Goal: Communication & Community: Answer question/provide support

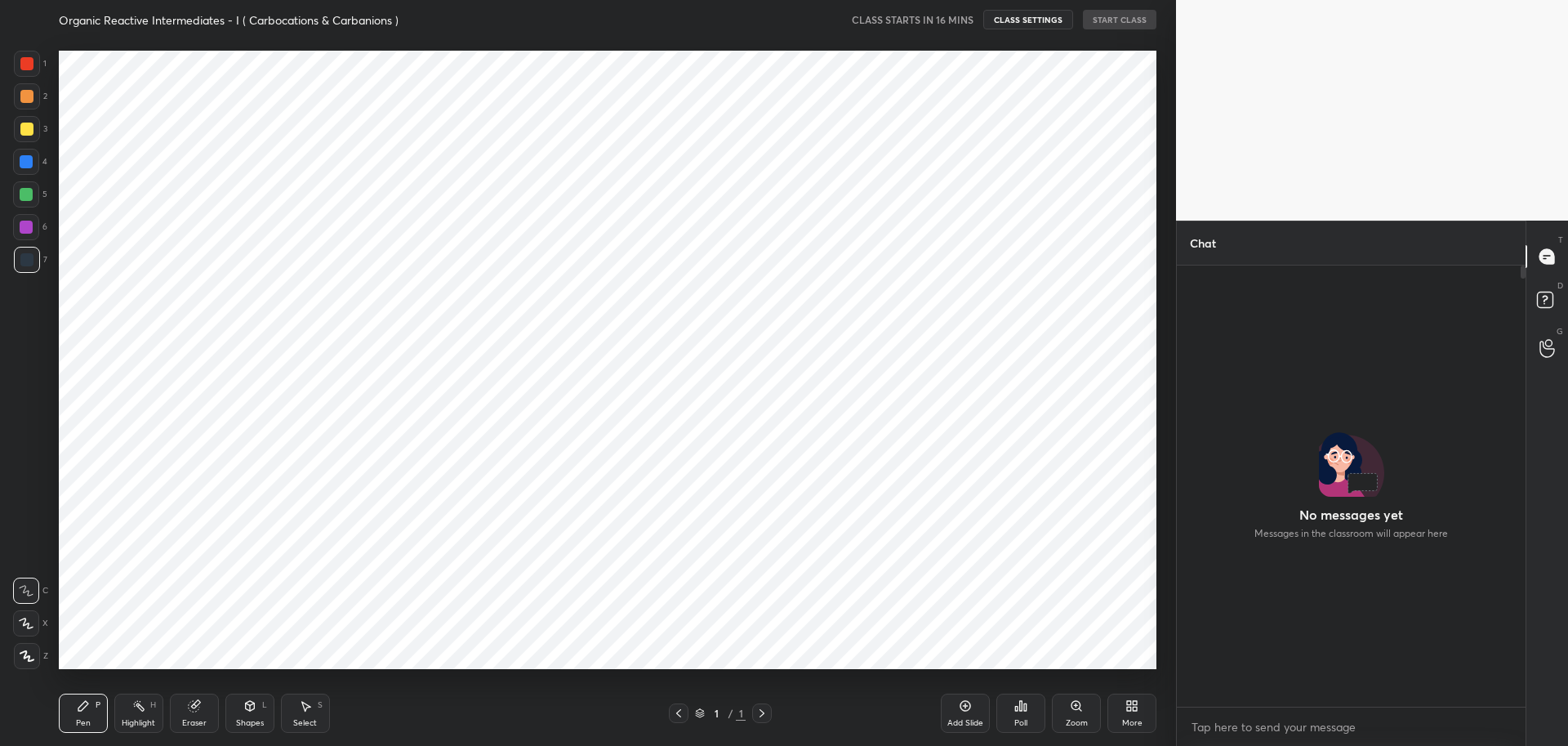
scroll to position [81022, 80537]
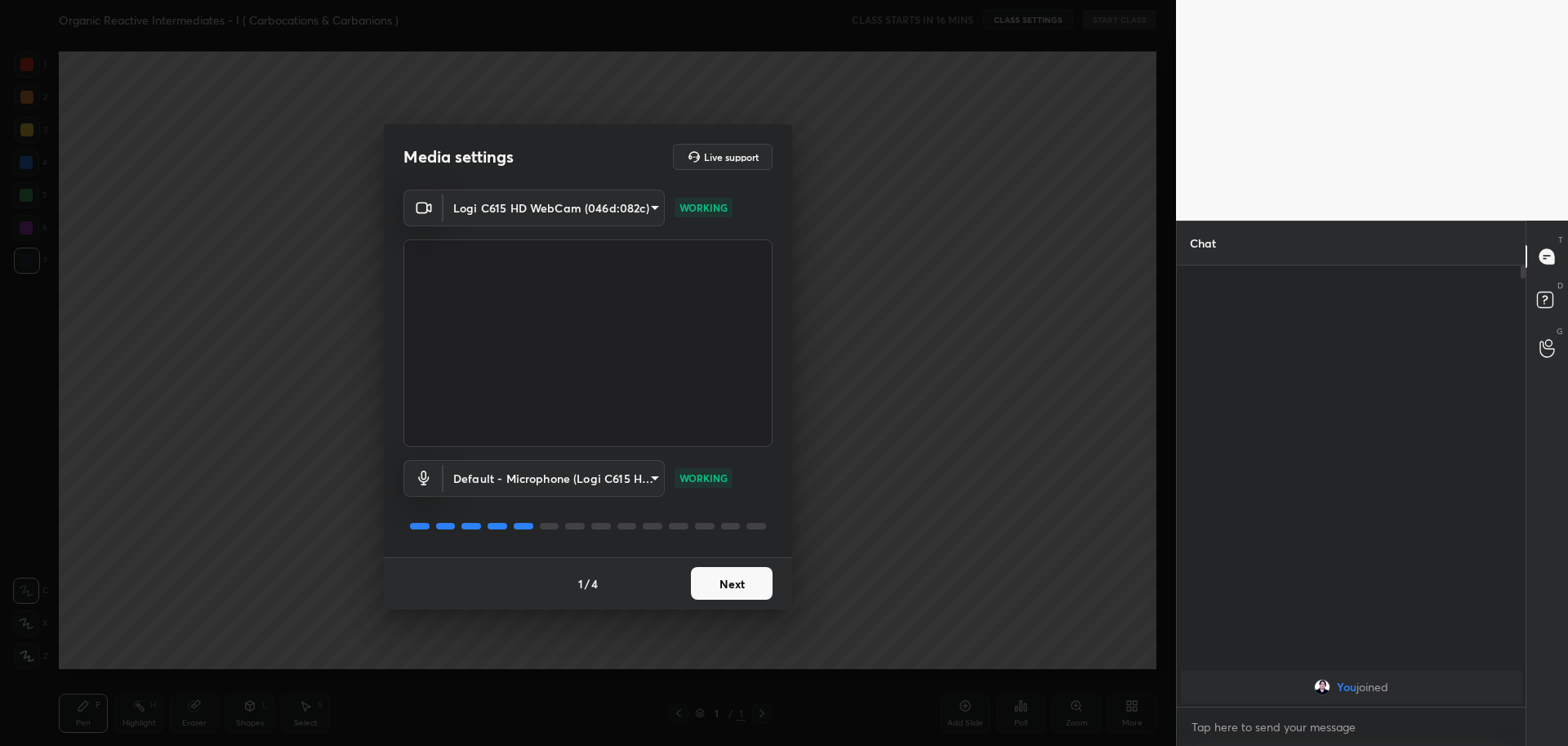
click at [736, 588] on button "Next" at bounding box center [731, 583] width 81 height 33
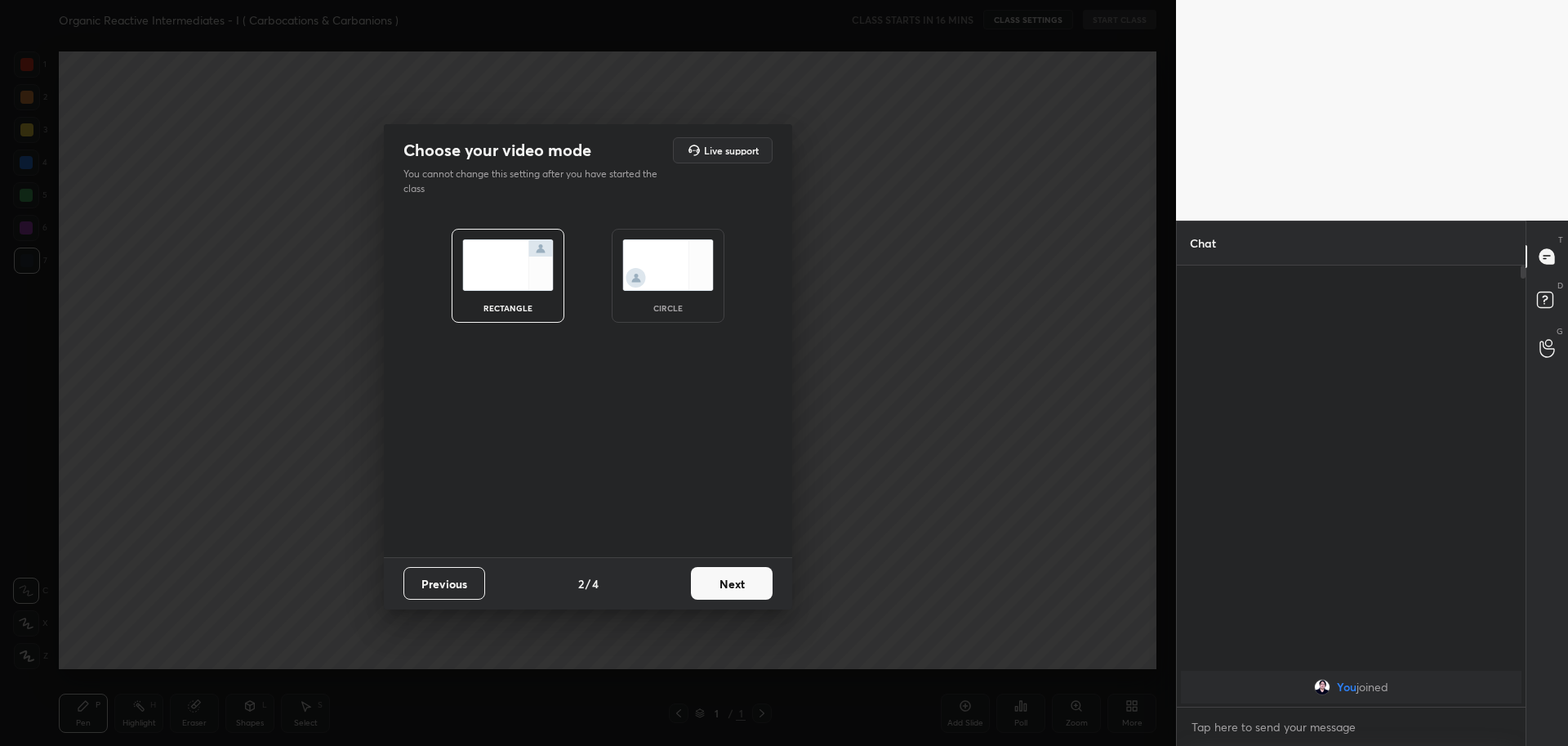
click at [682, 269] on img at bounding box center [668, 264] width 92 height 52
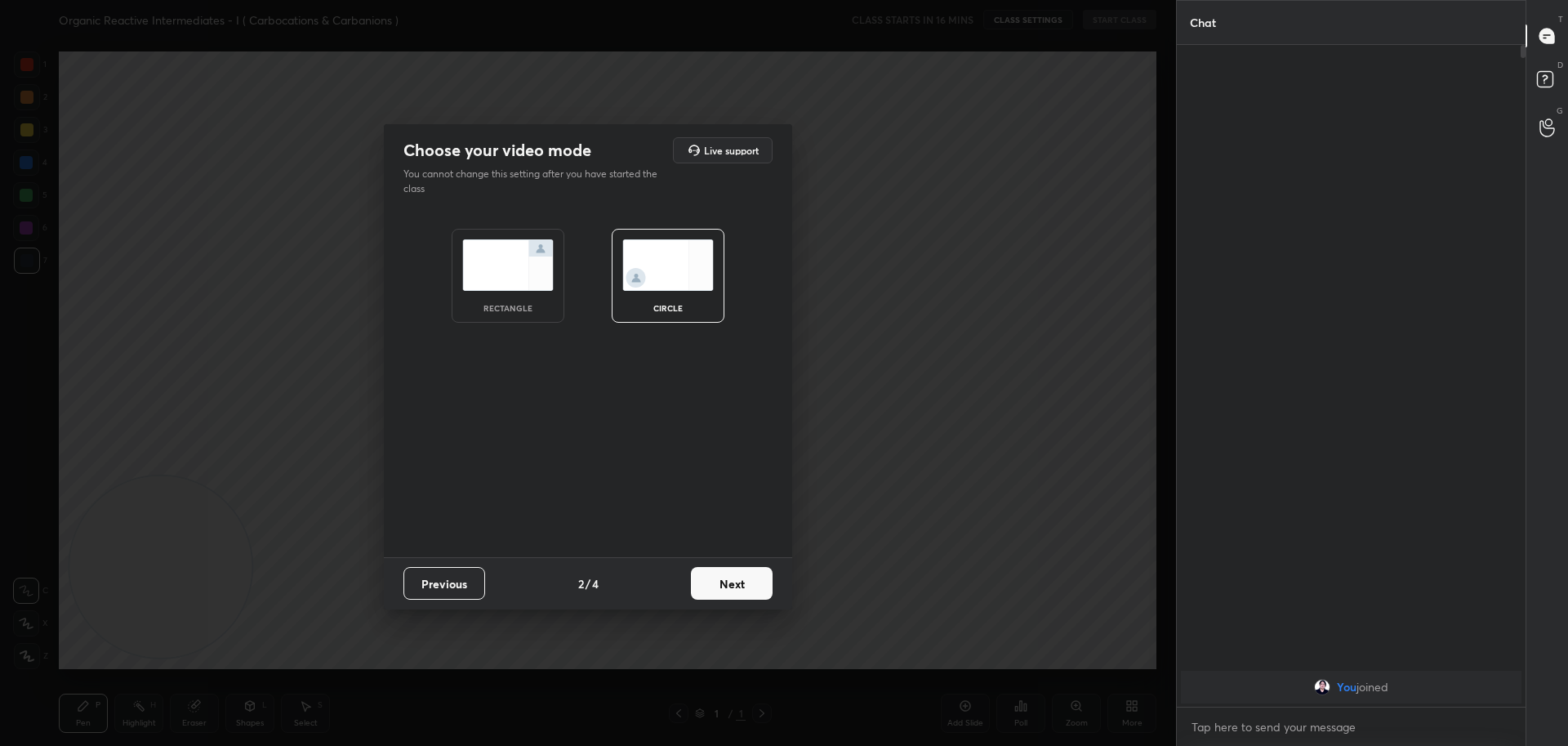
click at [738, 580] on button "Next" at bounding box center [731, 583] width 81 height 33
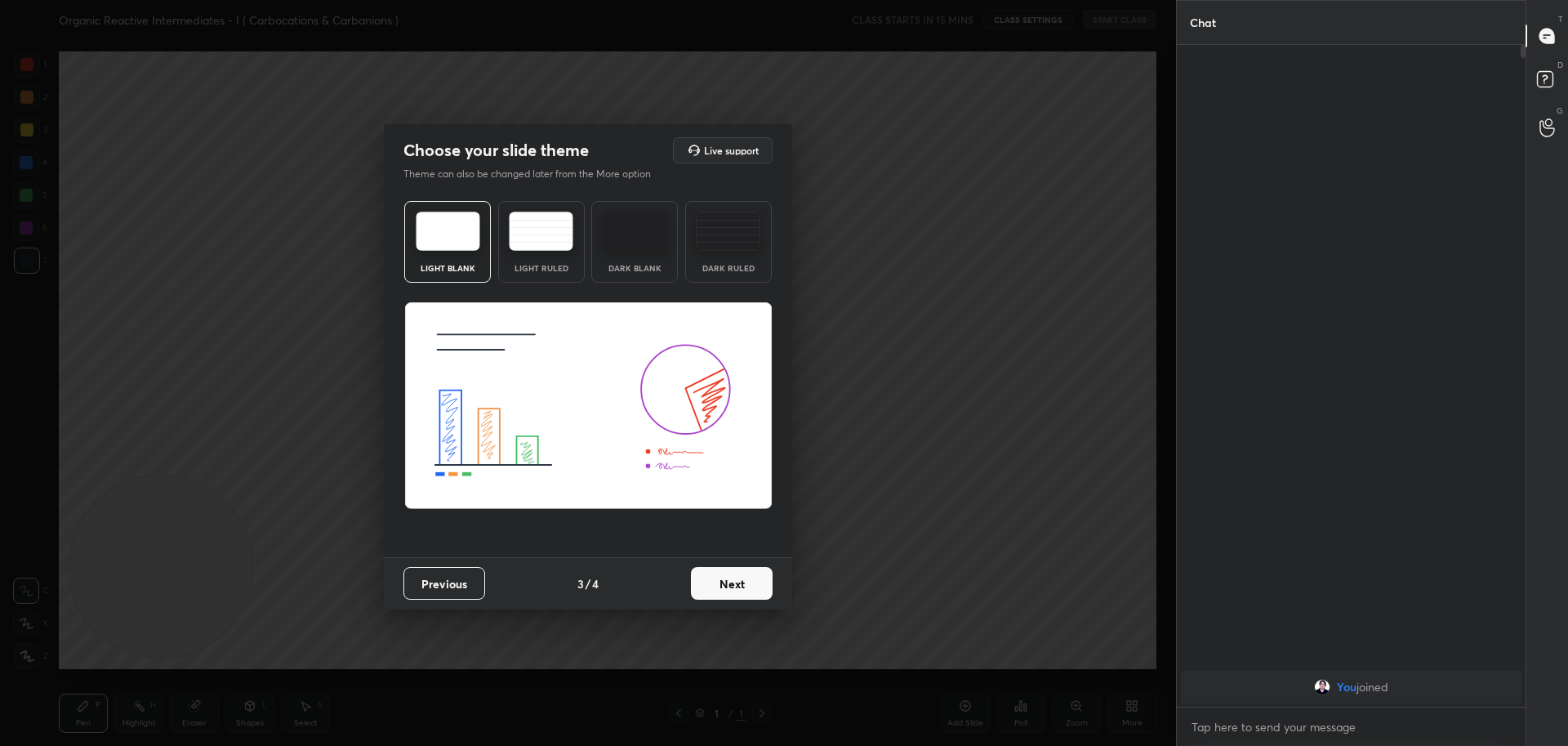
click at [738, 580] on button "Next" at bounding box center [731, 583] width 81 height 33
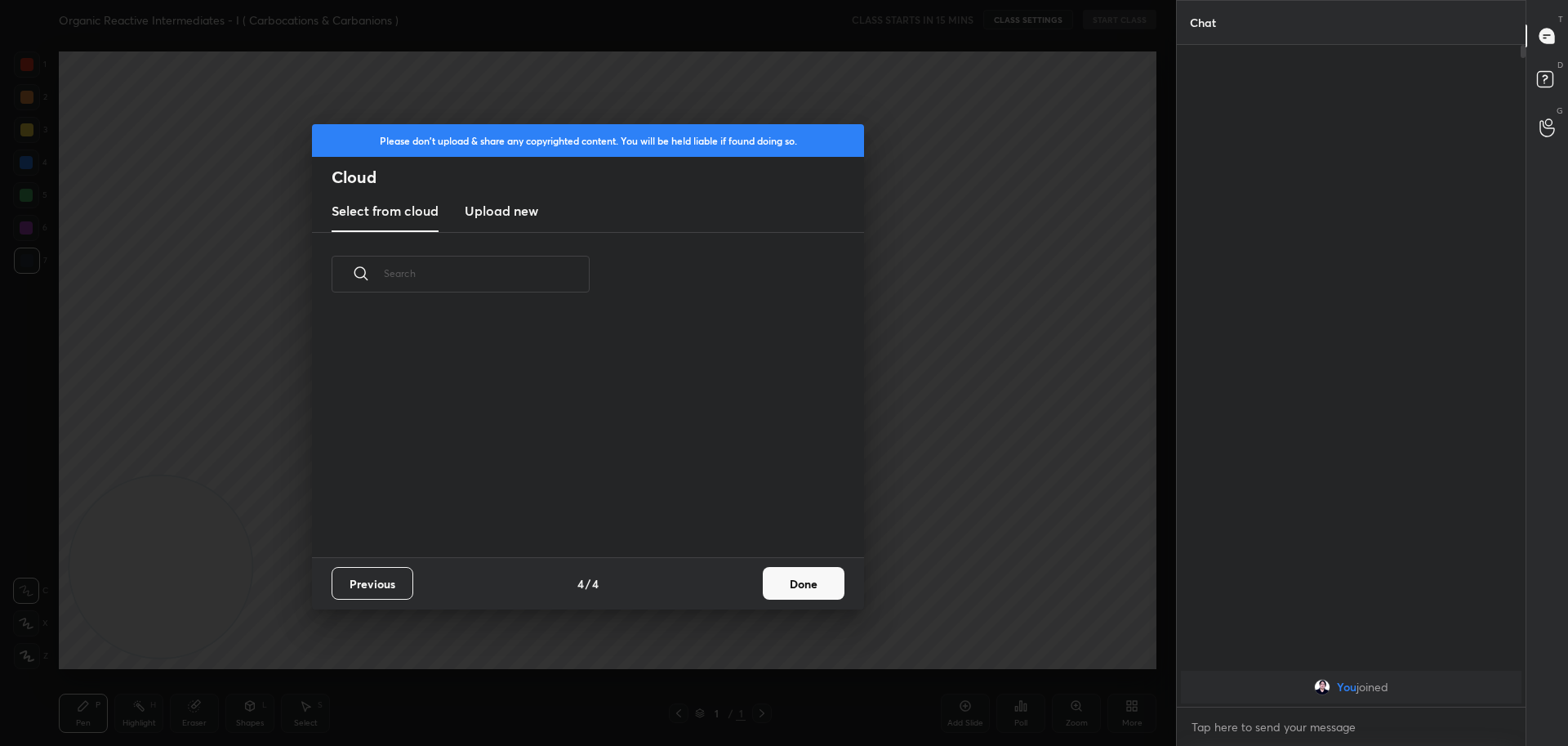
scroll to position [241, 524]
click at [518, 209] on h3 "Upload new" at bounding box center [501, 210] width 74 height 19
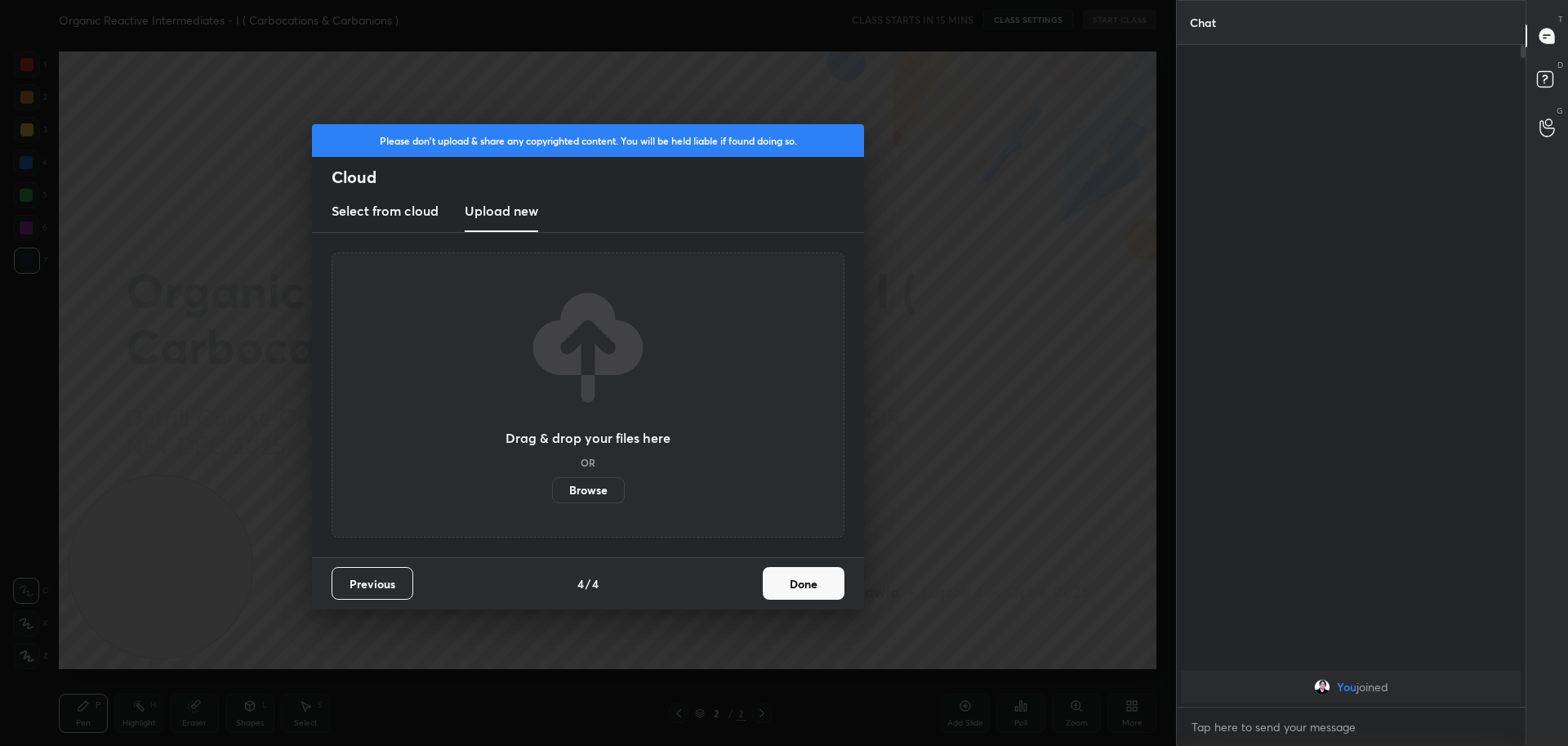
click at [574, 487] on label "Browse" at bounding box center [588, 490] width 73 height 26
click at [552, 487] on input "Browse" at bounding box center [552, 490] width 0 height 26
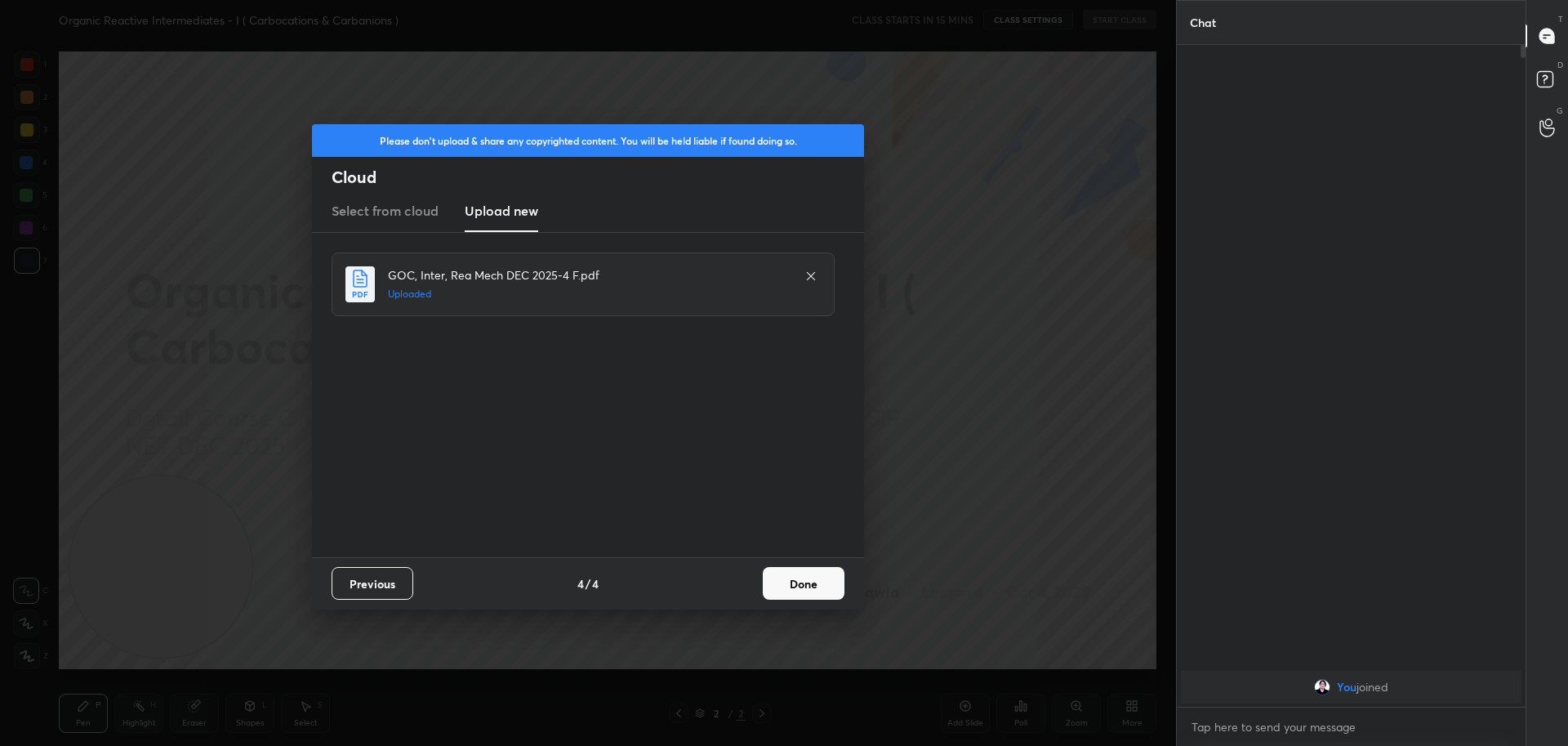
click at [788, 590] on button "Done" at bounding box center [803, 583] width 81 height 33
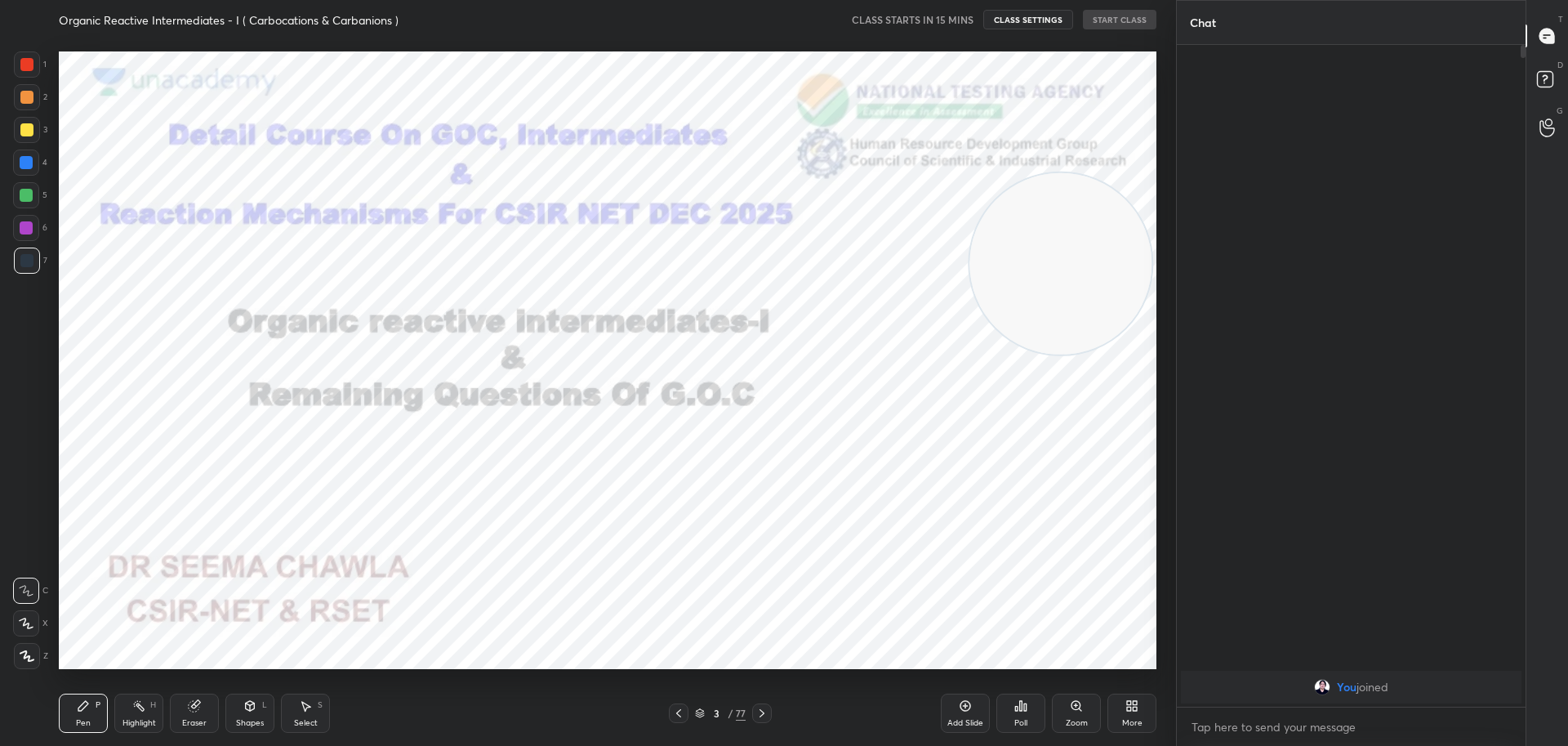
drag, startPoint x: 173, startPoint y: 549, endPoint x: 1073, endPoint y: 247, distance: 949.3
click at [1073, 247] on video at bounding box center [1059, 263] width 182 height 182
click at [760, 718] on icon at bounding box center [761, 712] width 13 height 13
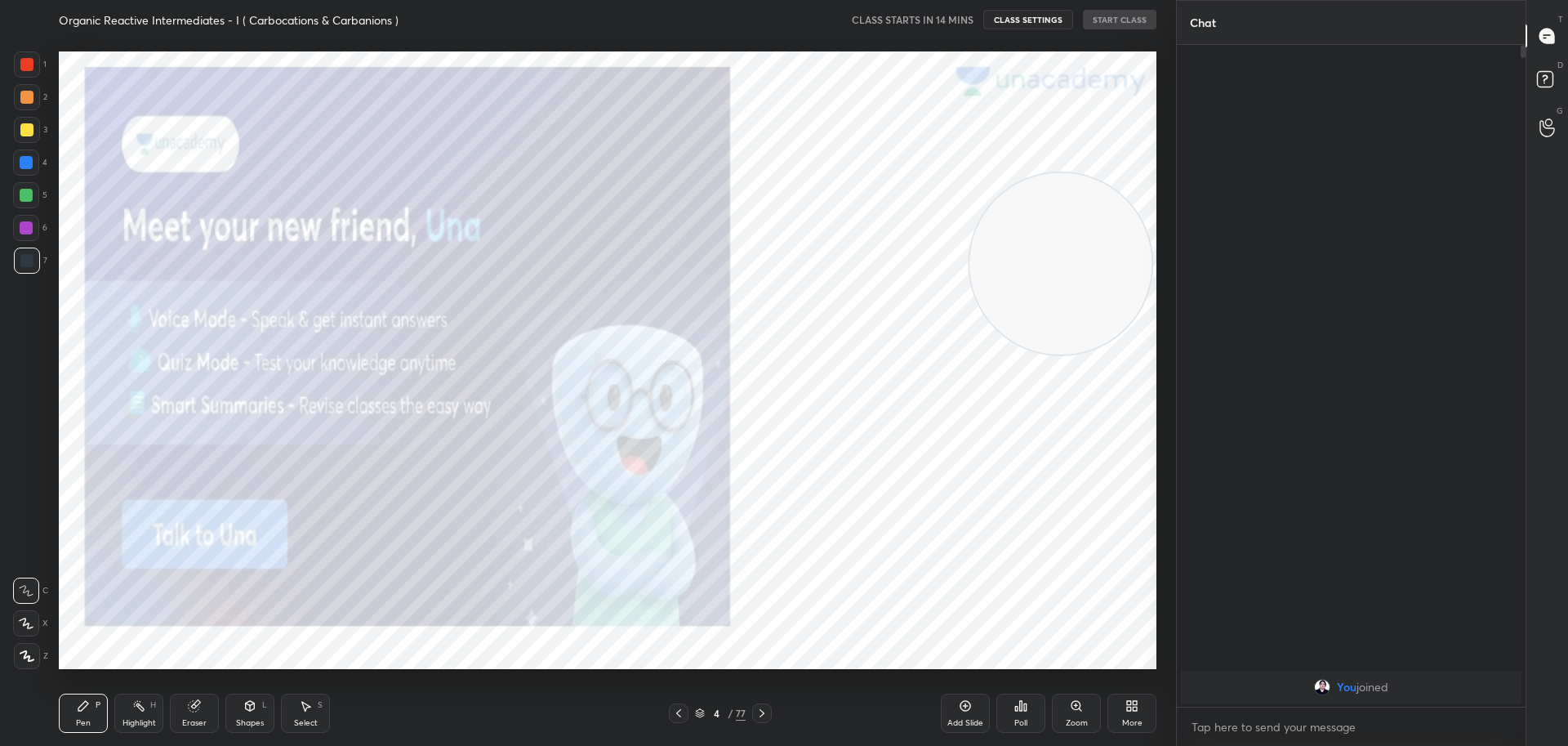
click at [760, 718] on icon at bounding box center [761, 712] width 13 height 13
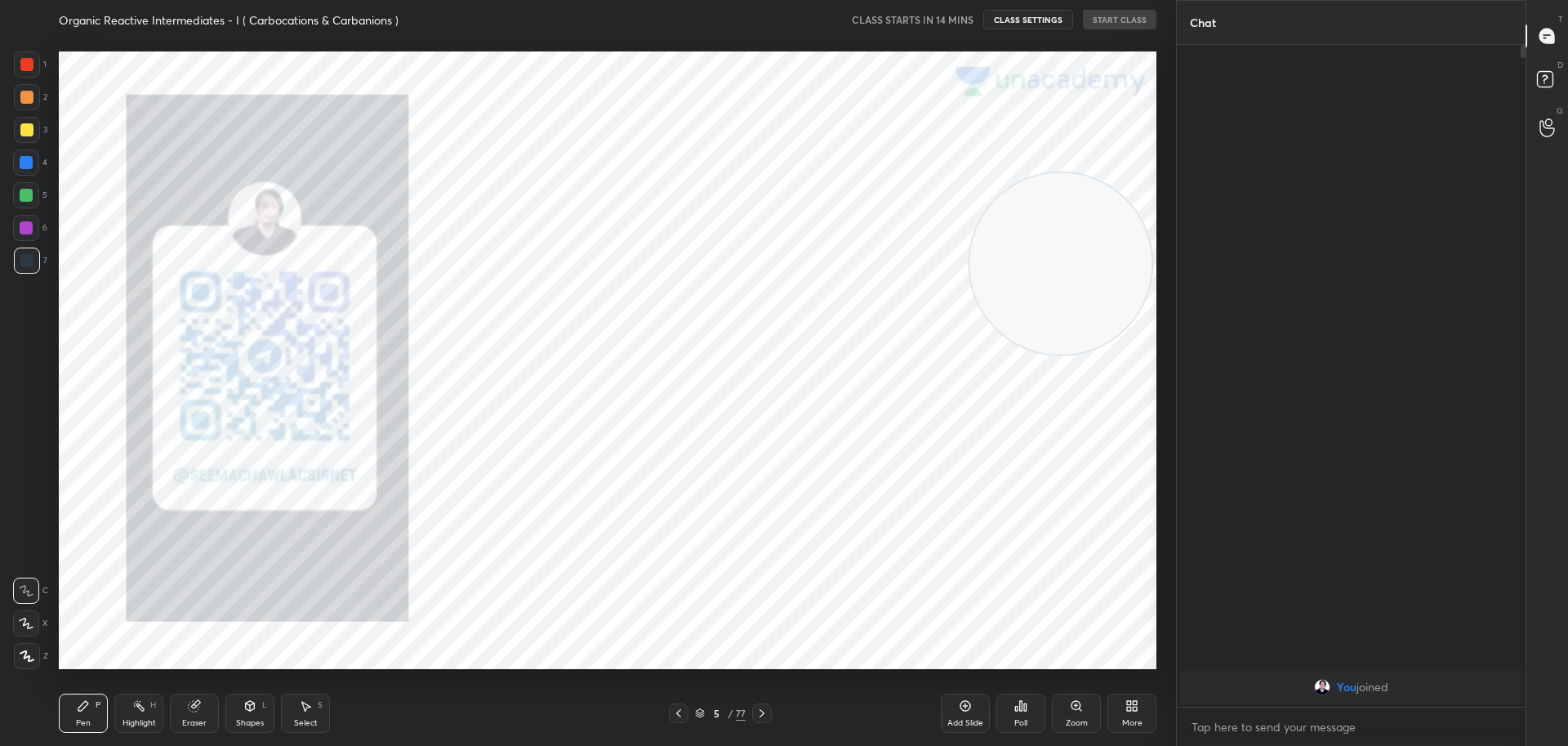
click at [760, 718] on icon at bounding box center [761, 712] width 13 height 13
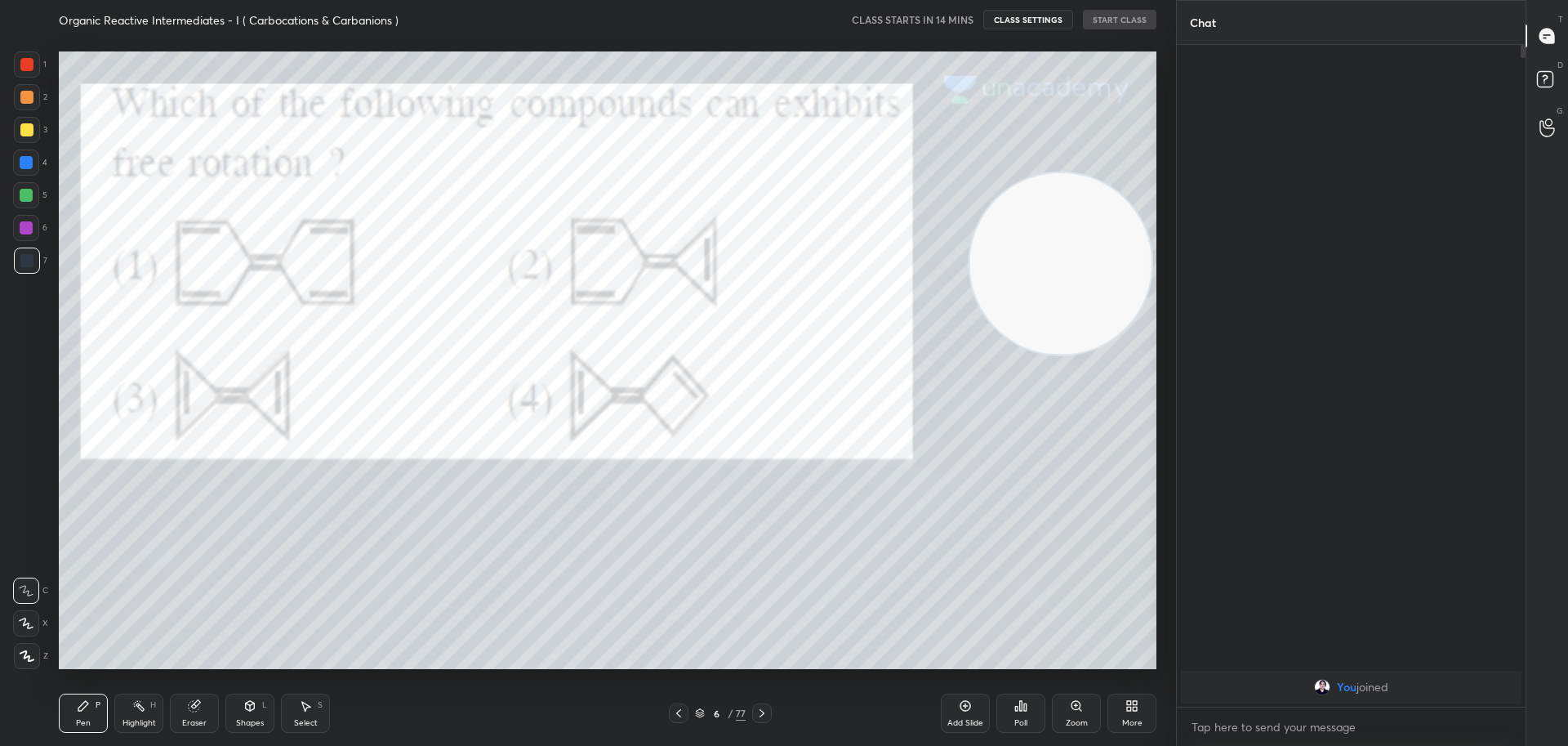
click at [677, 710] on icon at bounding box center [678, 712] width 13 height 13
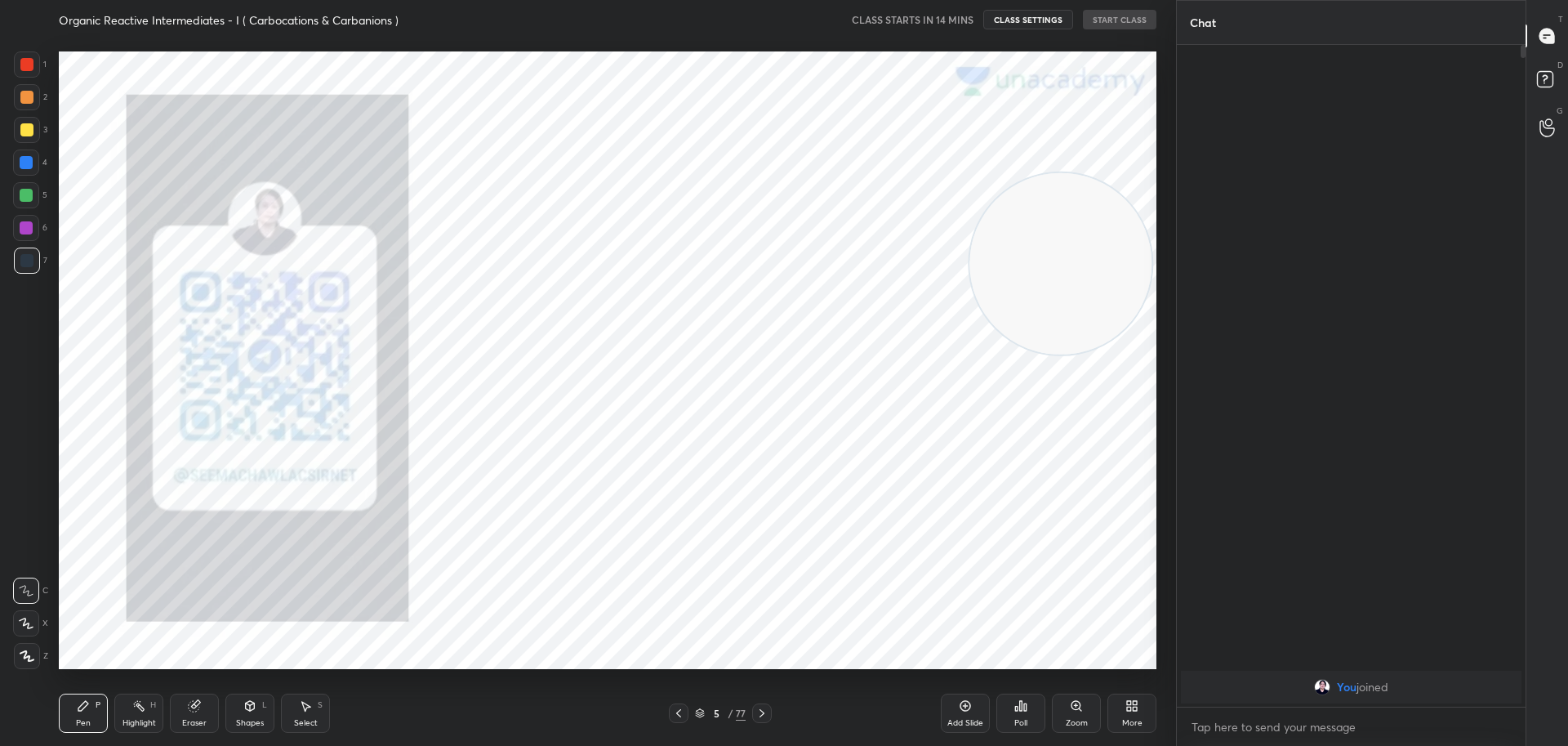
click at [764, 715] on icon at bounding box center [761, 712] width 13 height 13
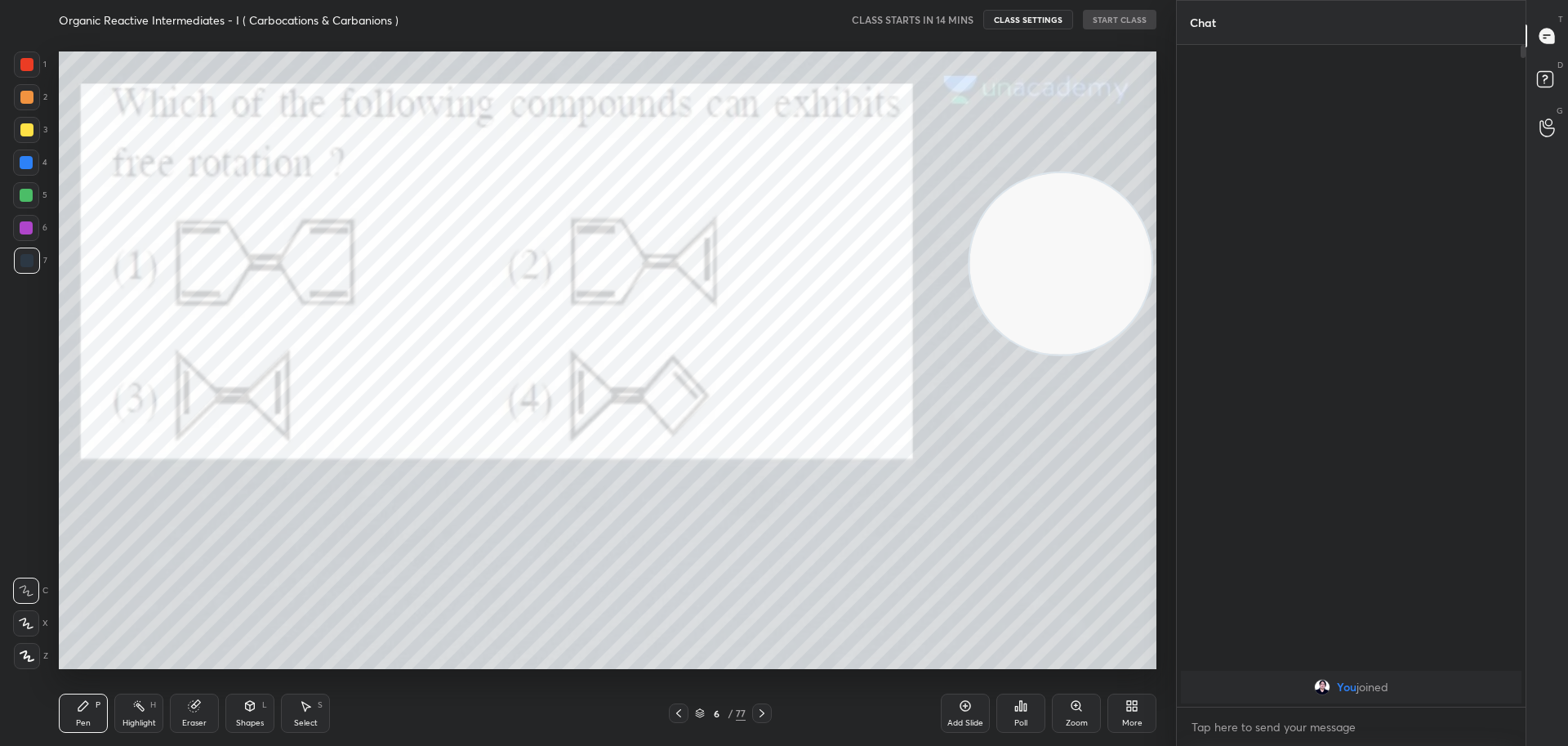
click at [764, 715] on icon at bounding box center [761, 712] width 13 height 13
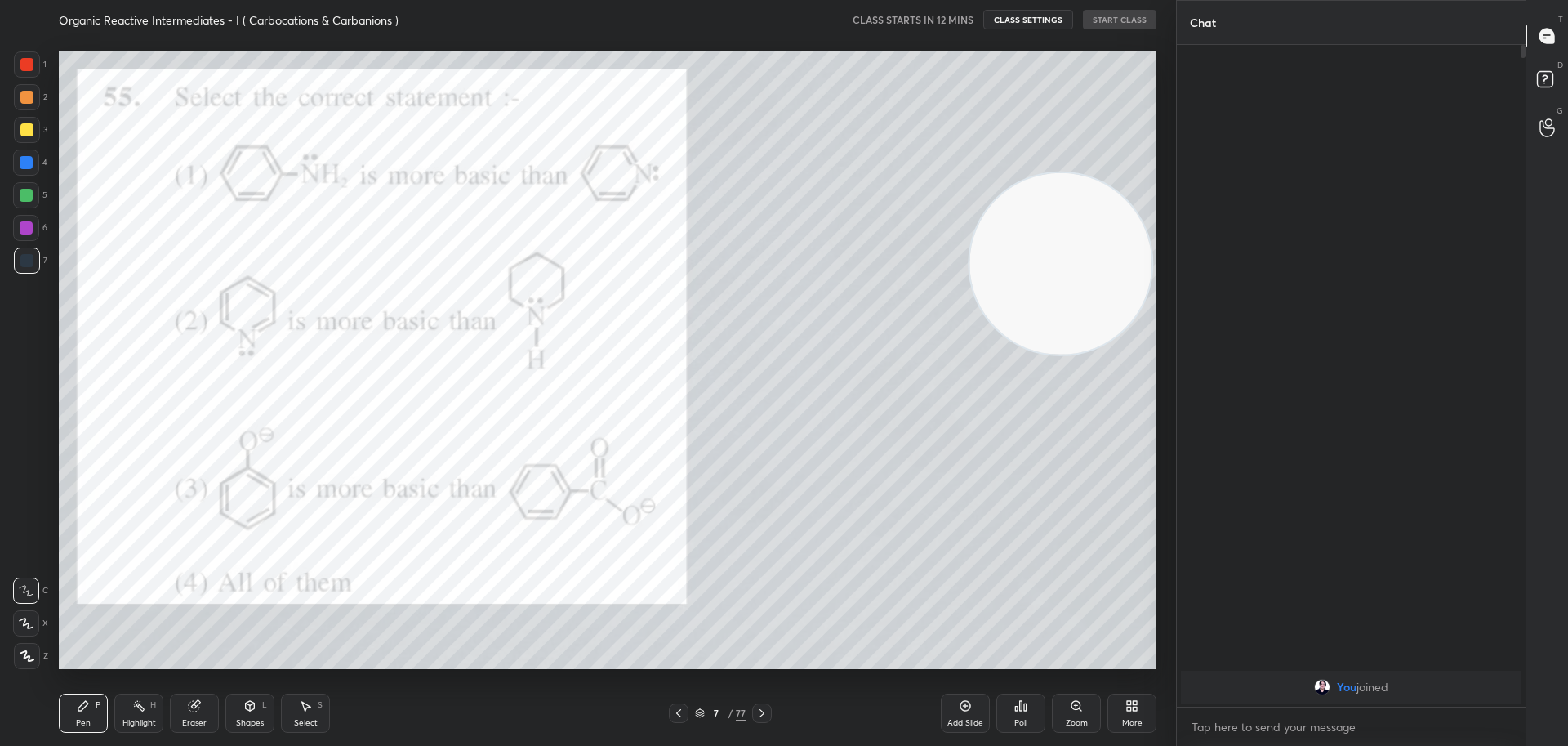
click at [760, 711] on icon at bounding box center [761, 712] width 13 height 13
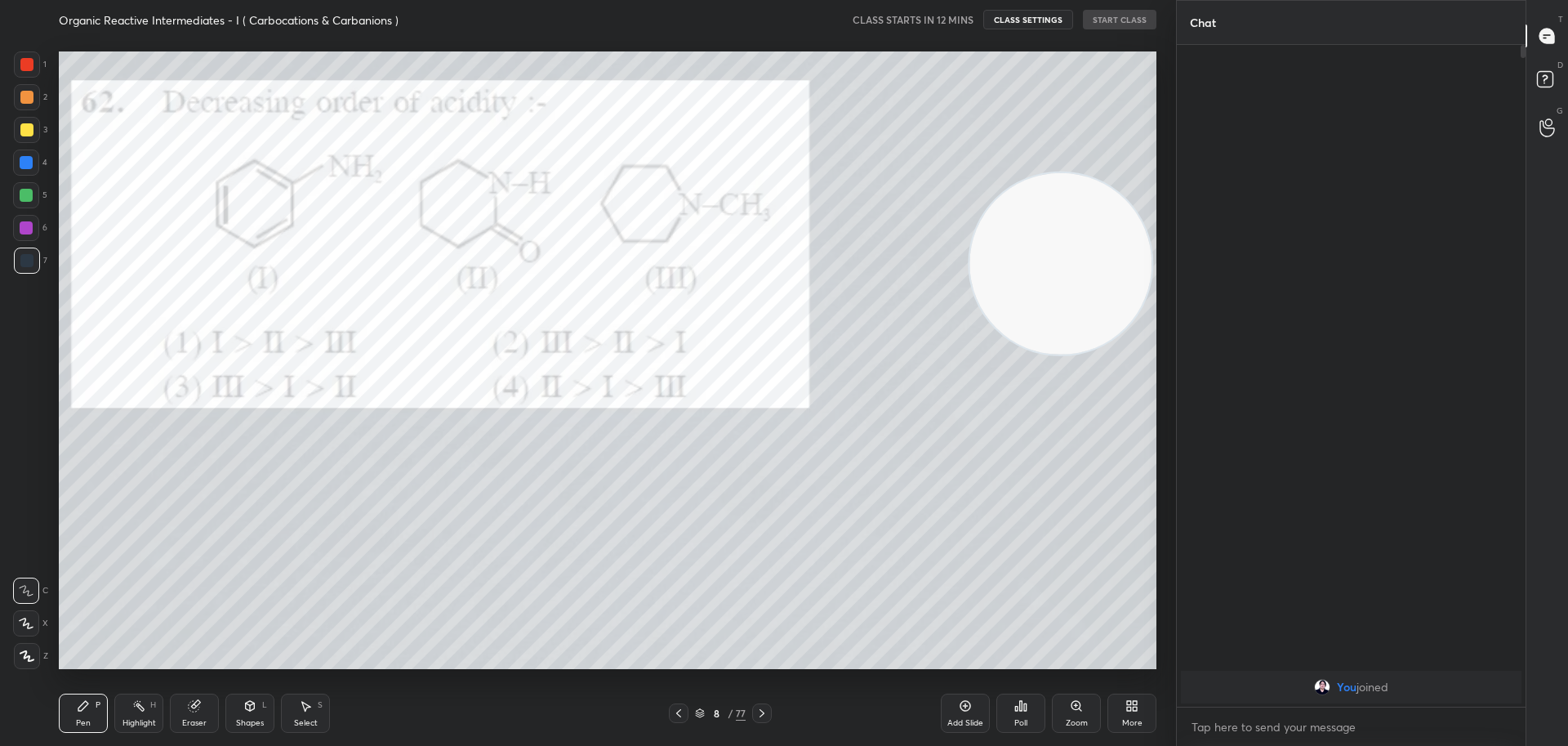
click at [759, 710] on icon at bounding box center [761, 712] width 13 height 13
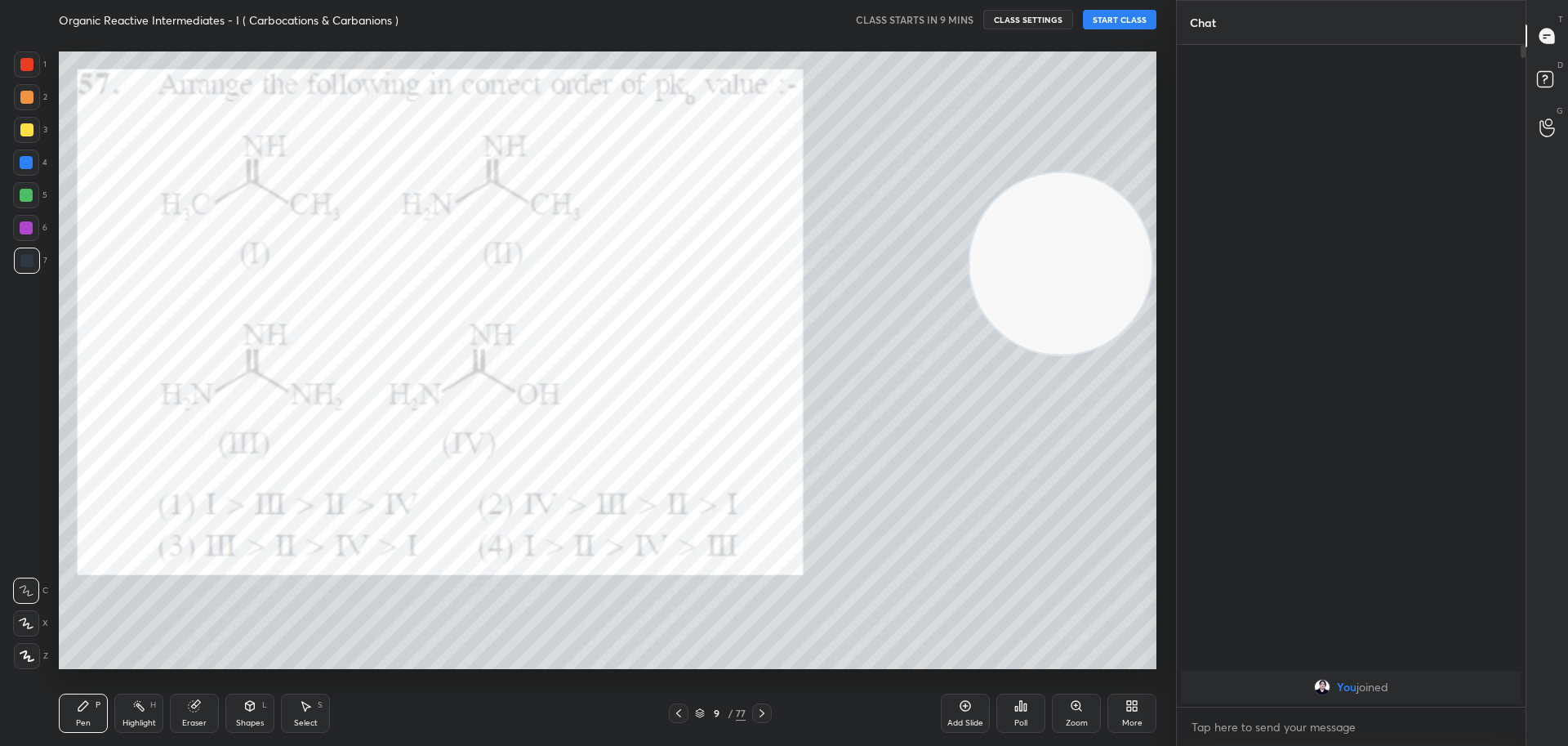
click at [765, 716] on icon at bounding box center [761, 712] width 13 height 13
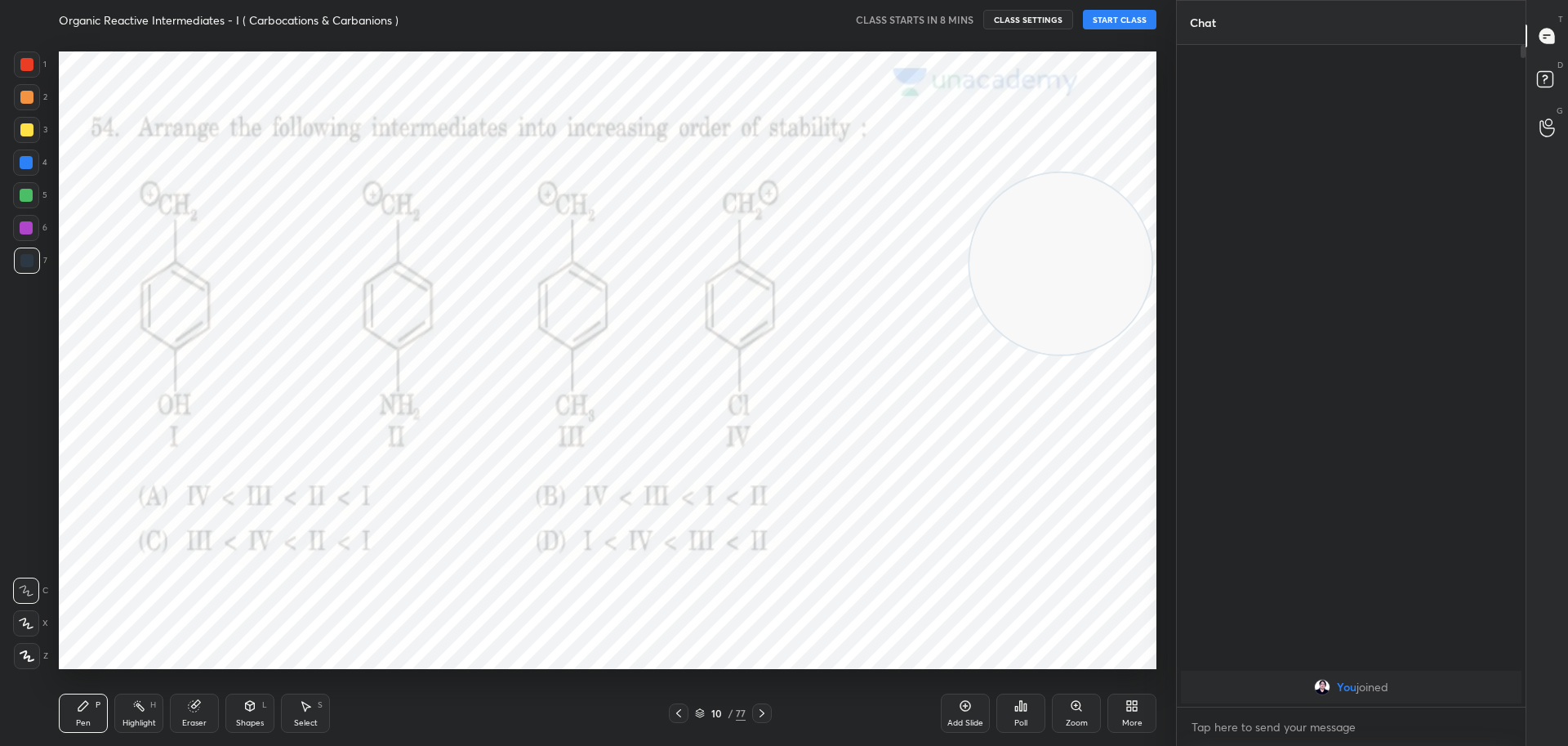
click at [761, 721] on div at bounding box center [761, 712] width 19 height 19
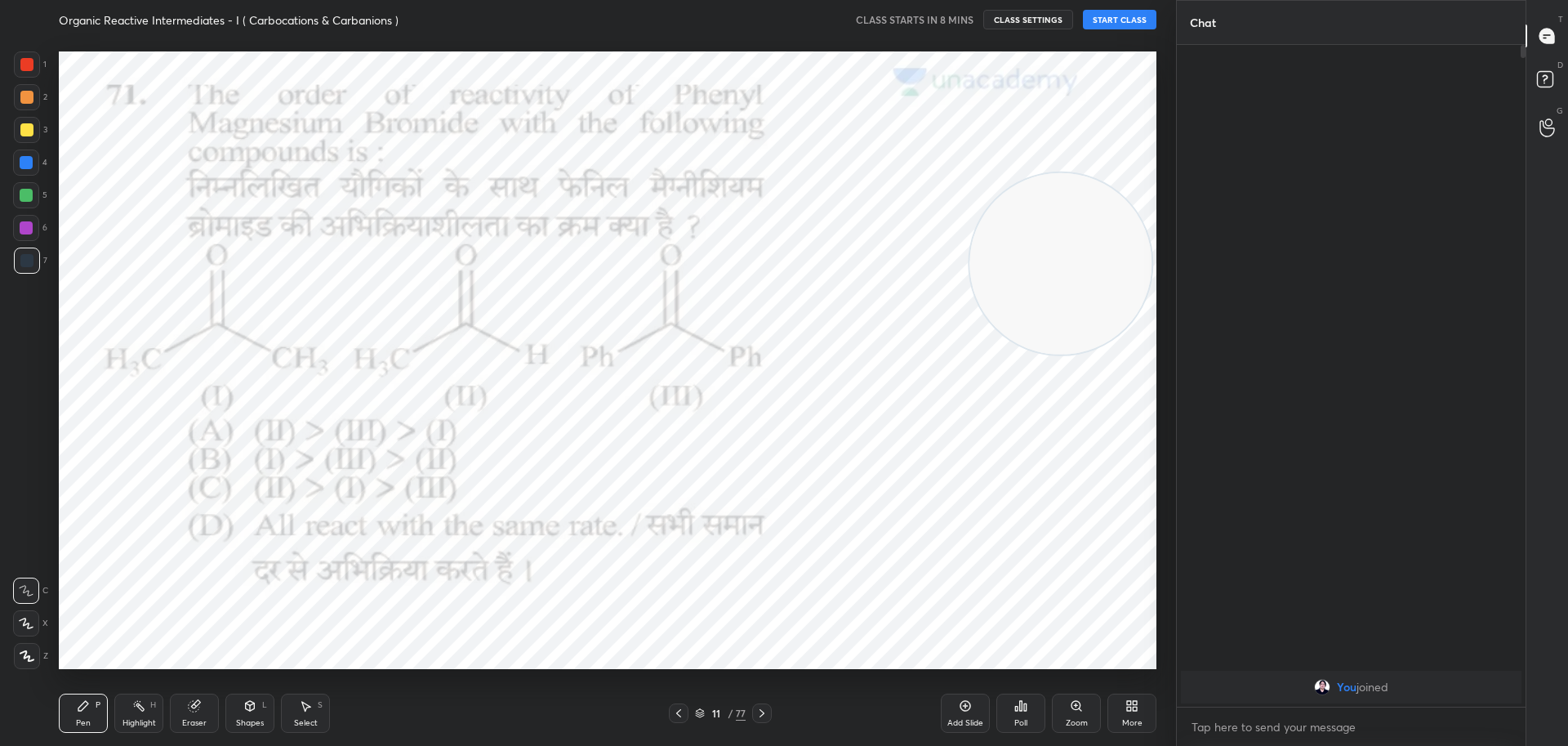
click at [761, 721] on div at bounding box center [761, 712] width 19 height 19
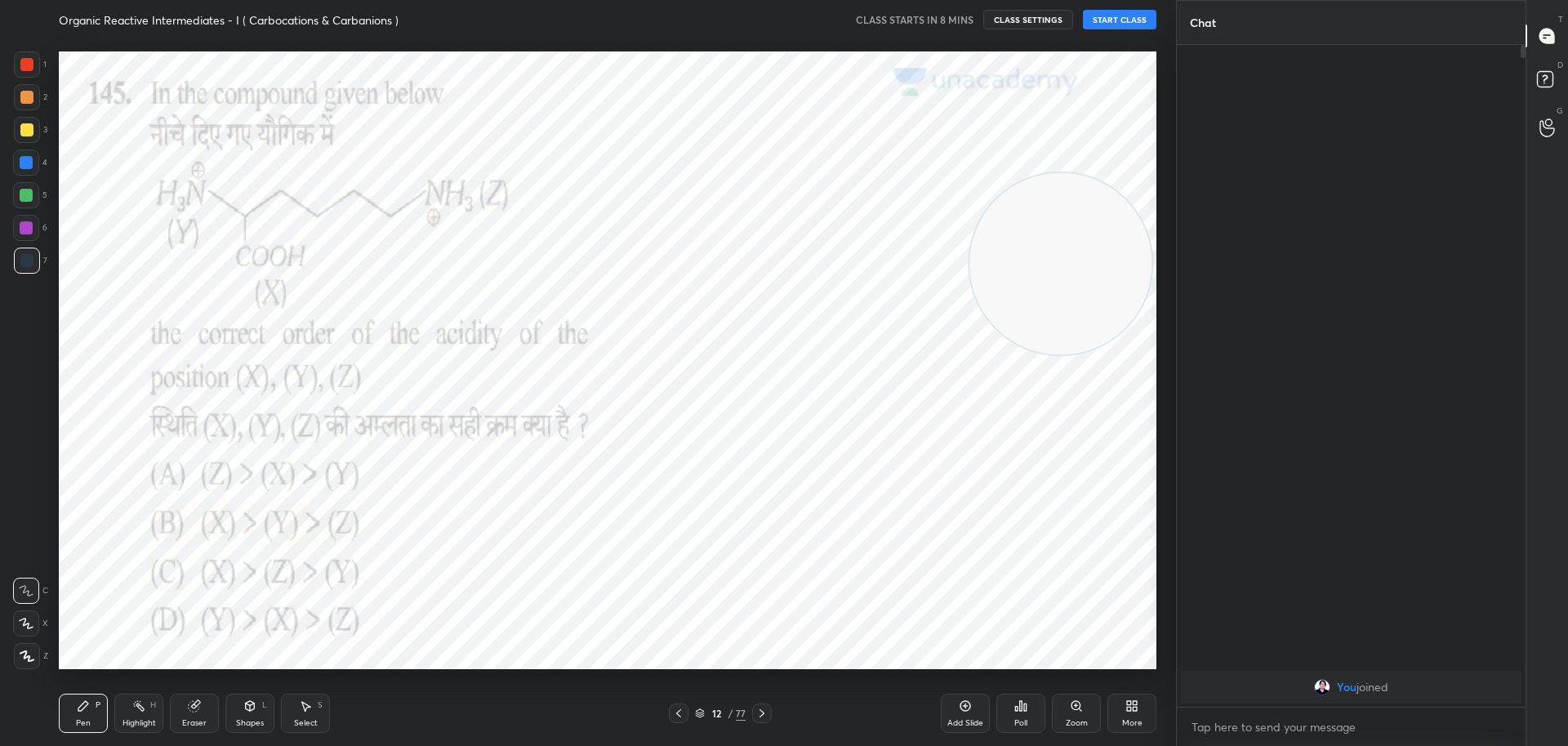
click at [761, 721] on div at bounding box center [761, 712] width 19 height 19
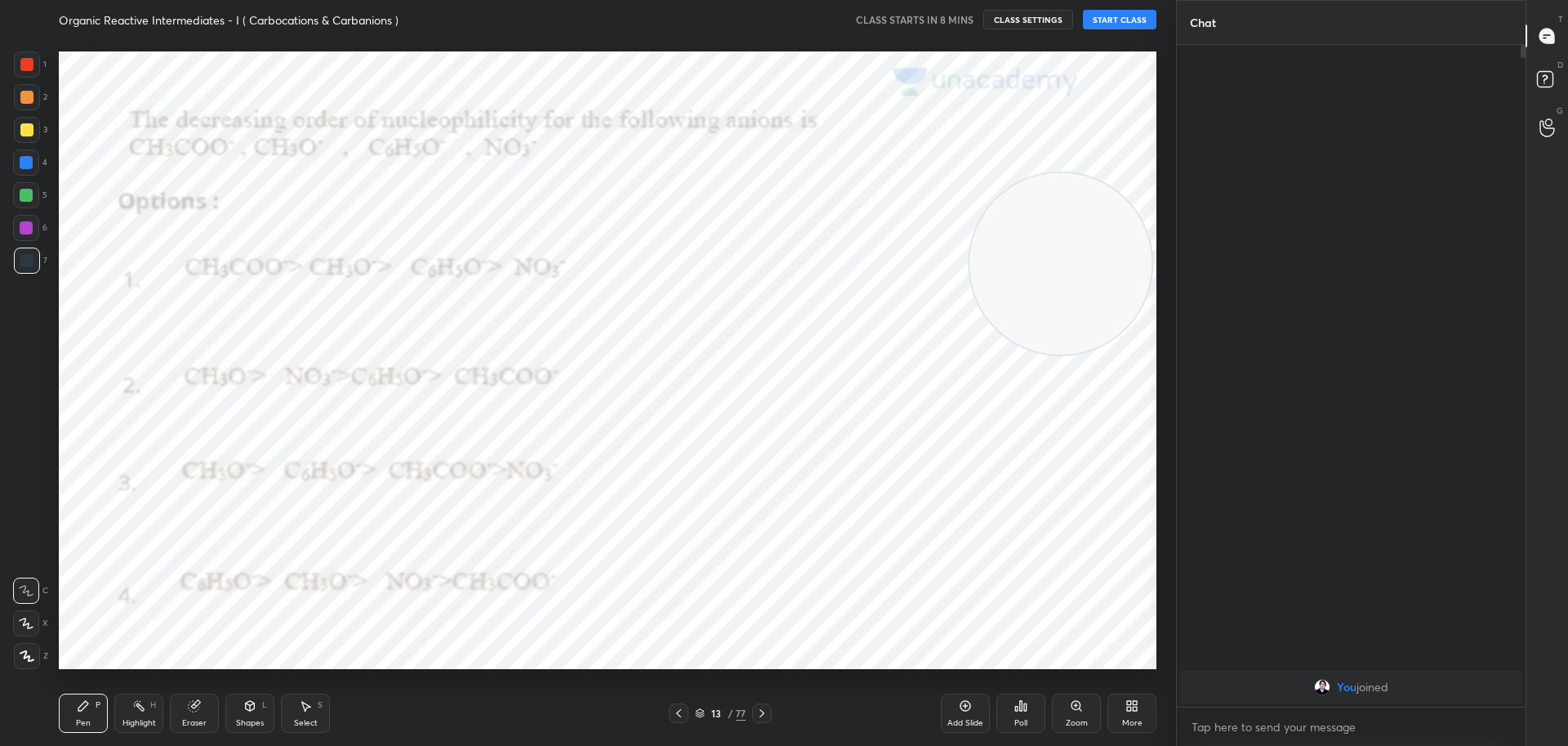
click at [761, 721] on div at bounding box center [761, 712] width 19 height 19
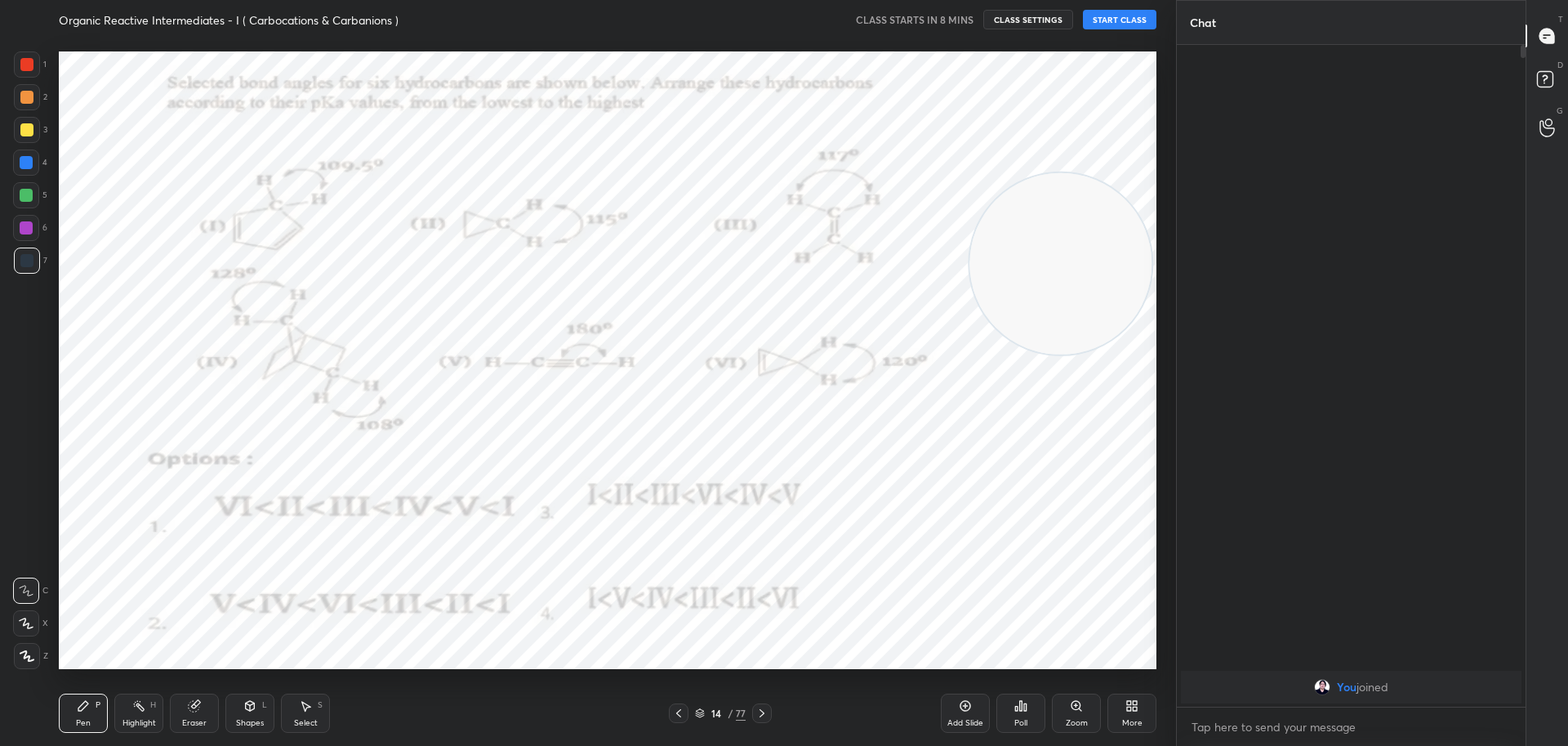
click at [761, 721] on div at bounding box center [761, 712] width 19 height 19
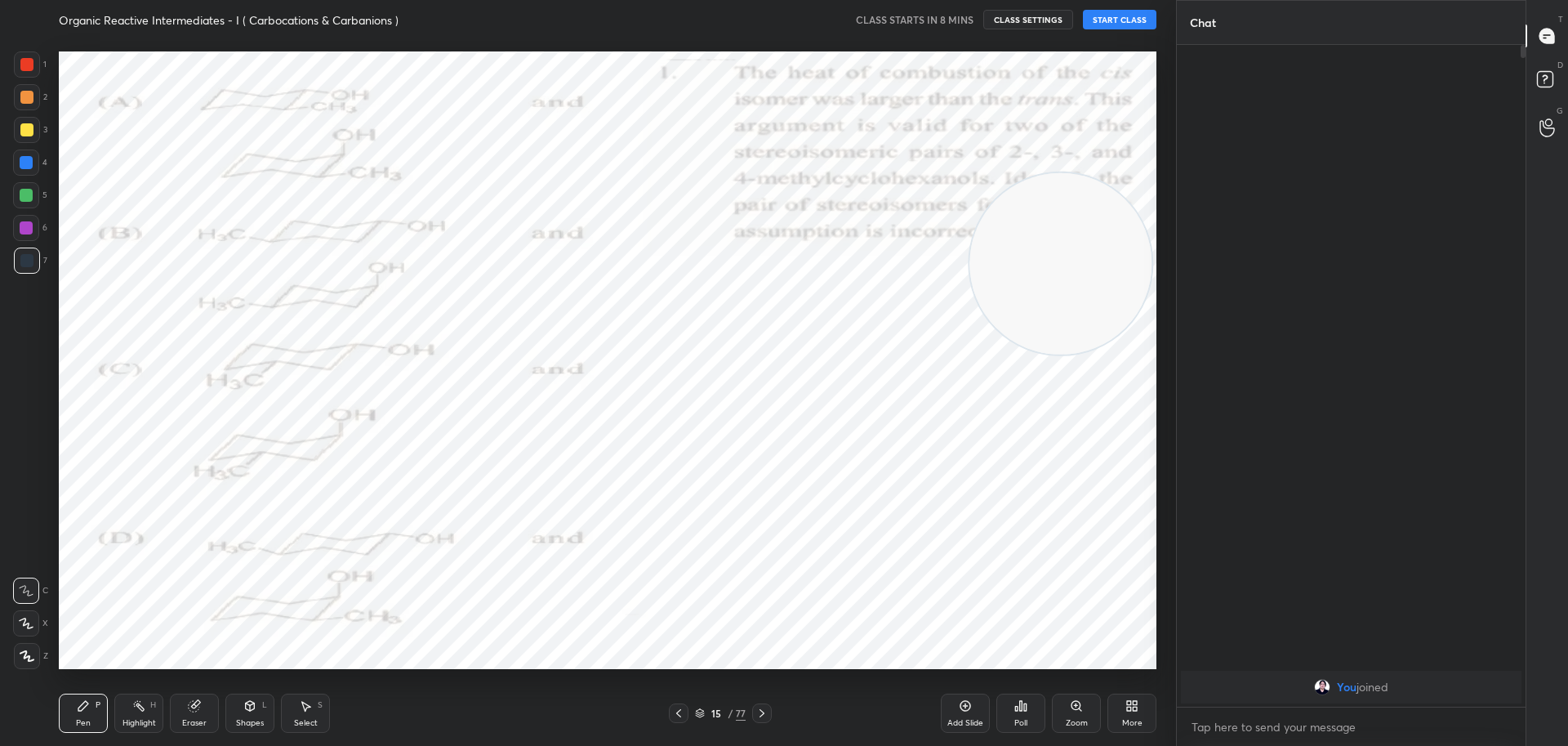
click at [758, 721] on div at bounding box center [761, 712] width 19 height 19
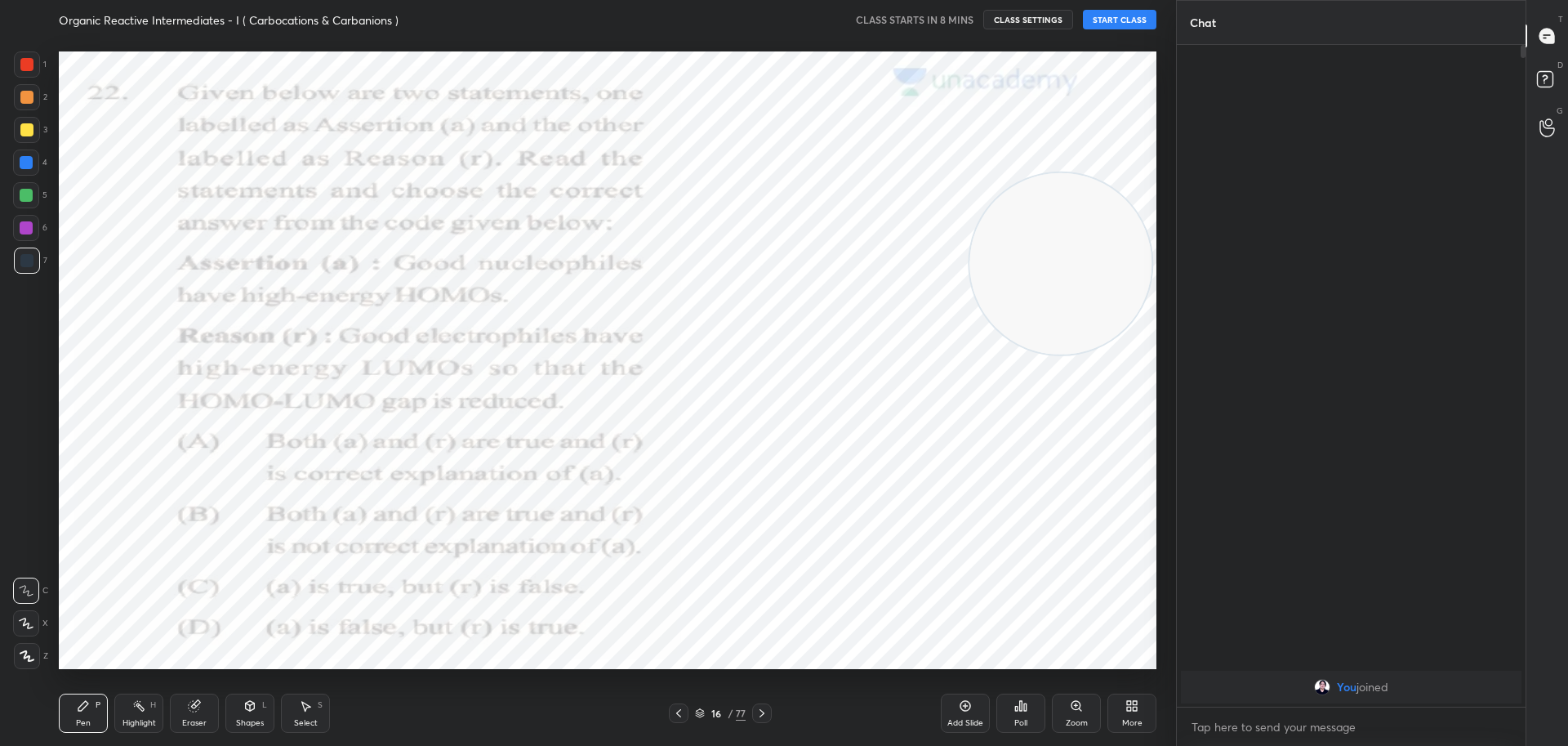
click at [758, 721] on div at bounding box center [761, 712] width 19 height 19
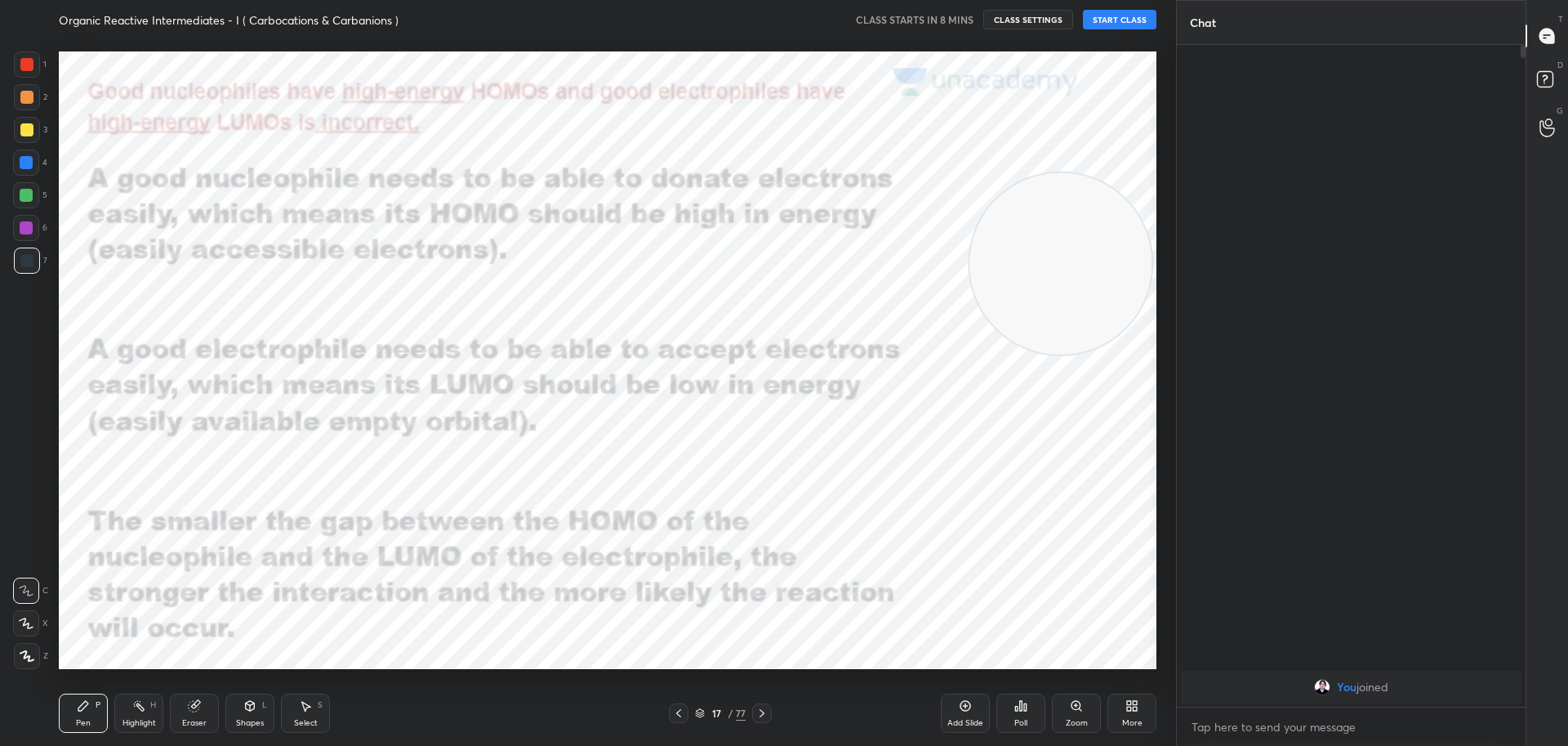
click at [758, 721] on div at bounding box center [761, 712] width 19 height 19
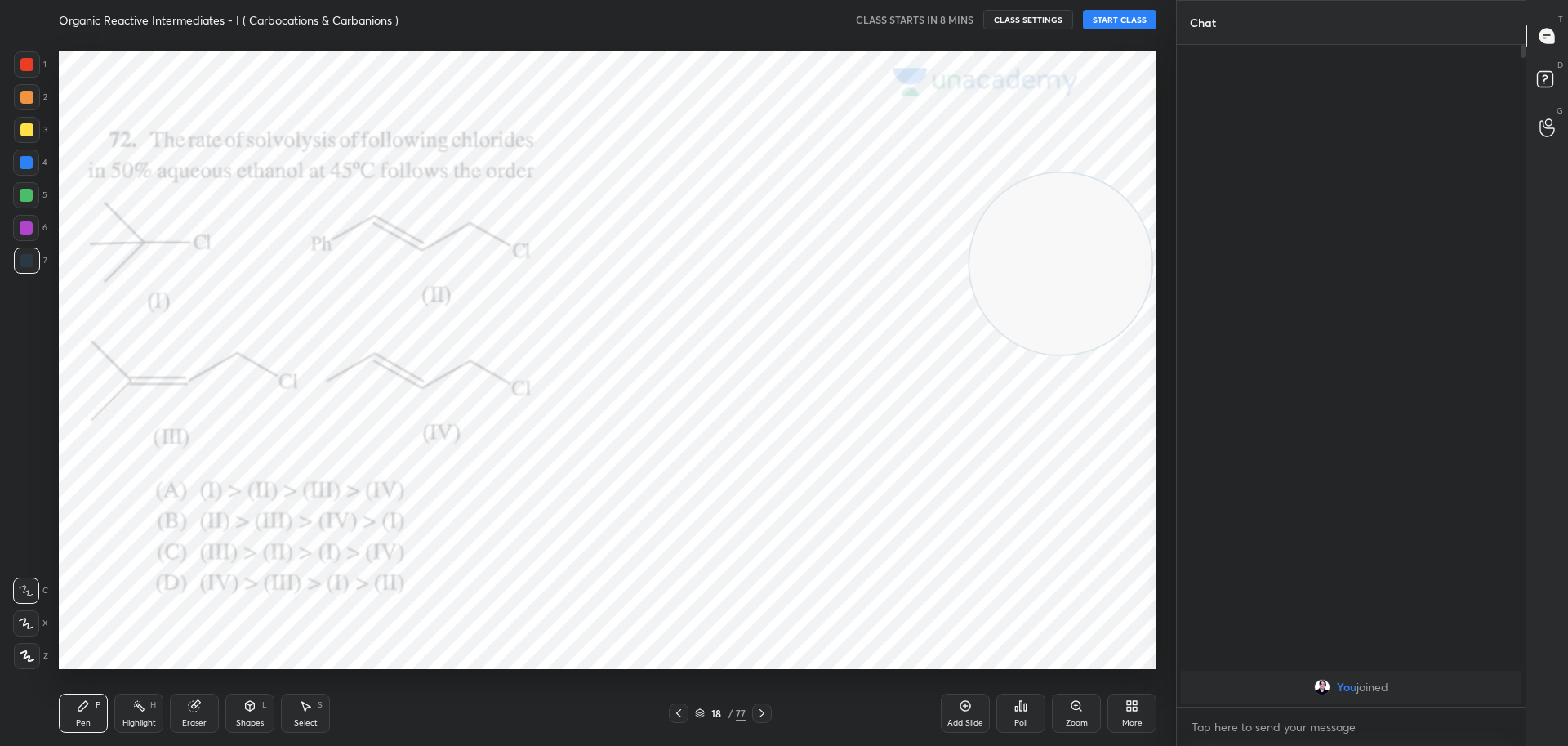
click at [755, 721] on div at bounding box center [761, 712] width 19 height 19
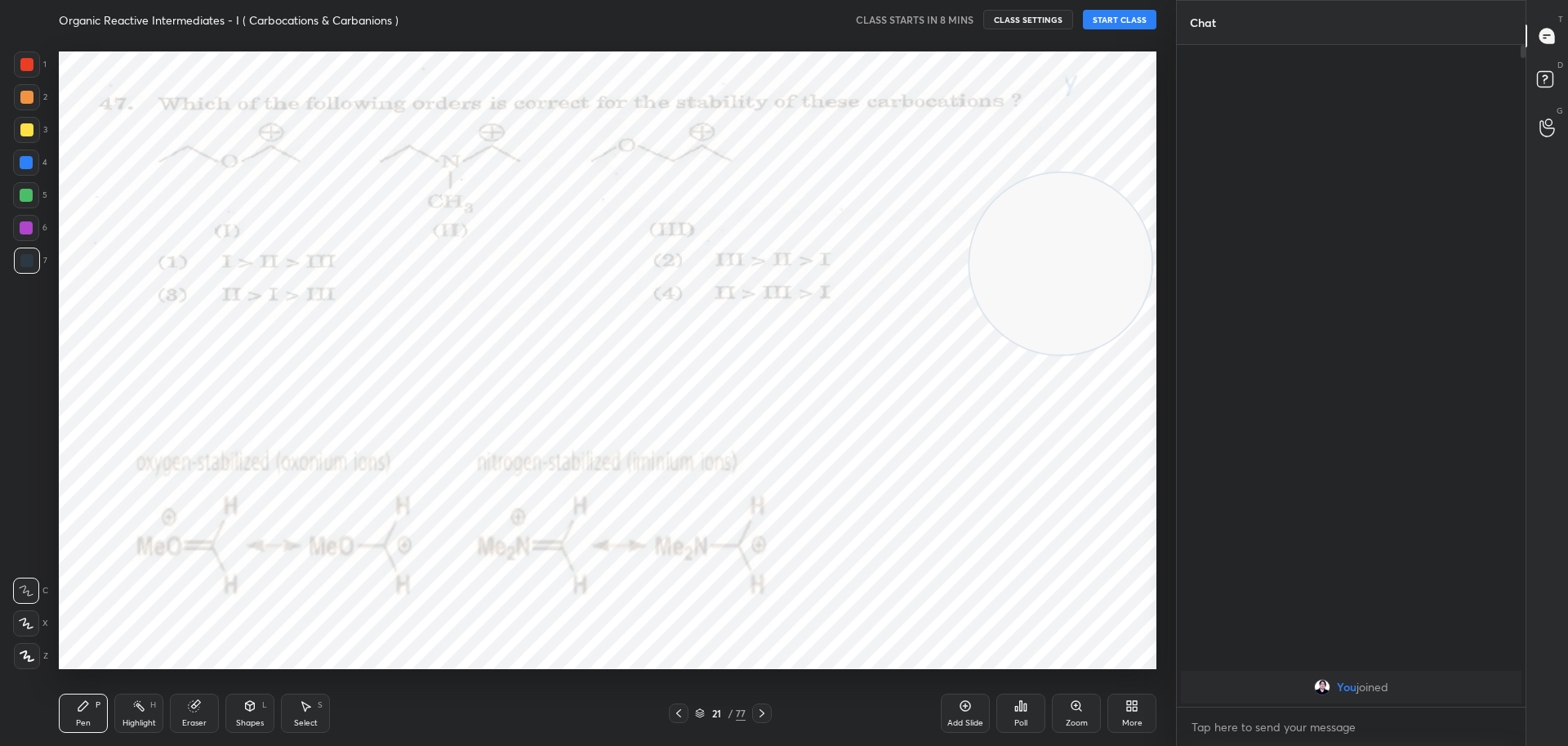
click at [677, 710] on icon at bounding box center [678, 712] width 13 height 13
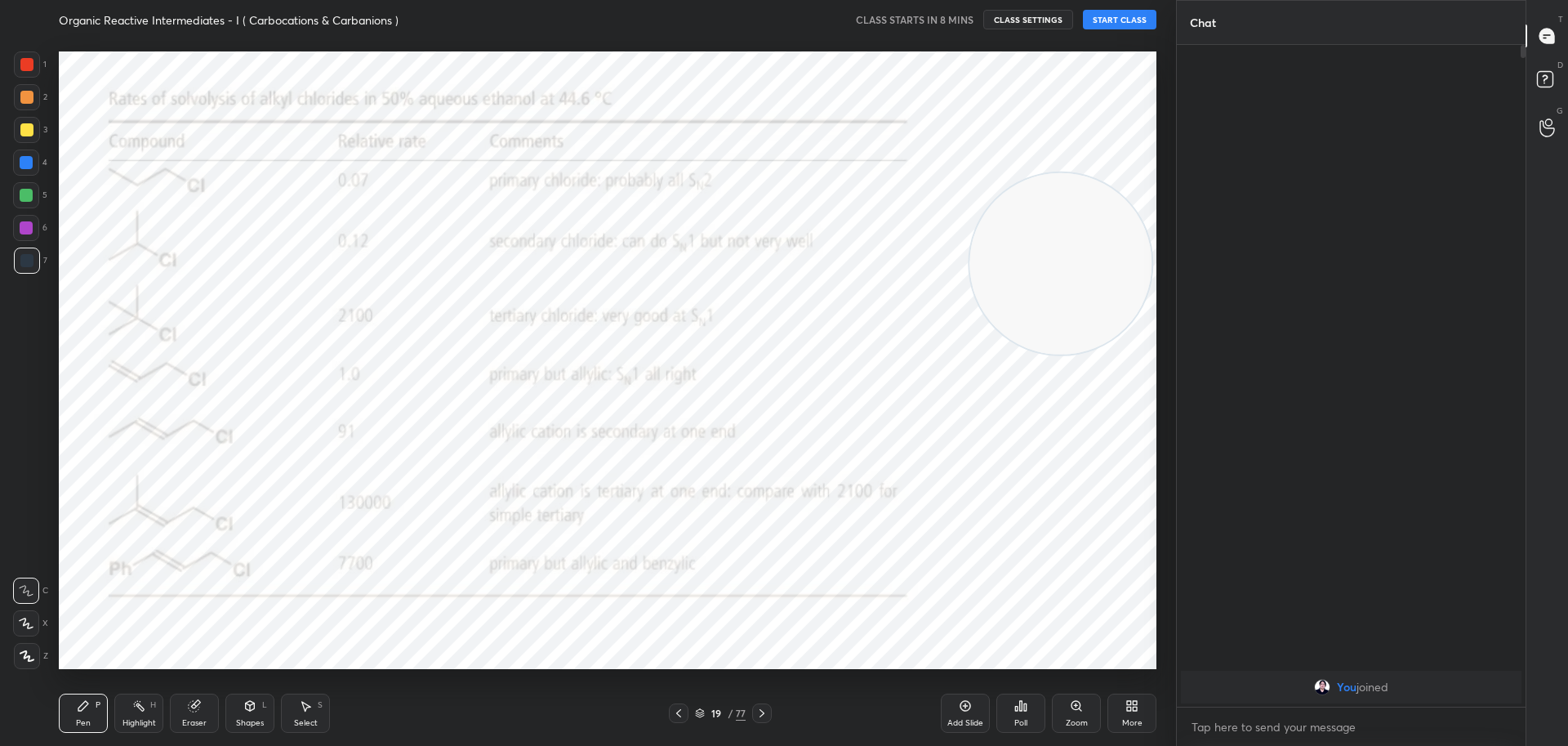
click at [677, 710] on icon at bounding box center [678, 712] width 13 height 13
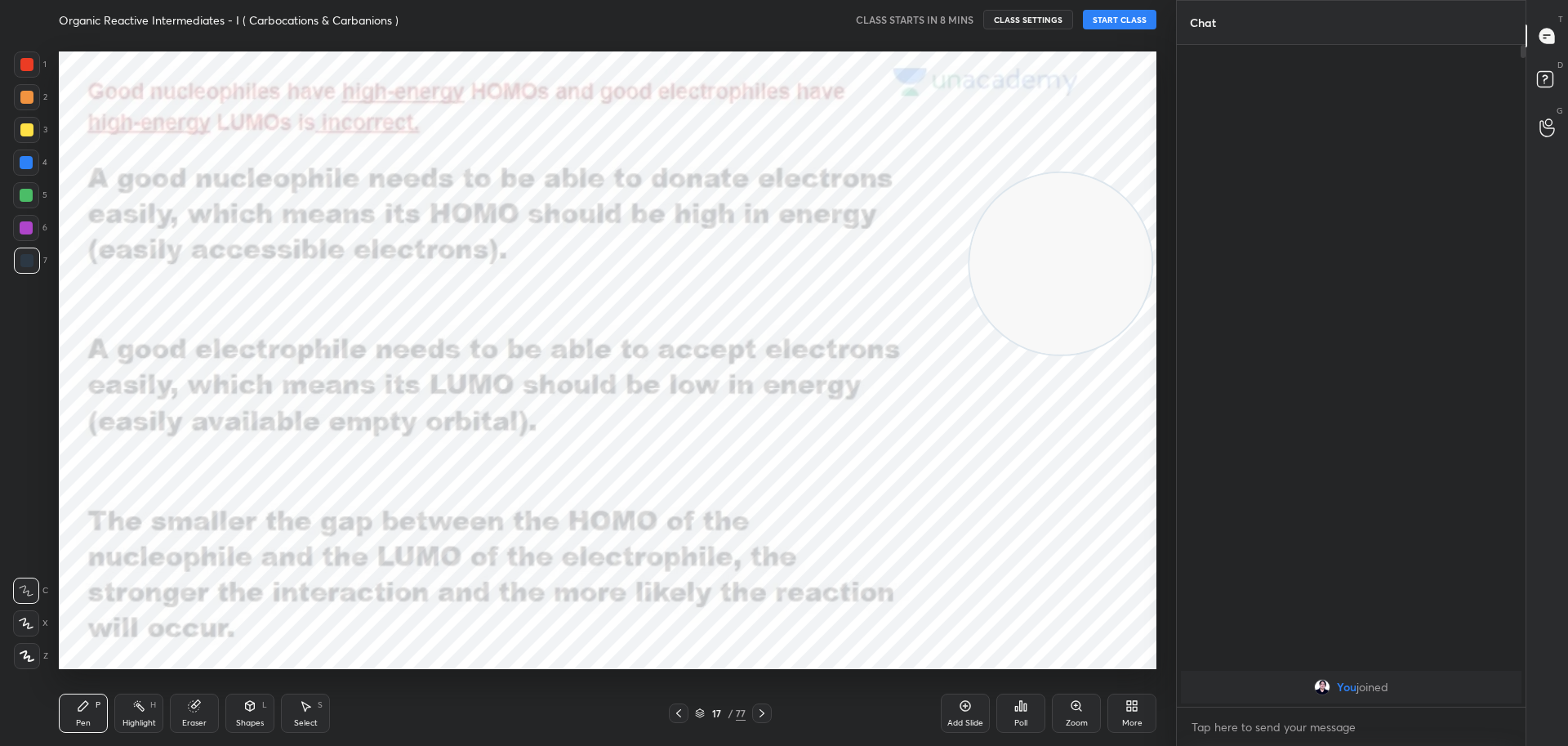
click at [677, 710] on icon at bounding box center [678, 712] width 13 height 13
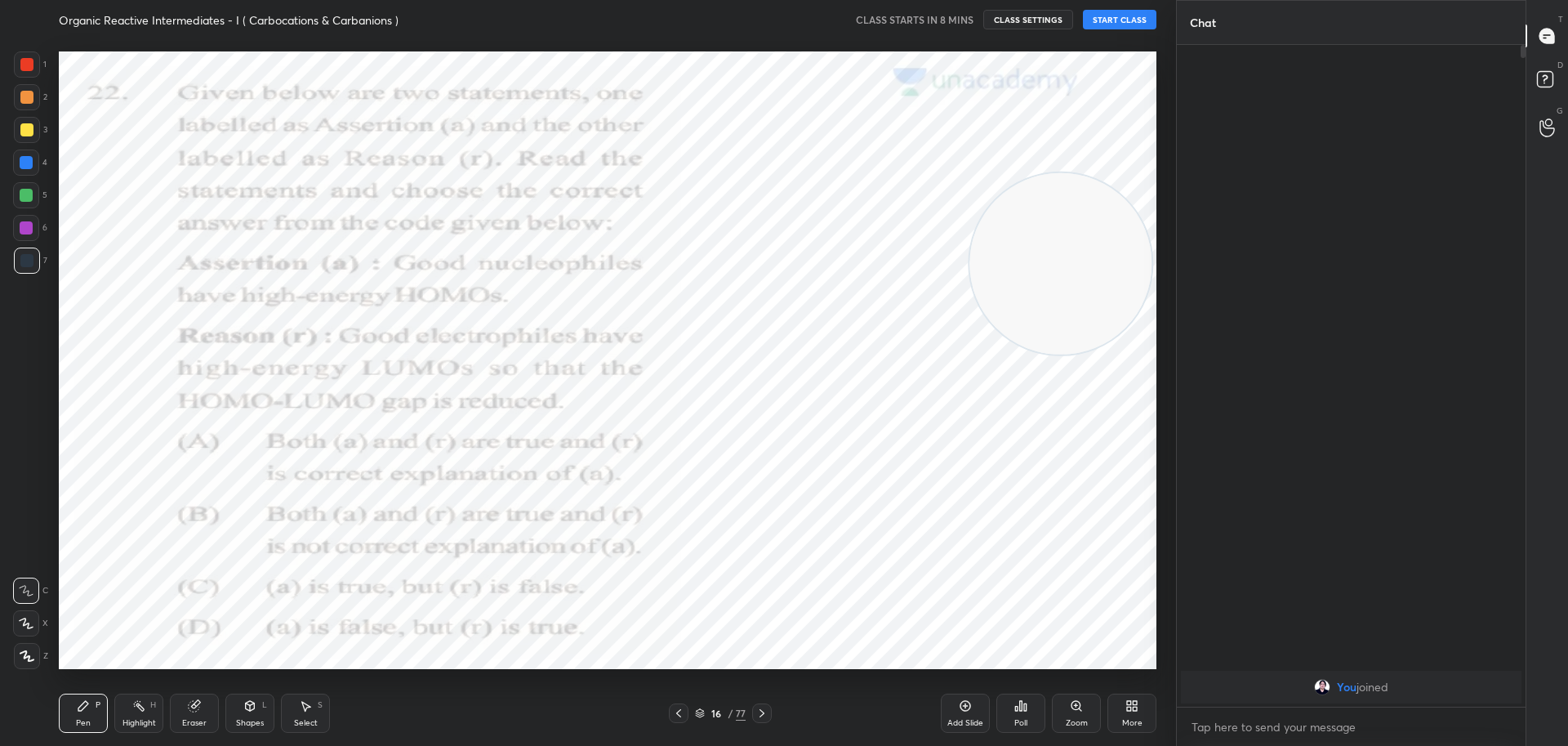
click at [677, 710] on icon at bounding box center [678, 712] width 13 height 13
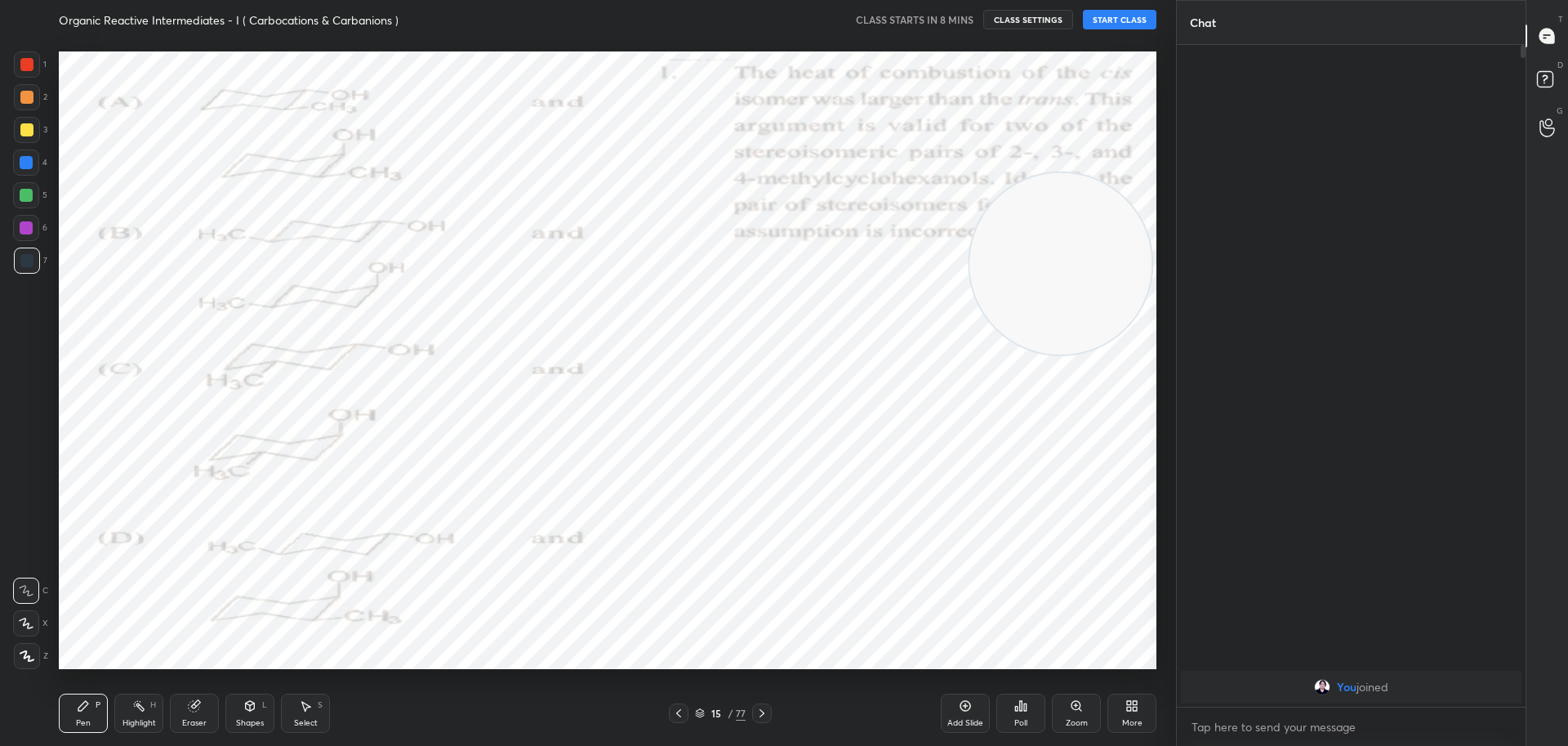
click at [677, 710] on icon at bounding box center [678, 712] width 13 height 13
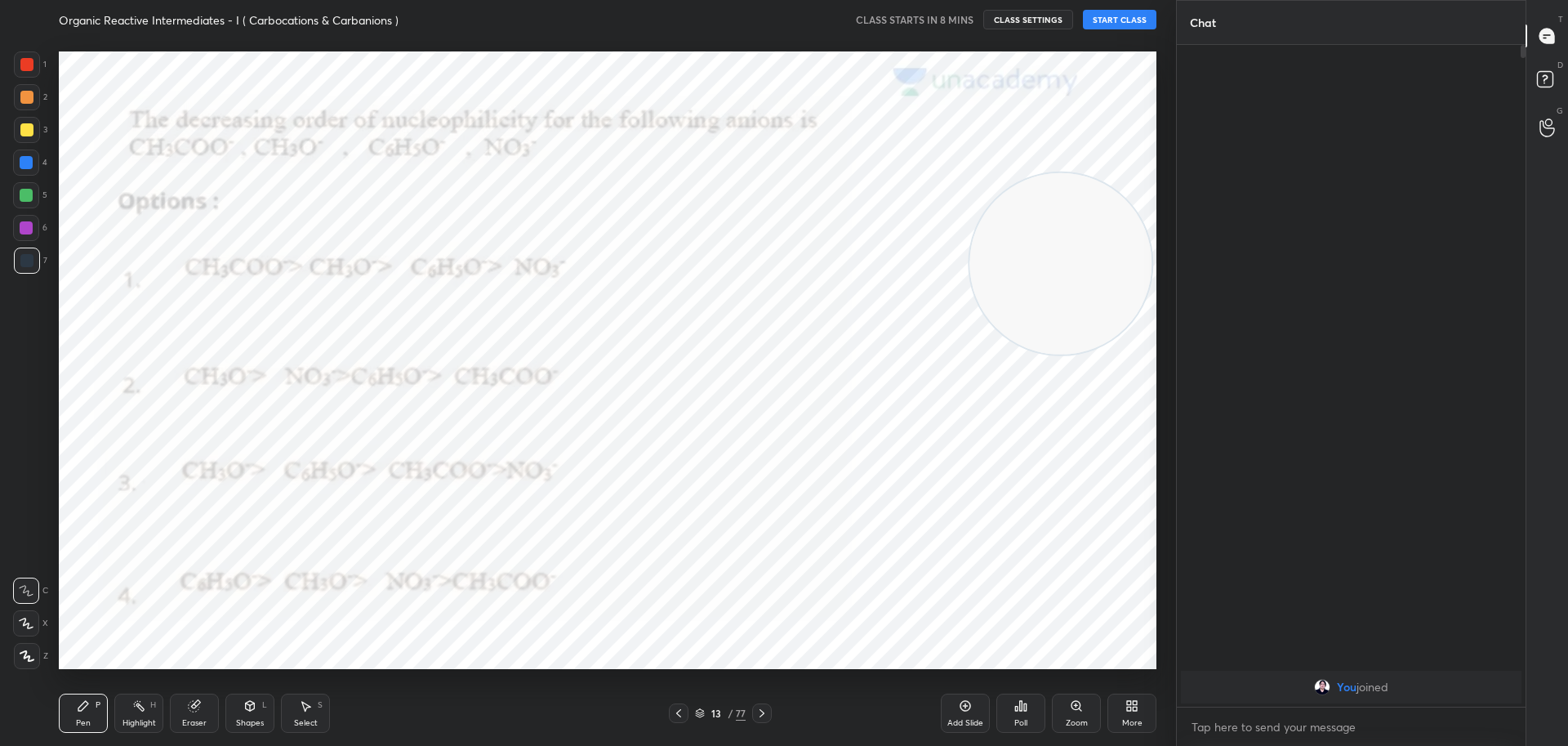
click at [677, 710] on icon at bounding box center [678, 712] width 13 height 13
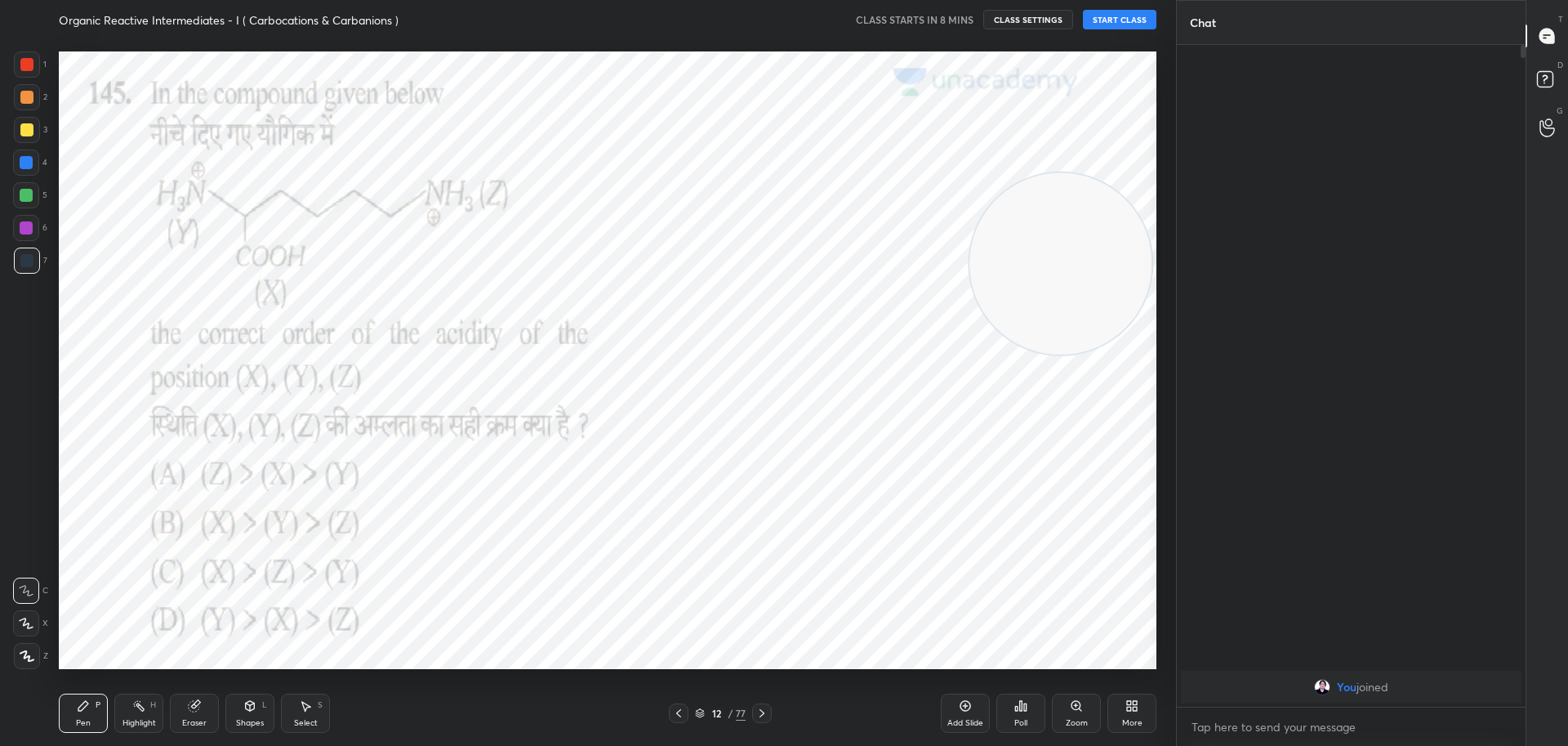
click at [677, 710] on icon at bounding box center [678, 712] width 13 height 13
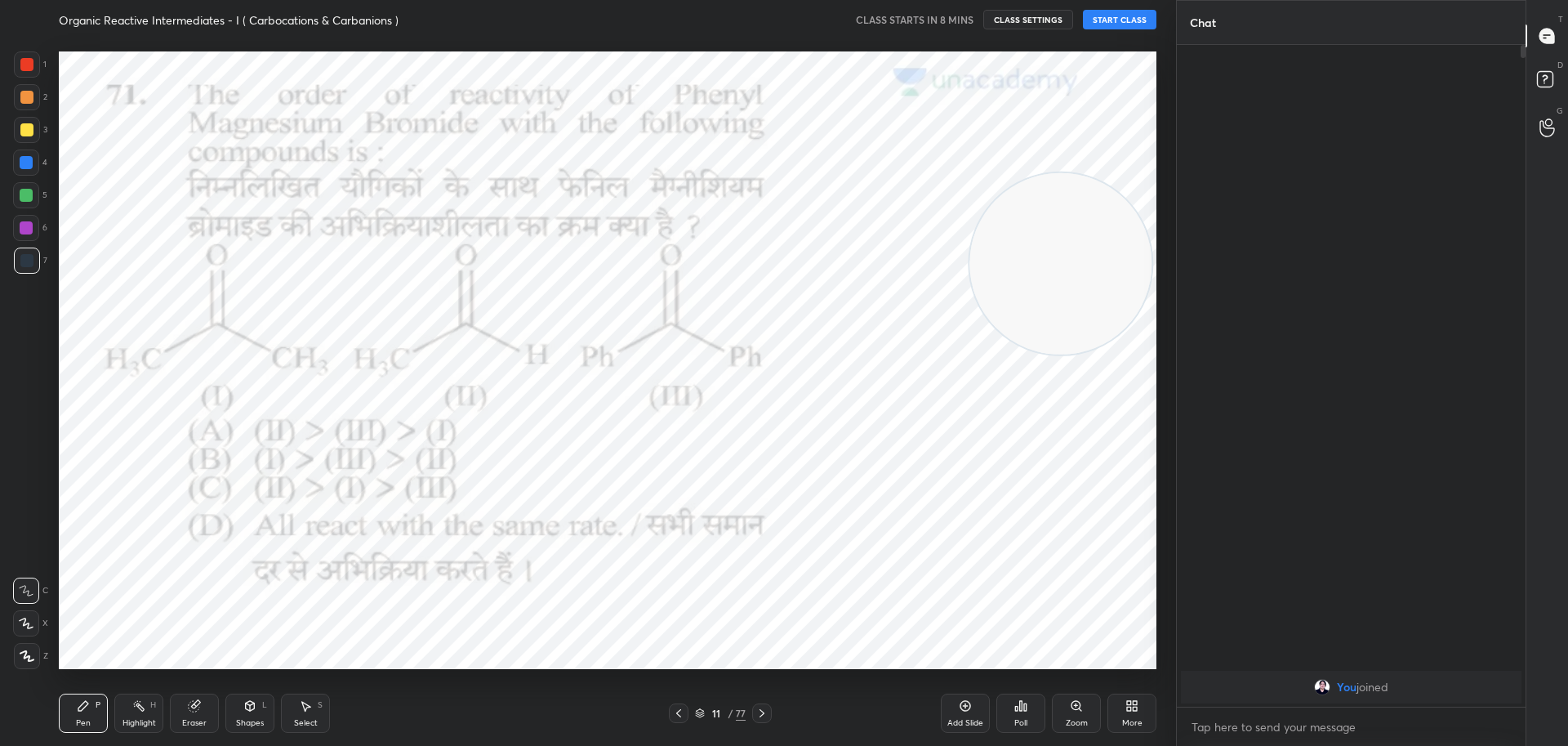
click at [677, 710] on icon at bounding box center [678, 712] width 13 height 13
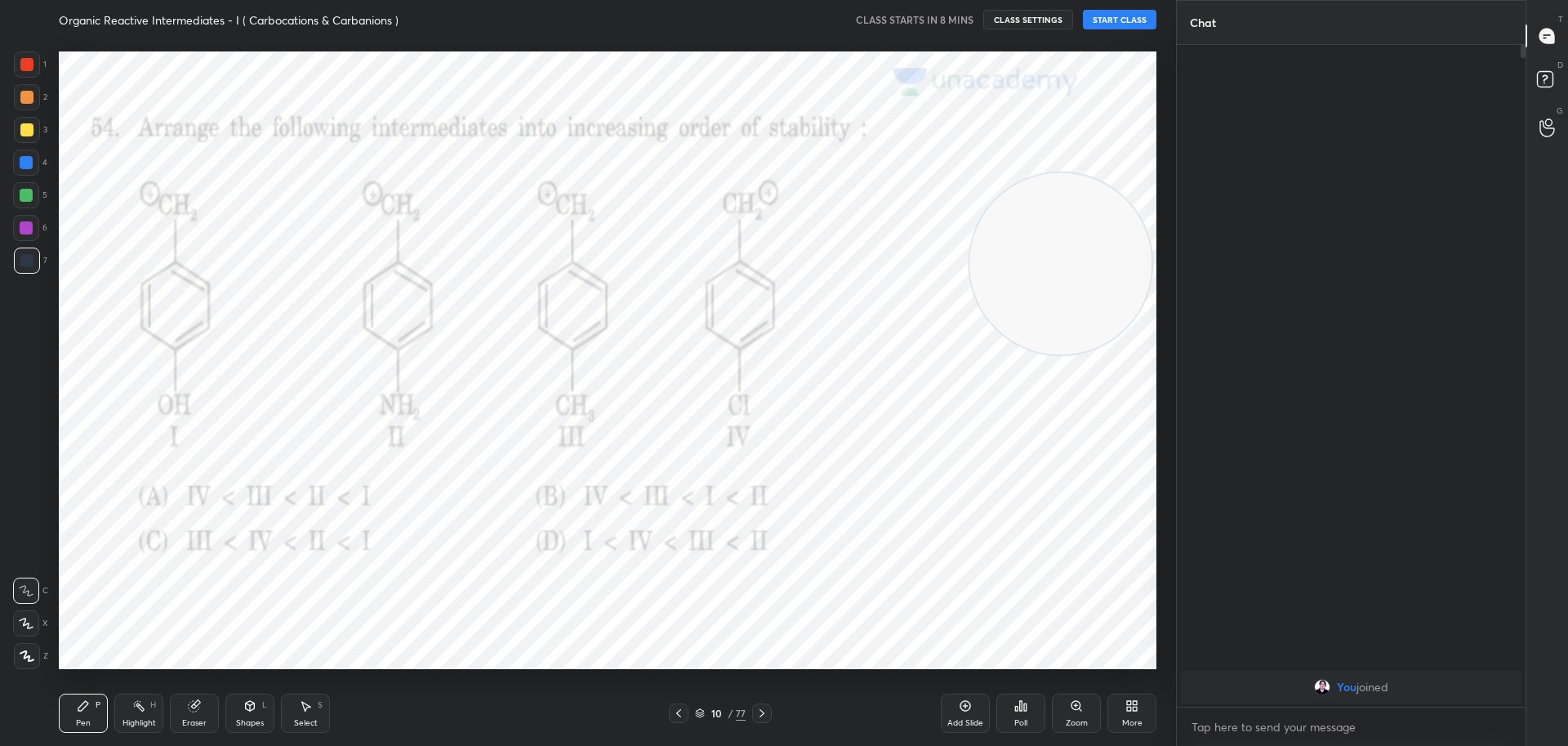
click at [677, 710] on icon at bounding box center [678, 712] width 13 height 13
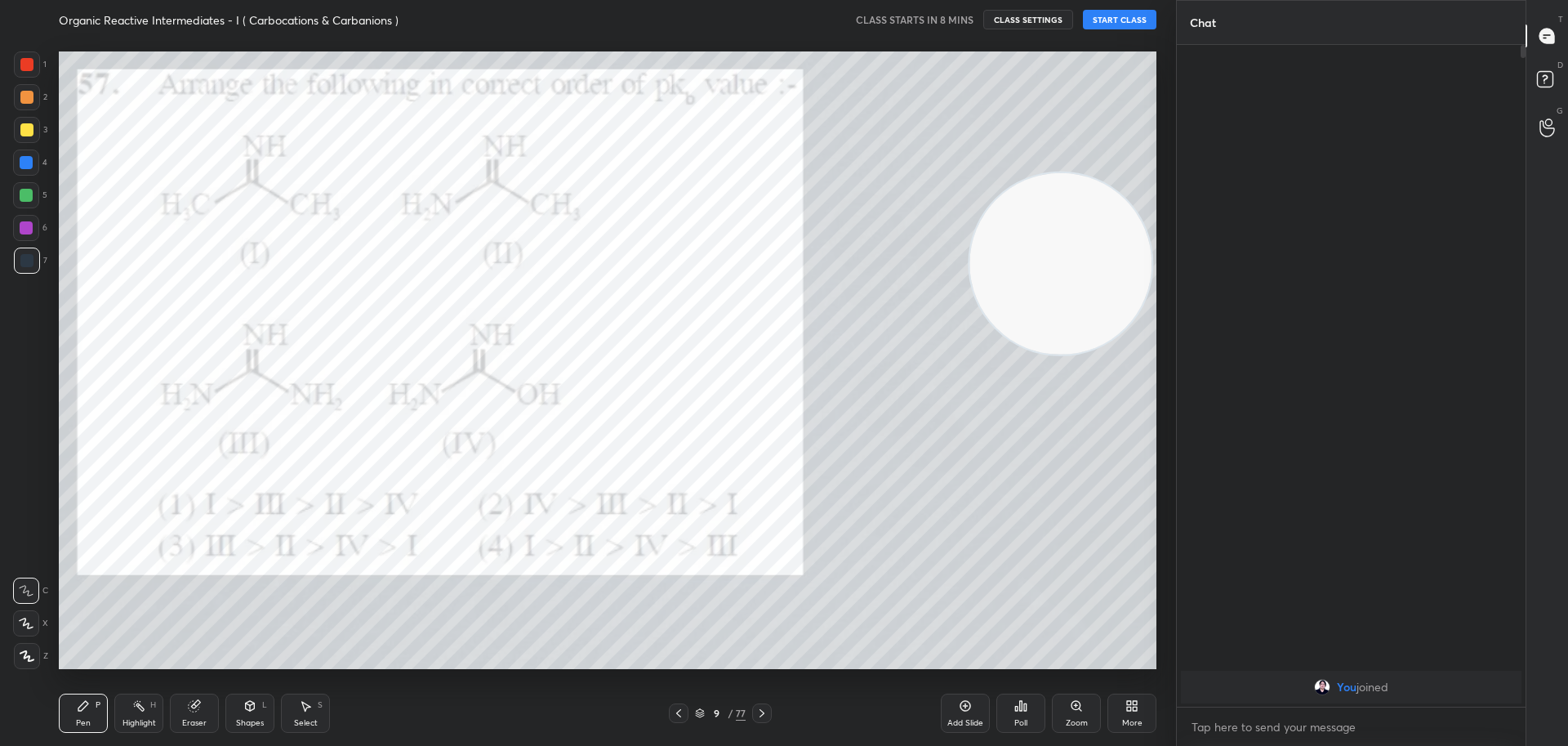
click at [677, 710] on icon at bounding box center [678, 712] width 13 height 13
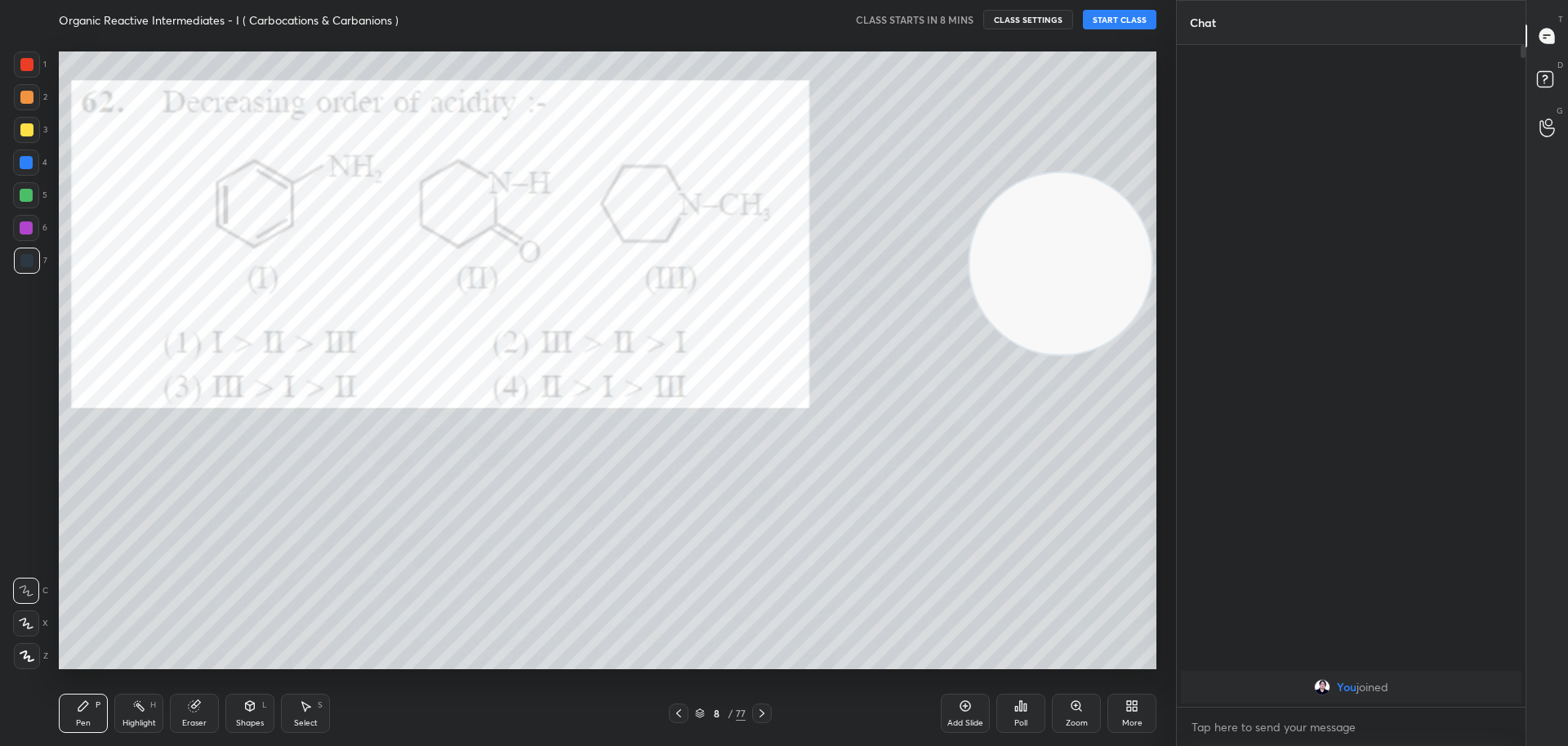
click at [676, 710] on icon at bounding box center [678, 712] width 13 height 13
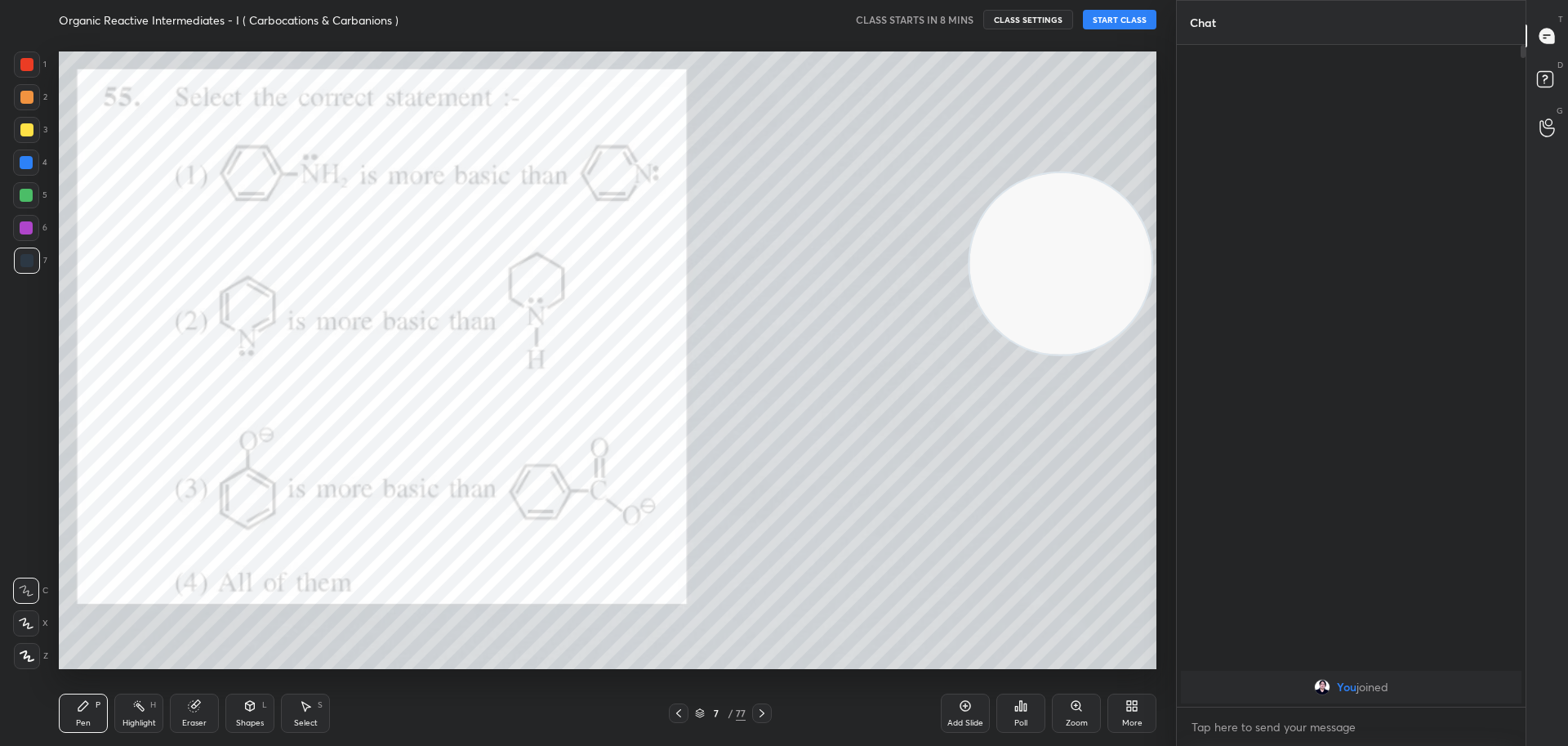
click at [676, 710] on icon at bounding box center [678, 712] width 13 height 13
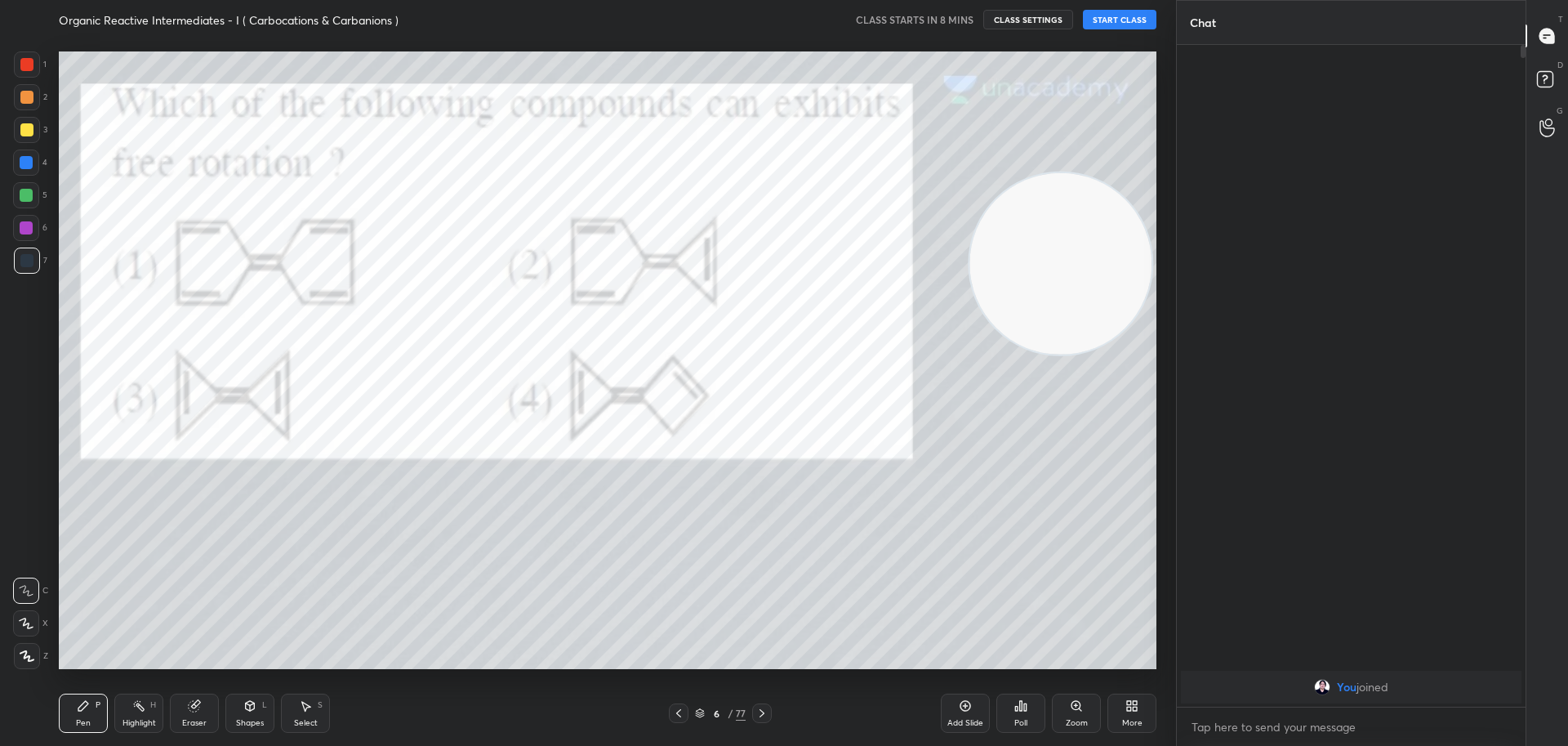
click at [676, 710] on icon at bounding box center [678, 712] width 13 height 13
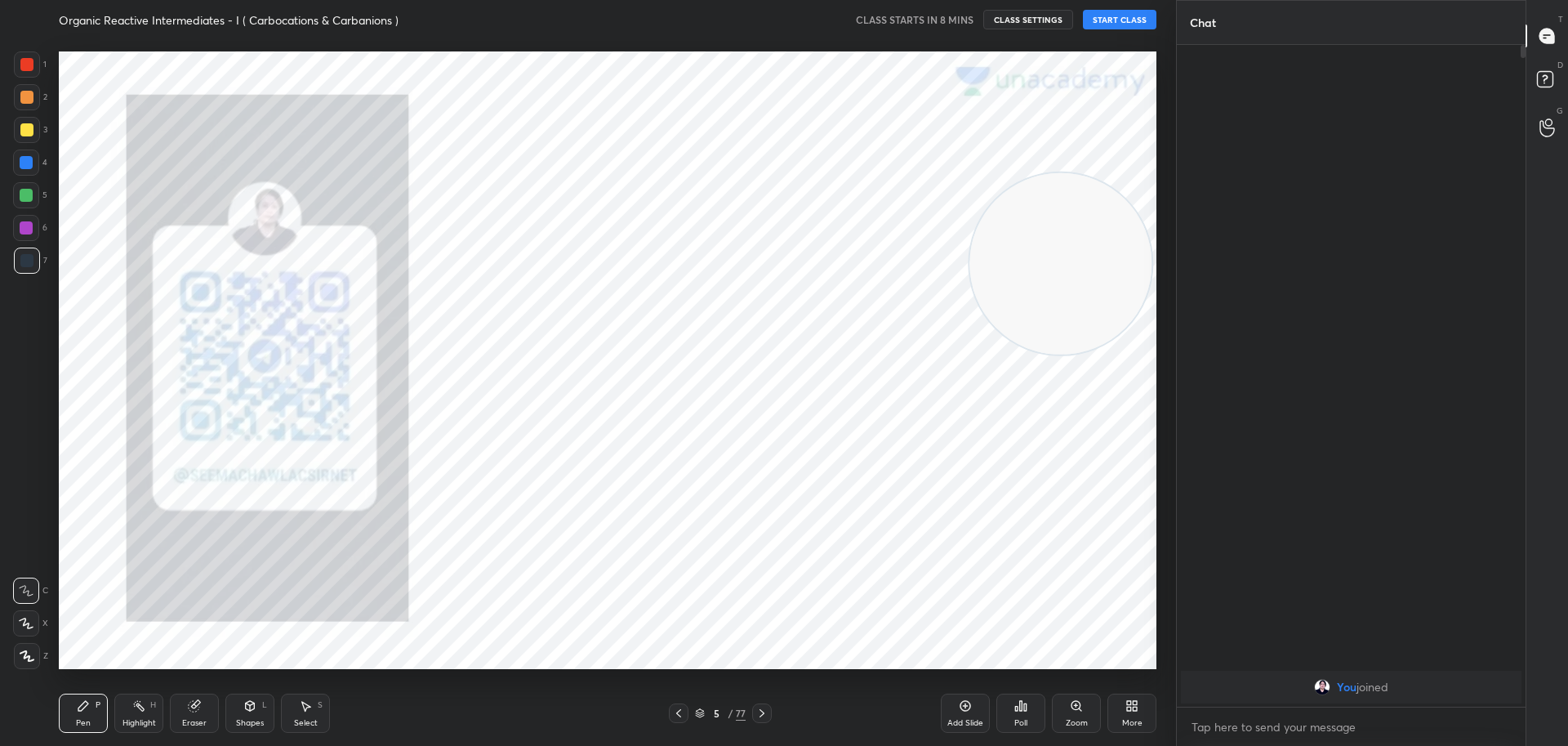
click at [676, 710] on icon at bounding box center [678, 712] width 13 height 13
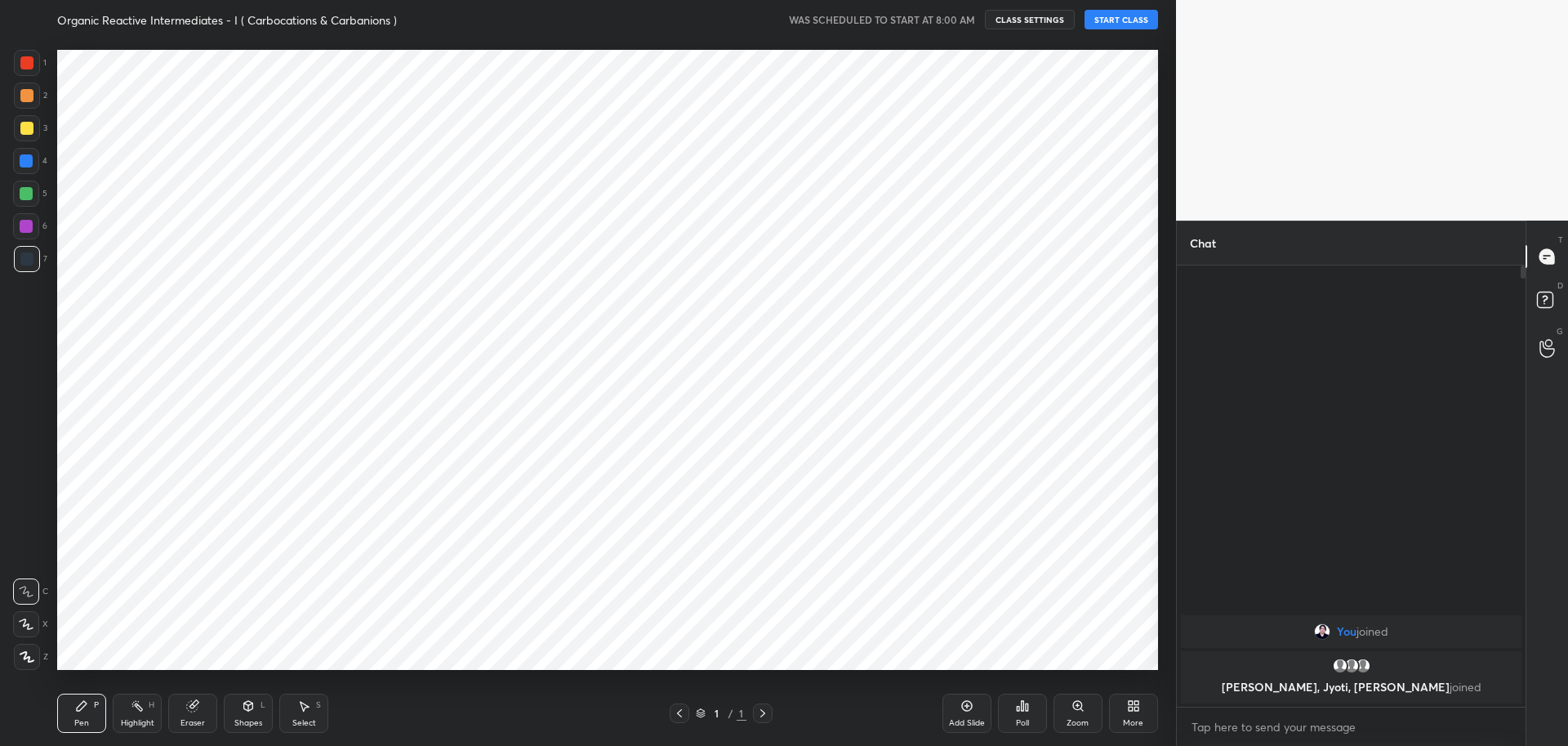
scroll to position [81022, 80537]
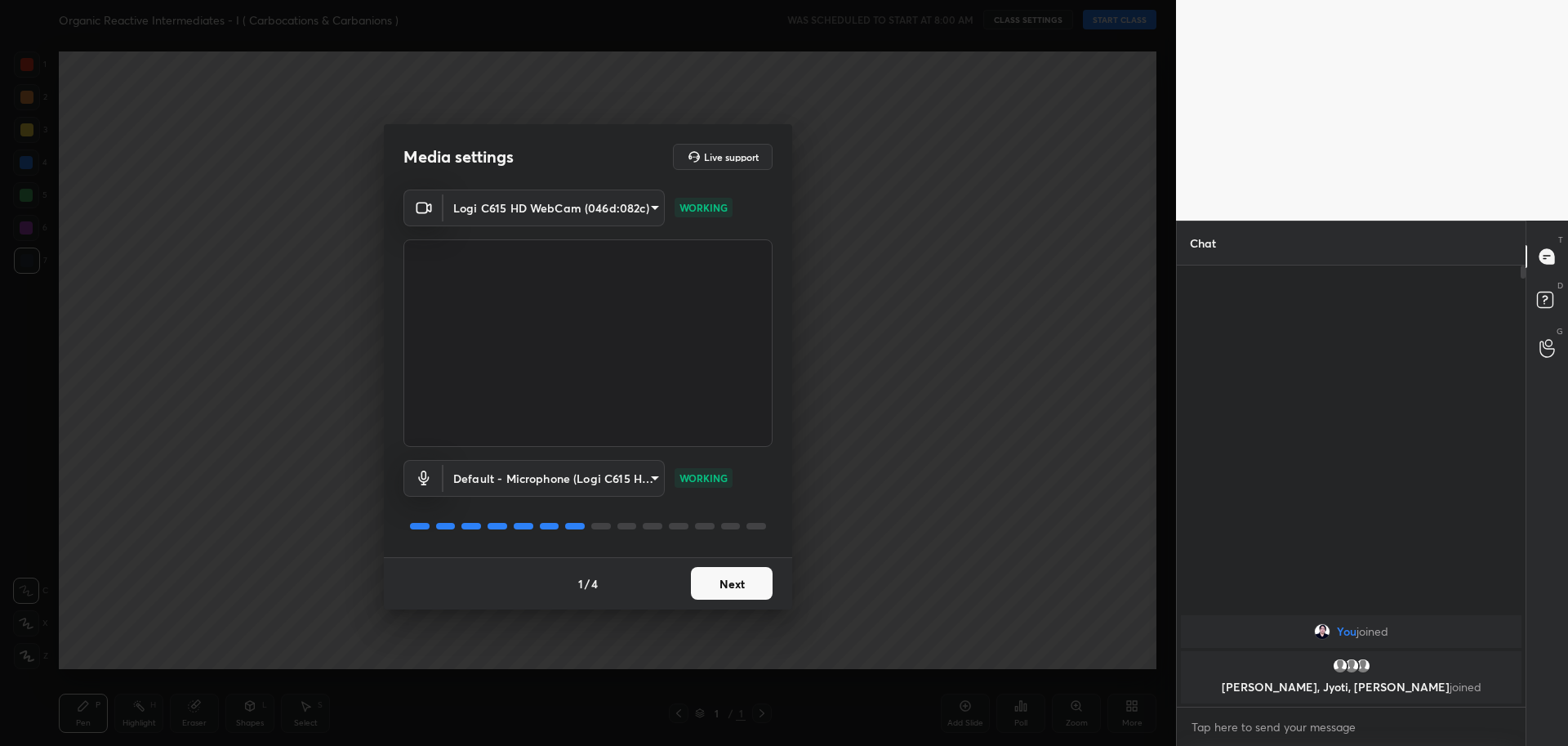
click at [727, 587] on div "1 / 4 Next" at bounding box center [588, 583] width 409 height 53
click at [736, 578] on button "Next" at bounding box center [731, 583] width 81 height 33
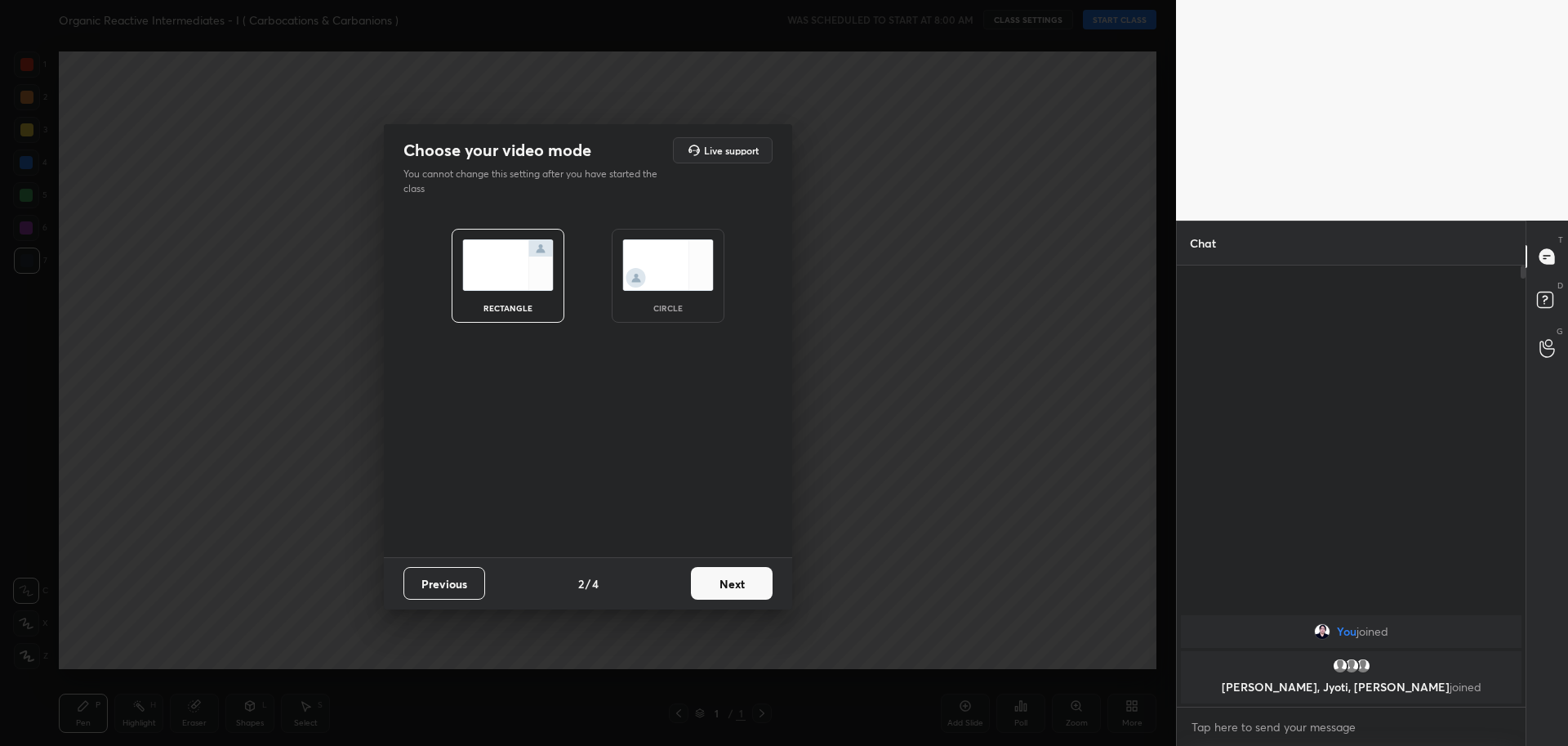
click at [676, 263] on img at bounding box center [668, 264] width 92 height 52
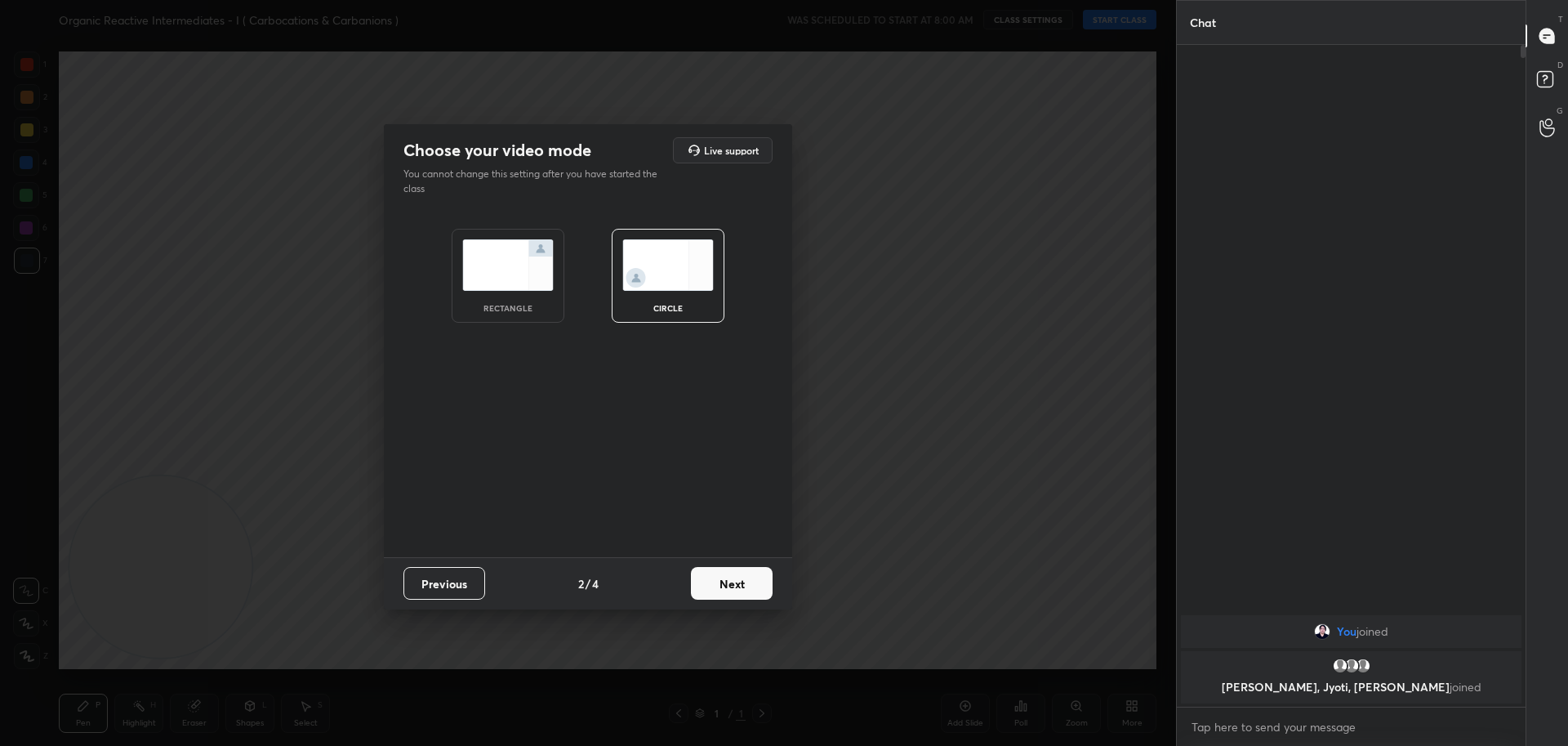
click at [734, 586] on button "Next" at bounding box center [731, 583] width 81 height 33
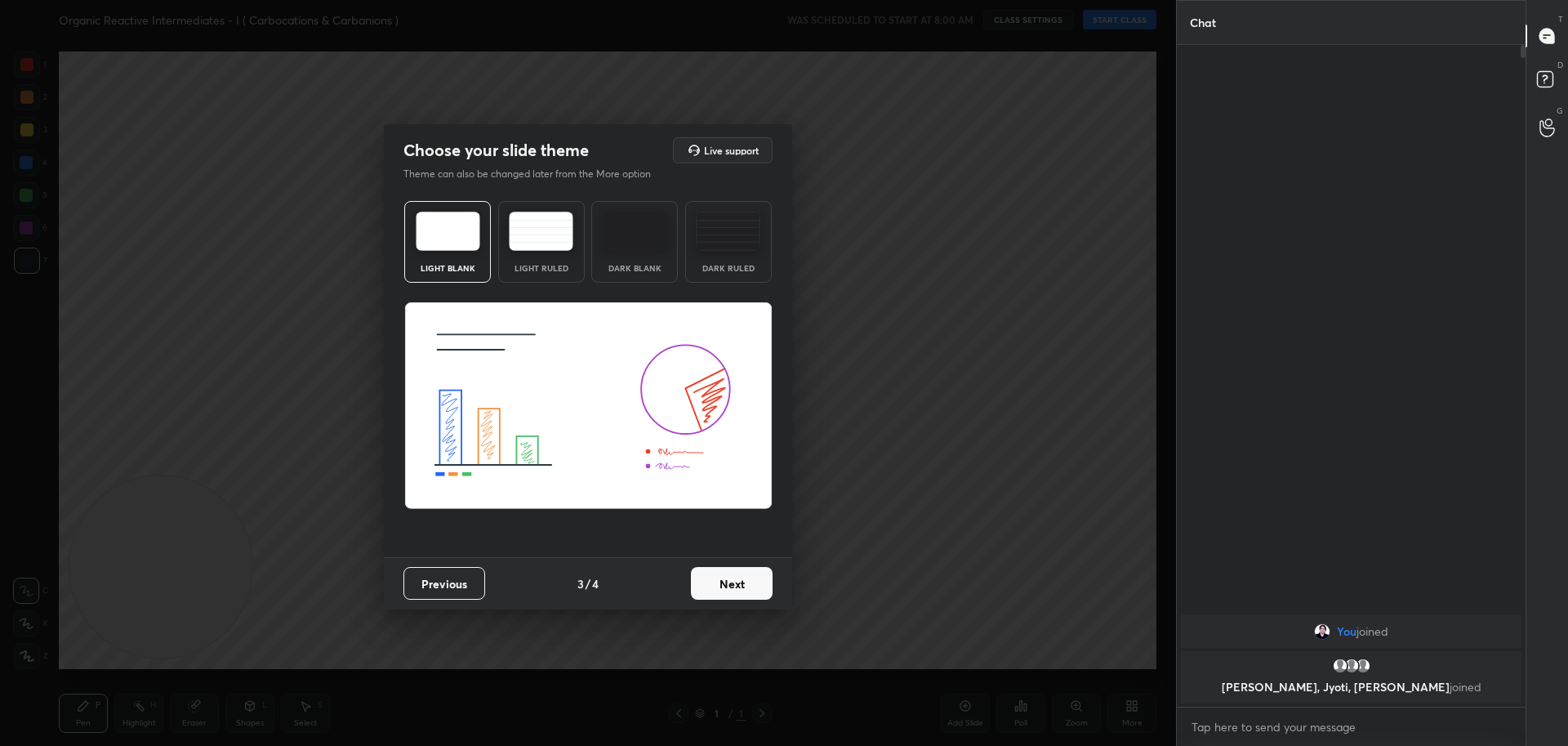
click at [732, 586] on button "Next" at bounding box center [731, 583] width 81 height 33
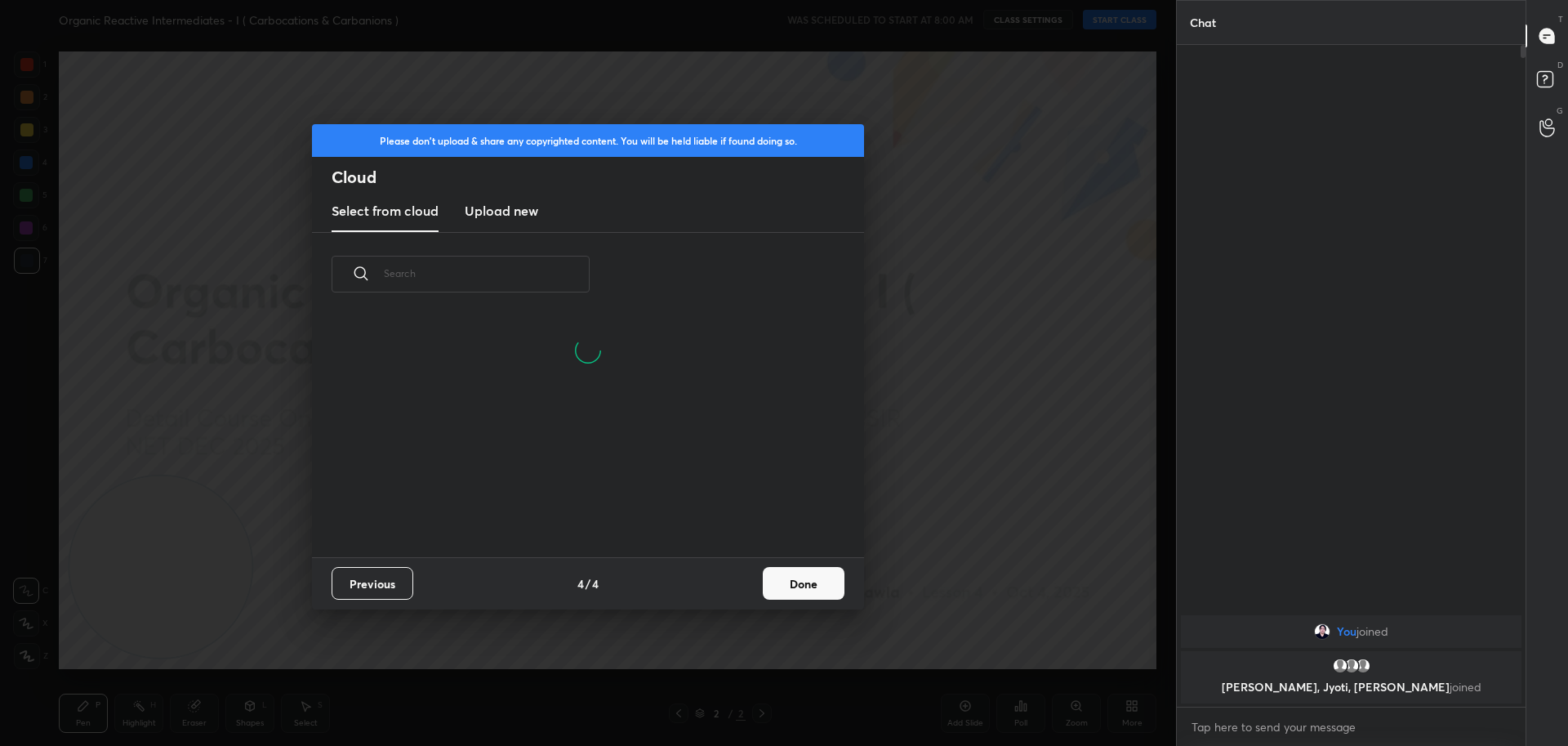
click at [497, 209] on h3 "Upload new" at bounding box center [501, 210] width 74 height 19
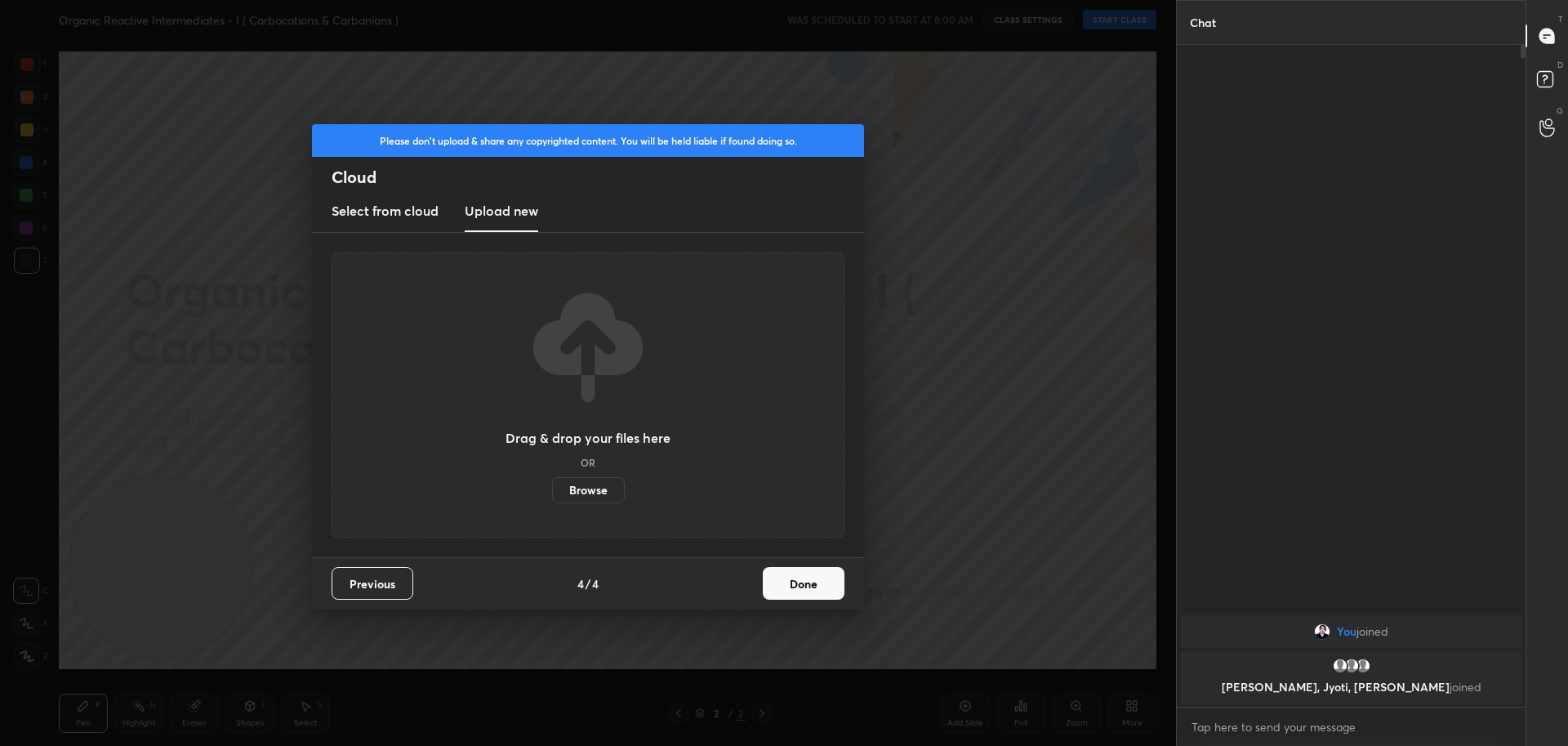
click at [590, 490] on label "Browse" at bounding box center [588, 490] width 73 height 26
click at [552, 490] on input "Browse" at bounding box center [552, 490] width 0 height 26
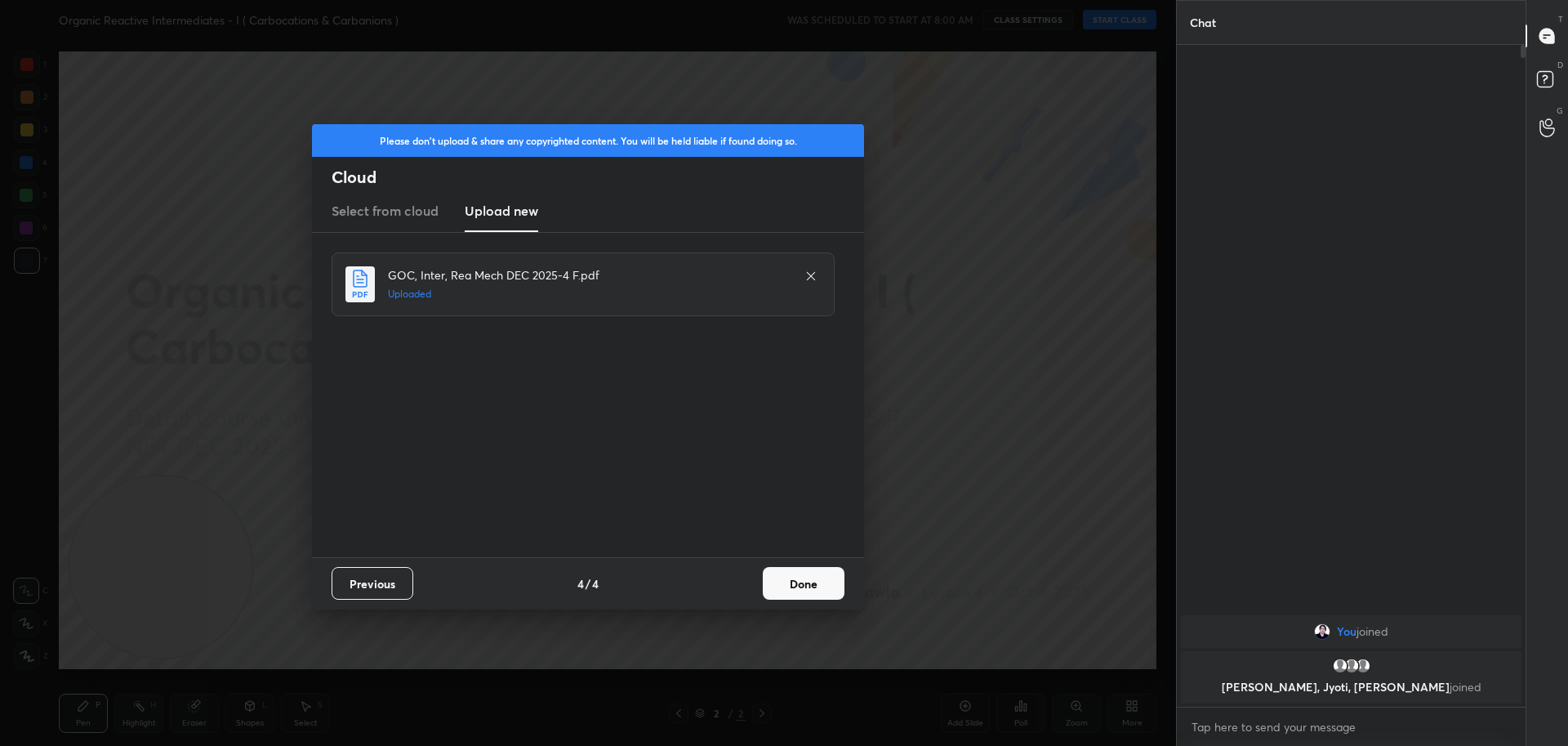
click at [799, 583] on button "Done" at bounding box center [803, 583] width 81 height 33
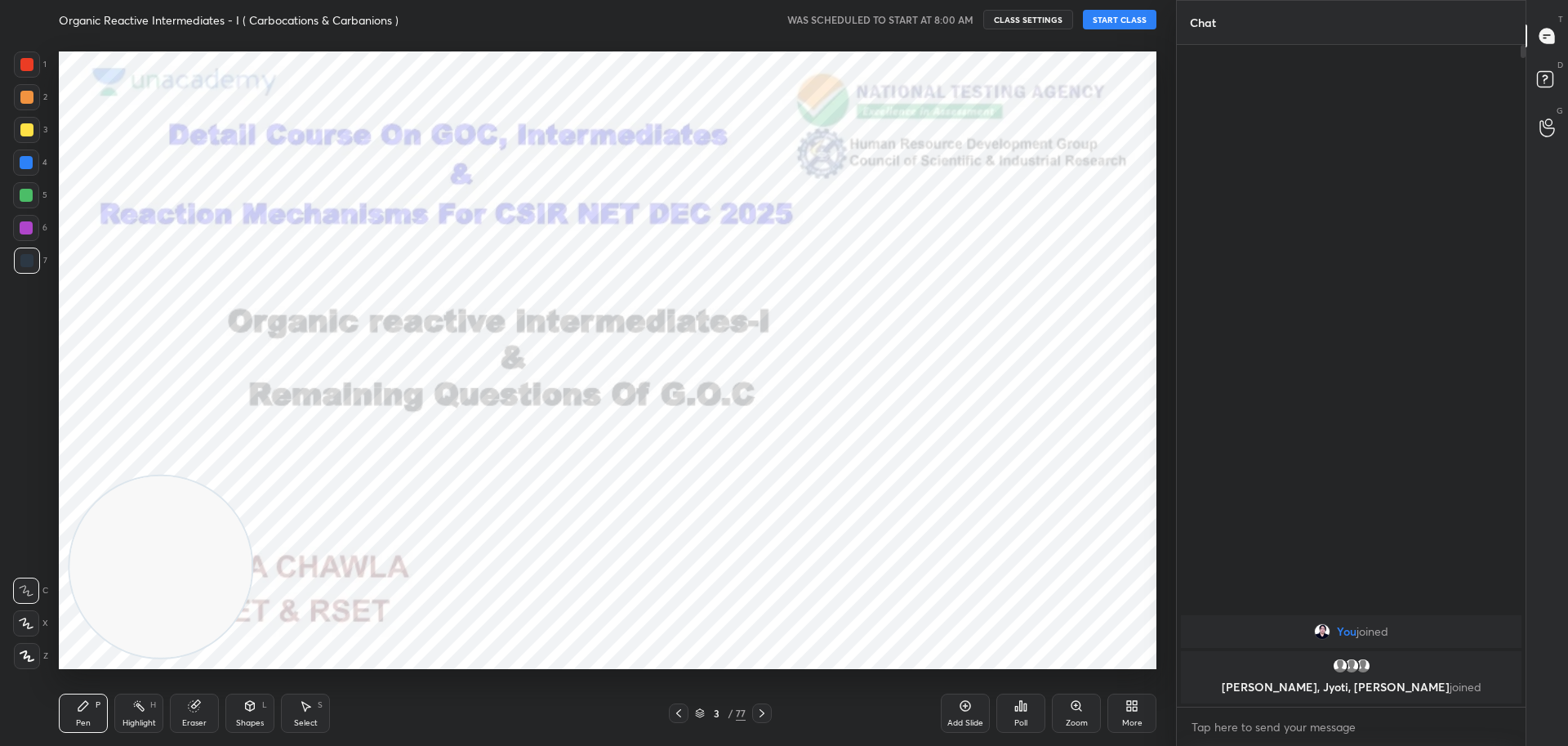
click at [1102, 14] on button "START CLASS" at bounding box center [1119, 19] width 74 height 19
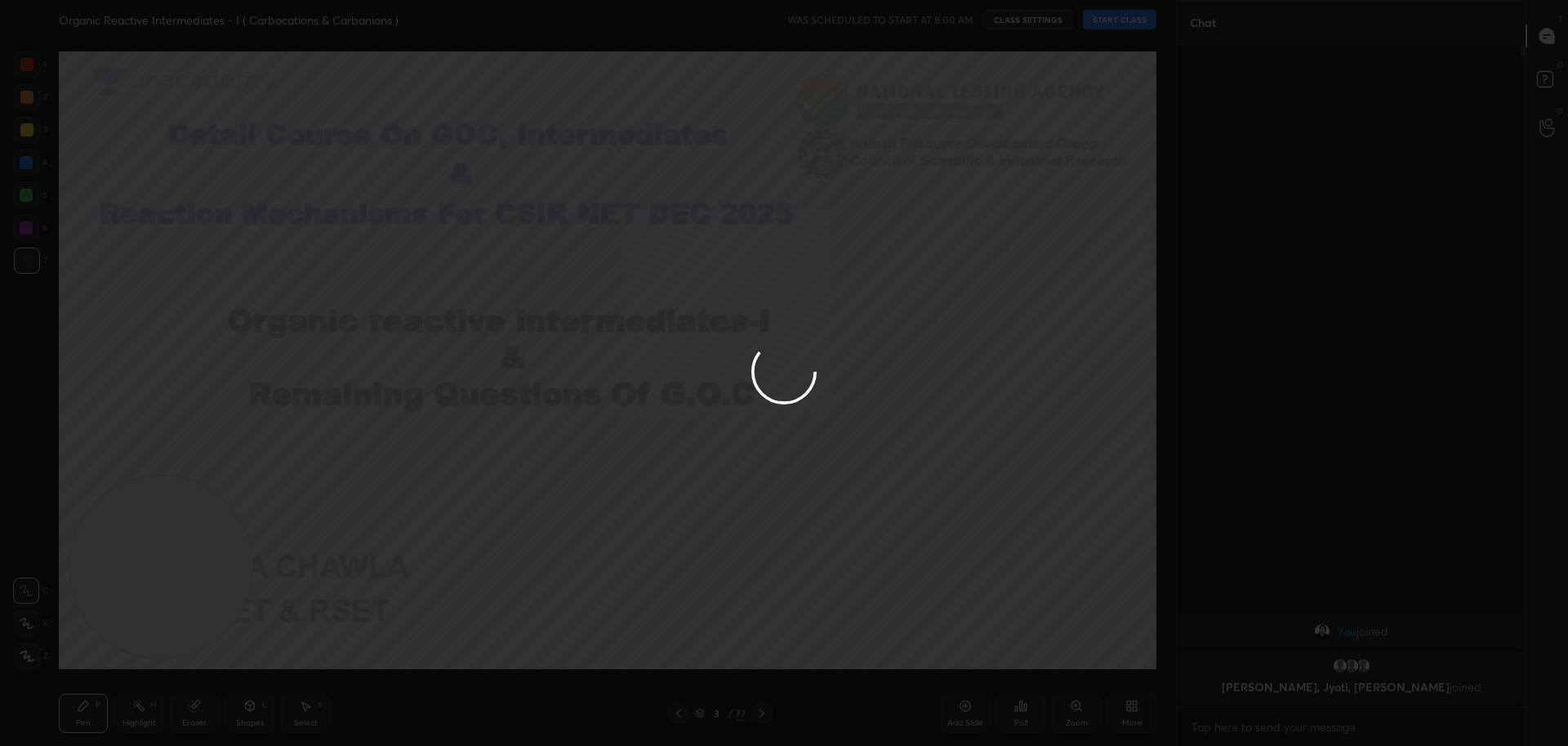
type textarea "x"
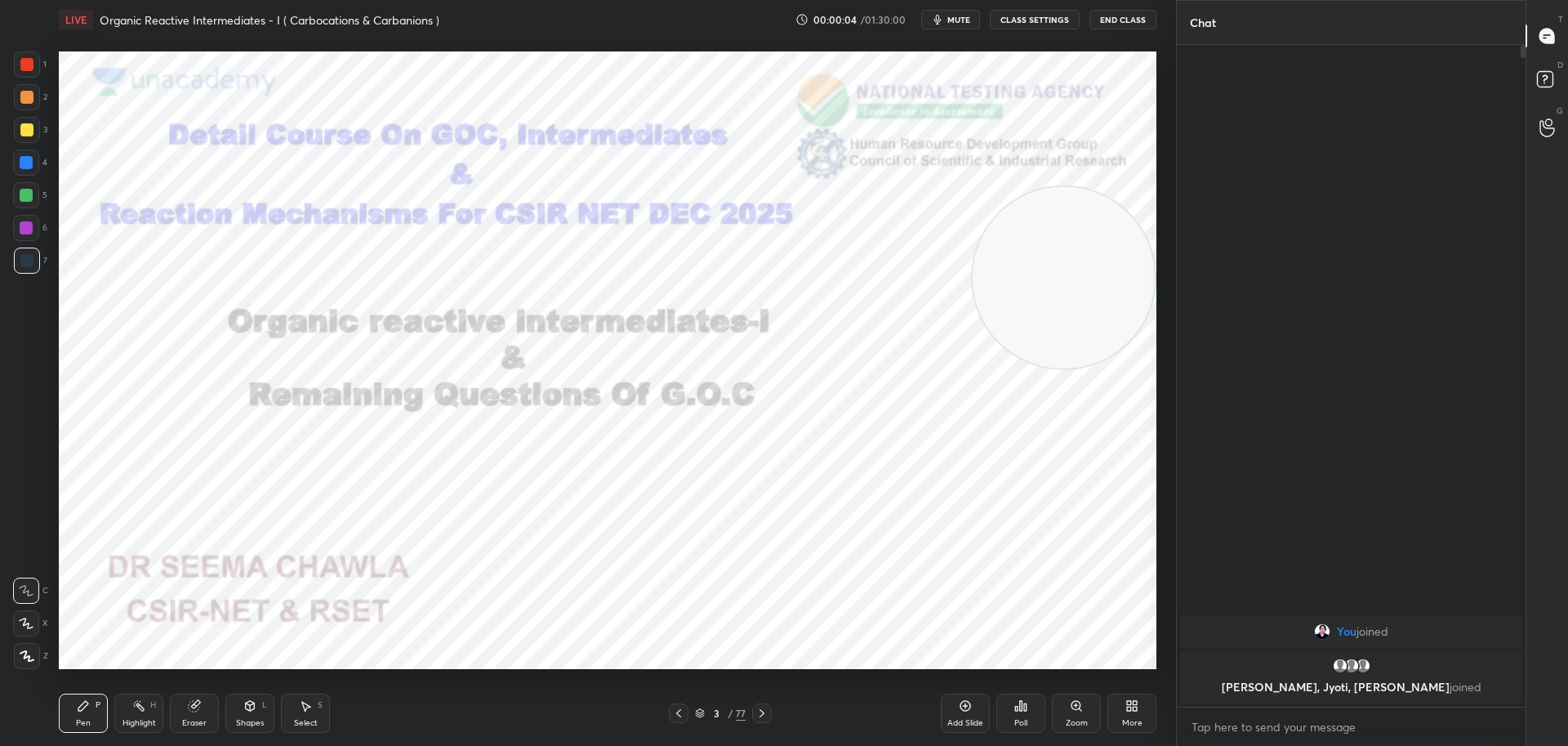
drag, startPoint x: 169, startPoint y: 618, endPoint x: 1076, endPoint y: 332, distance: 951.0
click at [1076, 332] on video at bounding box center [1063, 277] width 182 height 182
click at [29, 59] on div at bounding box center [26, 64] width 13 height 13
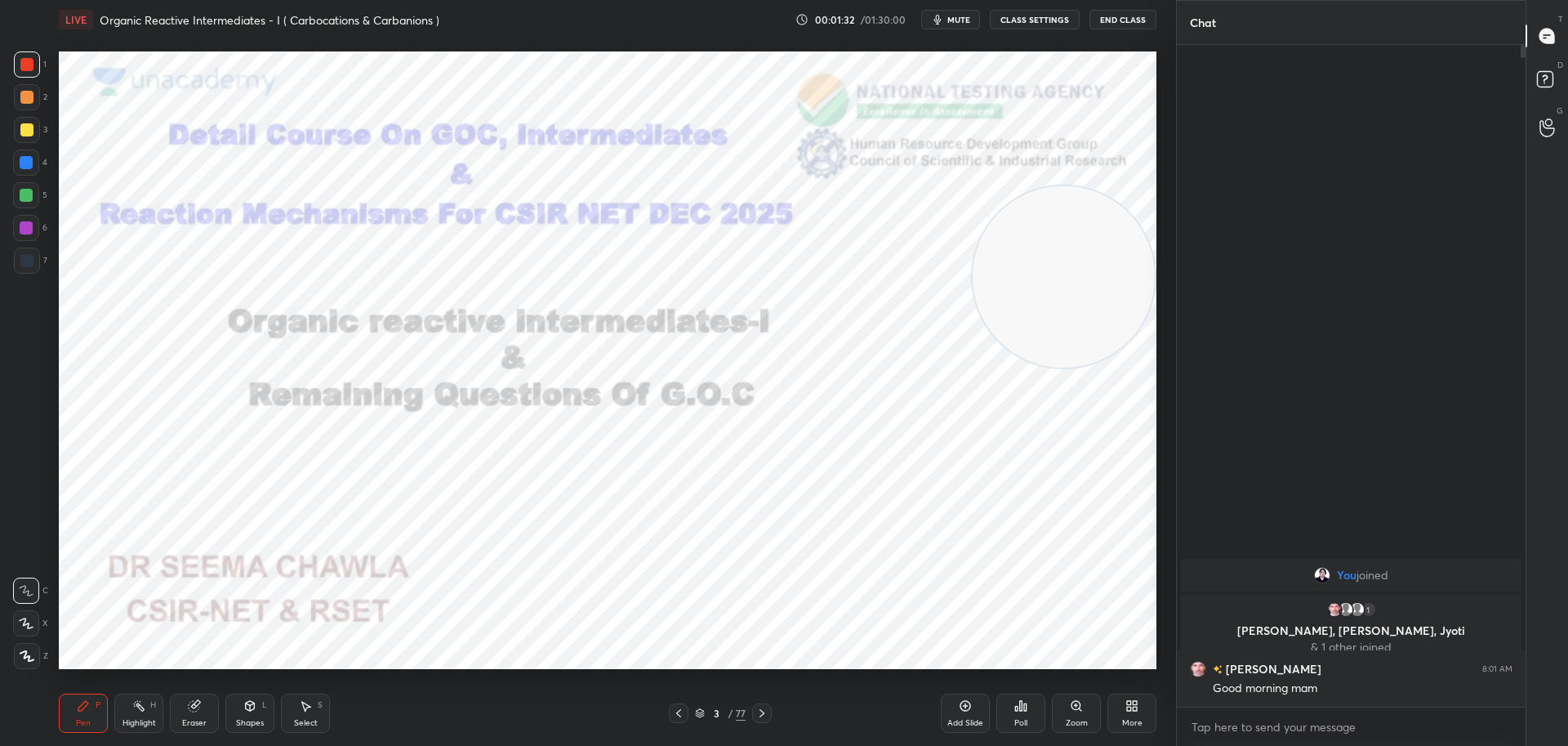
click at [768, 710] on icon at bounding box center [761, 712] width 13 height 13
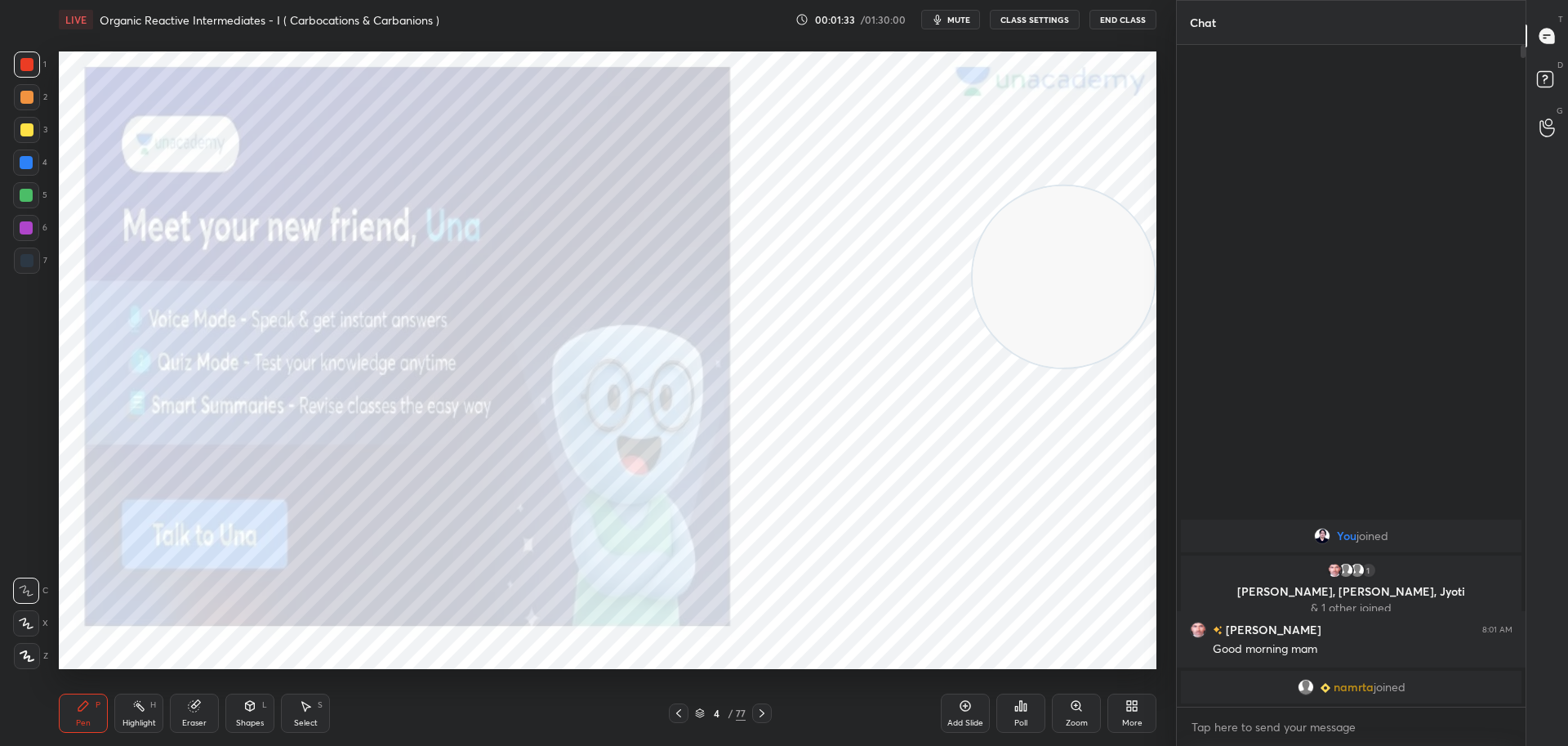
click at [763, 715] on icon at bounding box center [762, 713] width 5 height 8
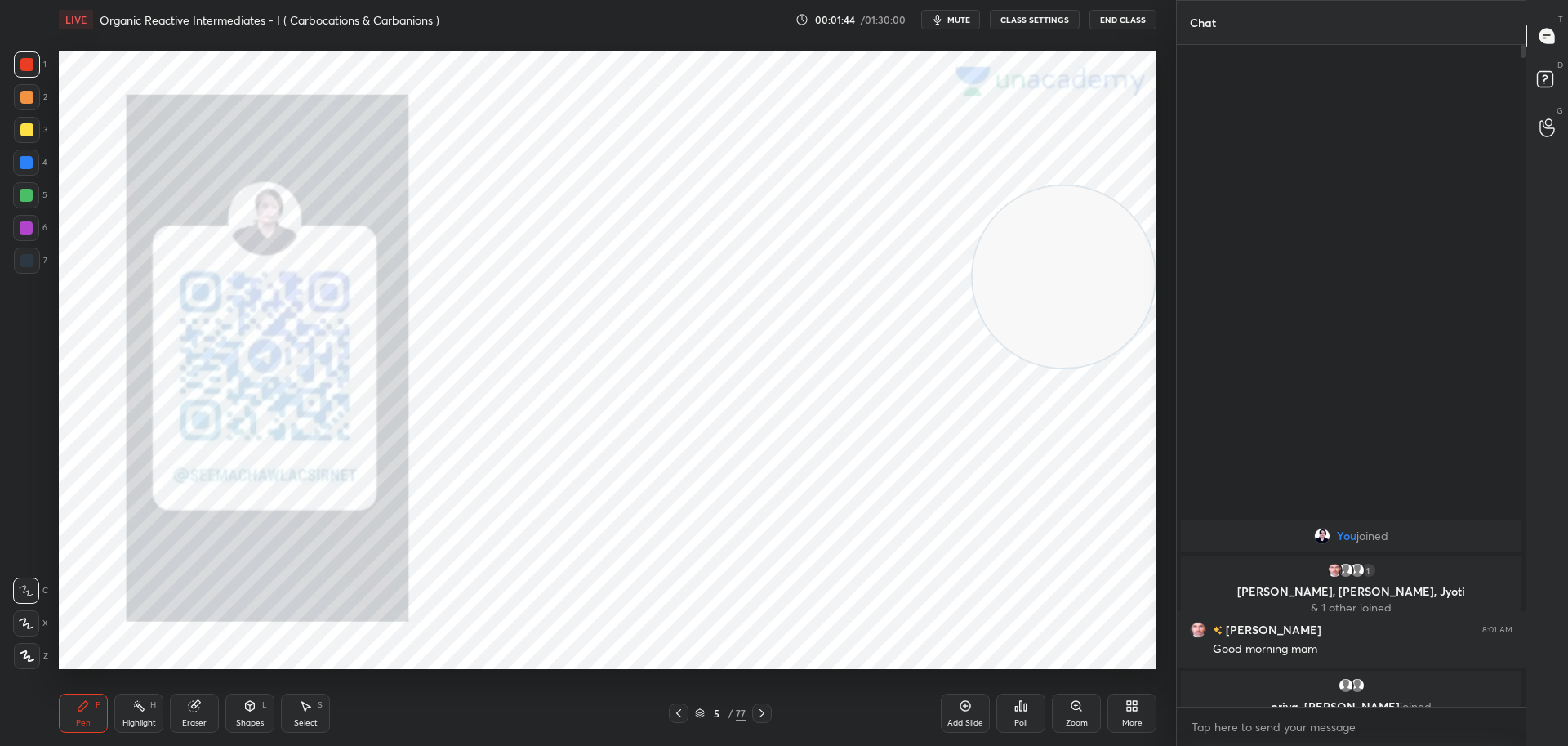
click at [761, 710] on icon at bounding box center [762, 713] width 5 height 8
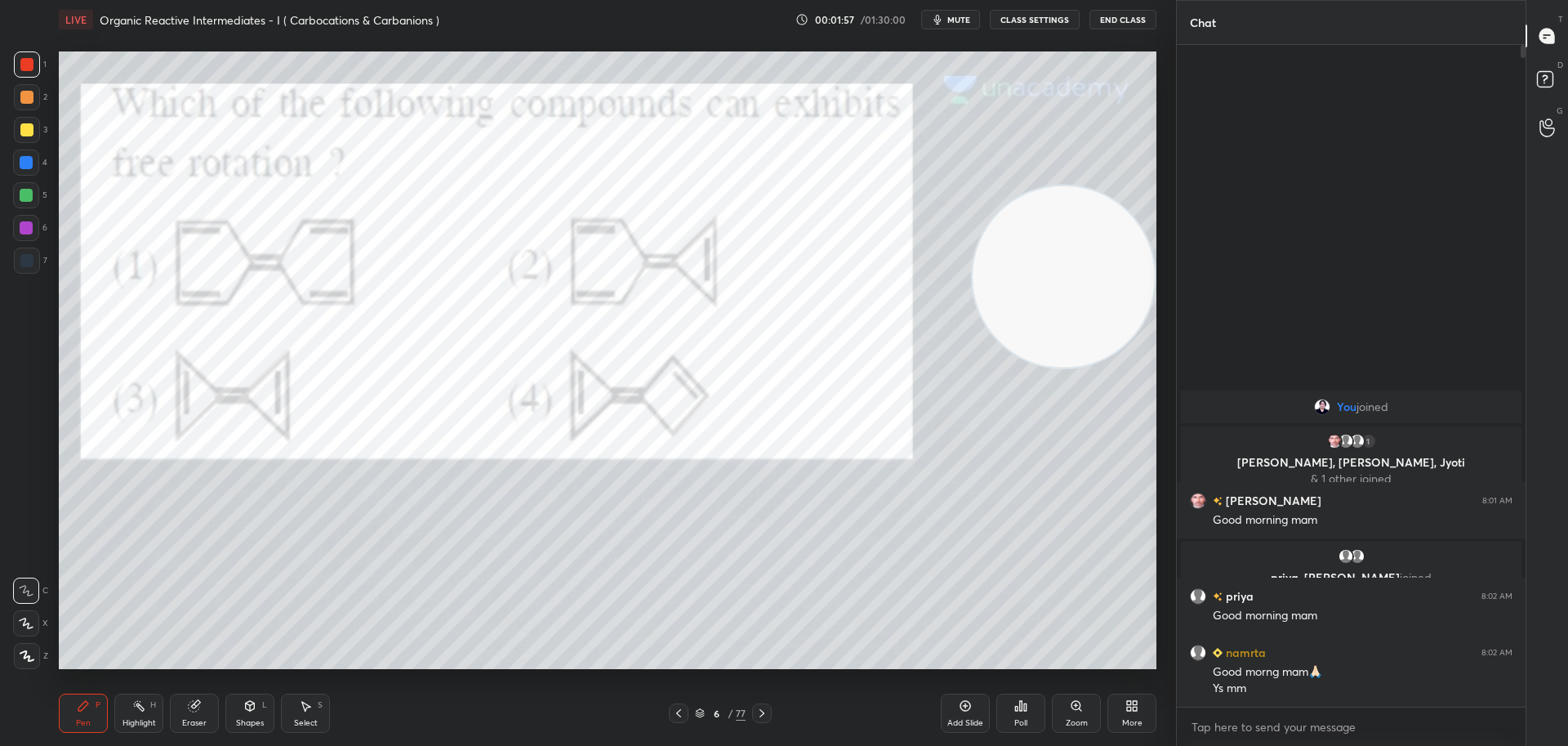
click at [762, 713] on icon at bounding box center [761, 712] width 13 height 13
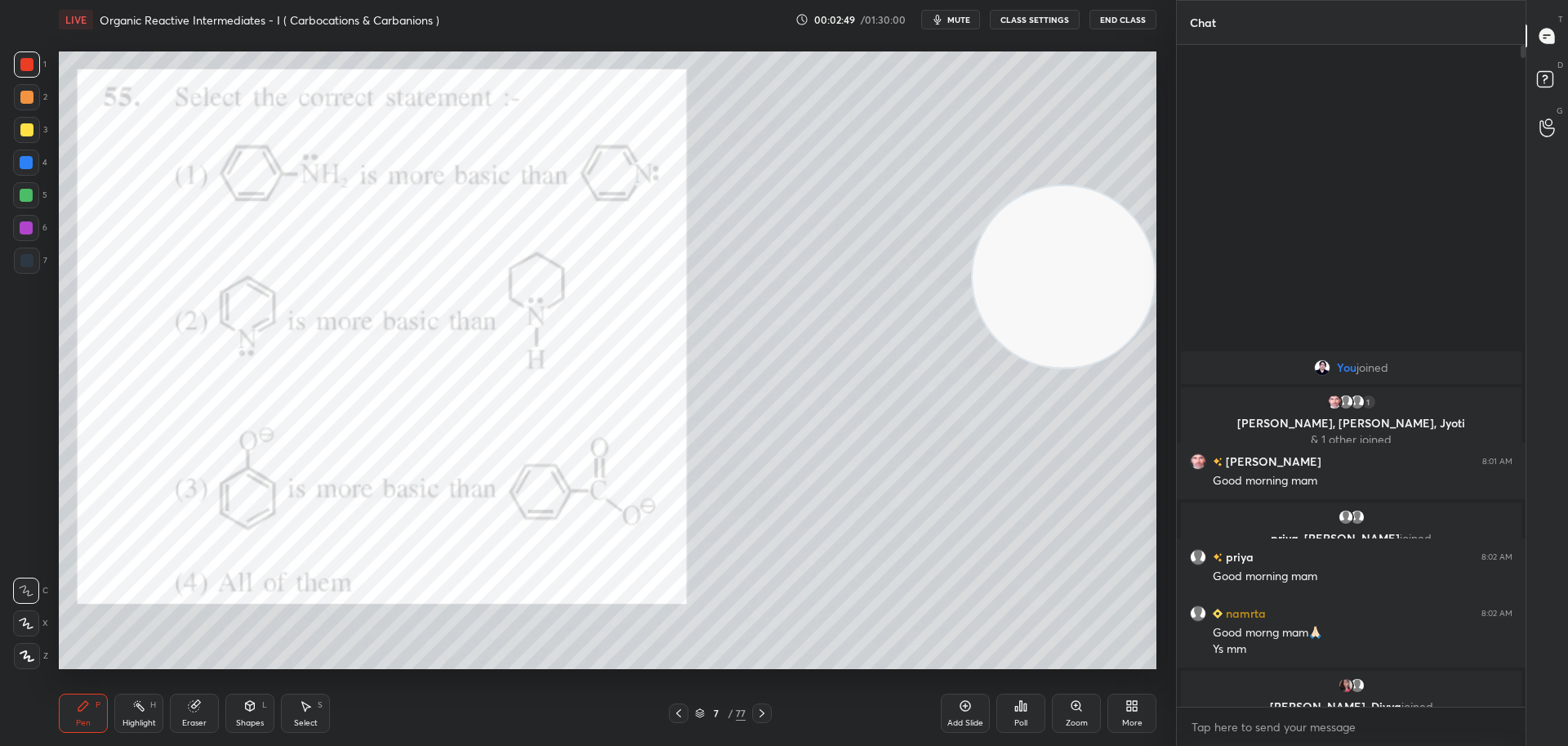
click at [1017, 701] on icon at bounding box center [1020, 705] width 13 height 13
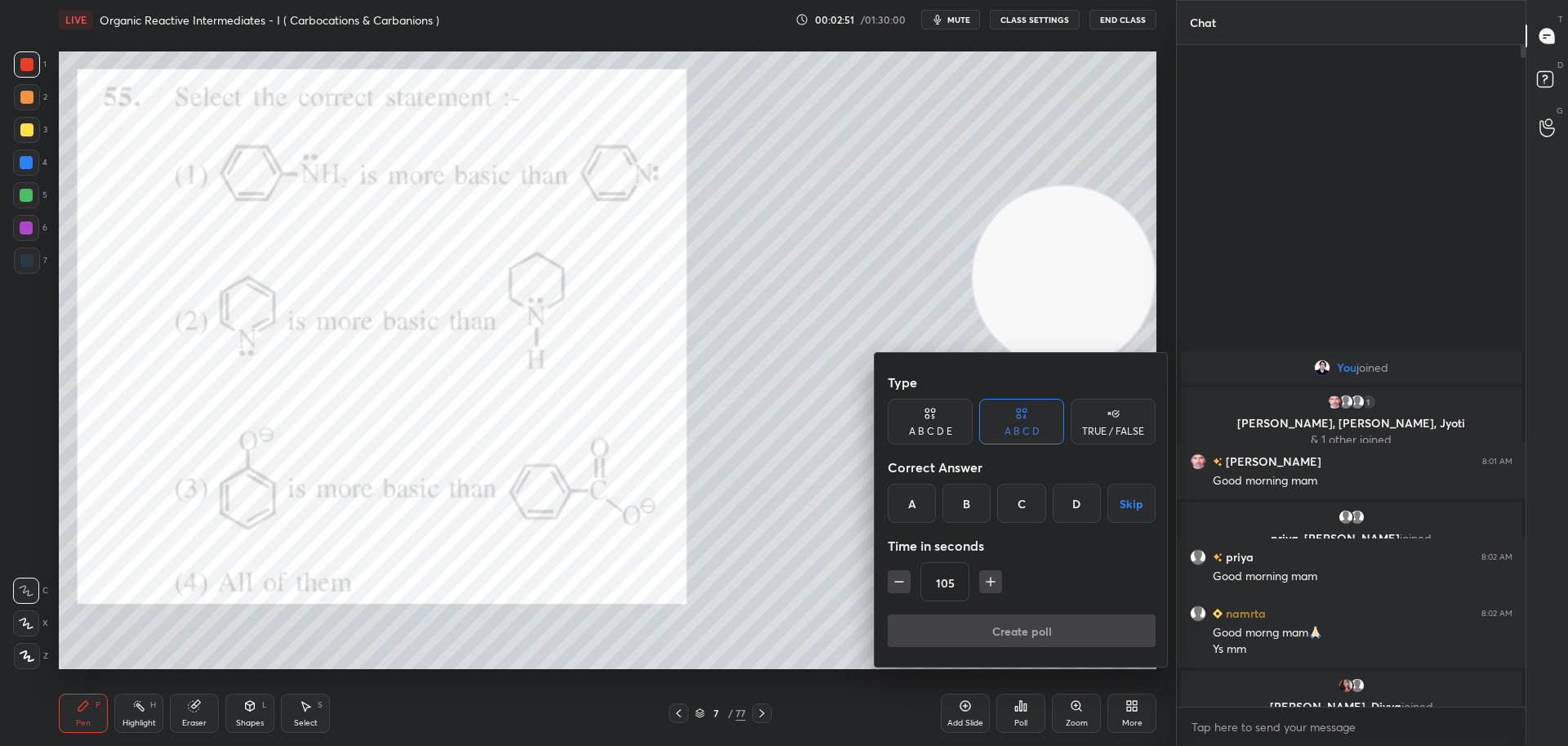
click at [989, 577] on icon "button" at bounding box center [990, 581] width 16 height 16
click at [1013, 500] on div "C" at bounding box center [1020, 503] width 48 height 39
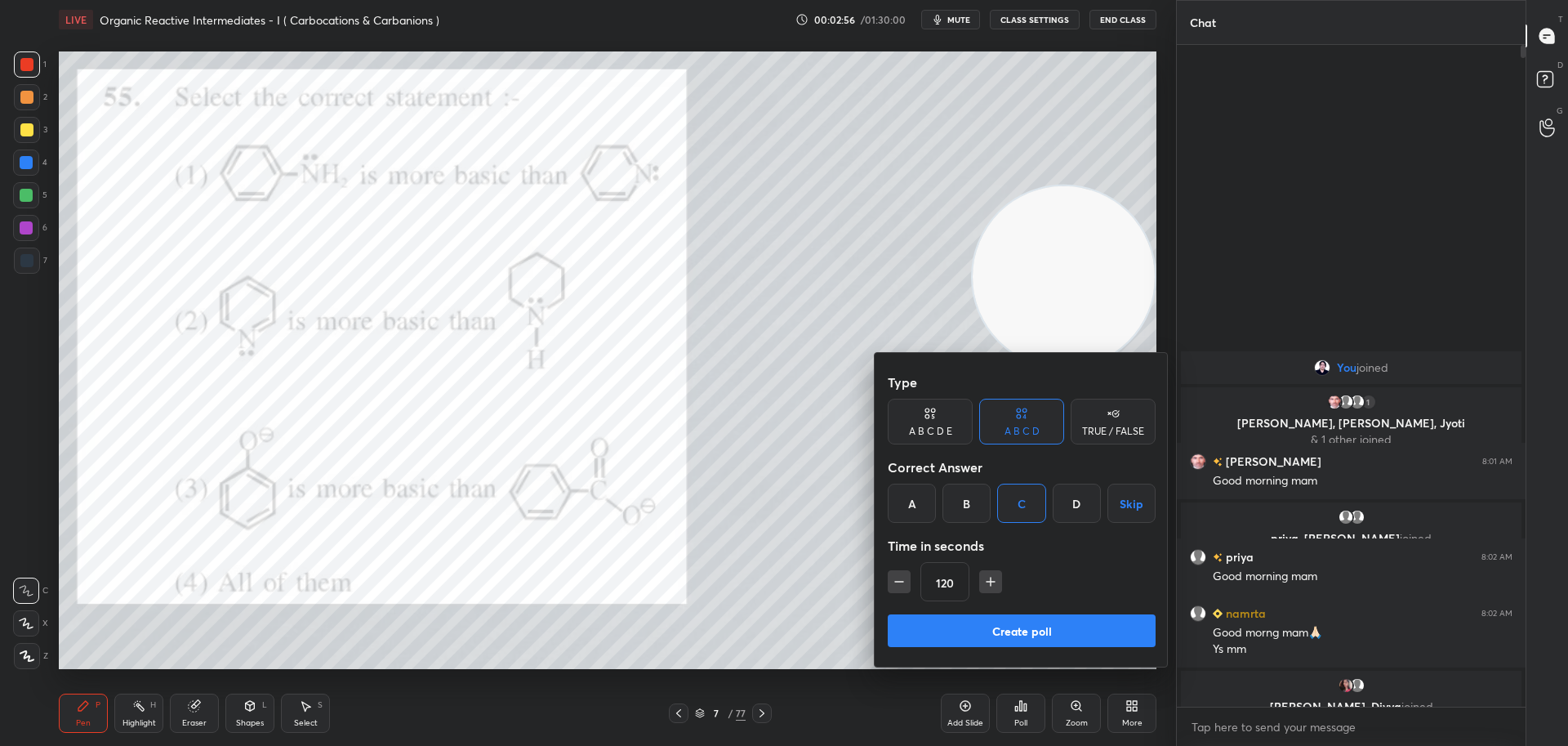
click at [896, 580] on icon "button" at bounding box center [898, 581] width 16 height 16
type input "105"
click at [981, 626] on button "Create poll" at bounding box center [1021, 630] width 268 height 33
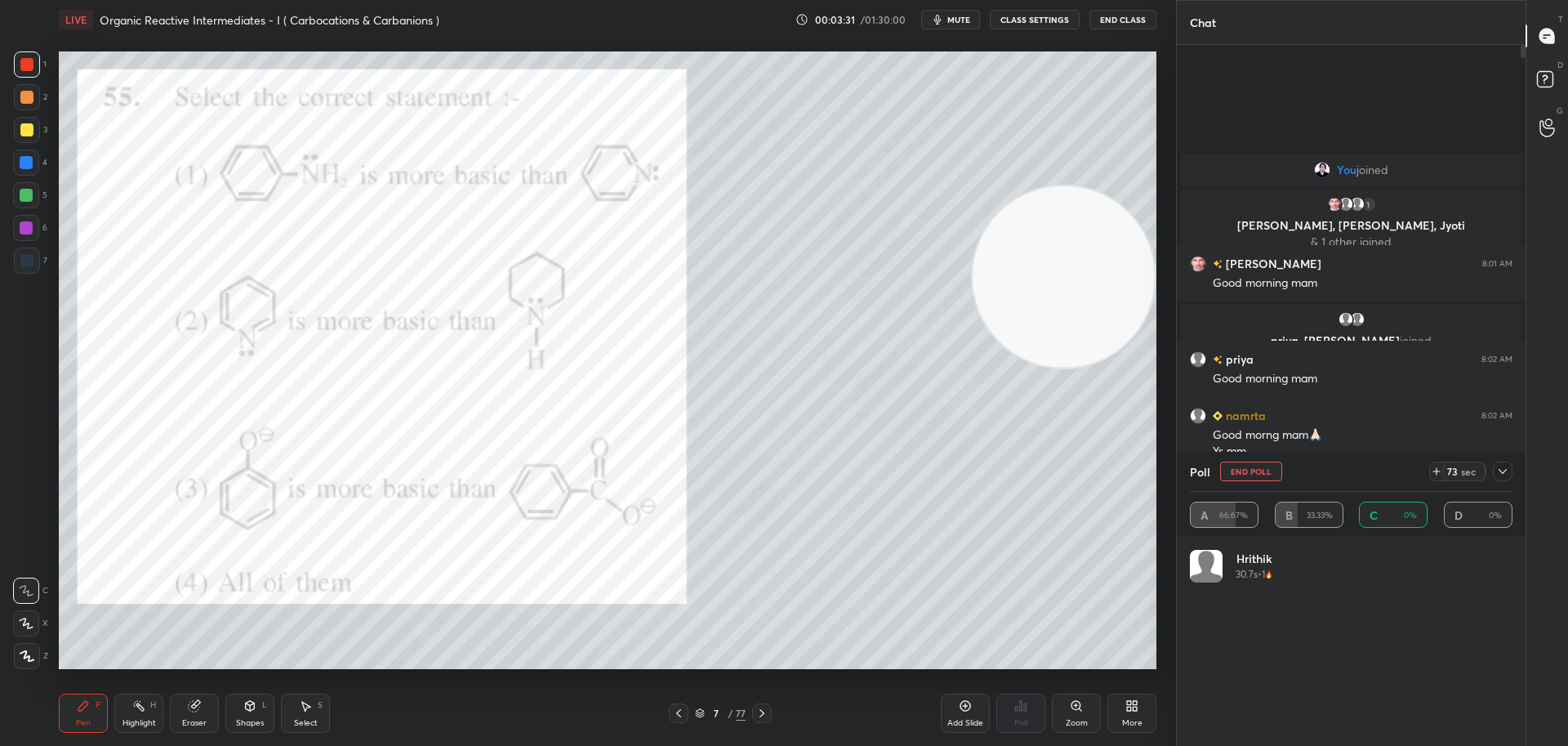
scroll to position [191, 318]
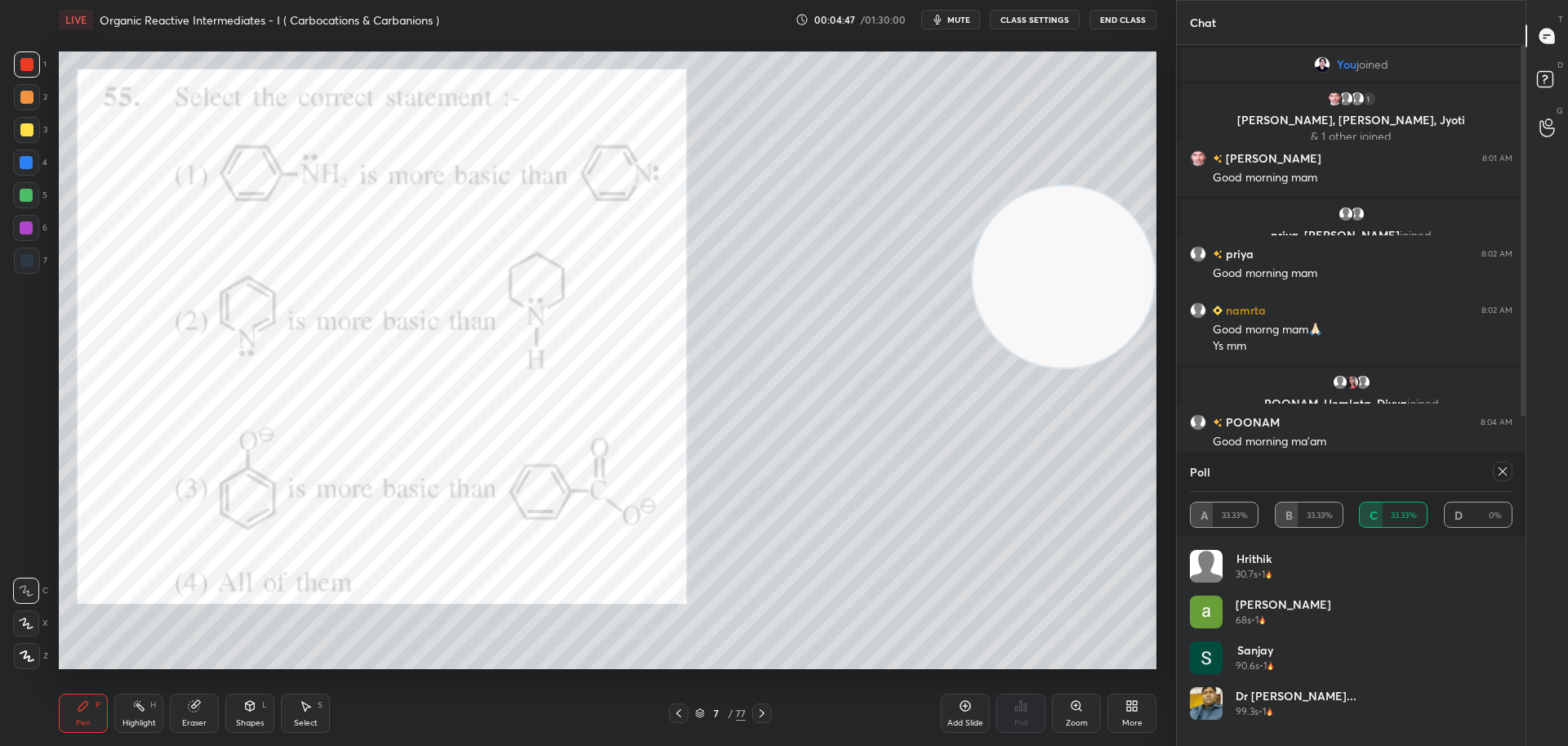
click at [1504, 472] on icon at bounding box center [1502, 470] width 13 height 13
type textarea "x"
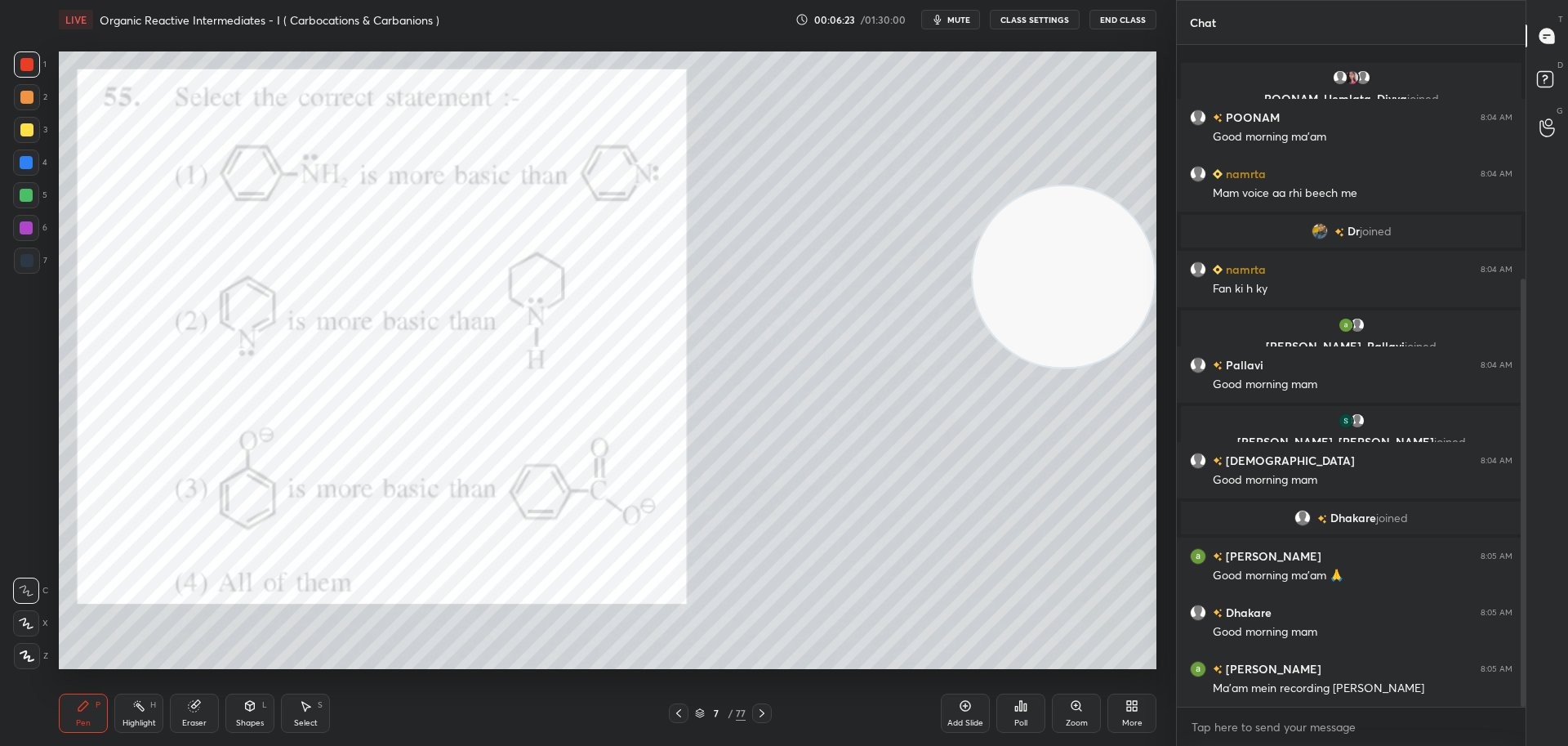
scroll to position [361, 0]
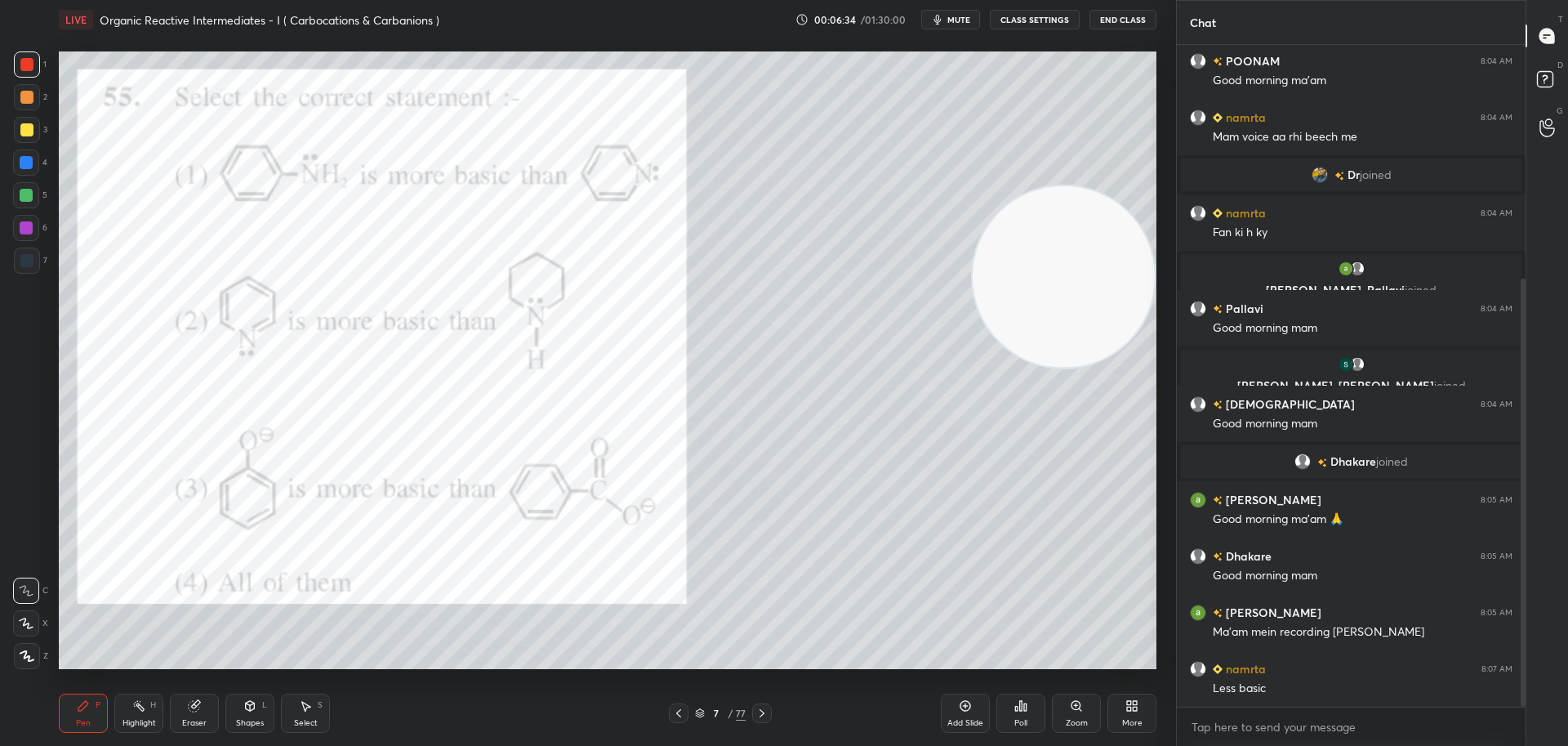
click at [761, 711] on icon at bounding box center [761, 712] width 13 height 13
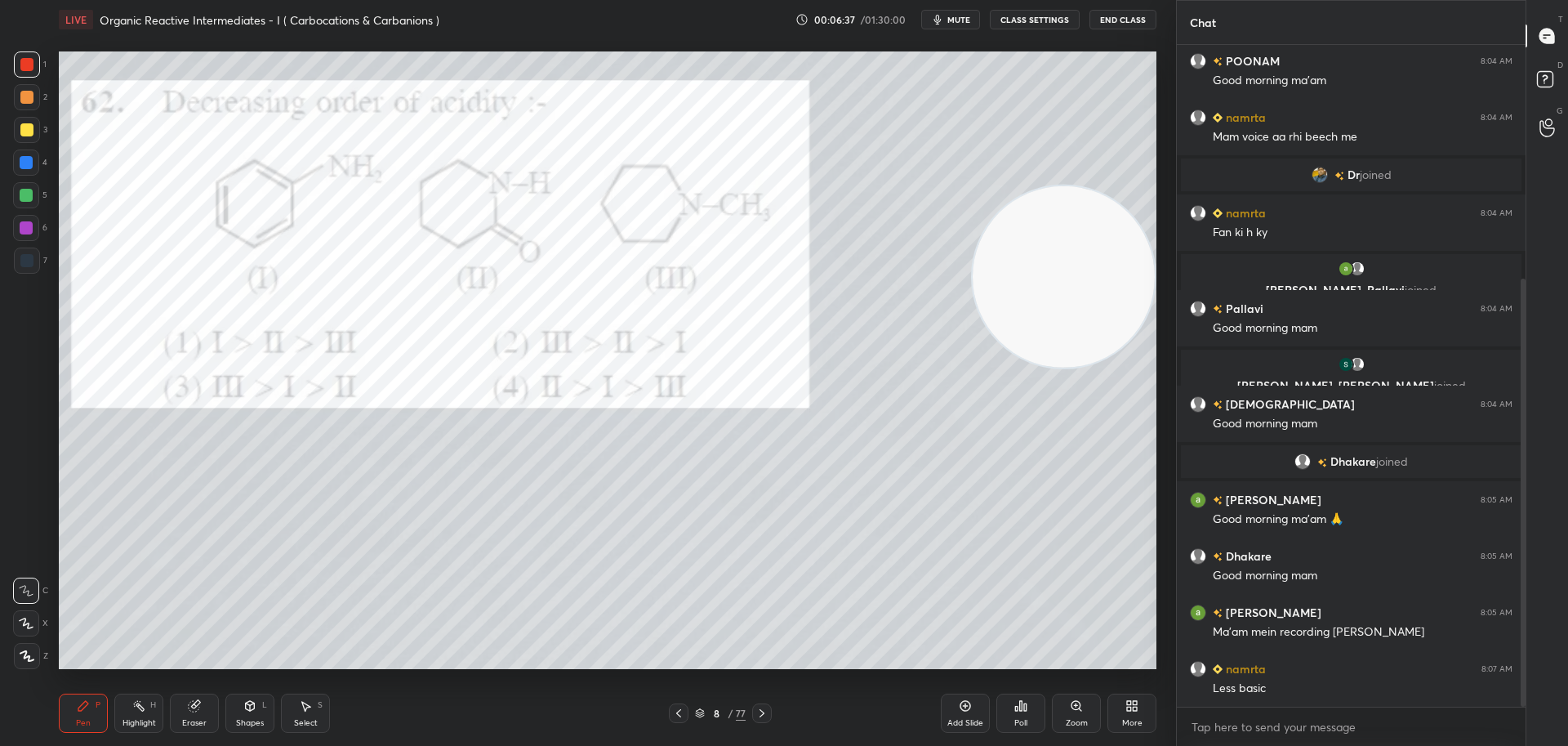
scroll to position [432, 0]
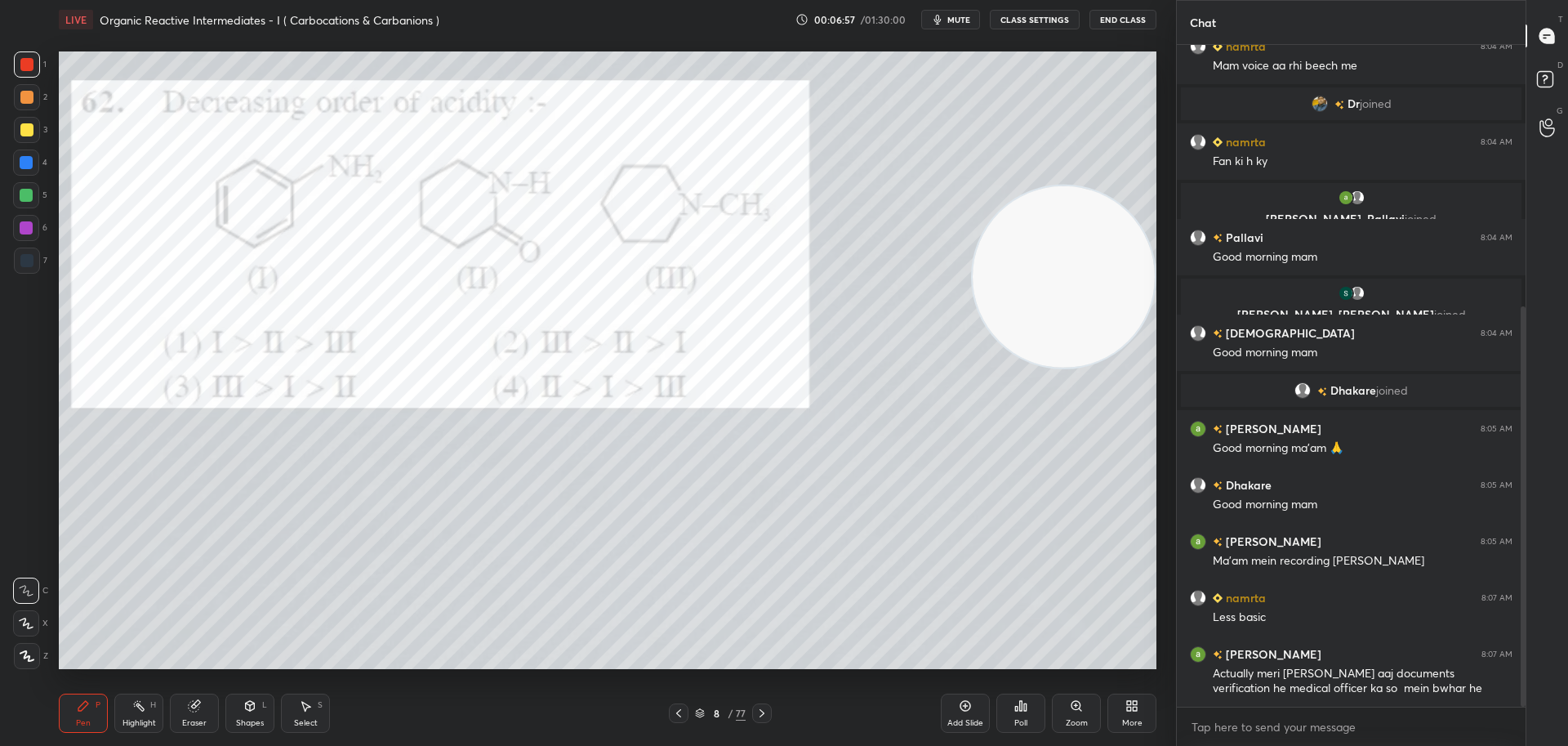
click at [1025, 702] on icon at bounding box center [1020, 705] width 13 height 13
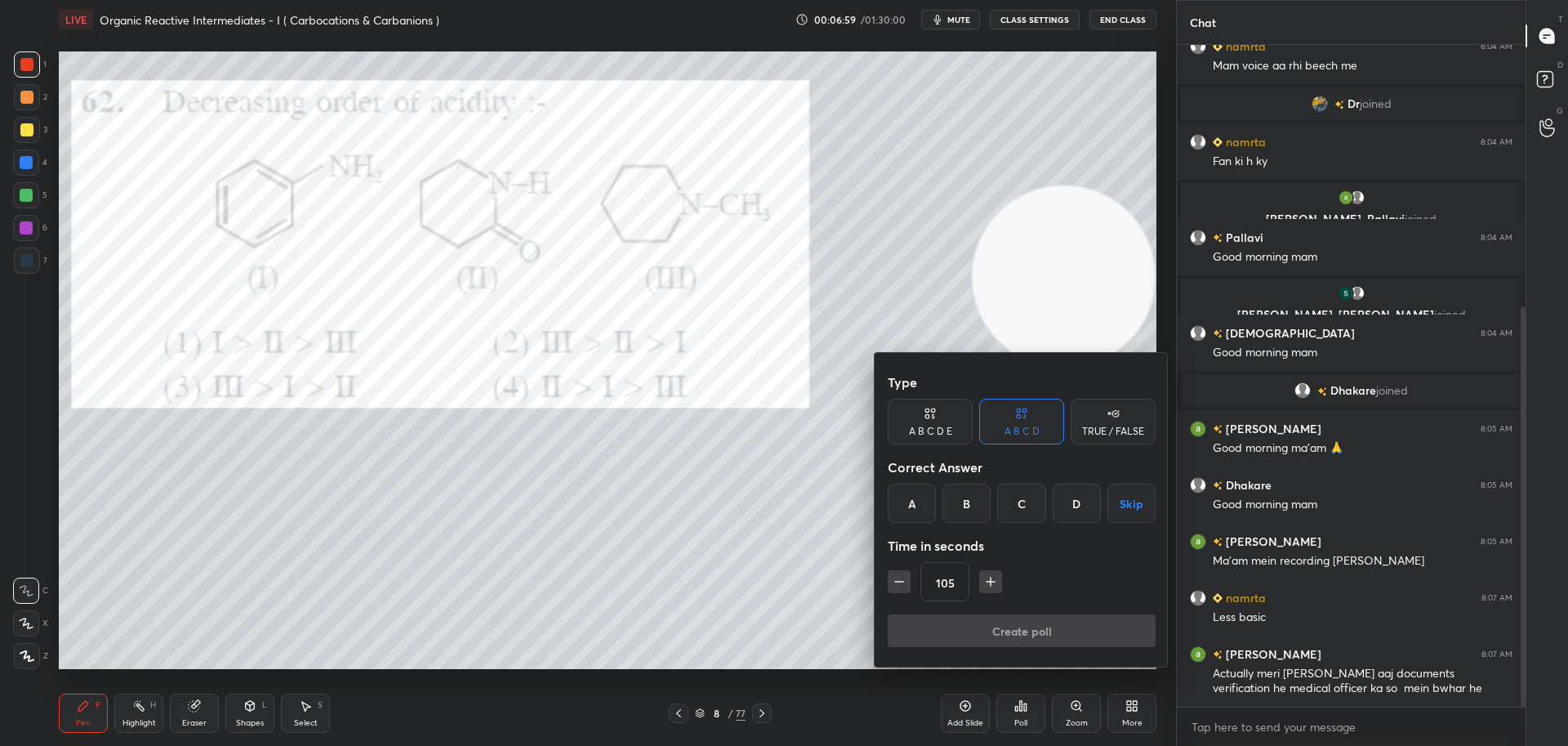
click at [989, 576] on icon "button" at bounding box center [990, 581] width 16 height 16
type input "120"
click at [1081, 504] on div "D" at bounding box center [1076, 503] width 48 height 39
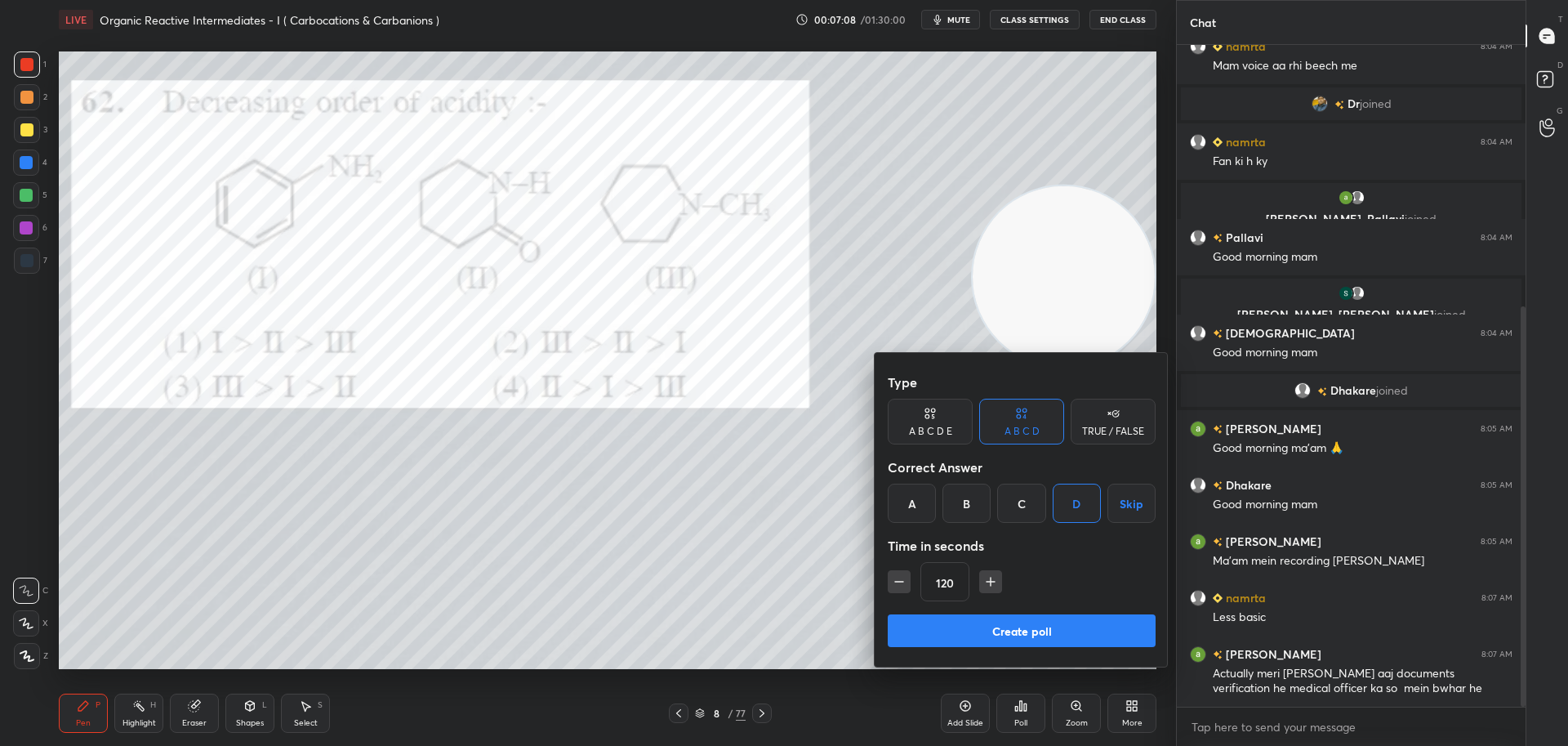
click at [1028, 634] on button "Create poll" at bounding box center [1021, 630] width 268 height 33
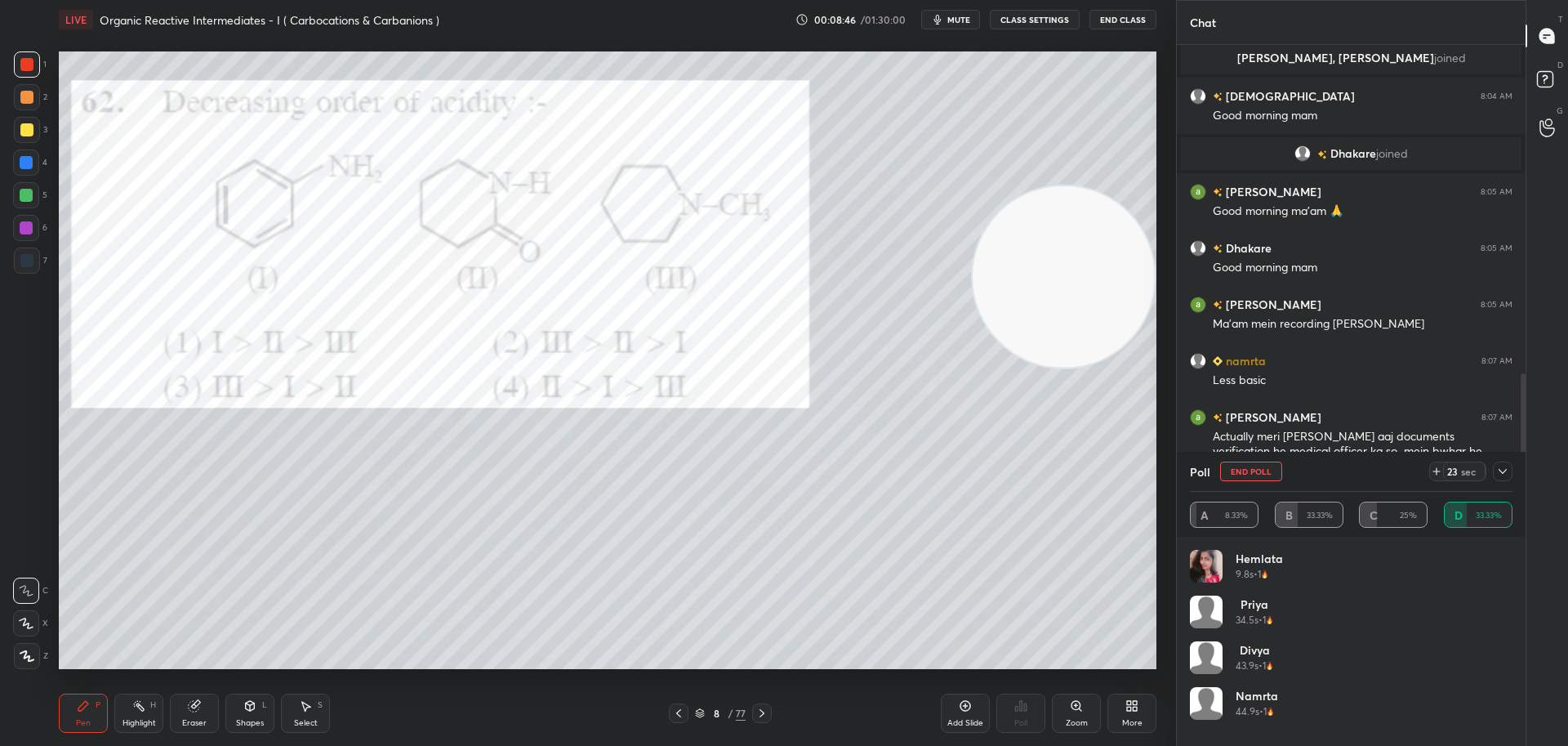
scroll to position [799, 0]
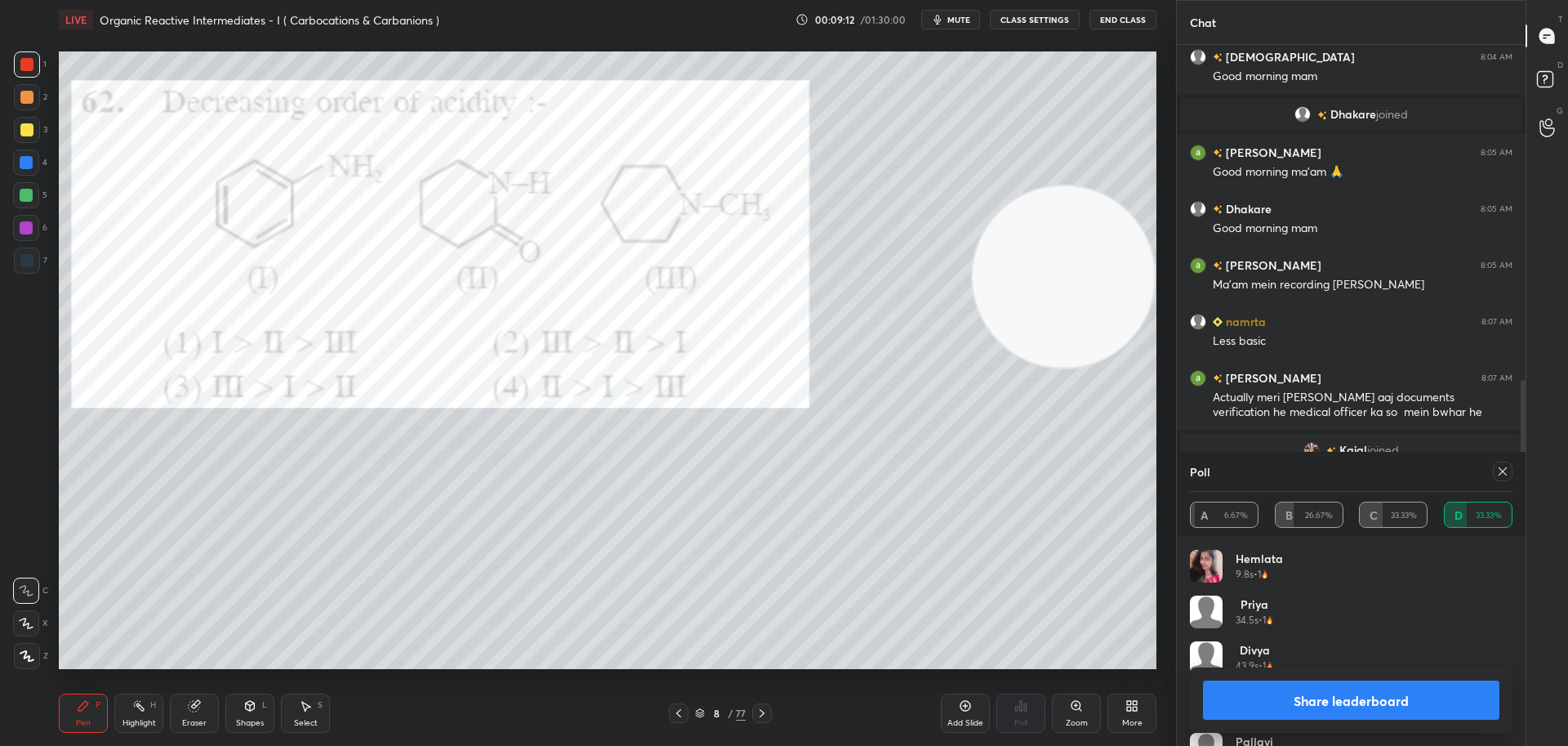
click at [1425, 709] on button "Share leaderboard" at bounding box center [1351, 699] width 297 height 39
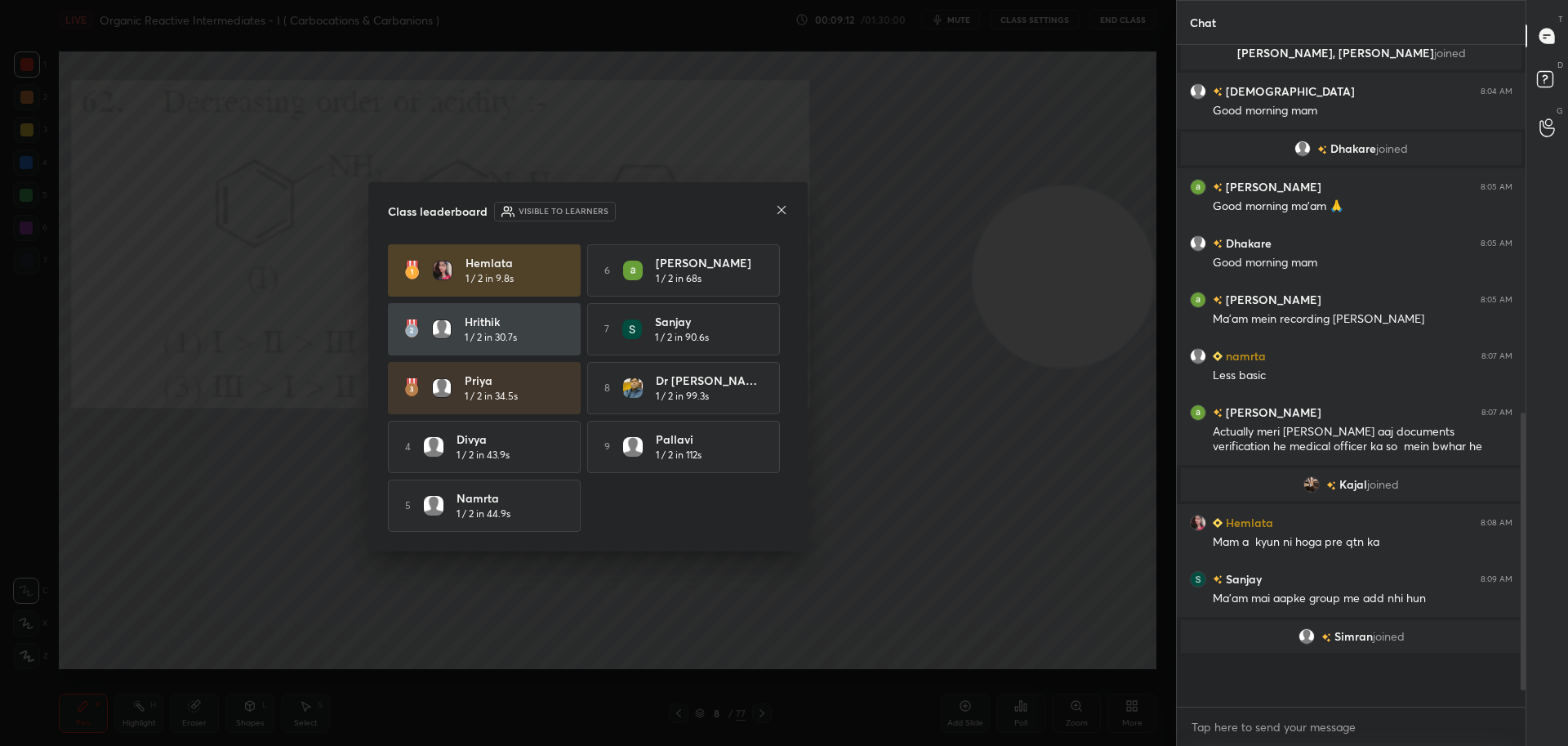
scroll to position [742, 0]
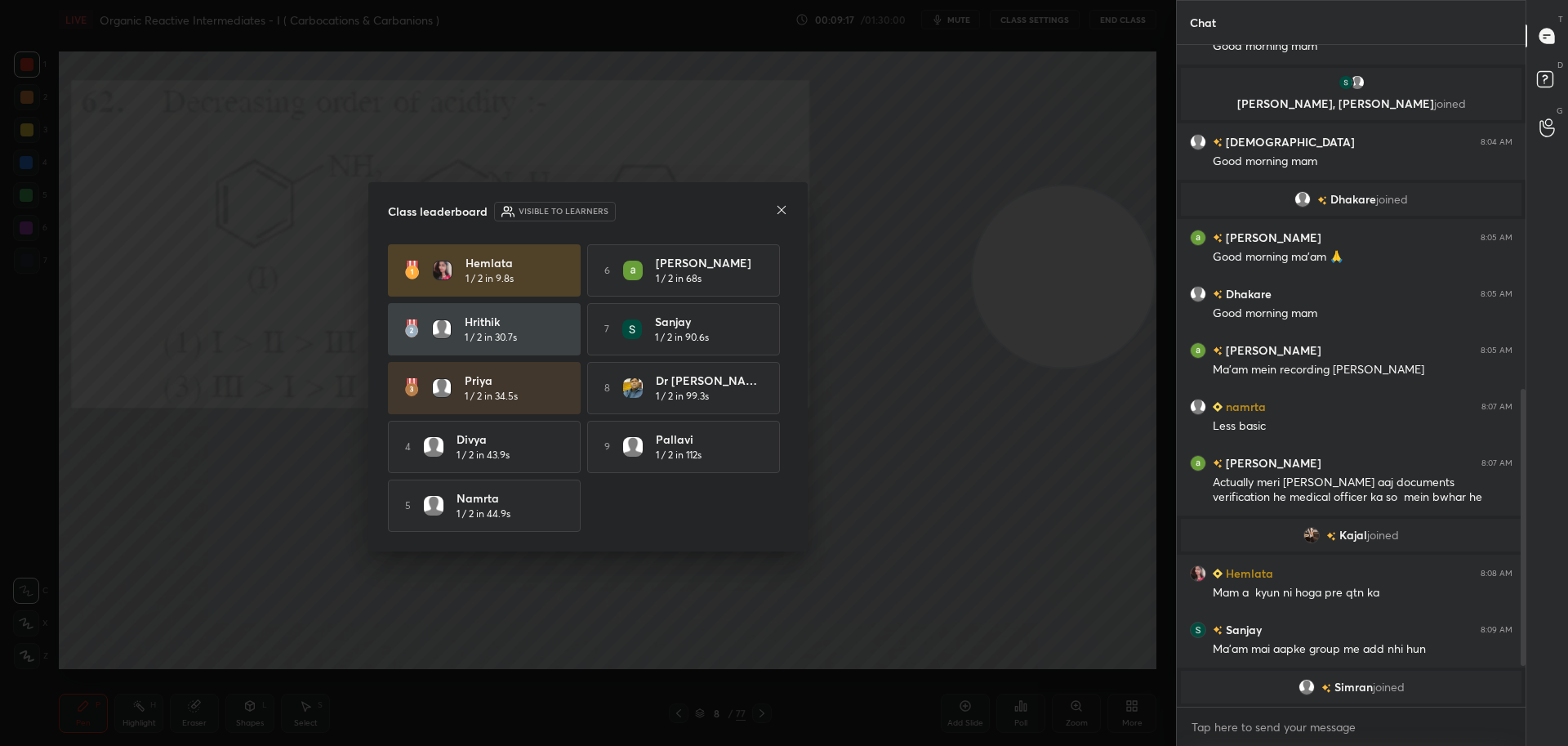
click at [779, 203] on icon at bounding box center [781, 209] width 13 height 13
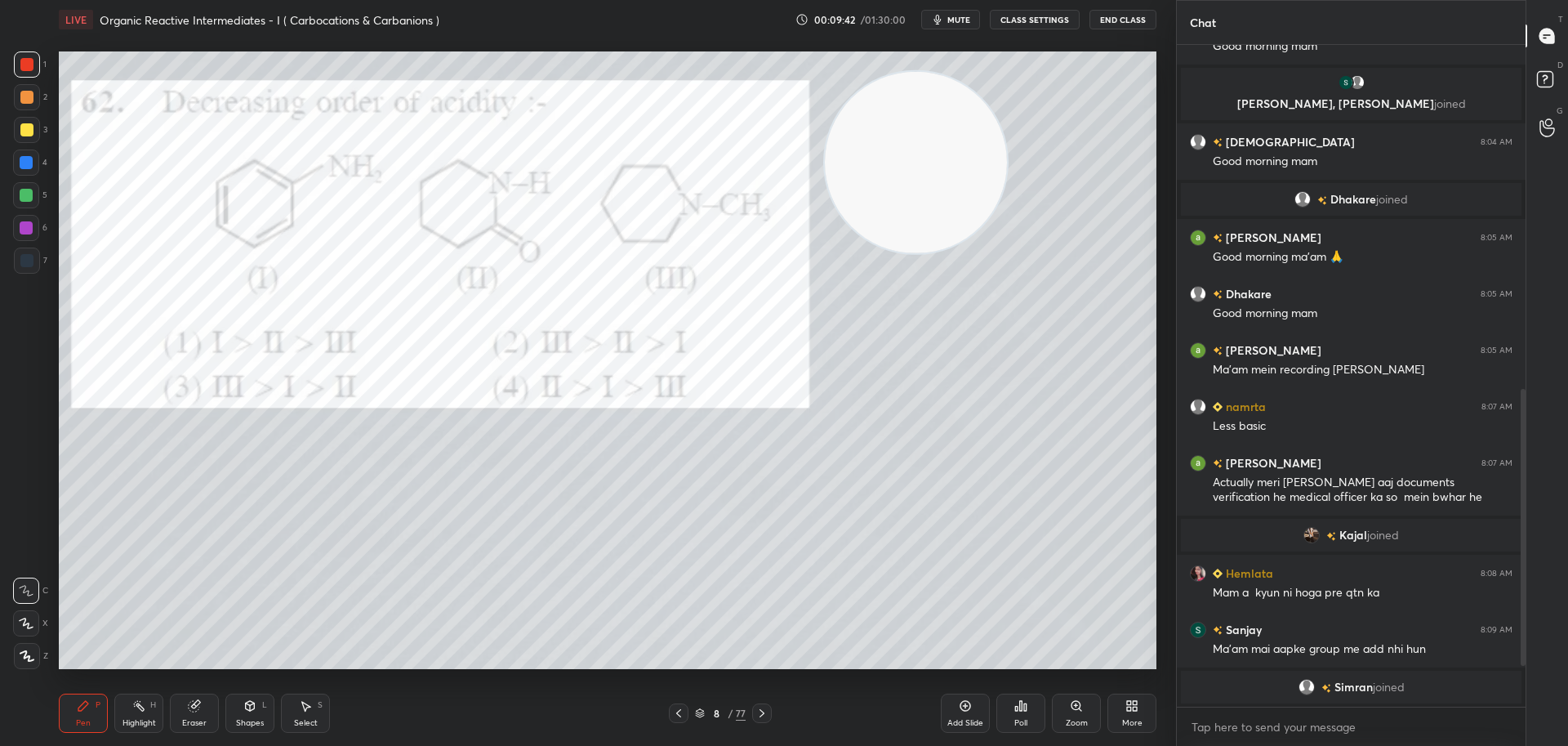
click at [27, 129] on div at bounding box center [26, 129] width 13 height 13
click at [30, 62] on div at bounding box center [26, 64] width 13 height 13
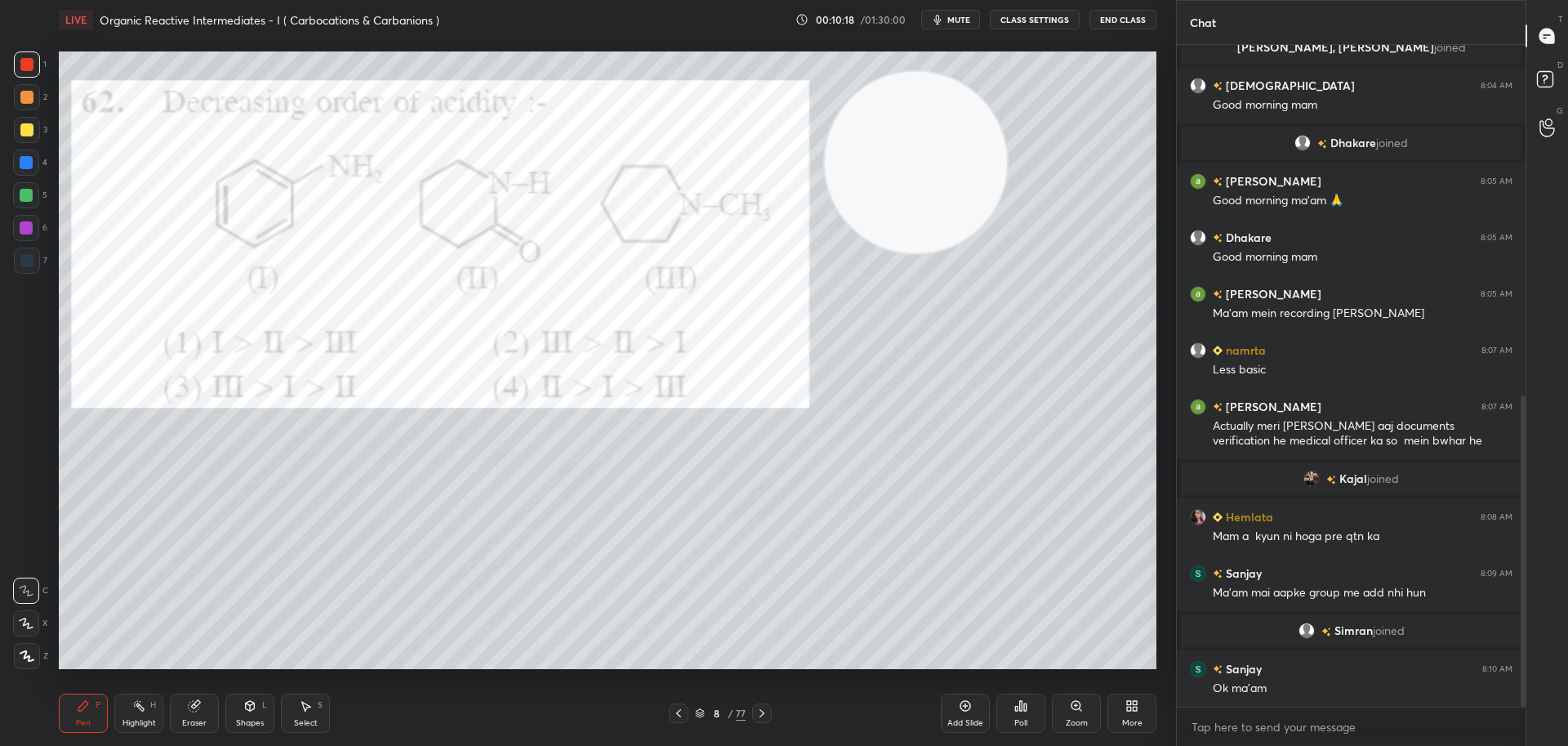
click at [32, 191] on div at bounding box center [25, 195] width 13 height 13
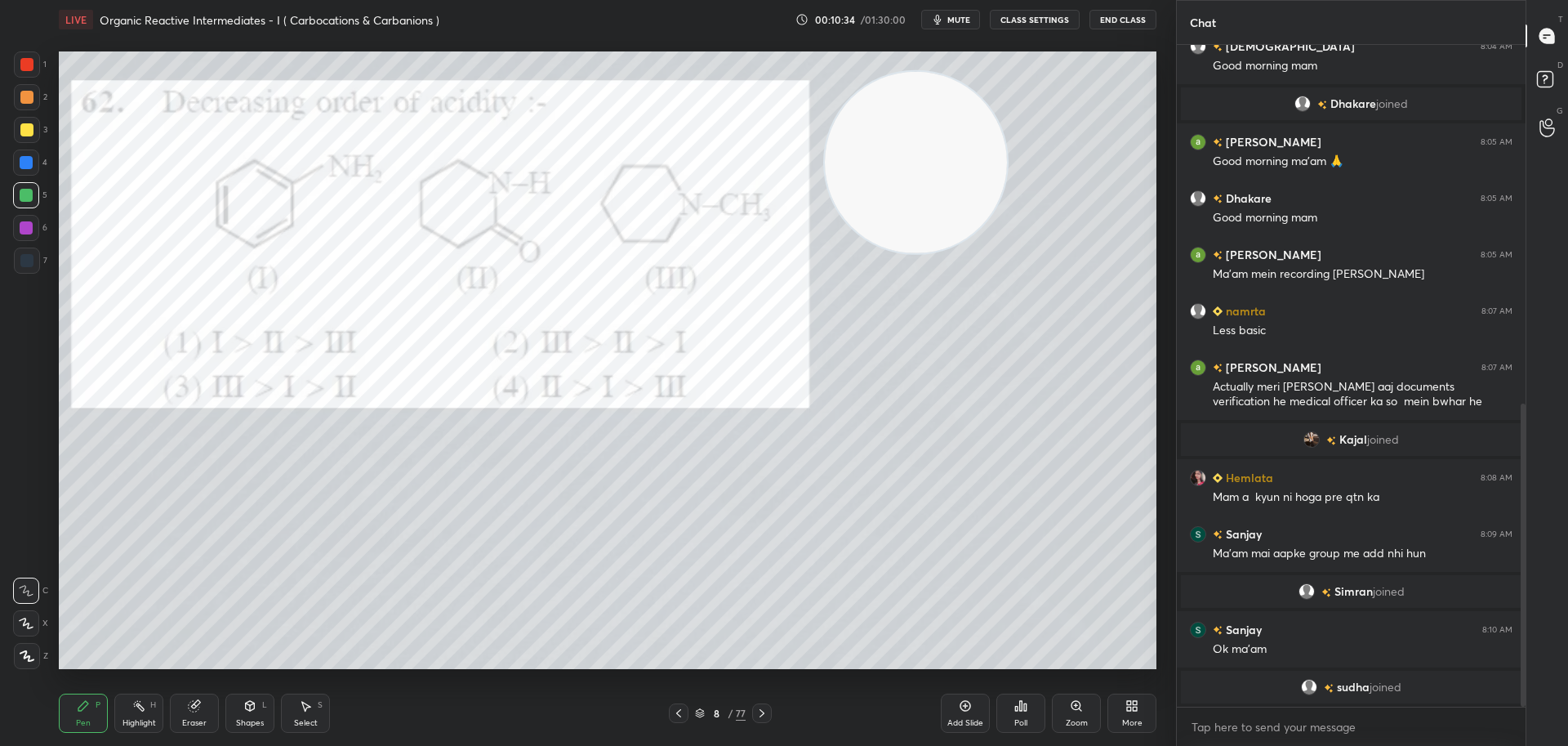
click at [29, 132] on div at bounding box center [26, 129] width 13 height 13
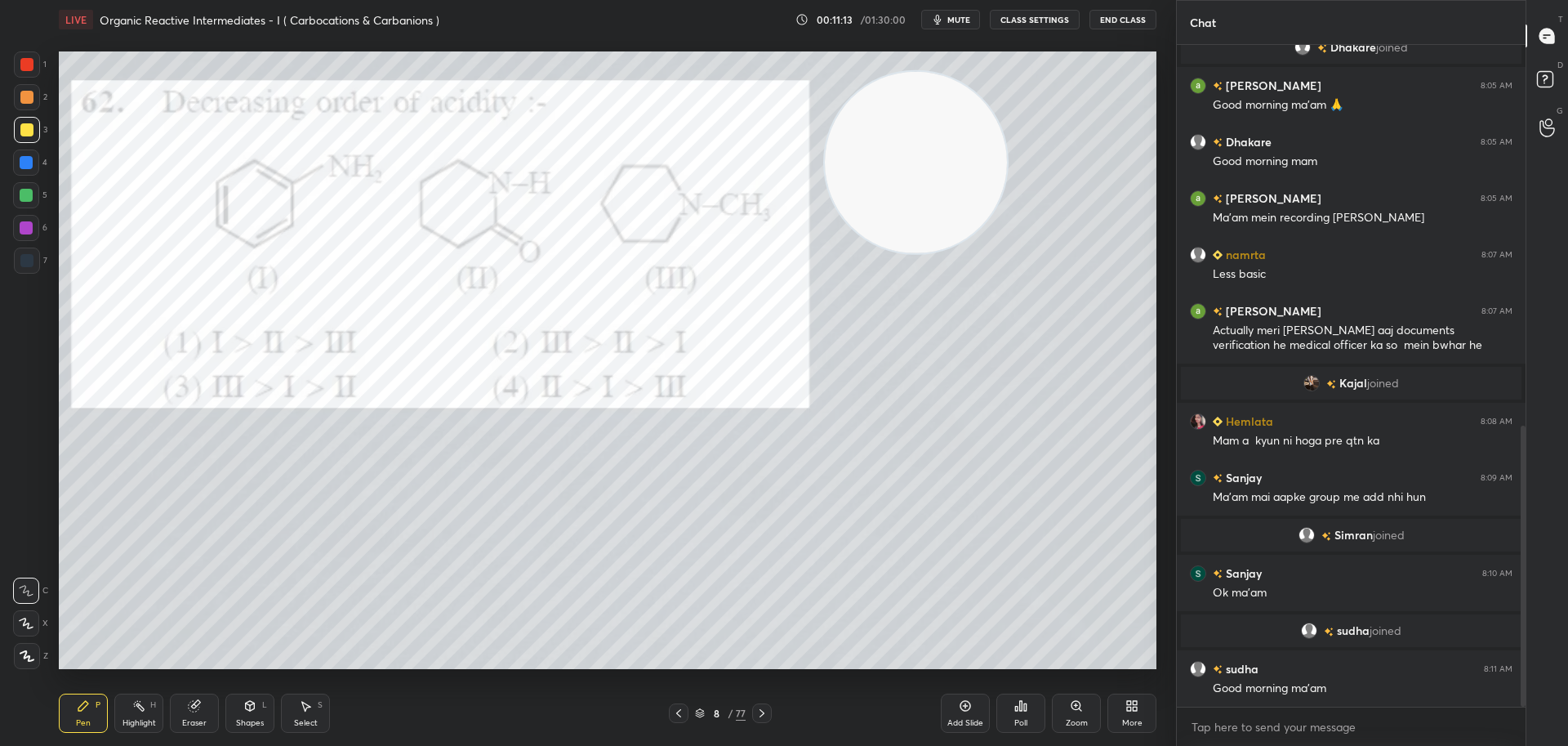
scroll to position [897, 0]
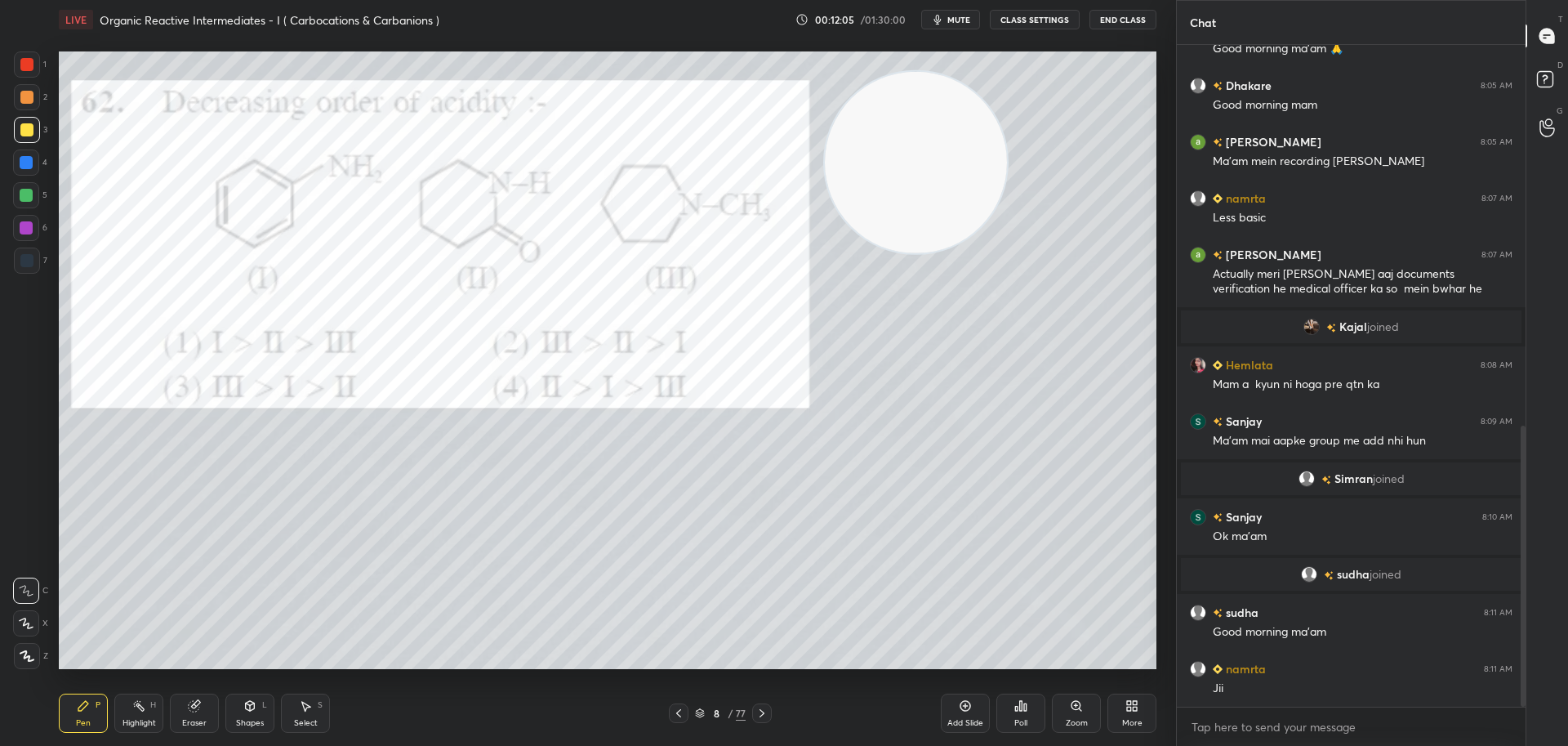
click at [199, 705] on icon at bounding box center [194, 705] width 13 height 13
click at [90, 713] on div "Pen P" at bounding box center [83, 713] width 49 height 39
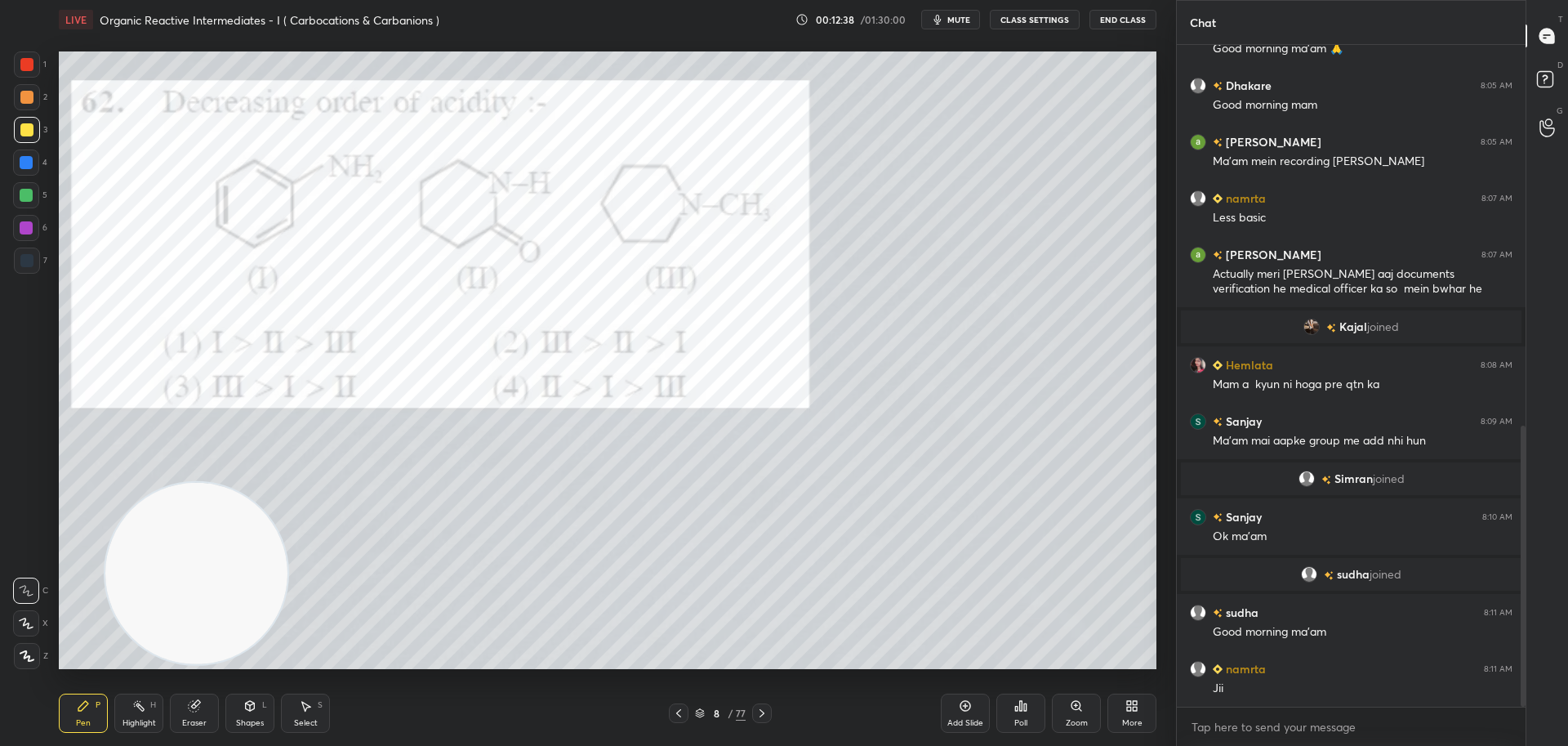
scroll to position [953, 0]
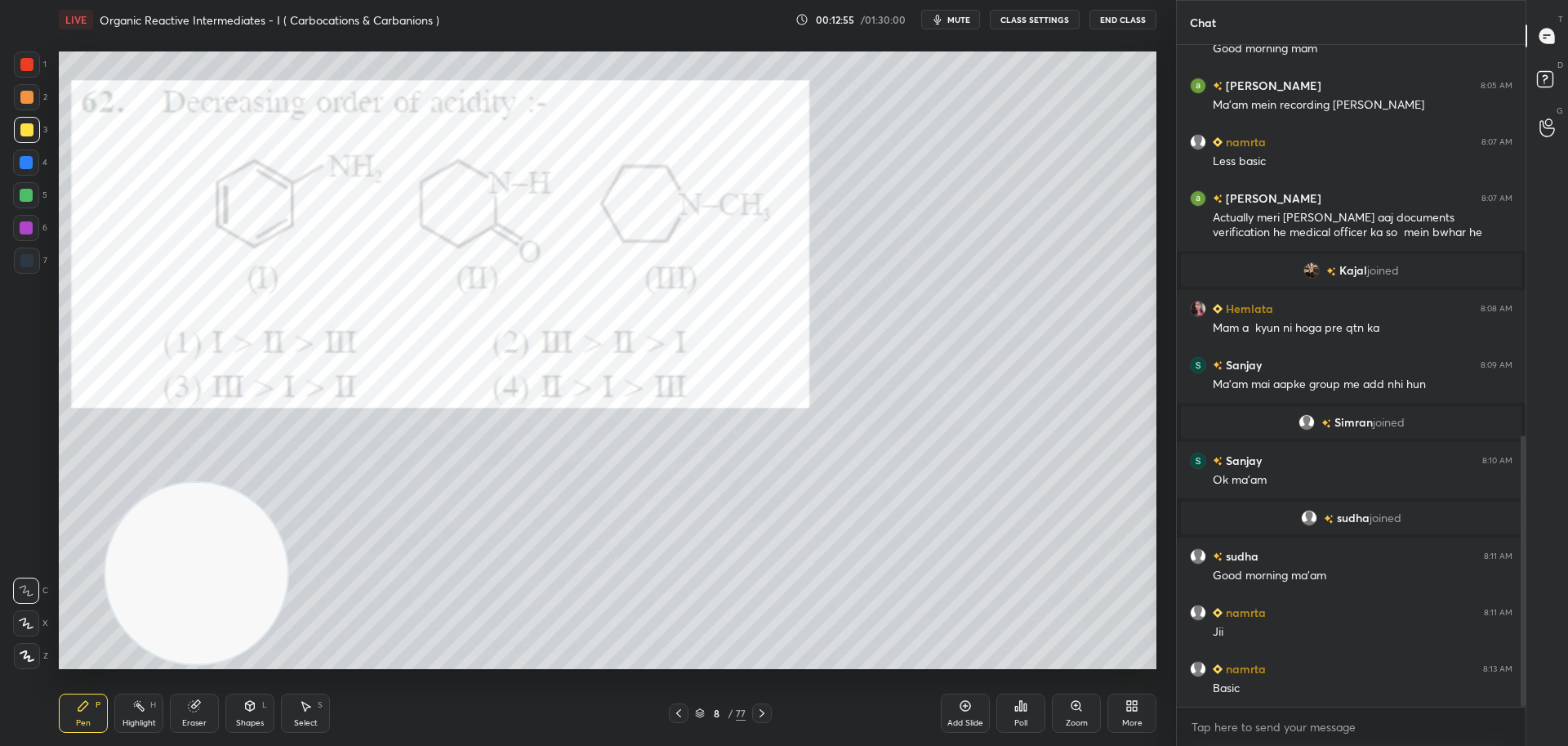
click at [765, 711] on icon at bounding box center [761, 712] width 13 height 13
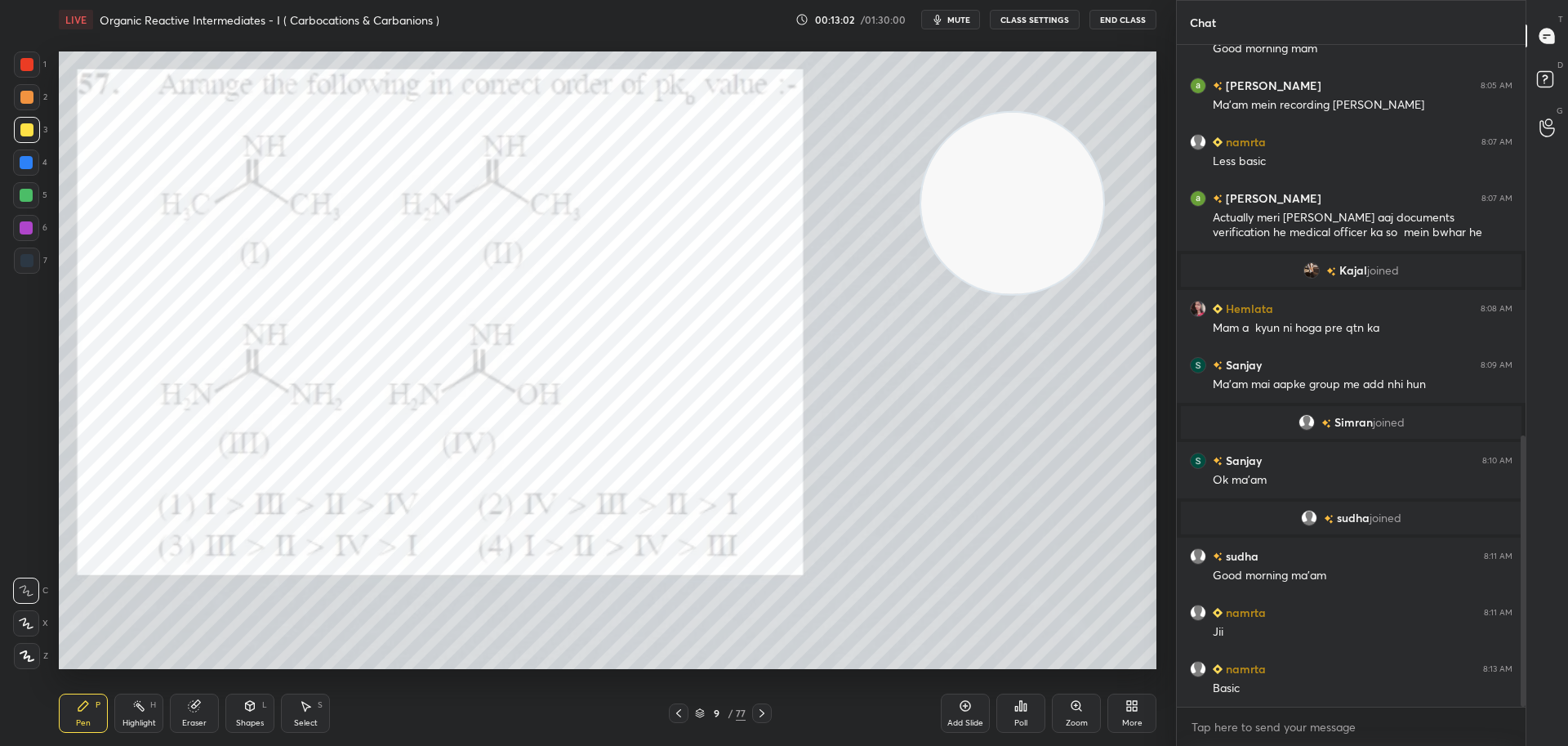
click at [1026, 707] on icon at bounding box center [1025, 706] width 3 height 8
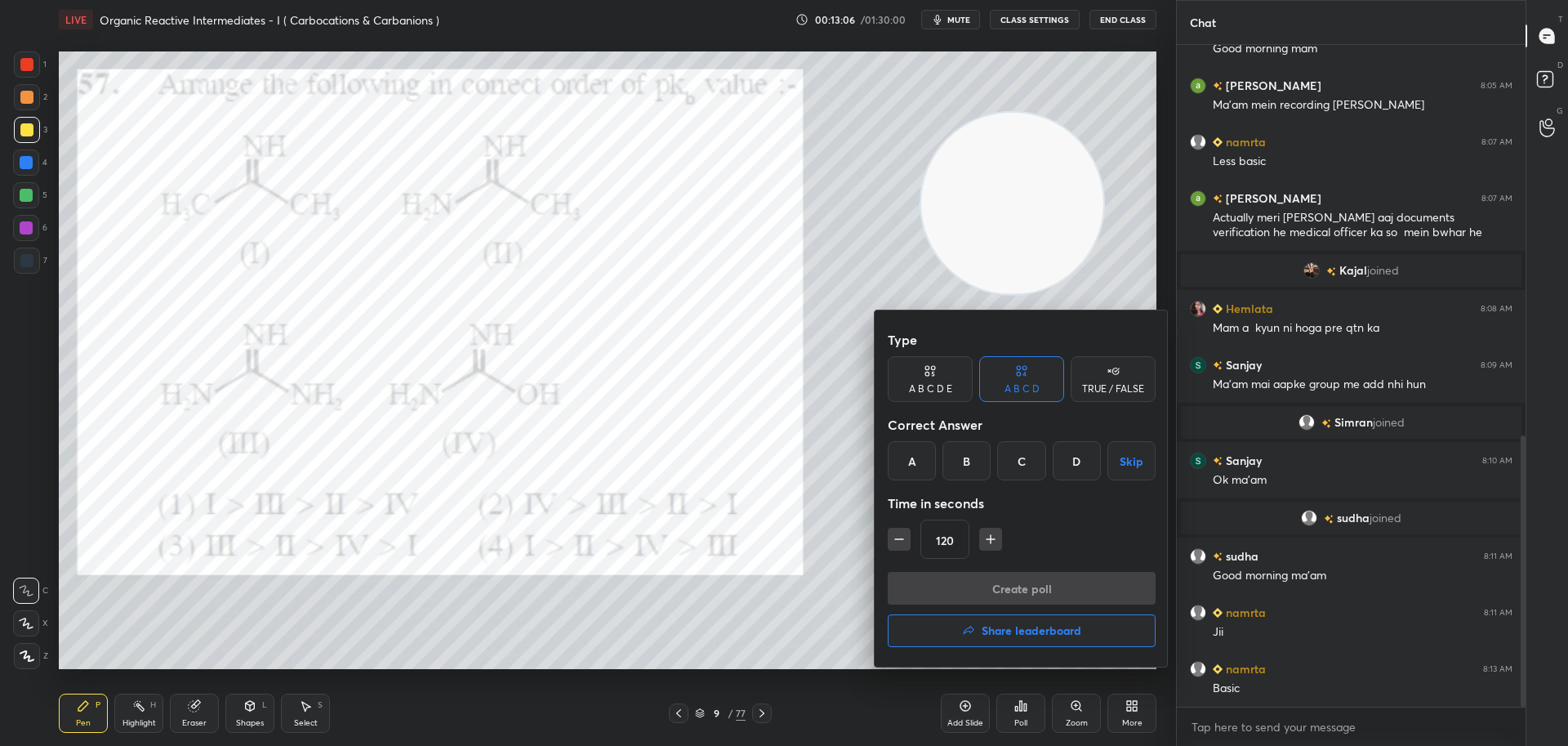
click at [1061, 458] on div "D" at bounding box center [1076, 460] width 48 height 39
click at [1009, 587] on button "Create poll" at bounding box center [1021, 587] width 268 height 33
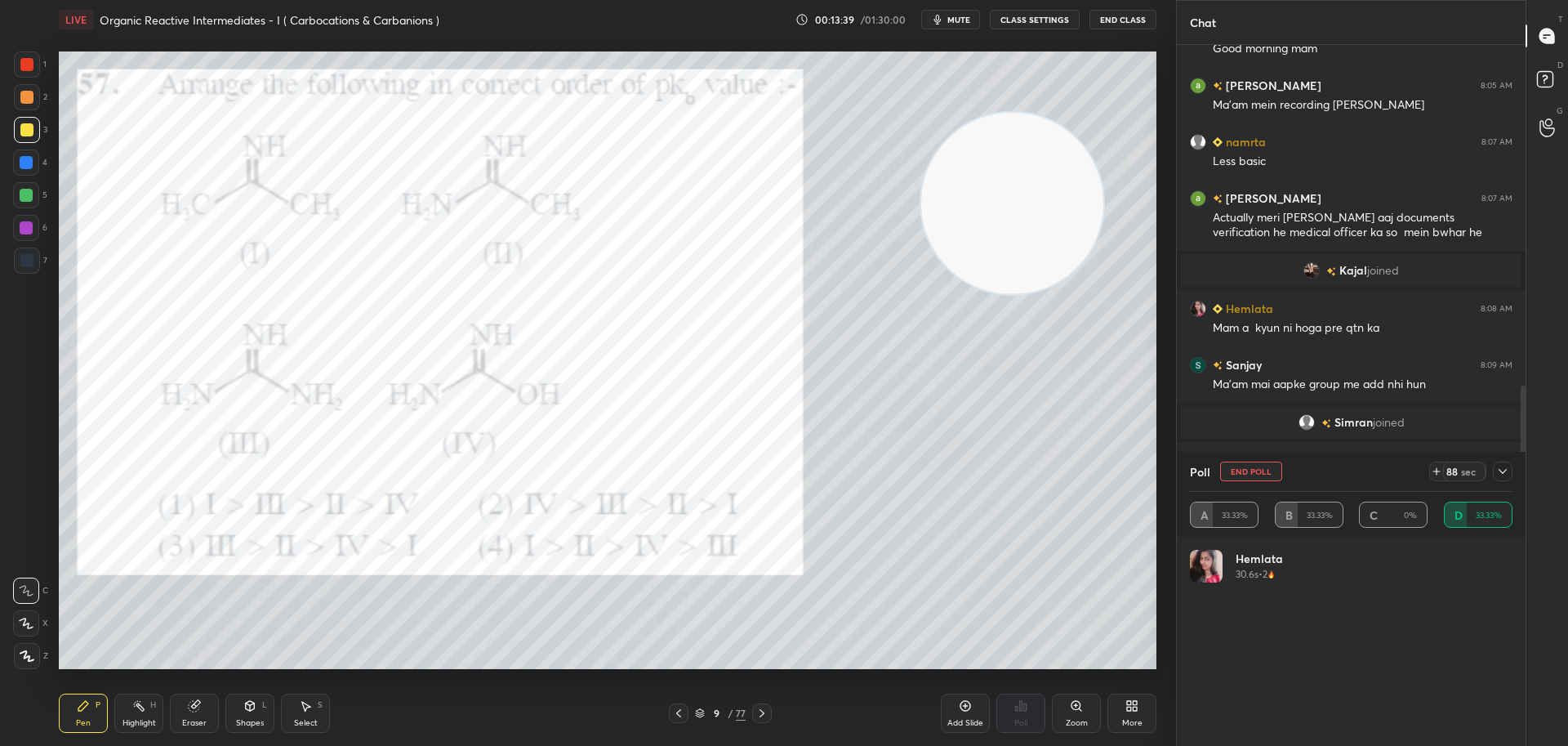
scroll to position [191, 318]
click at [680, 714] on icon at bounding box center [678, 712] width 13 height 13
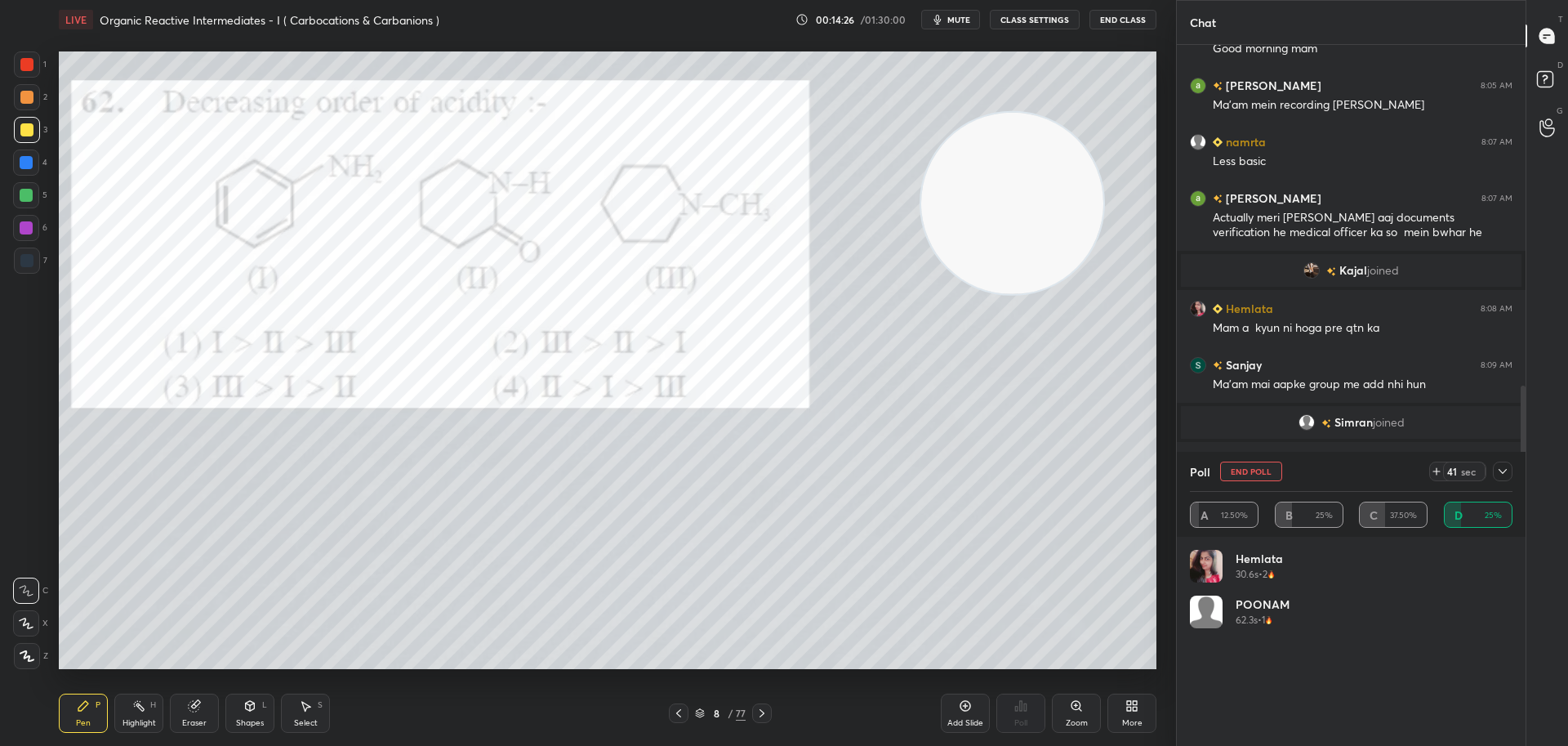
click at [676, 715] on icon at bounding box center [678, 712] width 13 height 13
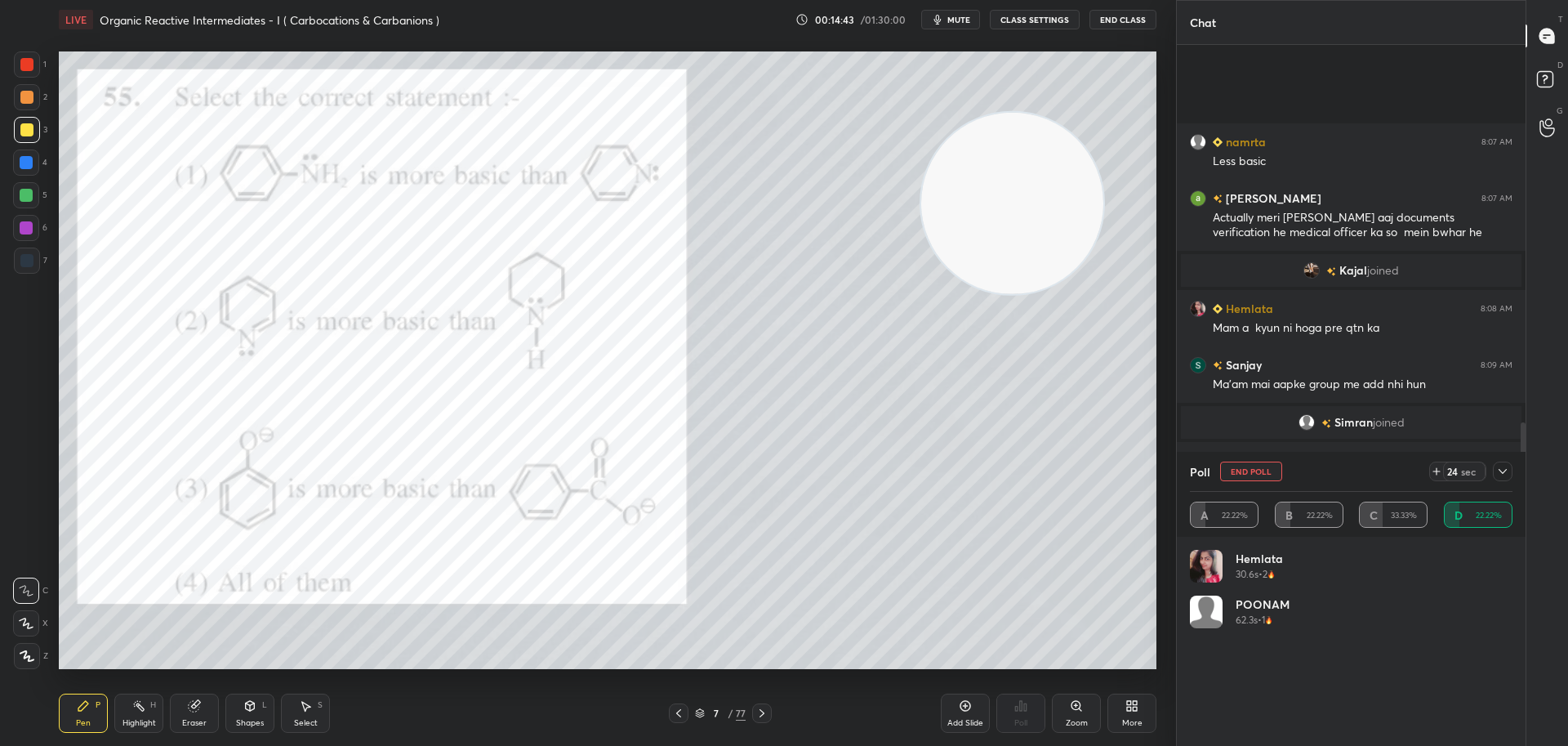
scroll to position [1094, 0]
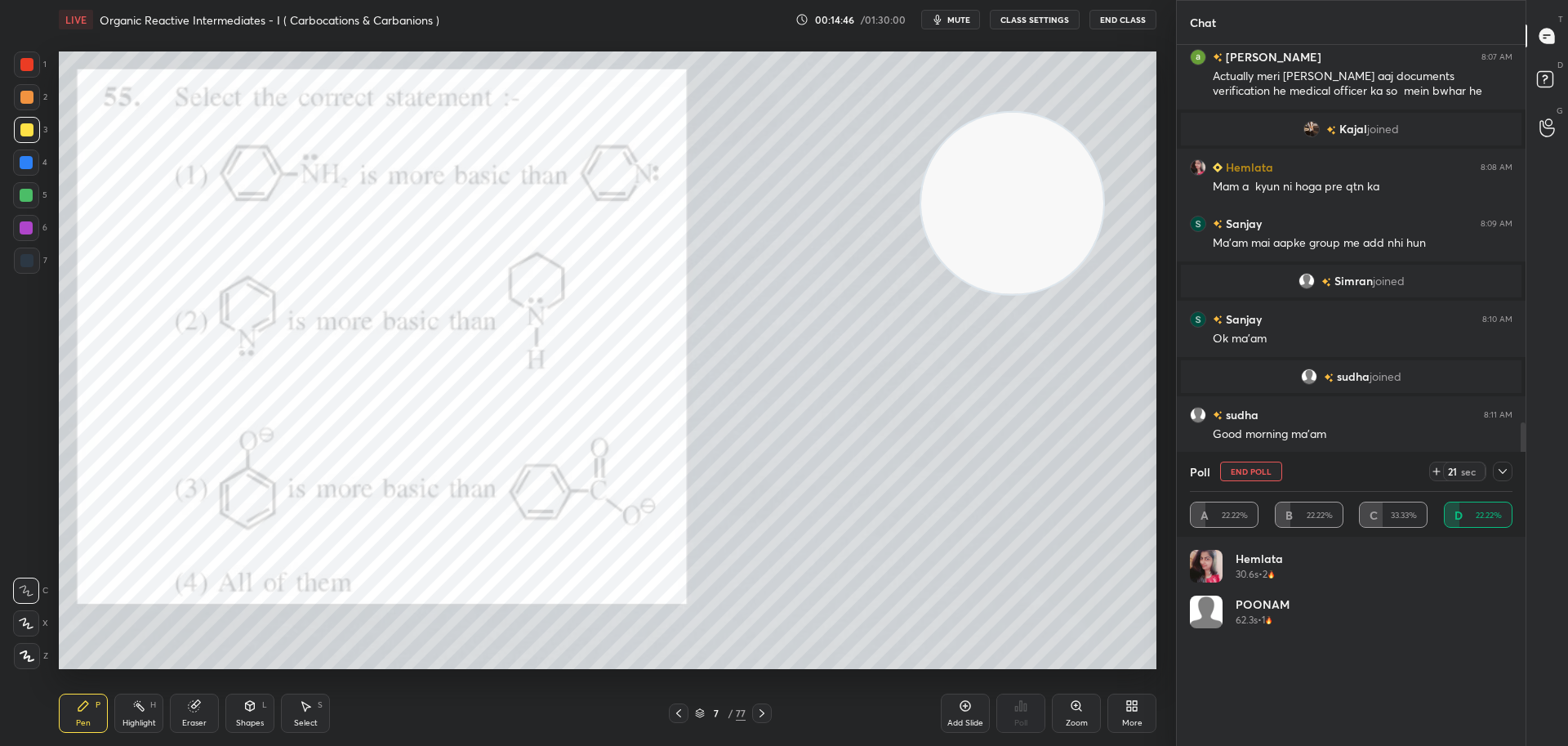
click at [31, 58] on div at bounding box center [26, 64] width 13 height 13
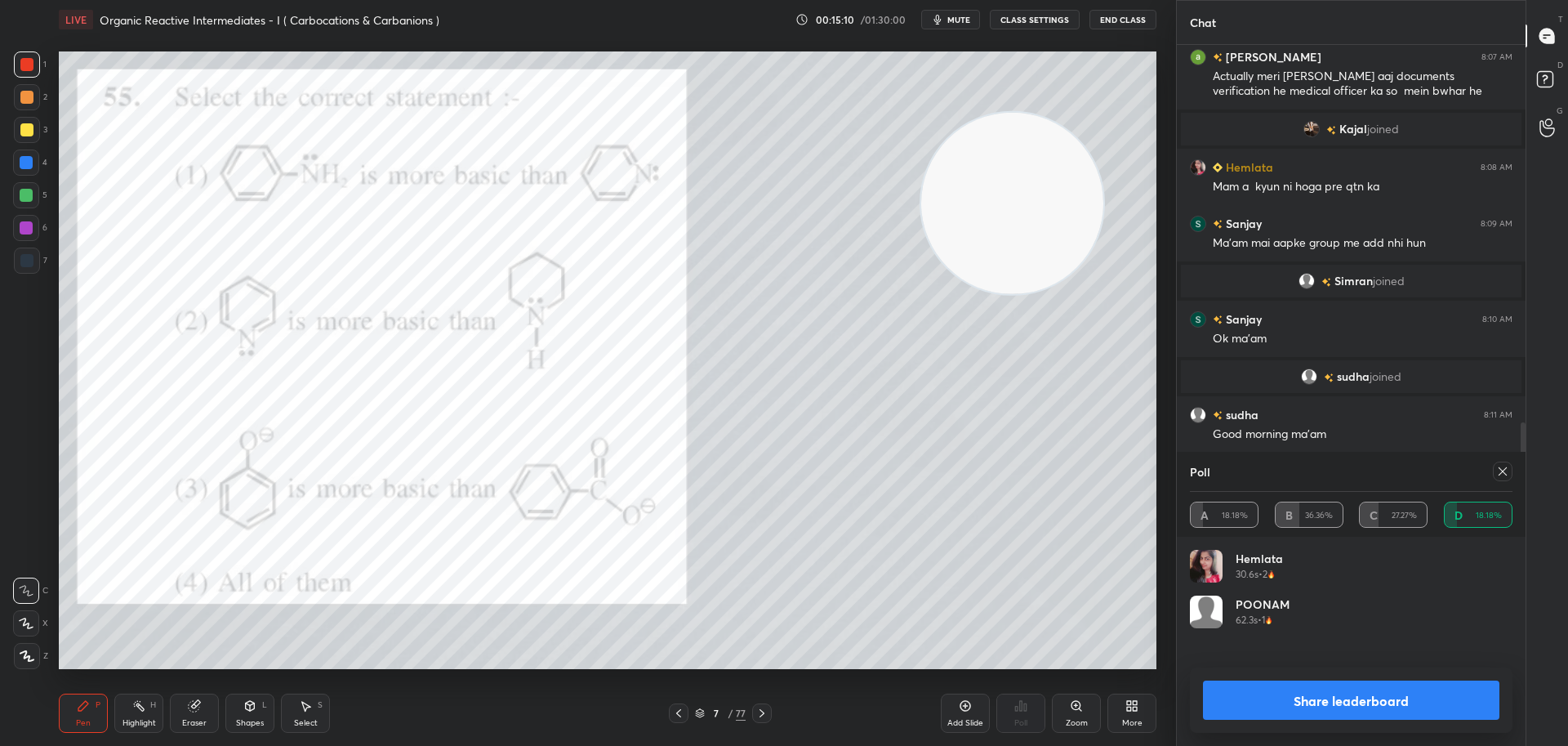
click at [767, 712] on icon at bounding box center [761, 712] width 13 height 13
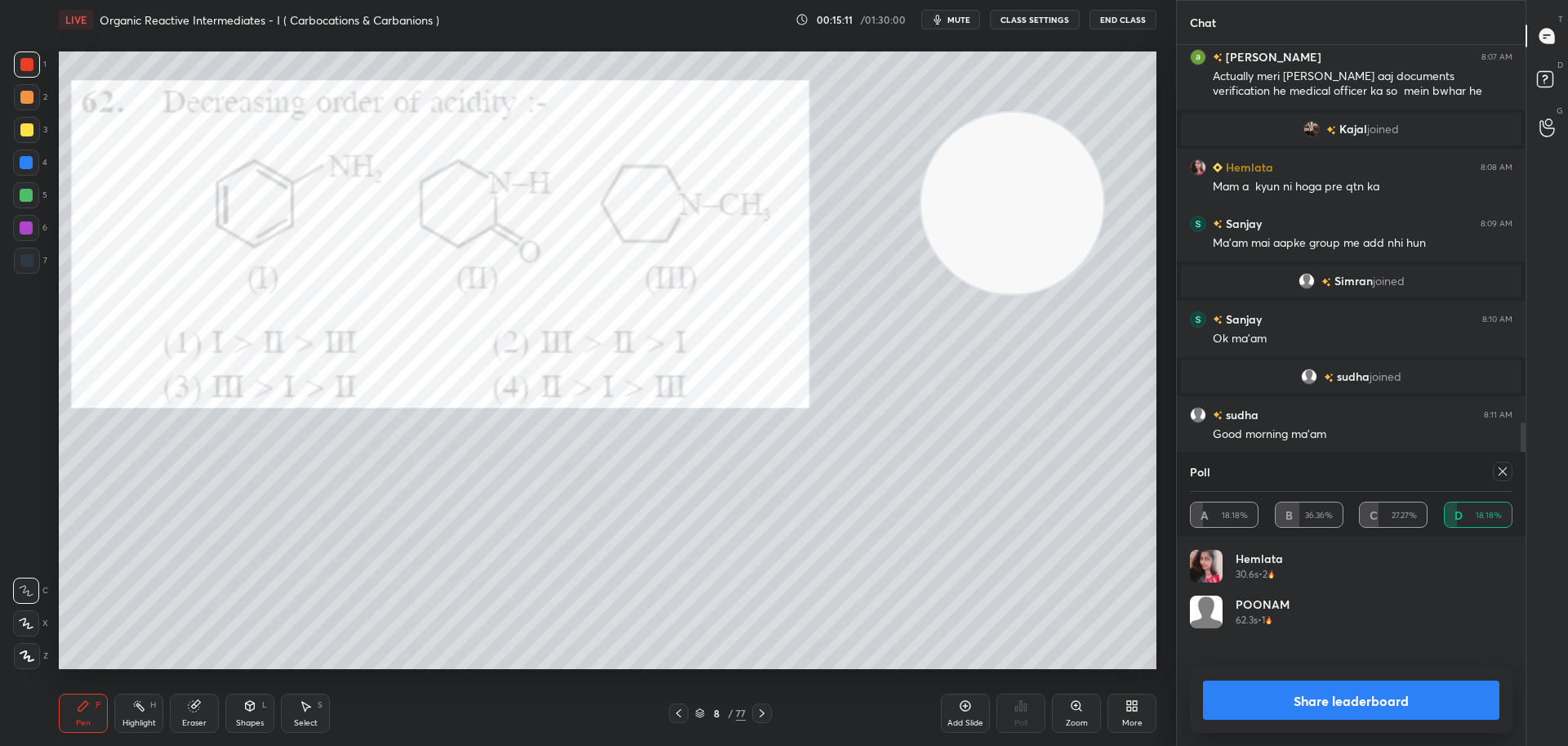
click at [765, 715] on icon at bounding box center [761, 712] width 13 height 13
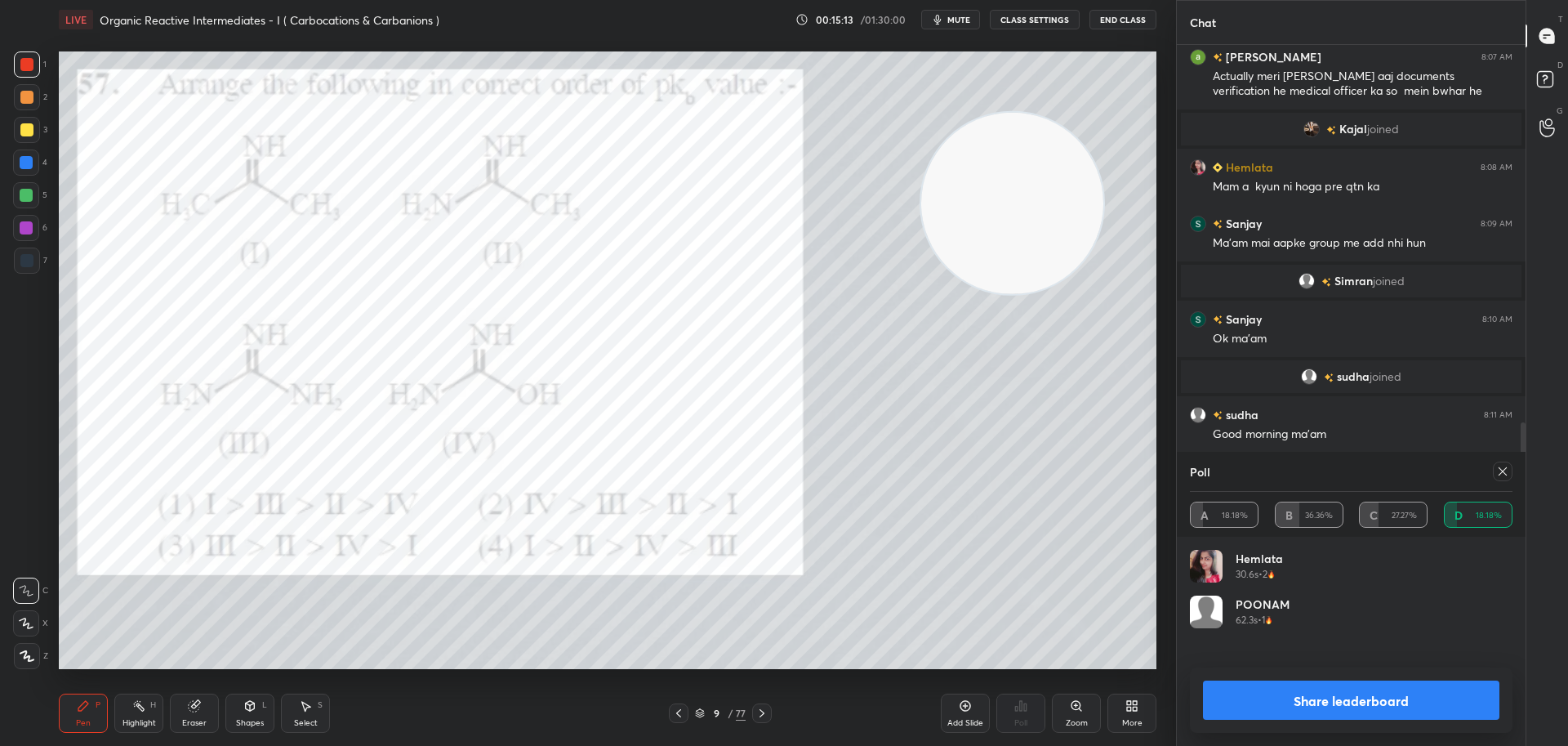
click at [1510, 467] on div at bounding box center [1502, 470] width 19 height 19
type textarea "x"
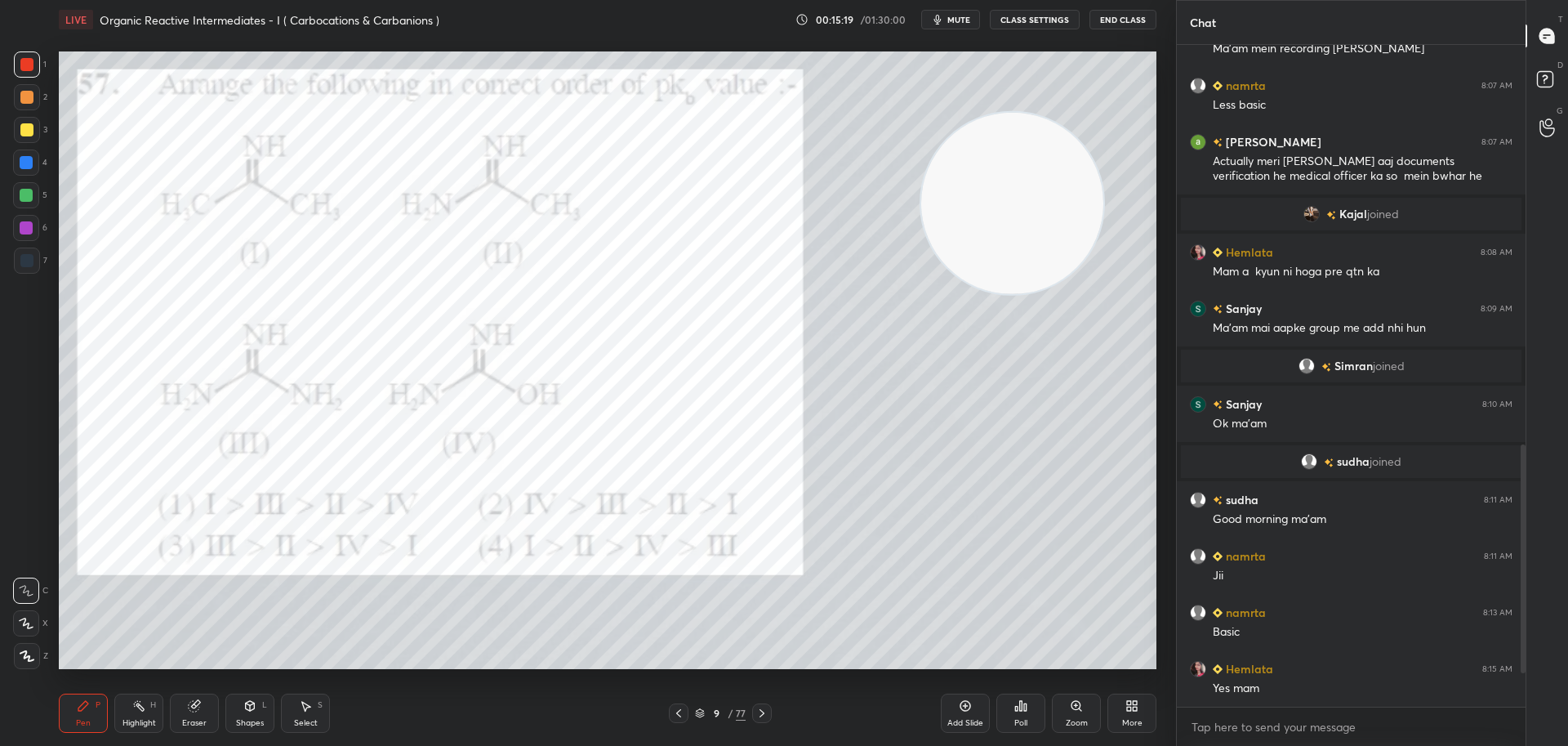
scroll to position [1066, 0]
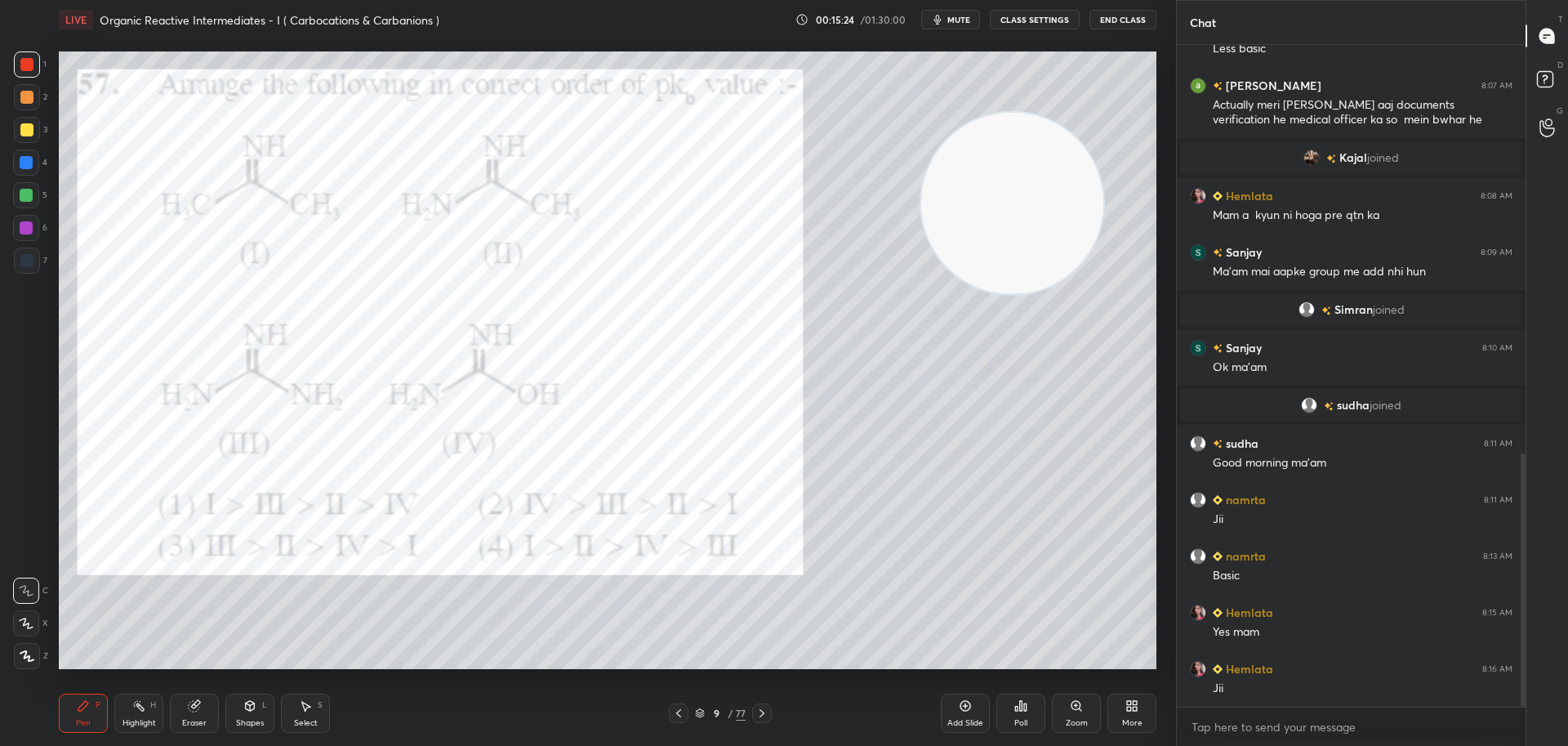
click at [24, 129] on div at bounding box center [26, 129] width 13 height 13
click at [36, 66] on div at bounding box center [26, 64] width 26 height 26
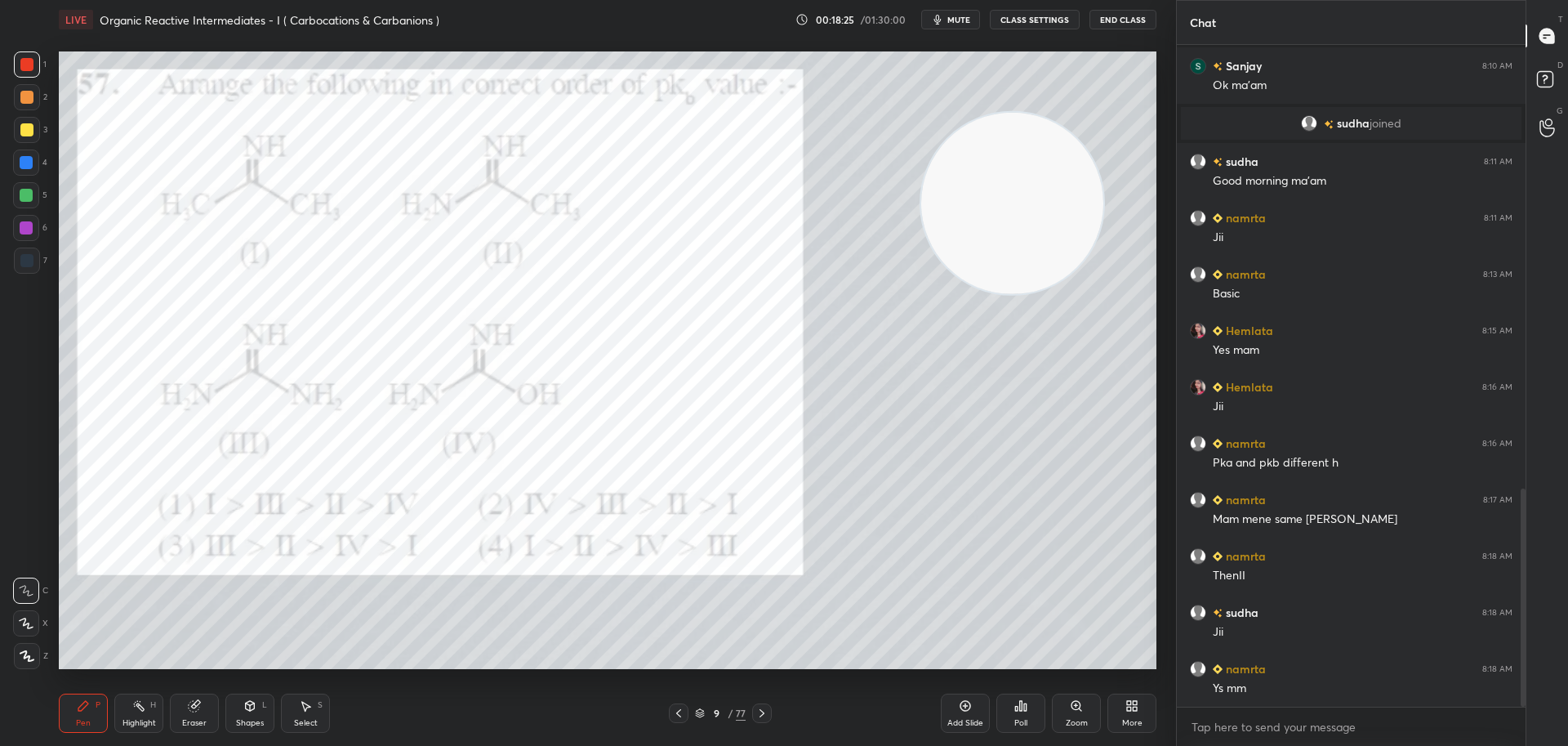
scroll to position [1404, 0]
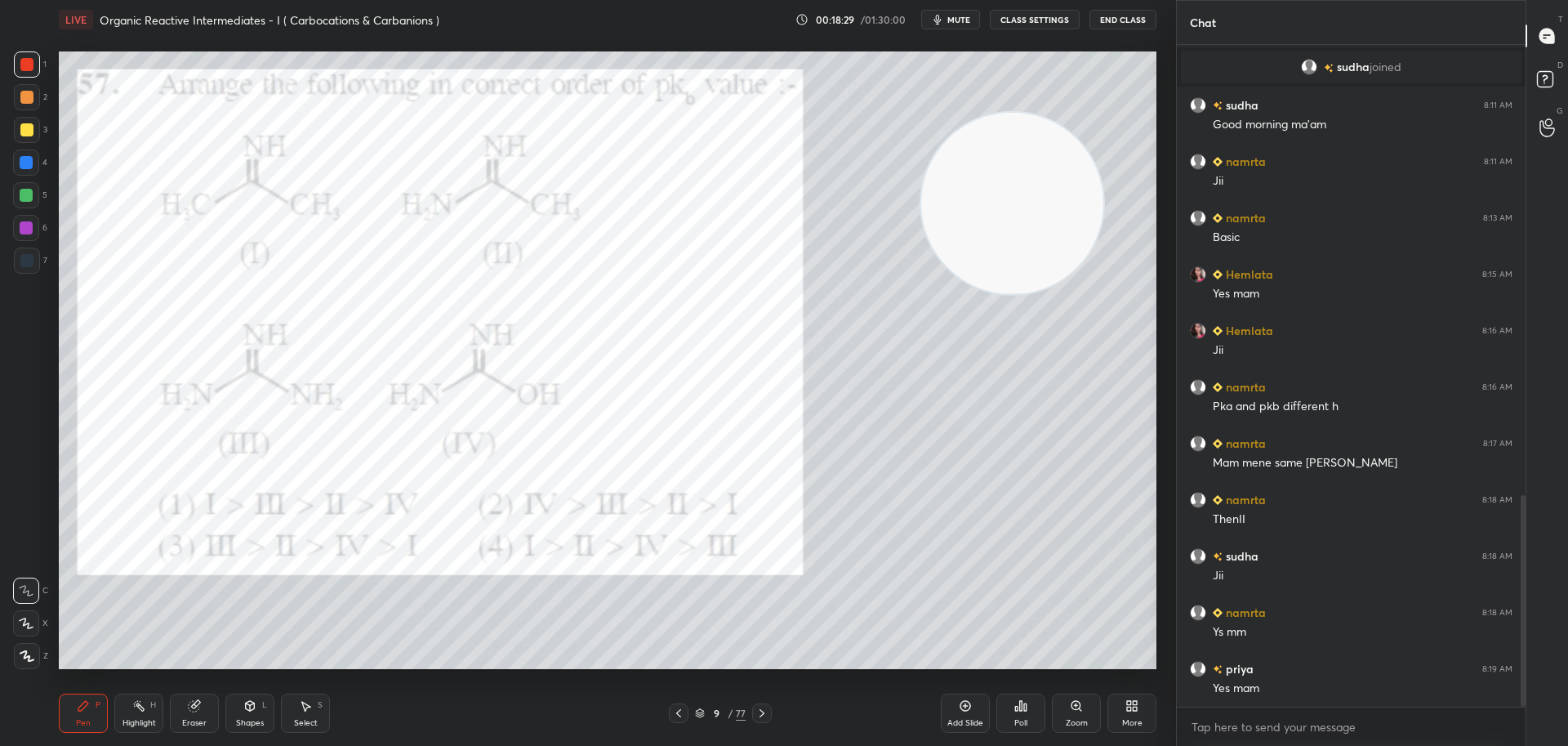
click at [764, 710] on icon at bounding box center [761, 712] width 13 height 13
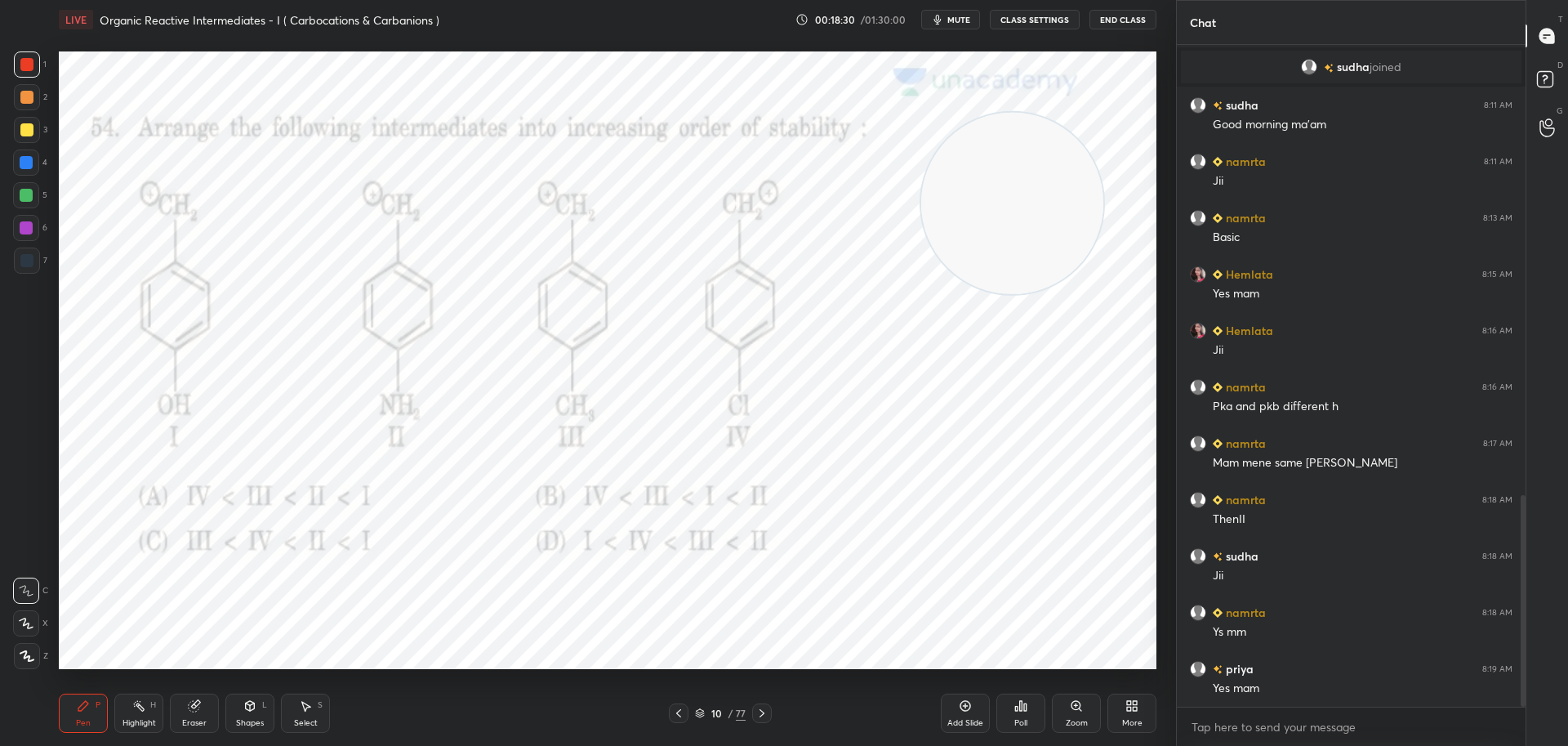
scroll to position [1460, 0]
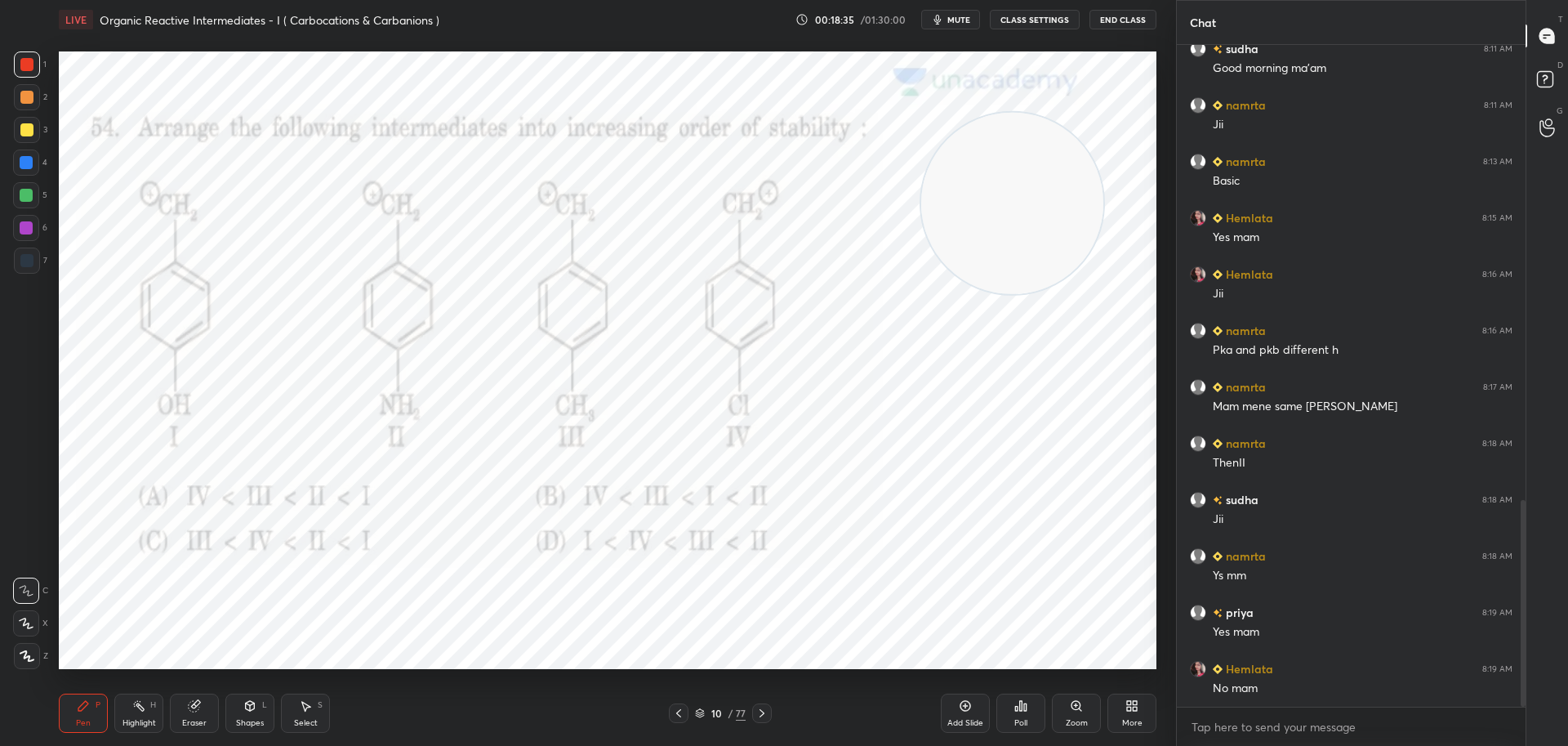
click at [765, 710] on icon at bounding box center [761, 712] width 13 height 13
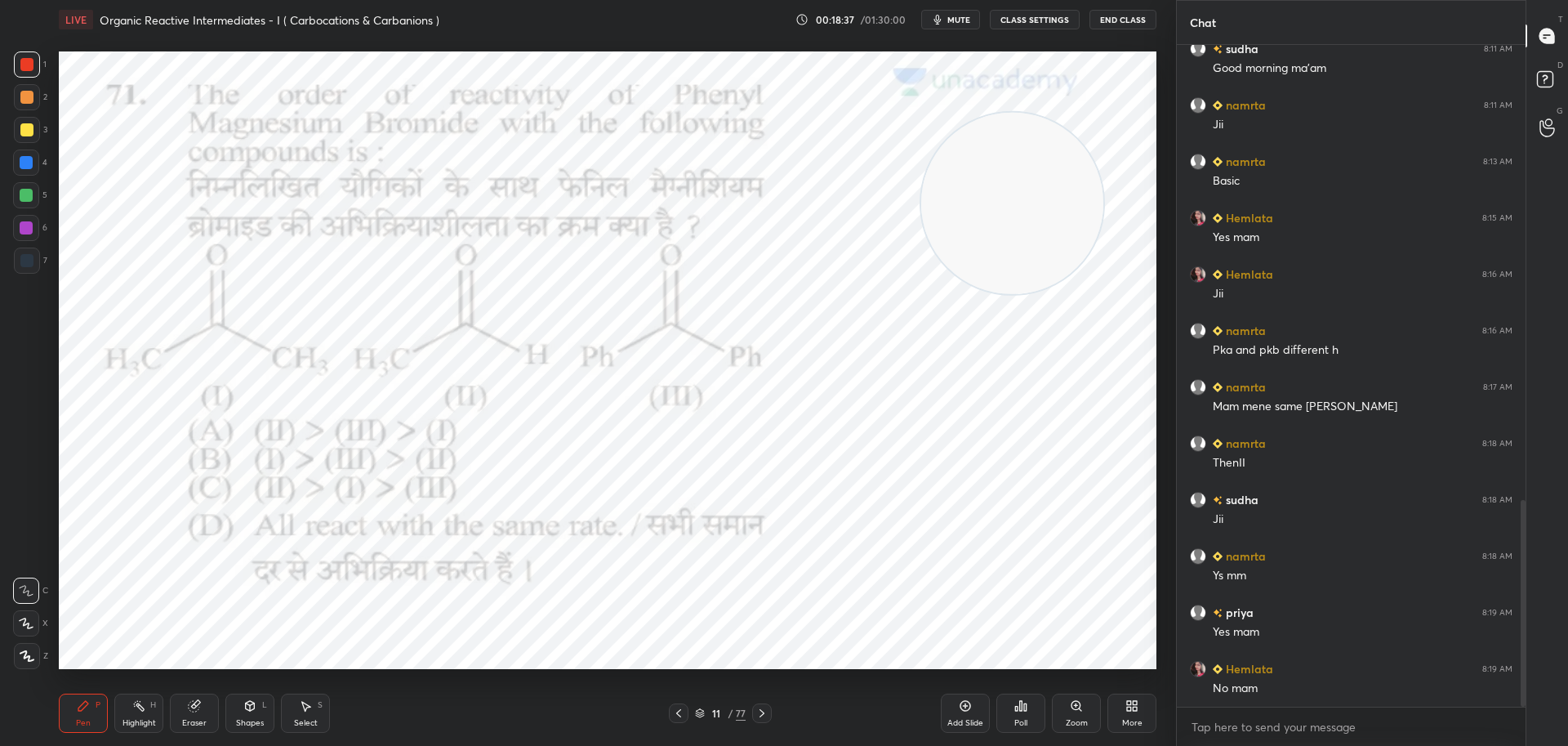
click at [762, 710] on icon at bounding box center [761, 712] width 13 height 13
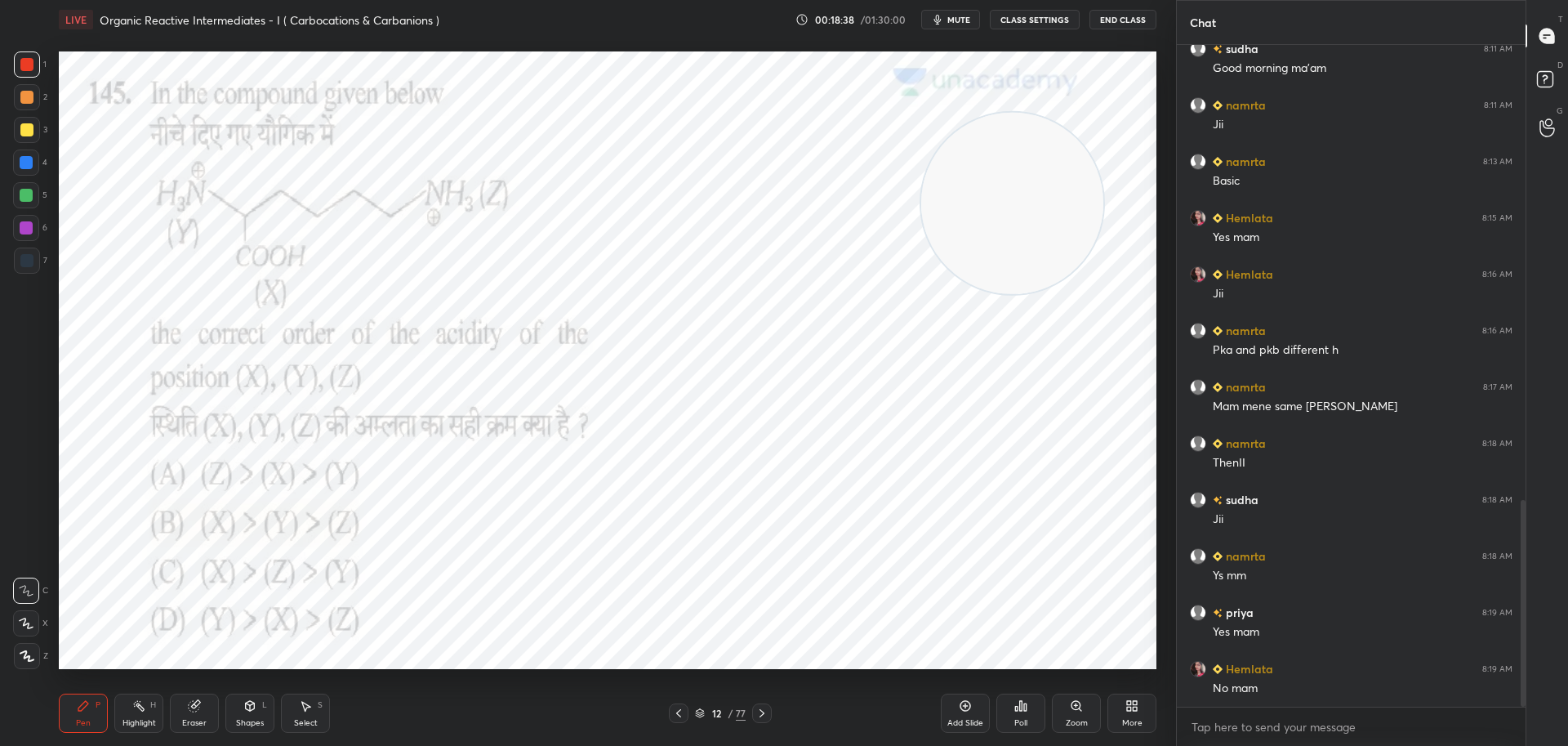
click at [763, 715] on icon at bounding box center [761, 712] width 13 height 13
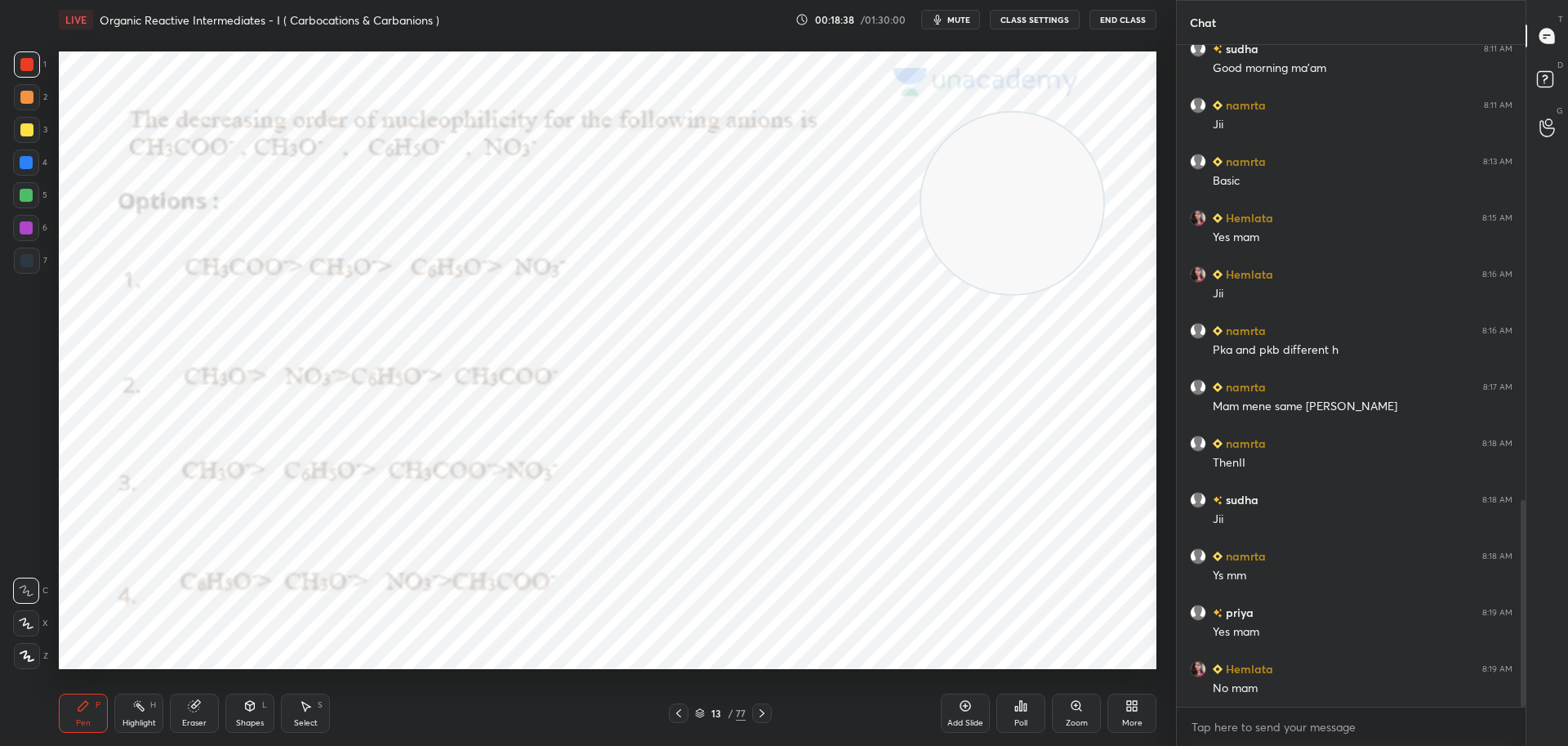
scroll to position [1477, 0]
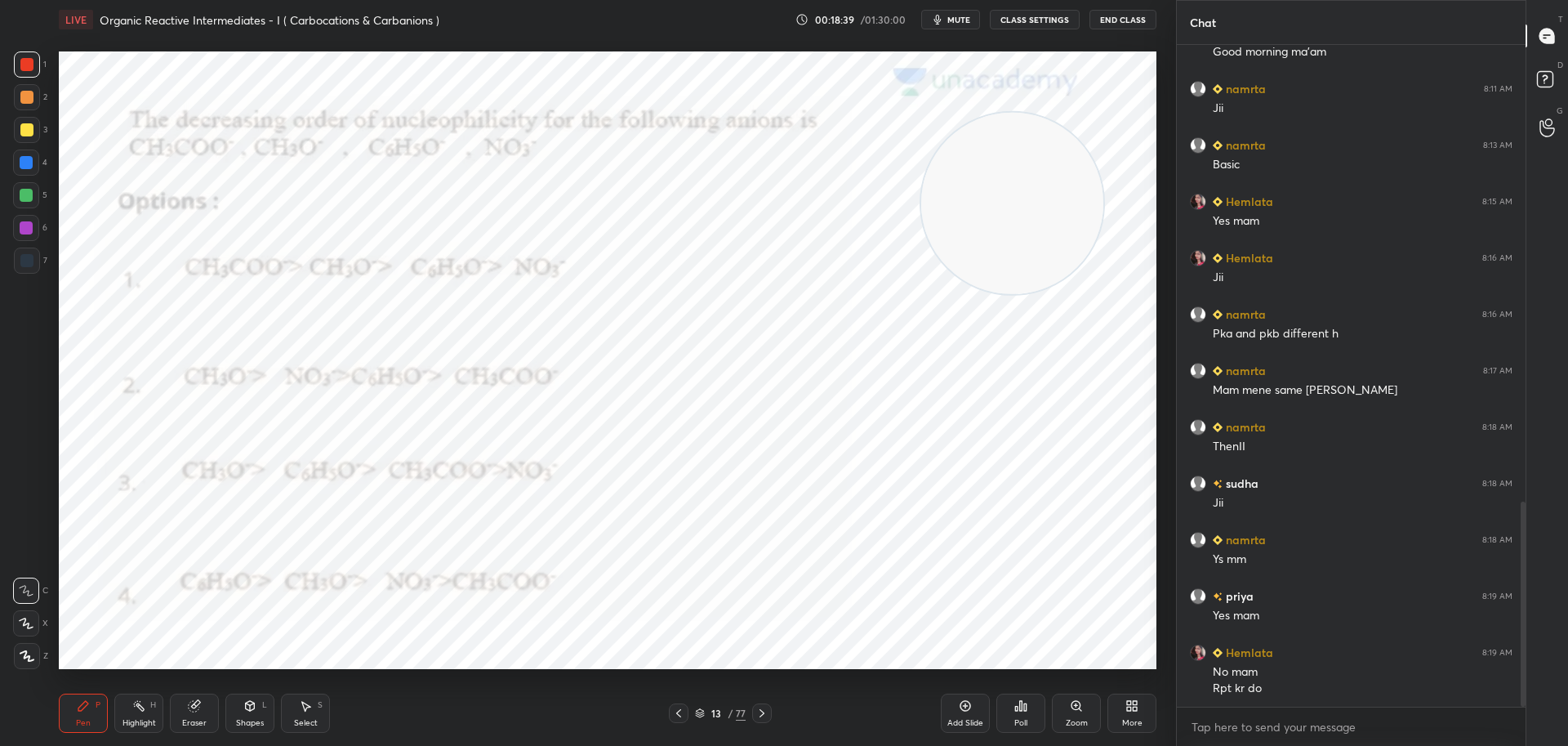
click at [762, 715] on icon at bounding box center [762, 713] width 5 height 8
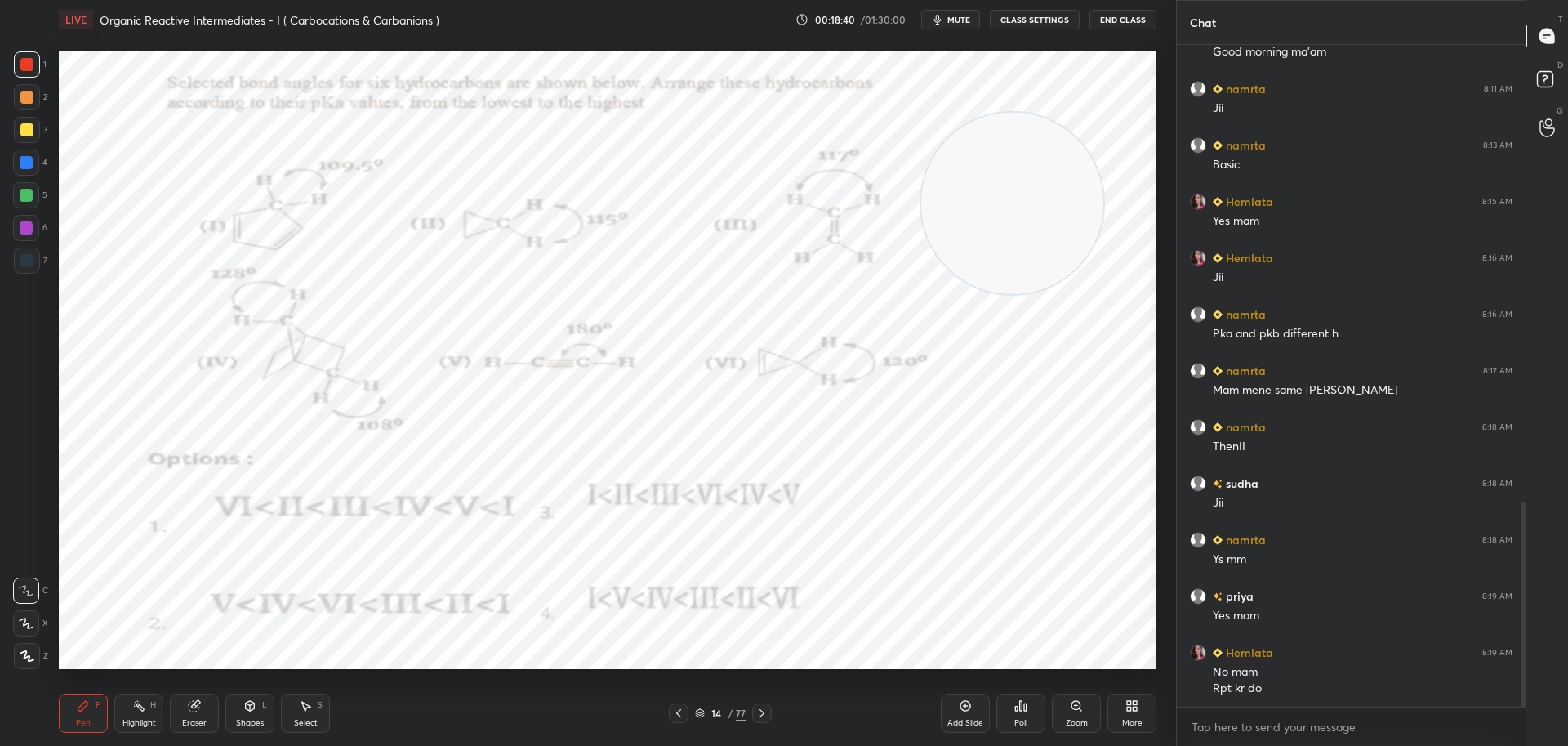
click at [765, 713] on icon at bounding box center [762, 713] width 5 height 8
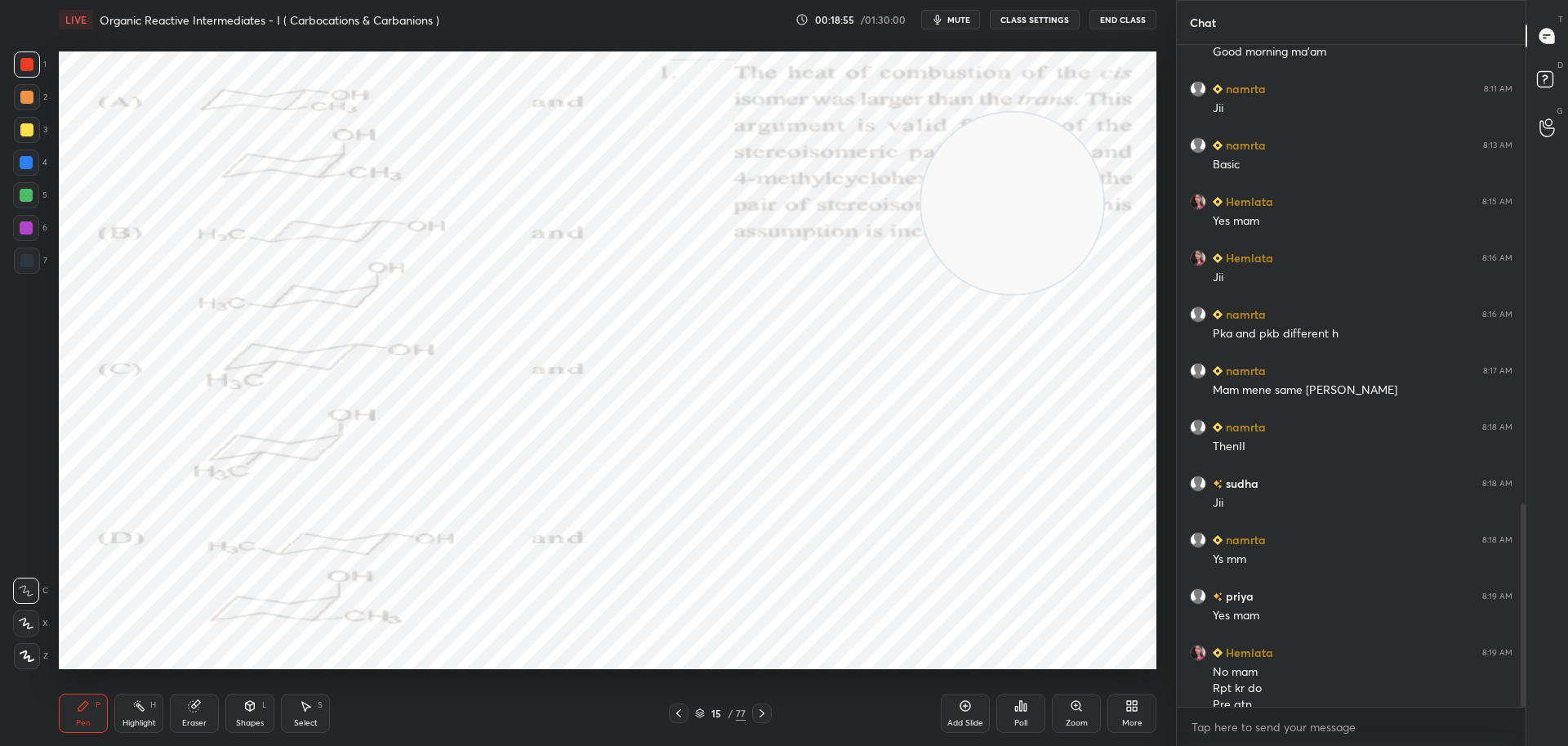
scroll to position [1493, 0]
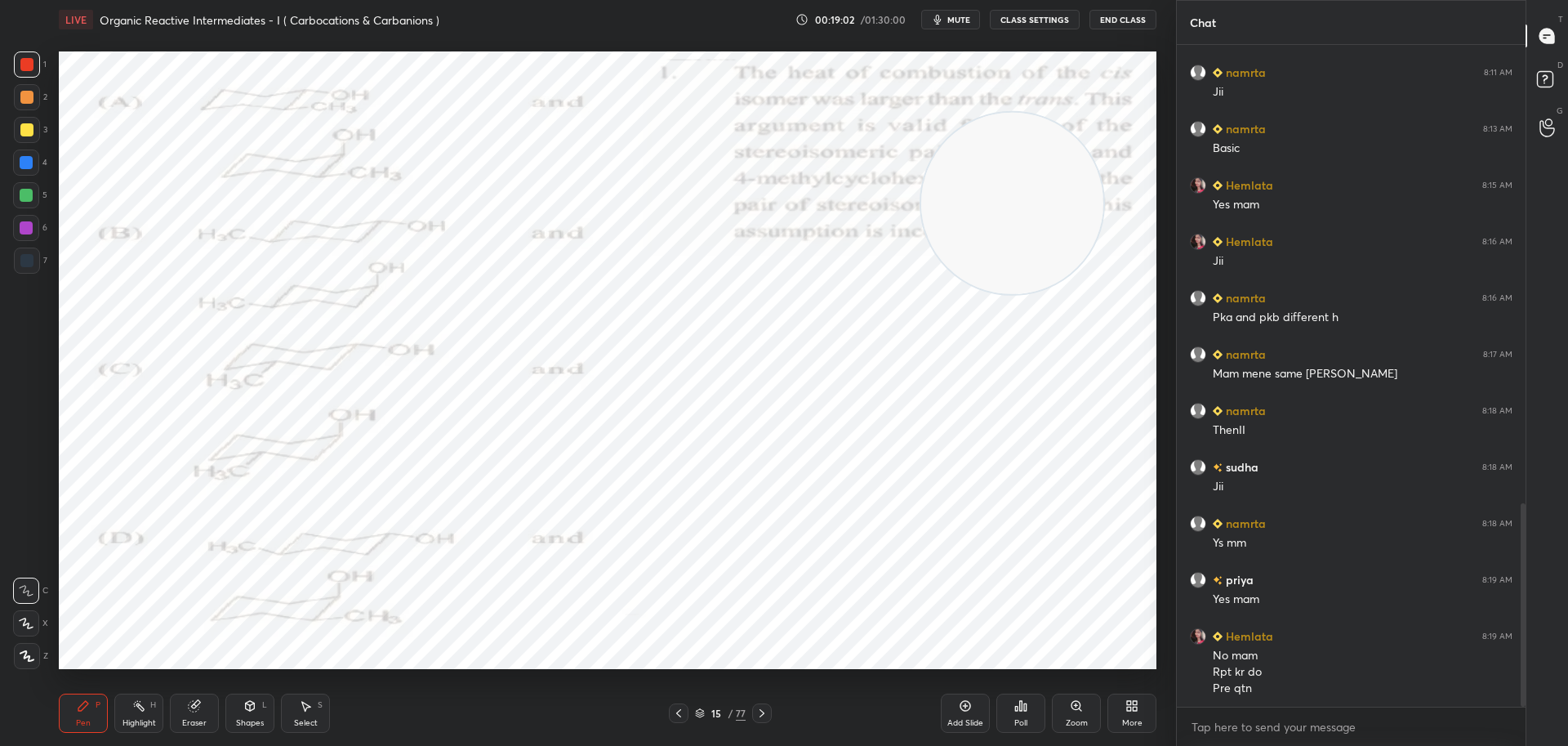
click at [677, 711] on icon at bounding box center [678, 712] width 13 height 13
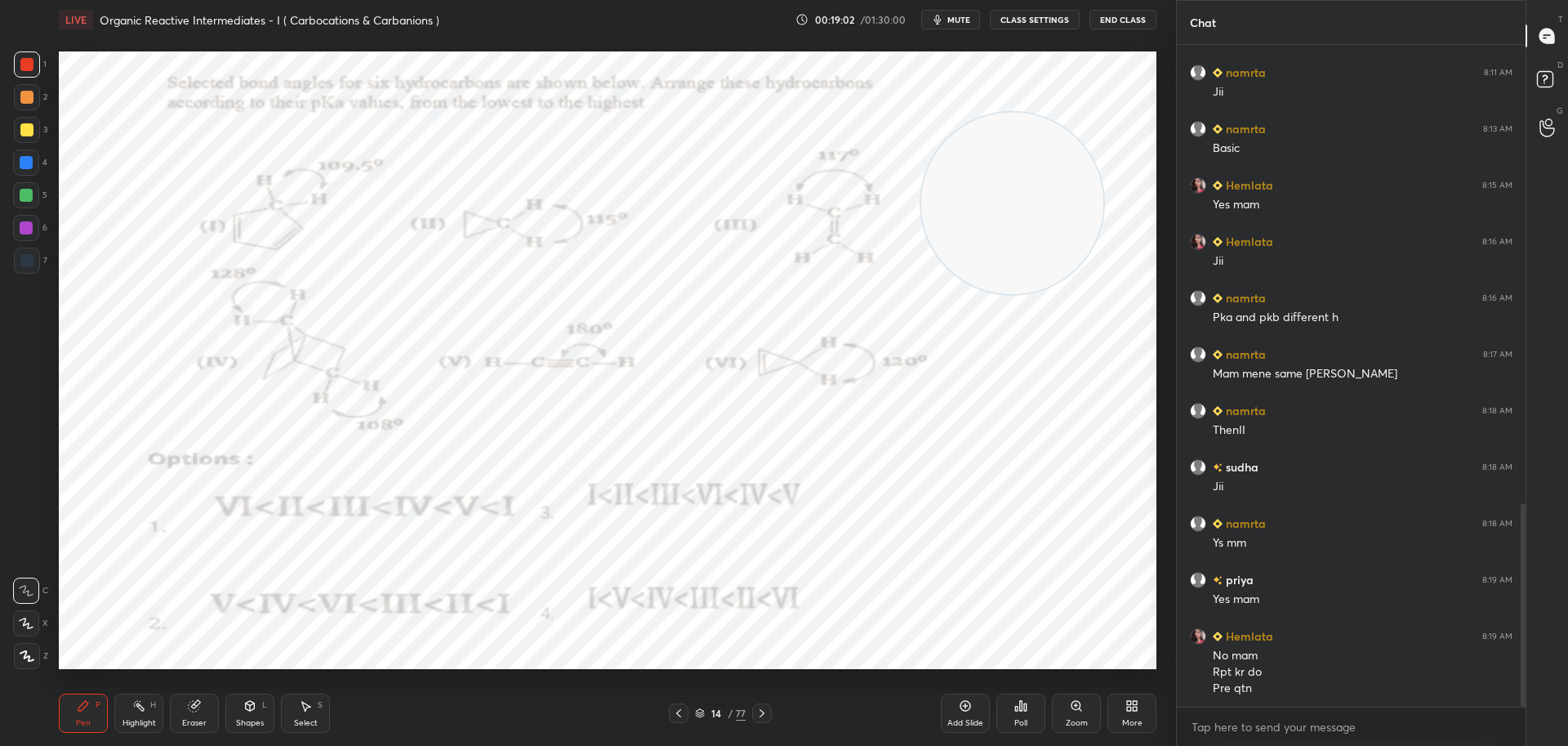
click at [680, 708] on icon at bounding box center [678, 712] width 13 height 13
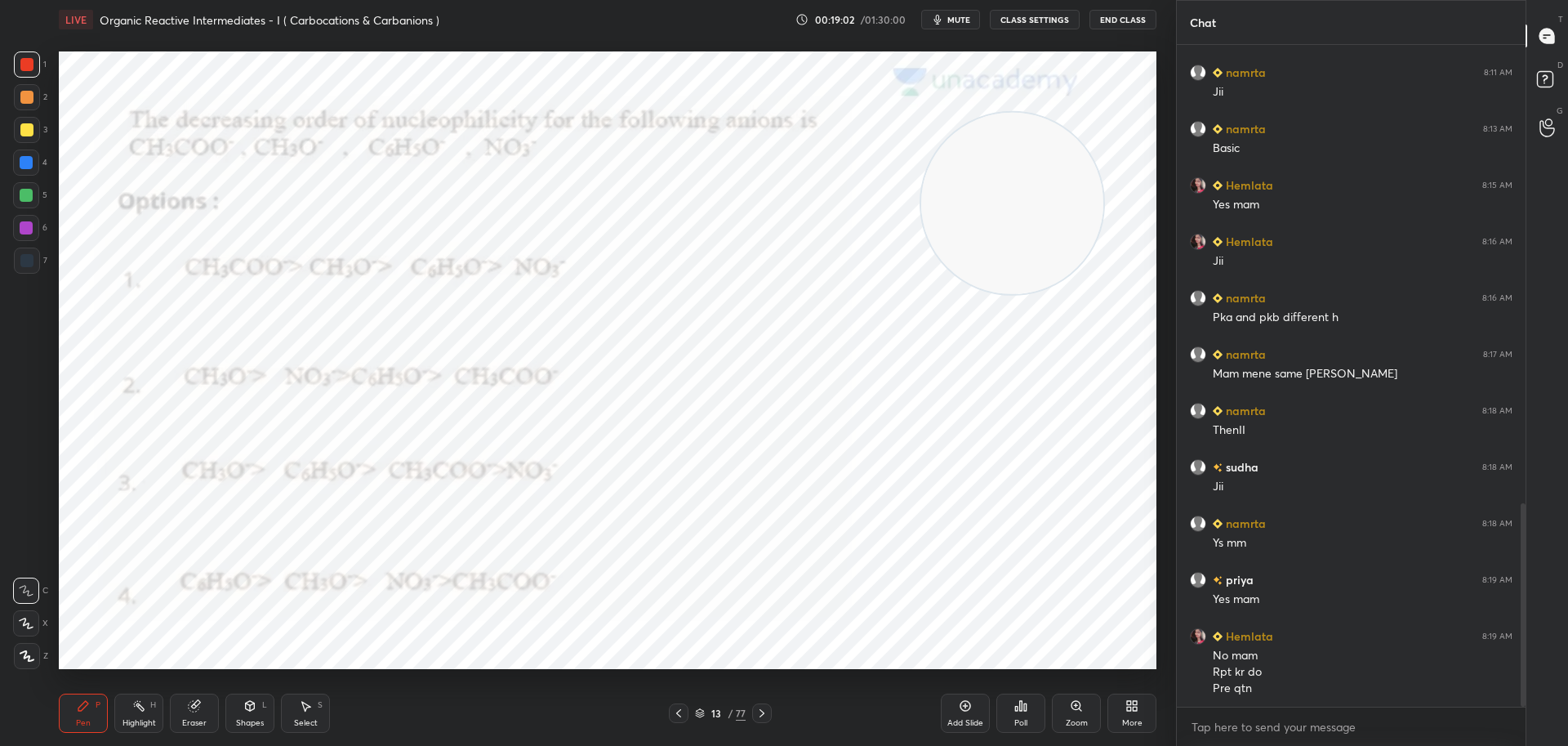
click at [681, 707] on icon at bounding box center [678, 712] width 13 height 13
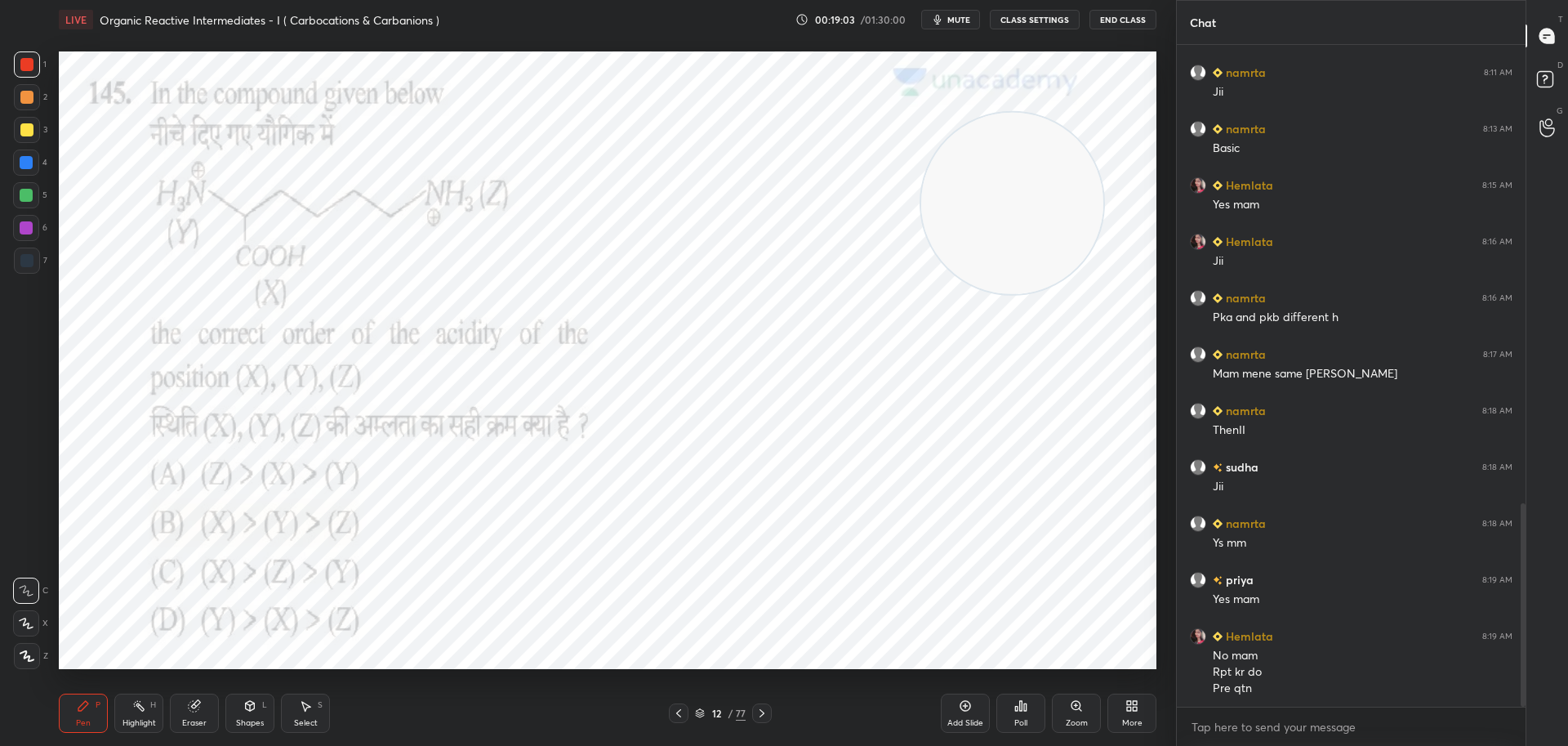
click at [681, 709] on icon at bounding box center [678, 712] width 13 height 13
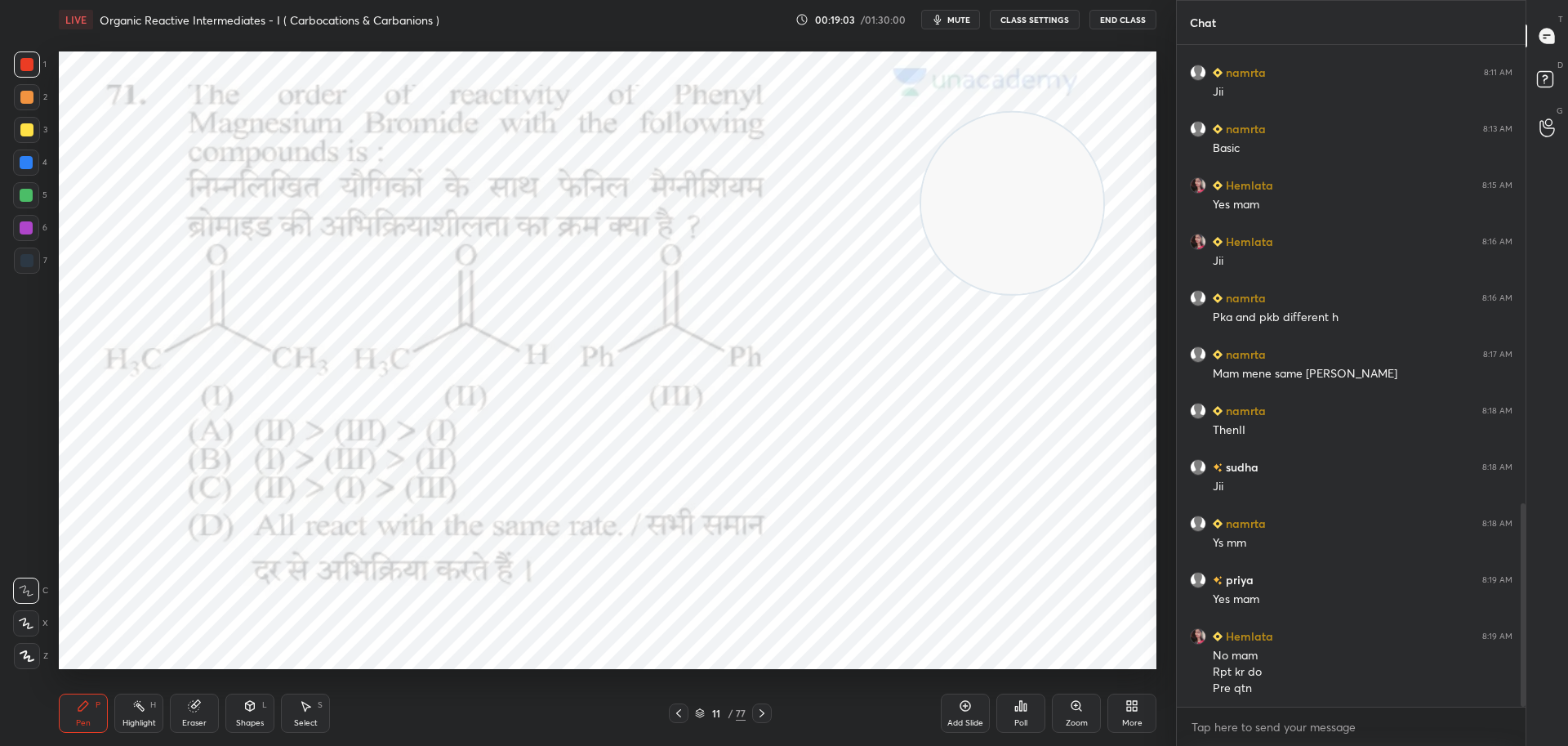
click at [682, 709] on icon at bounding box center [678, 712] width 13 height 13
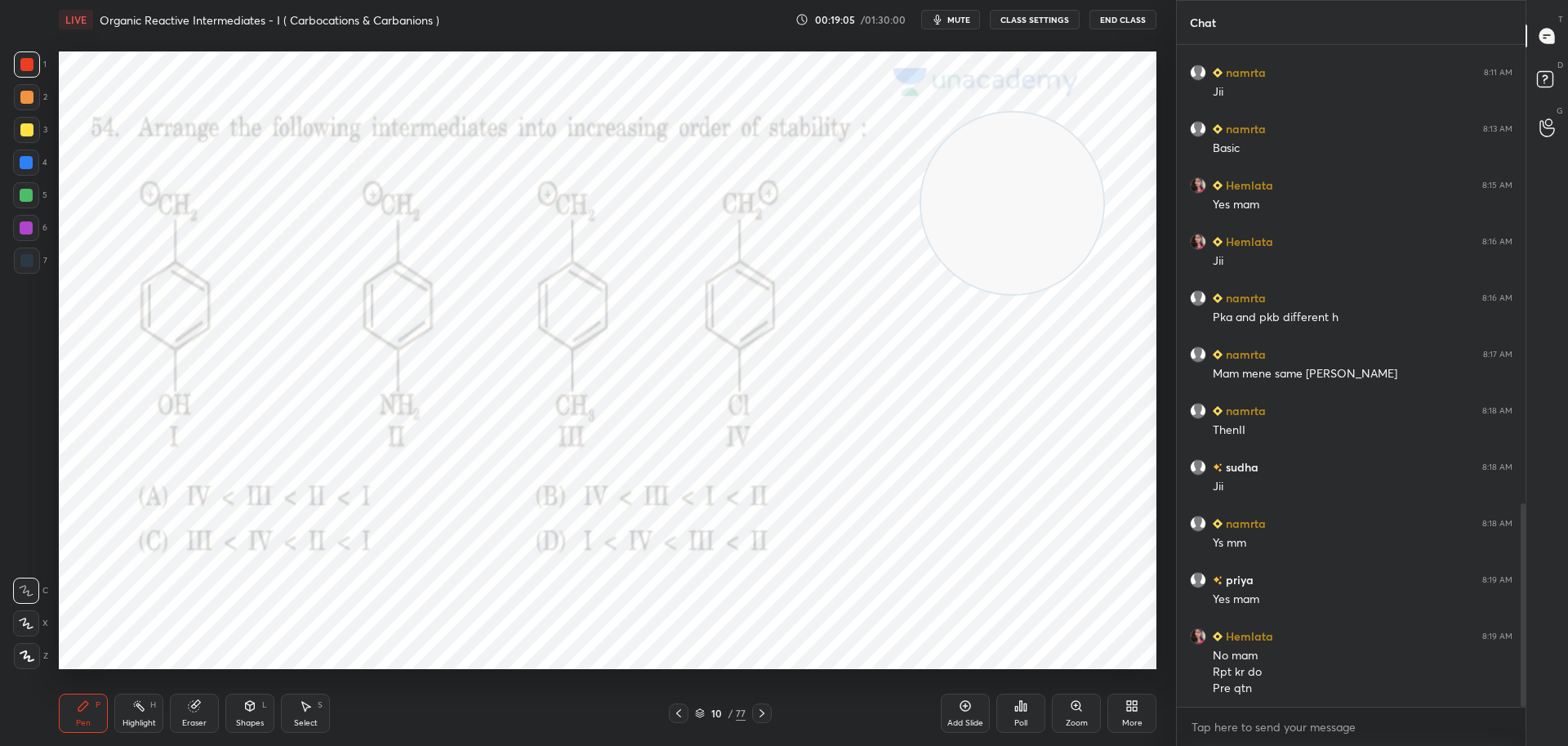
click at [681, 713] on icon at bounding box center [678, 712] width 13 height 13
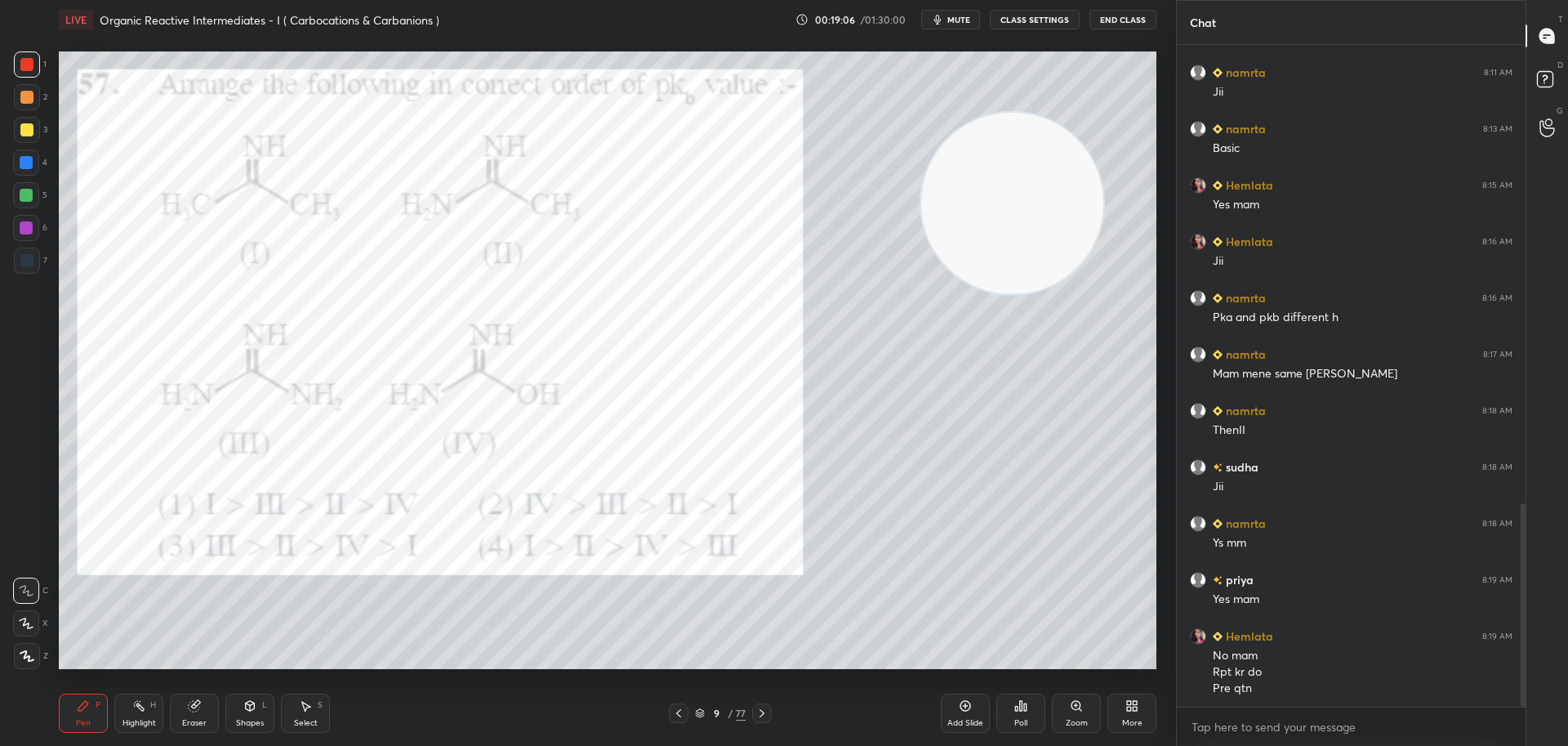
scroll to position [1509, 0]
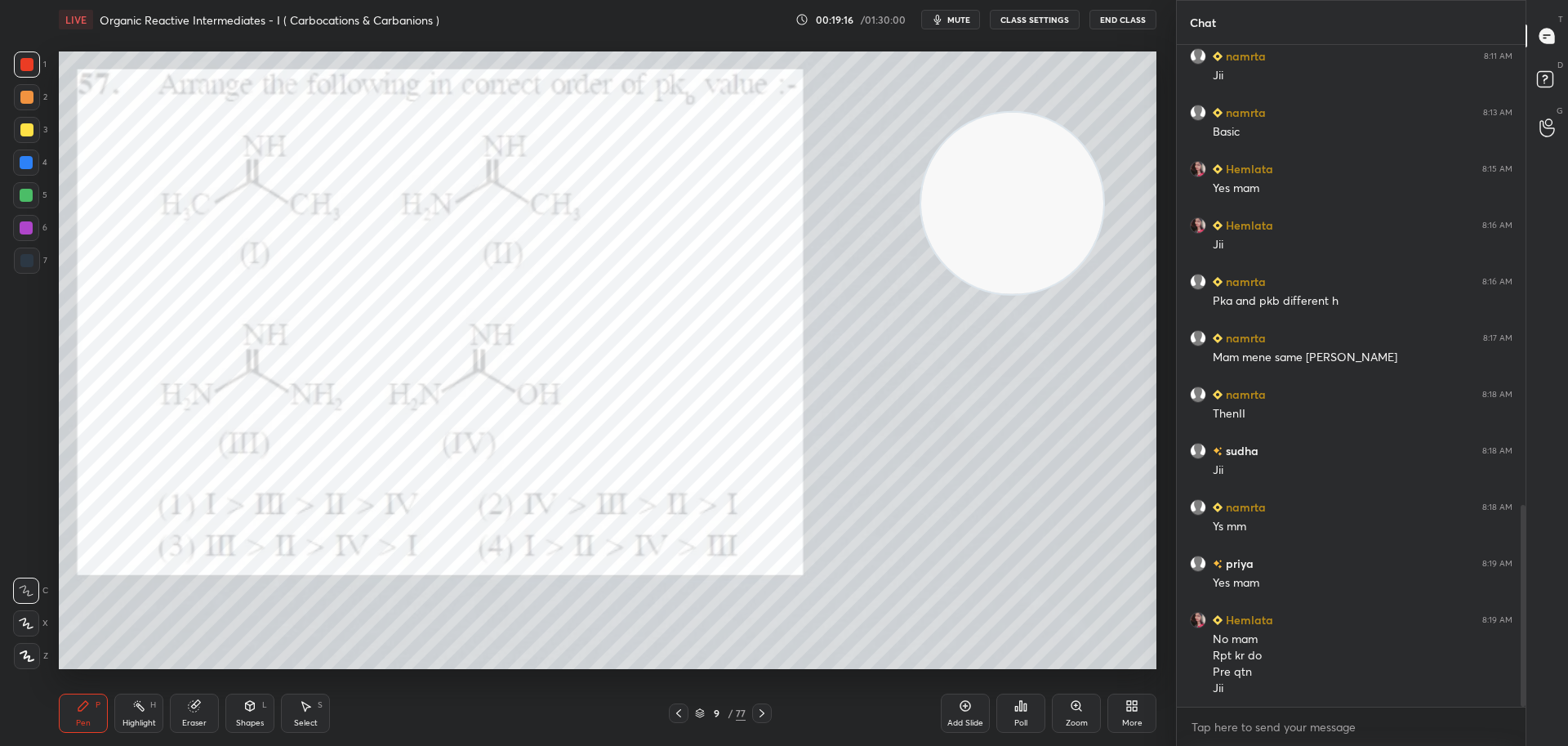
click at [31, 160] on div at bounding box center [25, 162] width 13 height 13
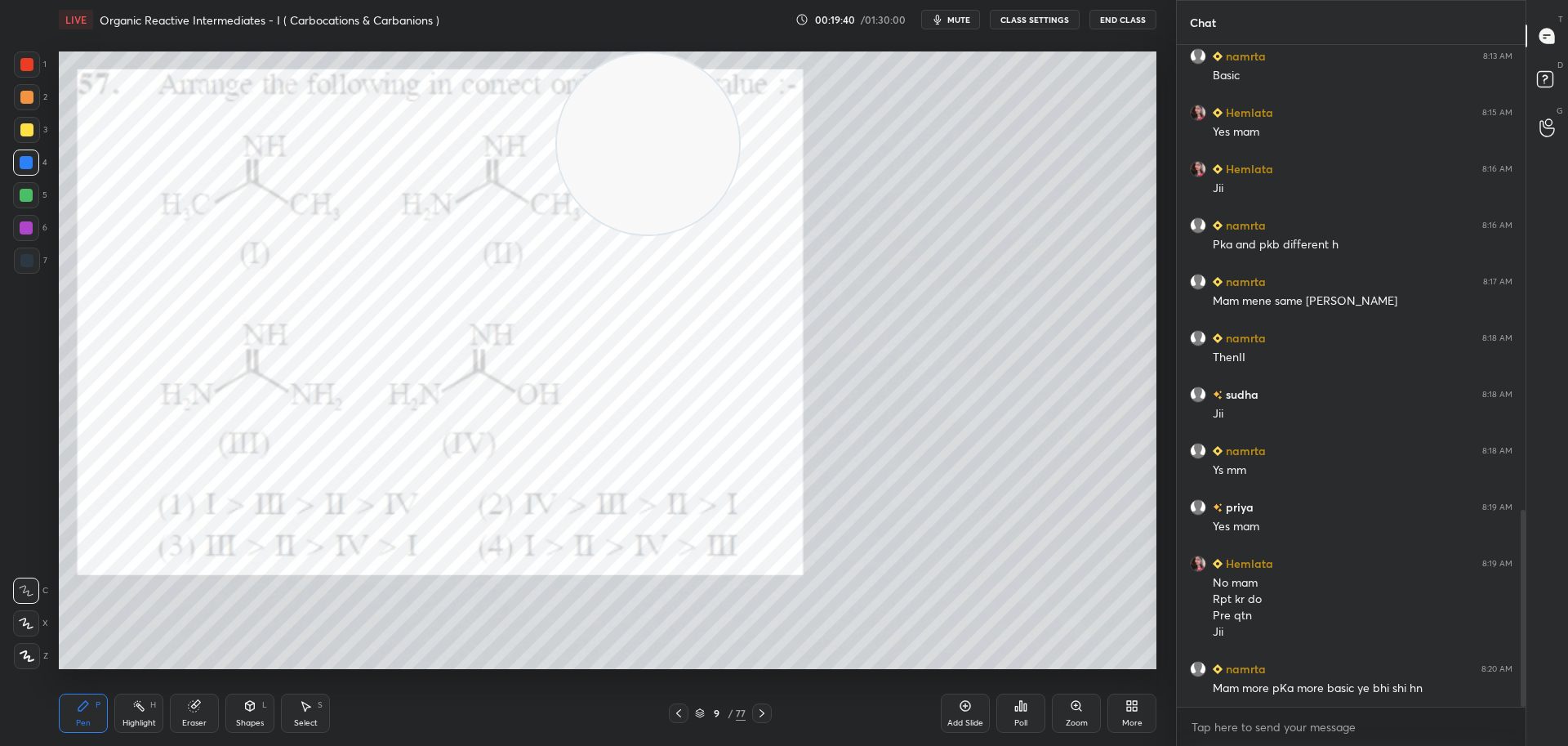
click at [26, 92] on div at bounding box center [26, 97] width 13 height 13
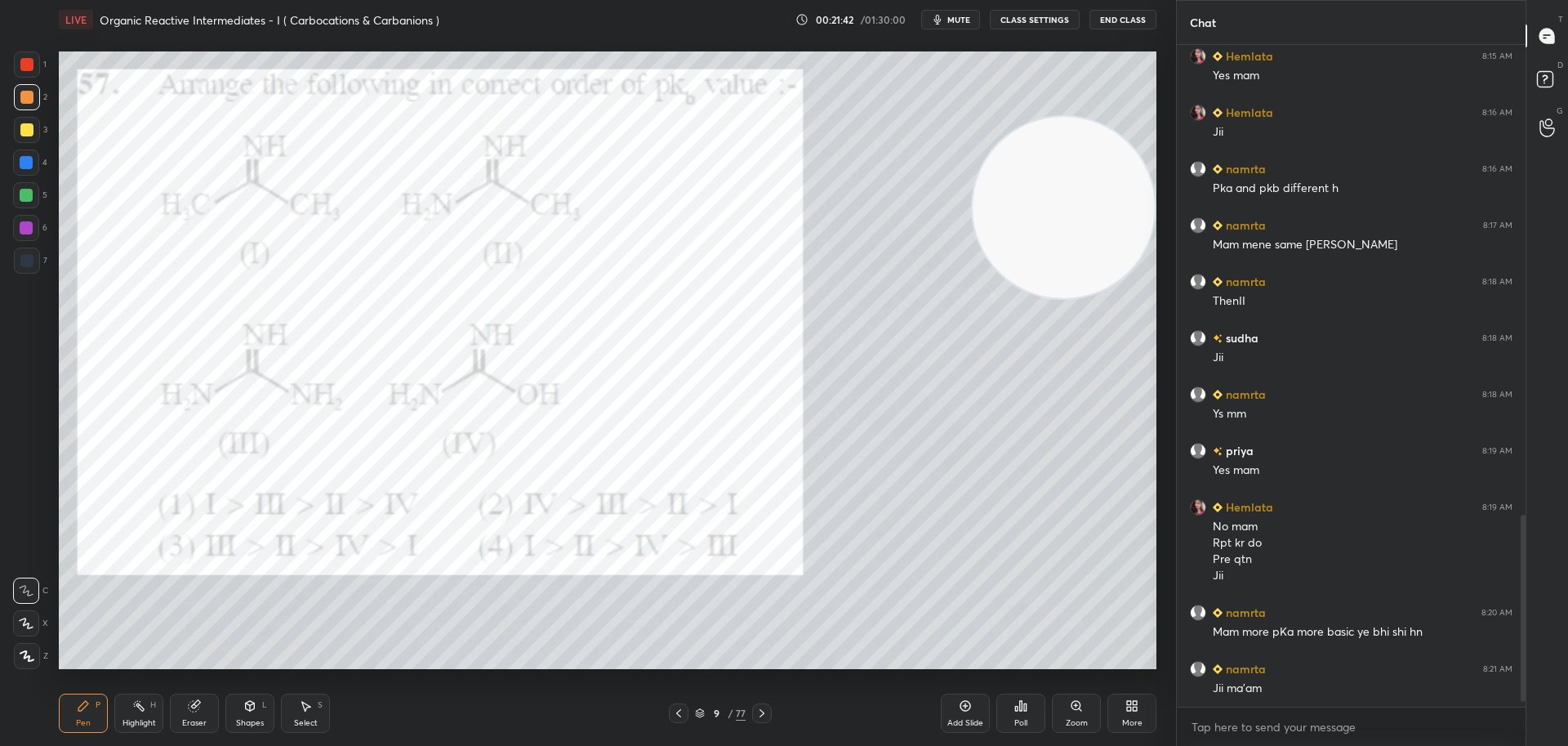
scroll to position [1678, 0]
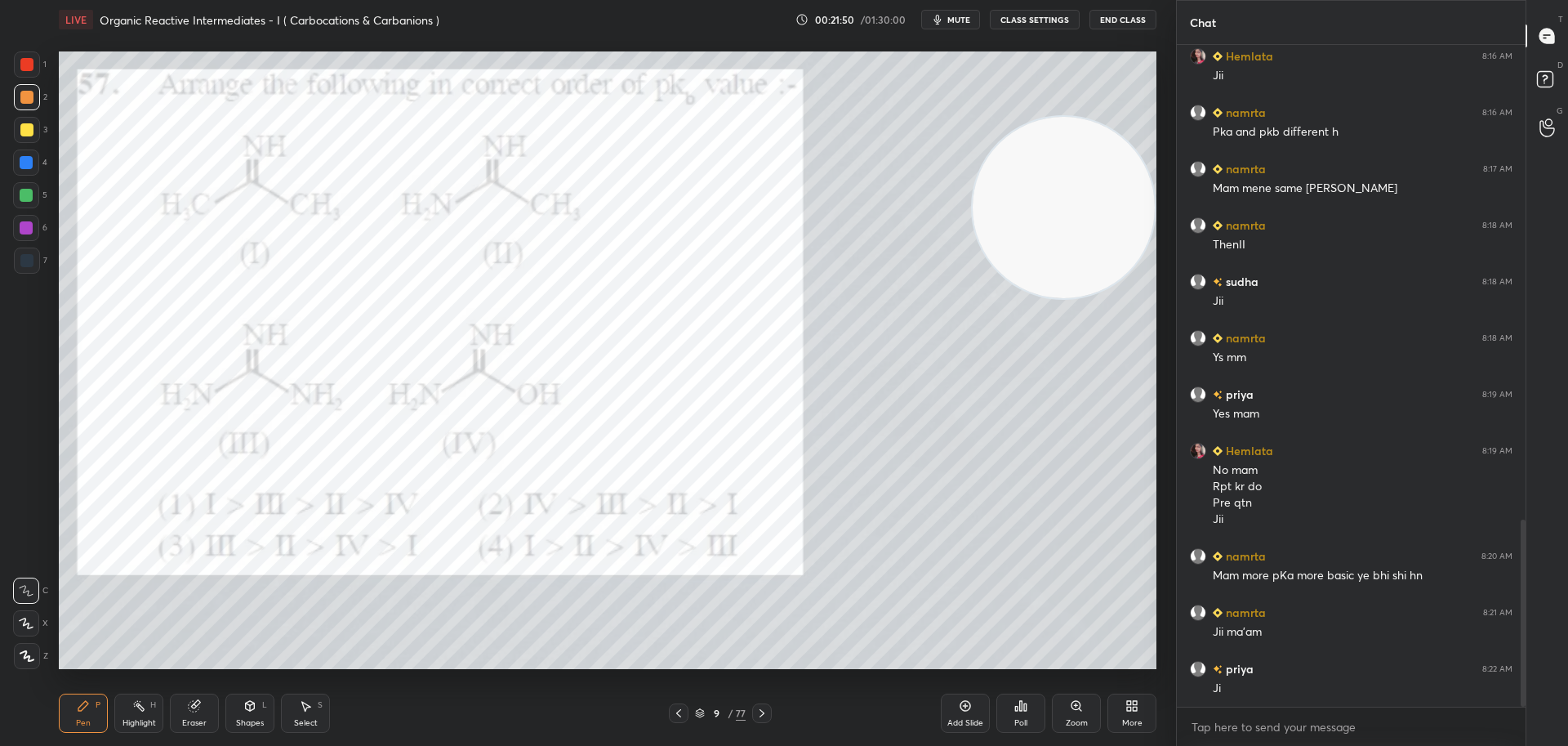
click at [768, 713] on div at bounding box center [761, 712] width 19 height 19
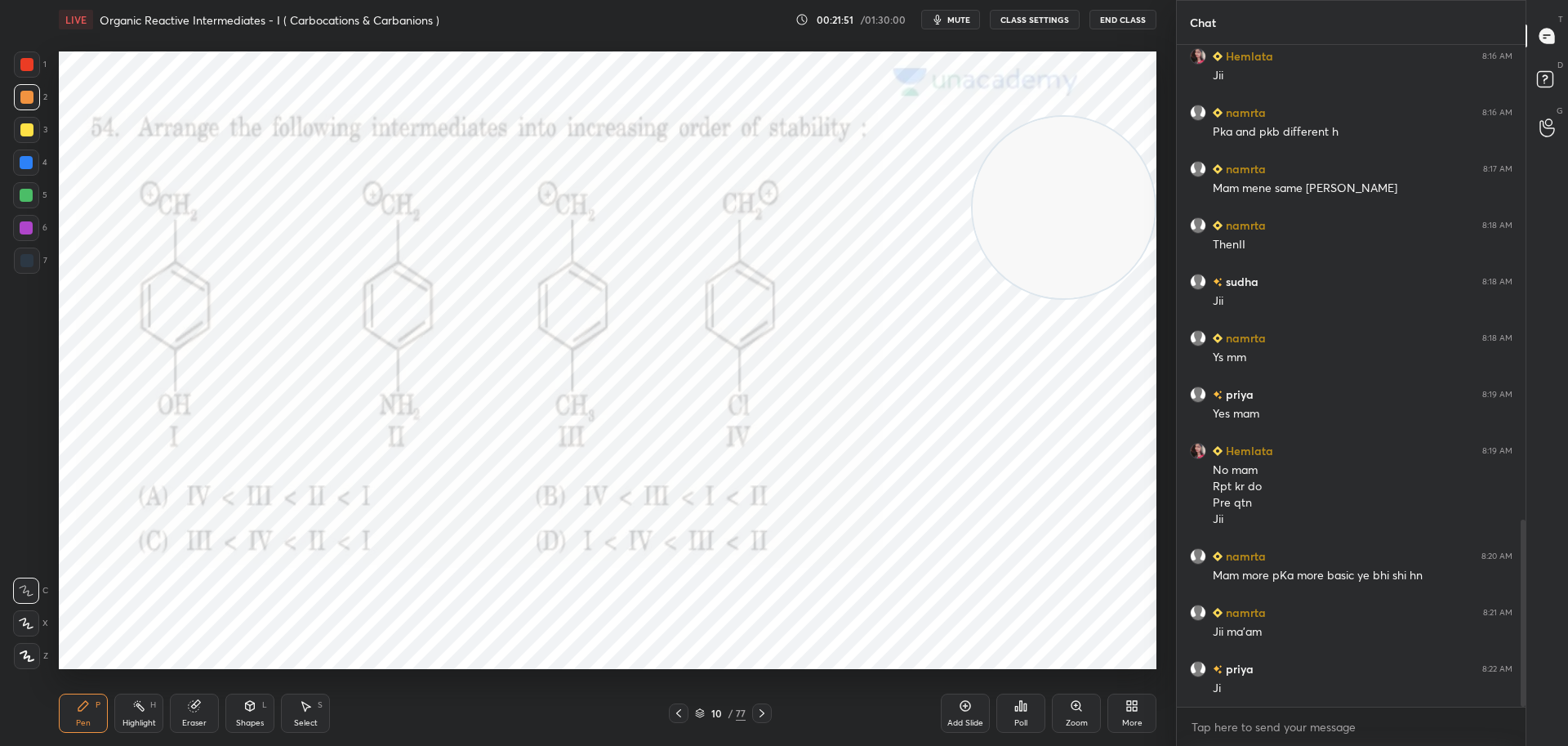
click at [768, 713] on div at bounding box center [761, 712] width 19 height 19
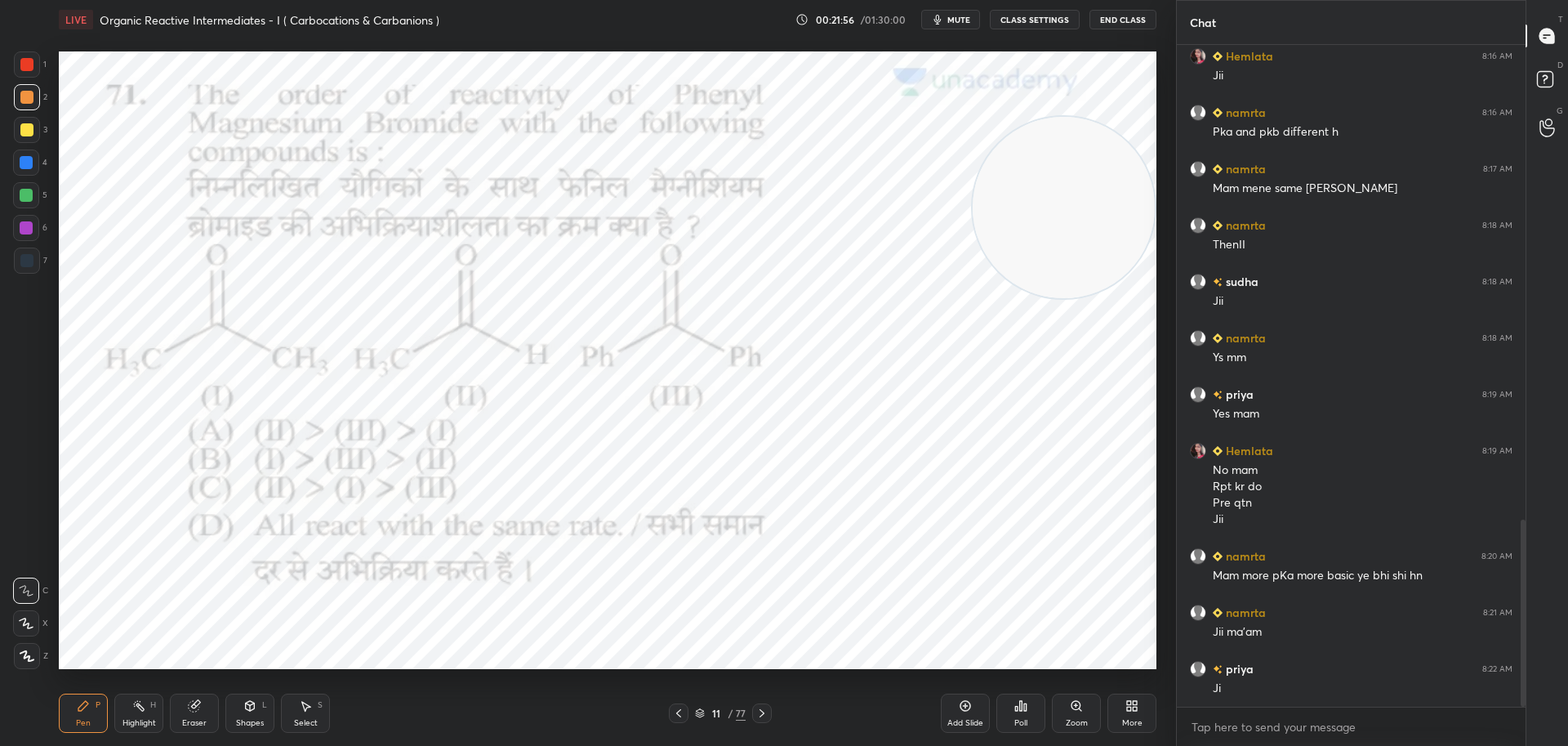
click at [768, 713] on div at bounding box center [761, 712] width 19 height 19
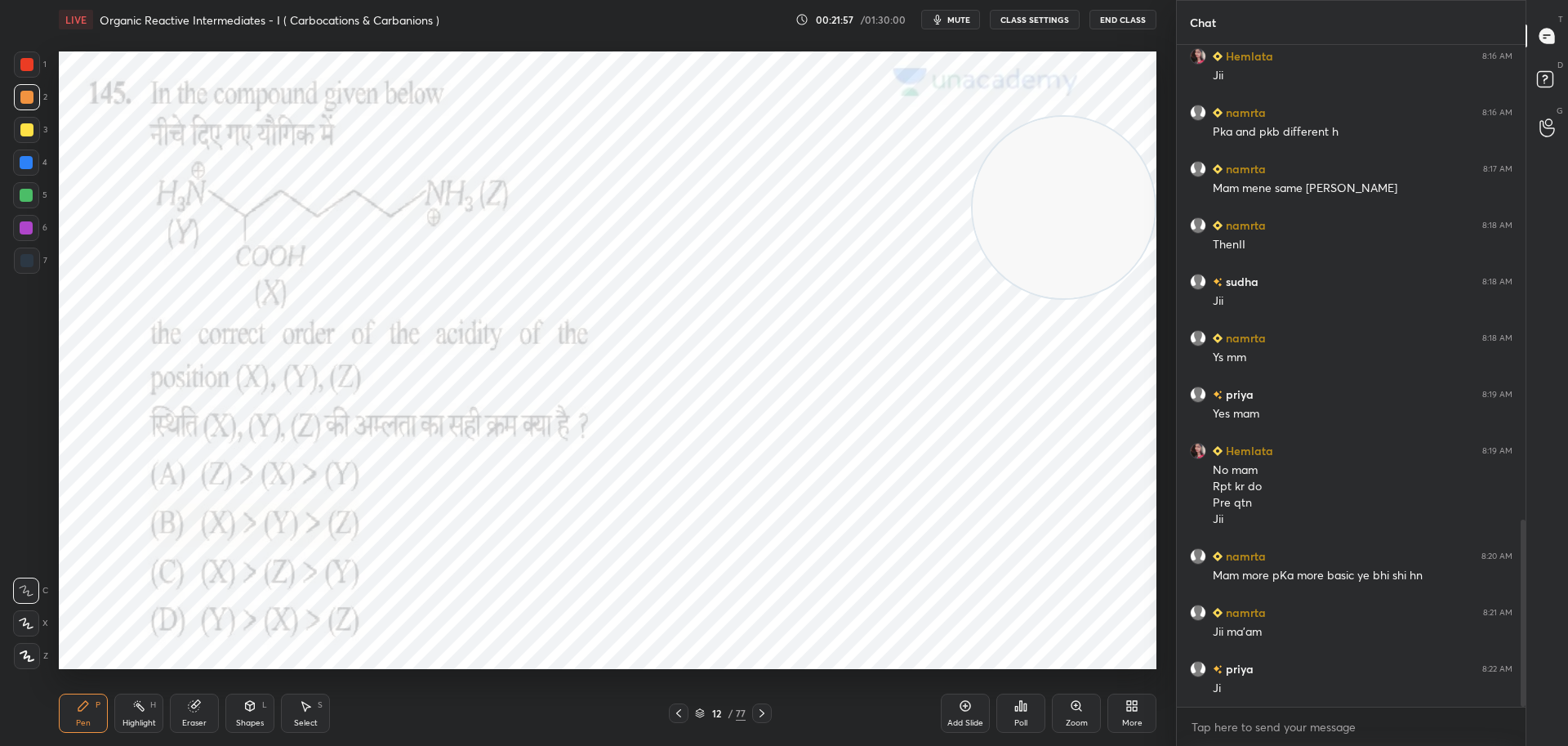
click at [768, 713] on div at bounding box center [761, 712] width 19 height 19
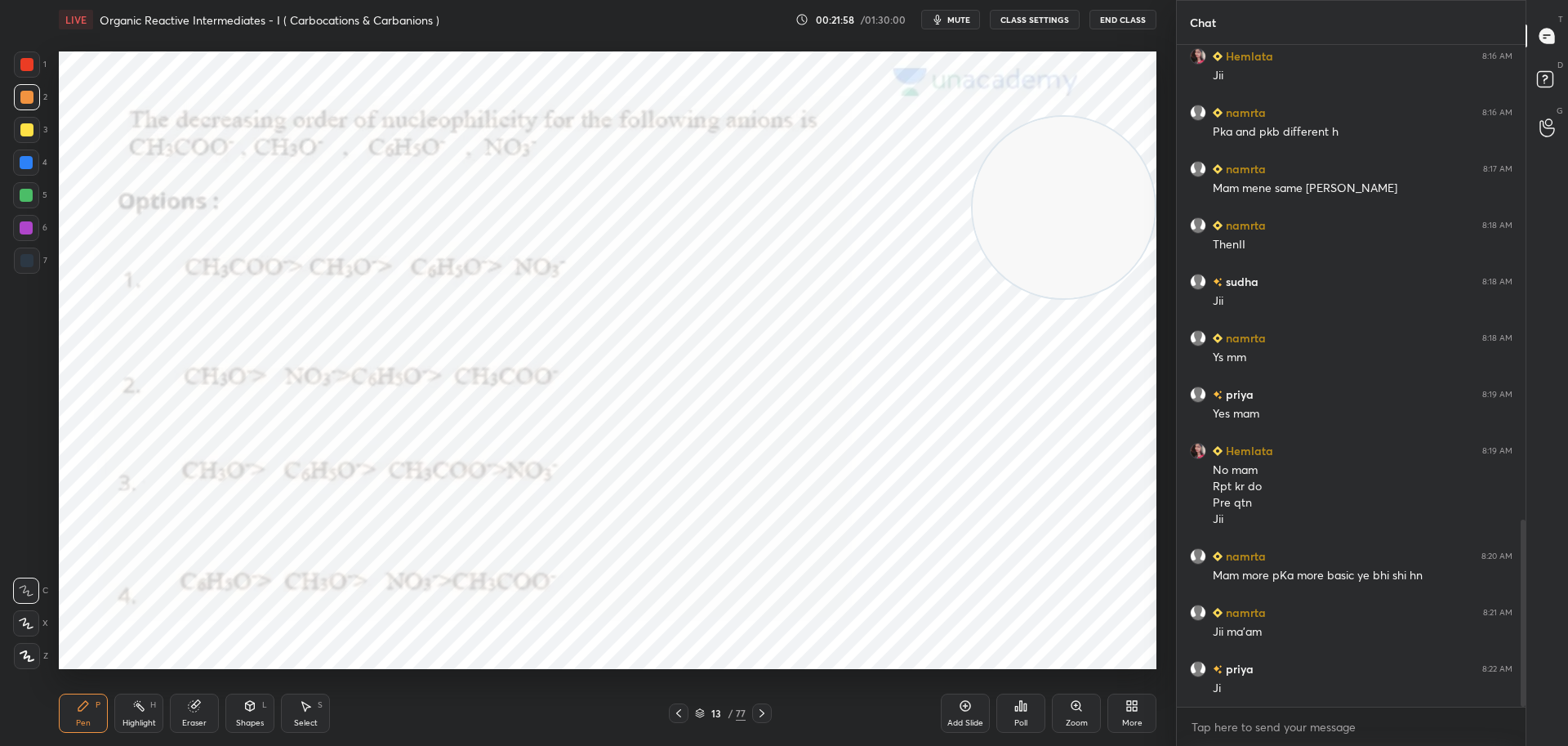
click at [768, 713] on div at bounding box center [761, 712] width 19 height 19
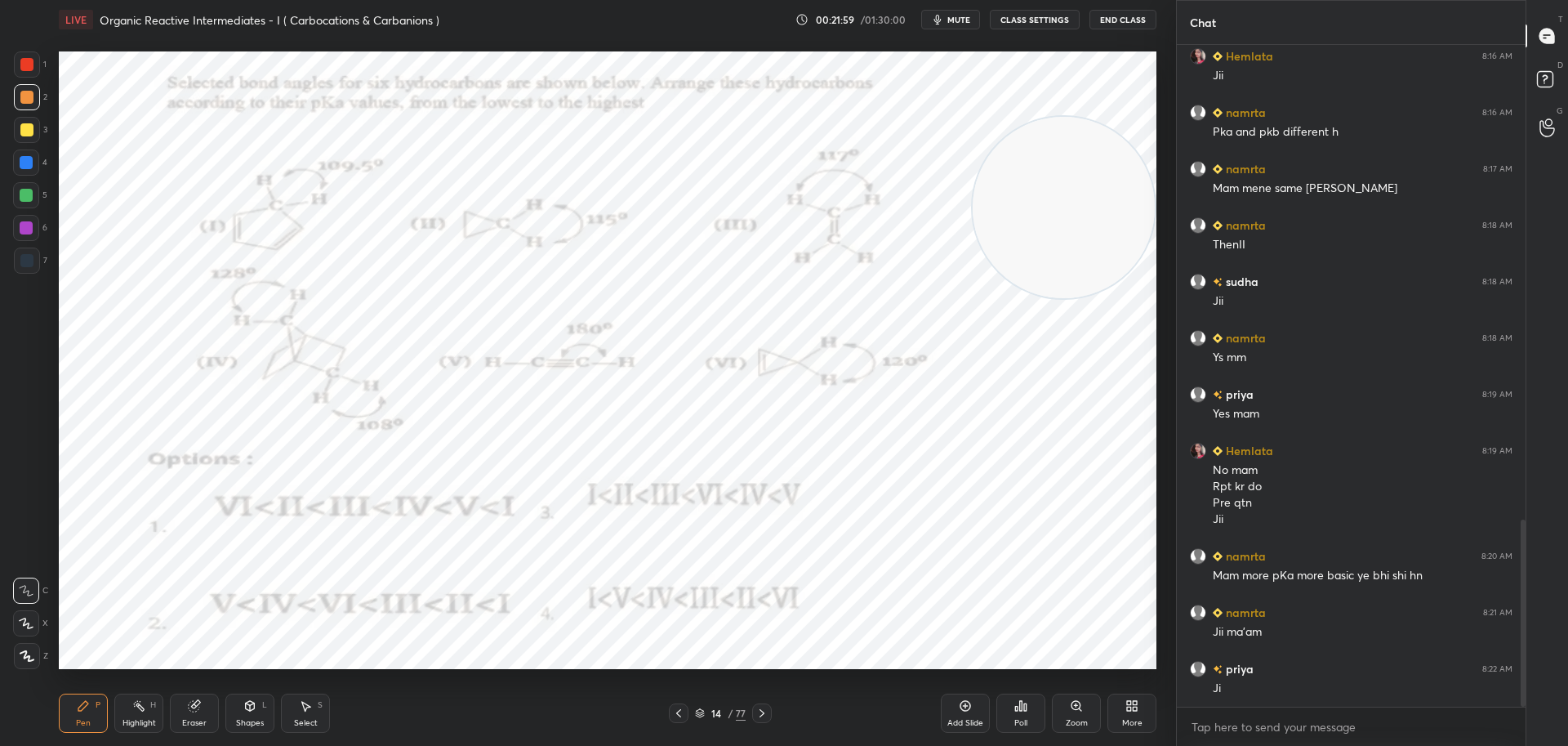
click at [768, 713] on div at bounding box center [761, 712] width 19 height 19
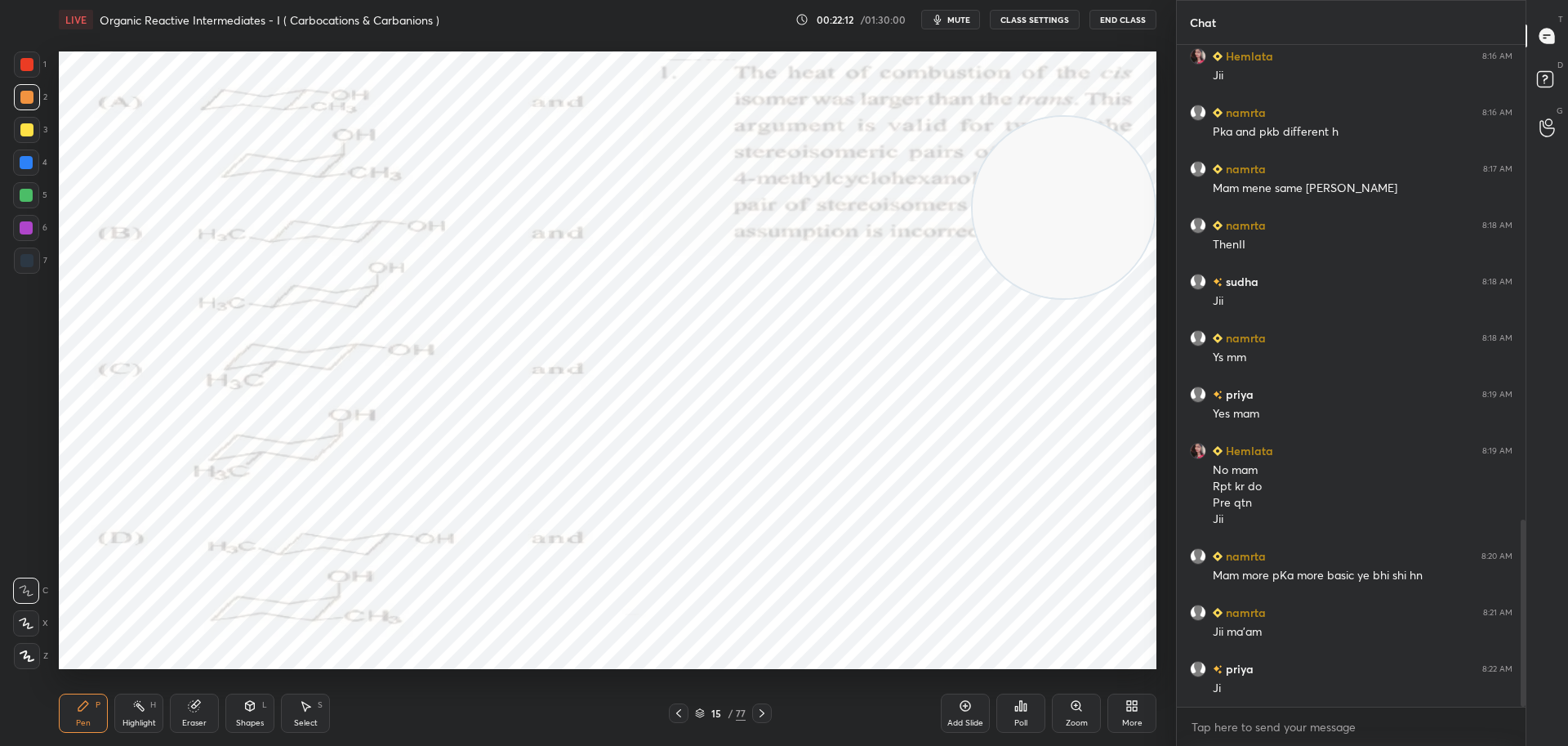
click at [1004, 708] on div "Poll" at bounding box center [1020, 713] width 49 height 39
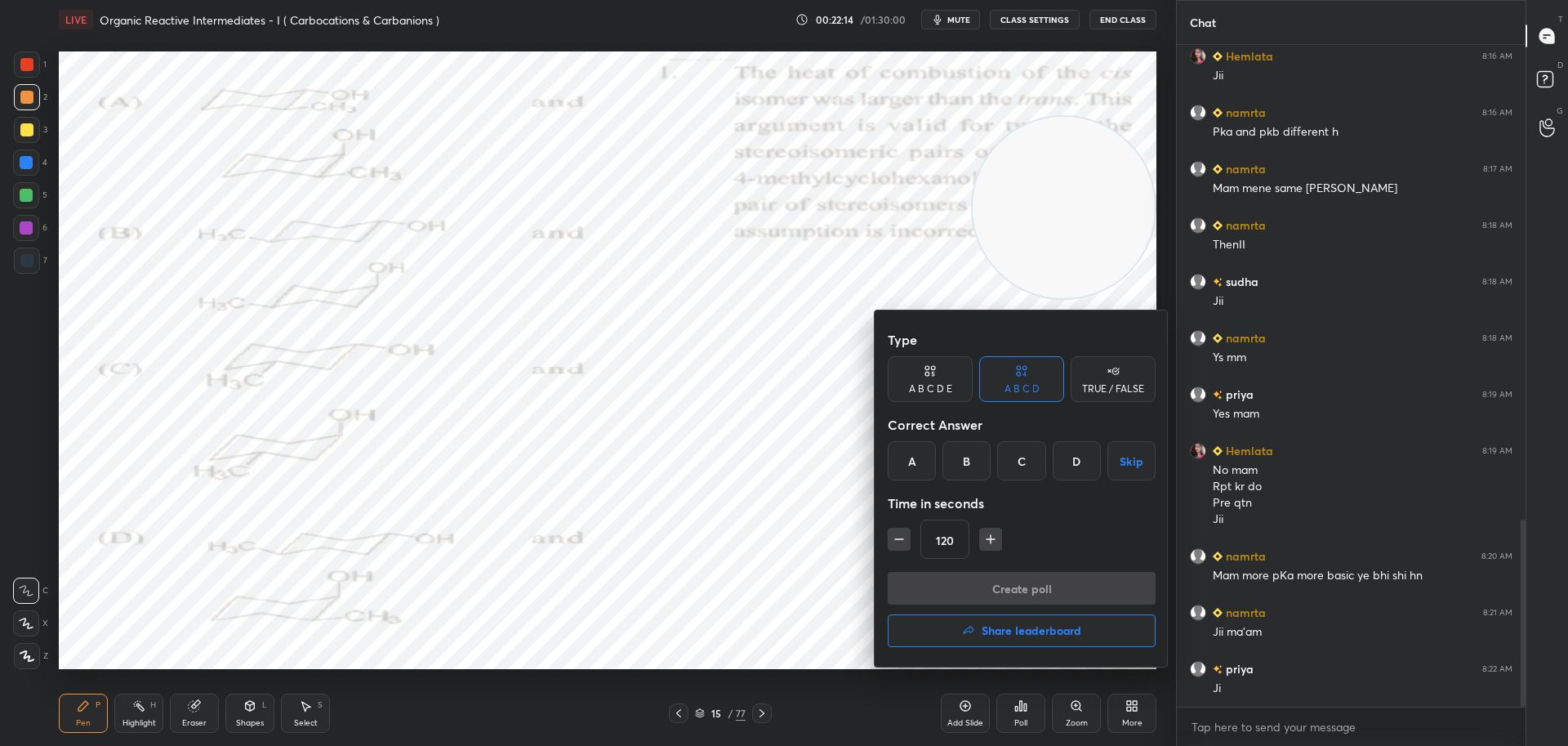
click at [898, 540] on icon "button" at bounding box center [898, 538] width 16 height 16
click at [898, 539] on icon "button" at bounding box center [899, 539] width 8 height 0
type input "60"
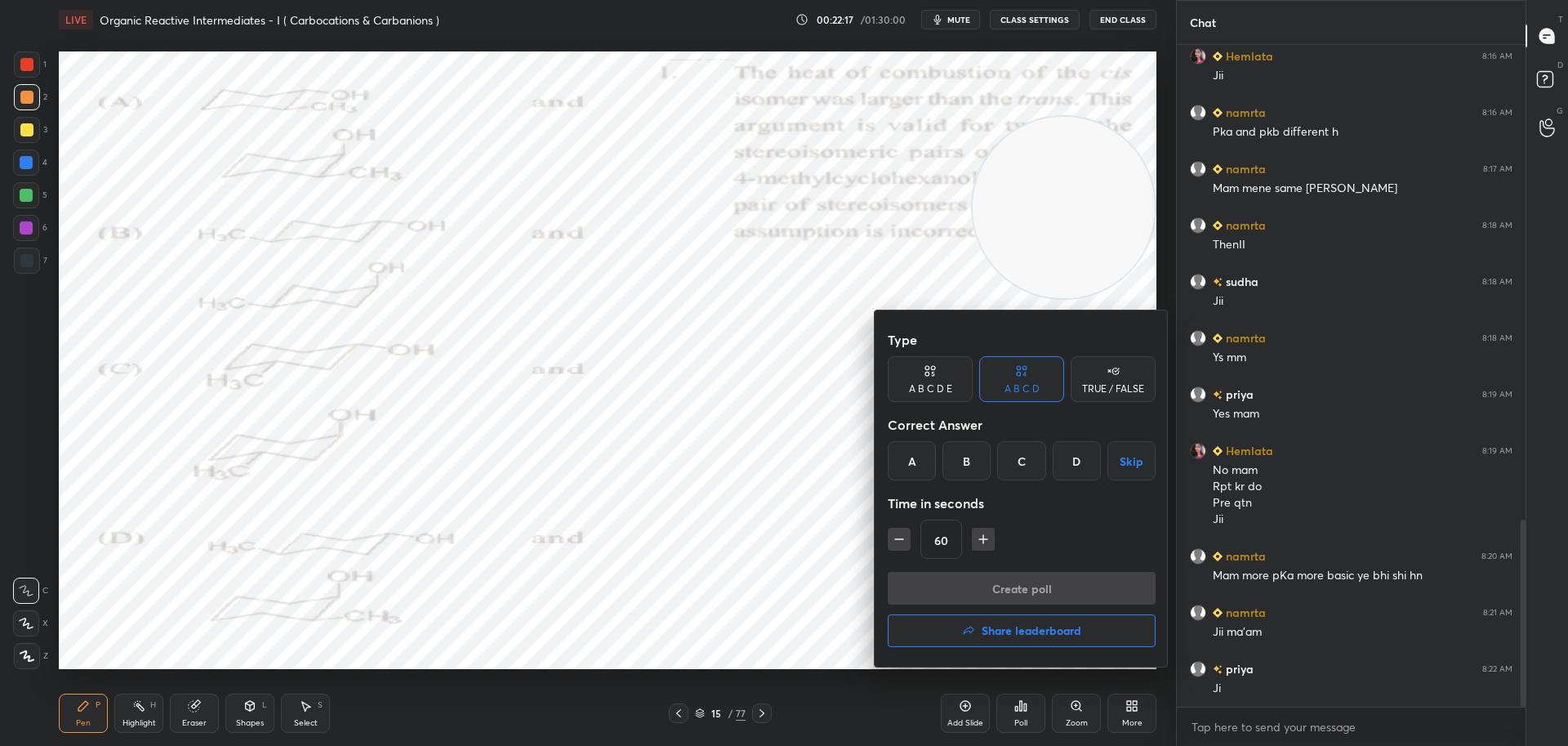
click at [1021, 453] on div "C" at bounding box center [1020, 460] width 48 height 39
click at [987, 604] on div "Create poll Share leaderboard" at bounding box center [1021, 612] width 268 height 81
click at [984, 589] on button "Create poll" at bounding box center [1021, 587] width 268 height 33
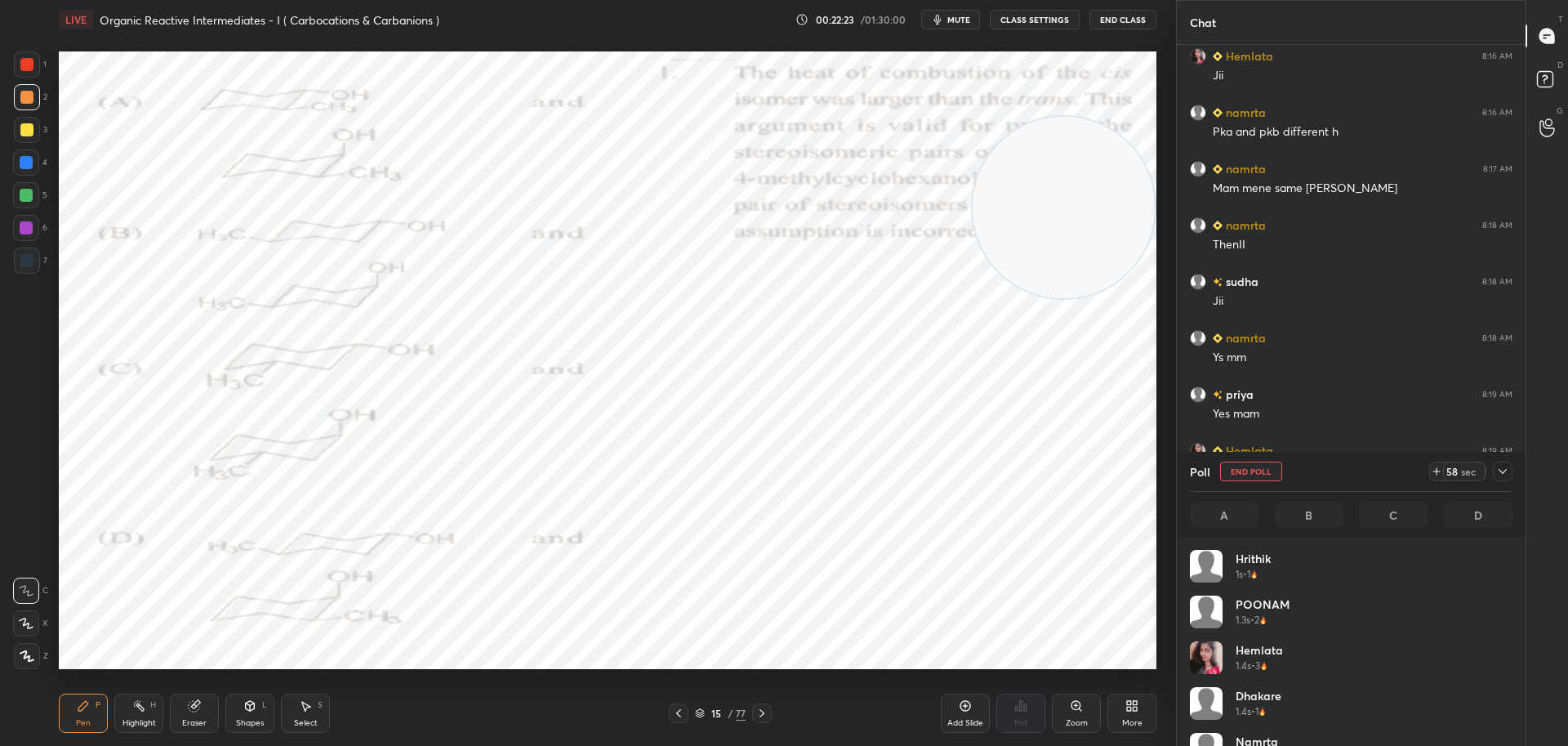
scroll to position [191, 318]
drag, startPoint x: 1070, startPoint y: 233, endPoint x: 1079, endPoint y: 376, distance: 143.3
click at [1079, 376] on video at bounding box center [1063, 351] width 182 height 182
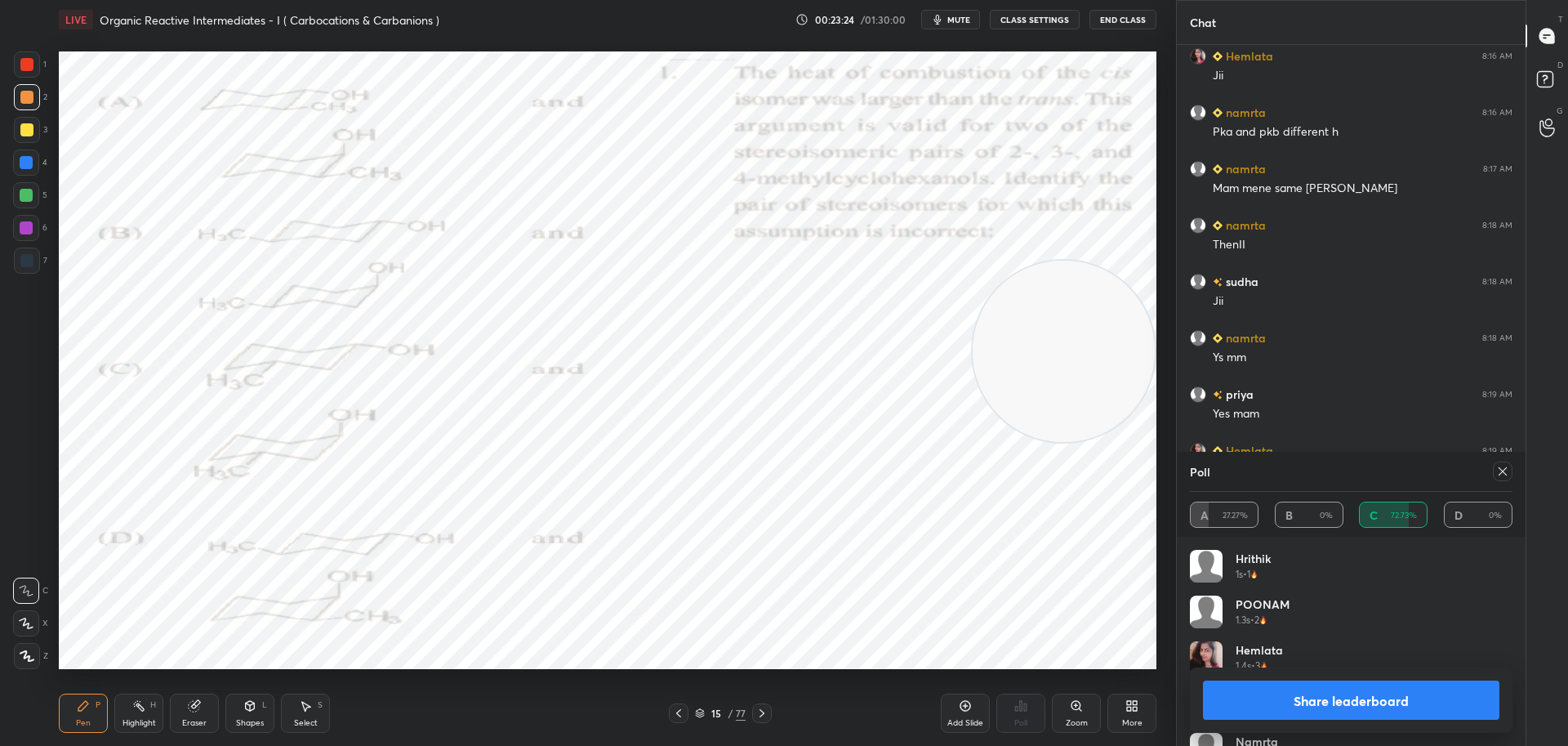
click at [1507, 470] on icon at bounding box center [1502, 470] width 13 height 13
type textarea "x"
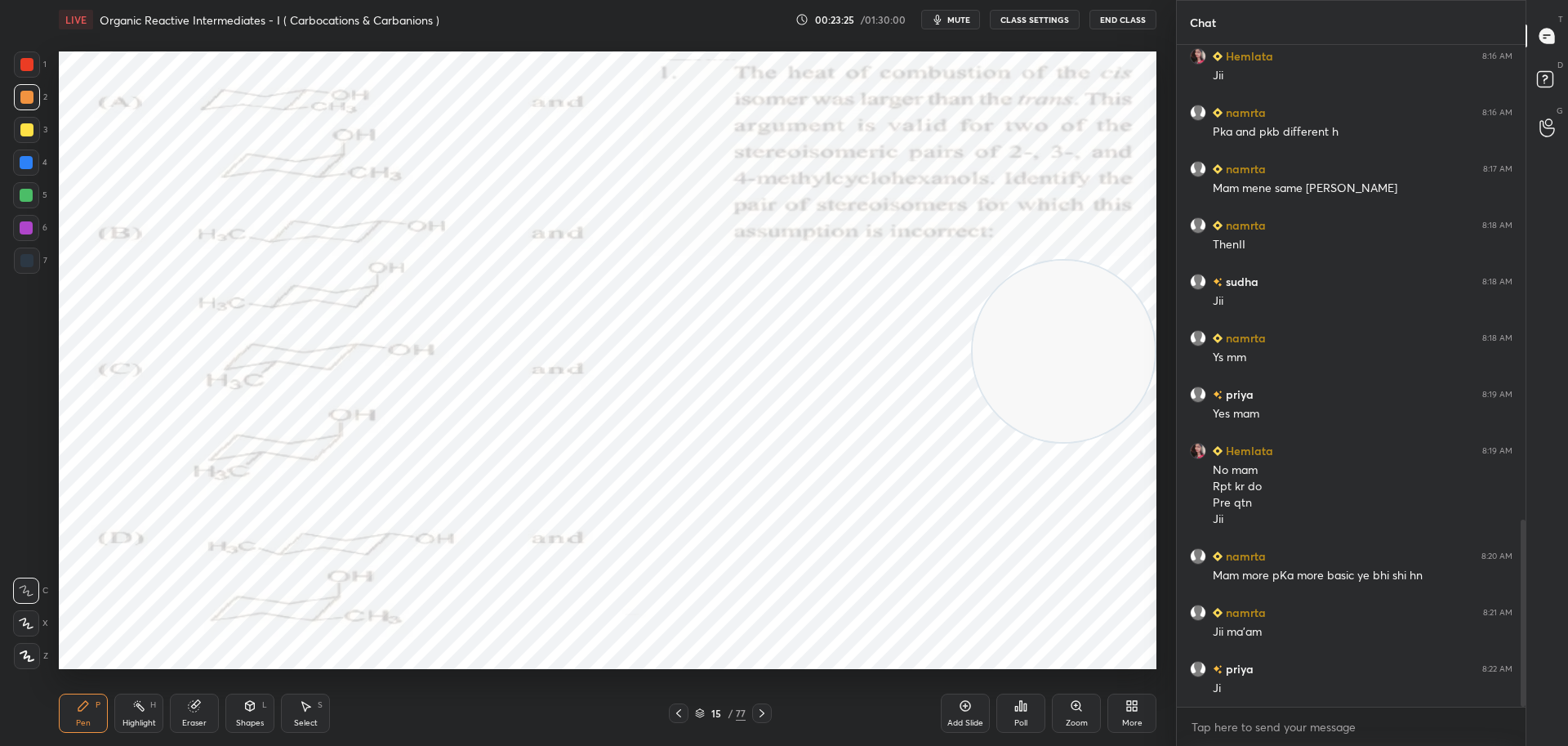
scroll to position [537, 344]
click at [30, 66] on div at bounding box center [26, 64] width 13 height 13
click at [31, 161] on div at bounding box center [25, 162] width 13 height 13
click at [27, 62] on div at bounding box center [26, 64] width 13 height 13
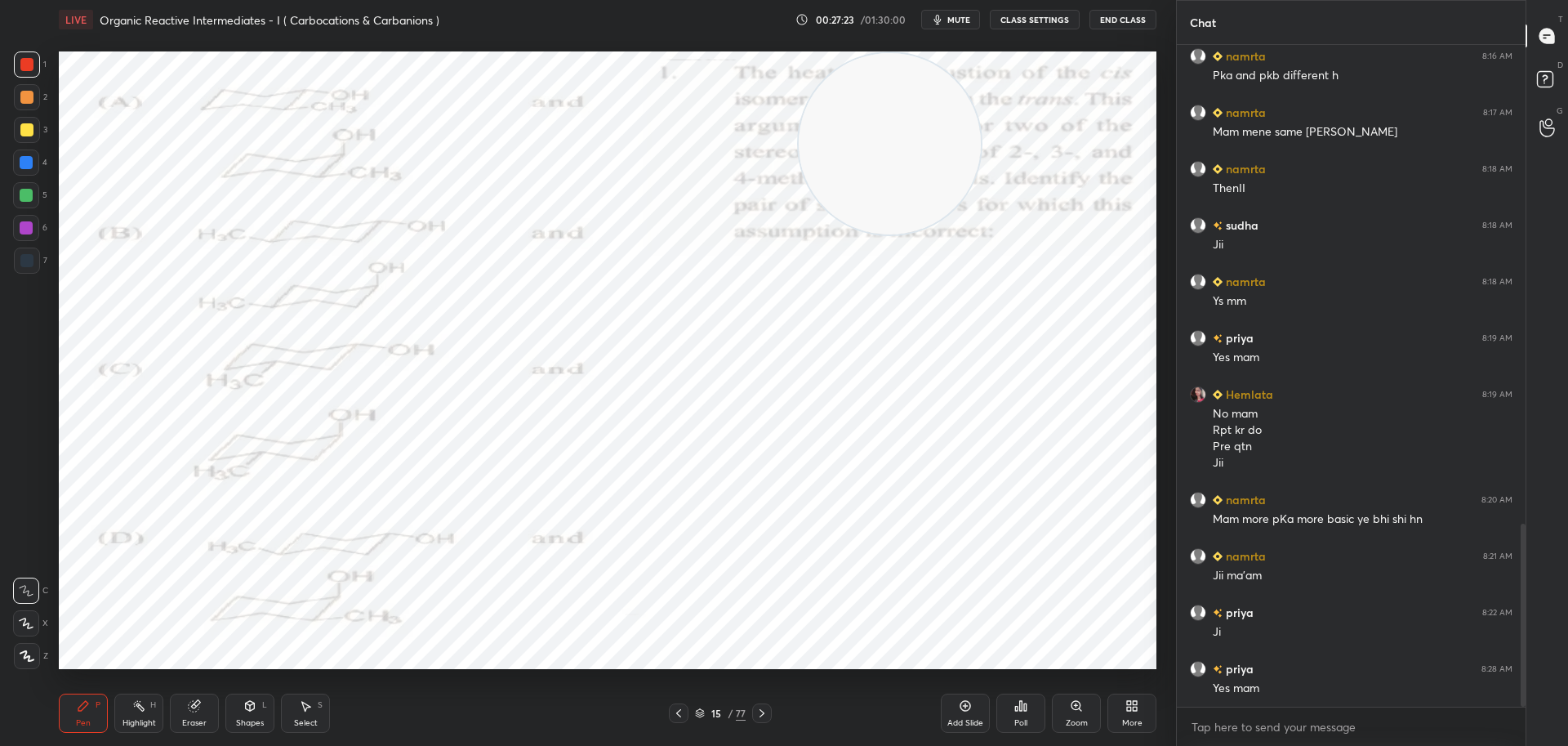
click at [765, 708] on icon at bounding box center [761, 712] width 13 height 13
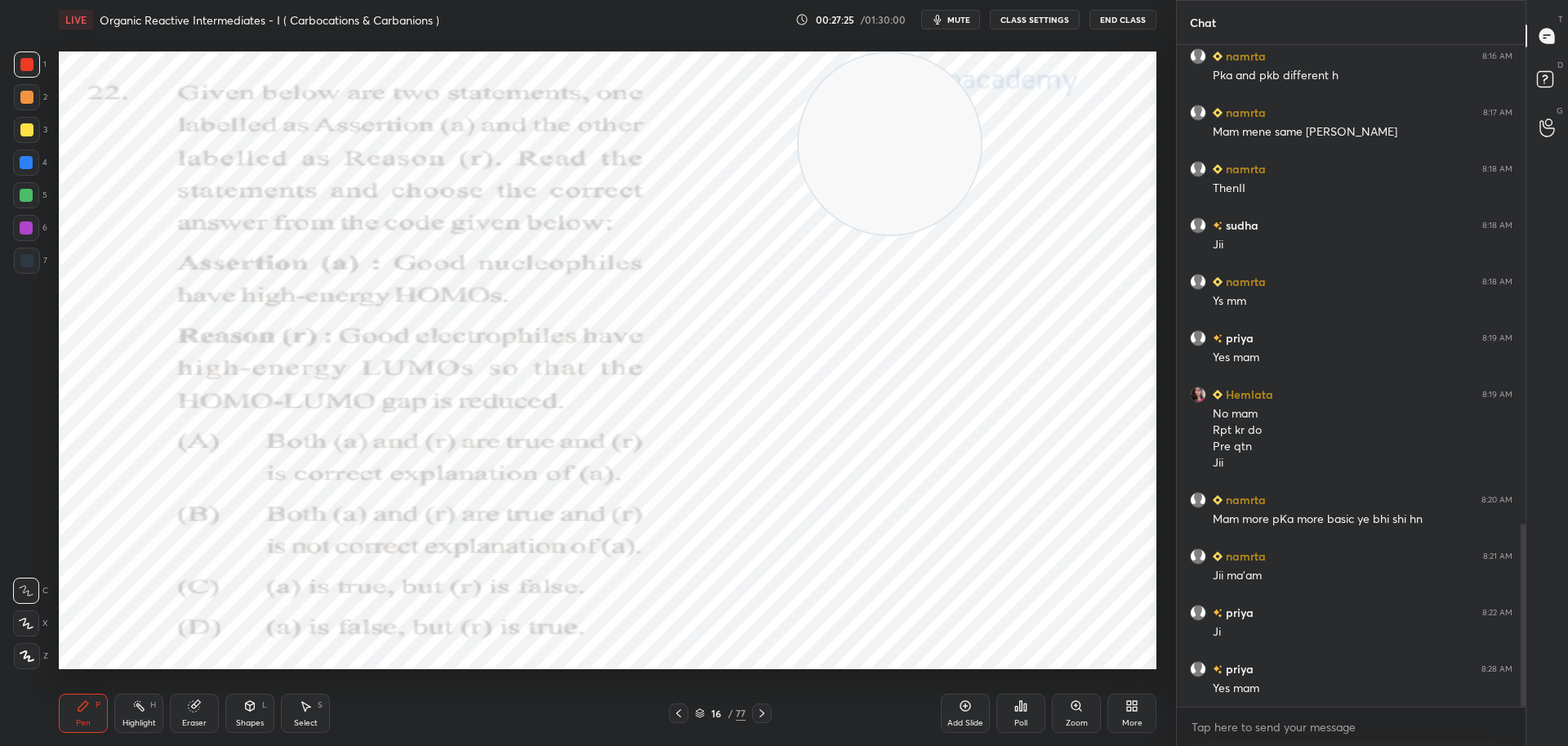
click at [1022, 703] on icon at bounding box center [1020, 705] width 13 height 13
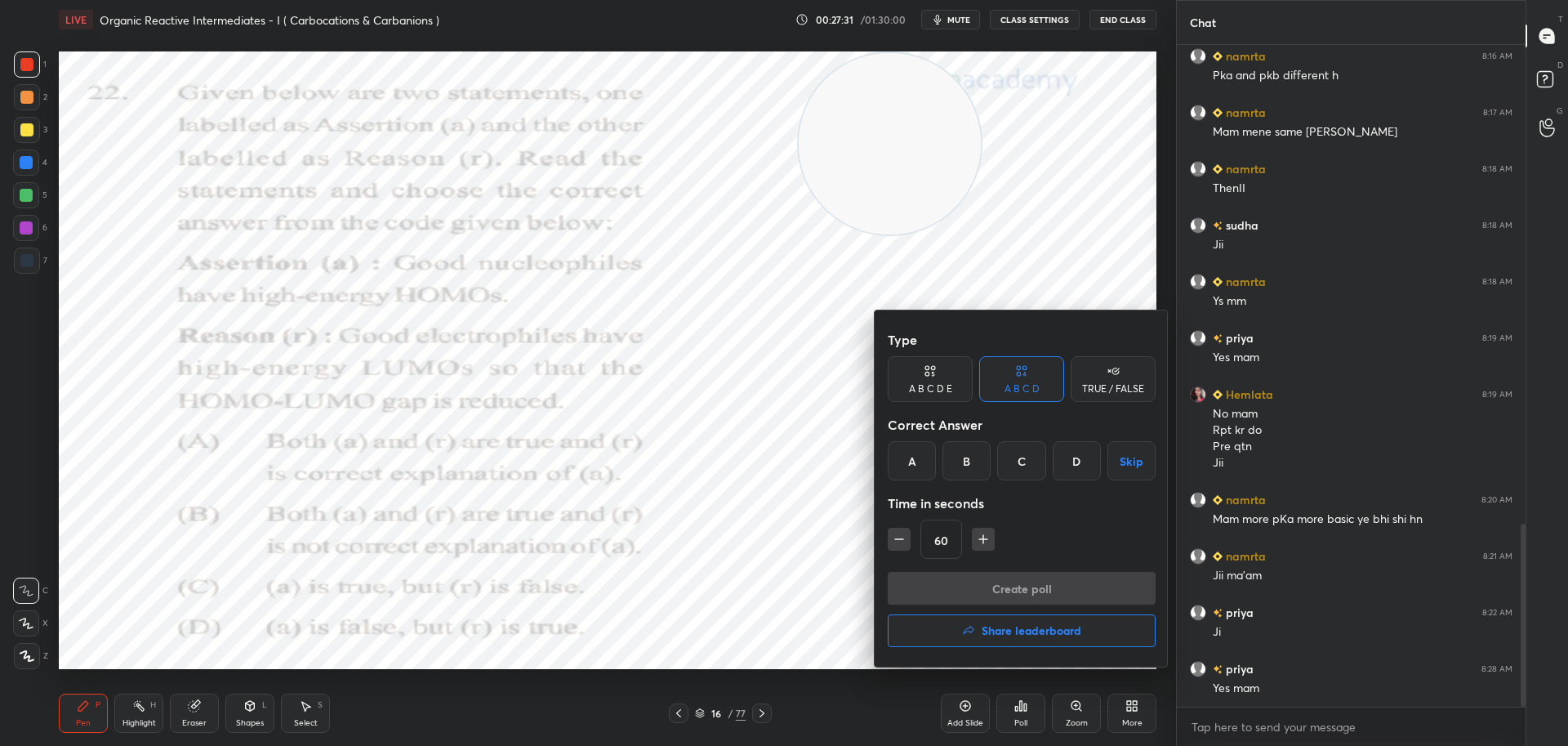
click at [1013, 459] on div "C" at bounding box center [1020, 460] width 48 height 39
click at [983, 538] on icon "button" at bounding box center [983, 539] width 0 height 8
type input "75"
click at [996, 588] on button "Create poll" at bounding box center [1021, 587] width 268 height 33
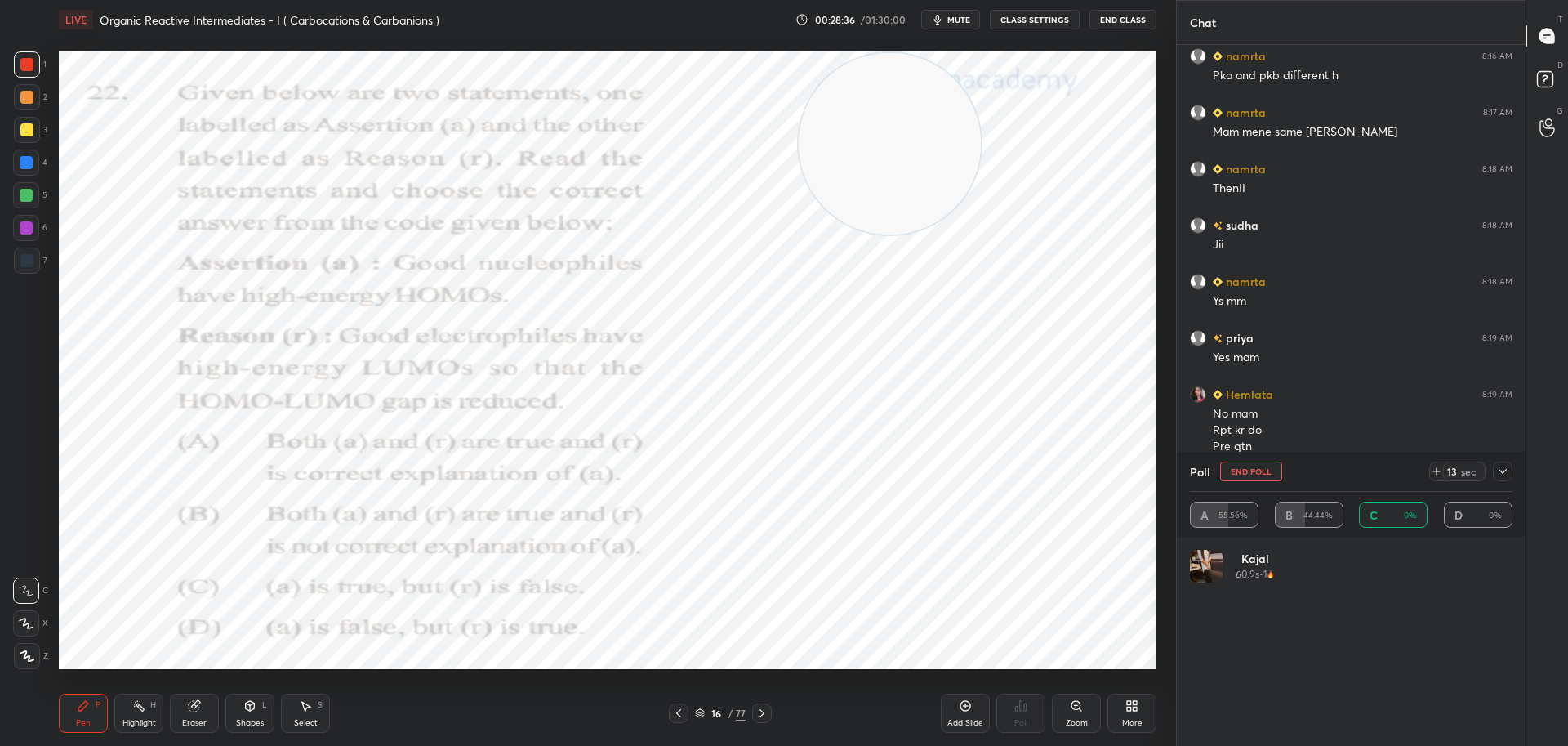
scroll to position [191, 318]
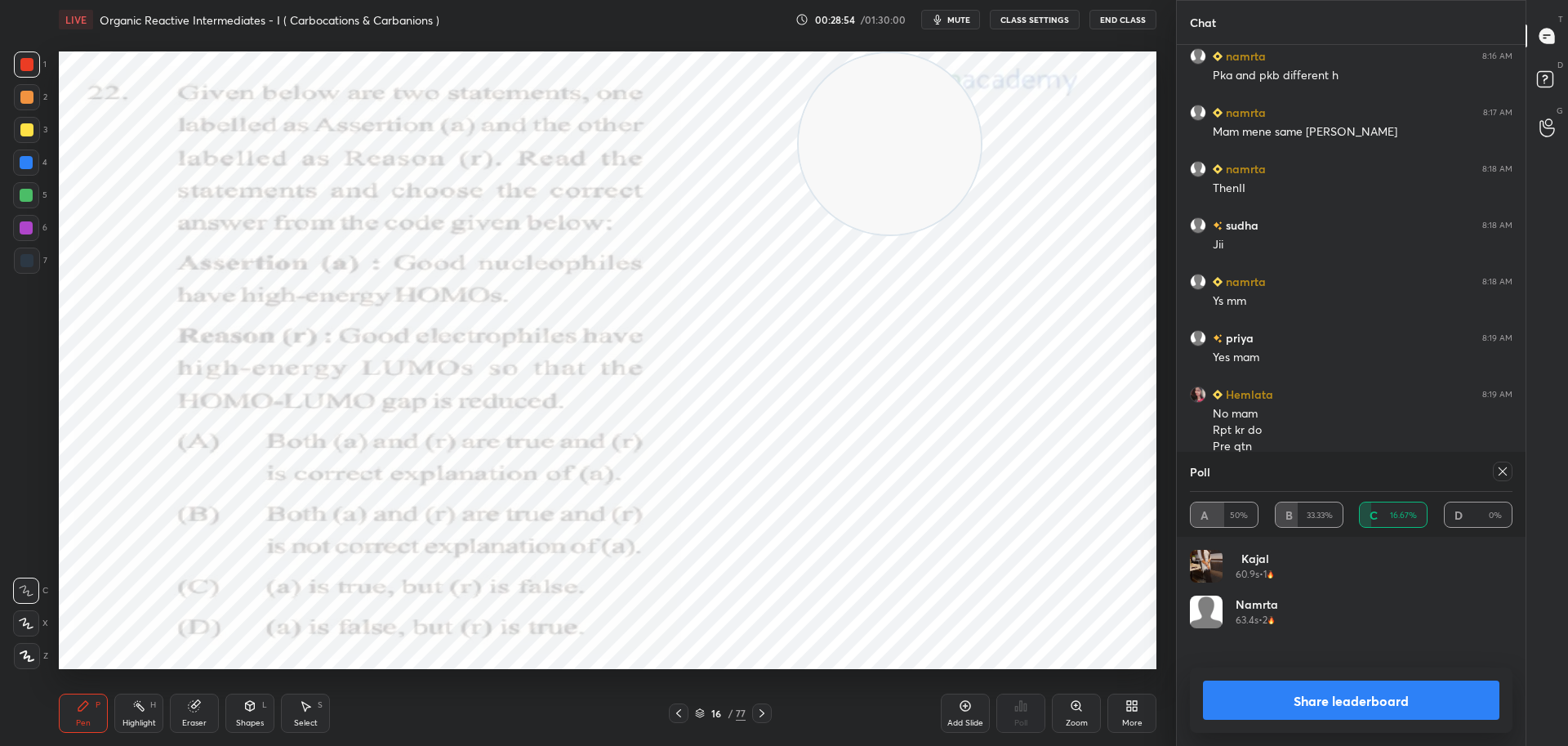
click at [1503, 473] on icon at bounding box center [1502, 470] width 13 height 13
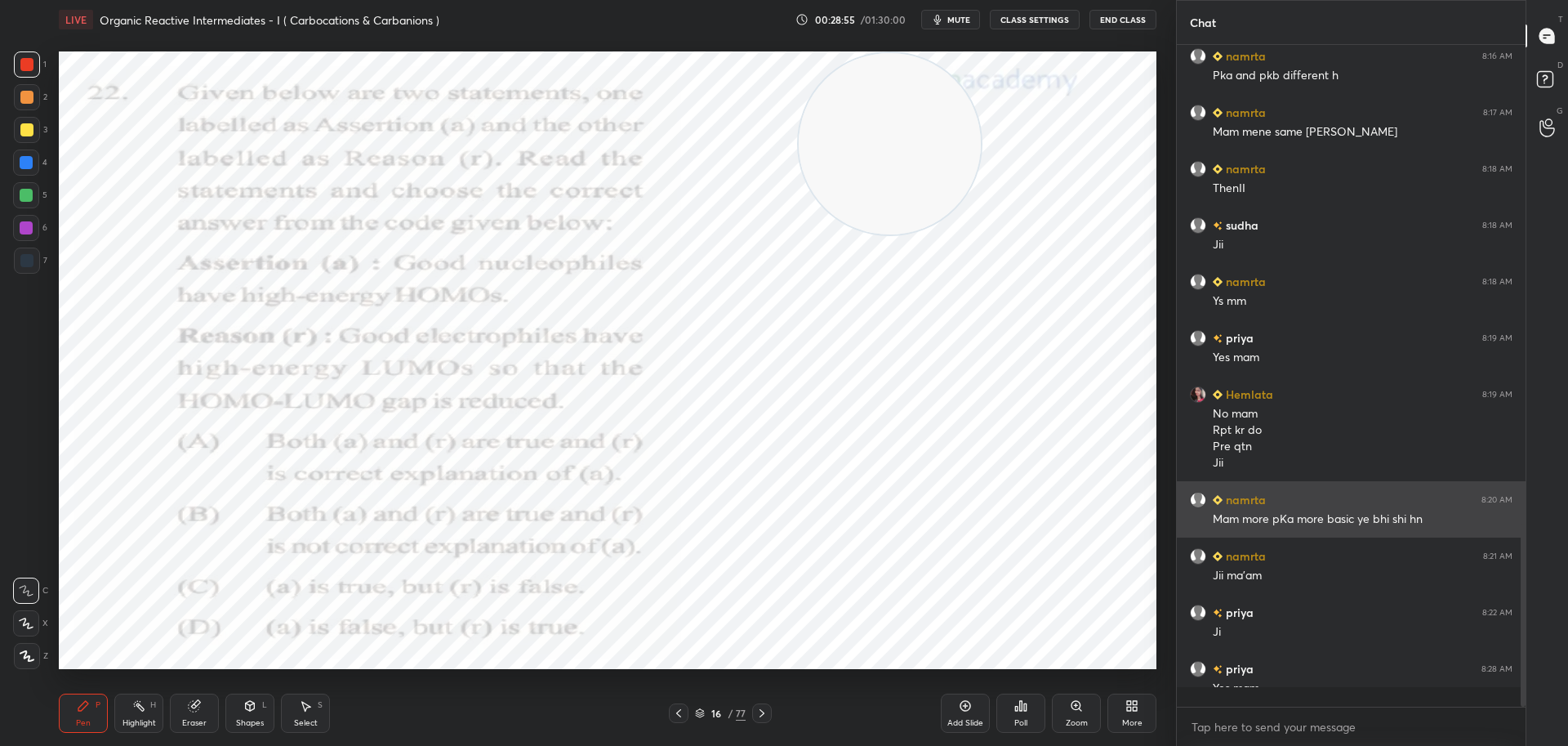
scroll to position [536, 344]
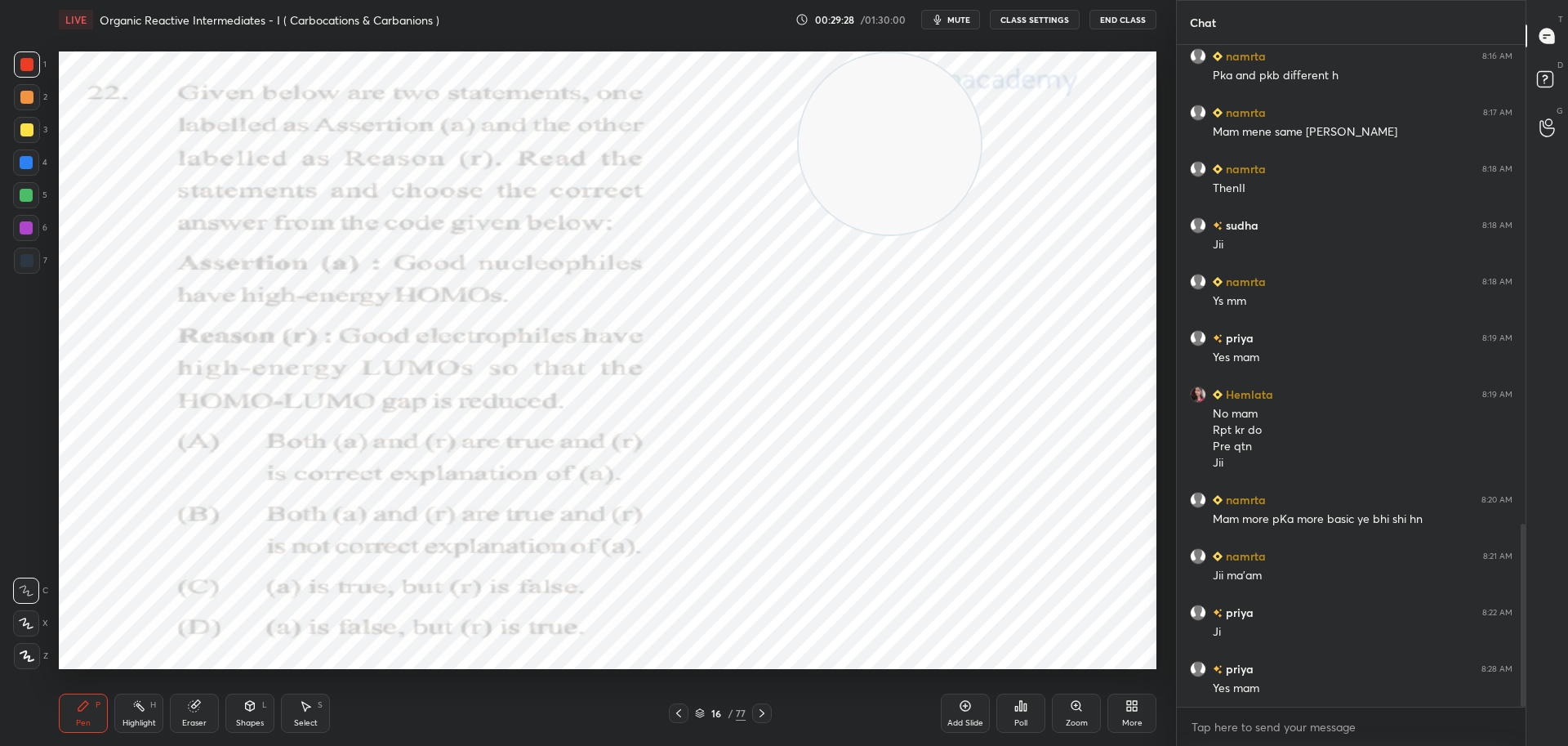
click at [766, 708] on icon at bounding box center [761, 712] width 13 height 13
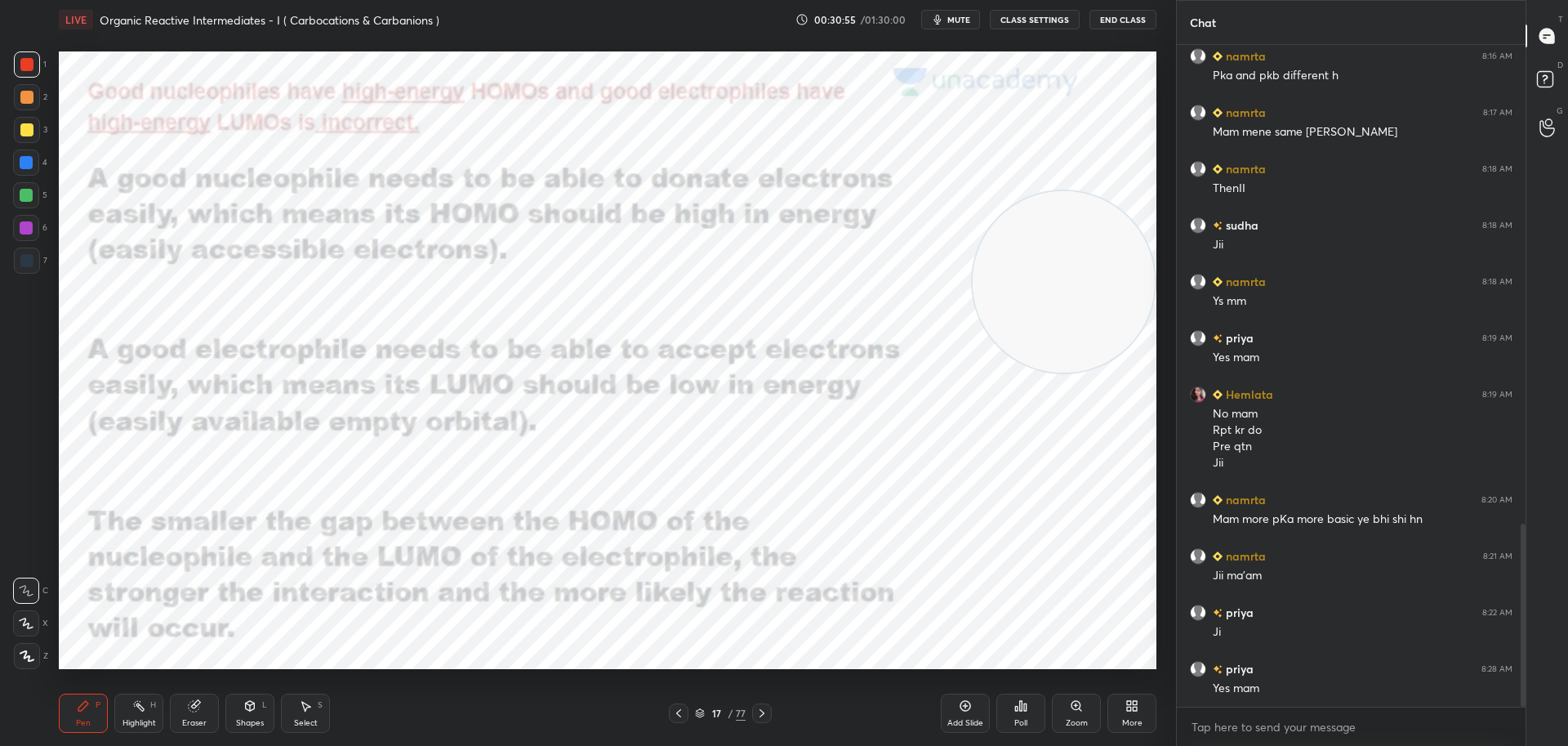
click at [680, 710] on icon at bounding box center [678, 712] width 13 height 13
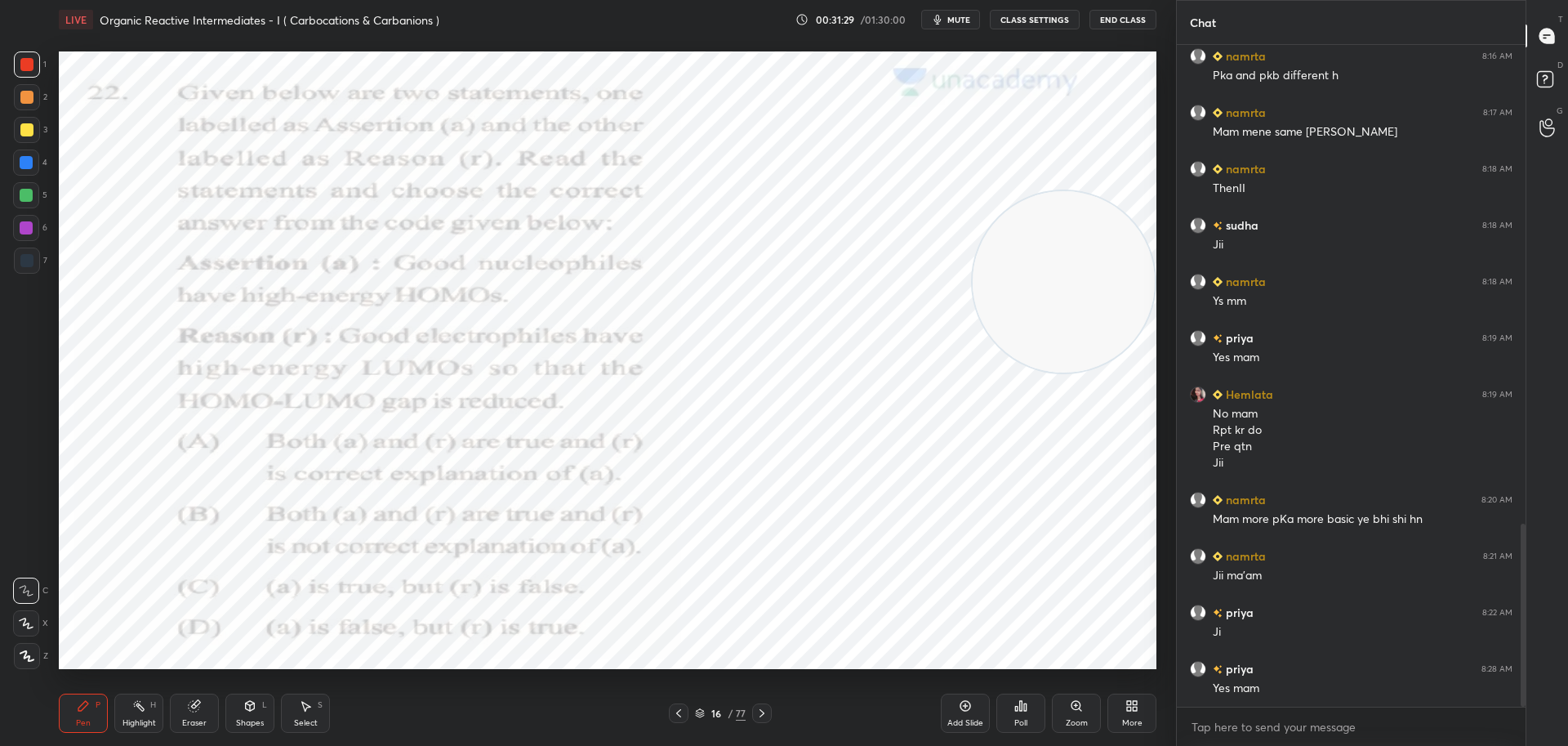
click at [768, 711] on div at bounding box center [761, 712] width 19 height 19
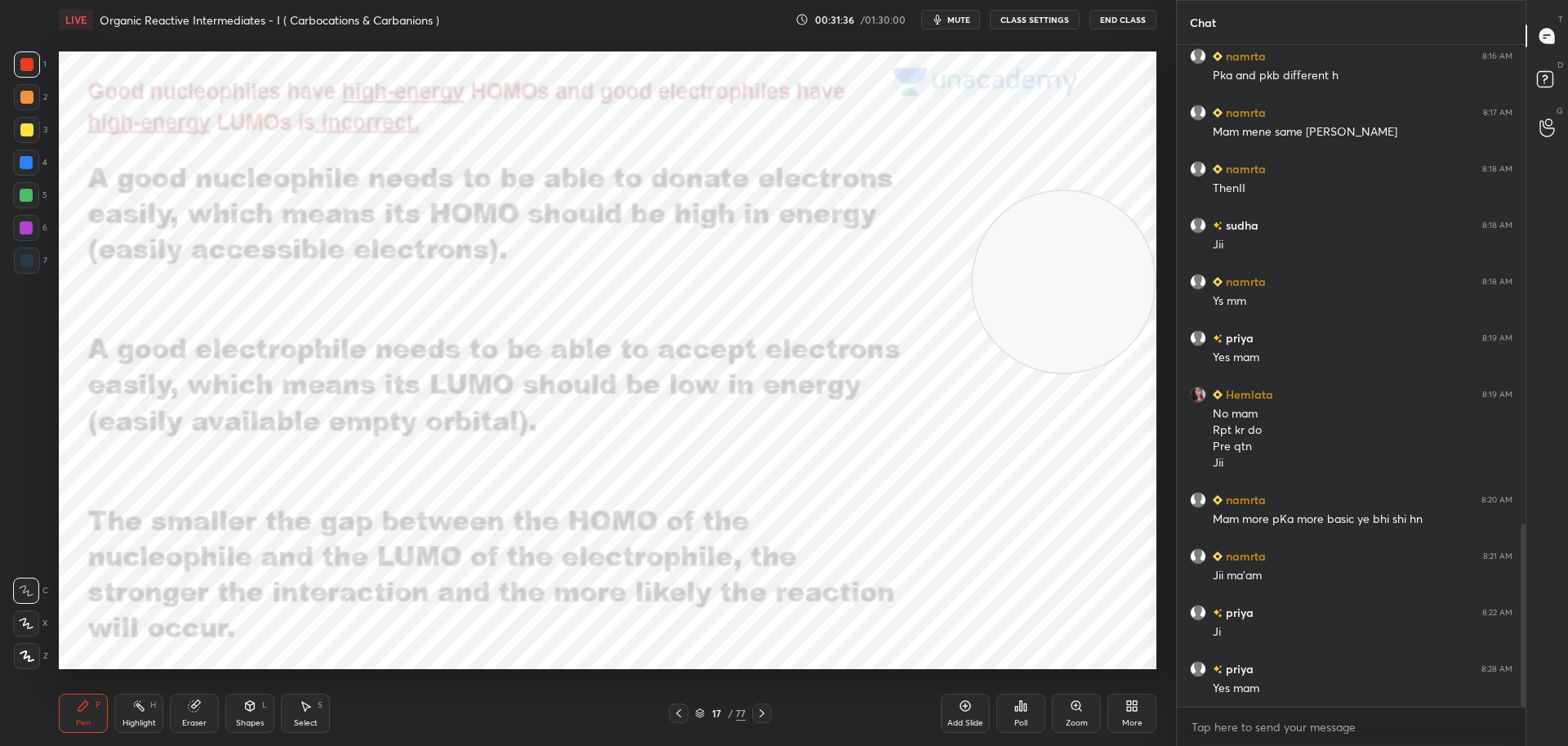
scroll to position [1791, 0]
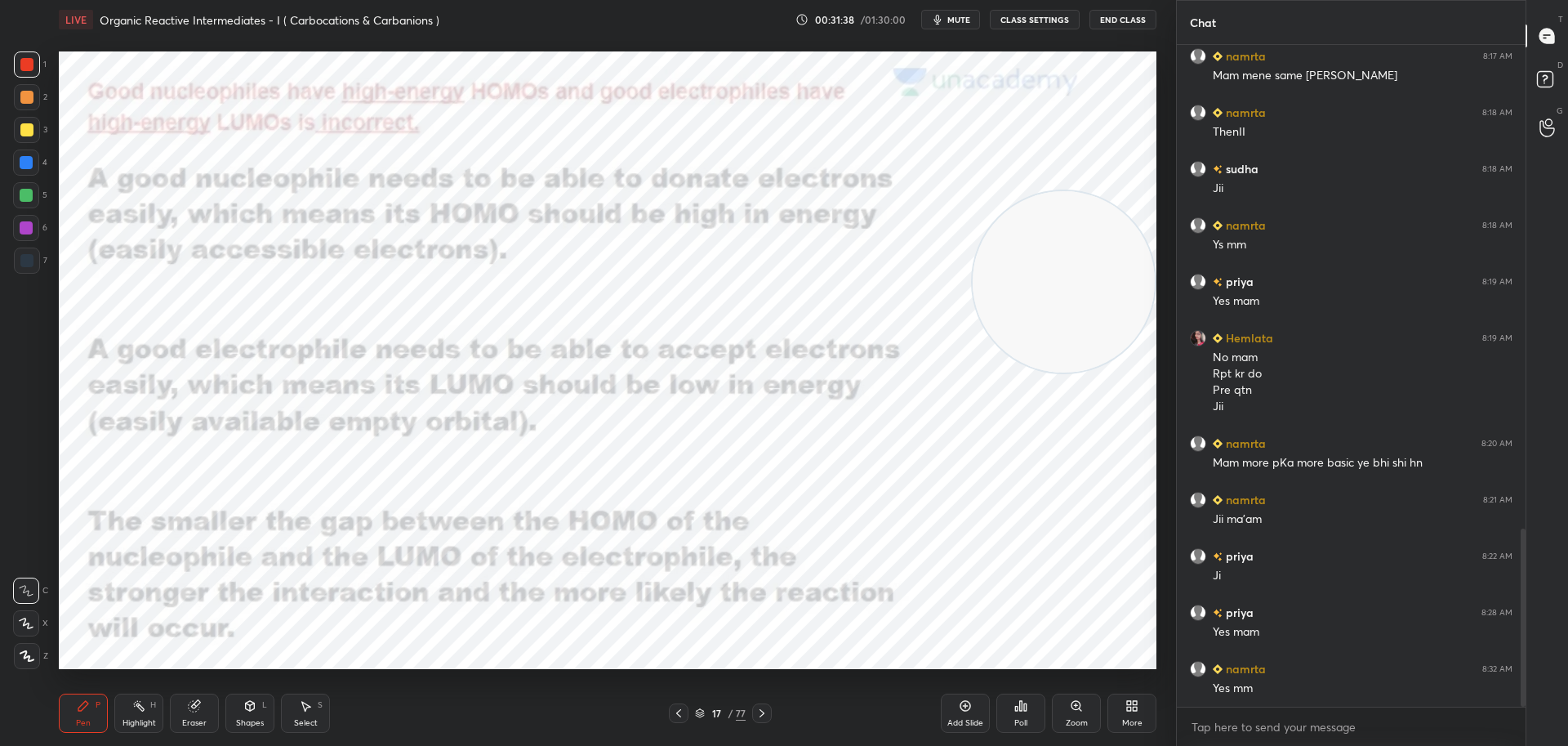
click at [767, 712] on icon at bounding box center [761, 712] width 13 height 13
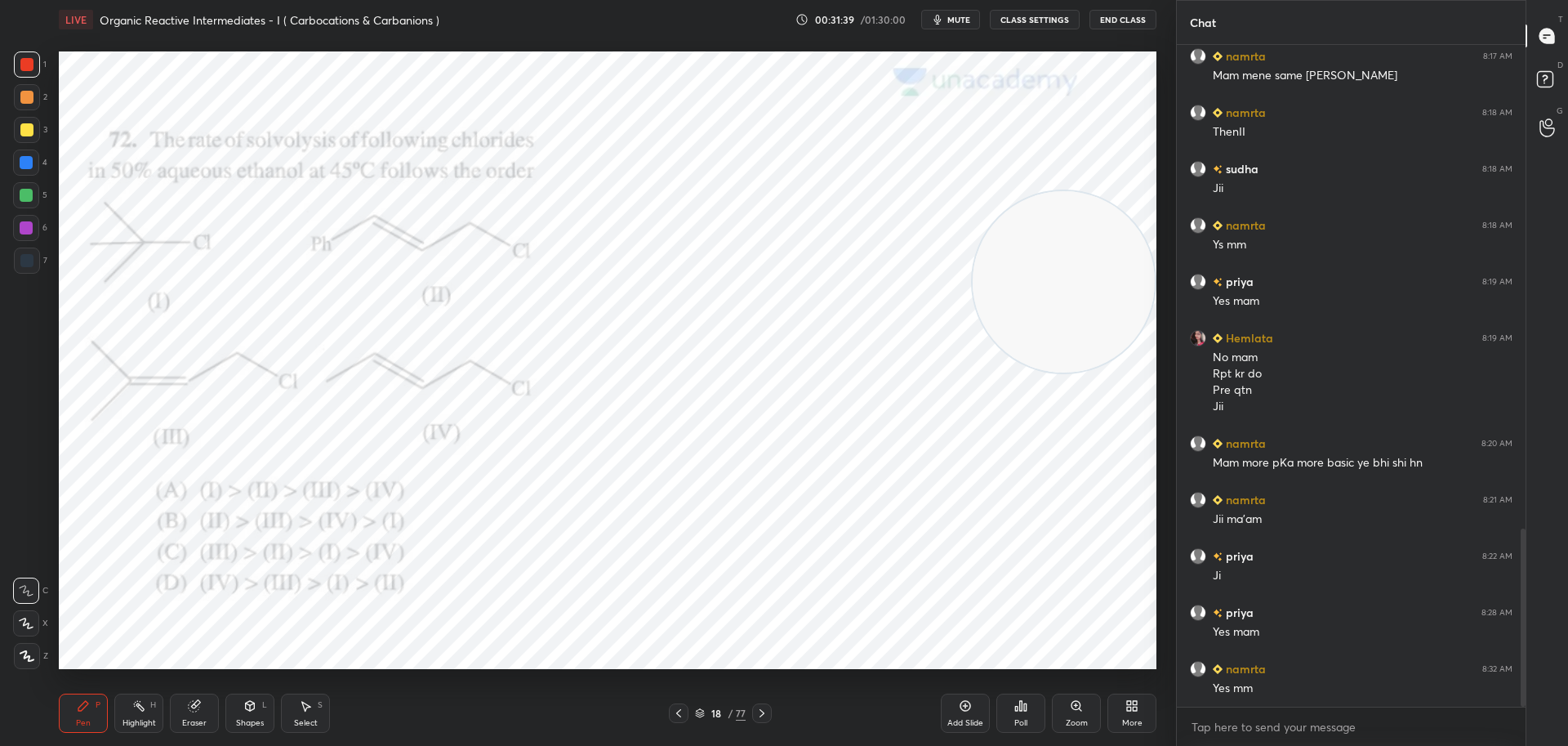
scroll to position [1847, 0]
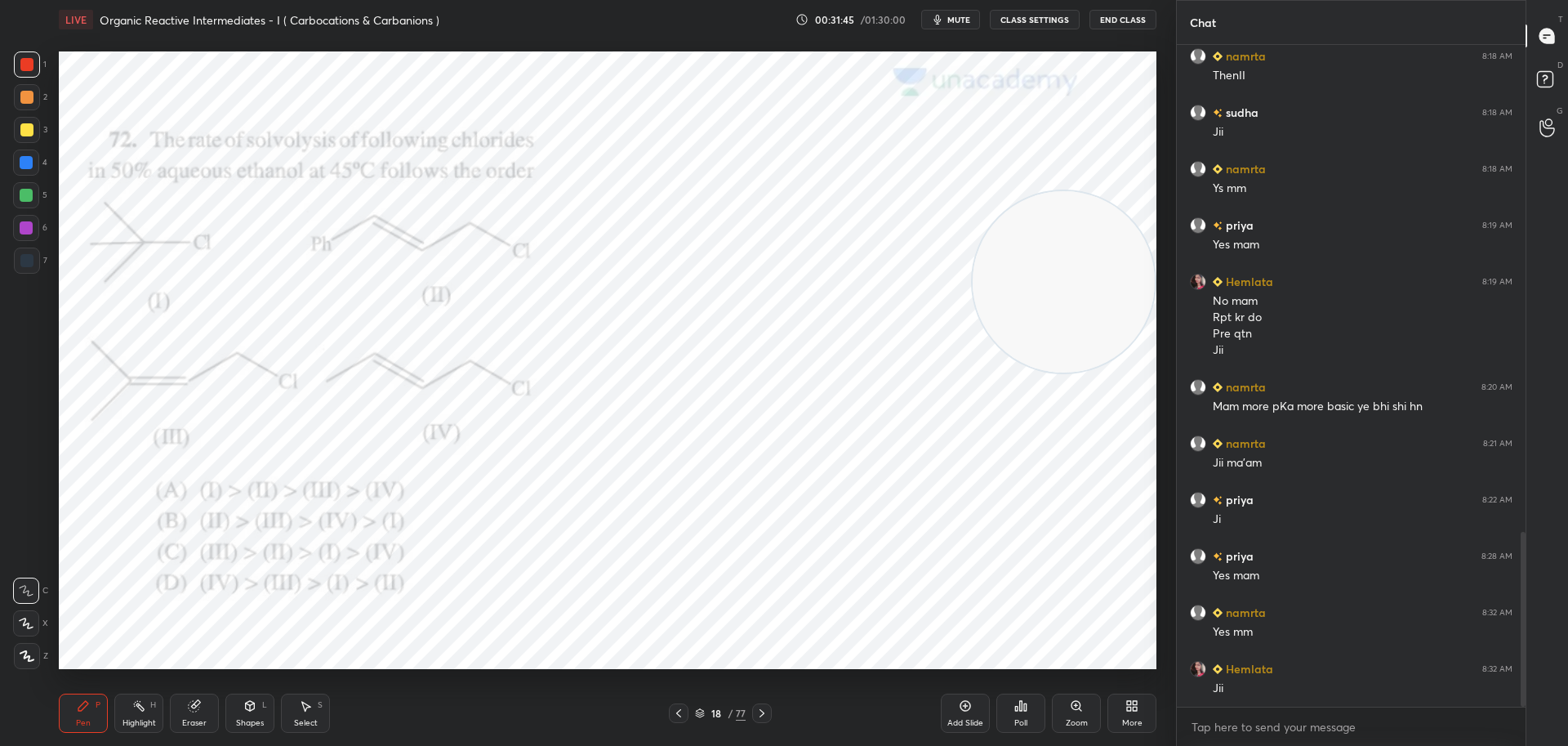
click at [1024, 709] on icon at bounding box center [1025, 706] width 3 height 8
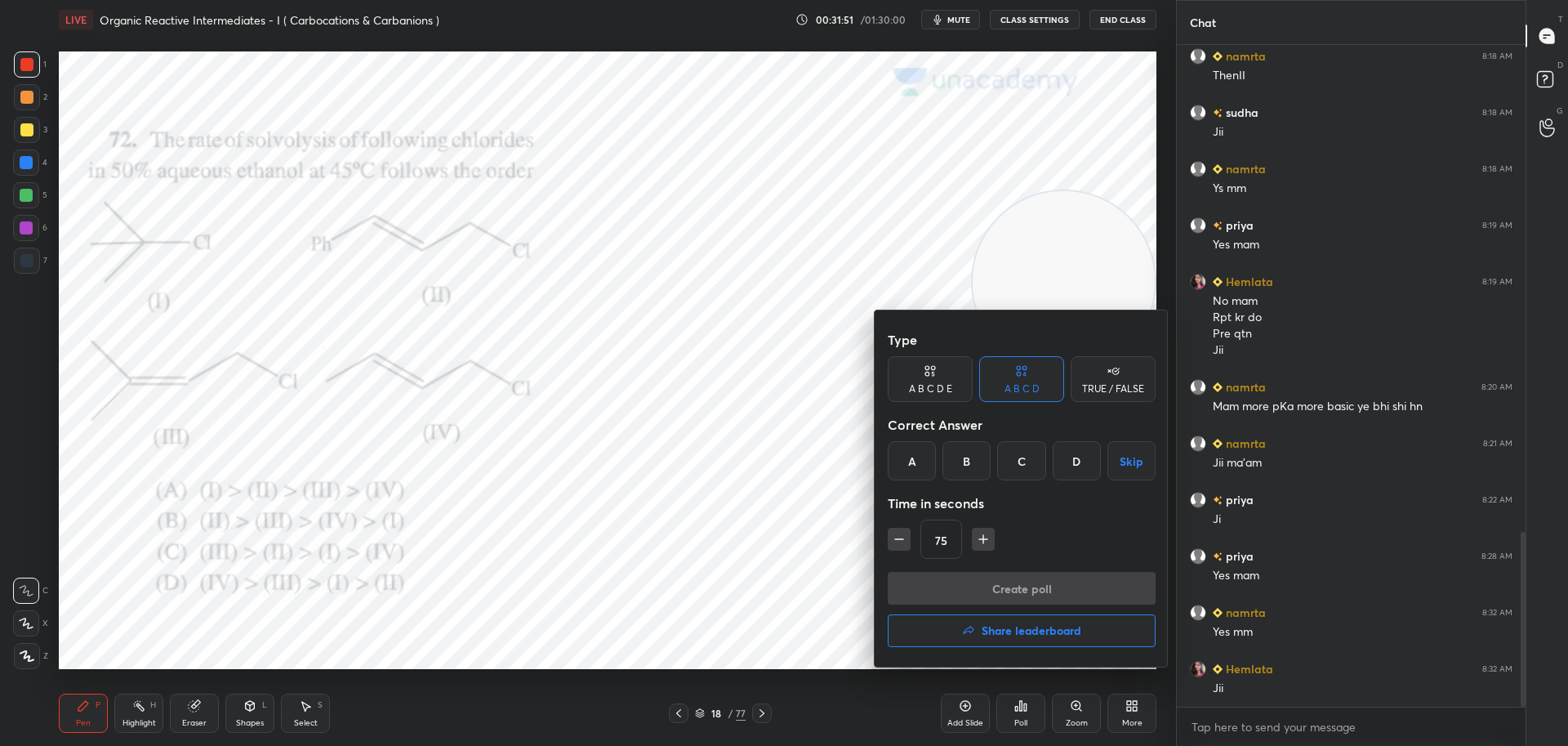
click at [1023, 459] on div "C" at bounding box center [1020, 460] width 48 height 39
click at [982, 587] on button "Create poll" at bounding box center [1021, 587] width 268 height 33
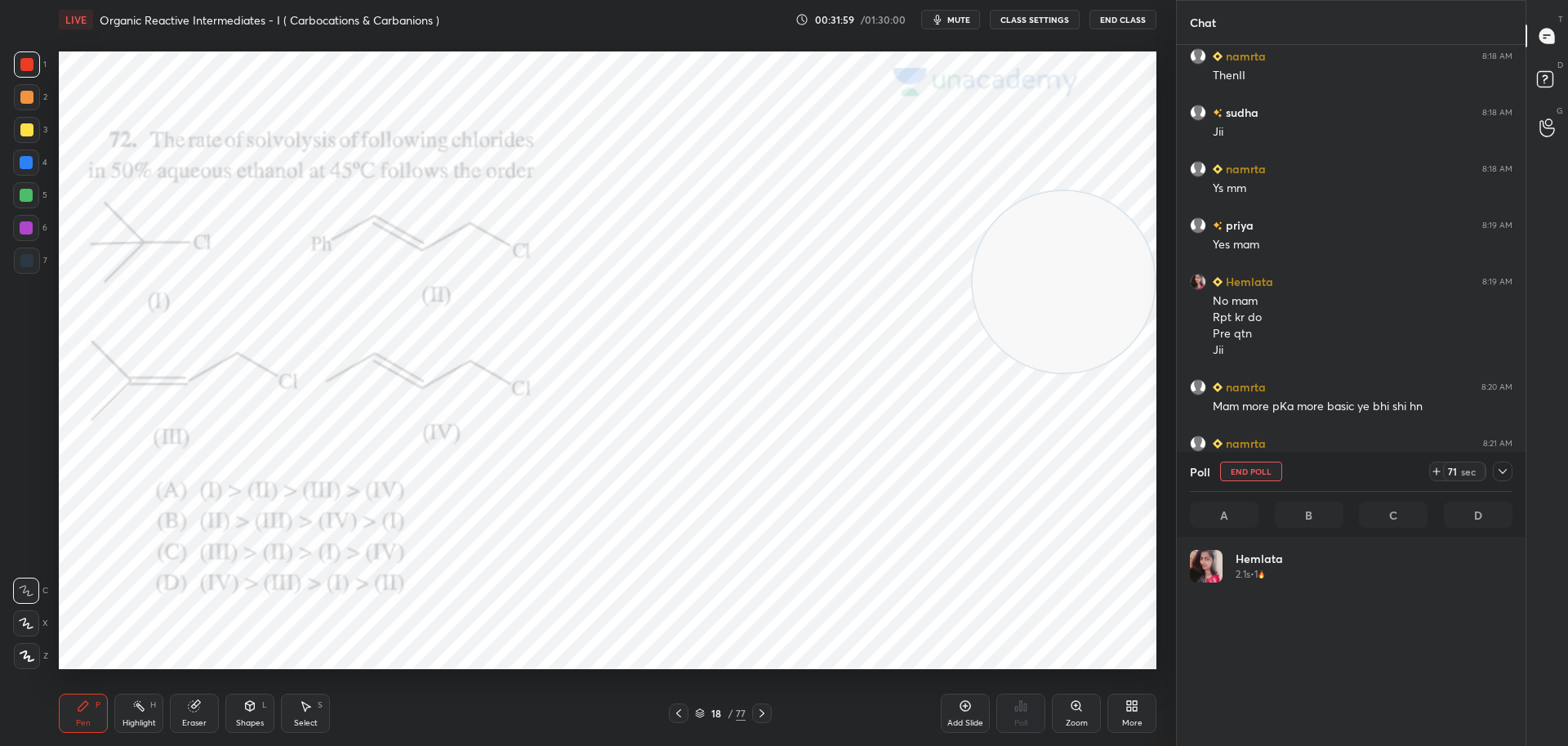
scroll to position [191, 318]
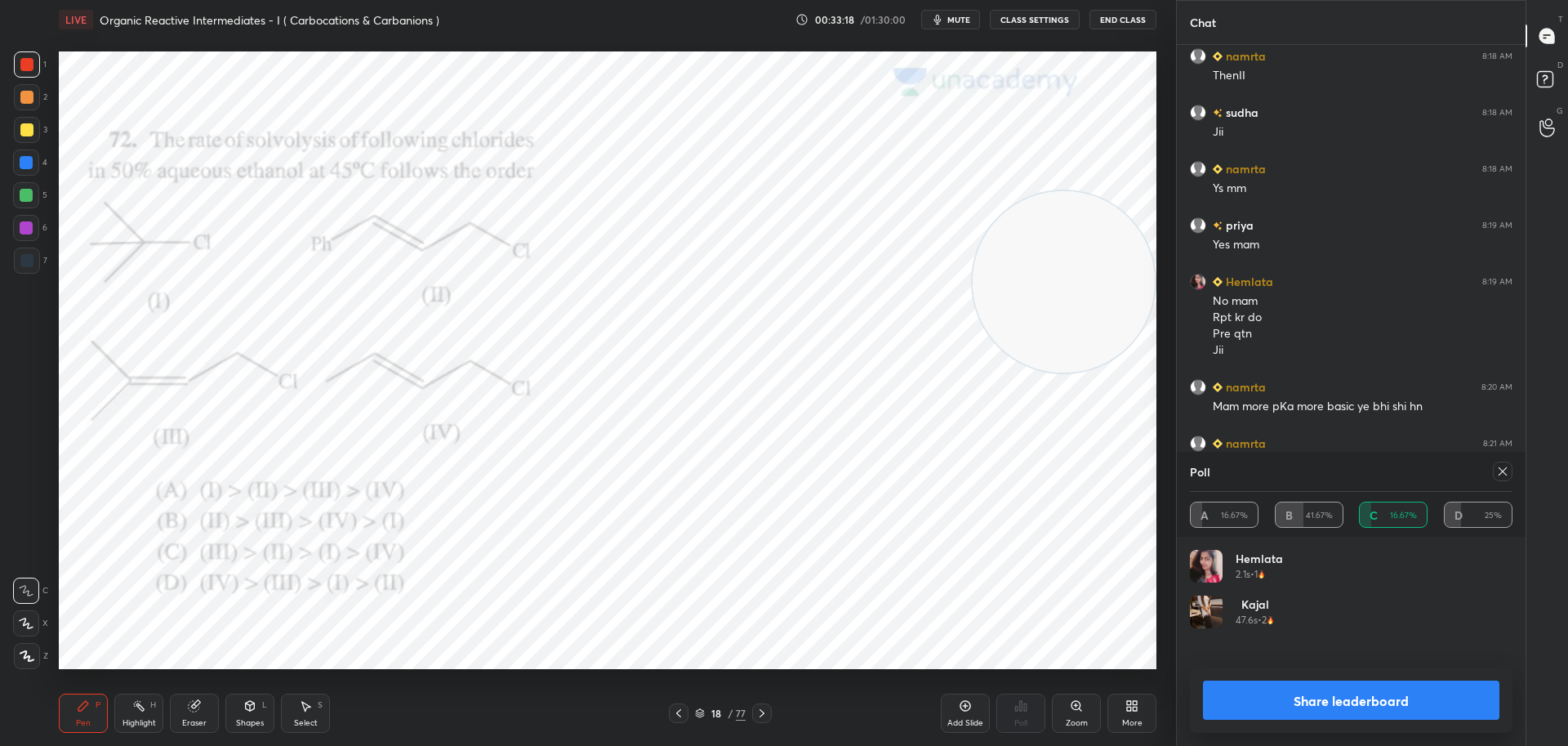
click at [1501, 474] on icon at bounding box center [1502, 470] width 13 height 13
type textarea "x"
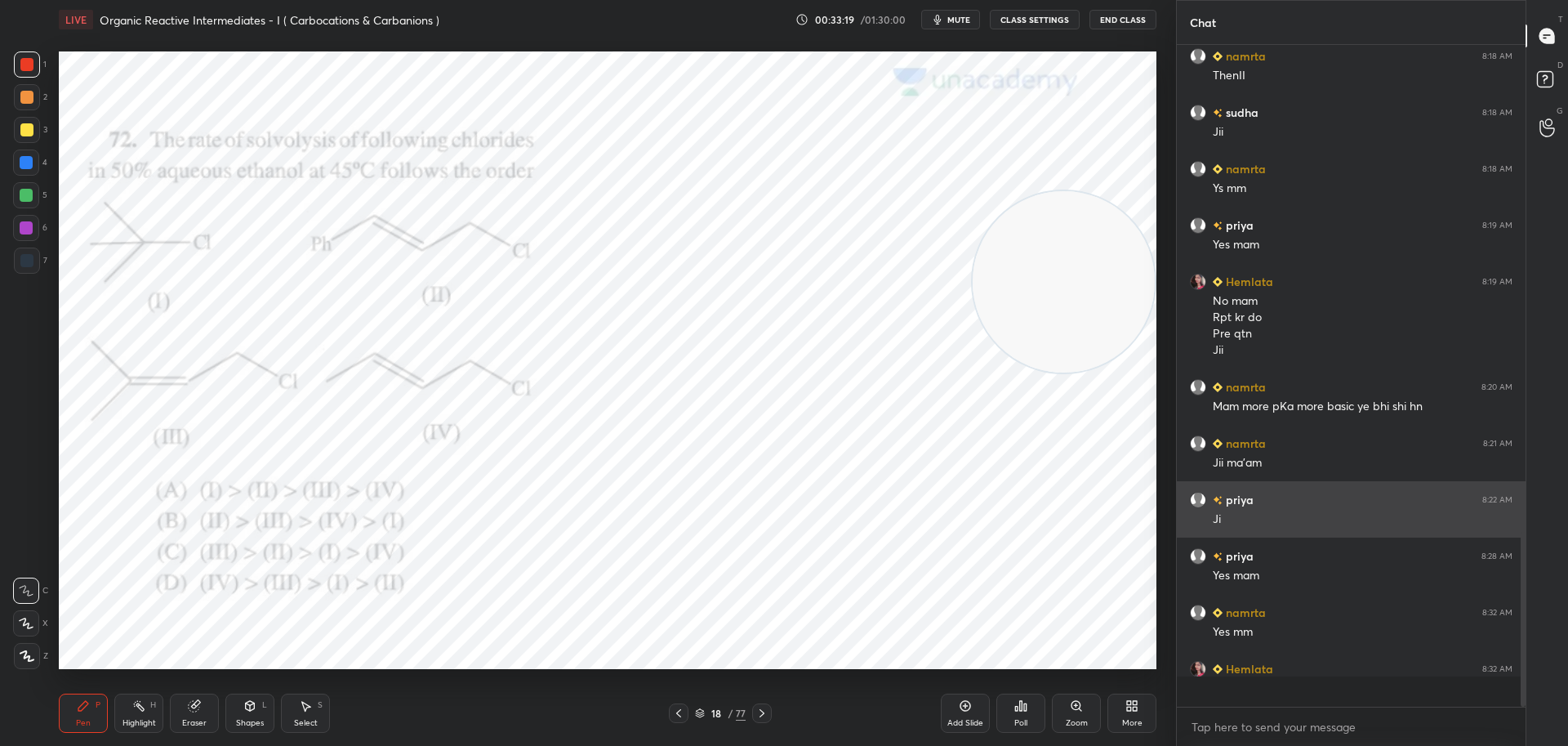
scroll to position [537, 344]
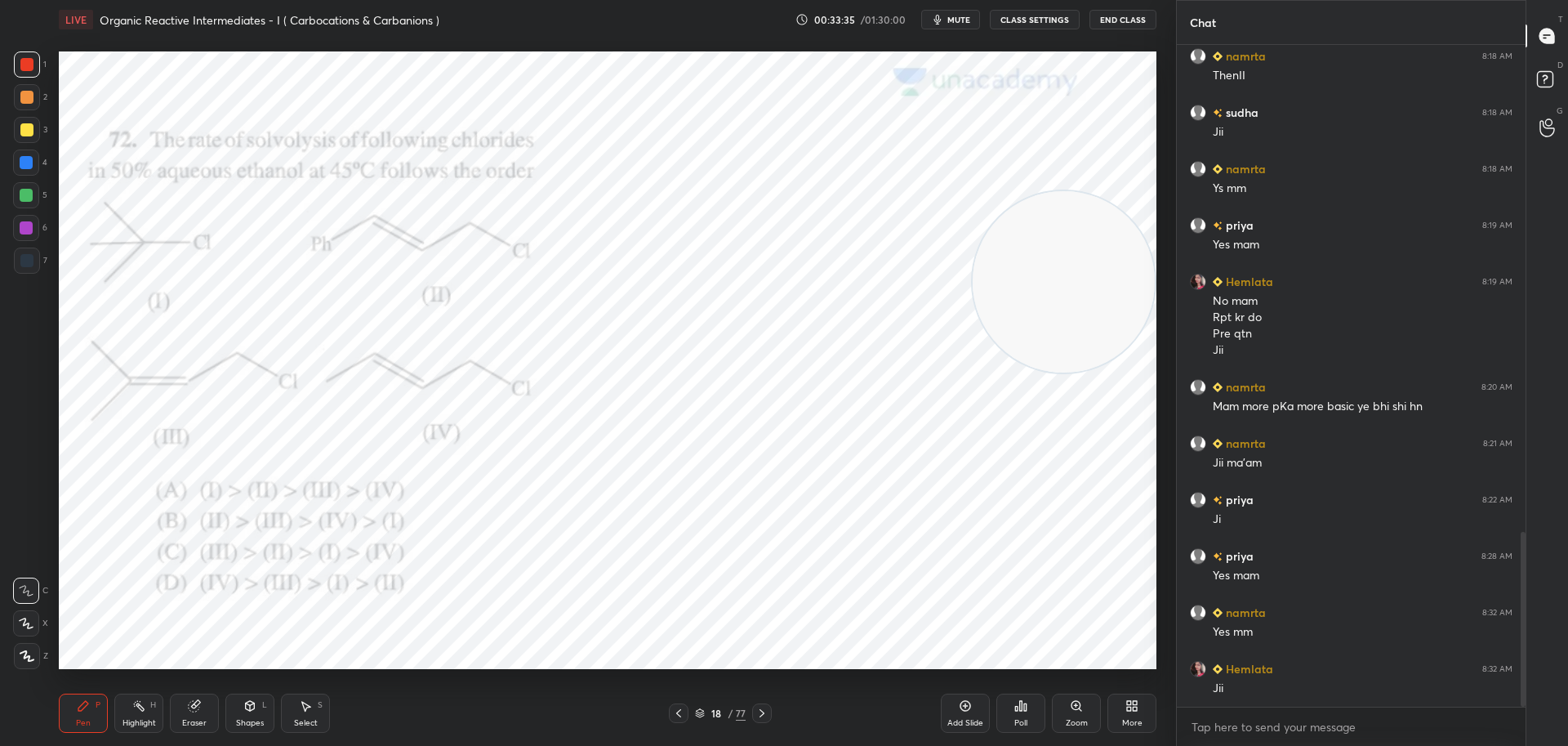
click at [763, 710] on icon at bounding box center [761, 712] width 13 height 13
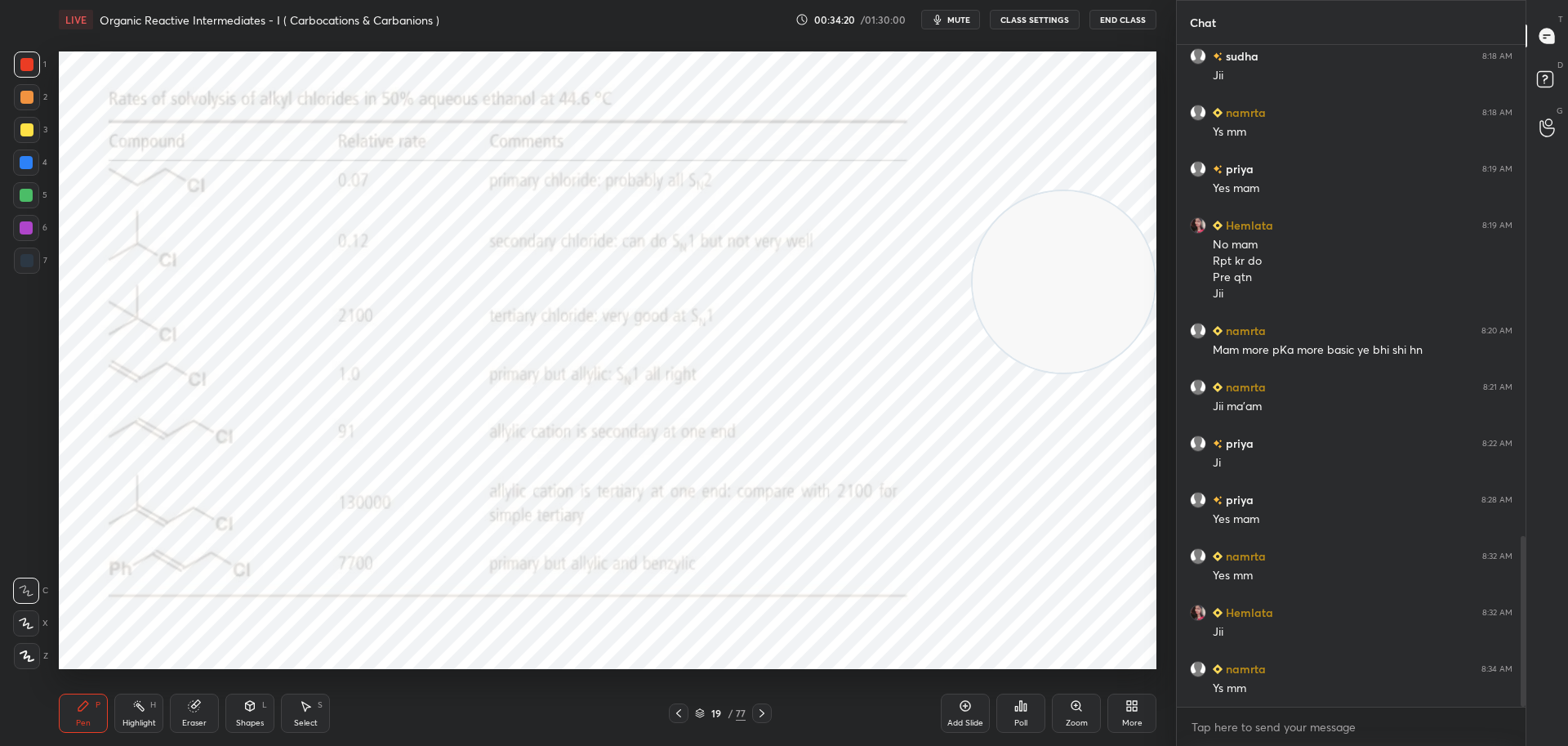
click at [25, 165] on div at bounding box center [25, 162] width 13 height 13
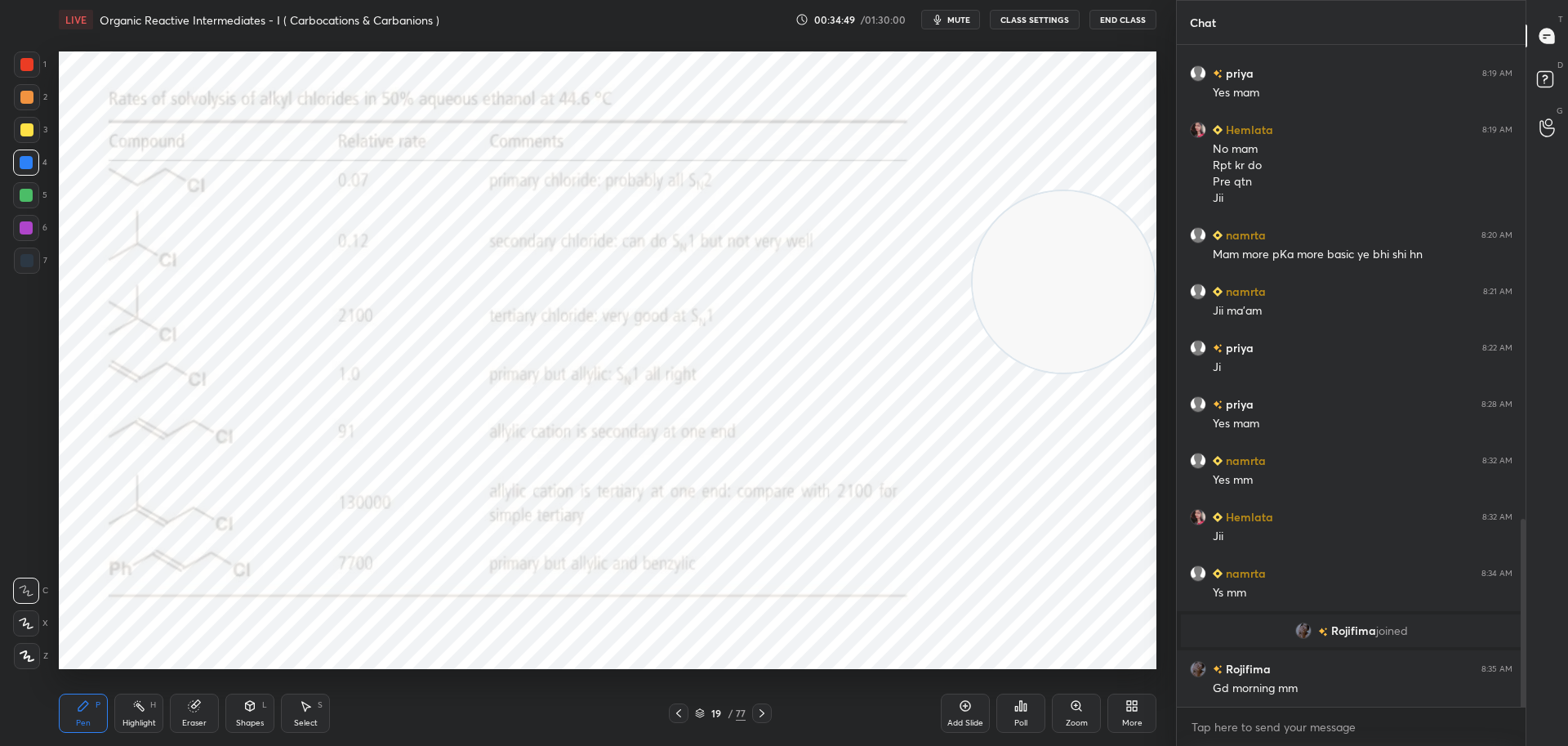
scroll to position [1725, 0]
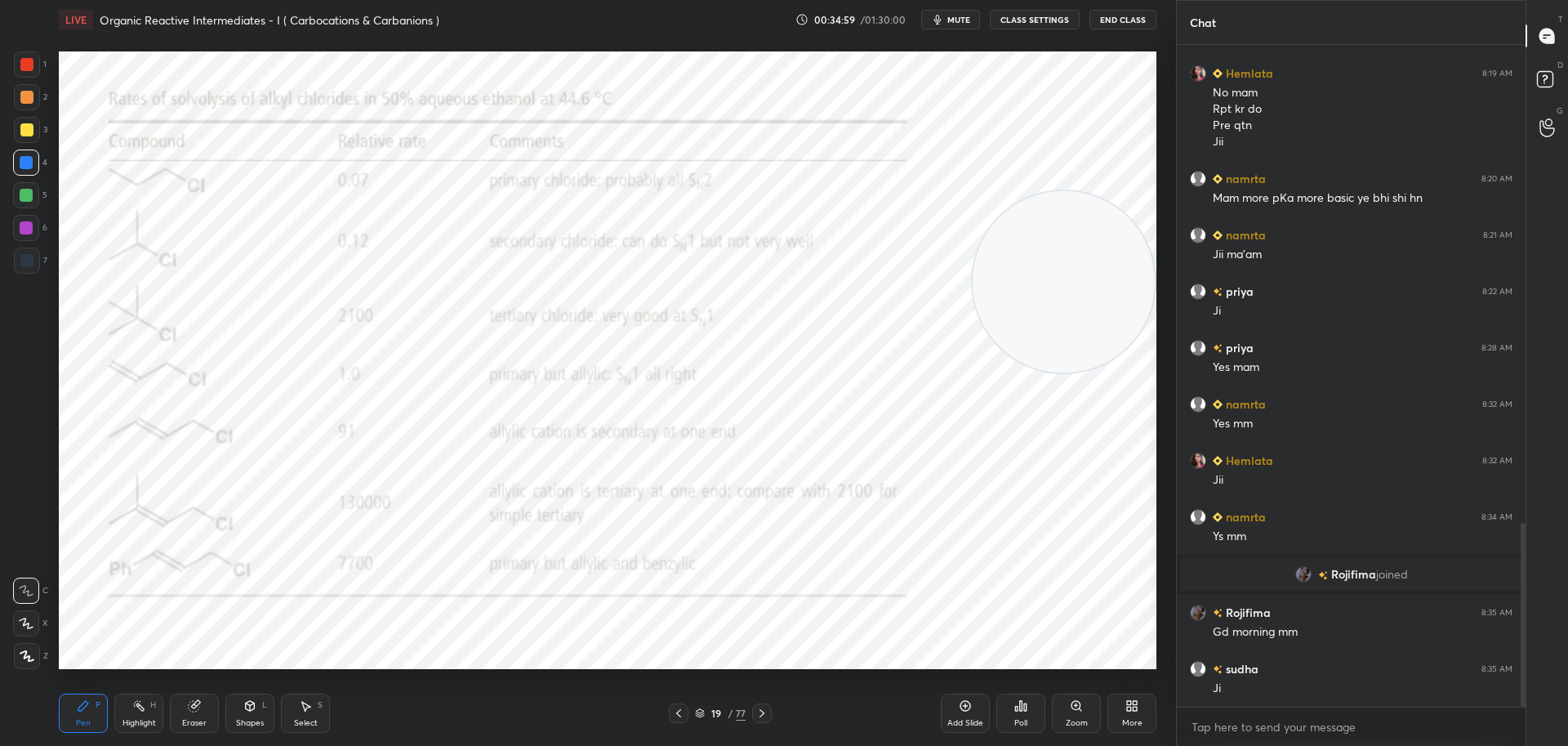
click at [26, 62] on div at bounding box center [26, 64] width 13 height 13
click at [200, 704] on icon at bounding box center [194, 705] width 13 height 13
click at [87, 710] on icon at bounding box center [83, 705] width 13 height 13
click at [28, 157] on div at bounding box center [25, 162] width 13 height 13
click at [678, 707] on icon at bounding box center [678, 712] width 13 height 13
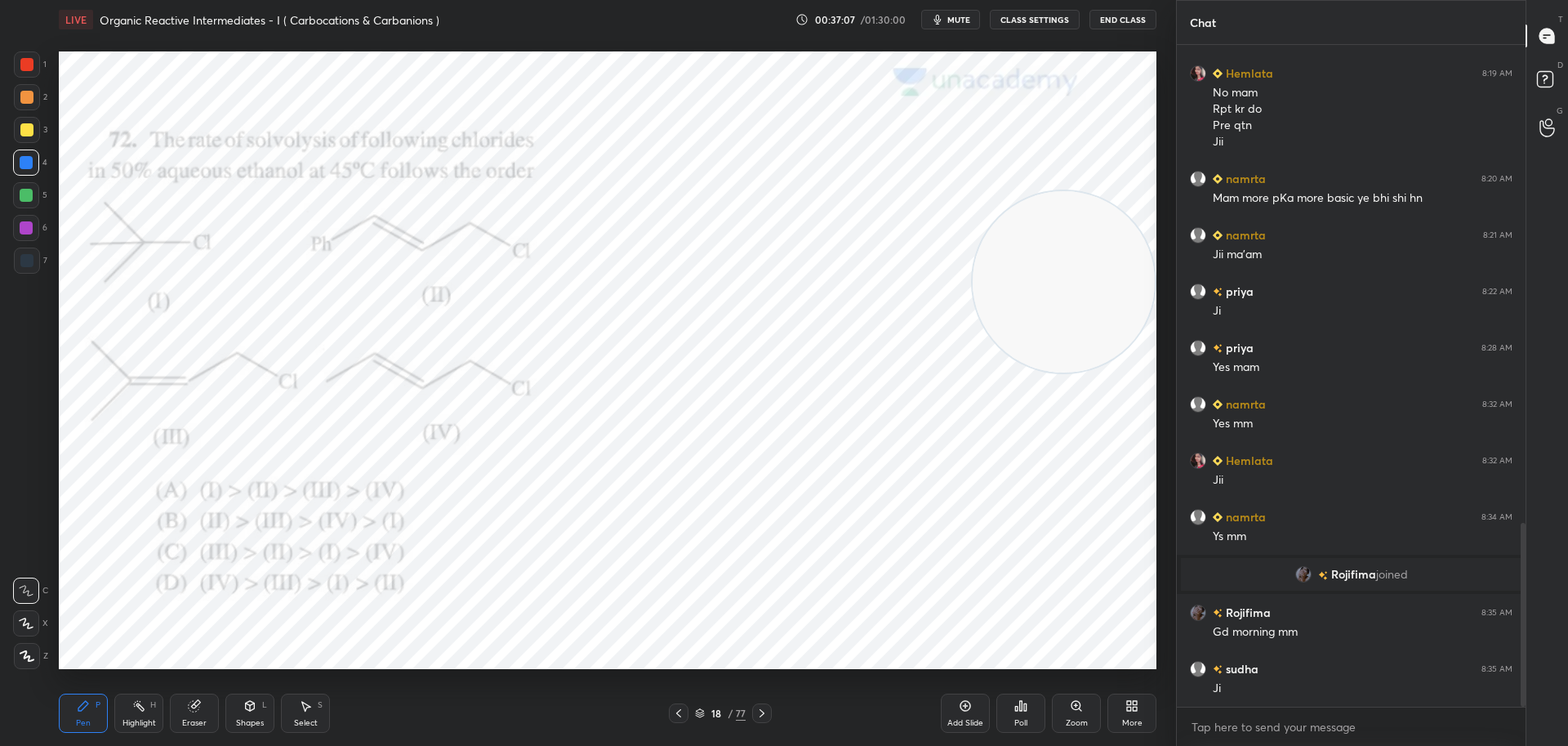
click at [768, 710] on div at bounding box center [761, 712] width 19 height 19
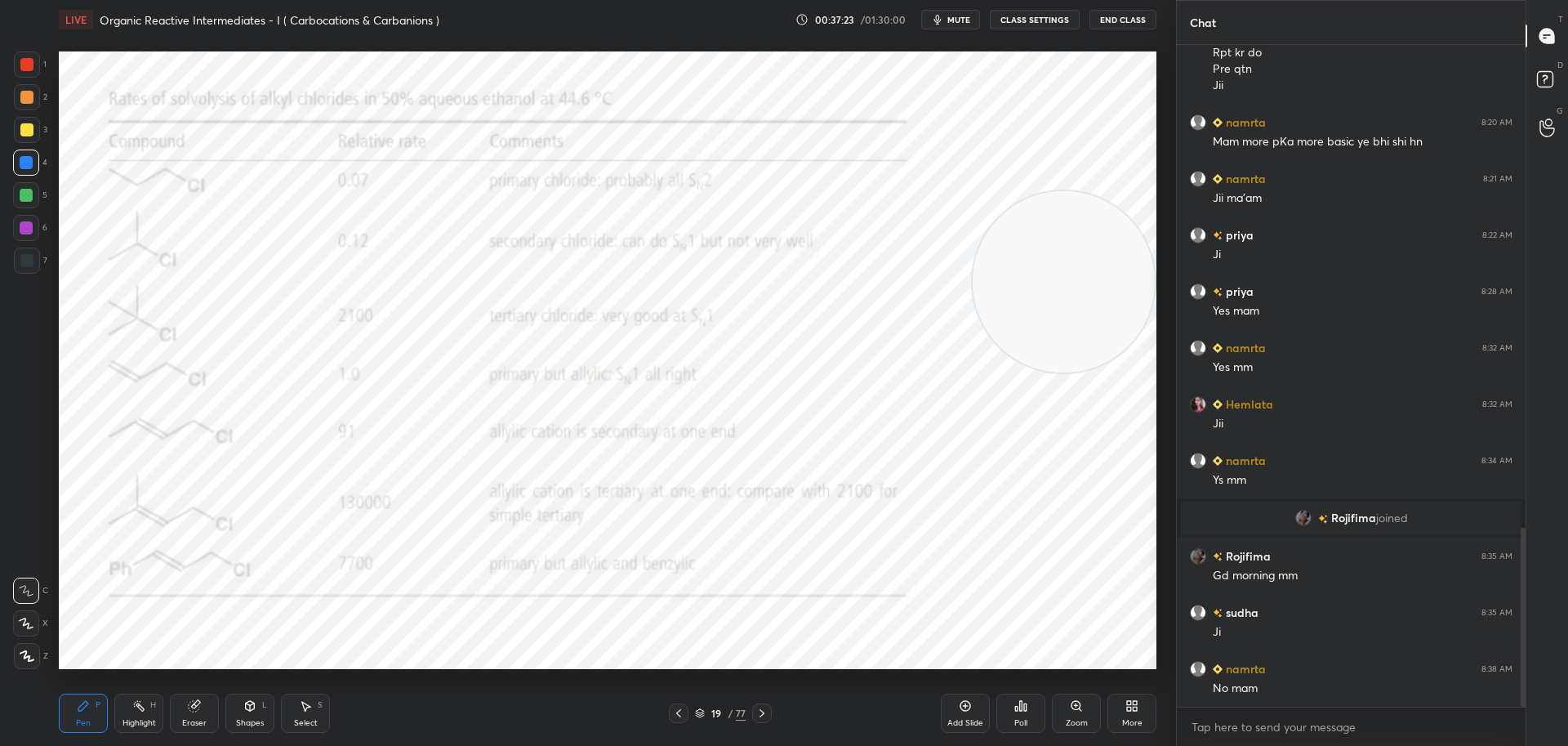
click at [765, 712] on icon at bounding box center [761, 712] width 13 height 13
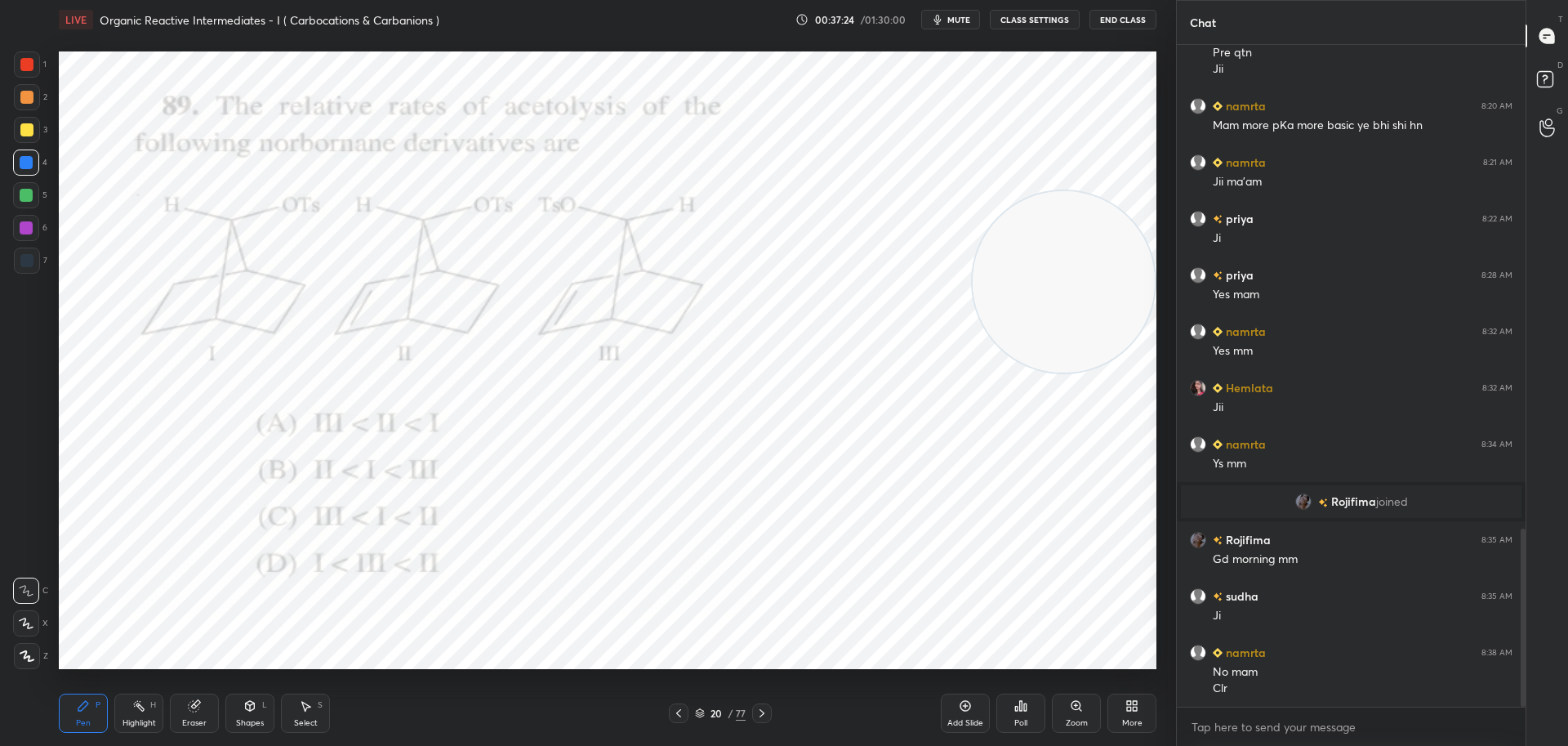
scroll to position [1854, 0]
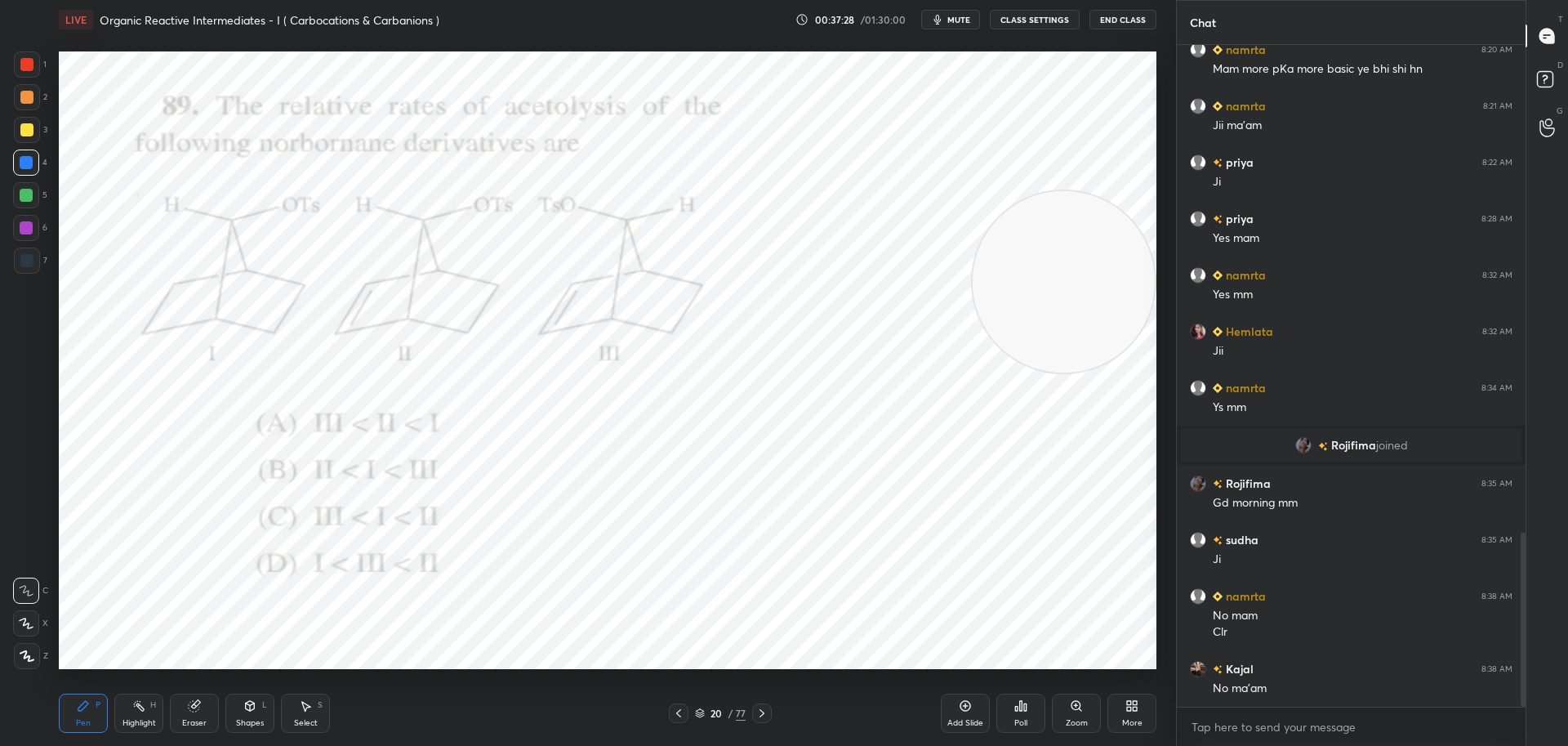
click at [1028, 706] on div "Poll" at bounding box center [1020, 713] width 49 height 39
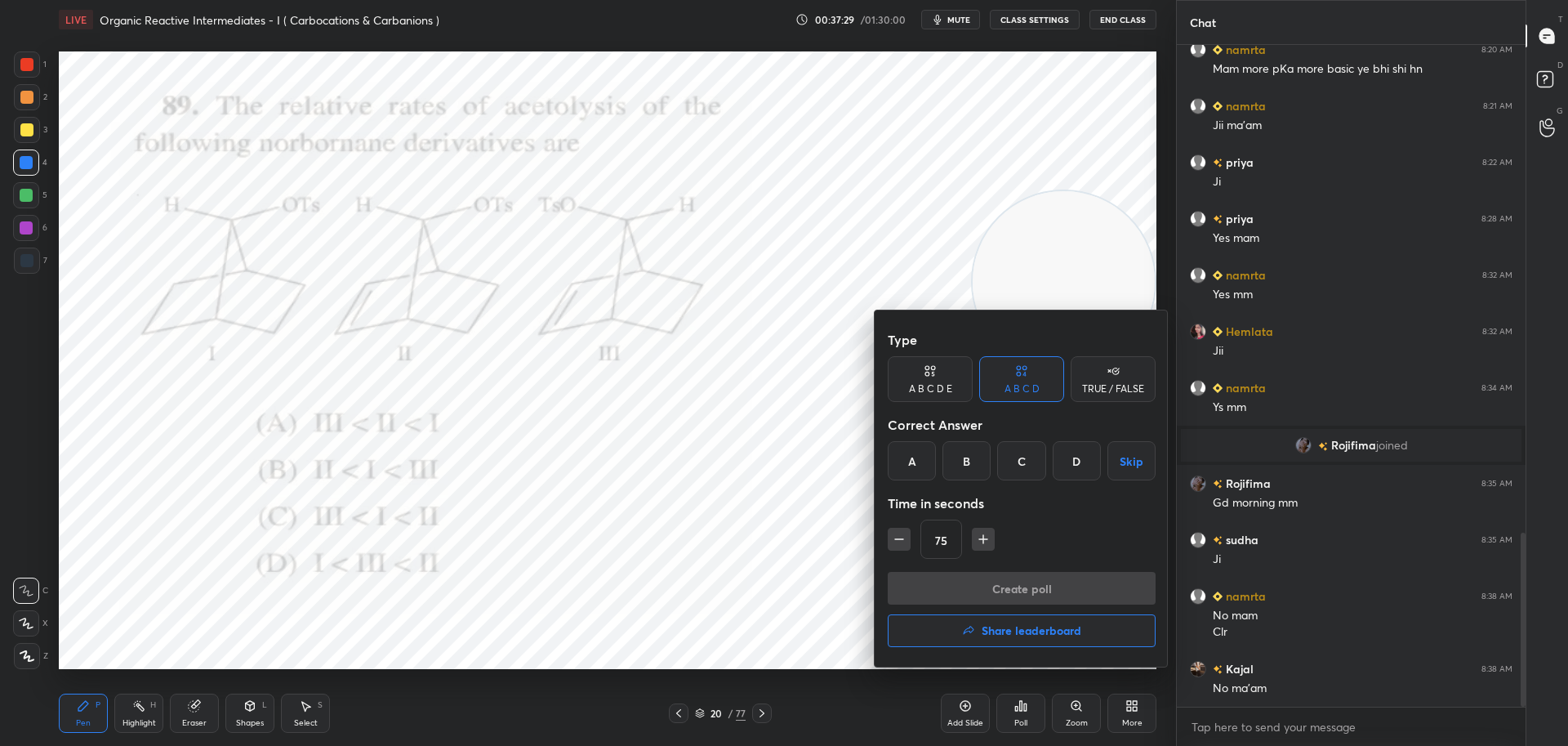
click at [901, 547] on button "button" at bounding box center [898, 538] width 23 height 23
click at [900, 543] on icon "button" at bounding box center [898, 538] width 16 height 16
click at [983, 535] on icon "button" at bounding box center [983, 539] width 0 height 8
type input "60"
click at [1079, 463] on div "D" at bounding box center [1076, 460] width 48 height 39
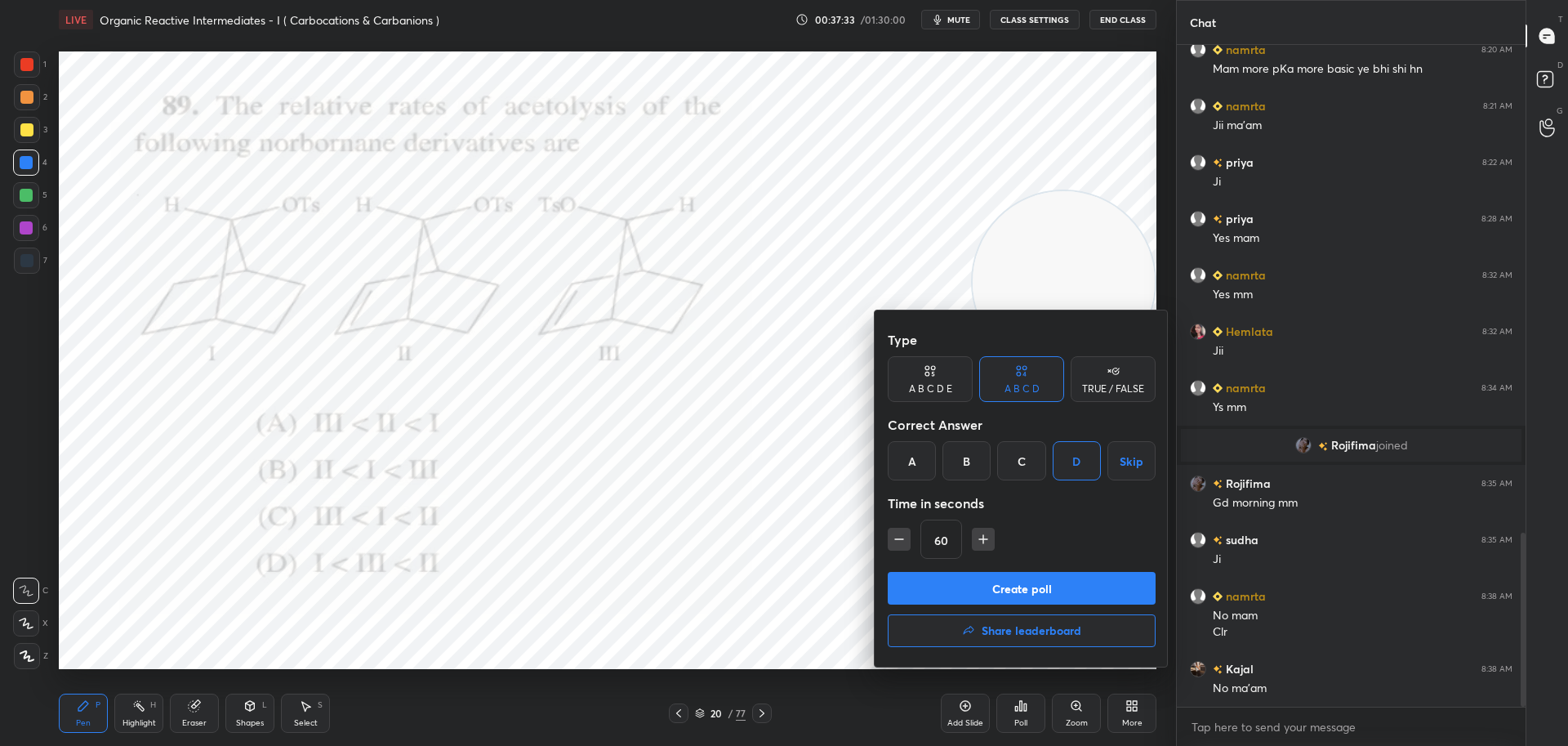
click at [1026, 586] on button "Create poll" at bounding box center [1021, 587] width 268 height 33
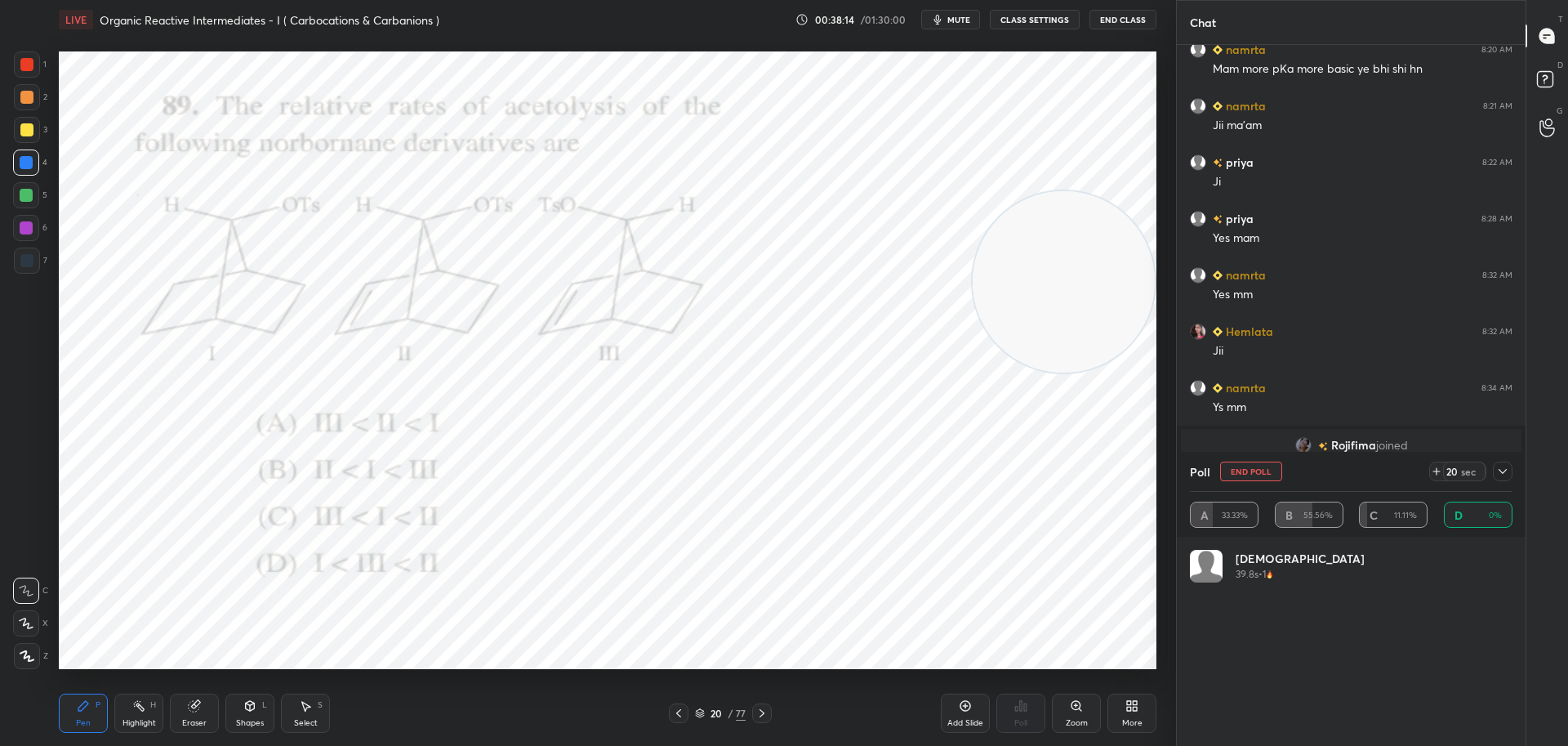
scroll to position [191, 318]
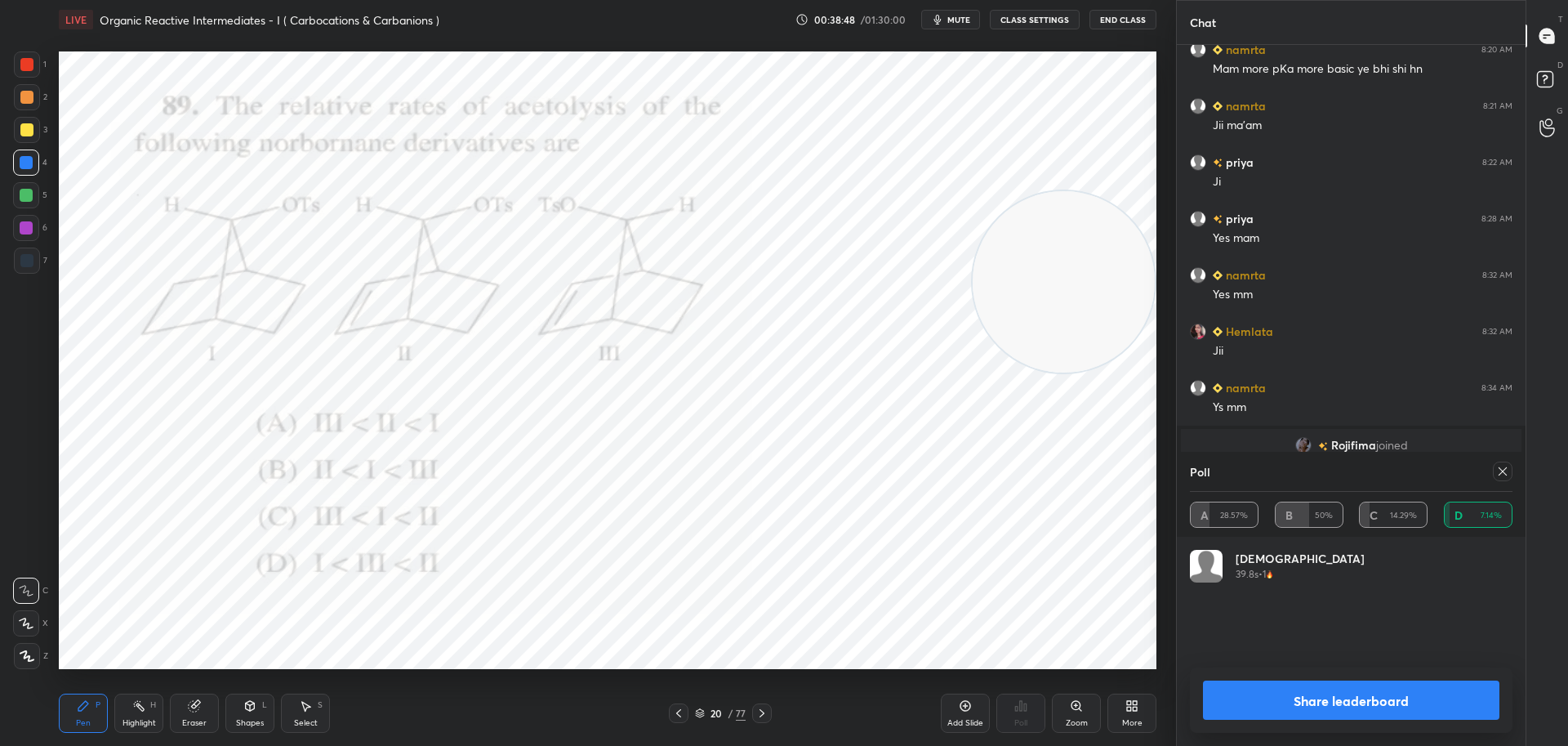
click at [1505, 470] on icon at bounding box center [1502, 470] width 13 height 13
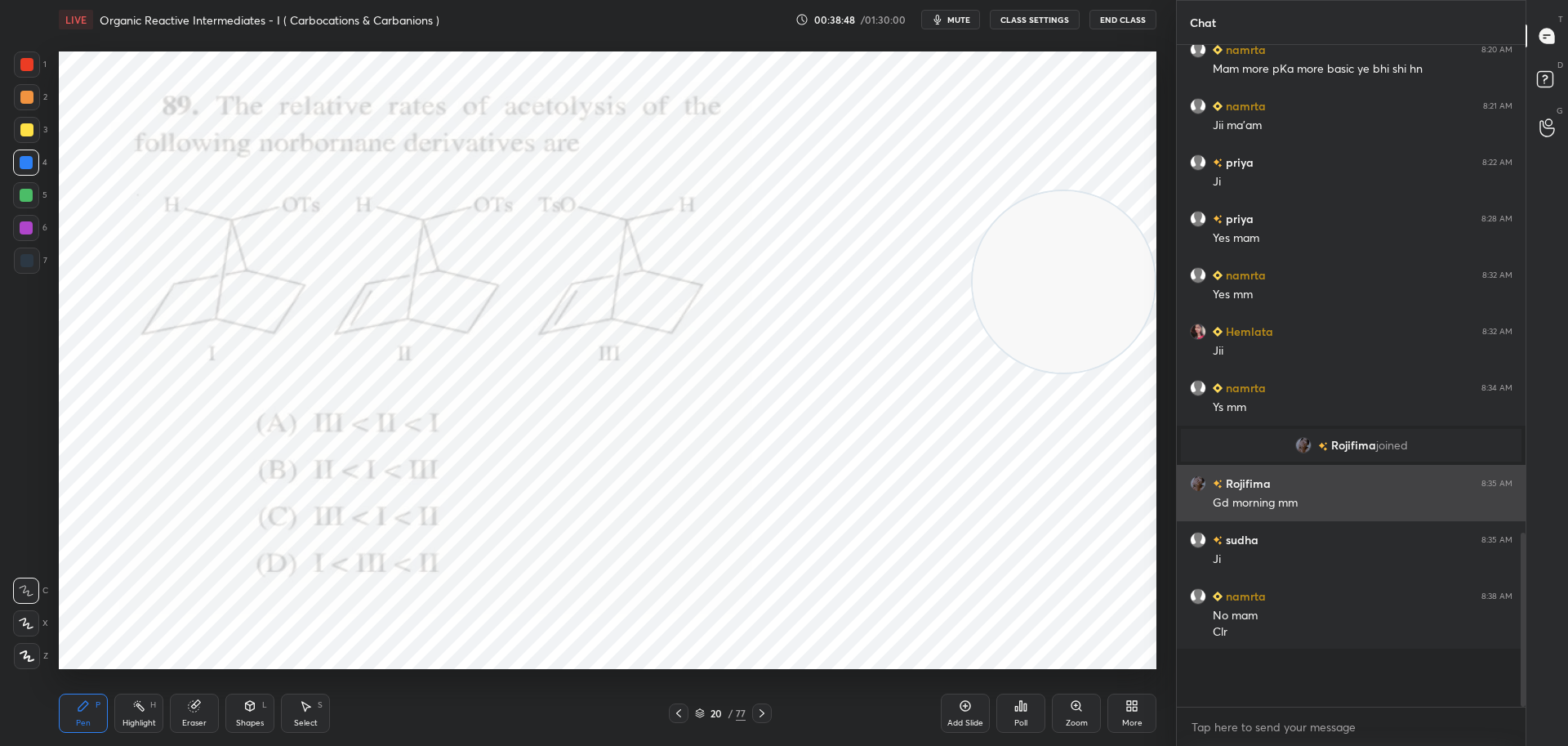
scroll to position [537, 344]
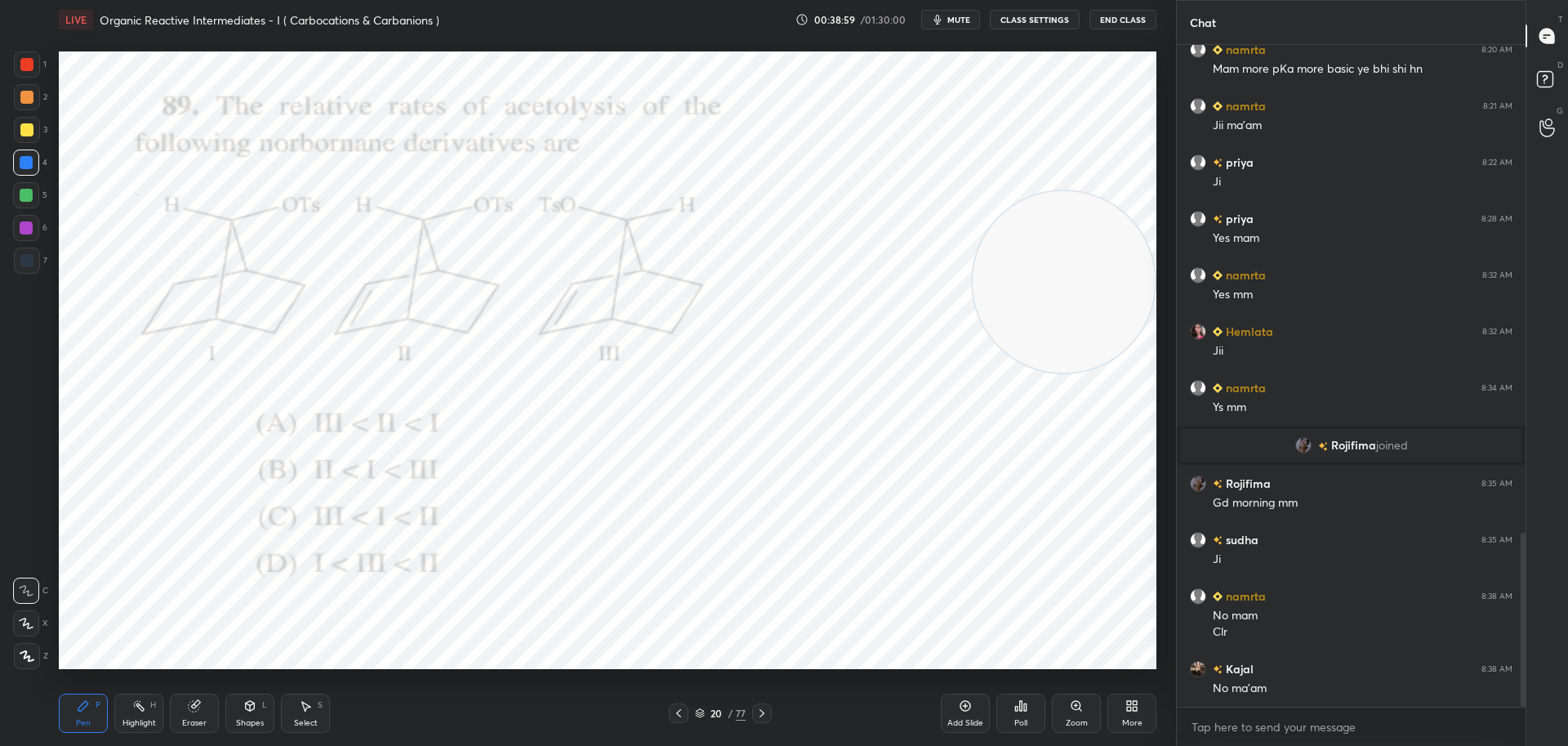
click at [33, 58] on div at bounding box center [26, 64] width 26 height 26
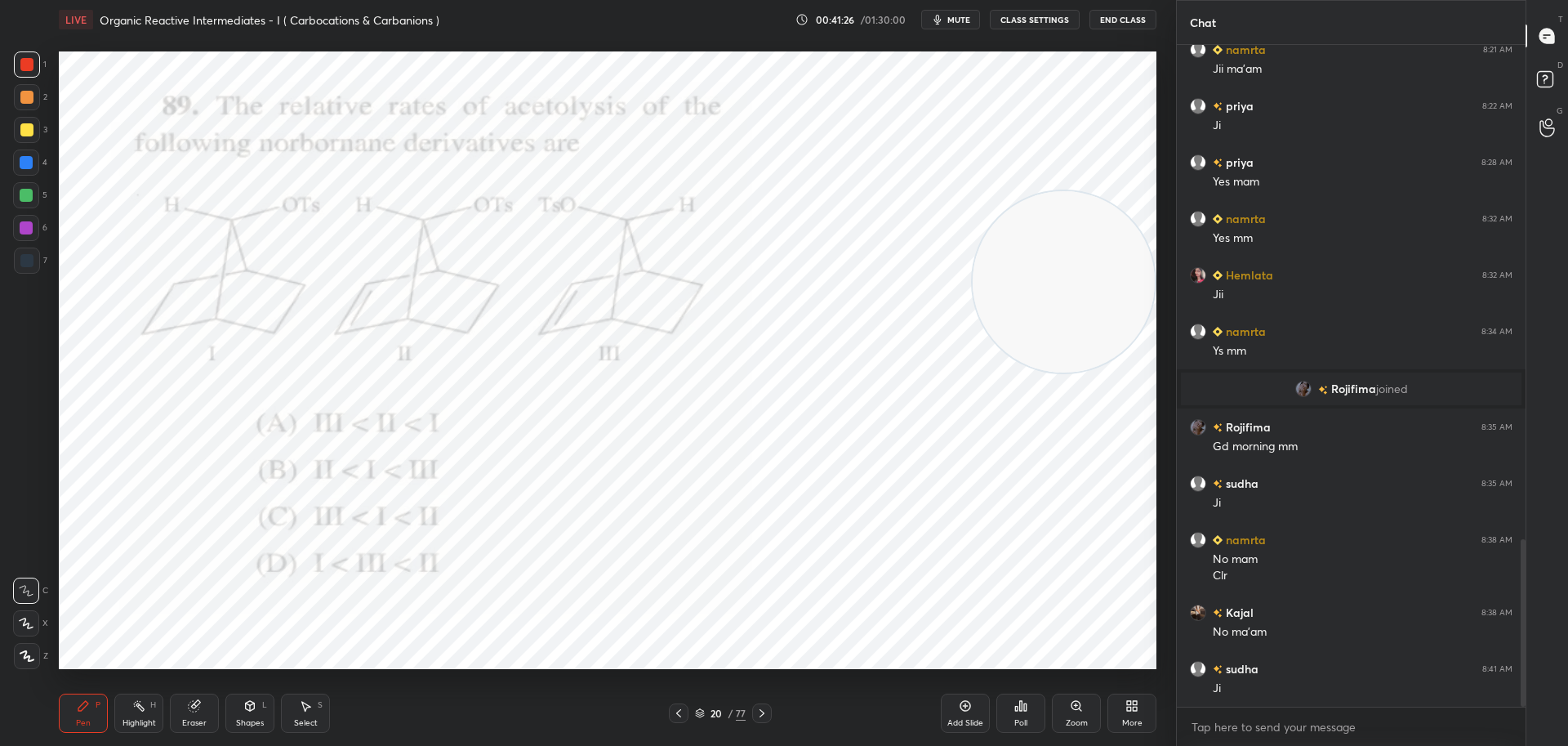
scroll to position [1949, 0]
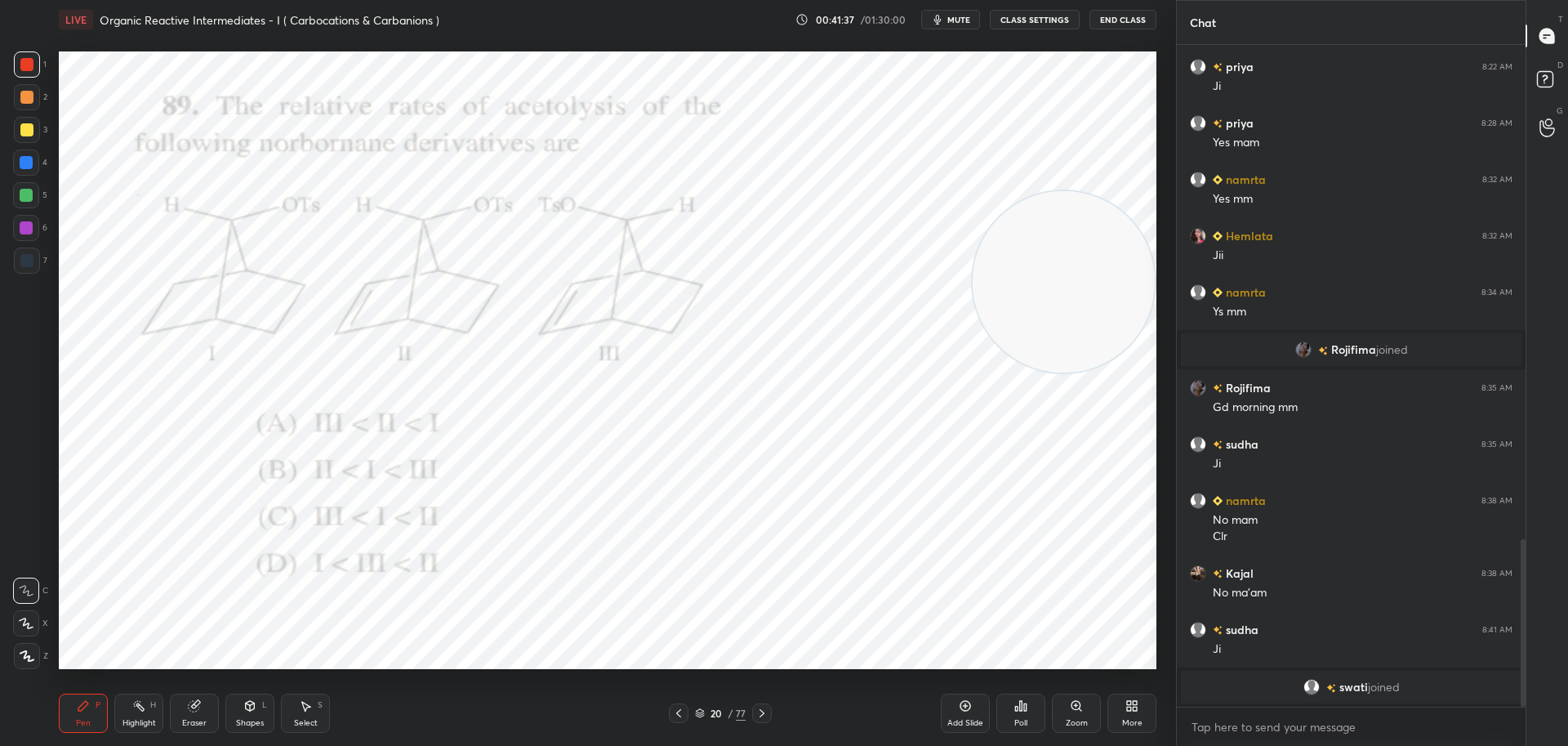
click at [766, 706] on icon at bounding box center [761, 712] width 13 height 13
click at [1027, 703] on div "Poll" at bounding box center [1020, 713] width 49 height 39
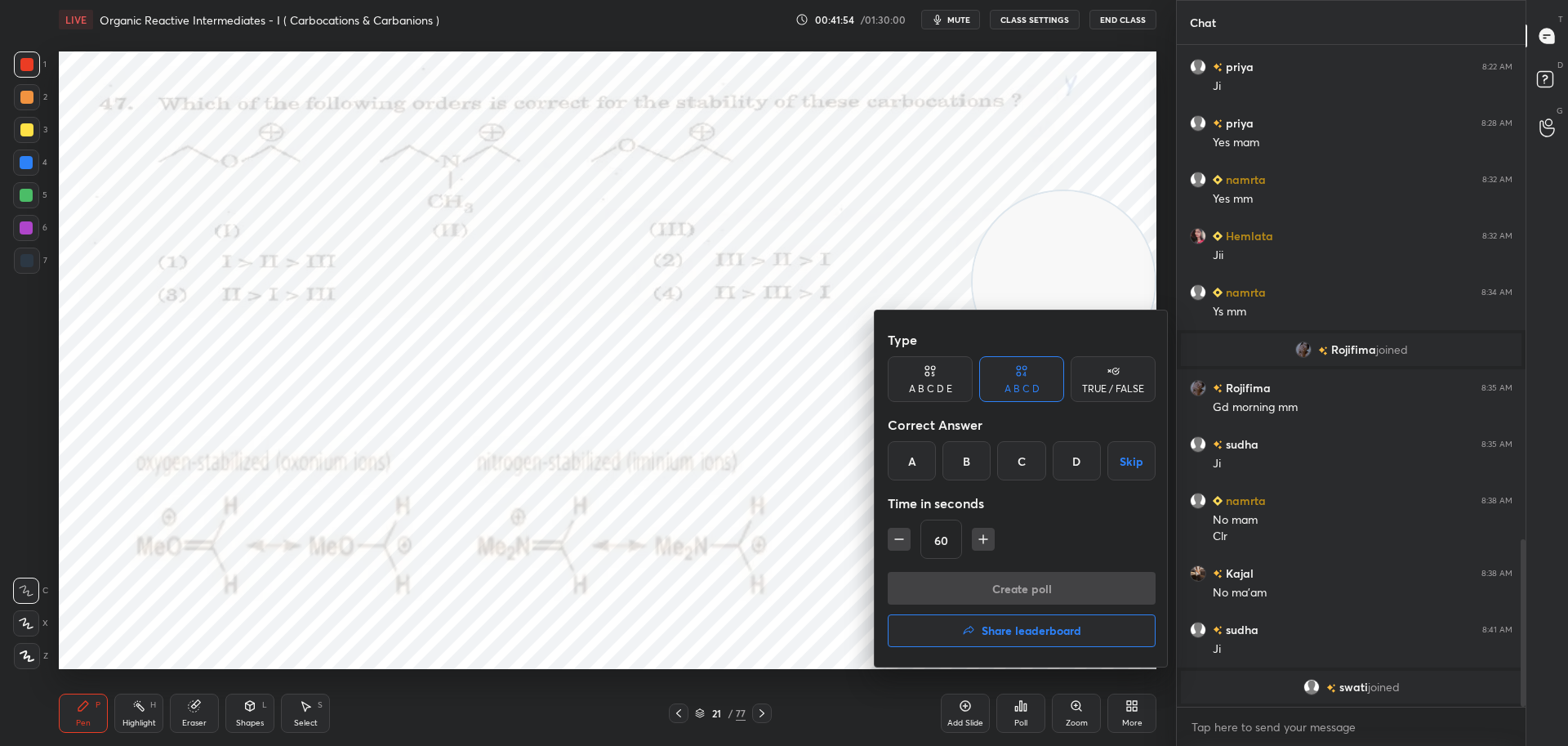
click at [1016, 453] on div "C" at bounding box center [1020, 460] width 48 height 39
click at [996, 584] on button "Create poll" at bounding box center [1021, 587] width 268 height 33
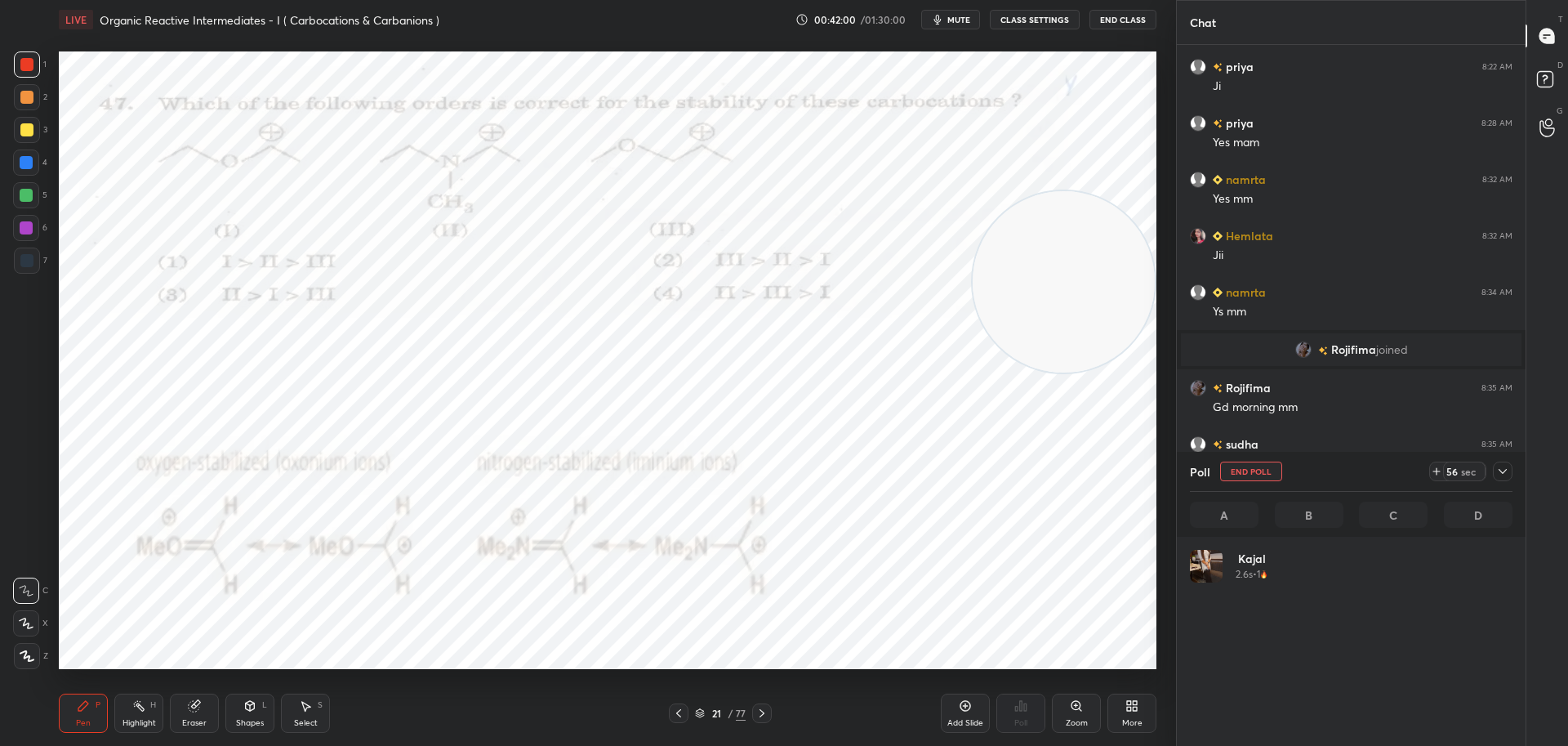
scroll to position [191, 318]
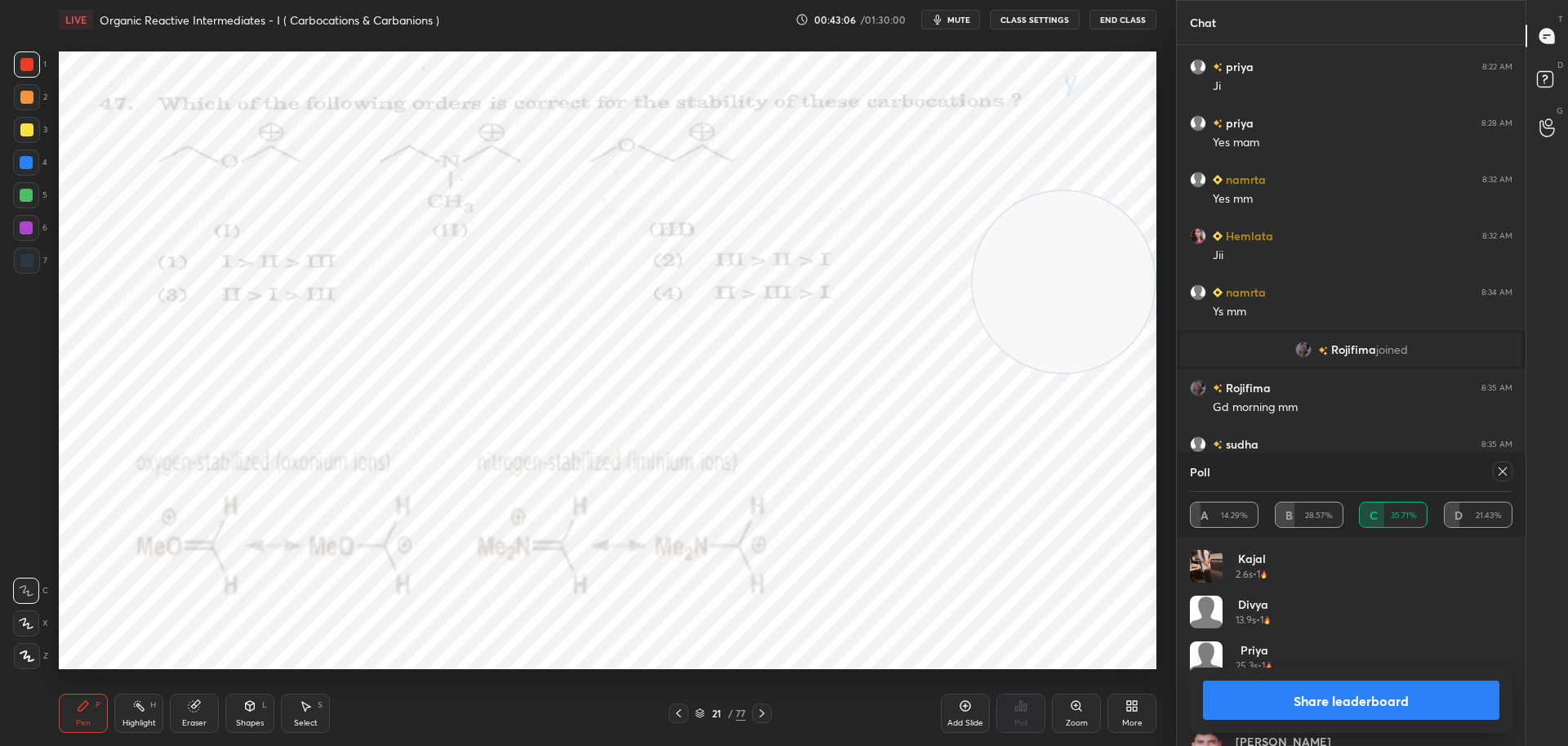
click at [1505, 464] on div at bounding box center [1502, 470] width 19 height 19
type textarea "x"
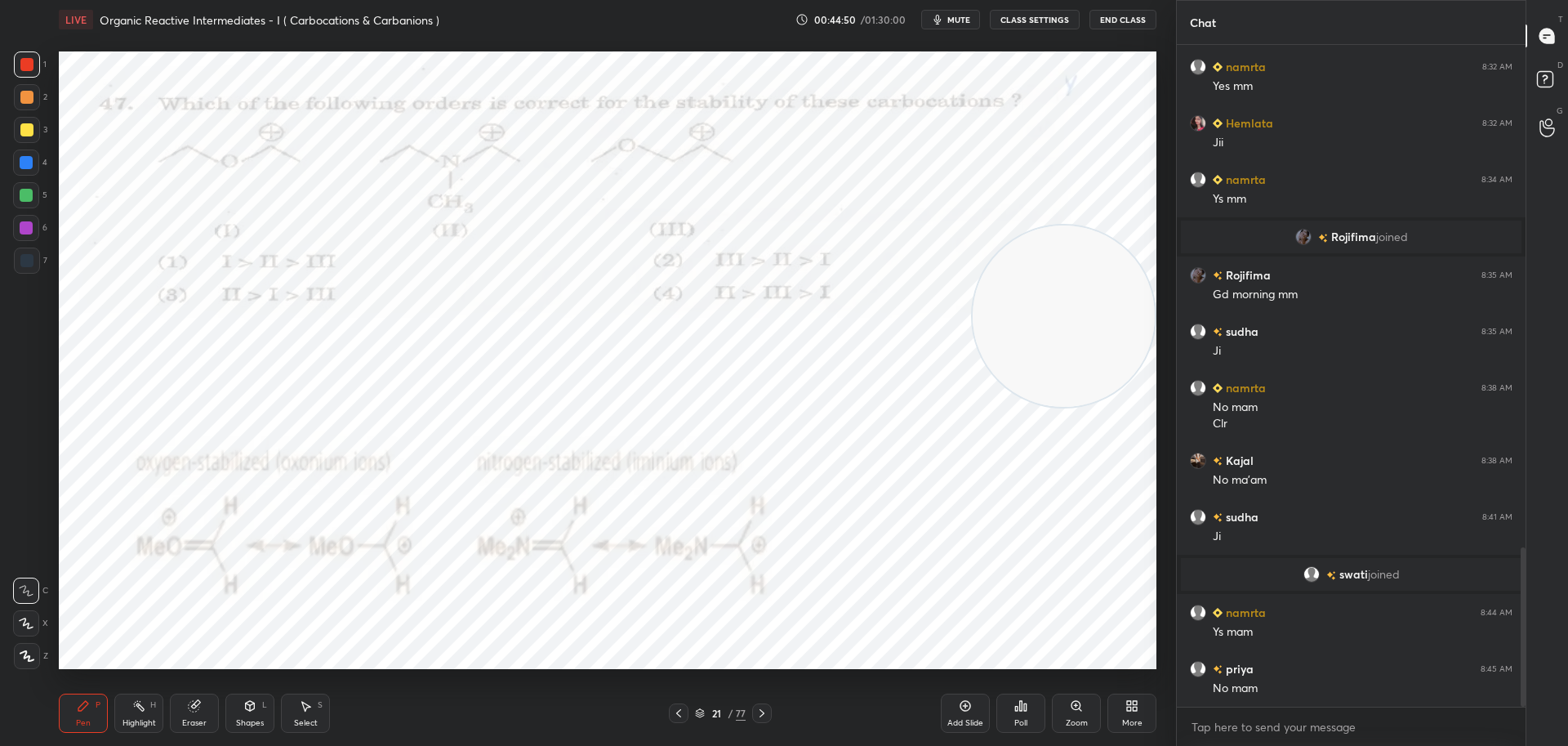
scroll to position [2090, 0]
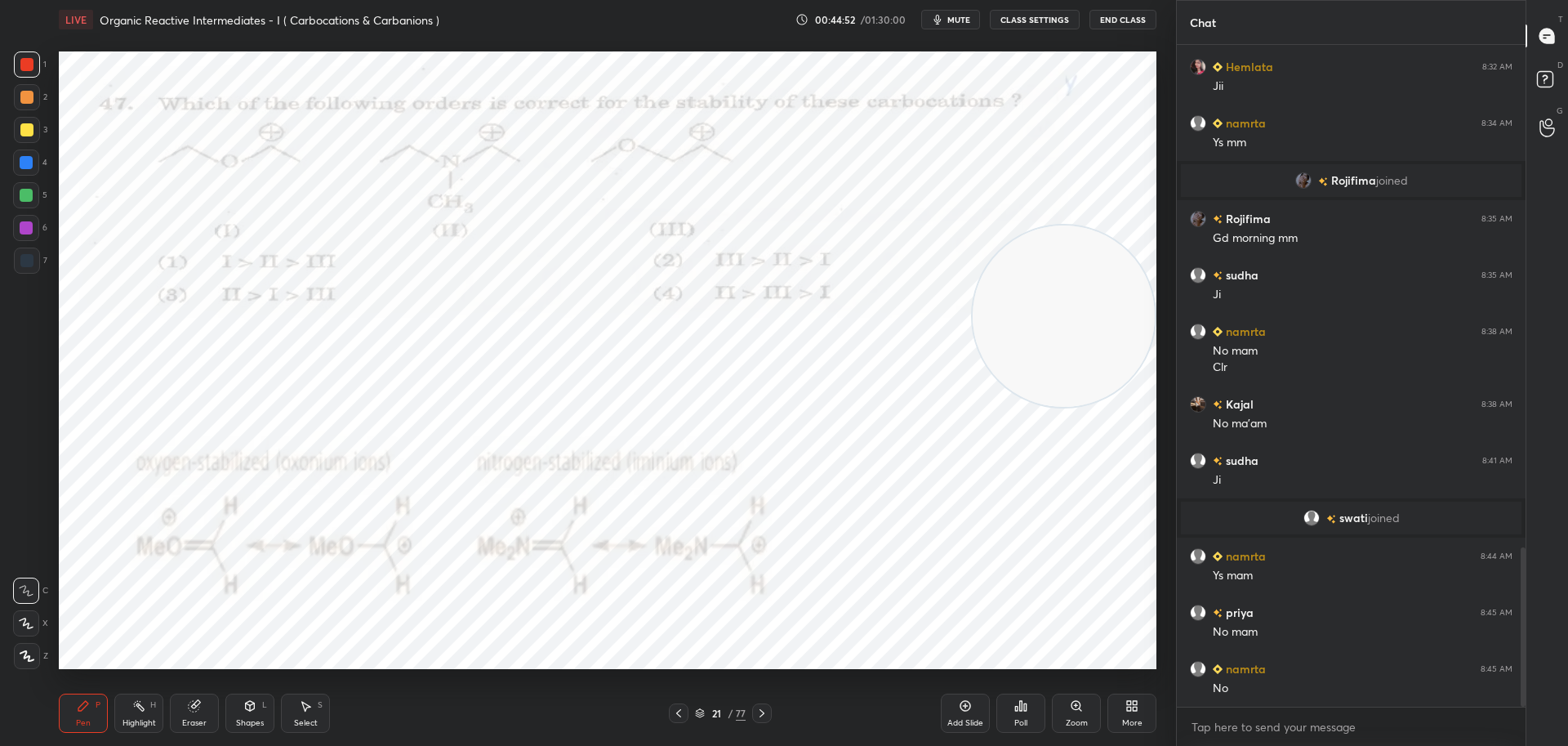
click at [767, 710] on icon at bounding box center [761, 712] width 13 height 13
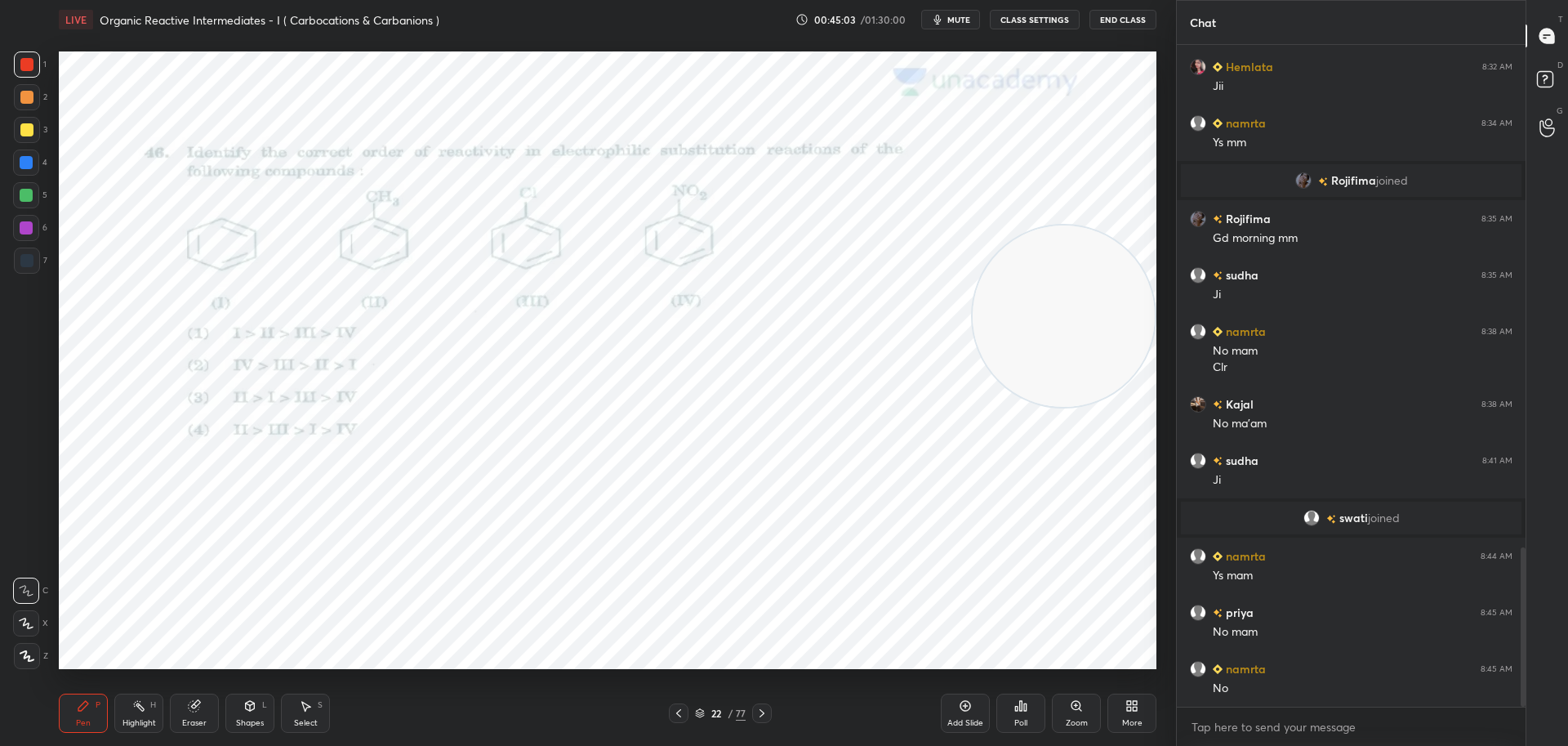
click at [1030, 702] on div "Poll" at bounding box center [1020, 713] width 49 height 39
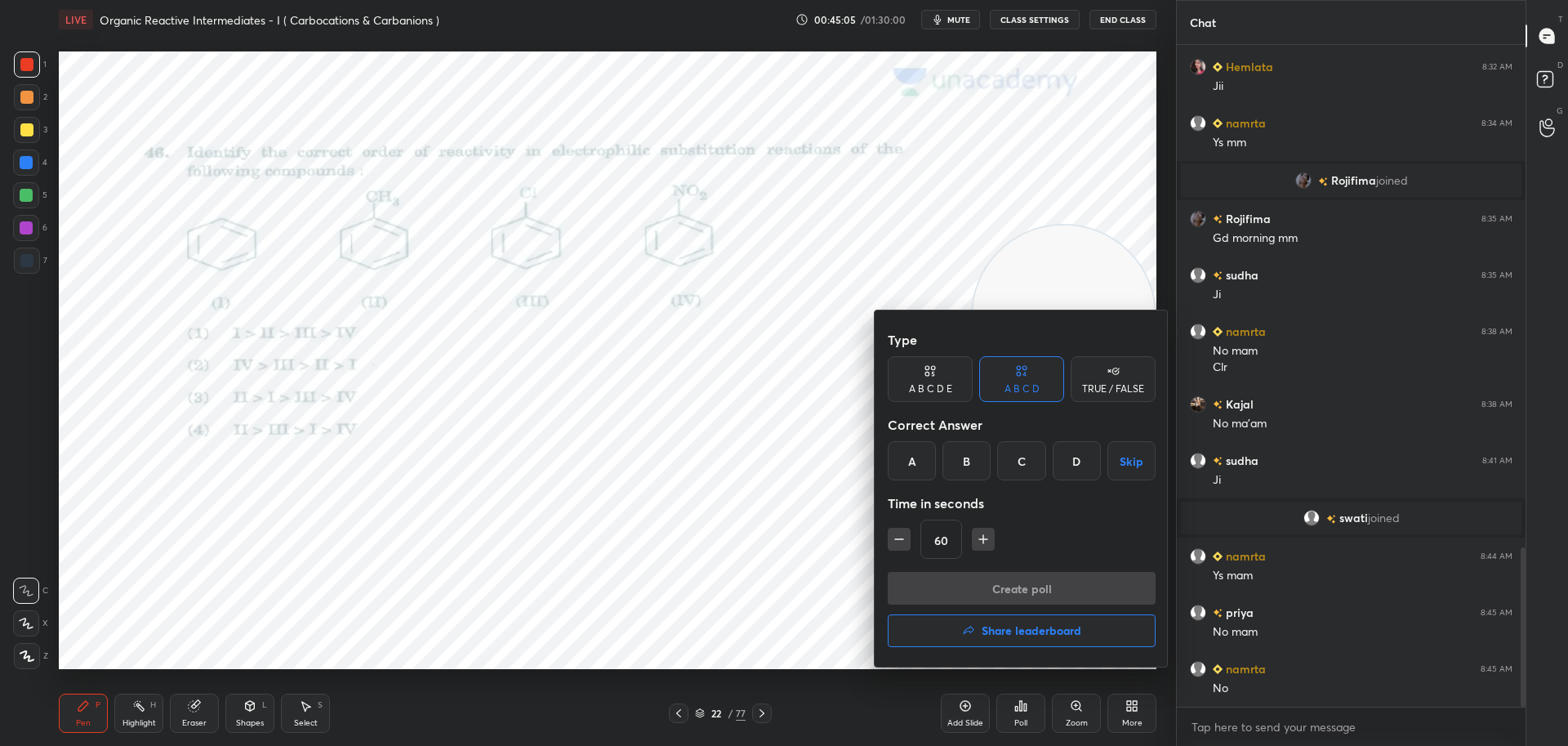
click at [984, 537] on icon "button" at bounding box center [982, 538] width 16 height 16
type input "75"
click at [1021, 458] on div "C" at bounding box center [1020, 460] width 48 height 39
click at [963, 587] on button "Create poll" at bounding box center [1021, 587] width 268 height 33
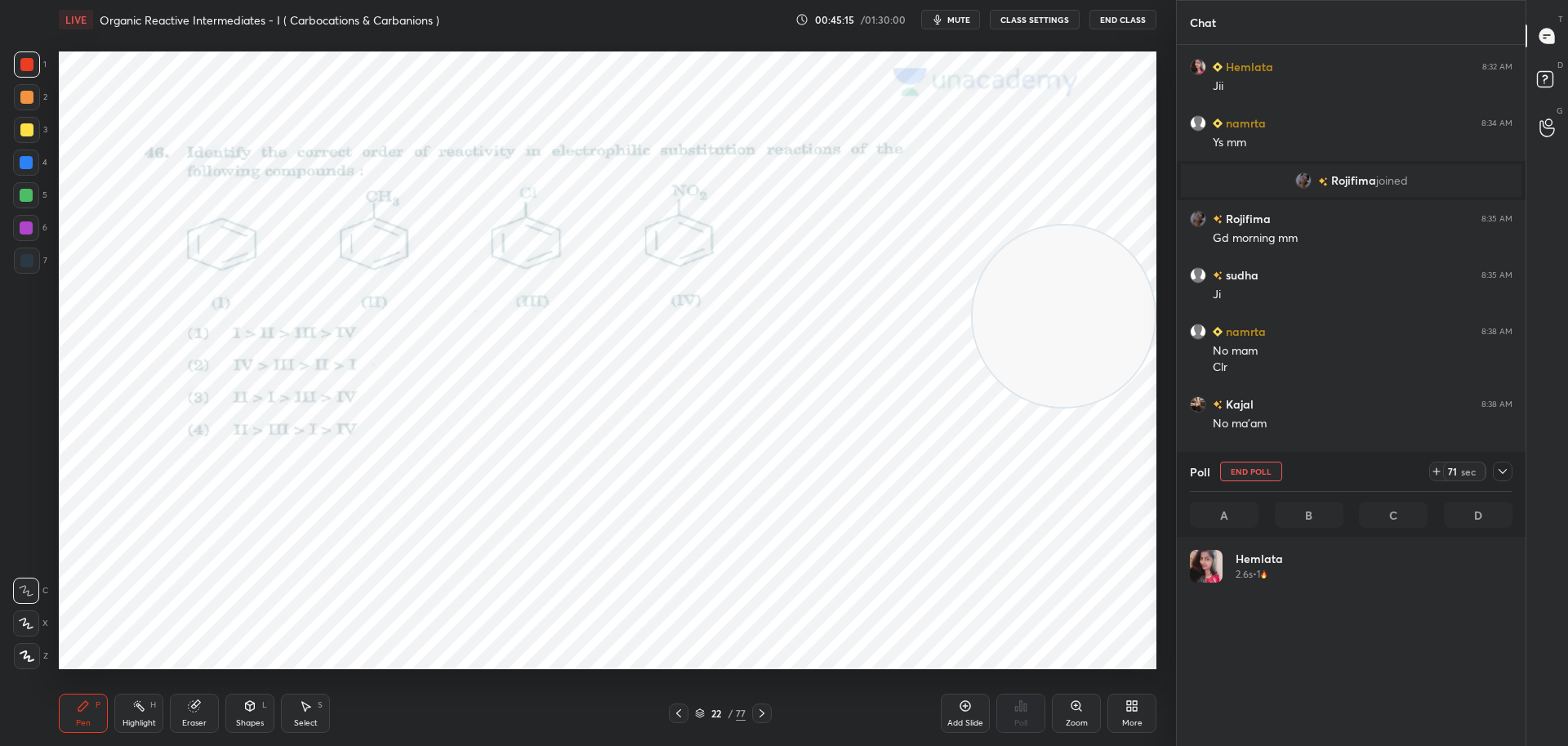
scroll to position [191, 318]
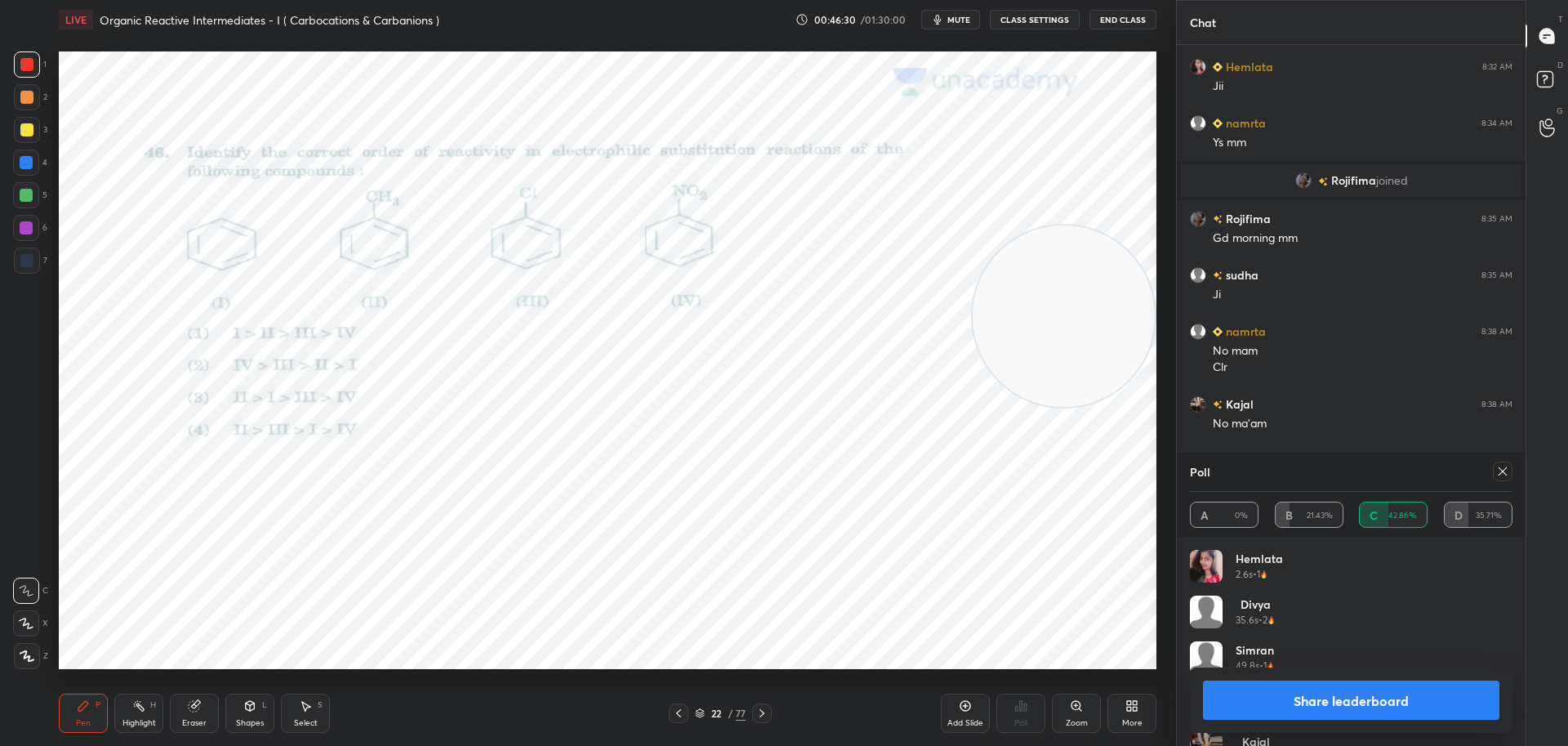
click at [1505, 464] on div at bounding box center [1502, 470] width 19 height 19
type textarea "x"
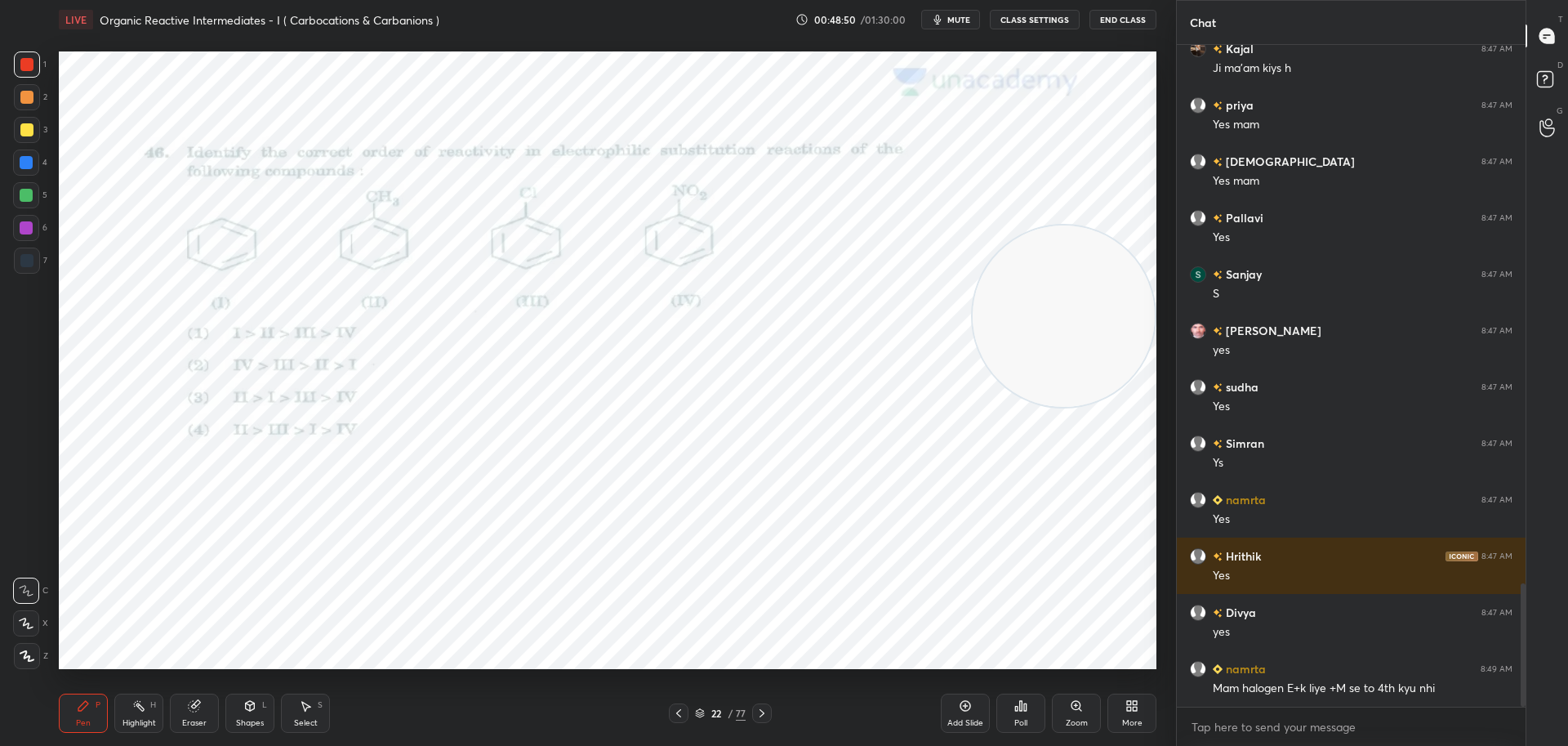
scroll to position [2896, 0]
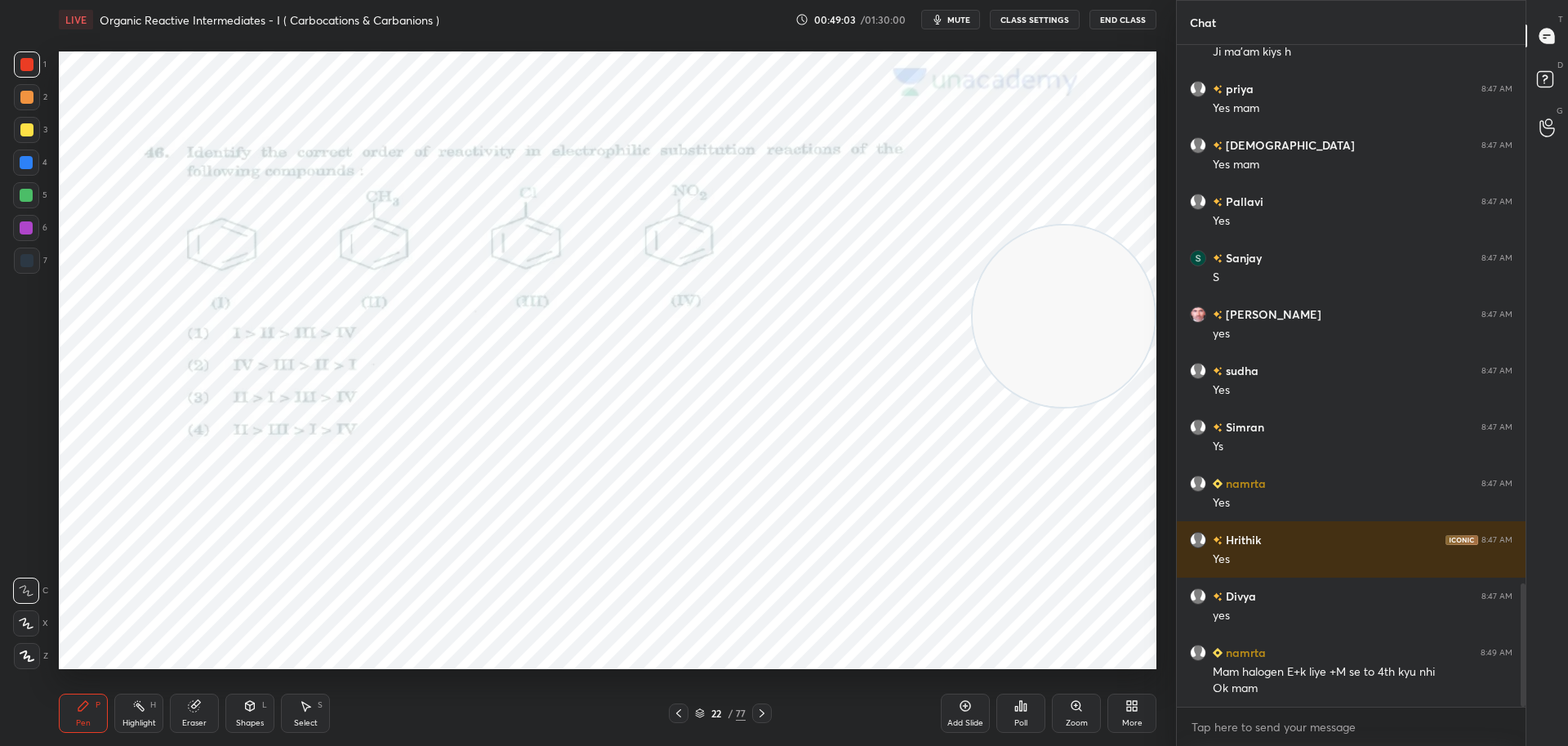
click at [767, 709] on icon at bounding box center [761, 712] width 13 height 13
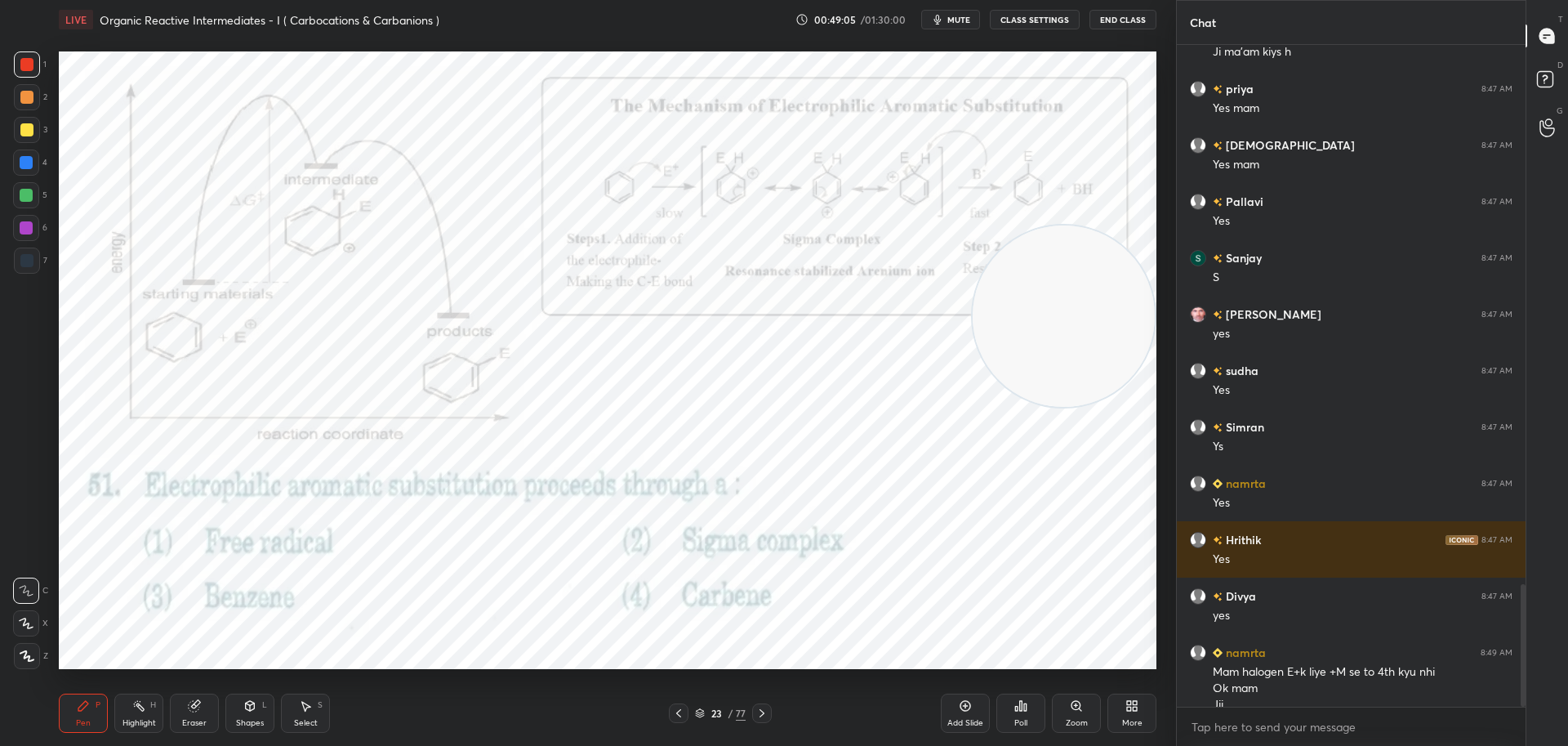
scroll to position [2912, 0]
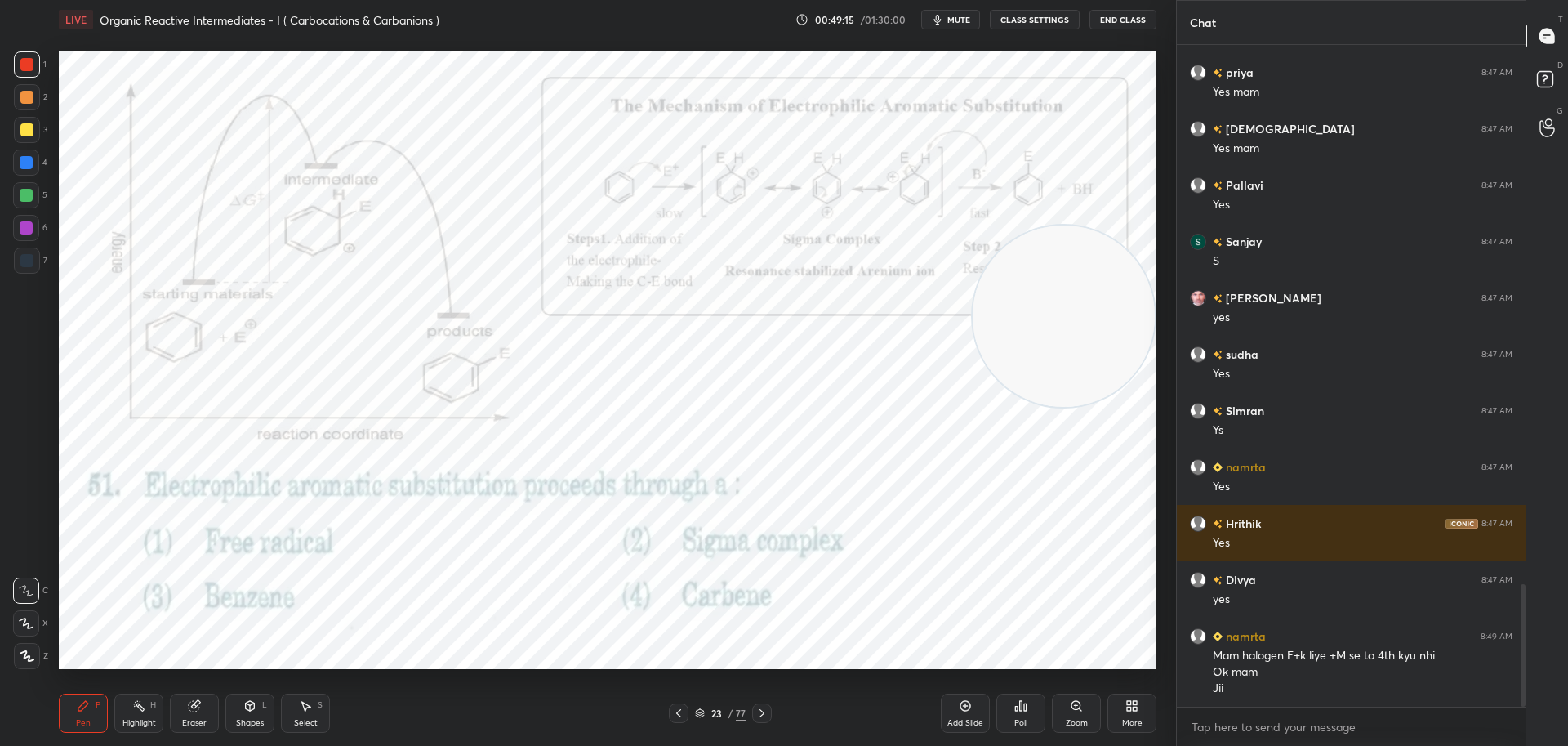
click at [1024, 706] on icon at bounding box center [1025, 706] width 3 height 8
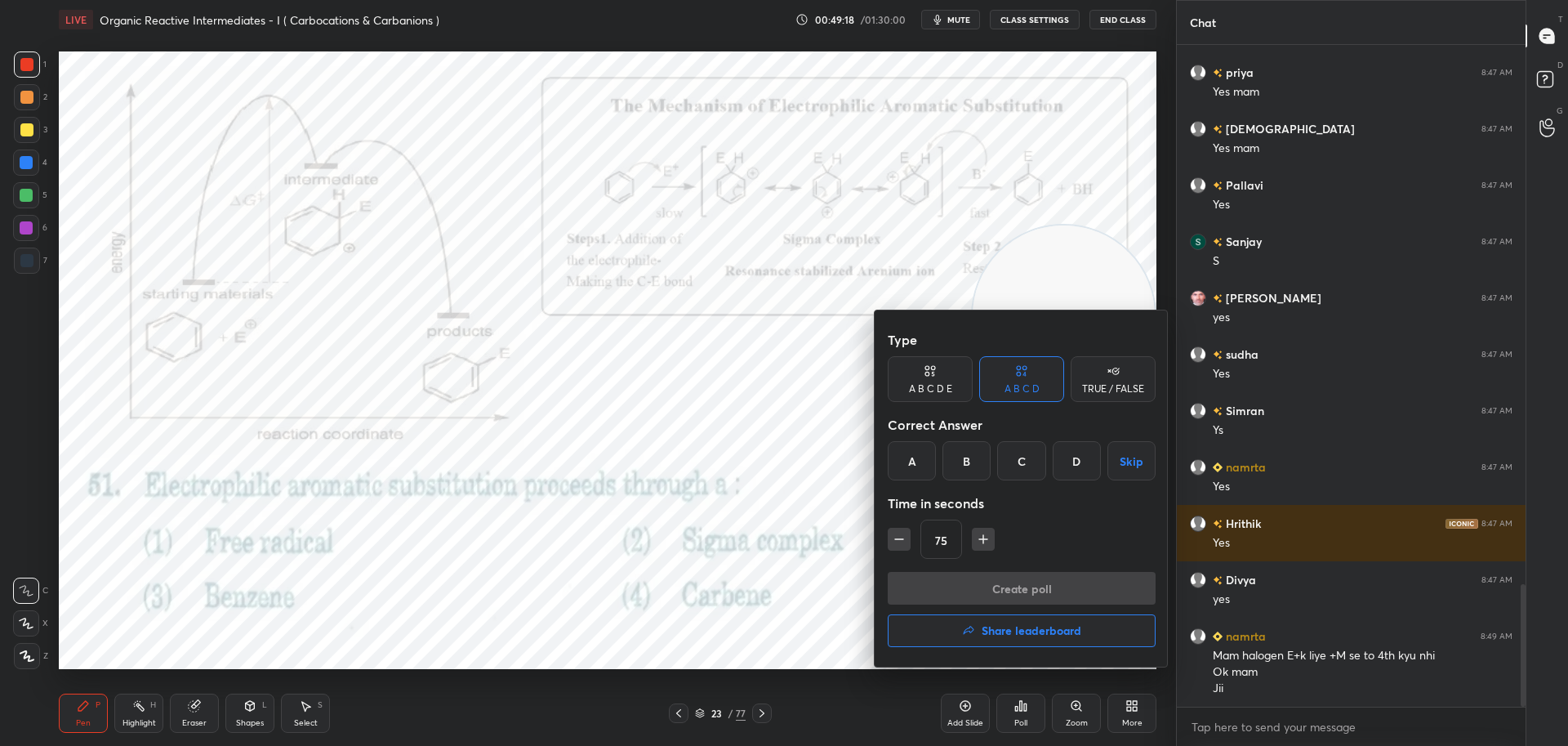
click at [897, 530] on button "button" at bounding box center [898, 538] width 23 height 23
type input "60"
click at [970, 457] on div "B" at bounding box center [966, 460] width 48 height 39
click at [983, 582] on button "Create poll" at bounding box center [1021, 587] width 268 height 33
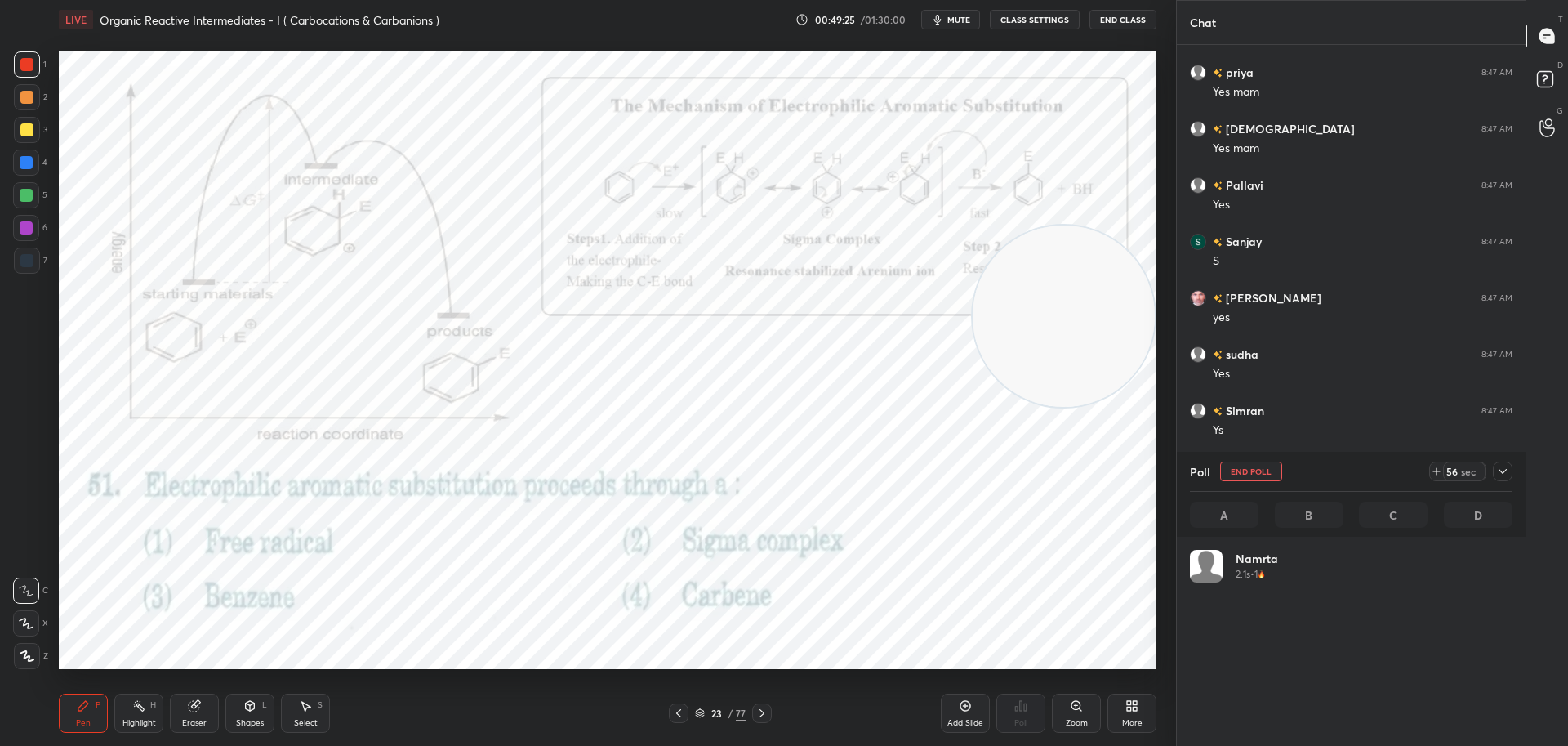
scroll to position [191, 318]
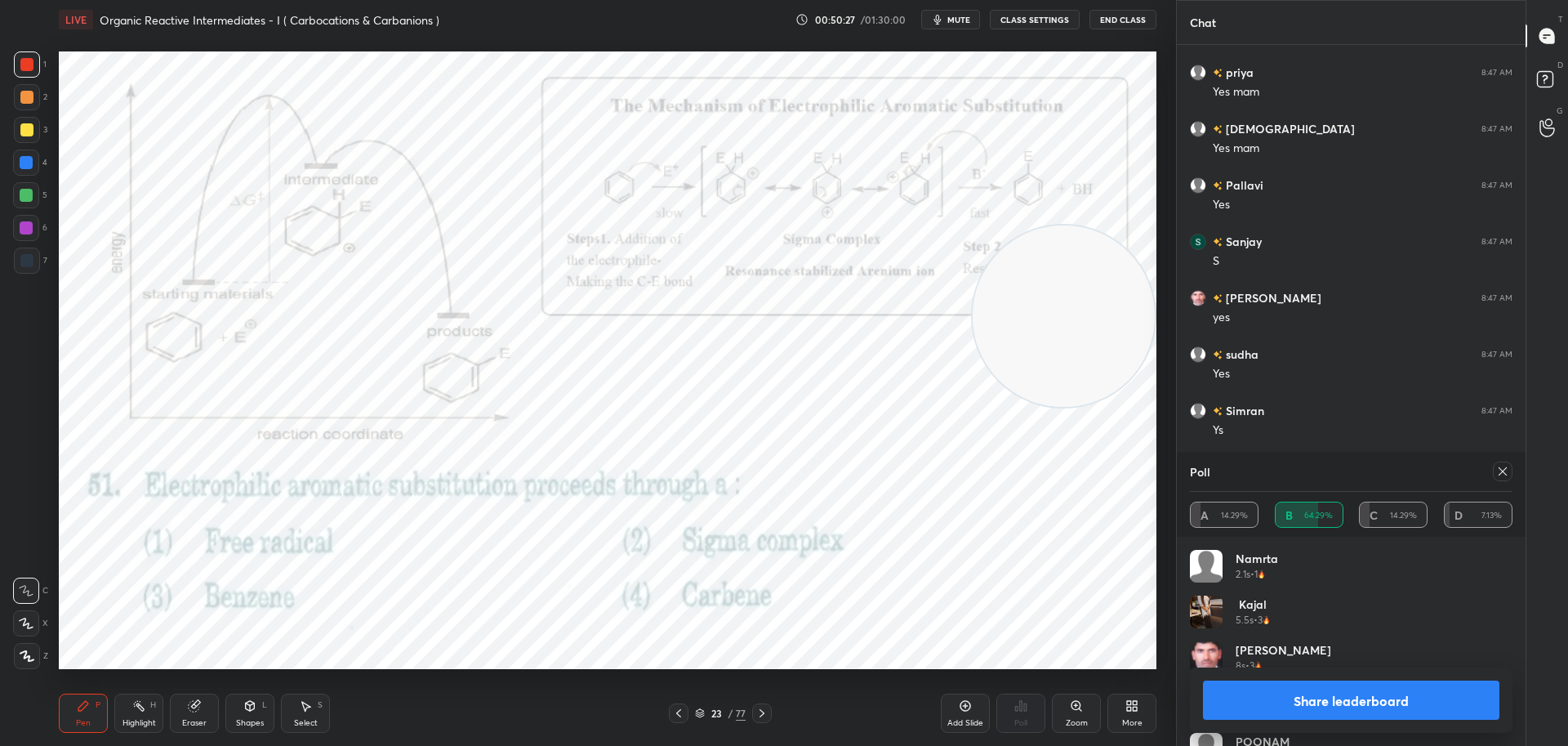
click at [1504, 464] on div at bounding box center [1502, 470] width 19 height 19
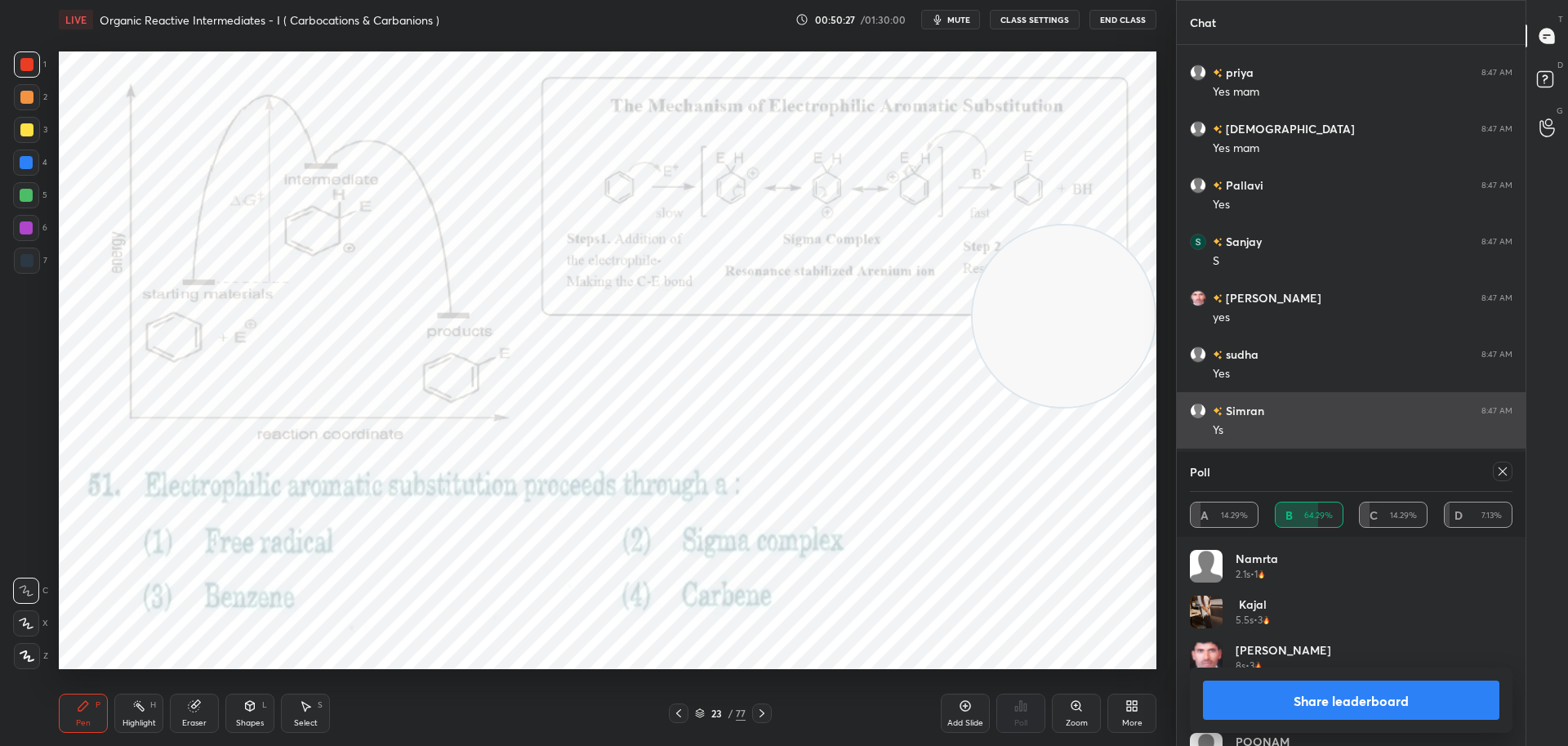
type textarea "x"
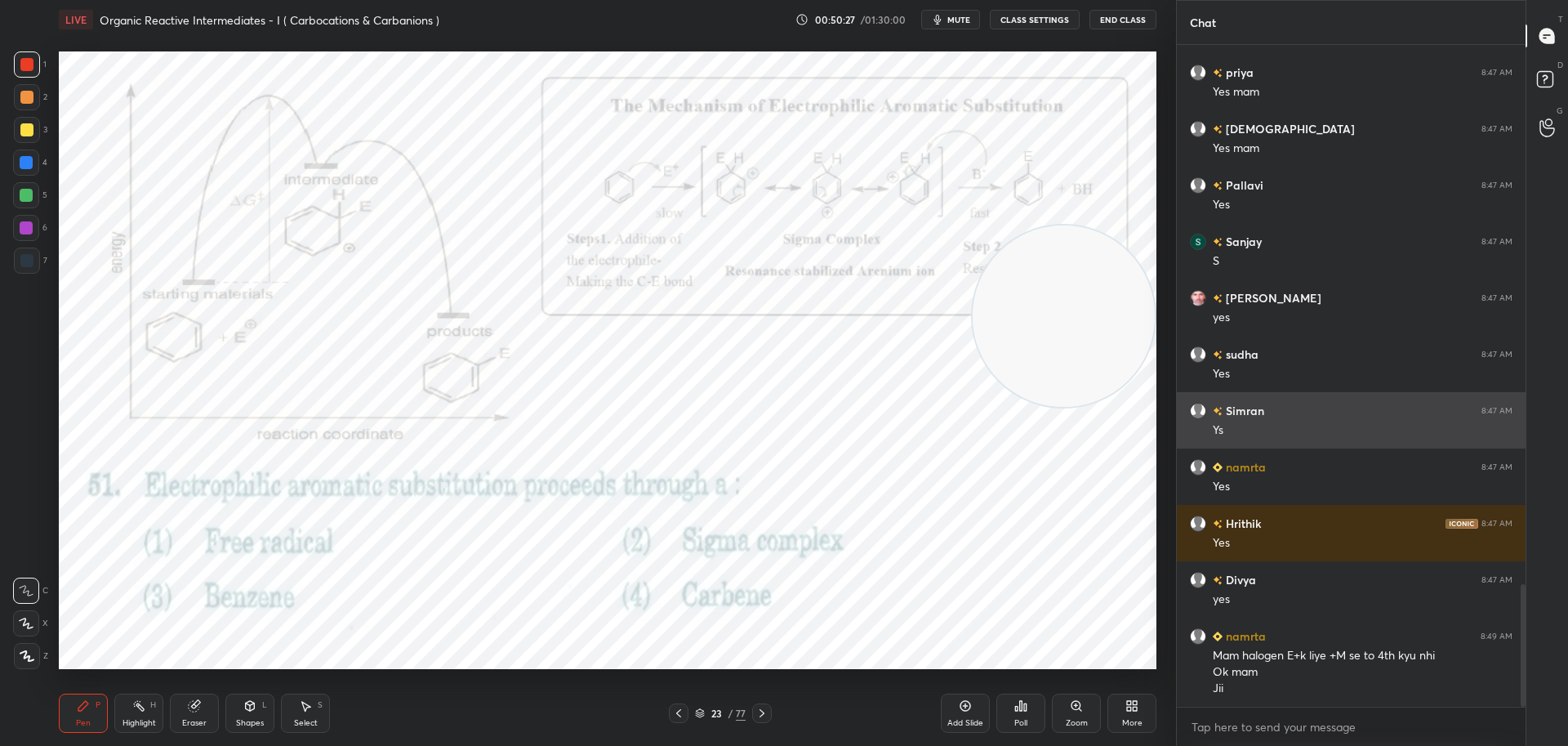
scroll to position [537, 344]
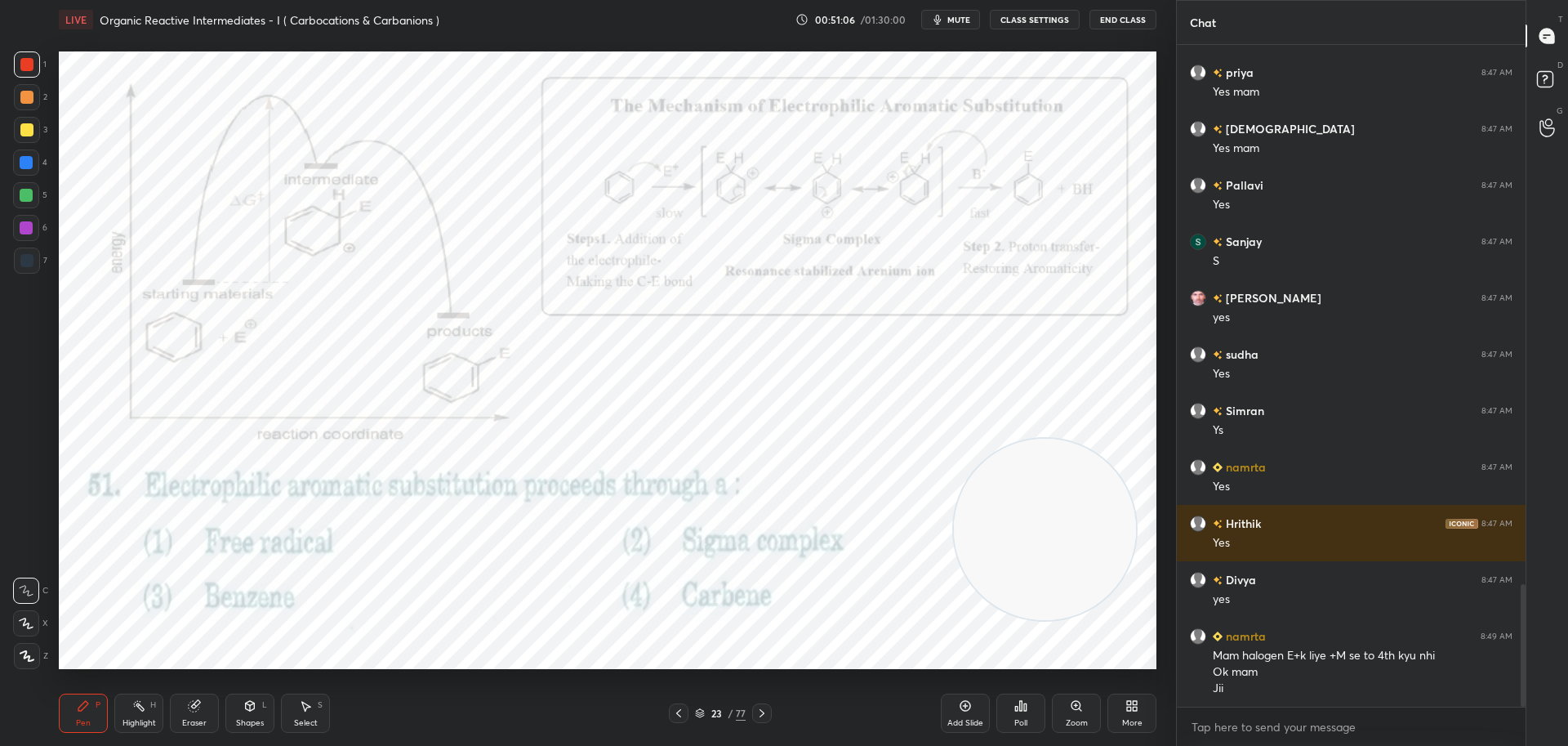
click at [768, 714] on icon at bounding box center [761, 712] width 13 height 13
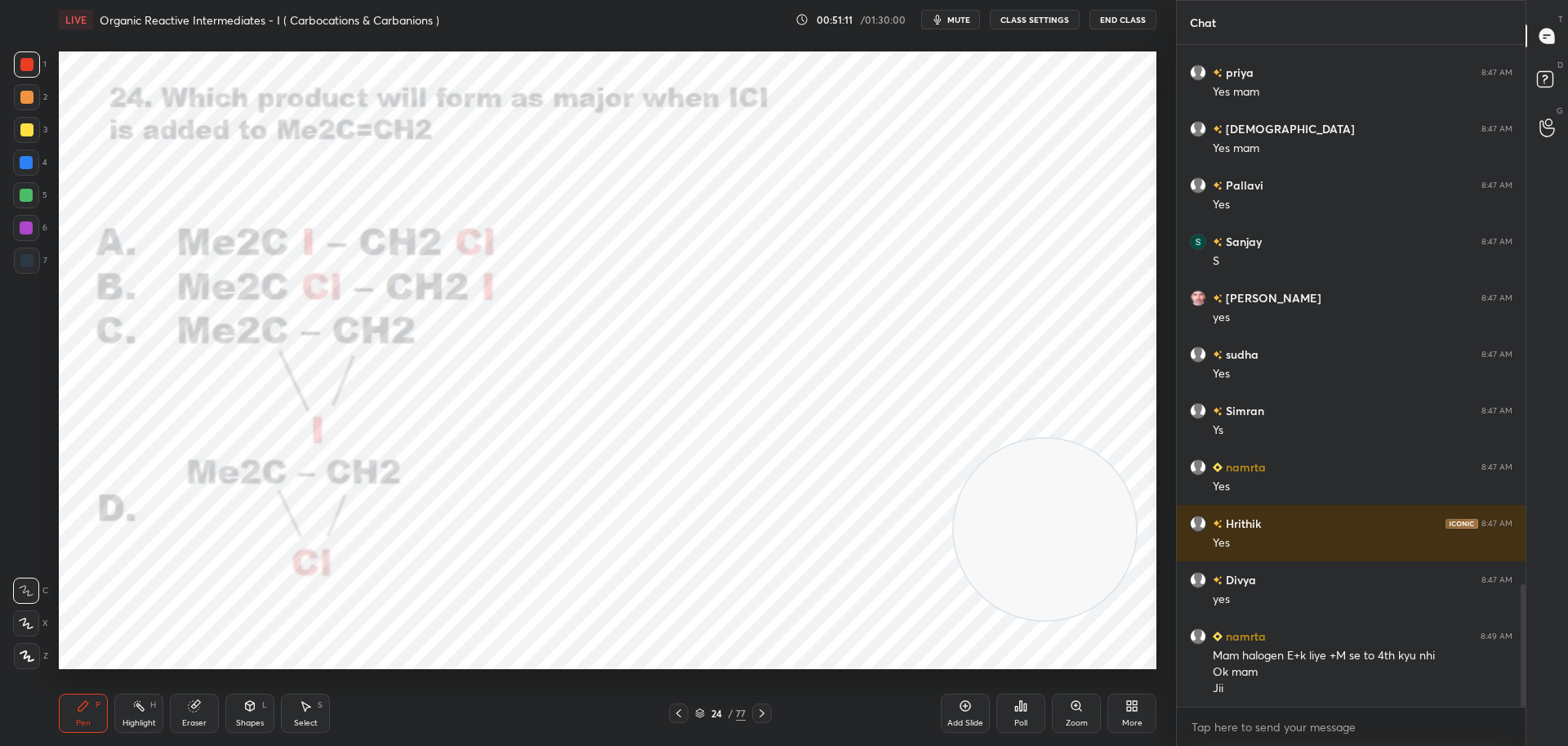
click at [1023, 704] on icon at bounding box center [1020, 705] width 13 height 13
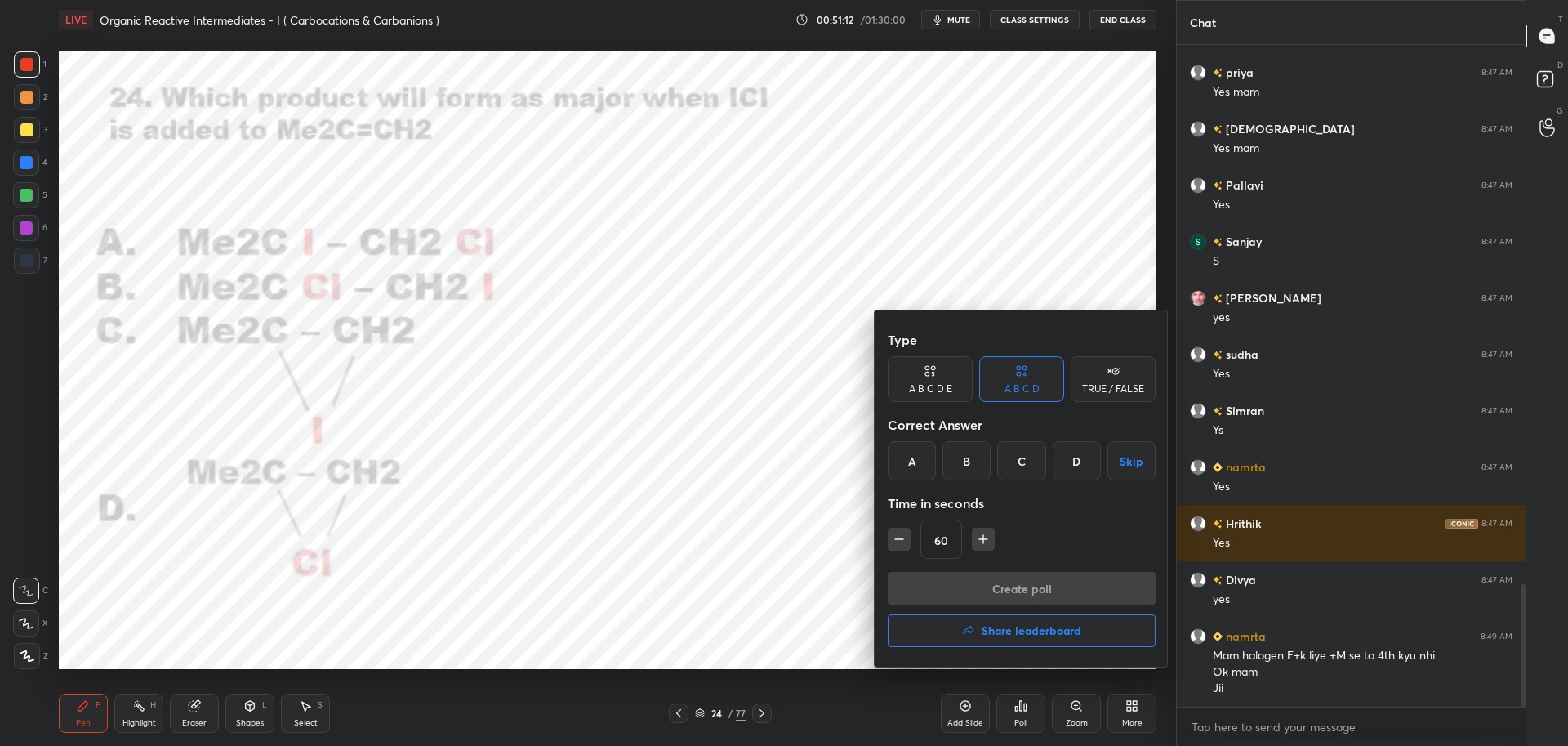
click at [990, 543] on icon "button" at bounding box center [982, 538] width 16 height 16
click at [987, 540] on icon "button" at bounding box center [982, 538] width 16 height 16
type input "90"
click at [968, 464] on div "B" at bounding box center [966, 460] width 48 height 39
click at [962, 586] on button "Create poll" at bounding box center [1021, 587] width 268 height 33
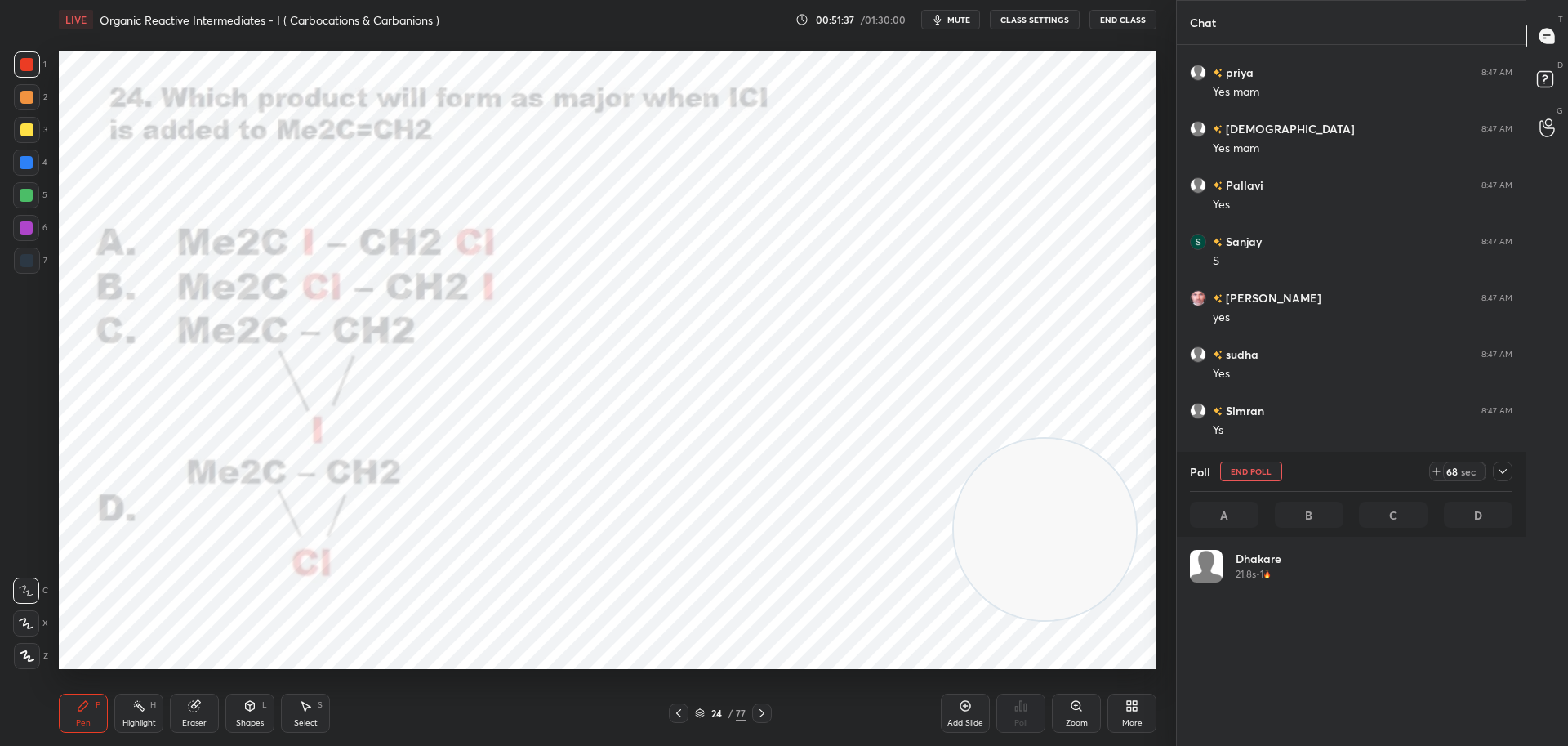
scroll to position [191, 318]
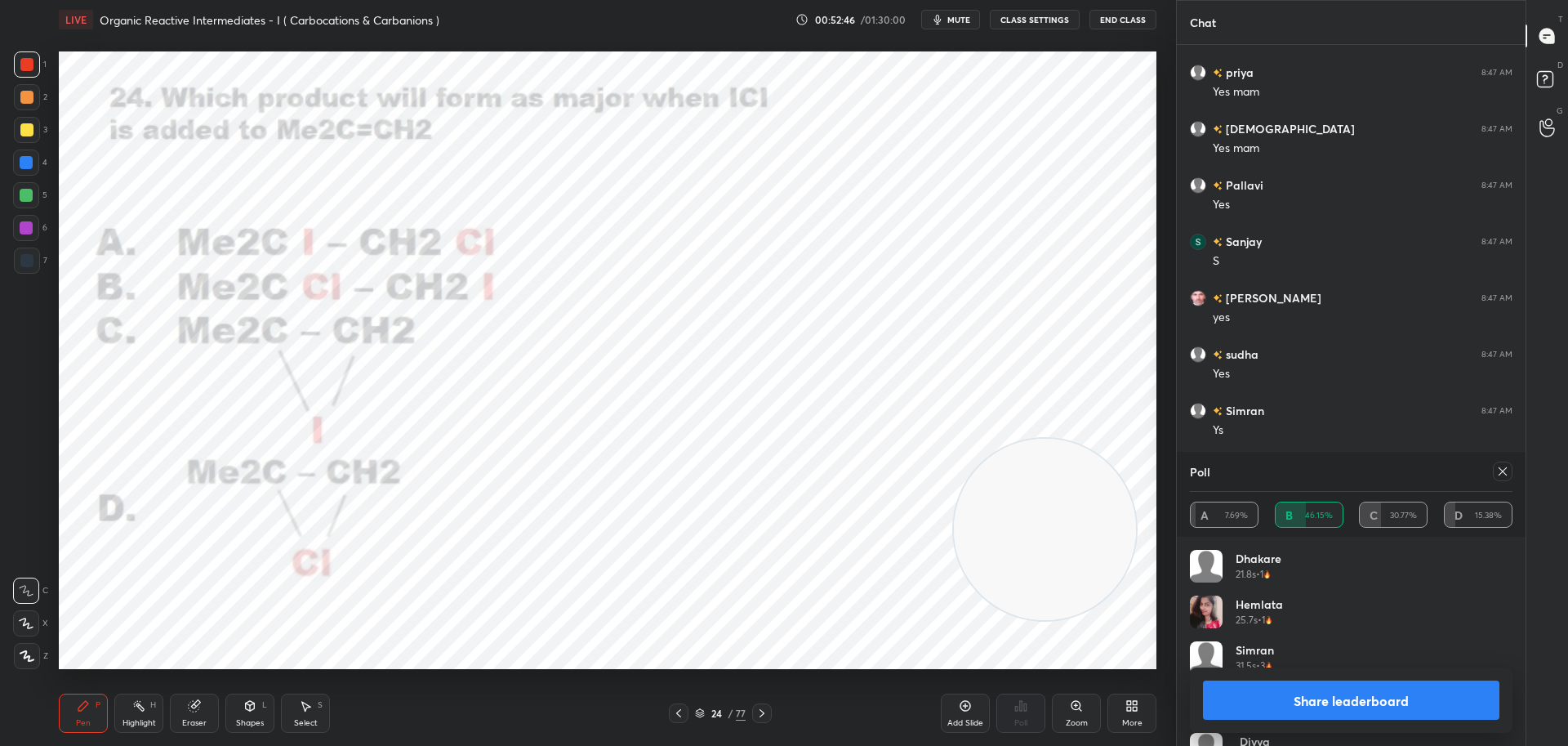
click at [1354, 694] on button "Share leaderboard" at bounding box center [1351, 699] width 297 height 39
type textarea "x"
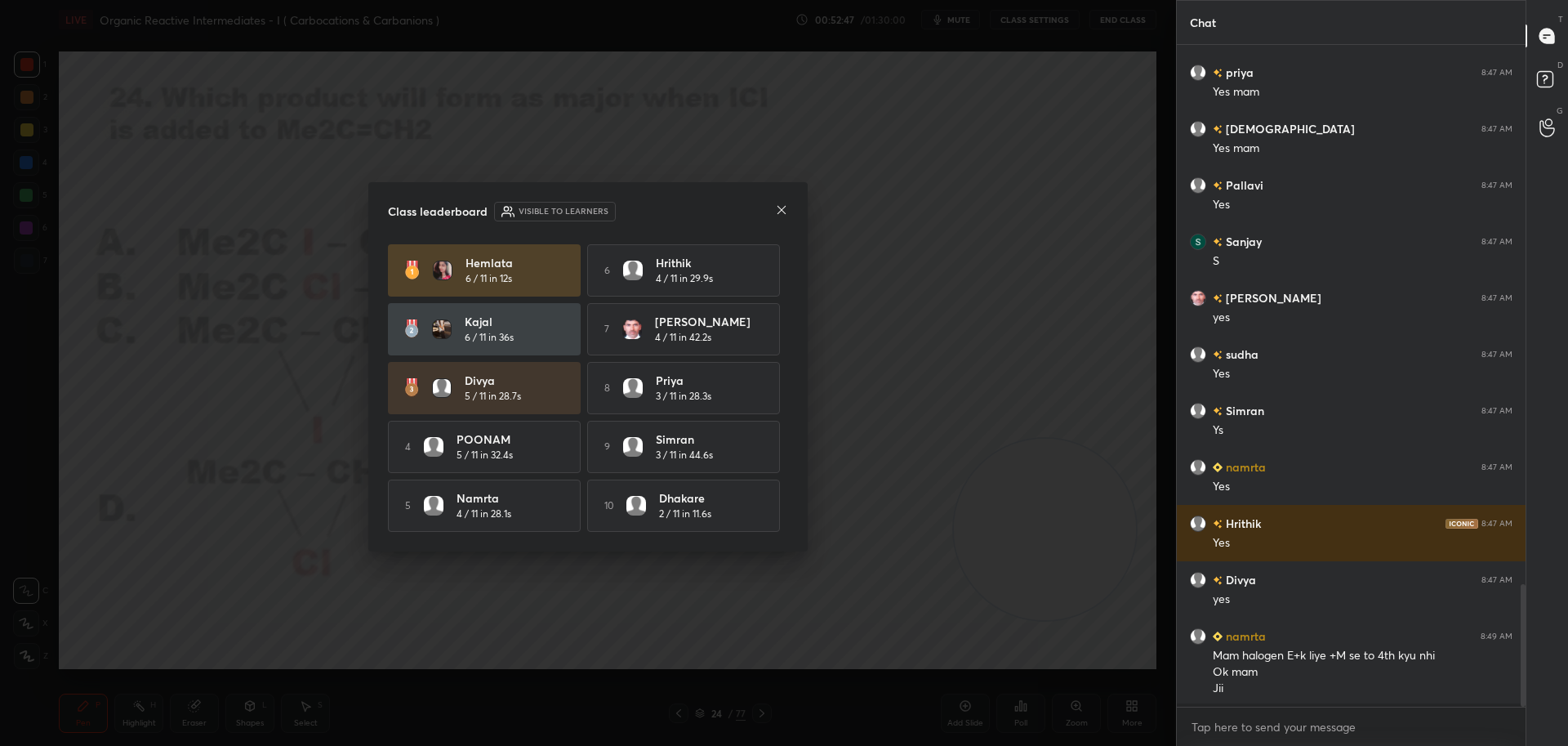
scroll to position [6, 6]
click at [787, 204] on icon at bounding box center [781, 209] width 13 height 13
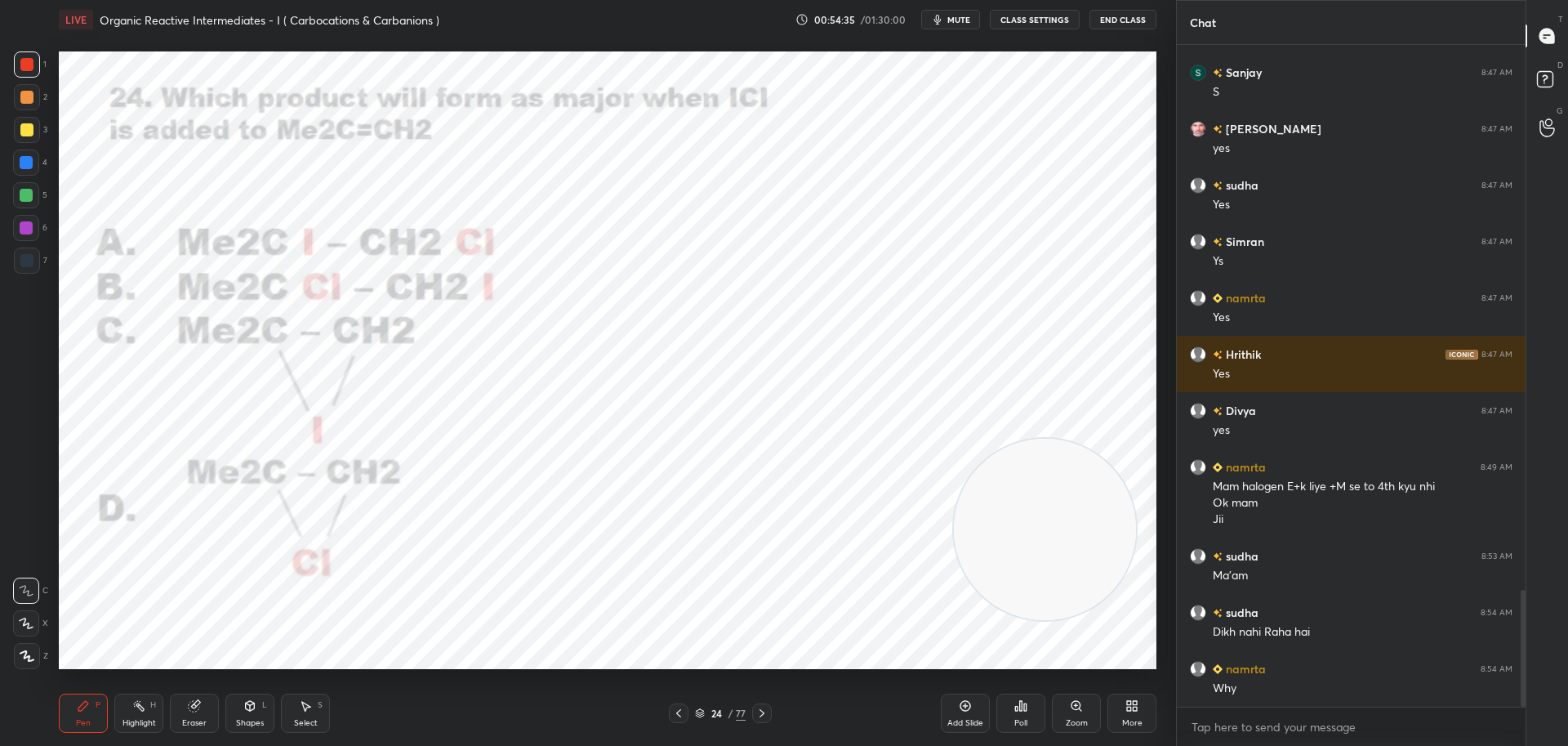
scroll to position [3137, 0]
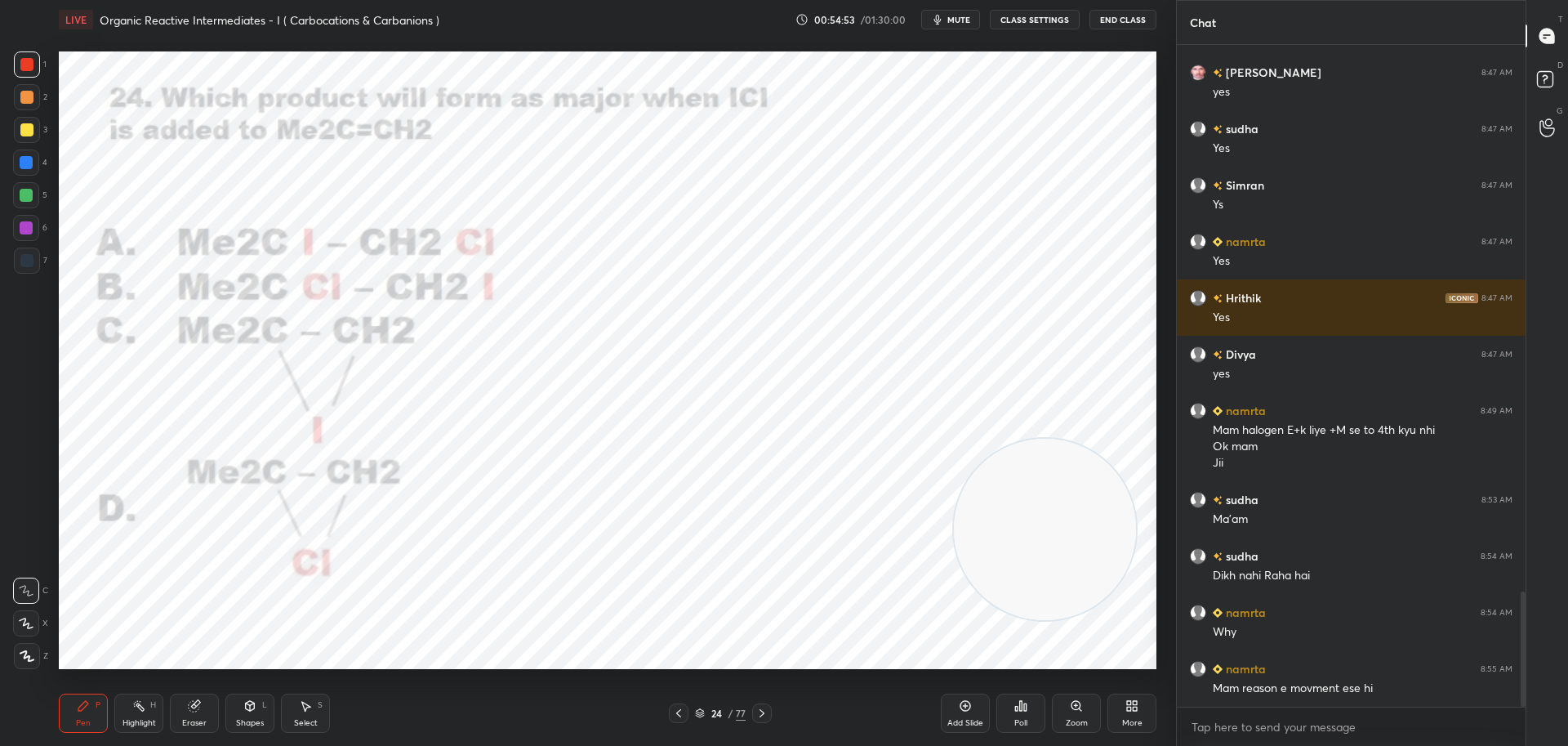
click at [33, 262] on div at bounding box center [26, 260] width 13 height 13
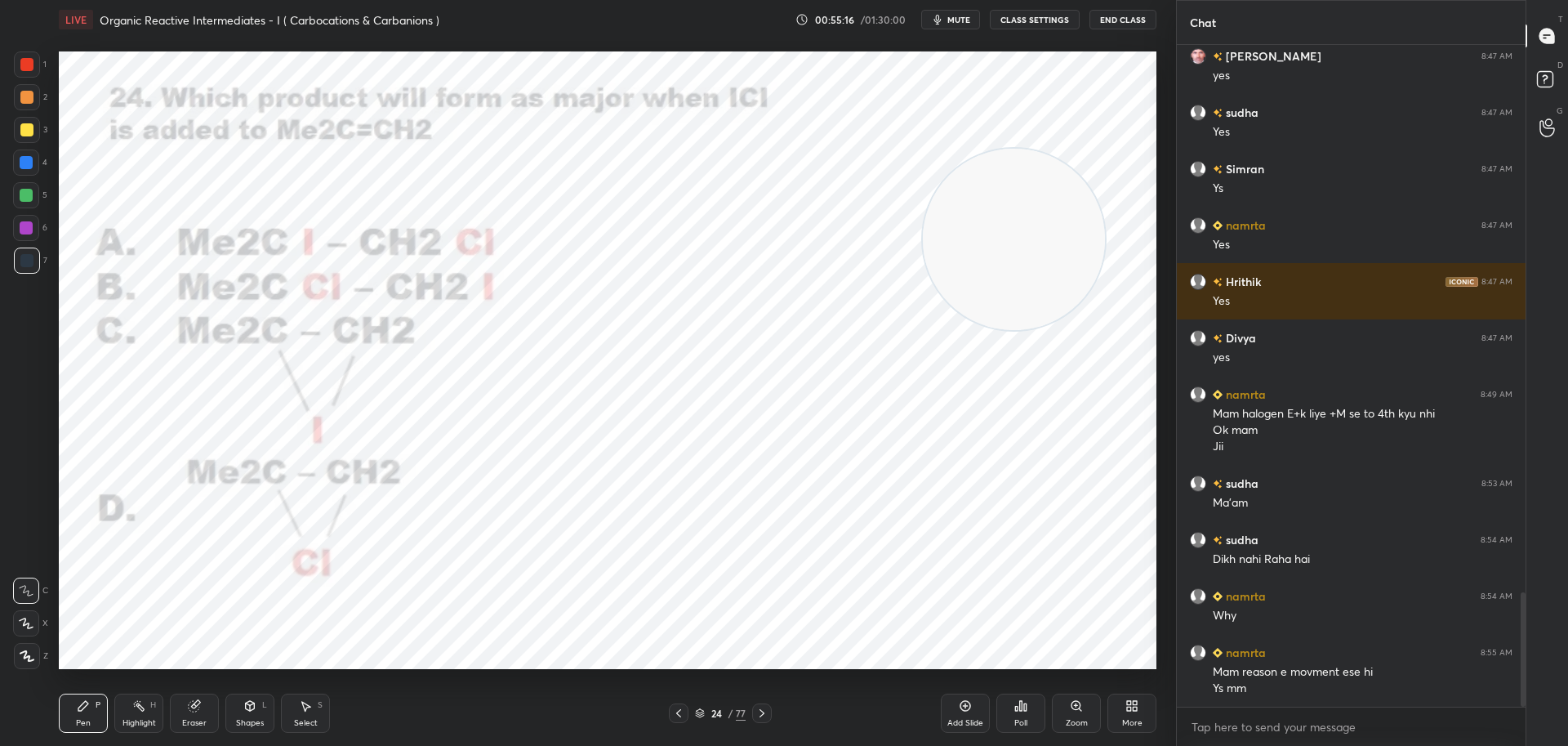
scroll to position [3170, 0]
click at [28, 160] on div at bounding box center [25, 162] width 13 height 13
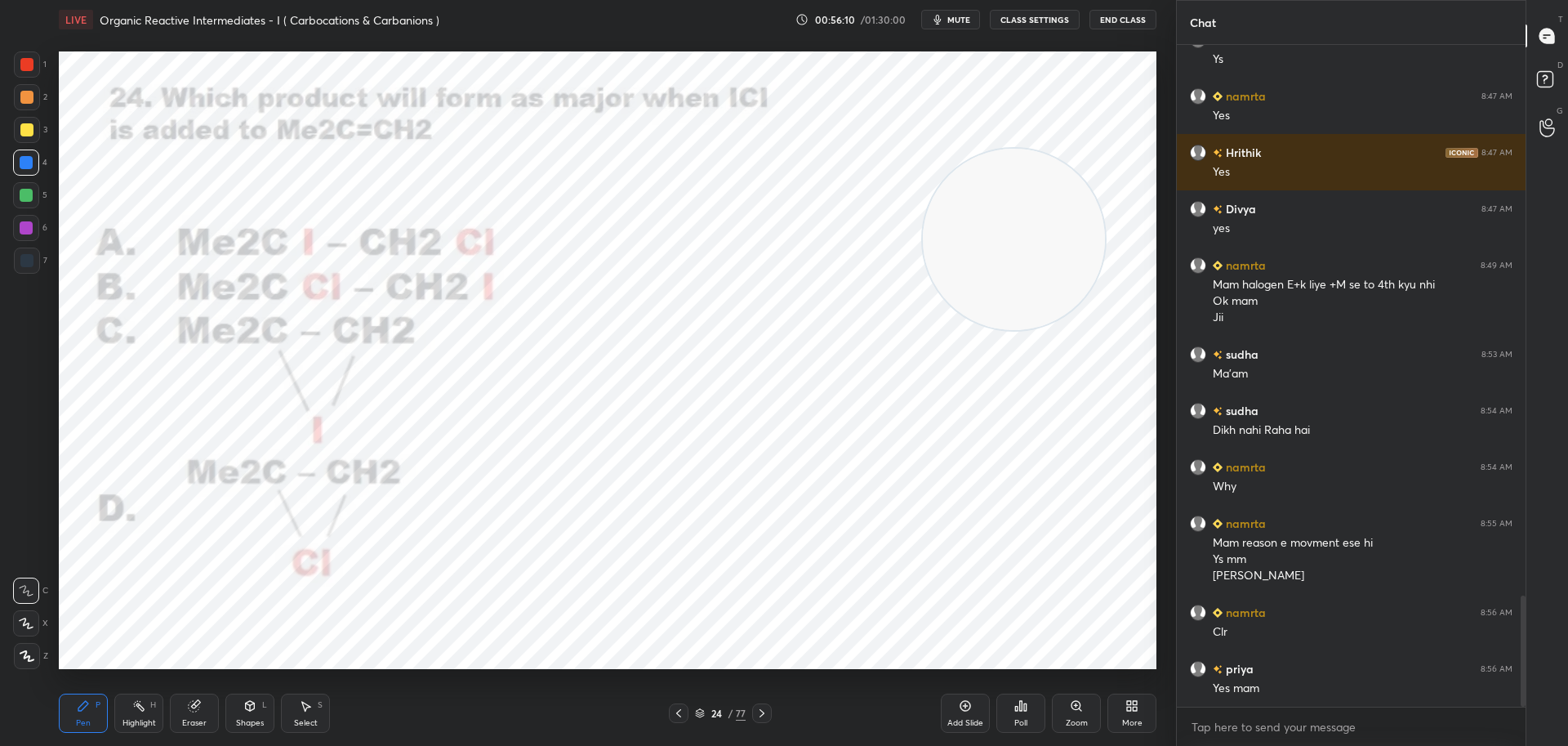
scroll to position [3339, 0]
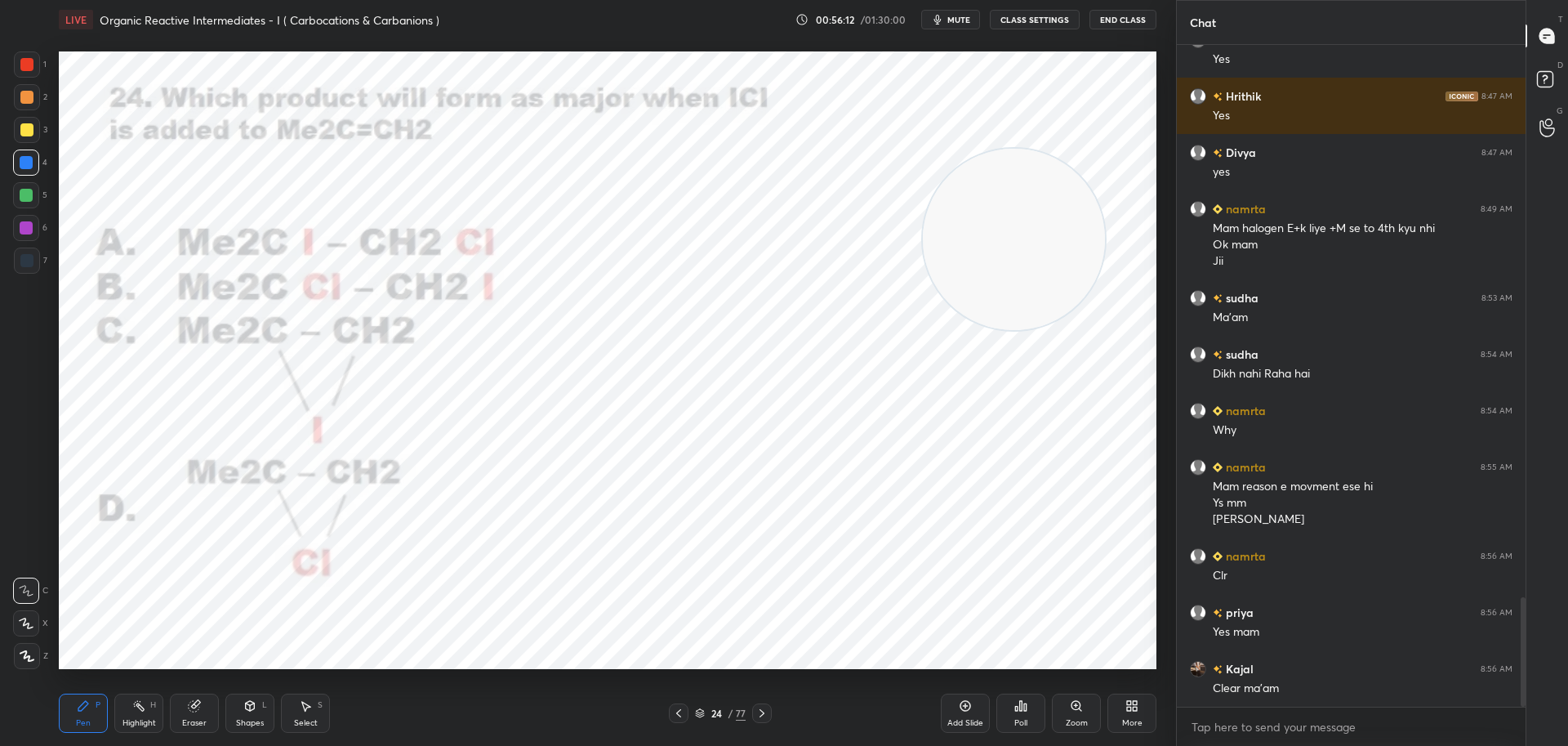
click at [767, 708] on icon at bounding box center [761, 712] width 13 height 13
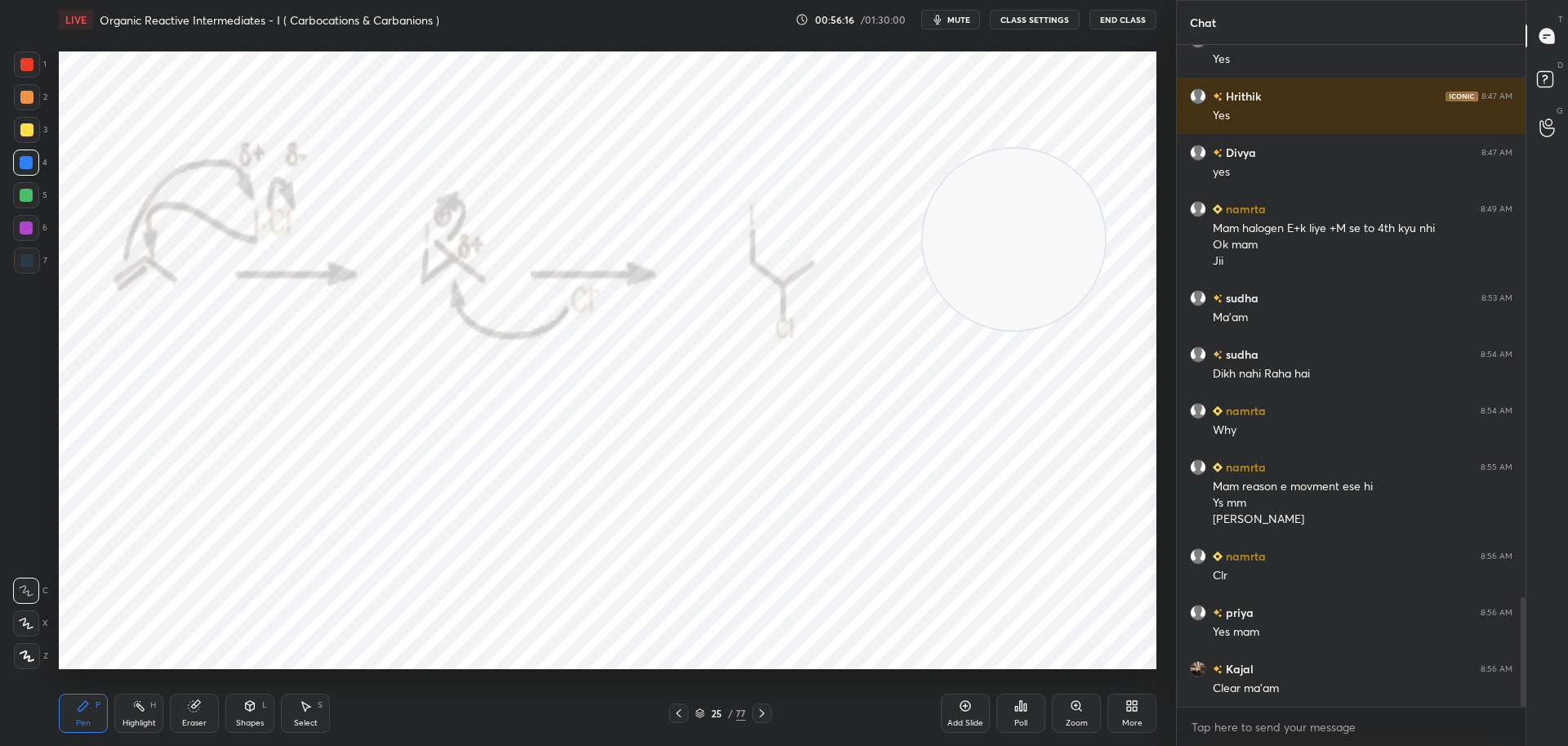
click at [770, 710] on div at bounding box center [761, 712] width 19 height 19
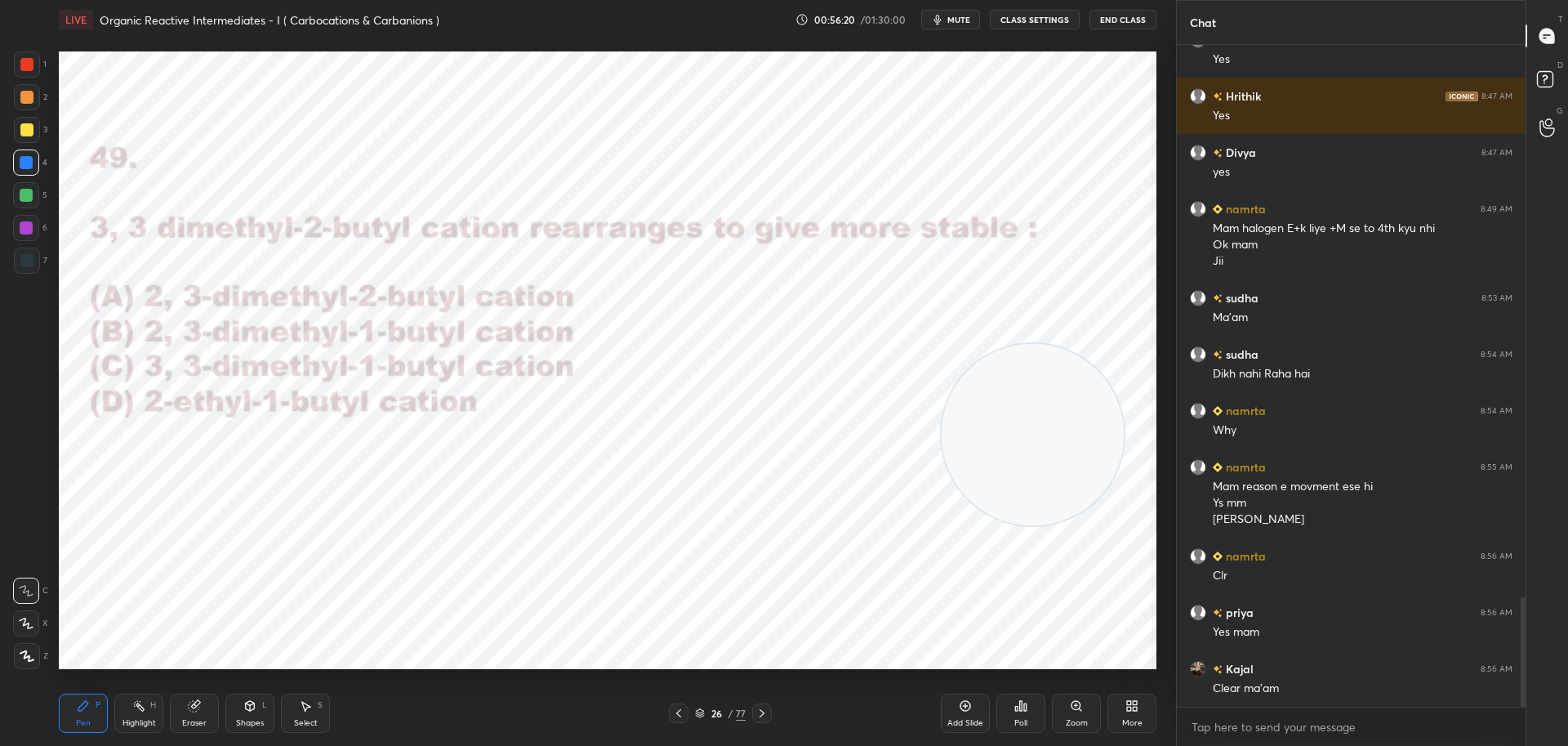
click at [1021, 703] on icon at bounding box center [1020, 706] width 3 height 10
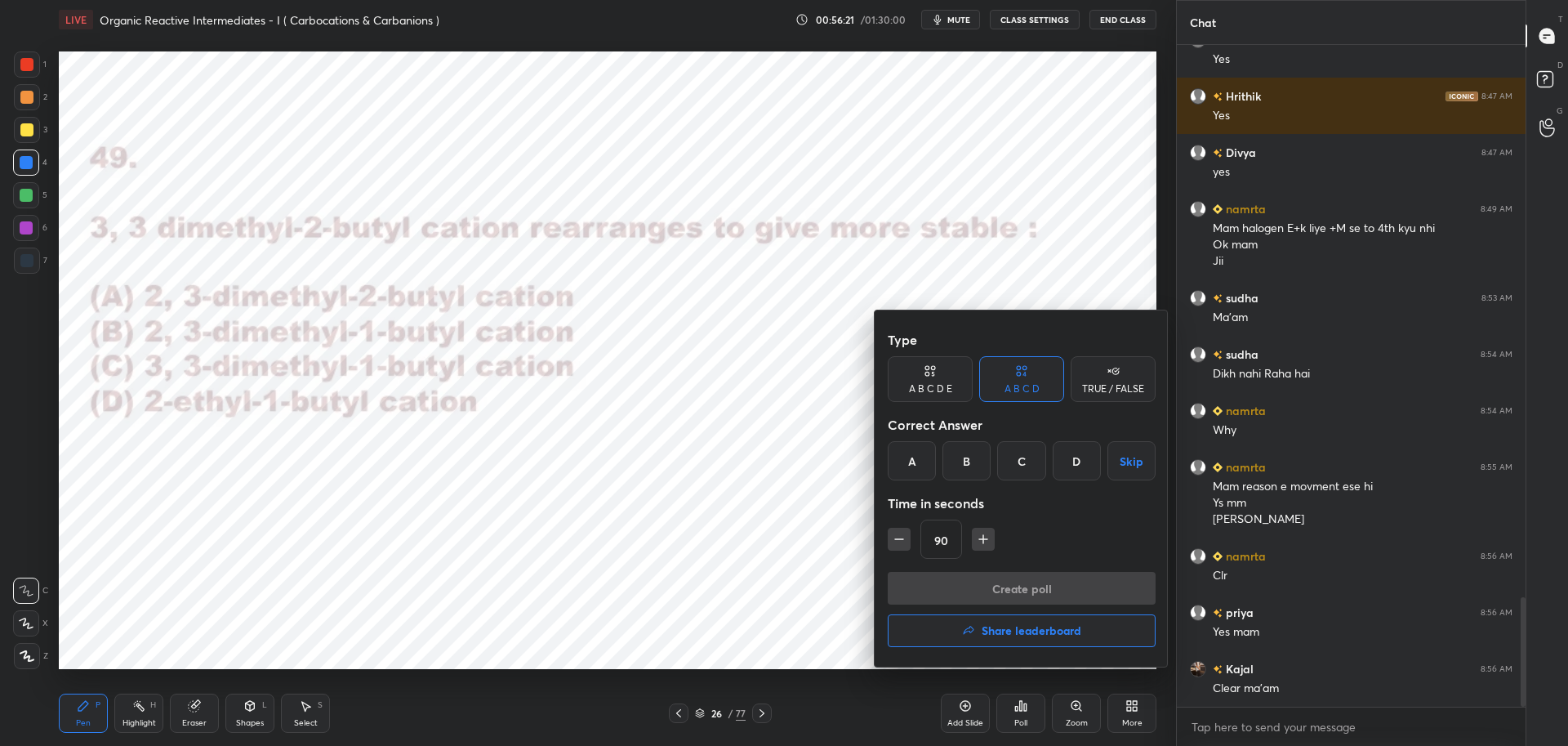
click at [901, 539] on icon "button" at bounding box center [899, 539] width 8 height 0
type input "75"
click at [911, 457] on div "A" at bounding box center [911, 460] width 48 height 39
click at [954, 585] on button "Create poll" at bounding box center [1021, 587] width 268 height 33
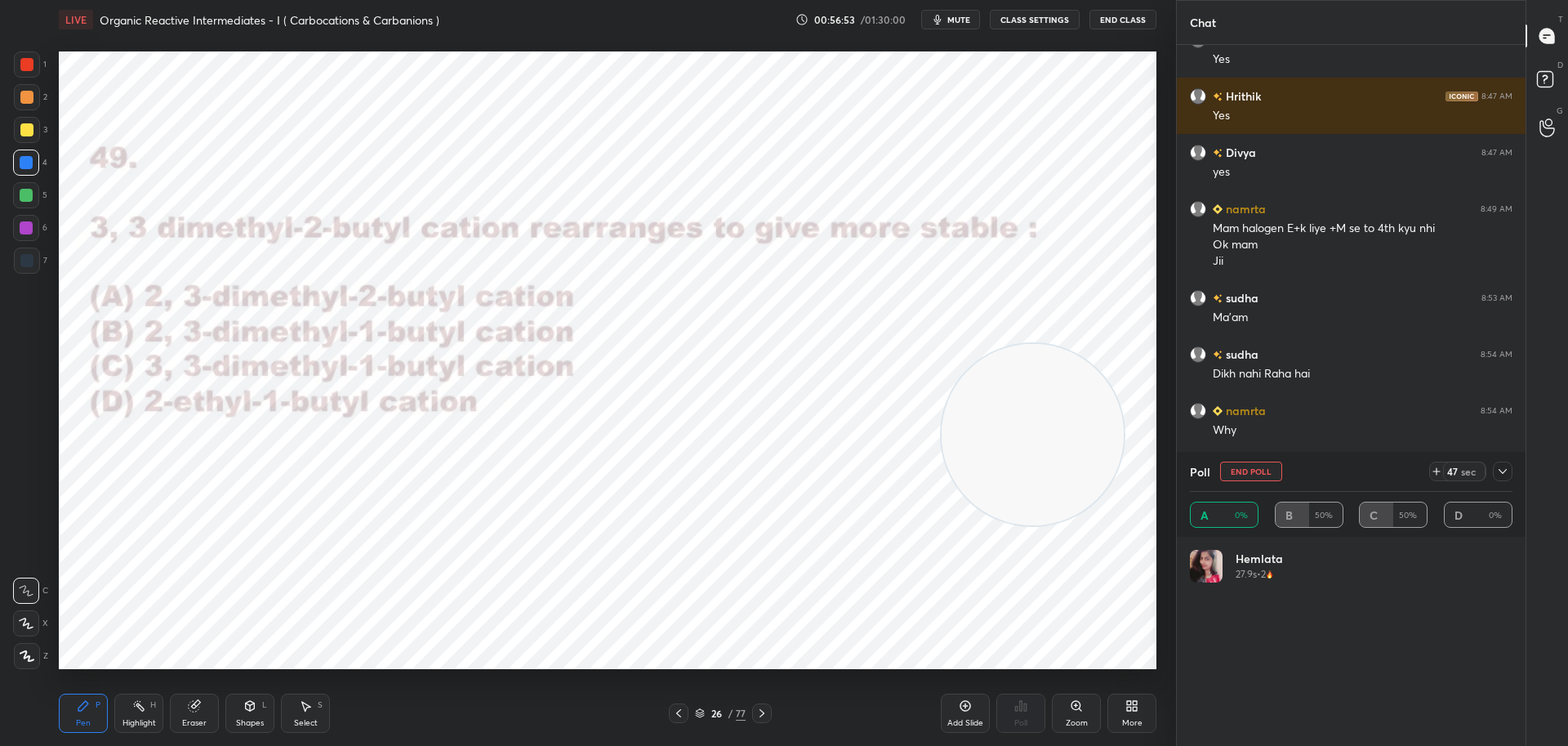
scroll to position [191, 318]
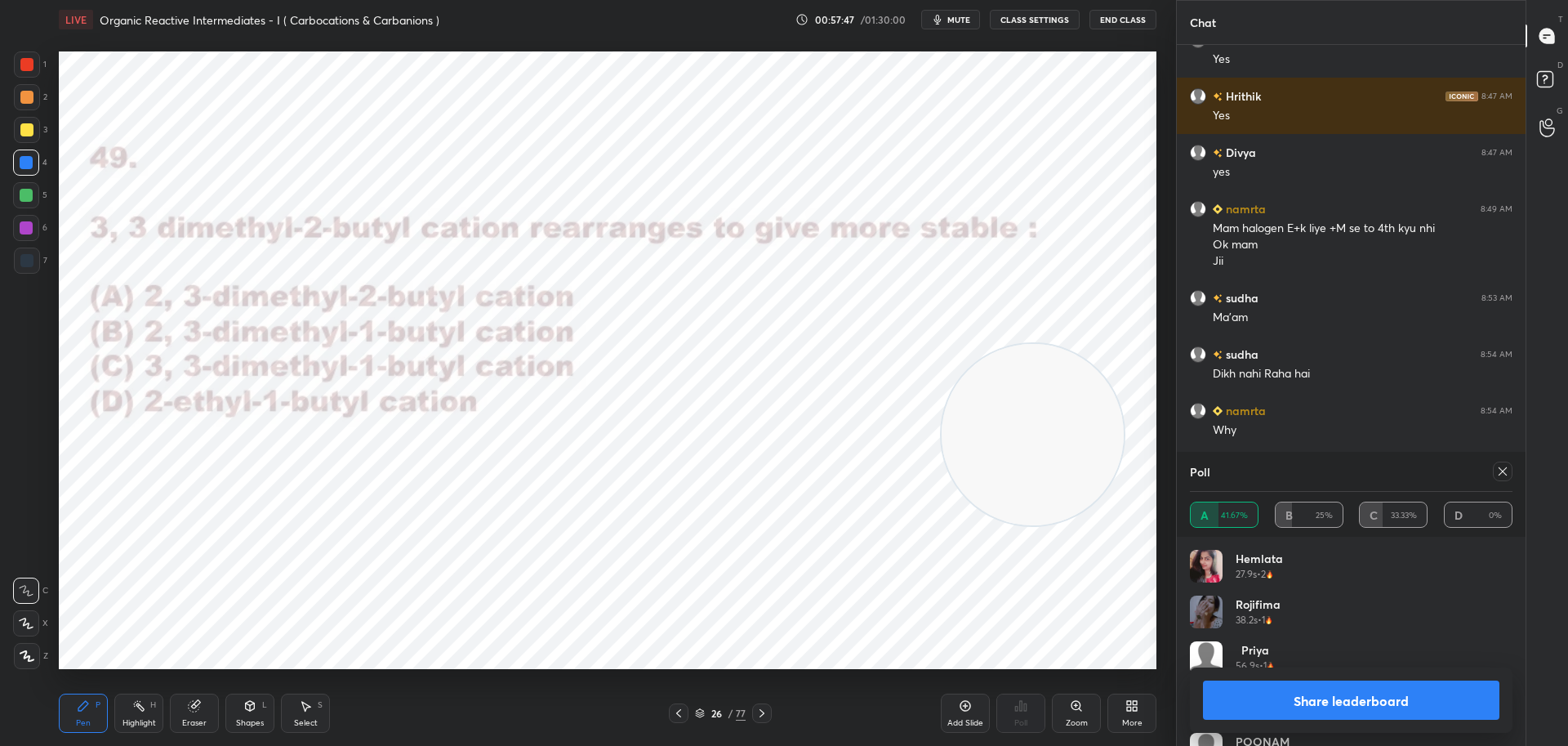
click at [1498, 475] on icon at bounding box center [1502, 470] width 13 height 13
type textarea "x"
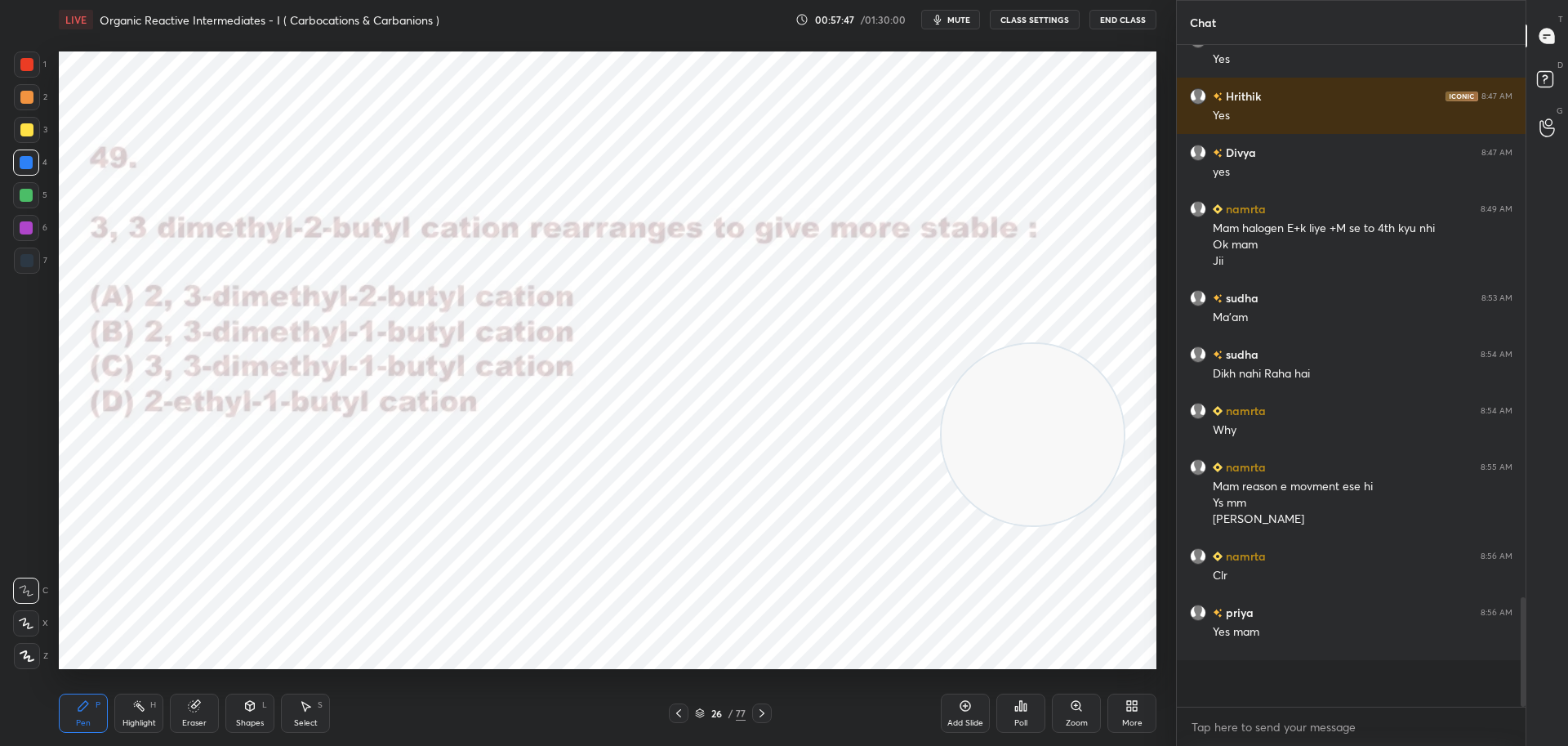
scroll to position [6, 6]
click at [770, 710] on div at bounding box center [761, 712] width 19 height 19
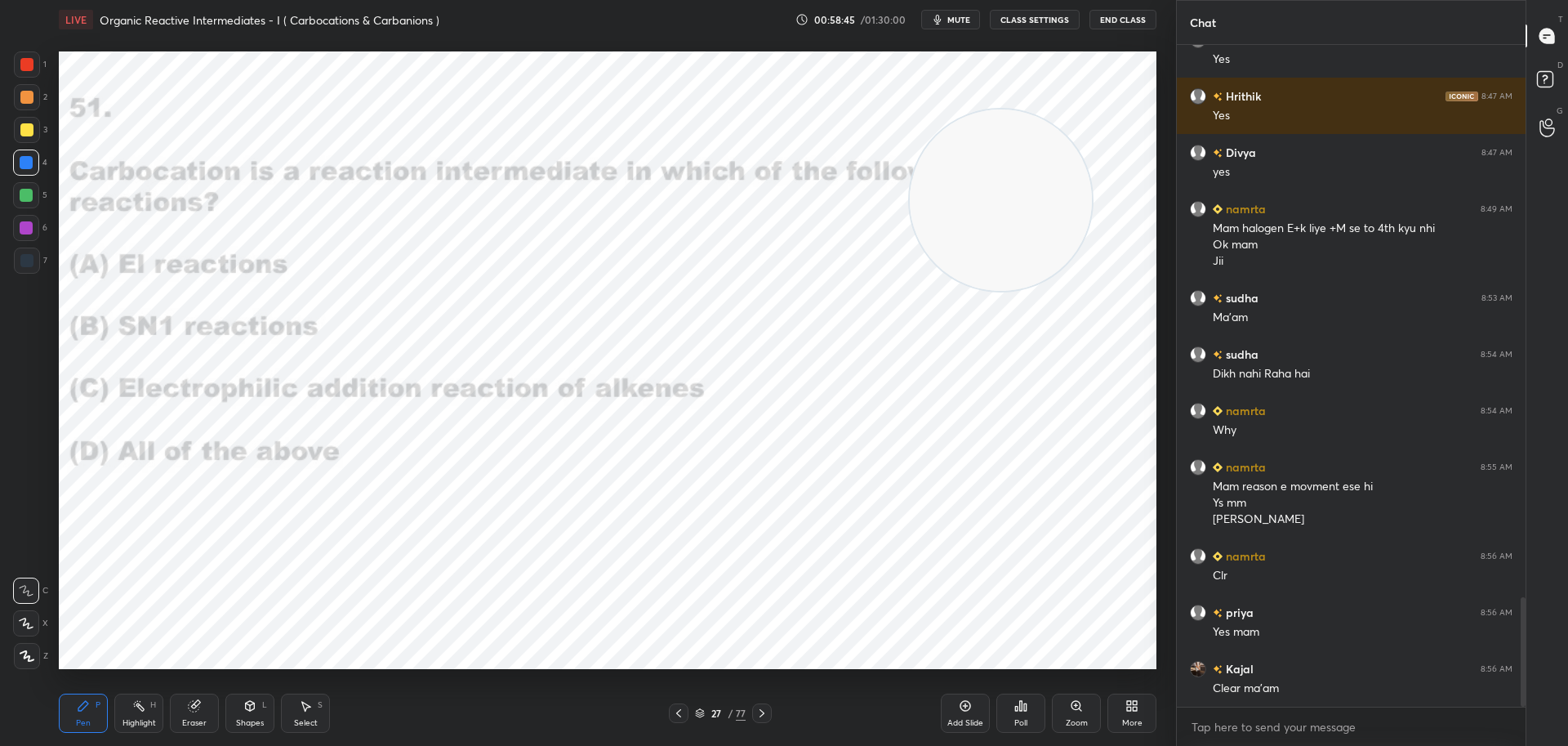
click at [1023, 714] on div "Poll" at bounding box center [1020, 713] width 49 height 39
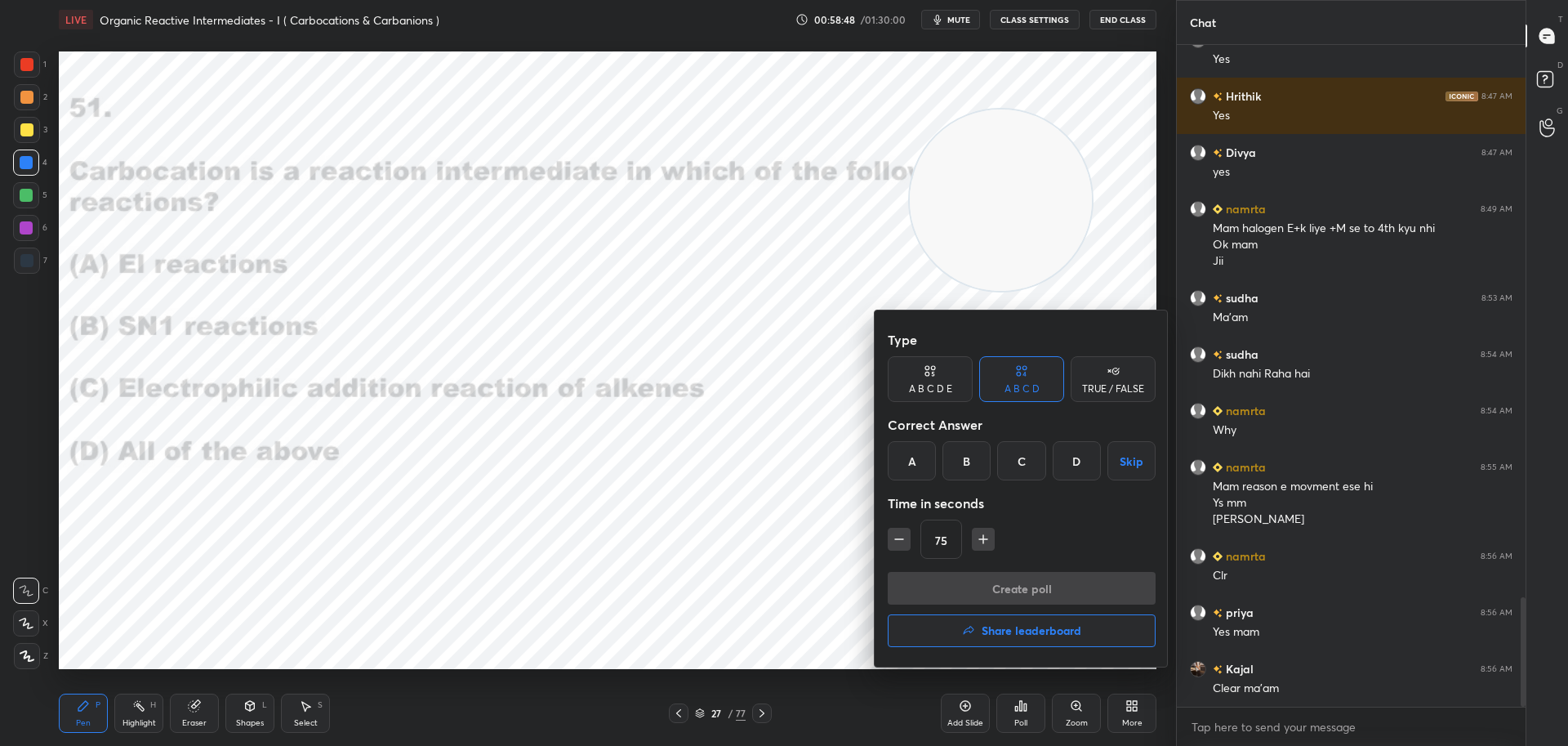
click at [1082, 459] on div "D" at bounding box center [1076, 460] width 48 height 39
click at [987, 541] on icon "button" at bounding box center [982, 538] width 16 height 16
type input "90"
click at [989, 590] on button "Create poll" at bounding box center [1021, 587] width 268 height 33
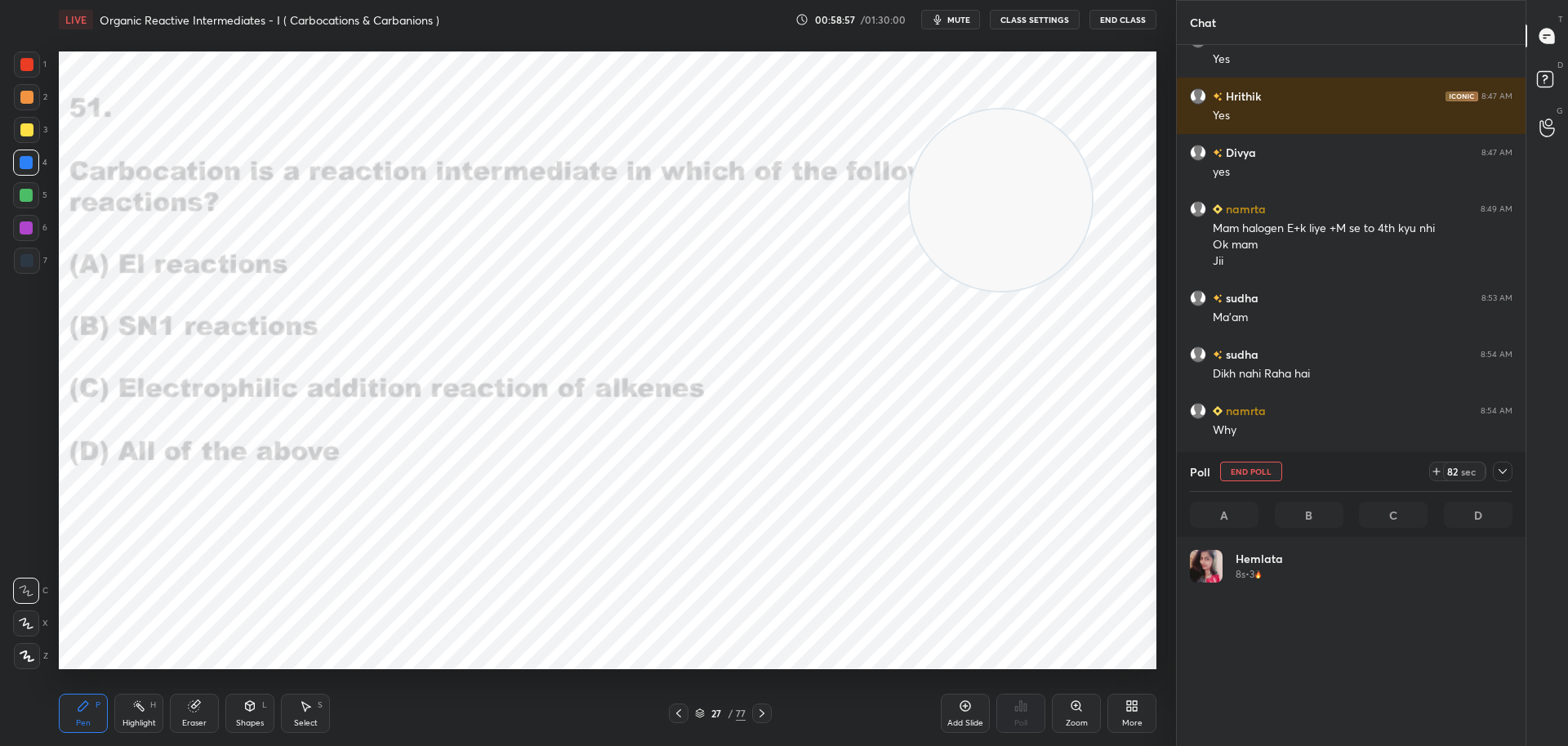
scroll to position [191, 318]
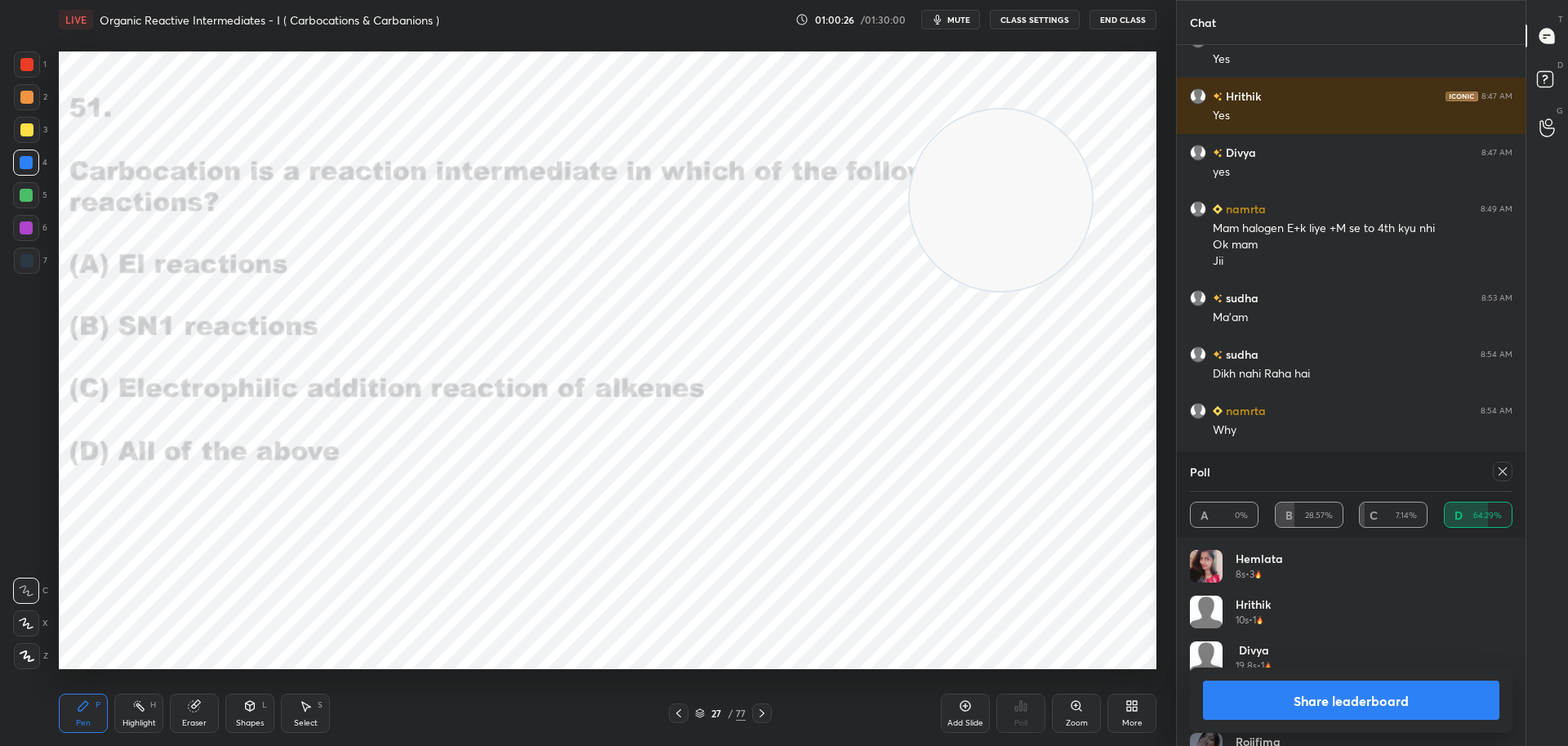
click at [1502, 470] on icon at bounding box center [1502, 470] width 13 height 13
type textarea "x"
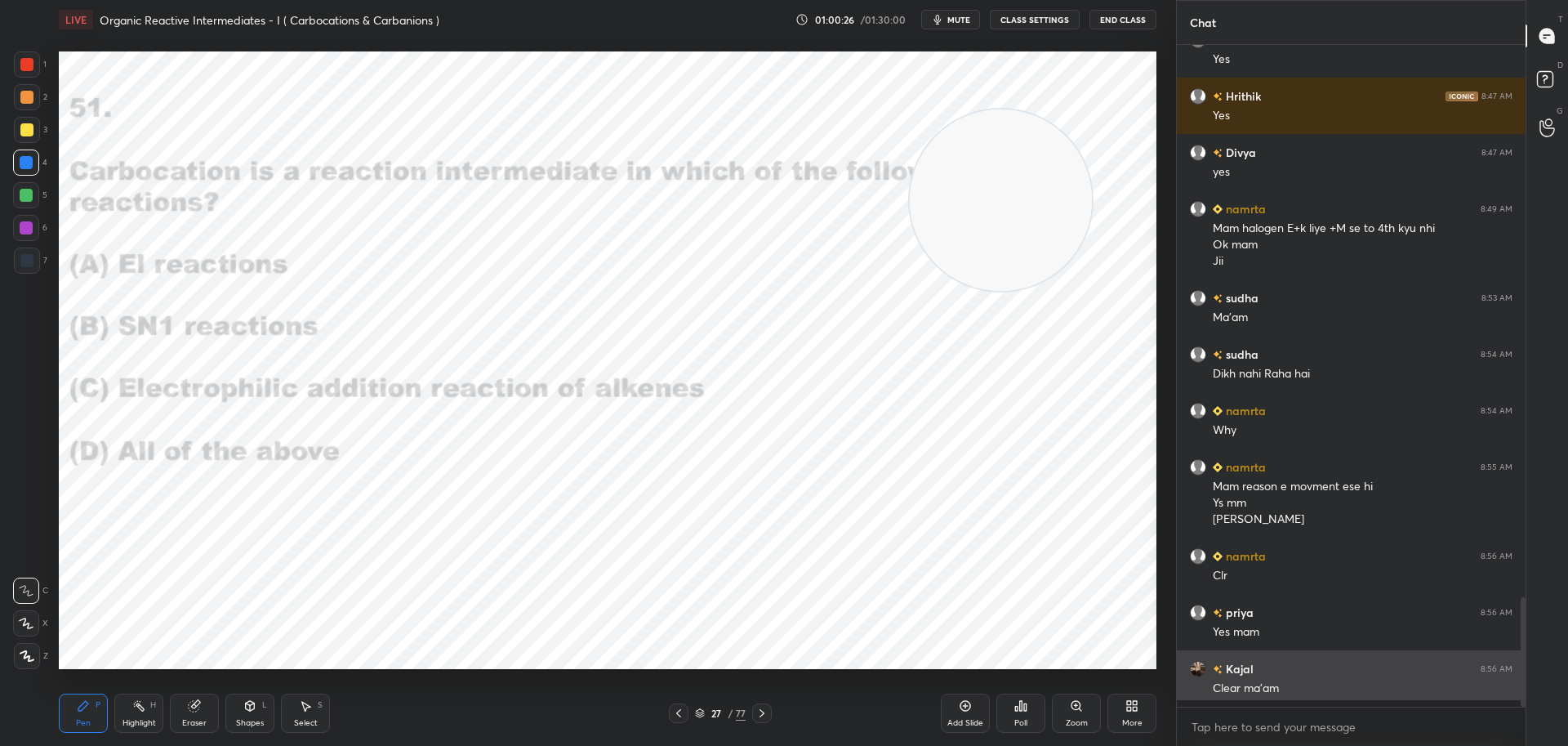
scroll to position [536, 344]
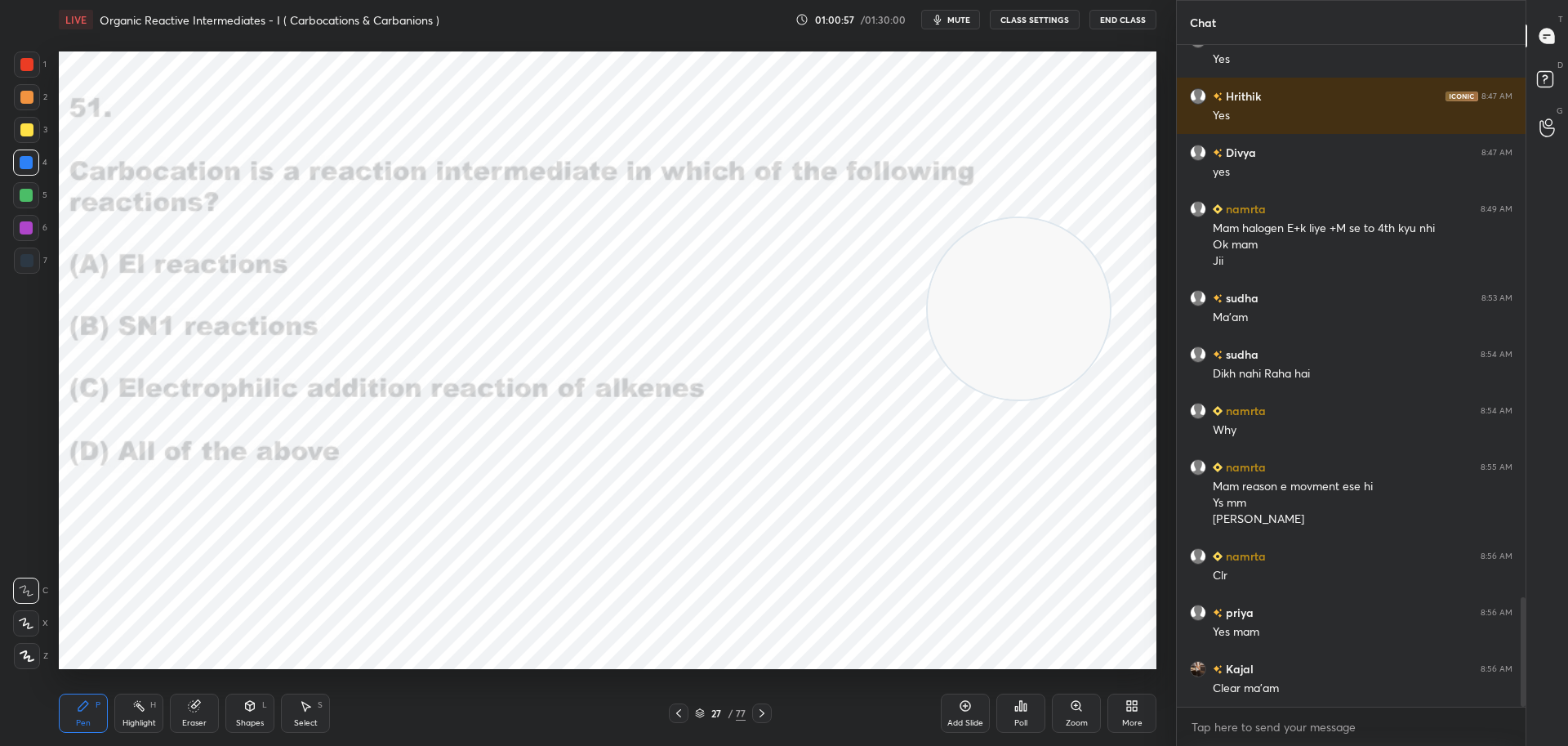
click at [32, 66] on div at bounding box center [26, 64] width 13 height 13
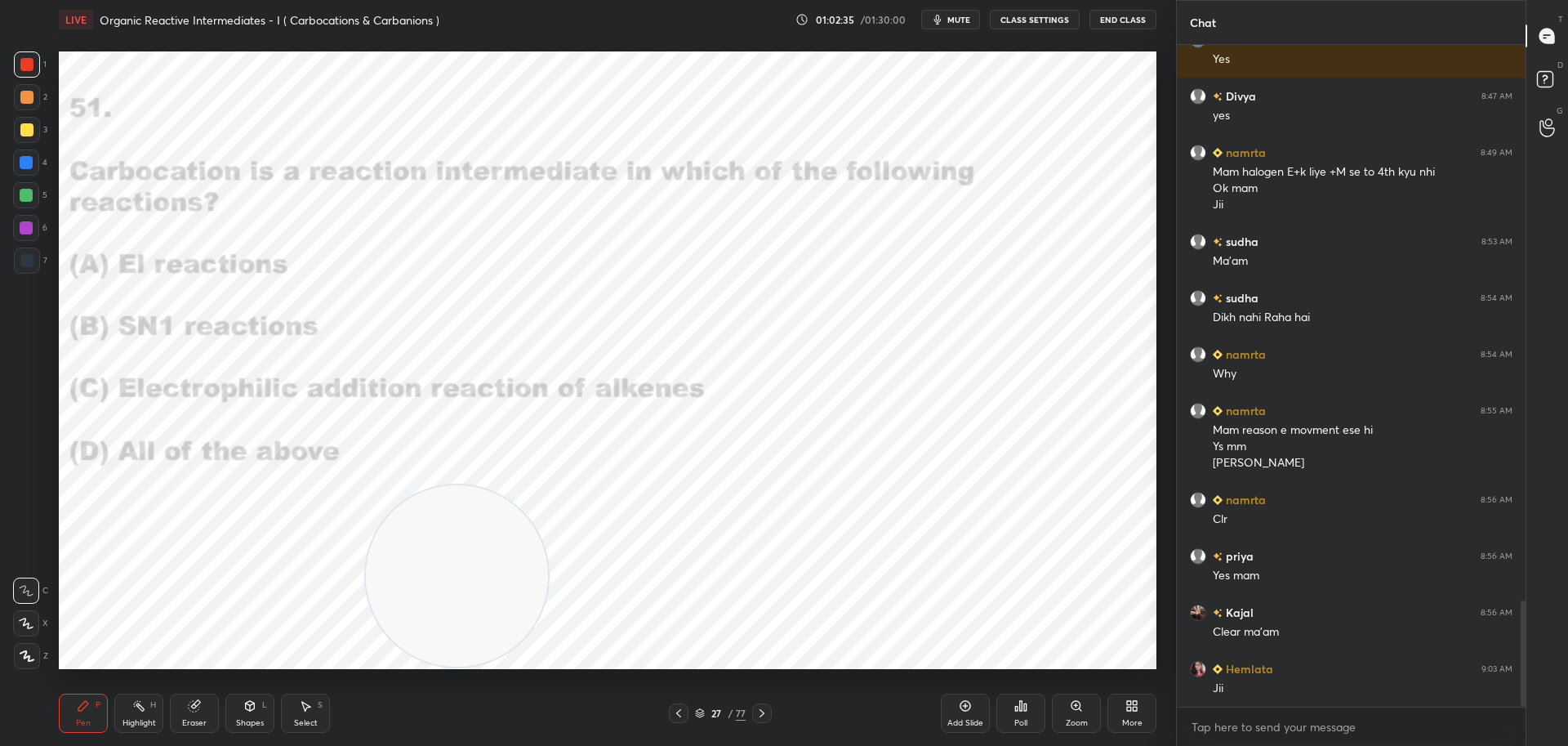
scroll to position [3452, 0]
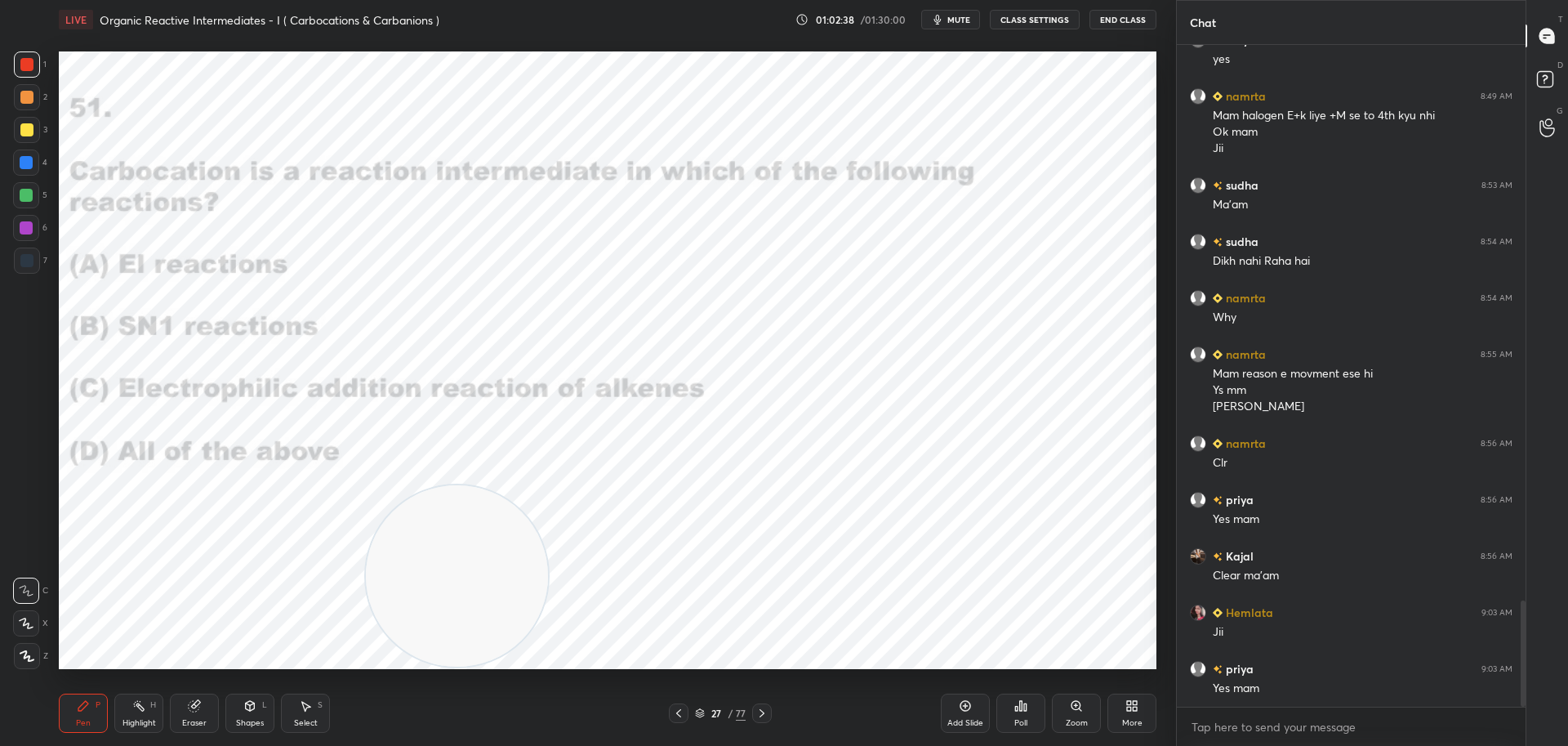
click at [762, 705] on div at bounding box center [761, 712] width 19 height 19
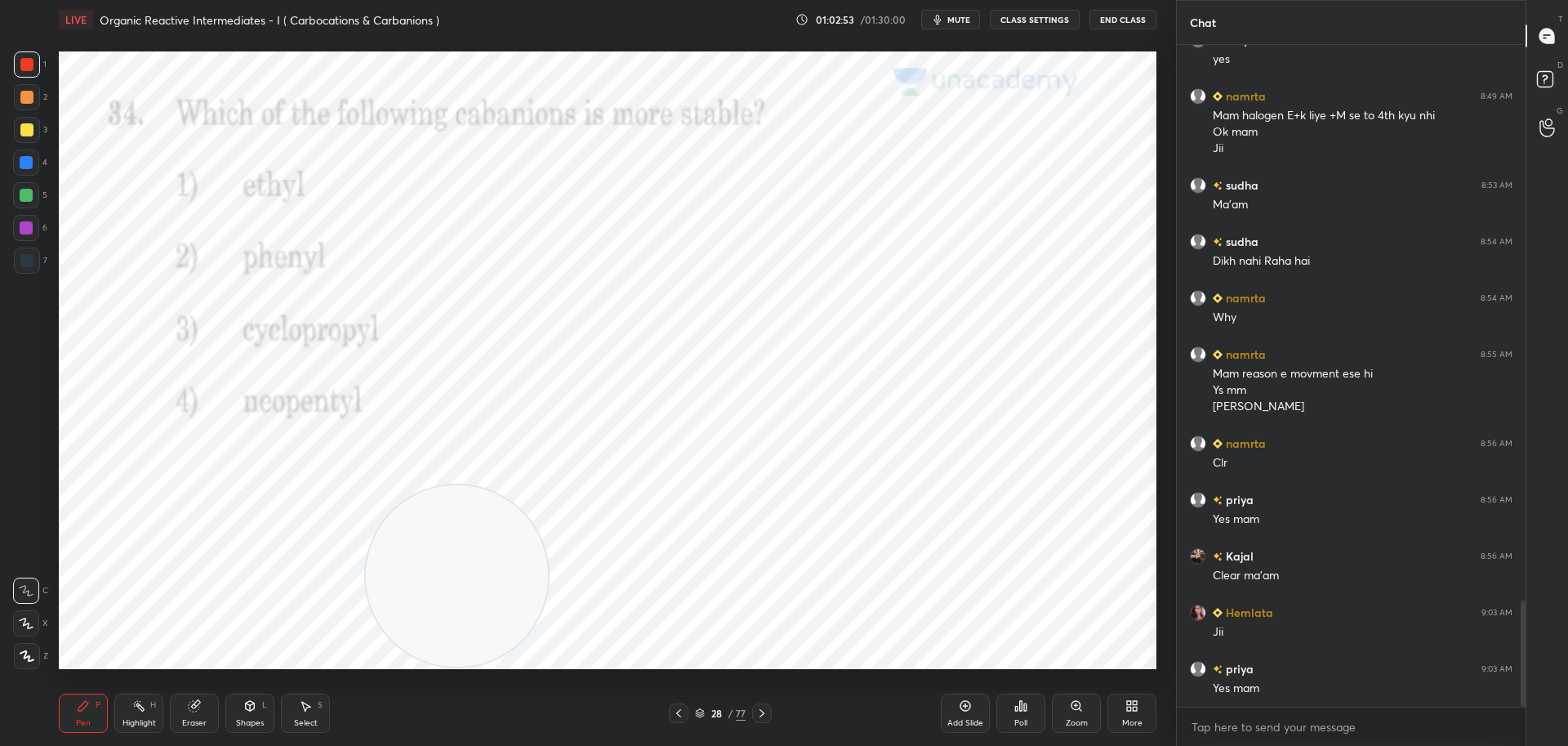
click at [1025, 702] on icon at bounding box center [1020, 705] width 13 height 13
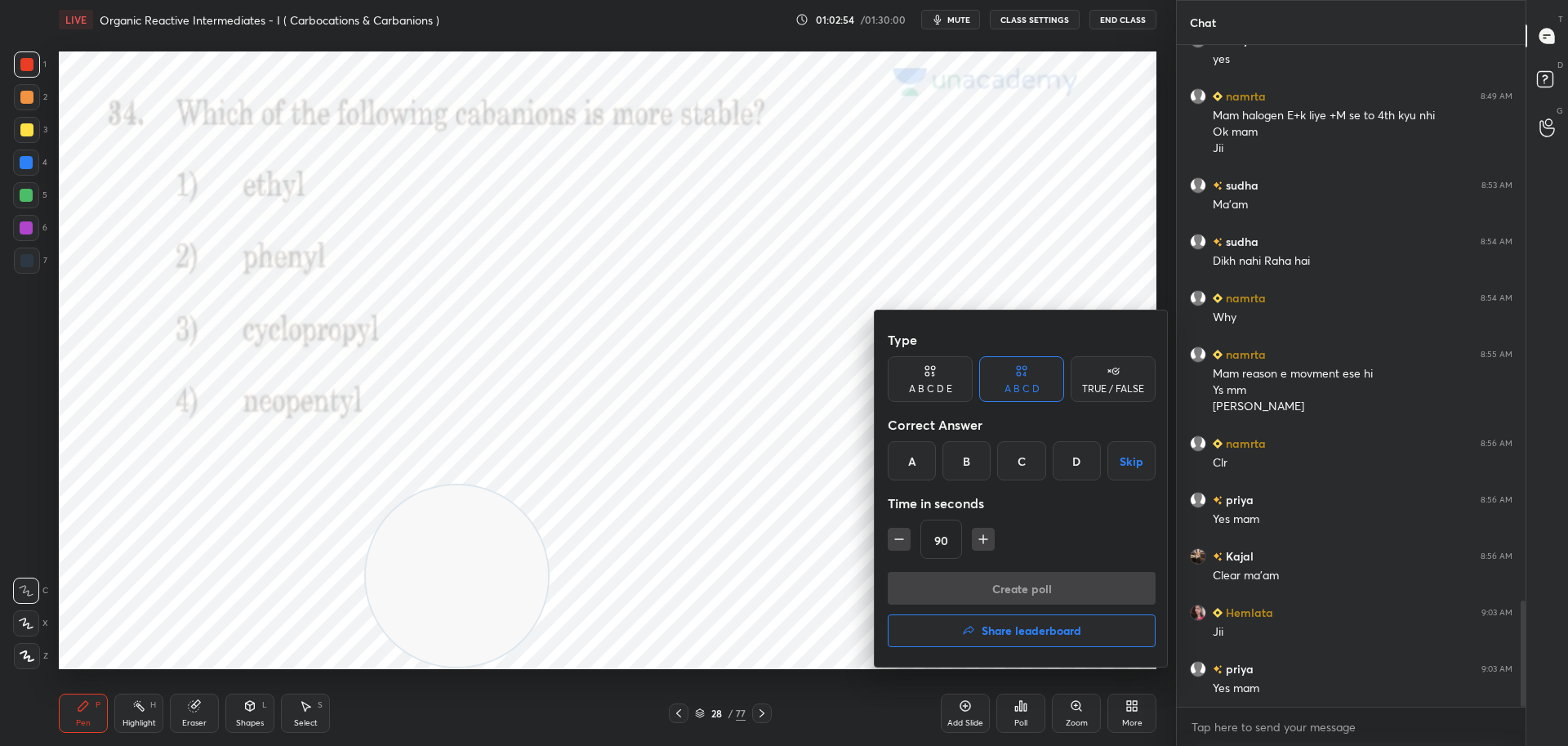
click at [902, 539] on icon "button" at bounding box center [899, 539] width 8 height 0
click at [904, 535] on icon "button" at bounding box center [898, 538] width 16 height 16
type input "60"
click at [964, 466] on div "B" at bounding box center [966, 460] width 48 height 39
click at [989, 589] on button "Create poll" at bounding box center [1021, 587] width 268 height 33
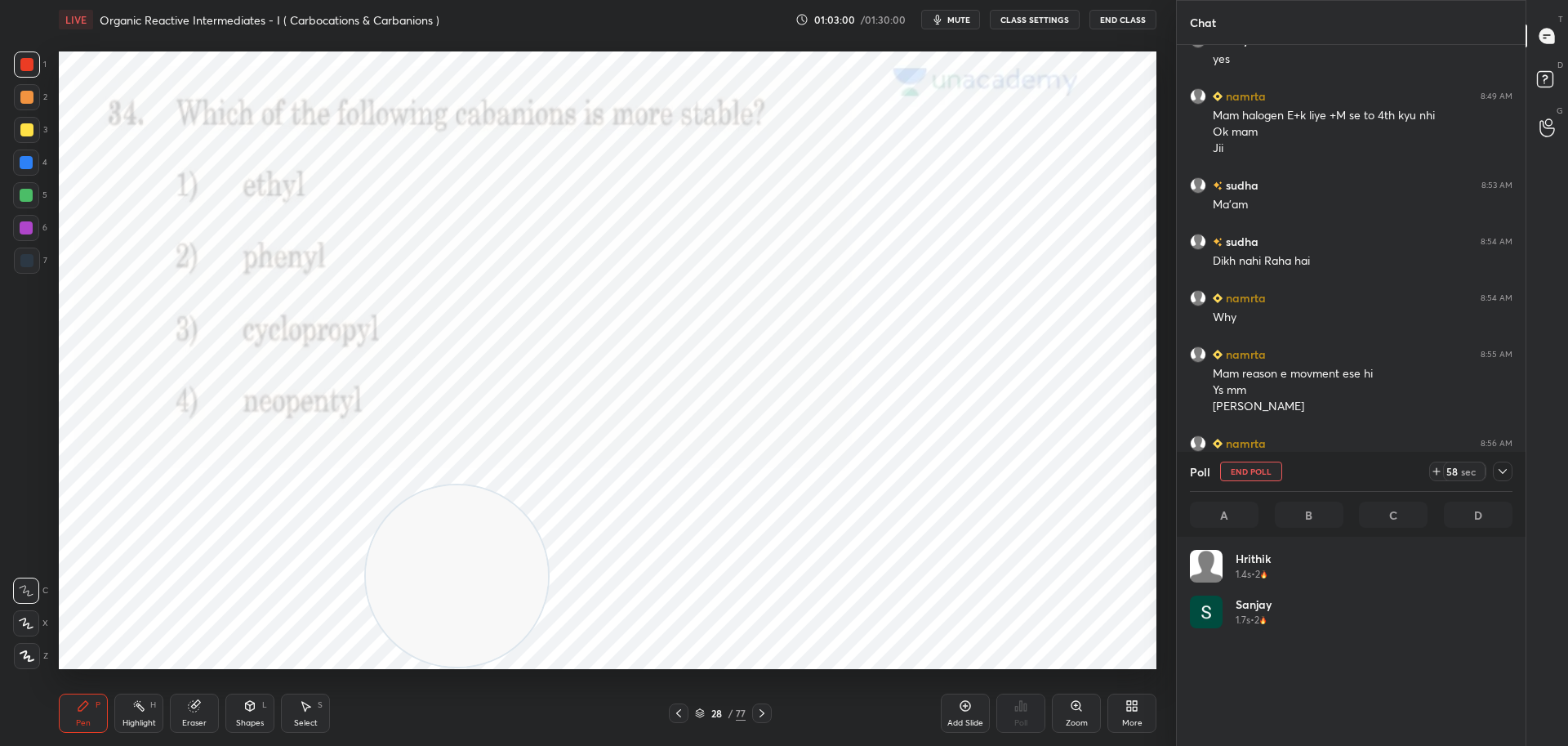
scroll to position [191, 318]
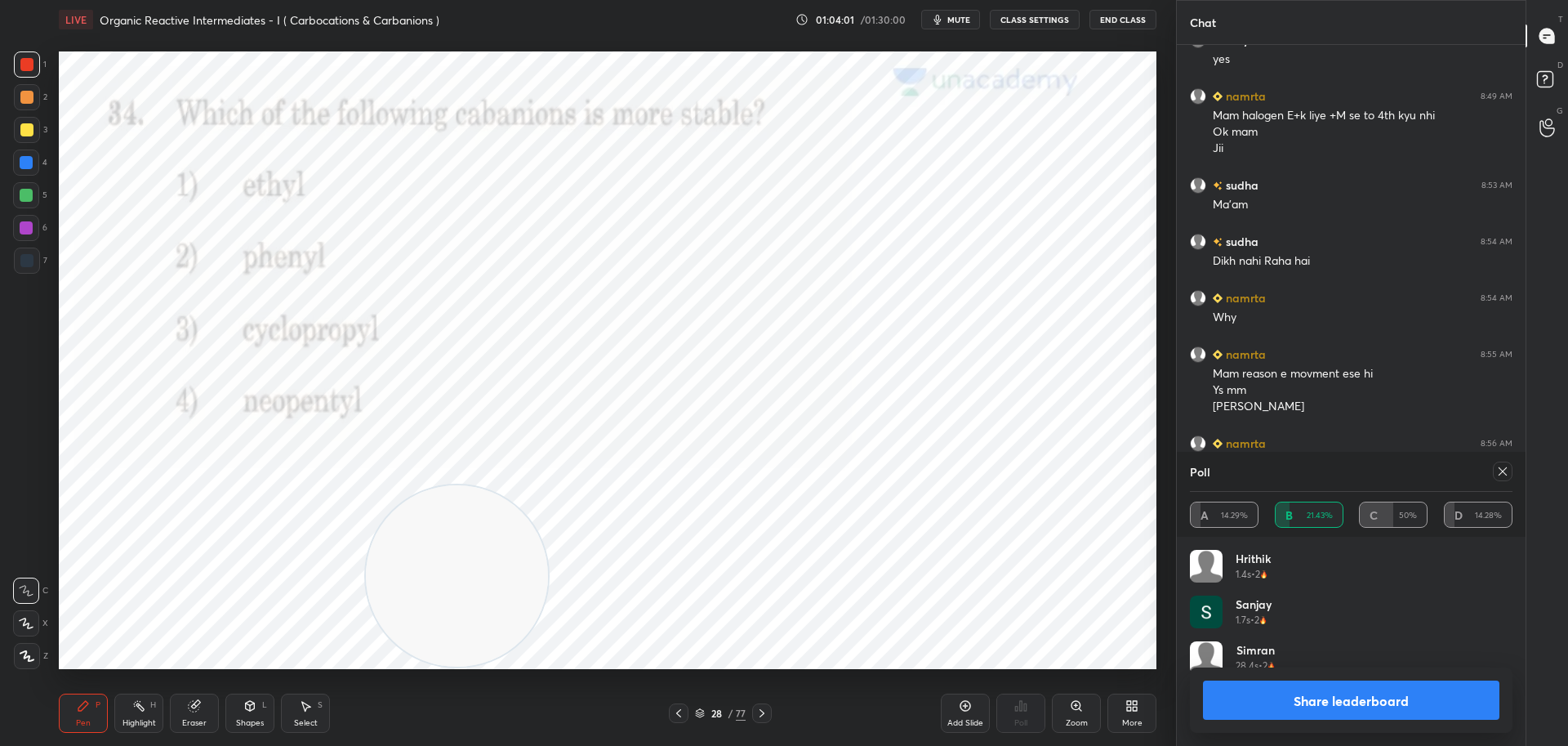
click at [1302, 707] on button "Share leaderboard" at bounding box center [1351, 699] width 297 height 39
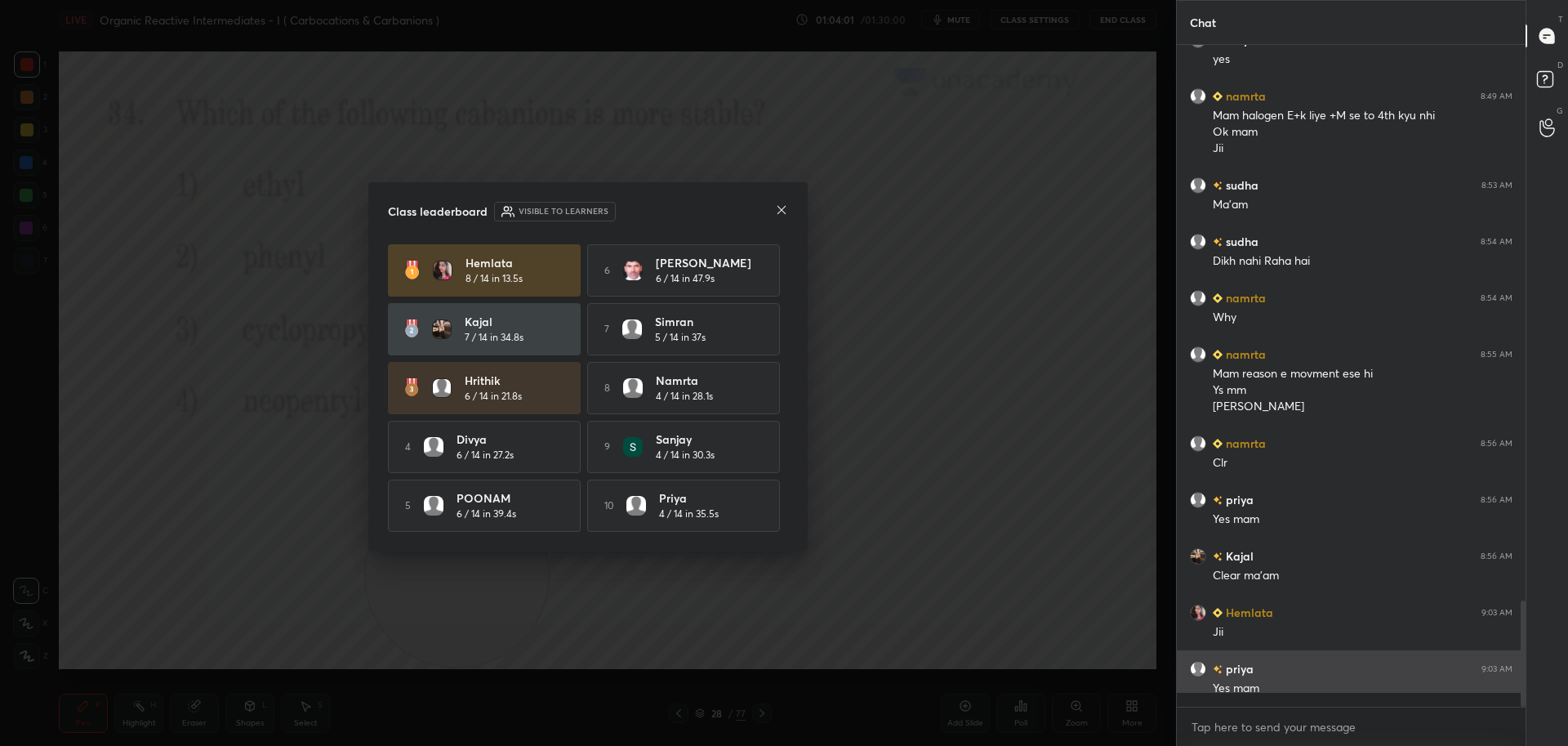
scroll to position [537, 344]
click at [784, 203] on icon at bounding box center [781, 209] width 13 height 13
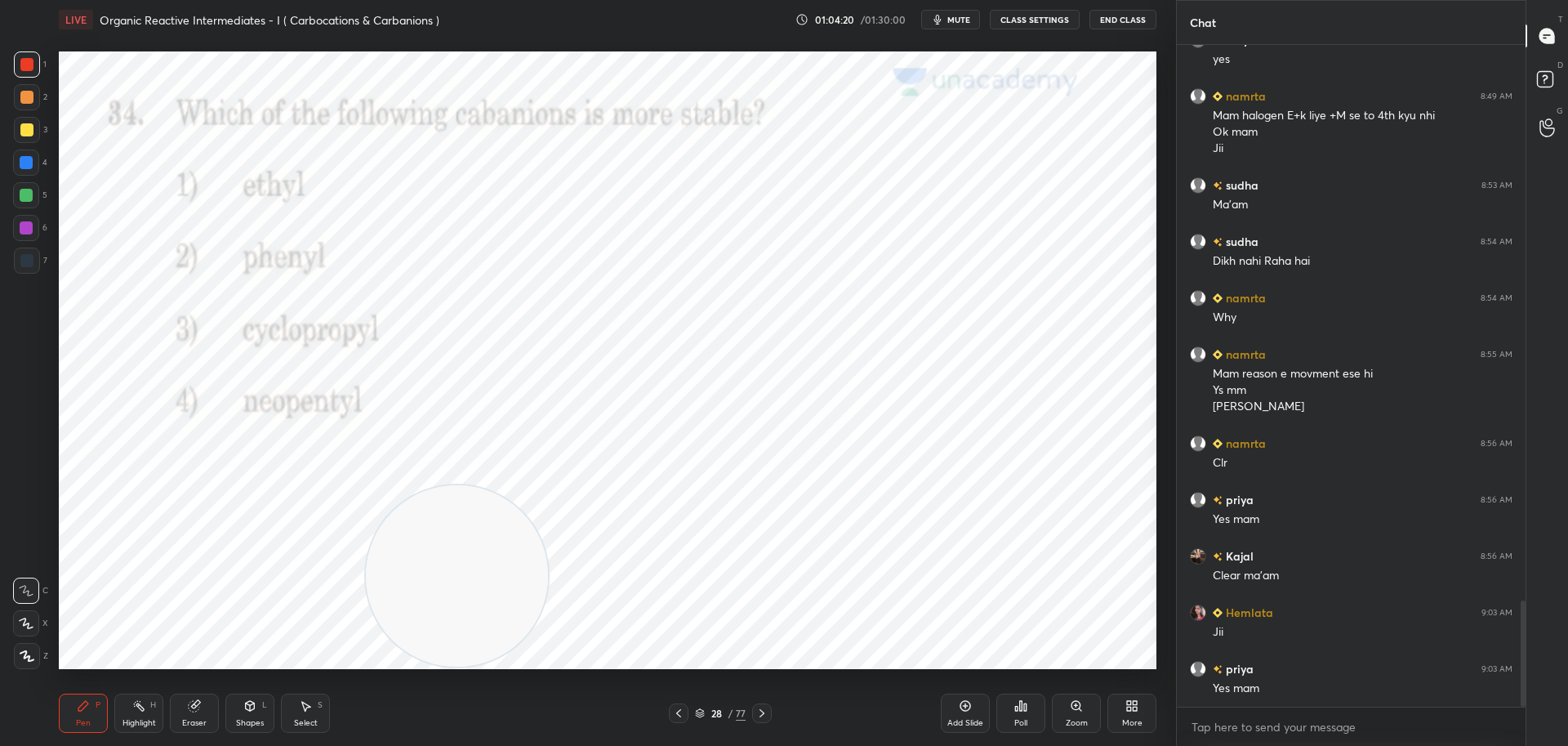
click at [759, 711] on icon at bounding box center [761, 712] width 13 height 13
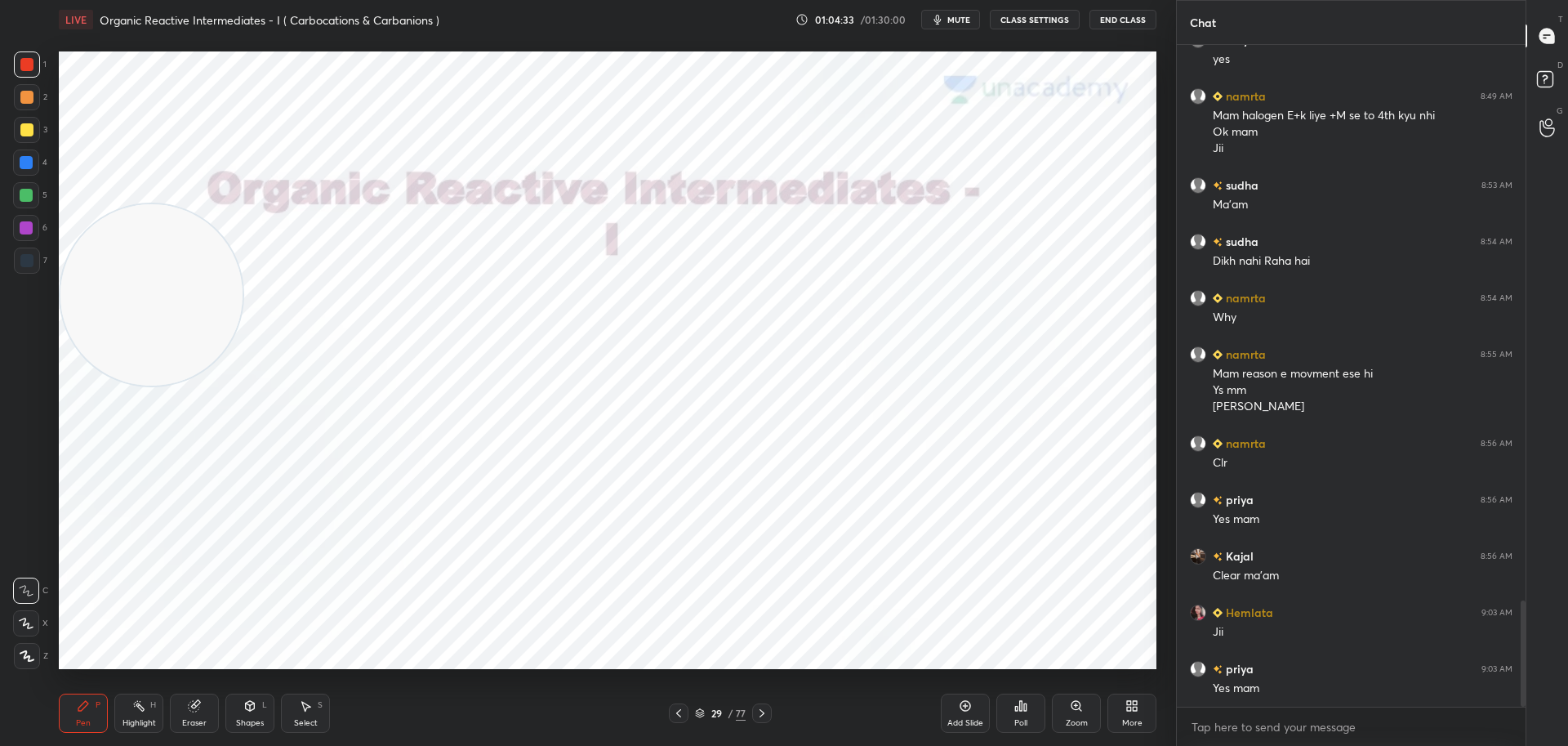
click at [766, 712] on icon at bounding box center [761, 712] width 13 height 13
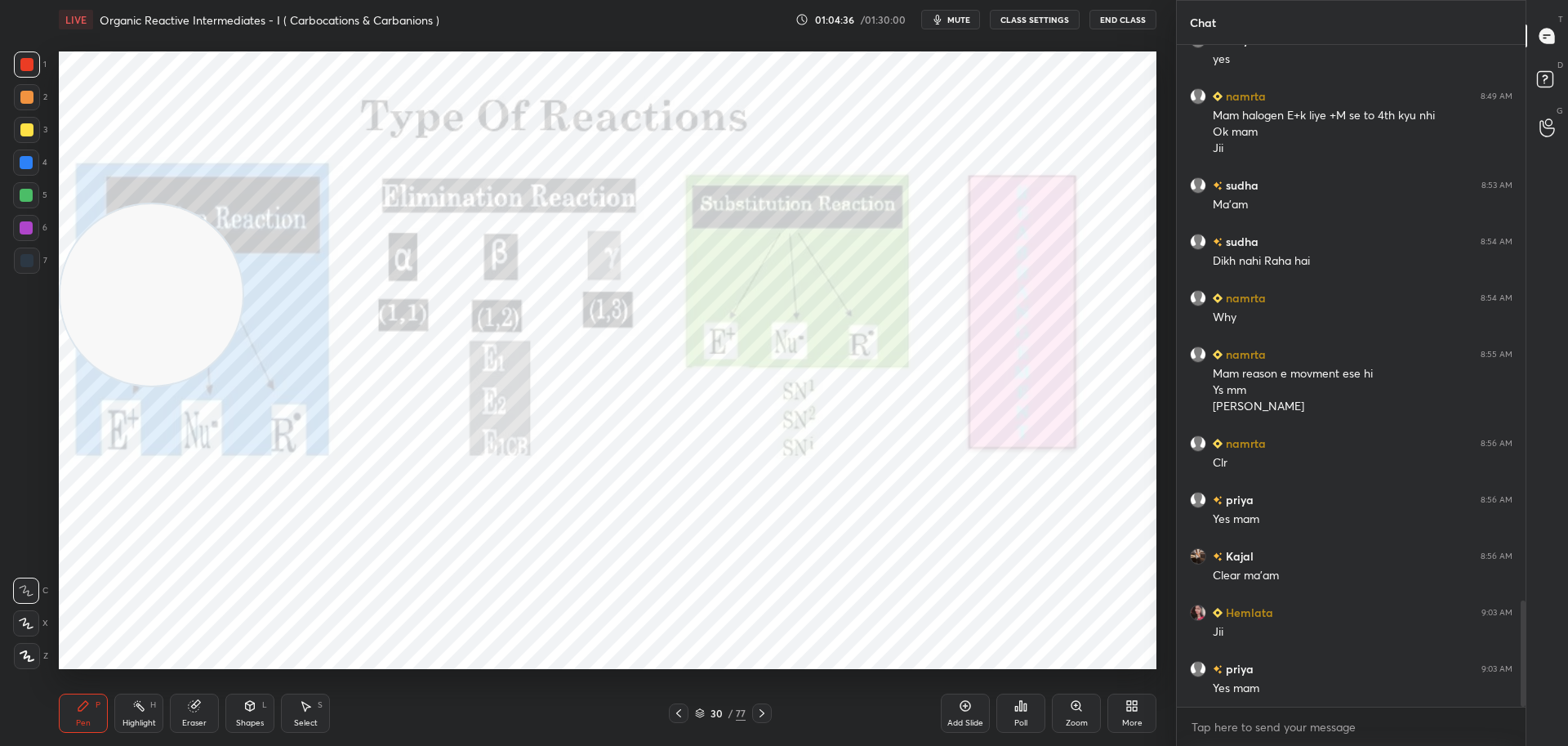
click at [765, 708] on icon at bounding box center [761, 712] width 13 height 13
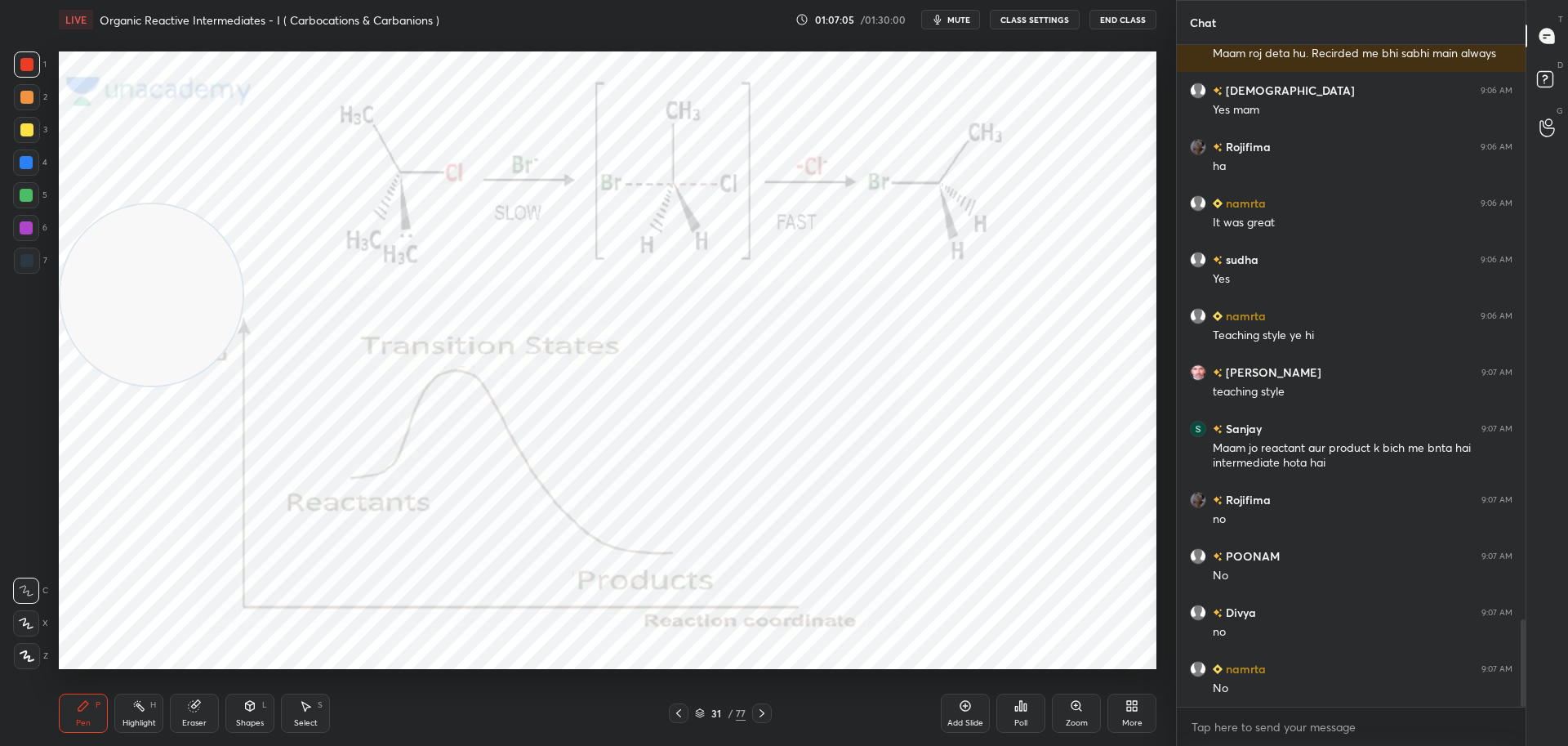
scroll to position [4368, 0]
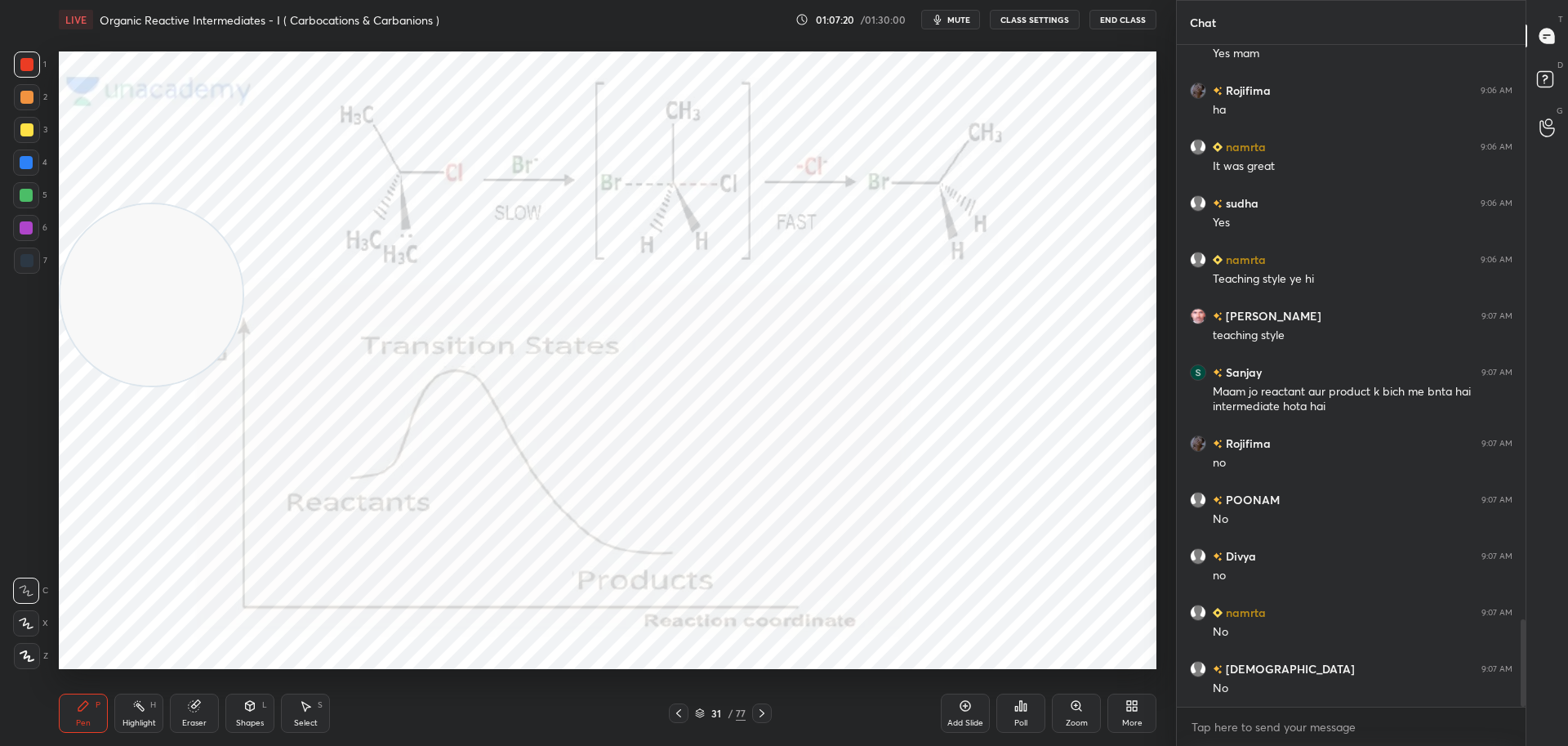
click at [28, 262] on div at bounding box center [26, 260] width 13 height 13
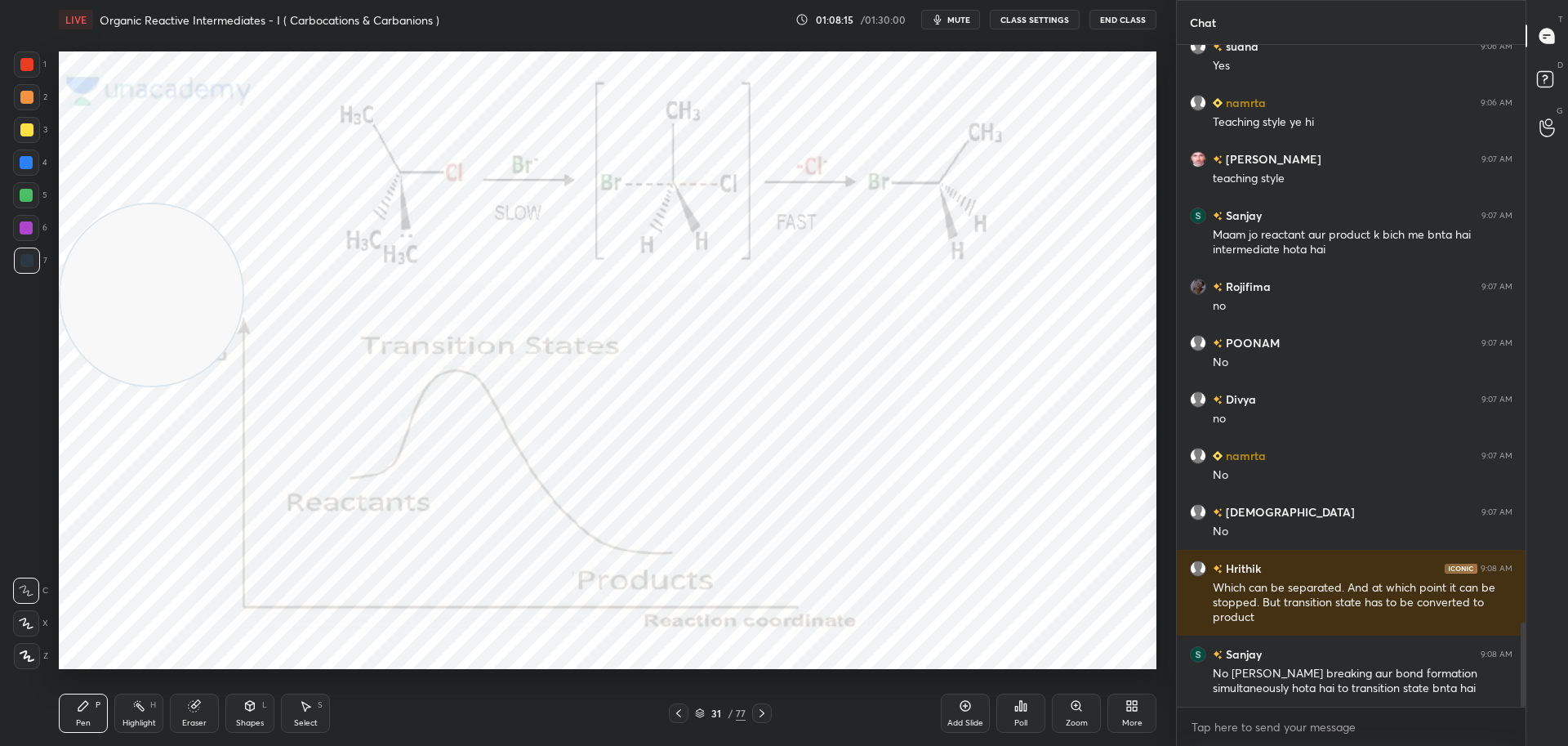
scroll to position [4581, 0]
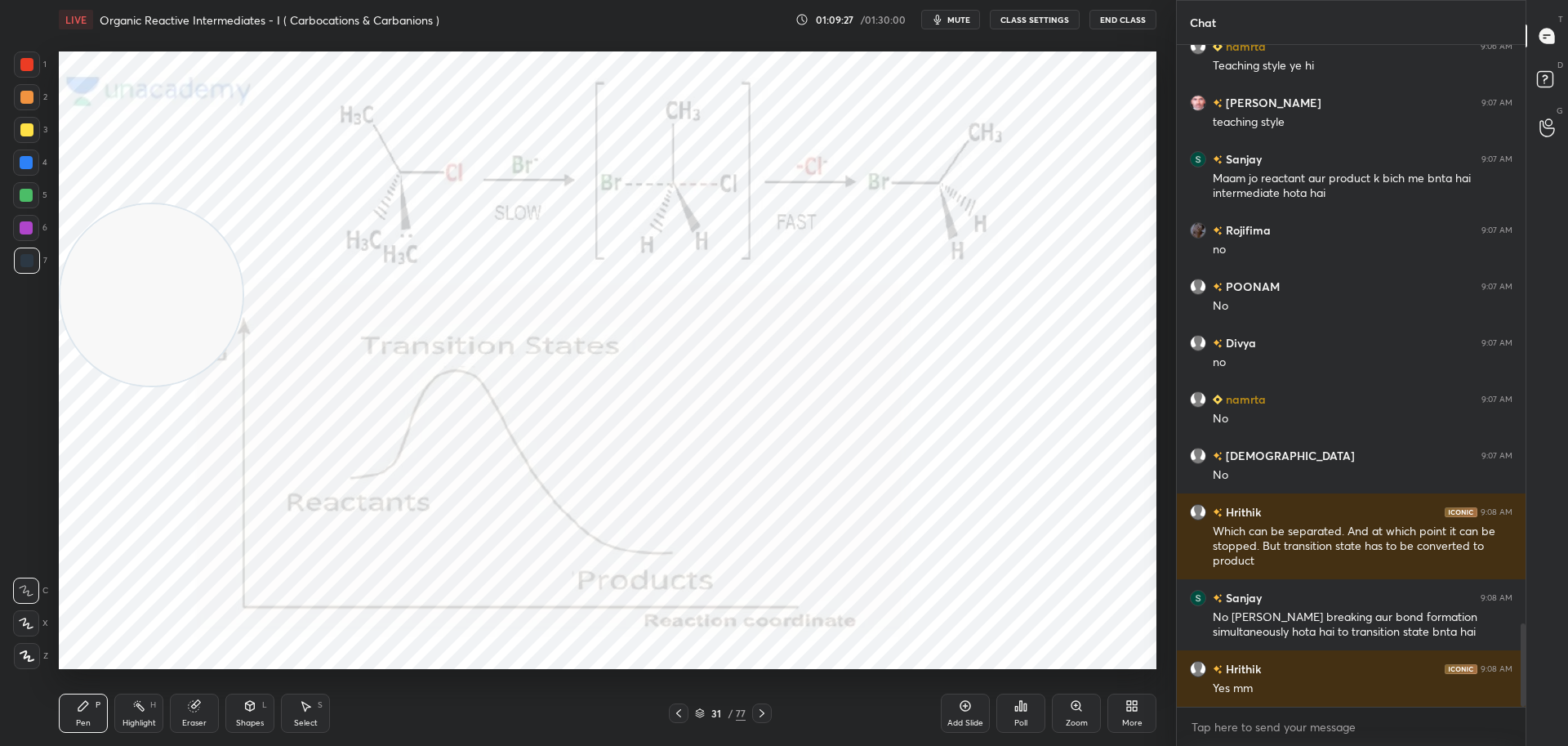
click at [760, 713] on icon at bounding box center [761, 712] width 13 height 13
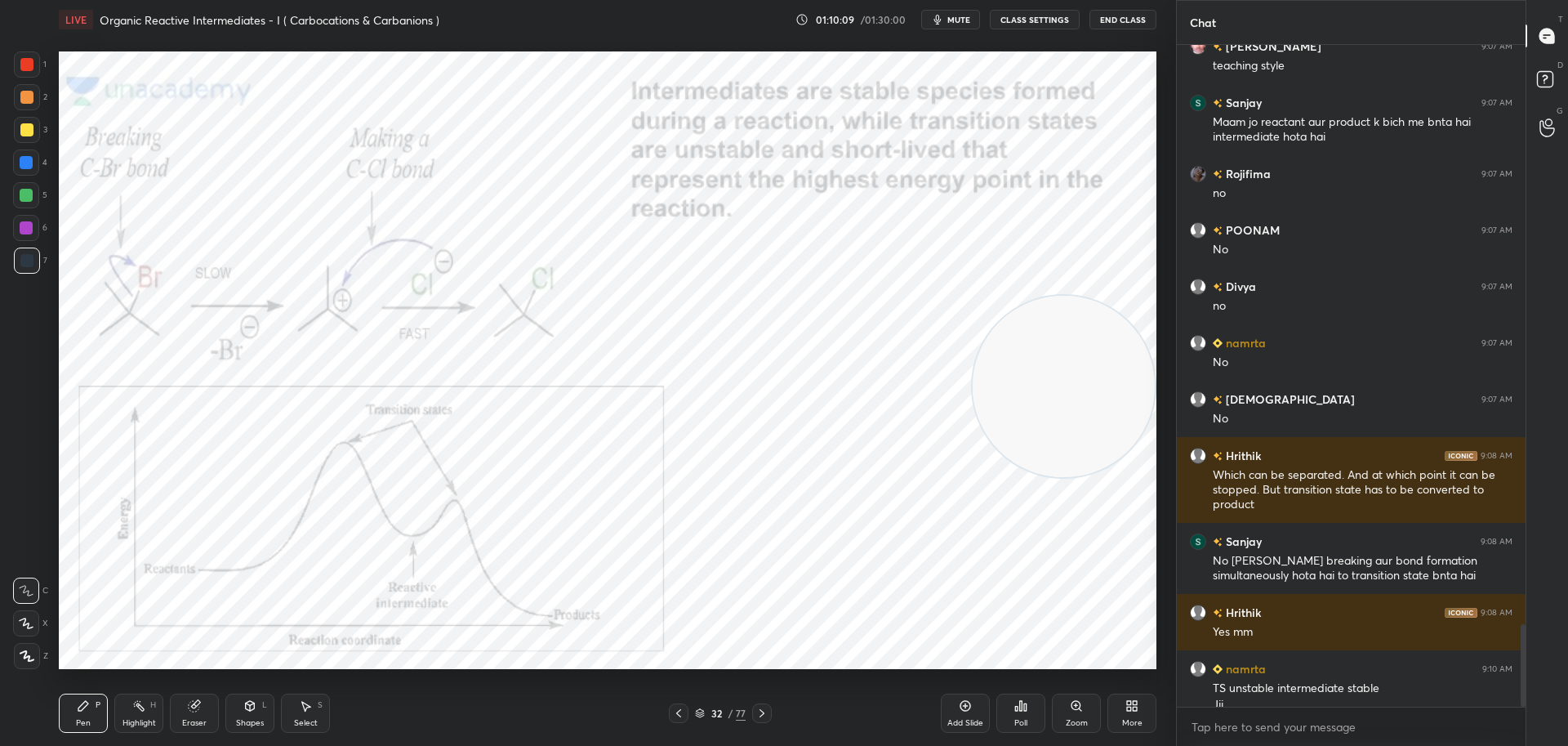
scroll to position [4654, 0]
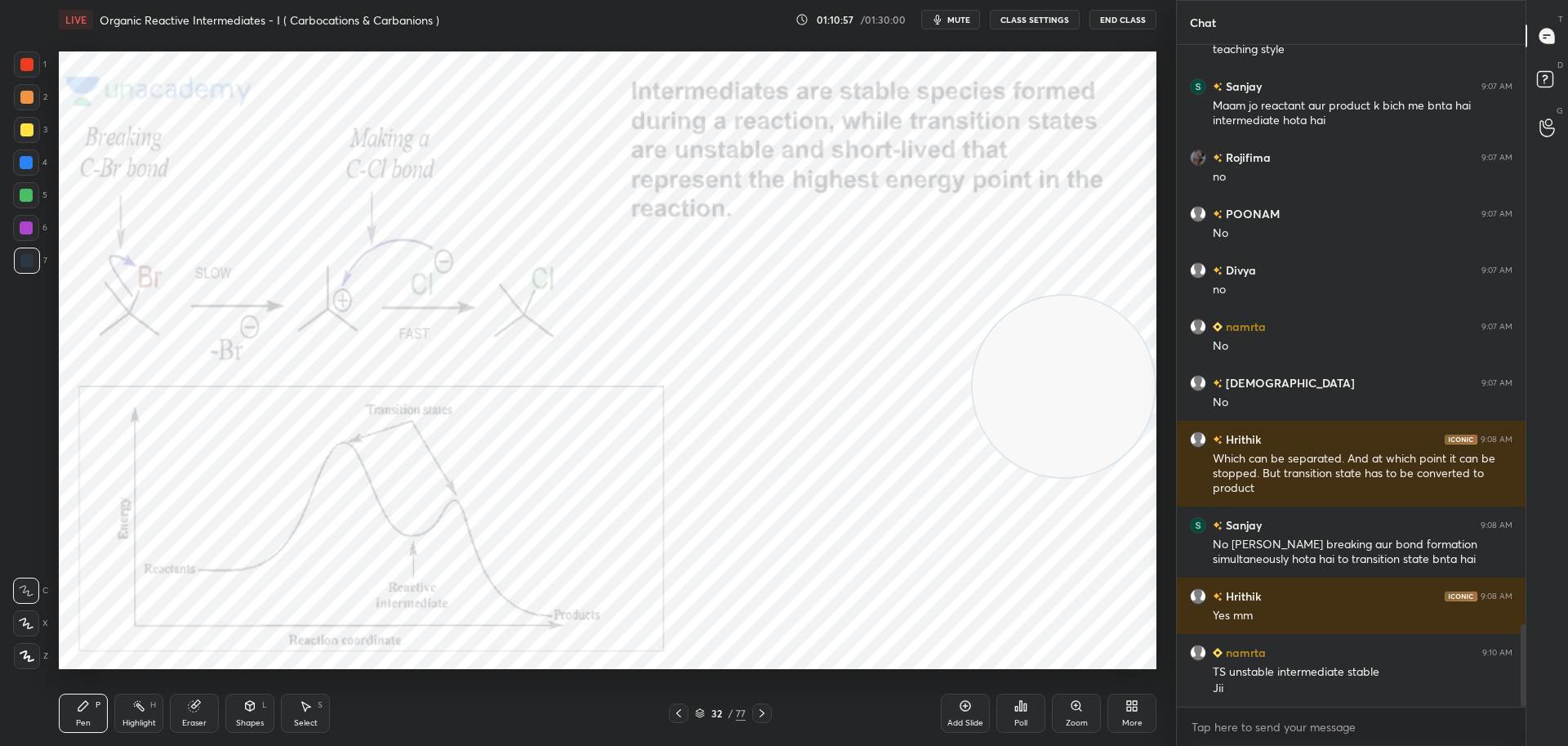
click at [677, 713] on icon at bounding box center [679, 713] width 5 height 8
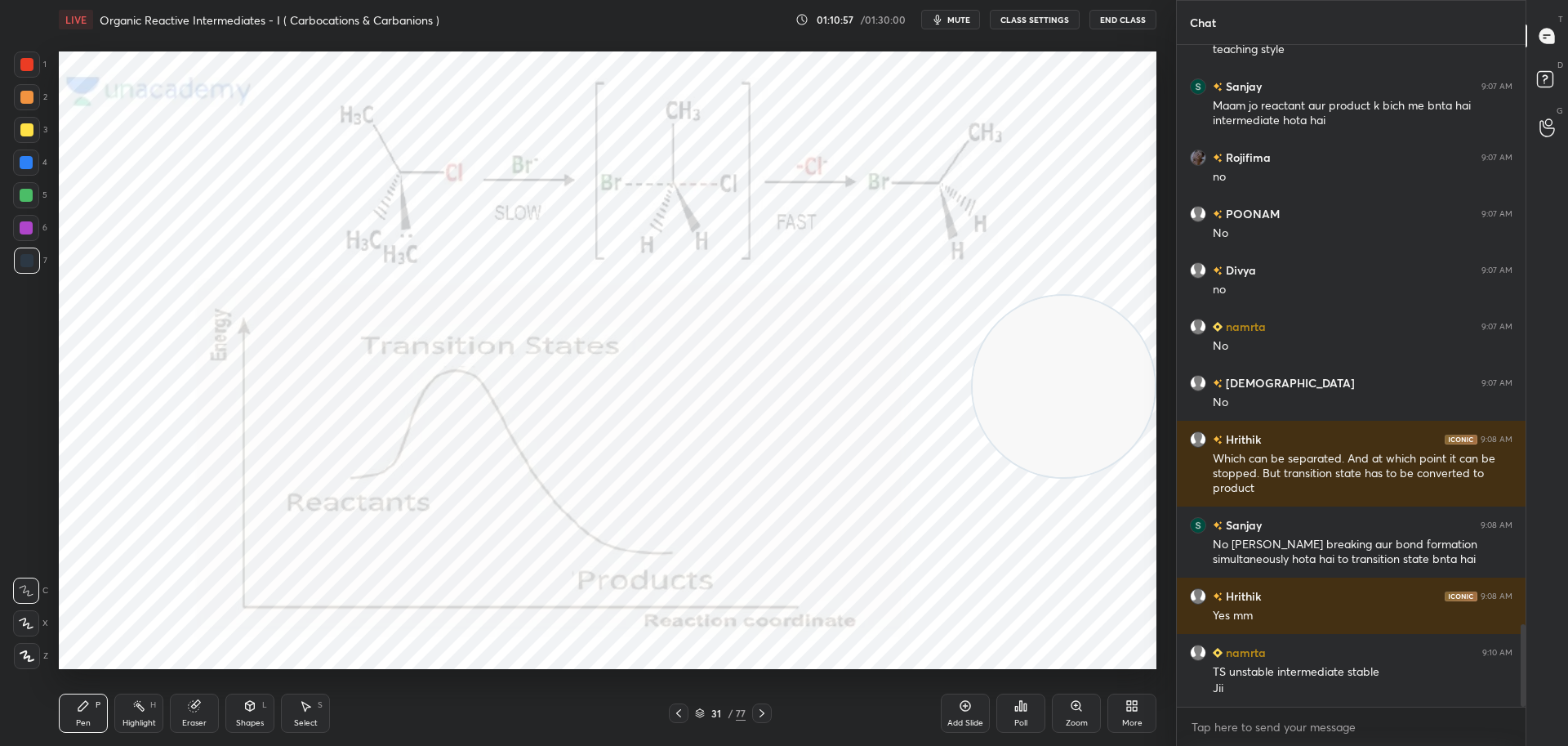
click at [673, 710] on icon at bounding box center [678, 712] width 13 height 13
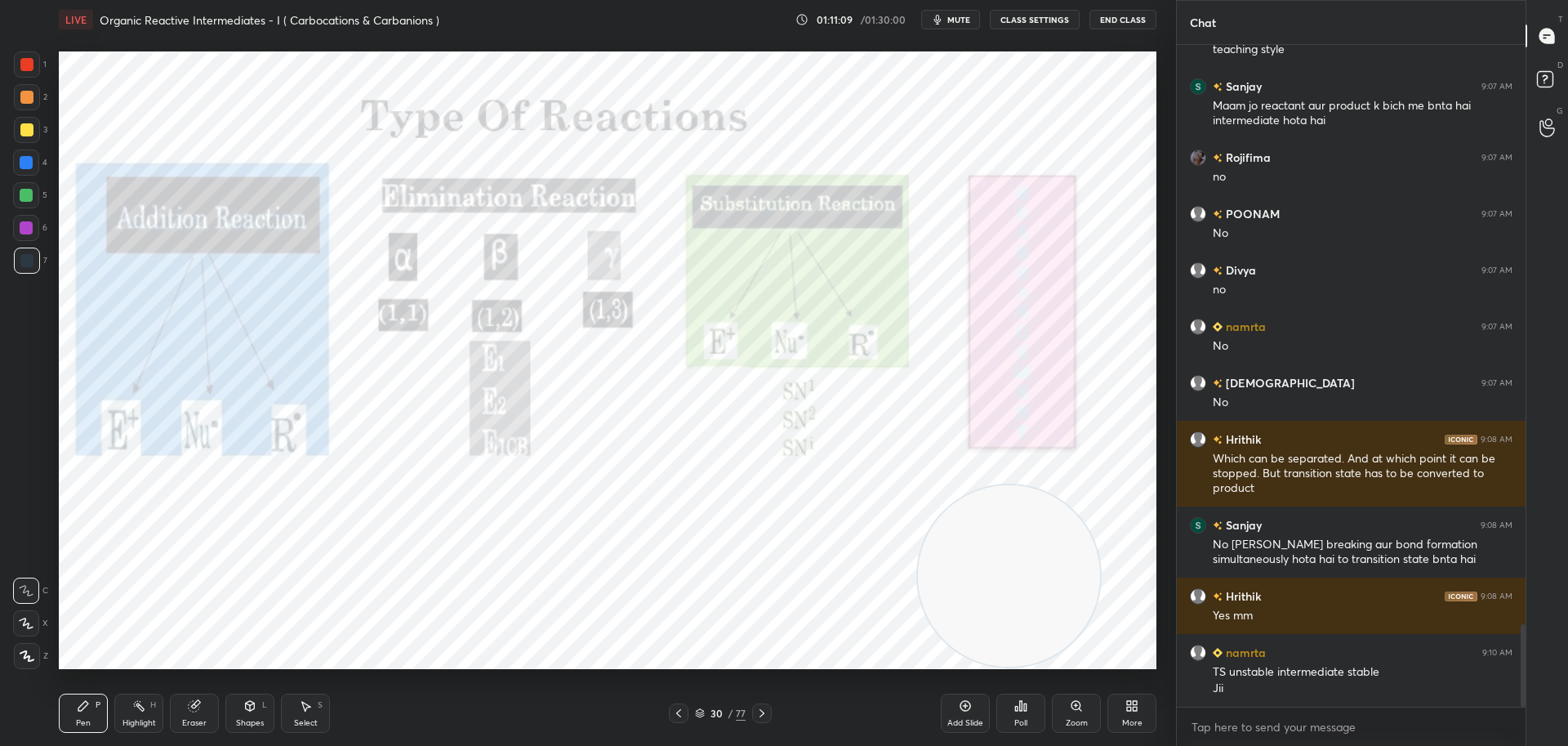
click at [766, 708] on icon at bounding box center [761, 712] width 13 height 13
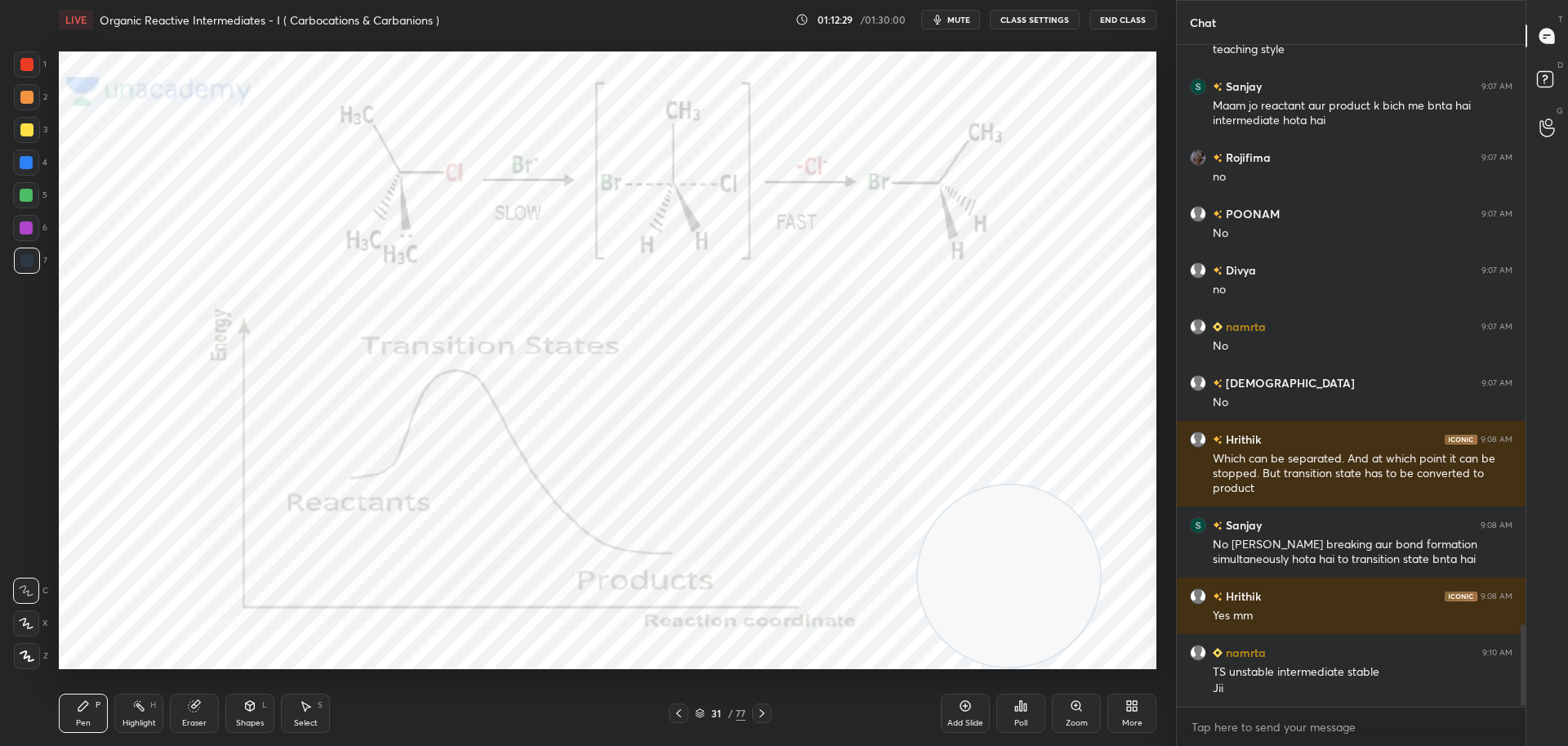
scroll to position [4710, 0]
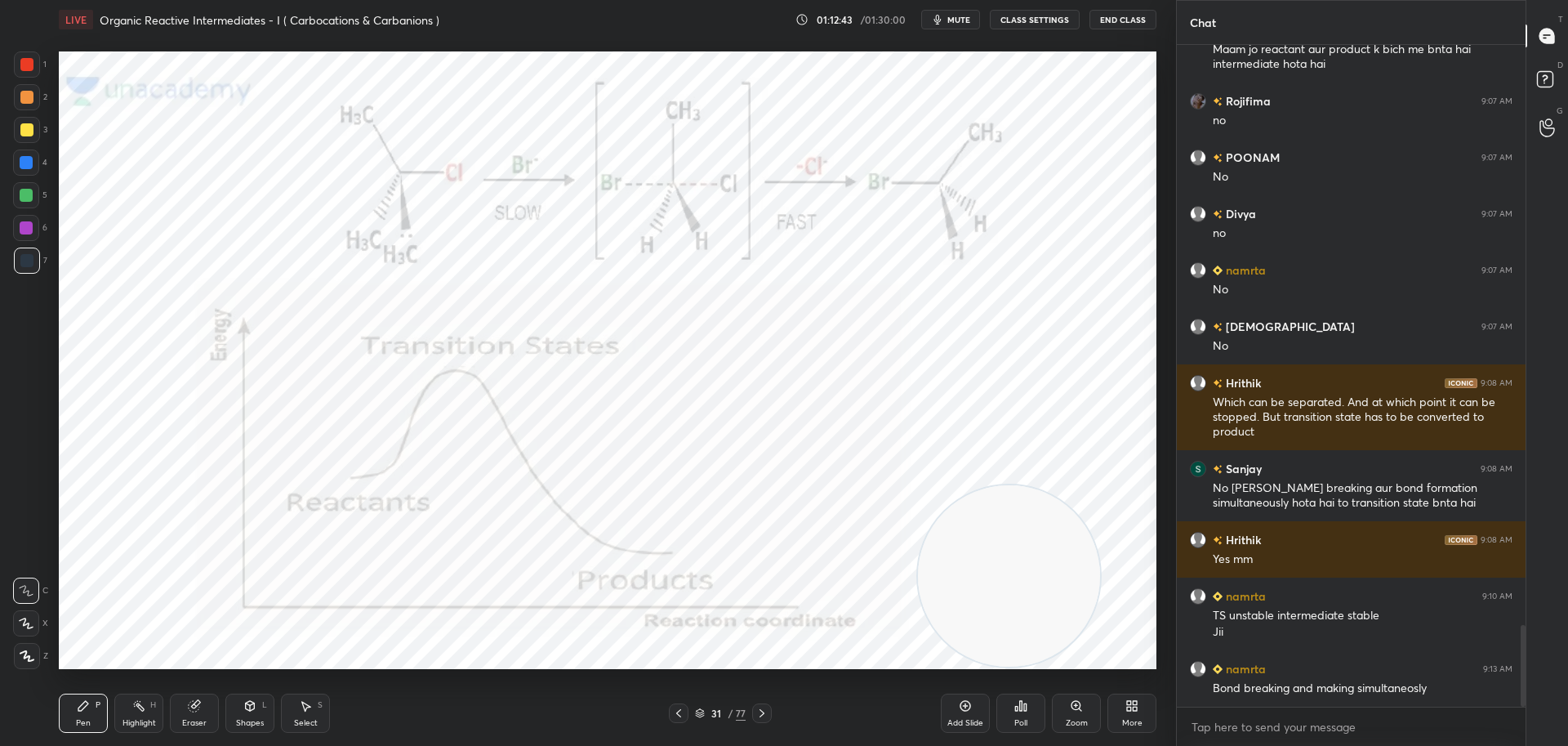
click at [764, 710] on icon at bounding box center [761, 712] width 13 height 13
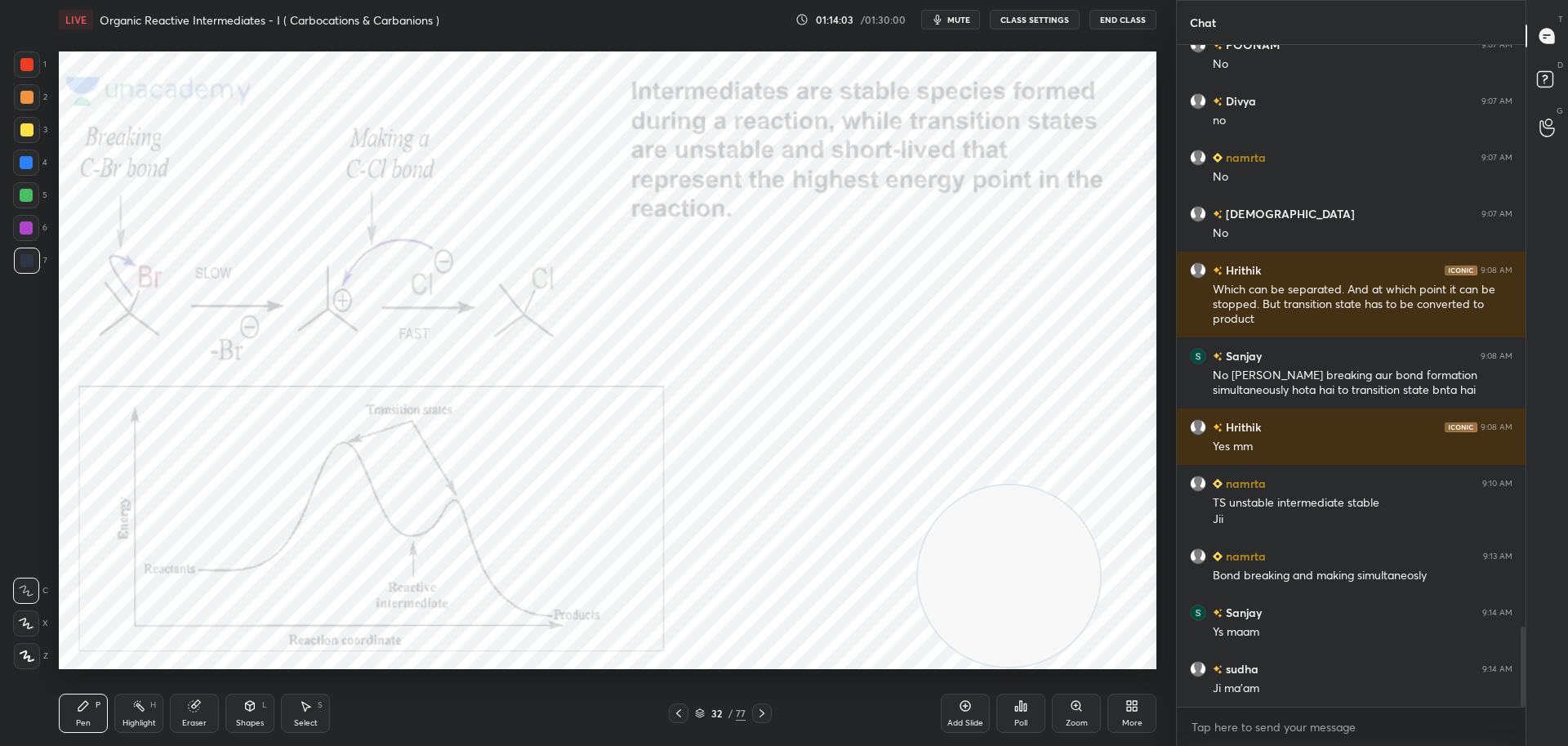
scroll to position [4880, 0]
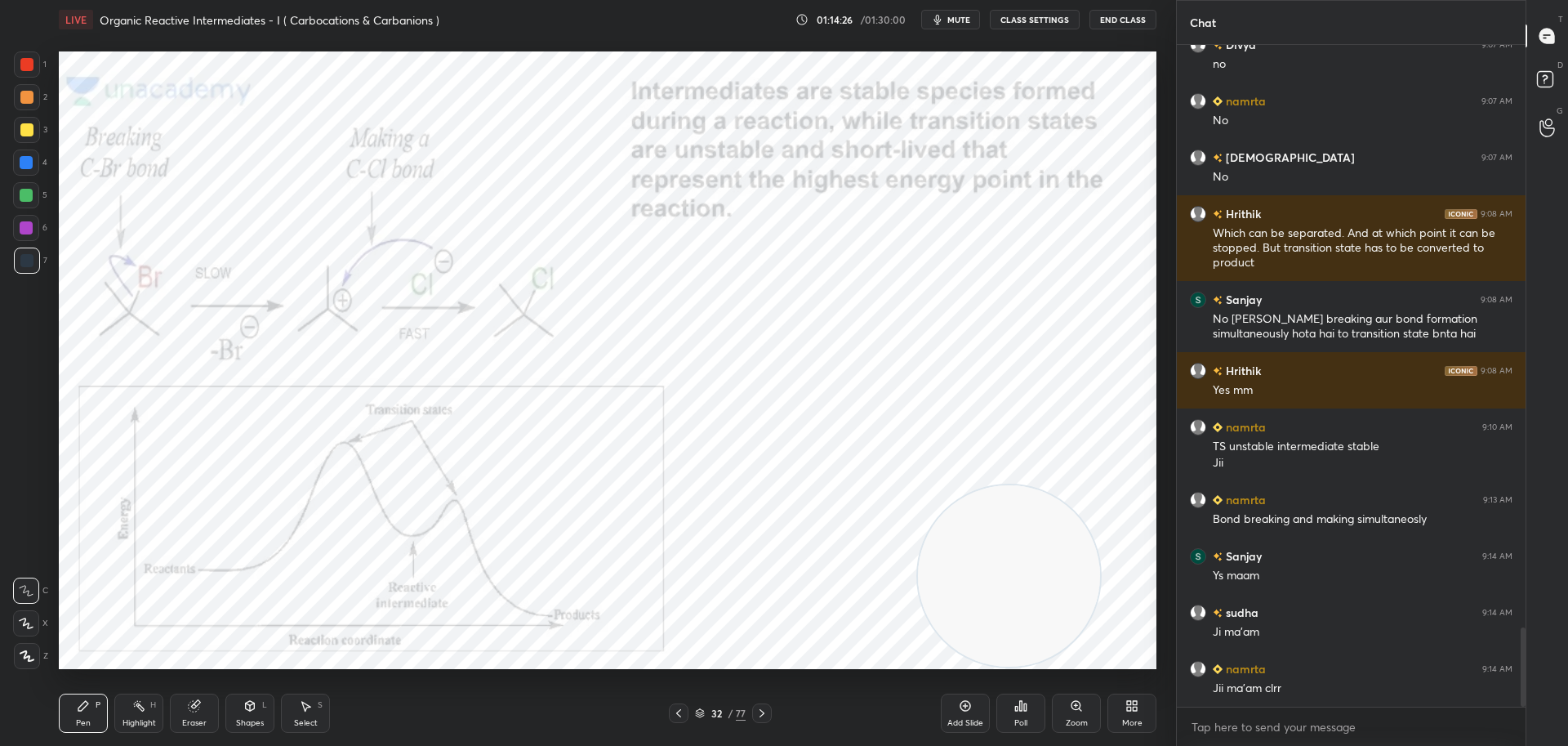
click at [765, 709] on icon at bounding box center [761, 712] width 13 height 13
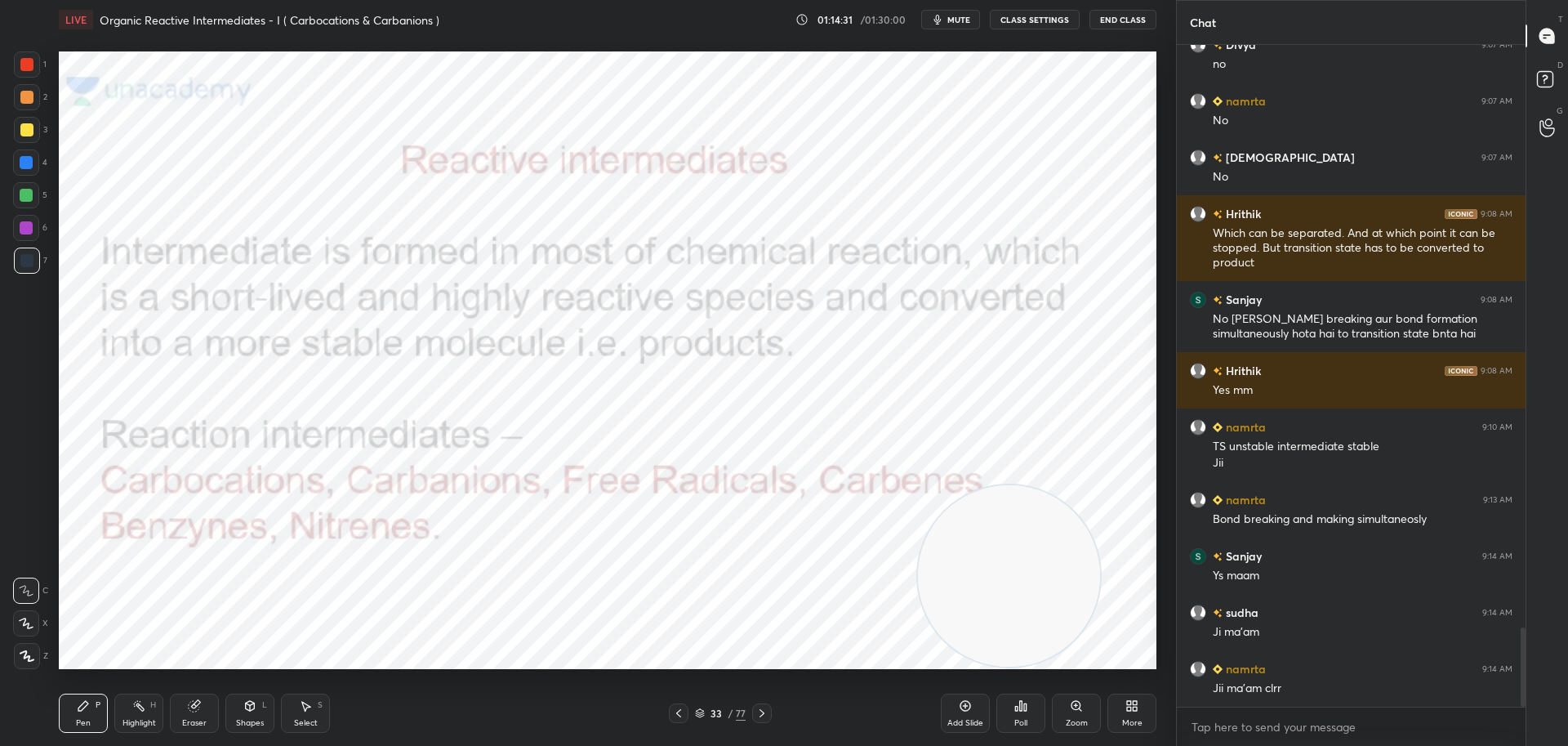
click at [25, 63] on div at bounding box center [26, 64] width 13 height 13
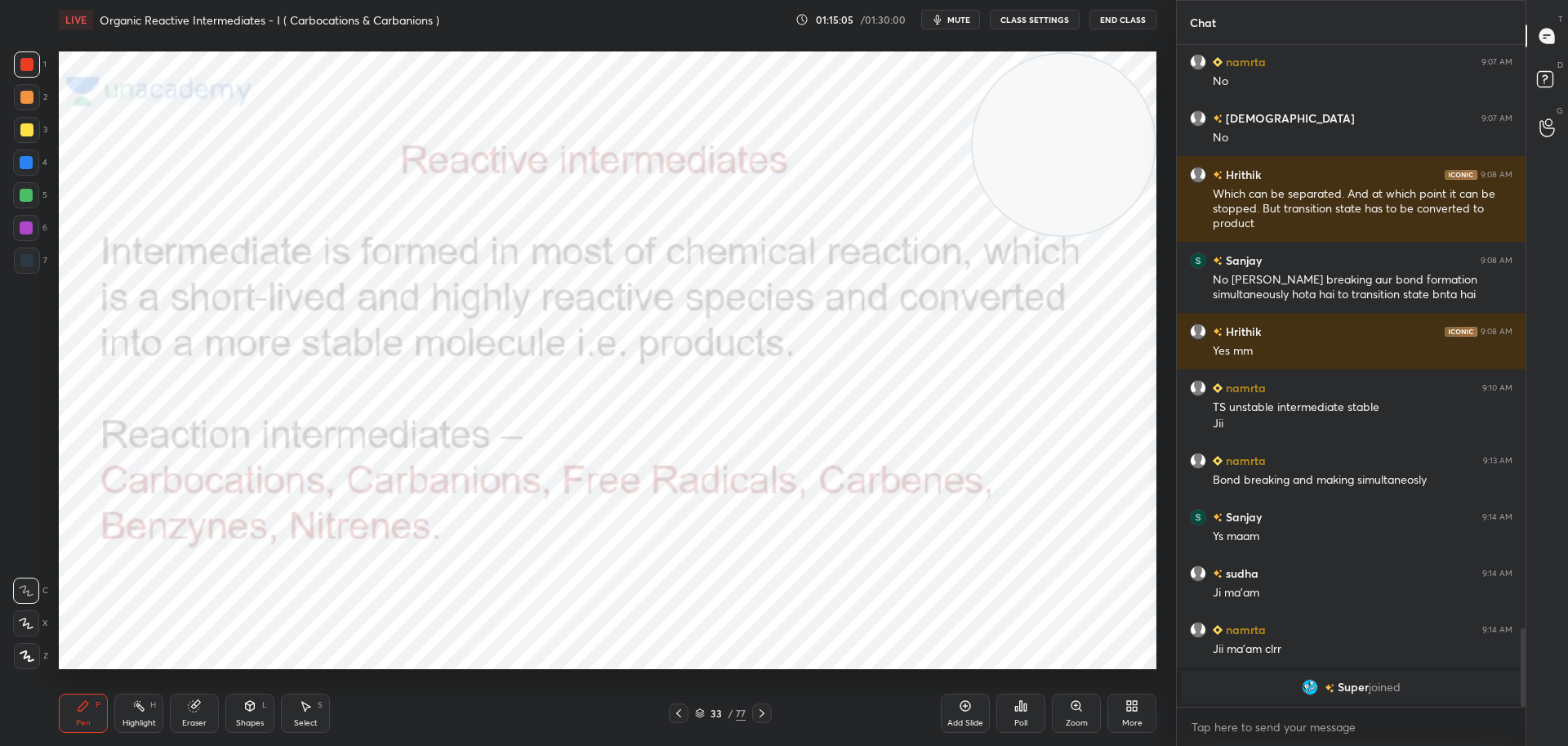
click at [759, 714] on icon at bounding box center [761, 712] width 13 height 13
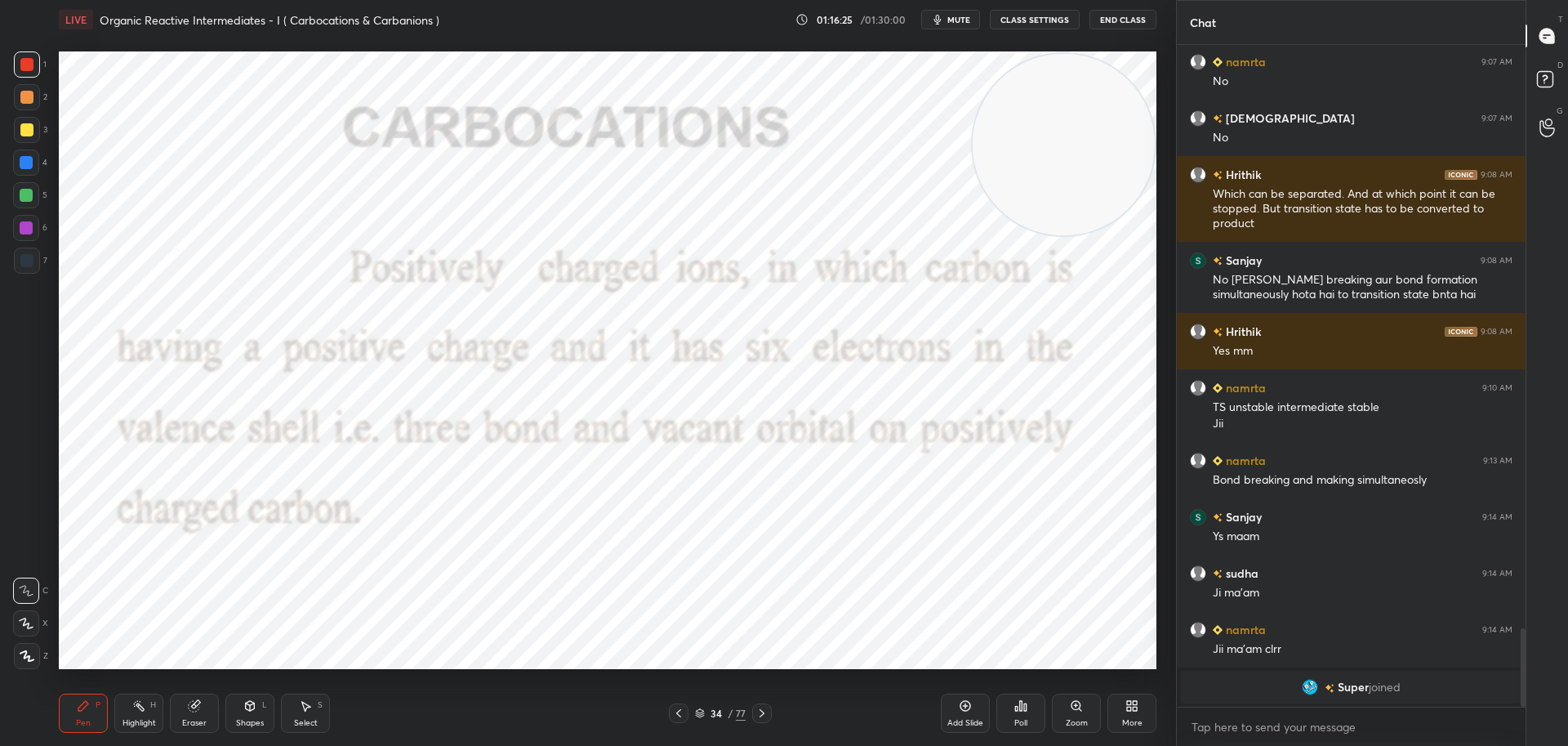
click at [762, 712] on icon at bounding box center [761, 712] width 13 height 13
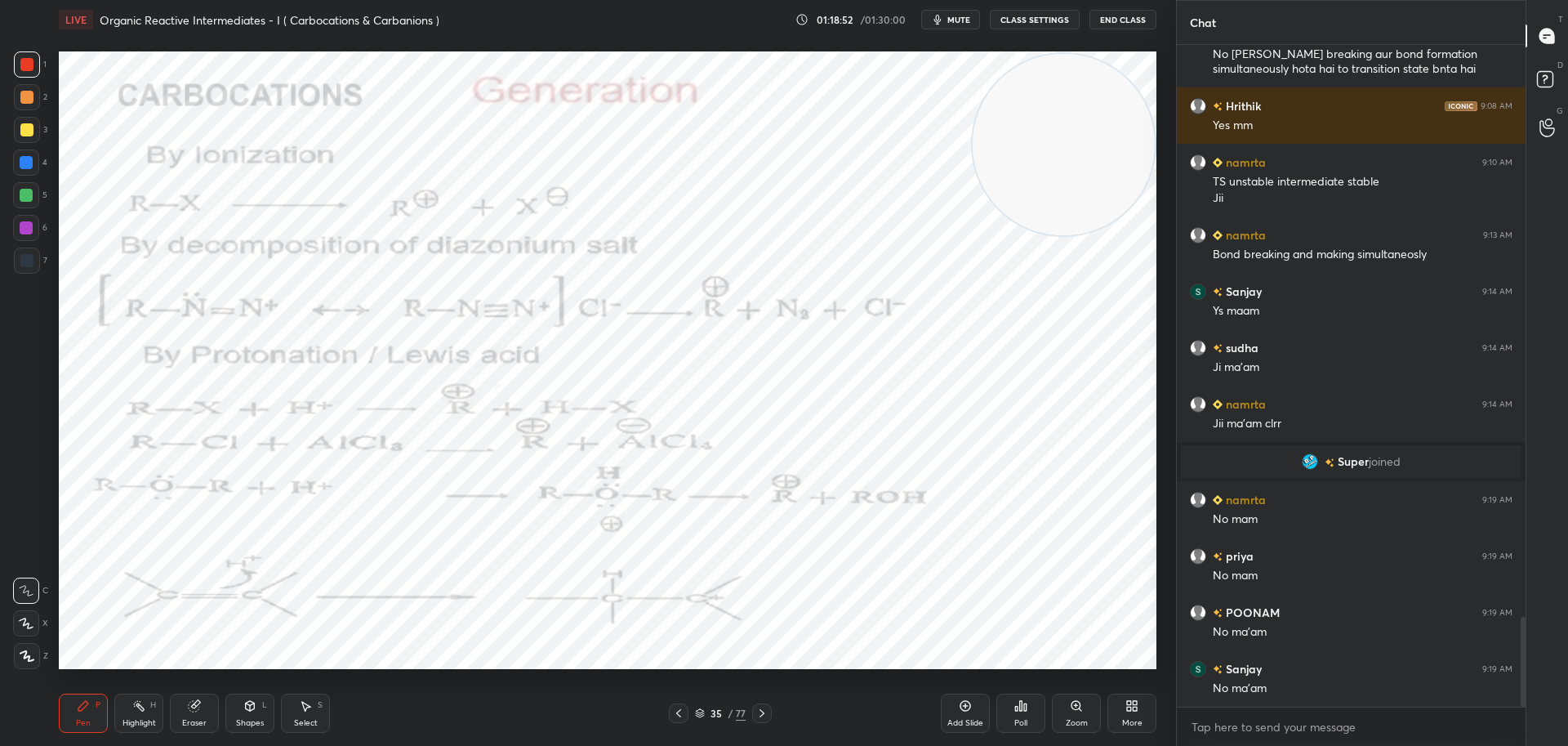
scroll to position [4282, 0]
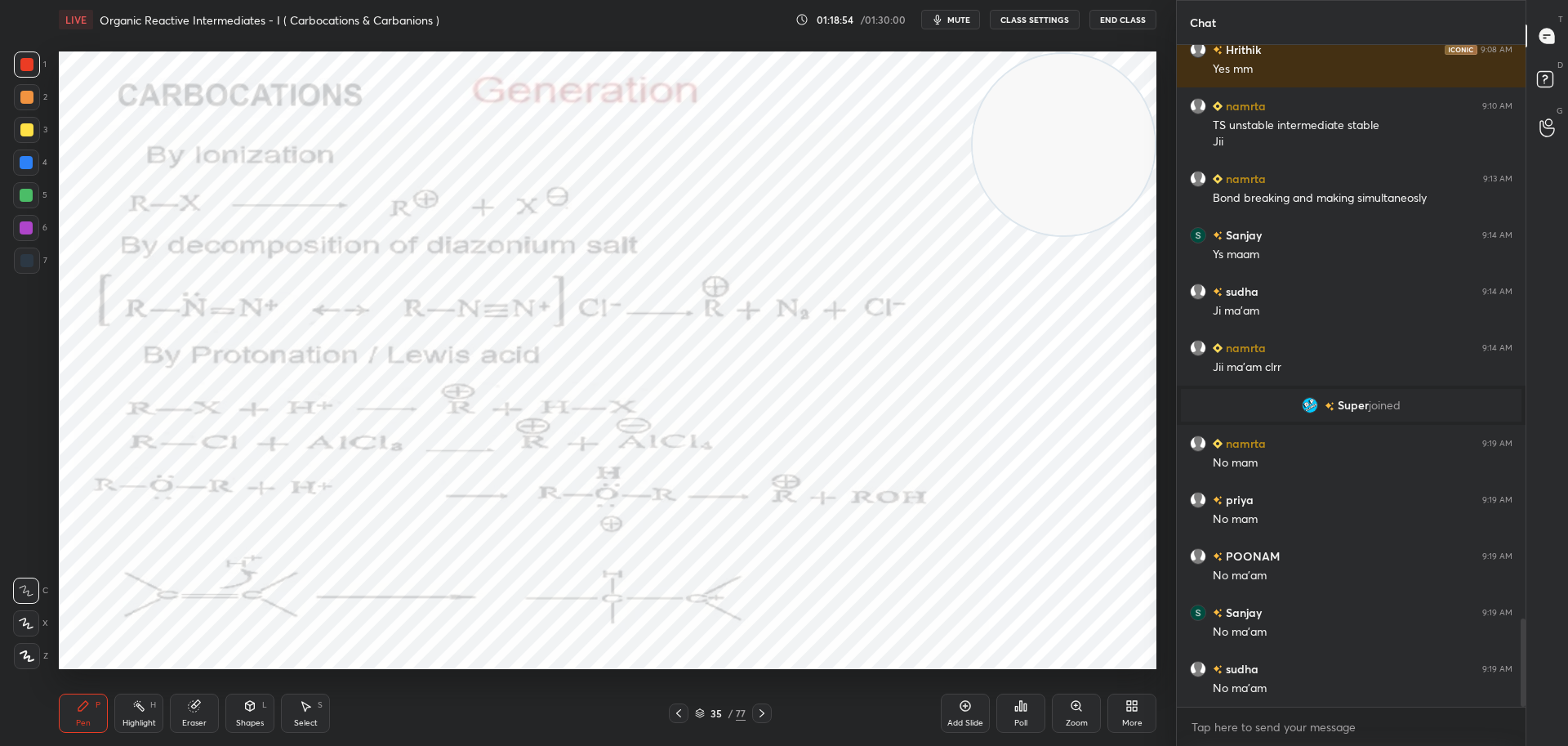
click at [765, 710] on icon at bounding box center [761, 712] width 13 height 13
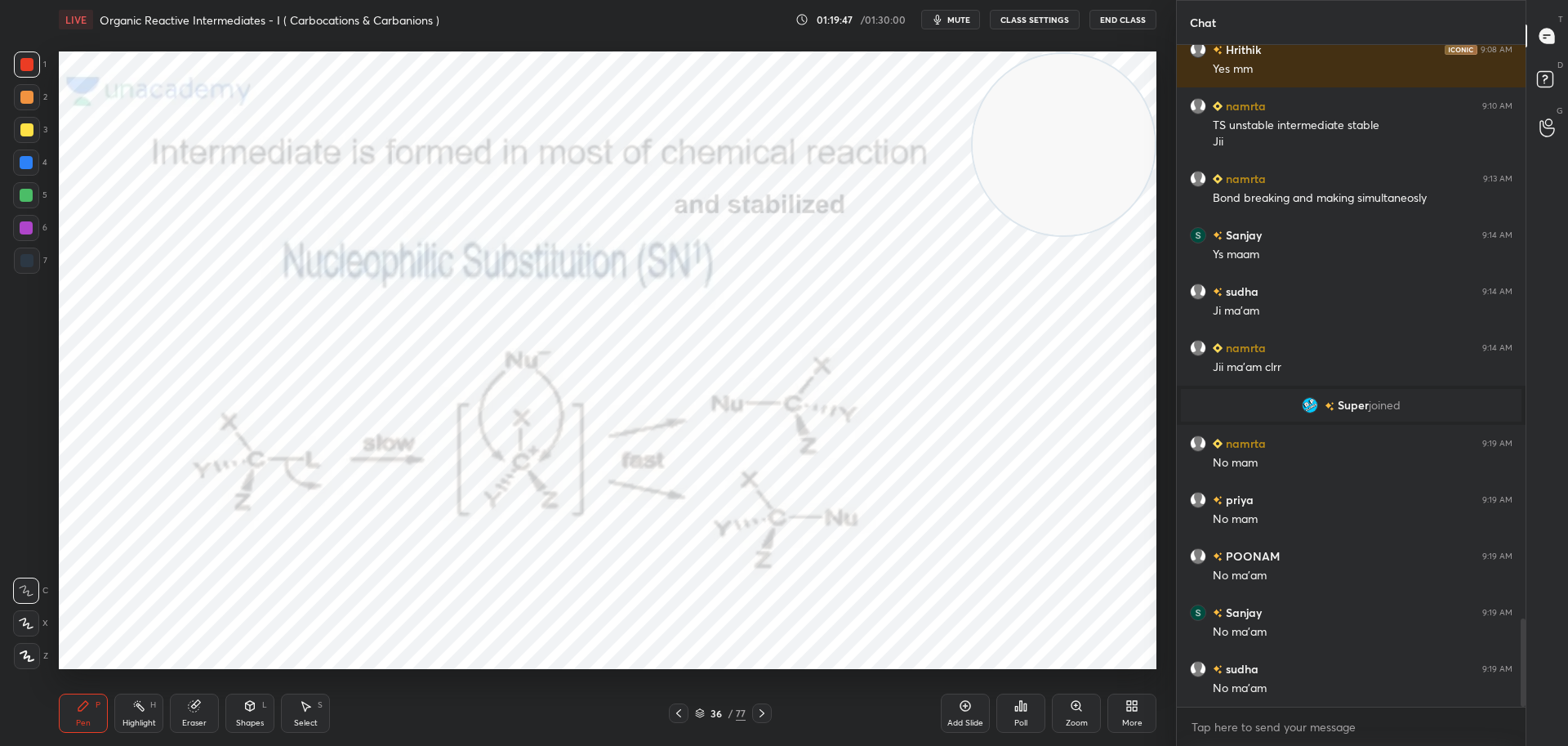
click at [768, 709] on icon at bounding box center [761, 712] width 13 height 13
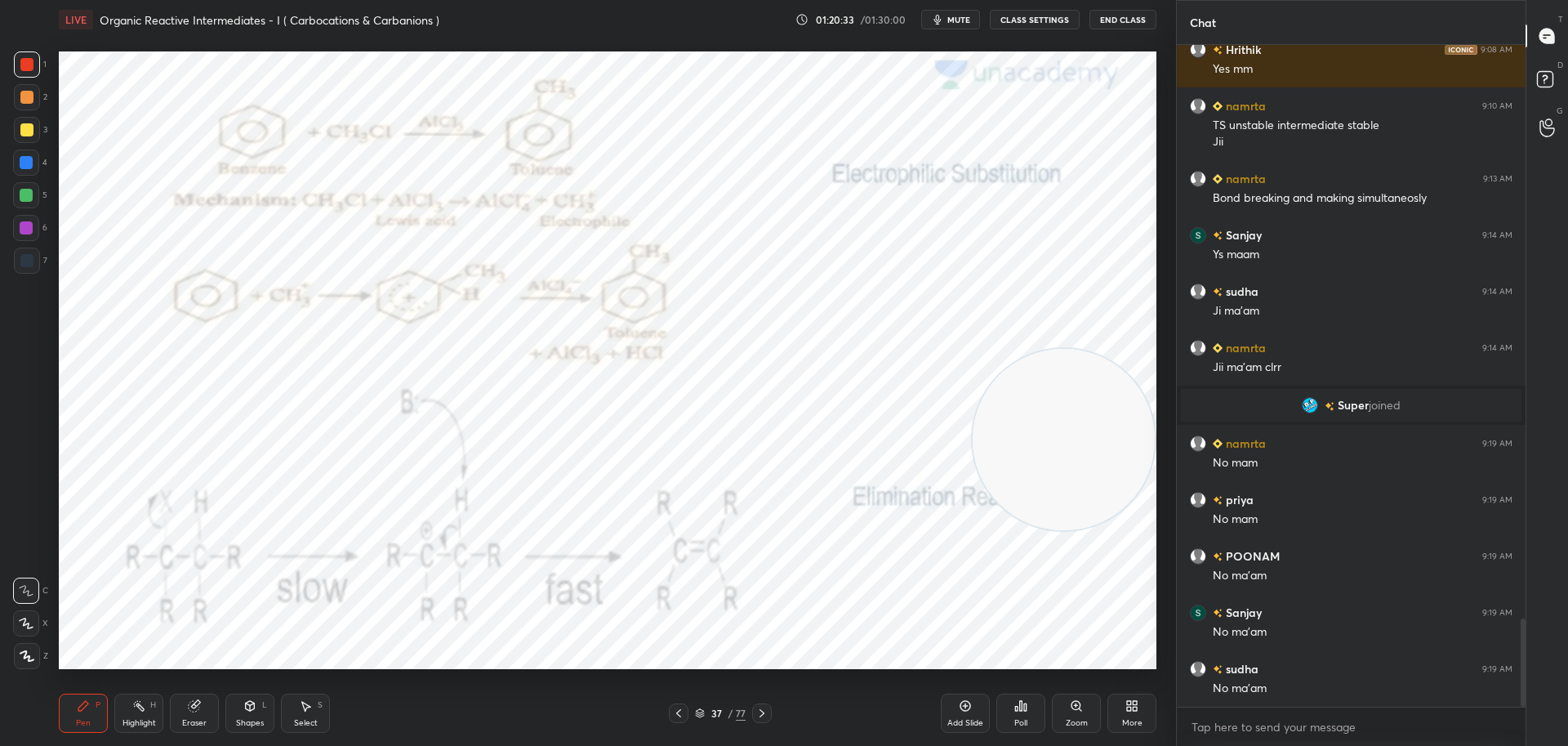
click at [765, 712] on icon at bounding box center [761, 712] width 13 height 13
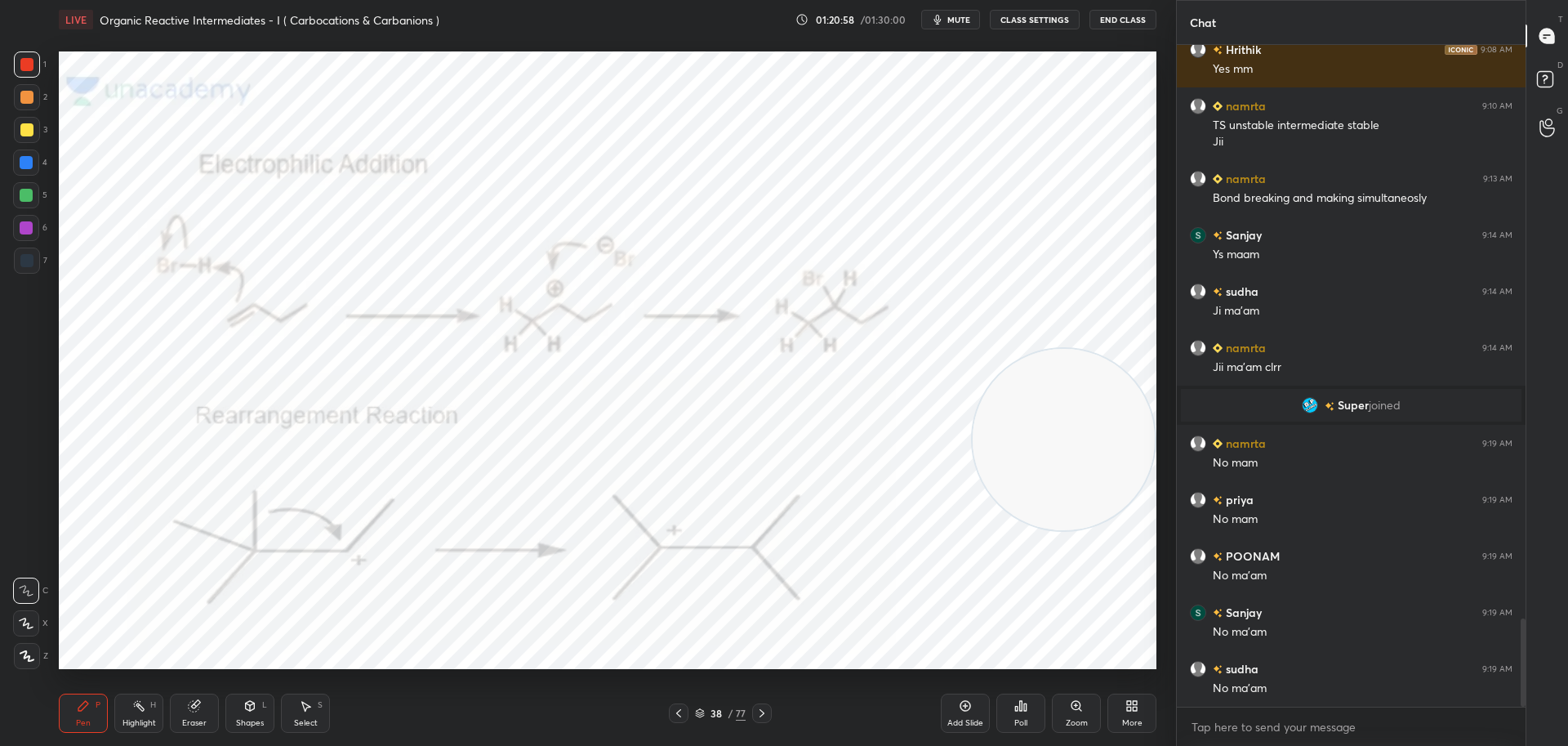
click at [681, 715] on icon at bounding box center [678, 712] width 13 height 13
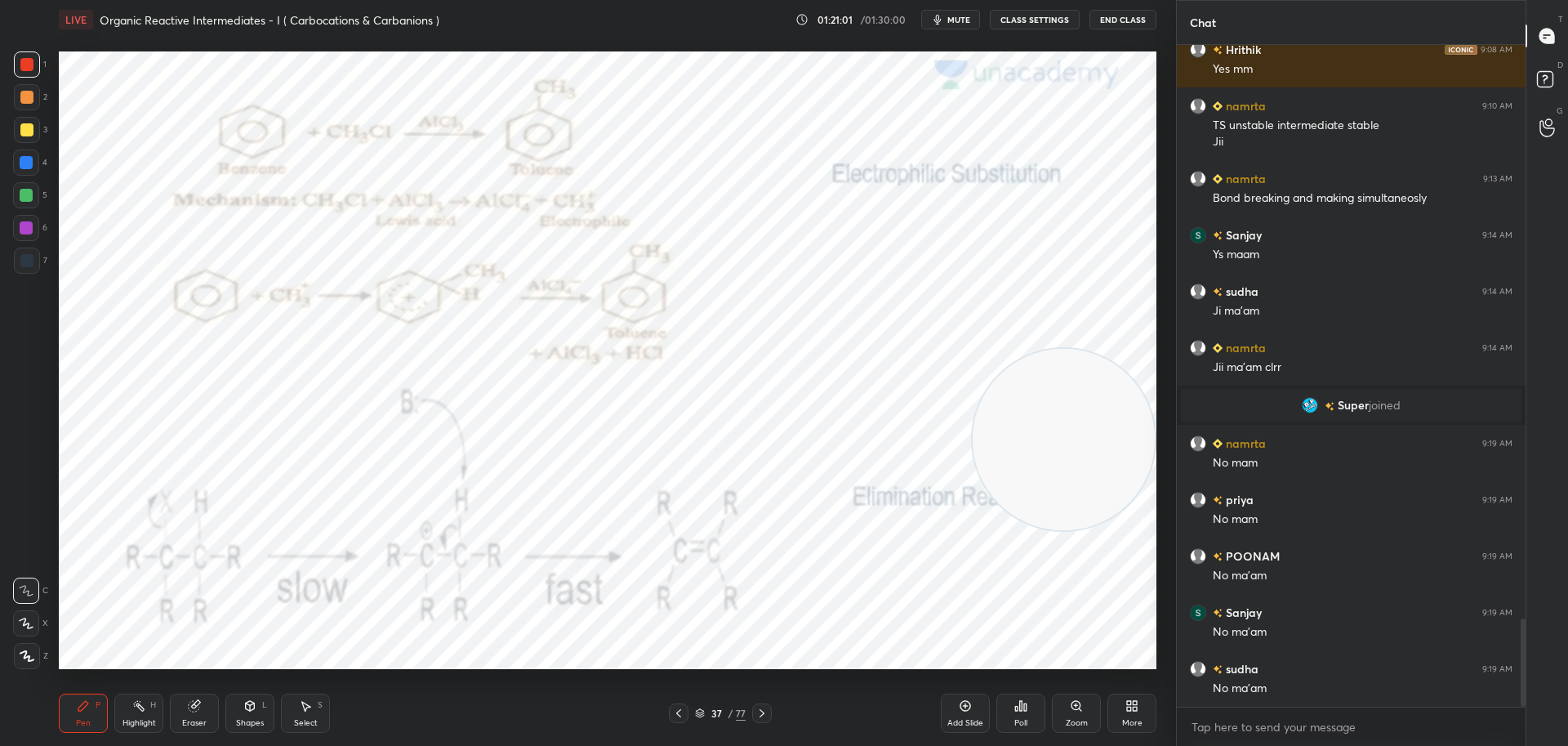
click at [675, 714] on icon at bounding box center [678, 712] width 13 height 13
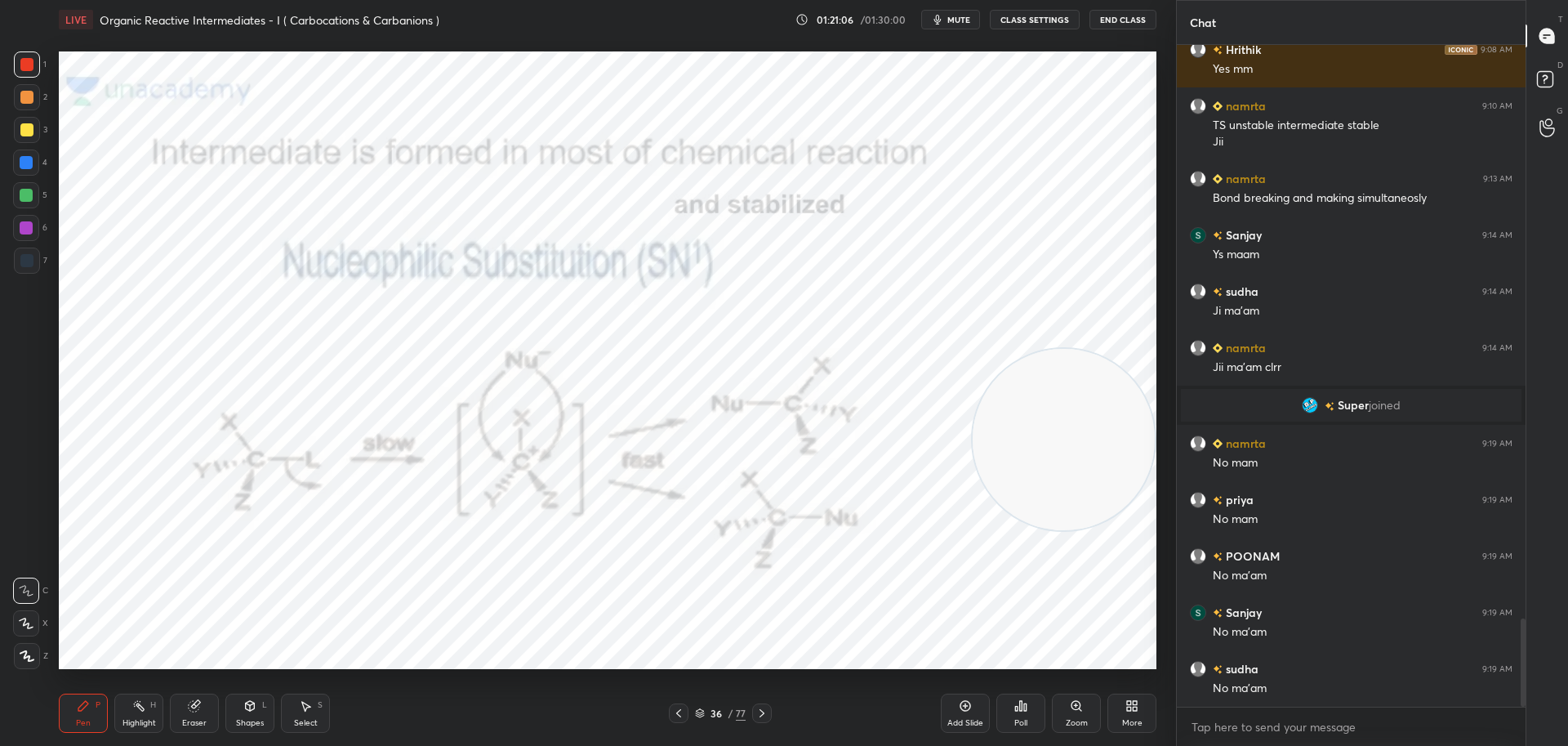
click at [768, 713] on icon at bounding box center [761, 712] width 13 height 13
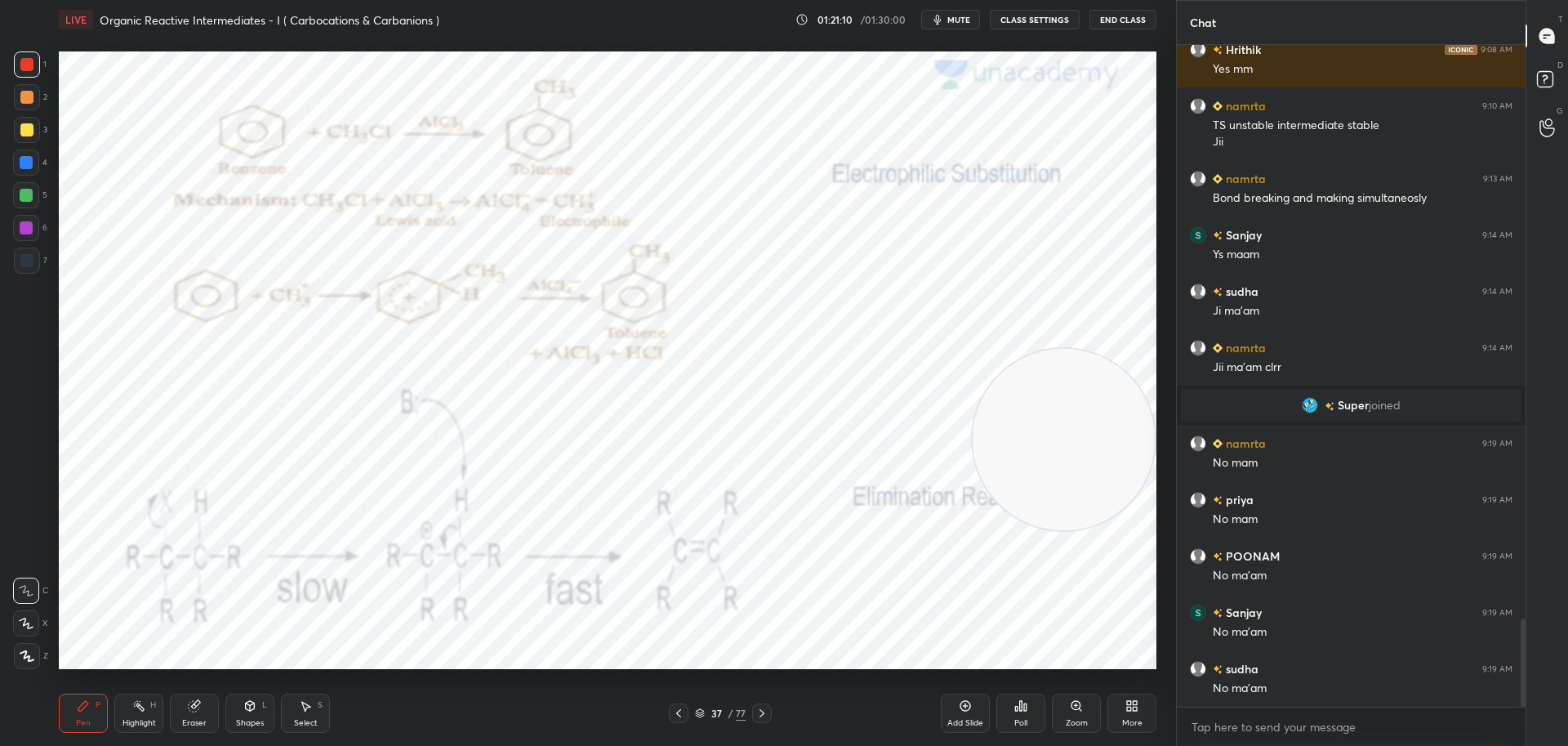
click at [766, 710] on icon at bounding box center [761, 712] width 13 height 13
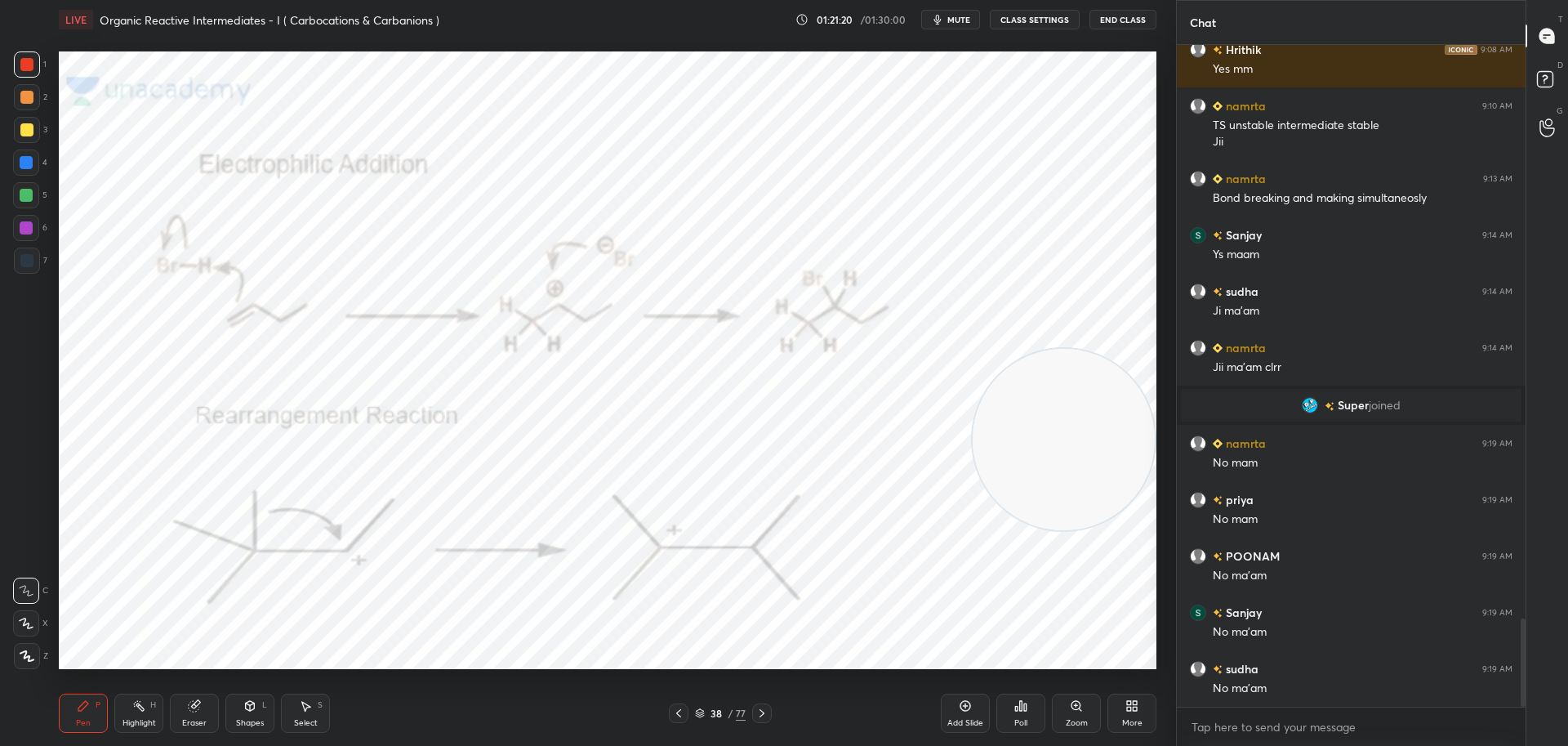
click at [760, 712] on icon at bounding box center [761, 712] width 13 height 13
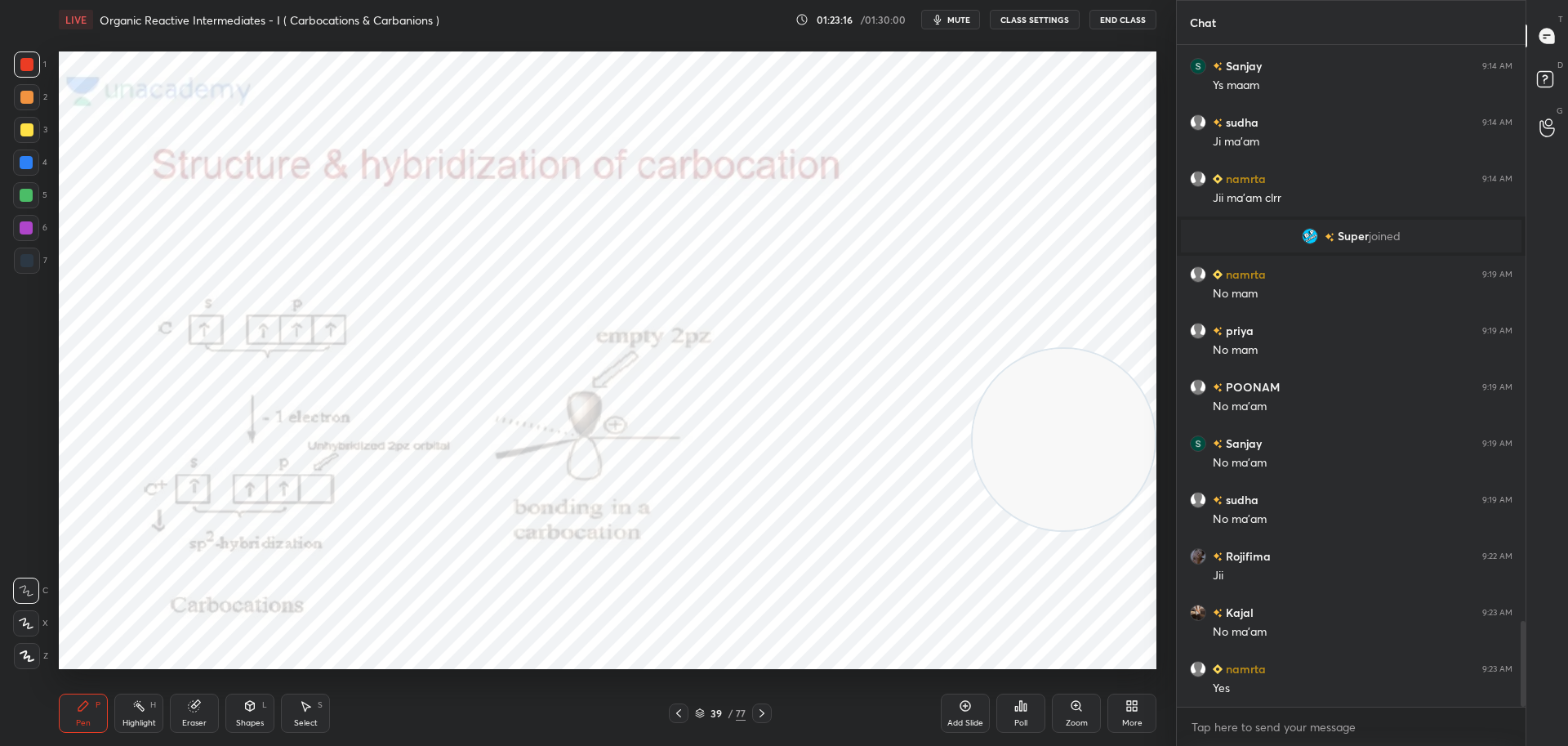
scroll to position [4507, 0]
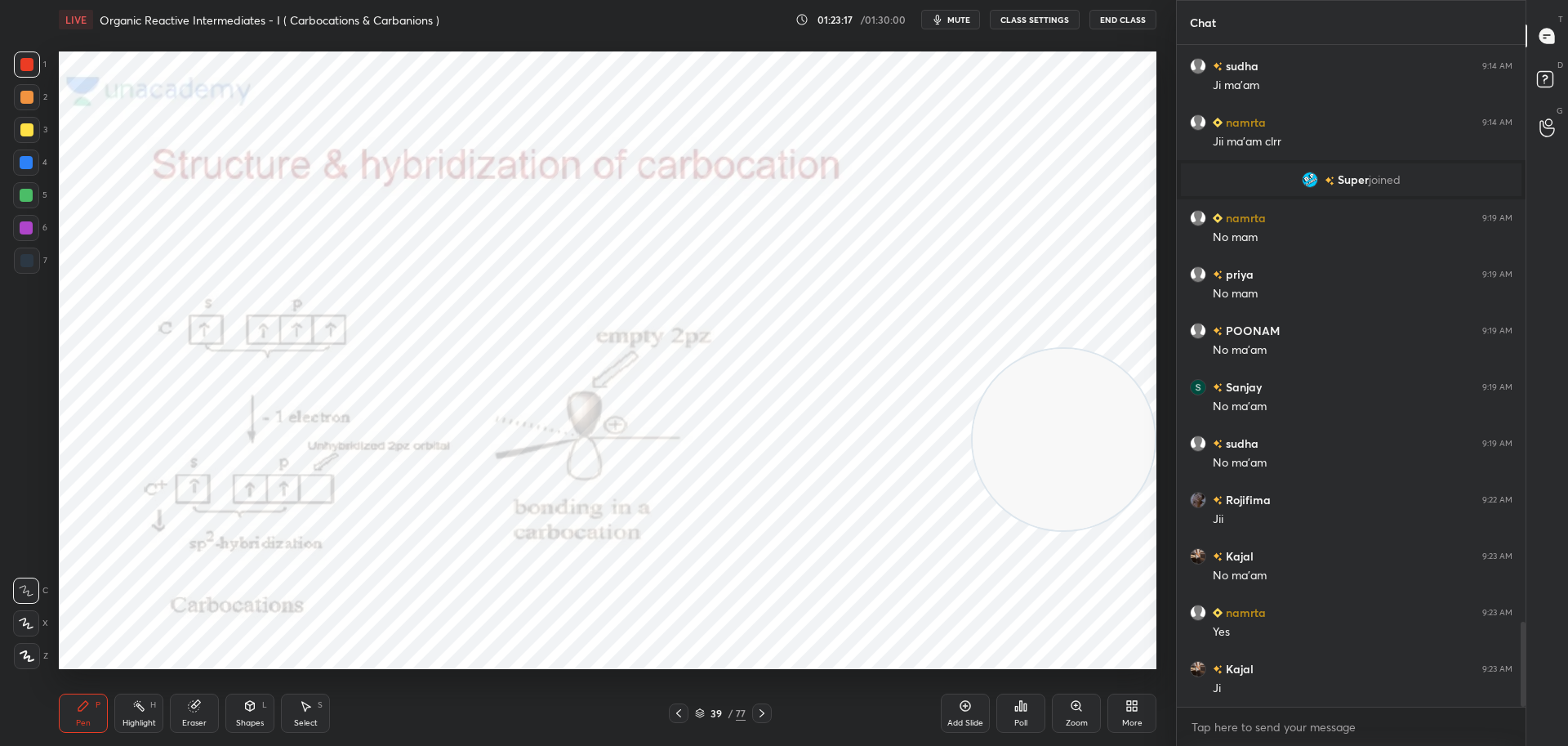
click at [765, 710] on icon at bounding box center [761, 712] width 13 height 13
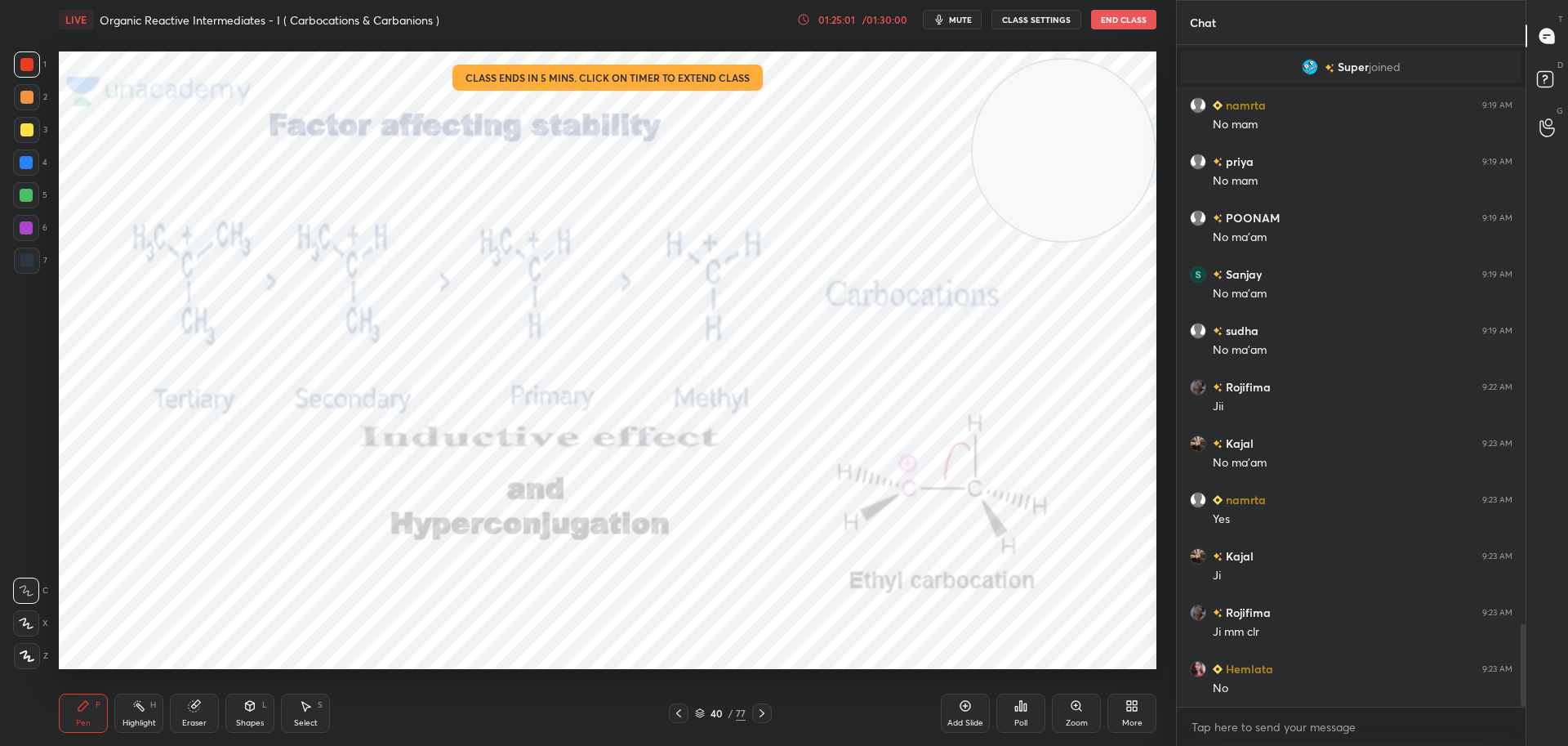
scroll to position [4676, 0]
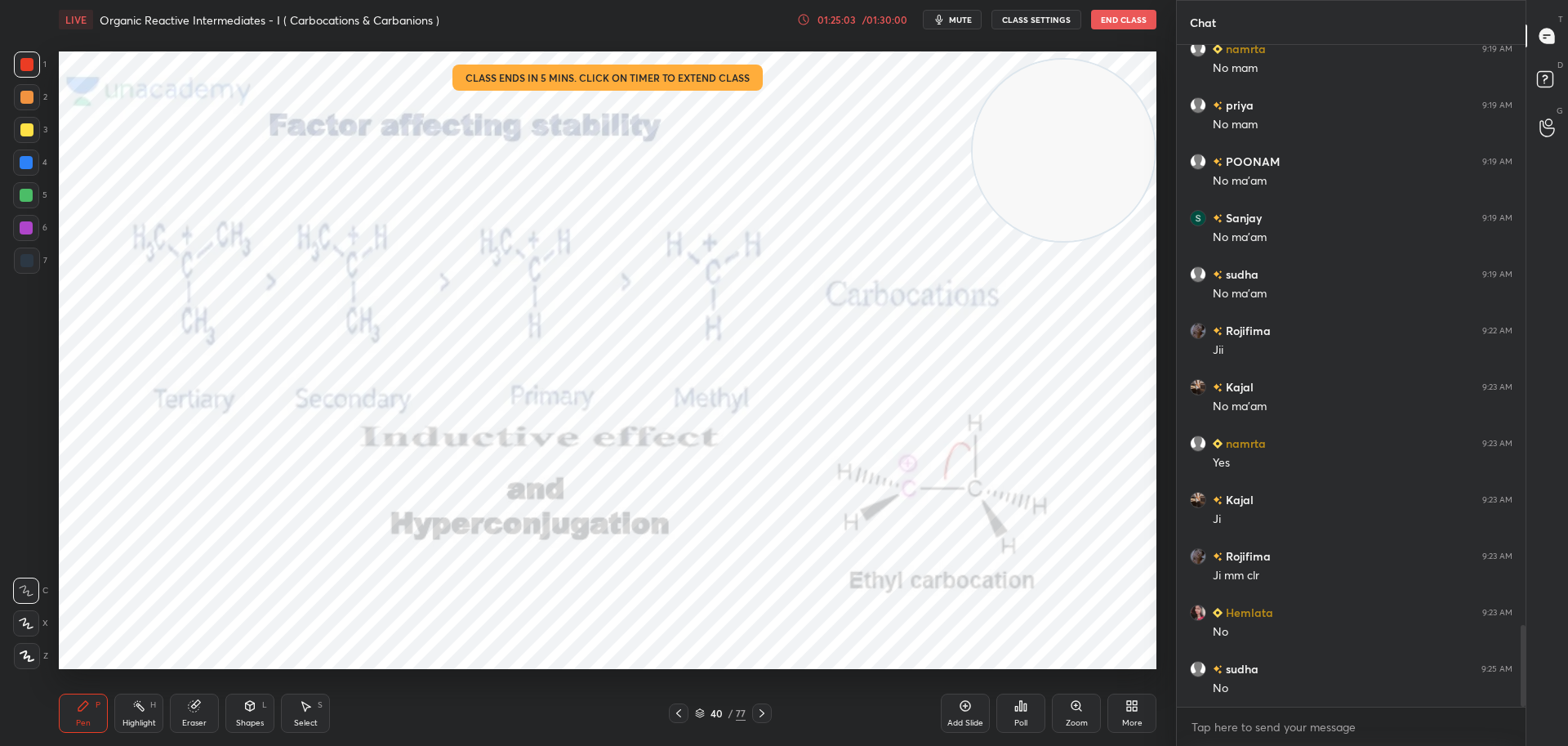
click at [809, 15] on icon at bounding box center [803, 19] width 11 height 11
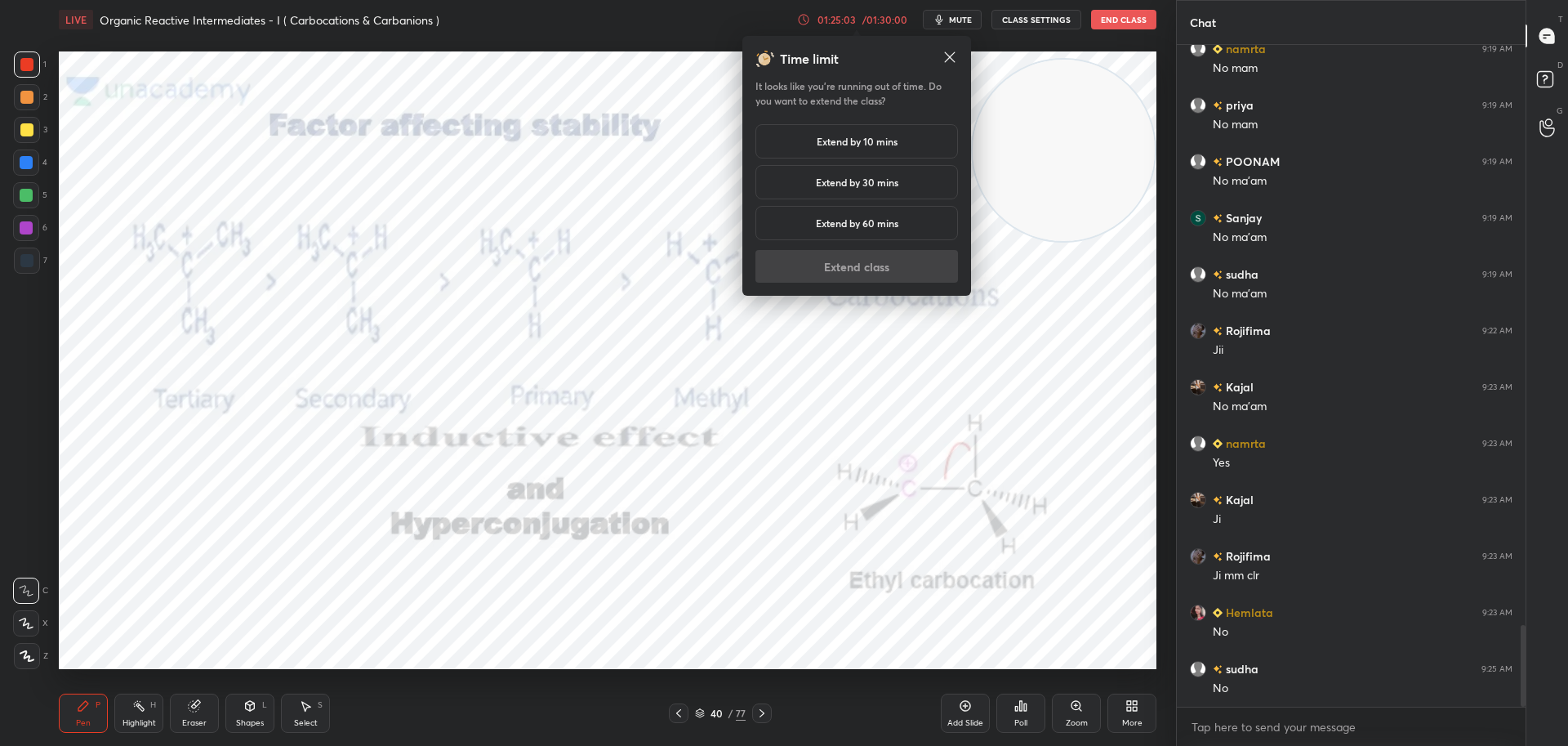
click at [828, 143] on h5 "Extend by 10 mins" at bounding box center [856, 141] width 81 height 14
click at [813, 272] on button "Extend class" at bounding box center [856, 266] width 203 height 33
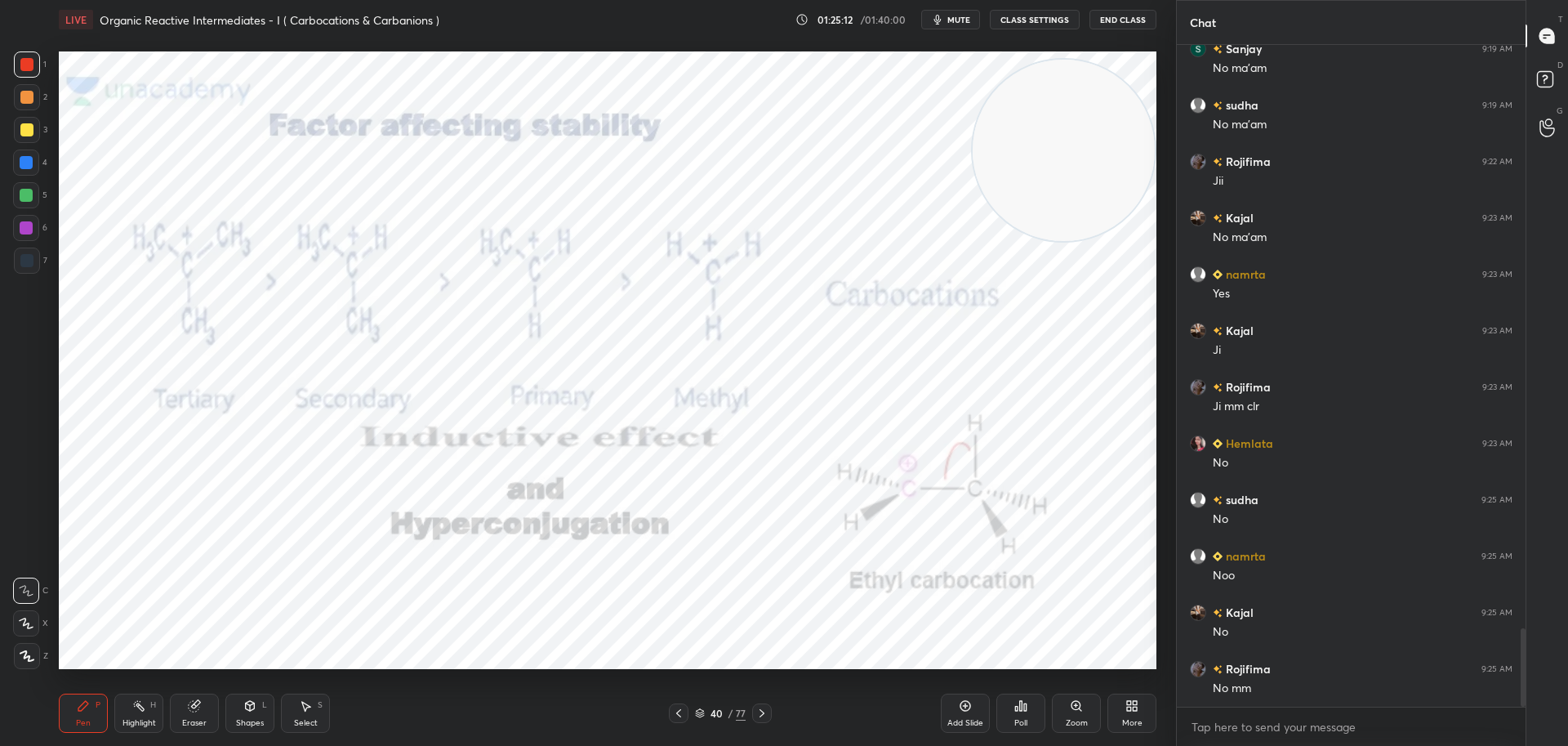
scroll to position [4902, 0]
click at [764, 710] on icon at bounding box center [761, 712] width 13 height 13
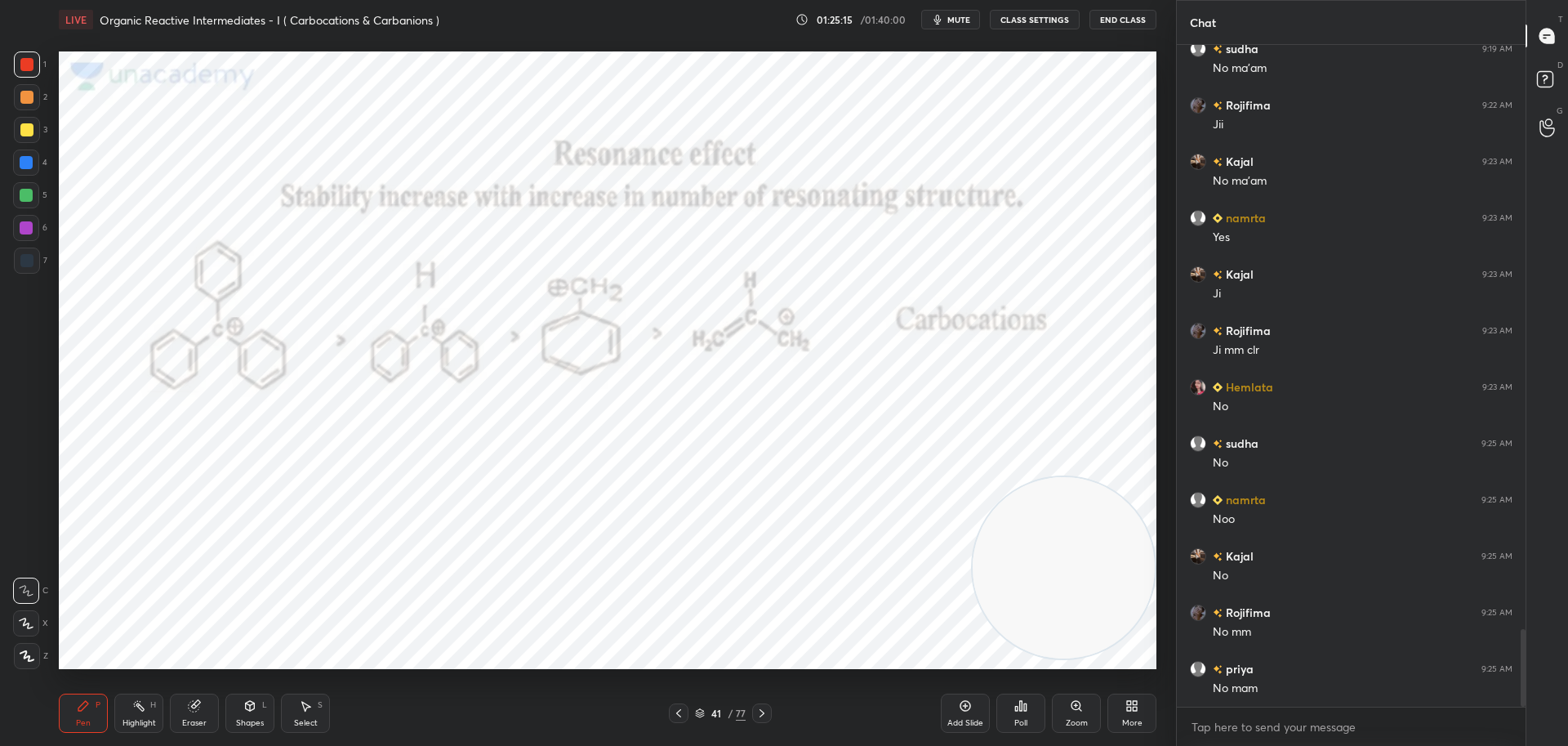
scroll to position [4958, 0]
click at [25, 258] on div at bounding box center [26, 260] width 13 height 13
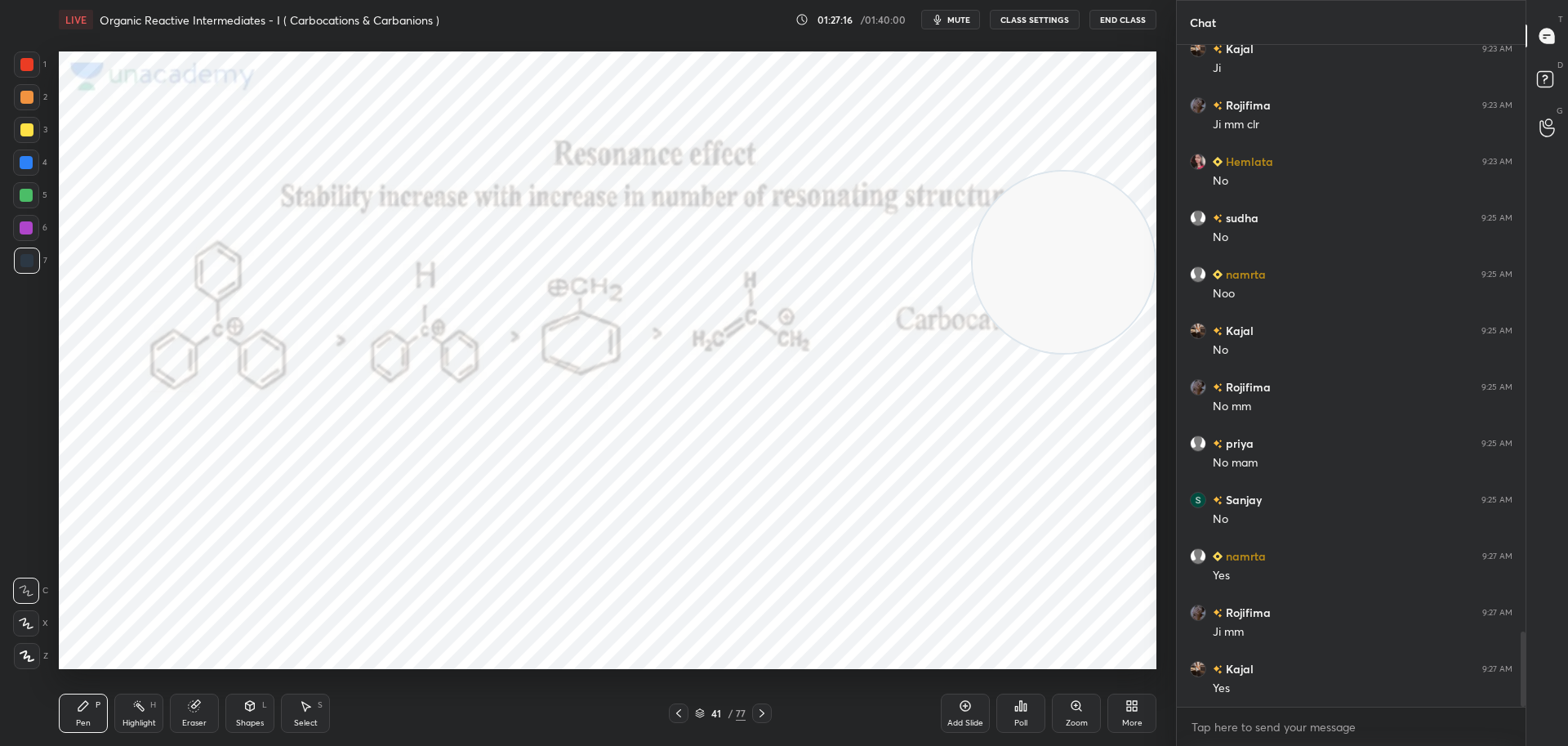
scroll to position [5183, 0]
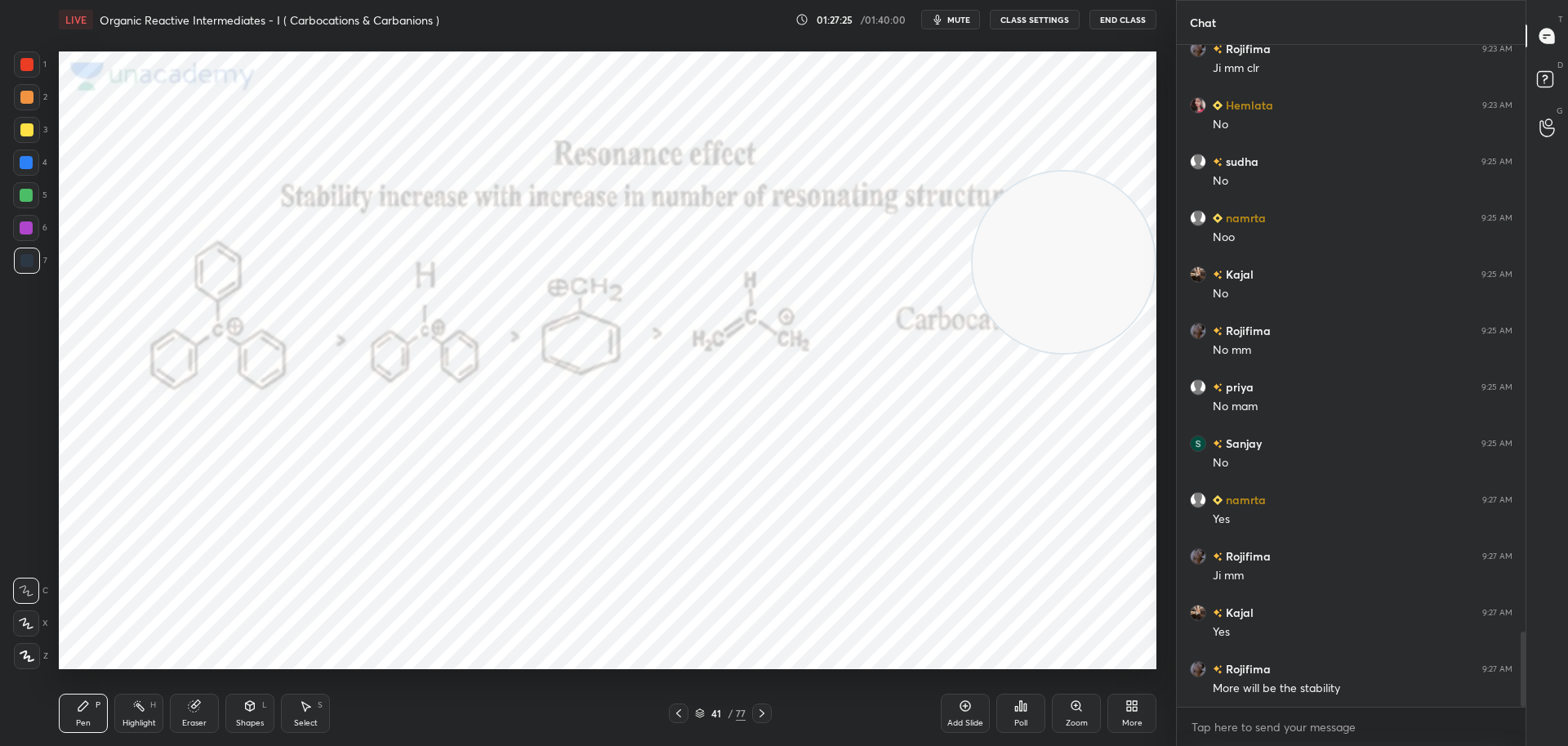
click at [760, 705] on div at bounding box center [761, 712] width 19 height 19
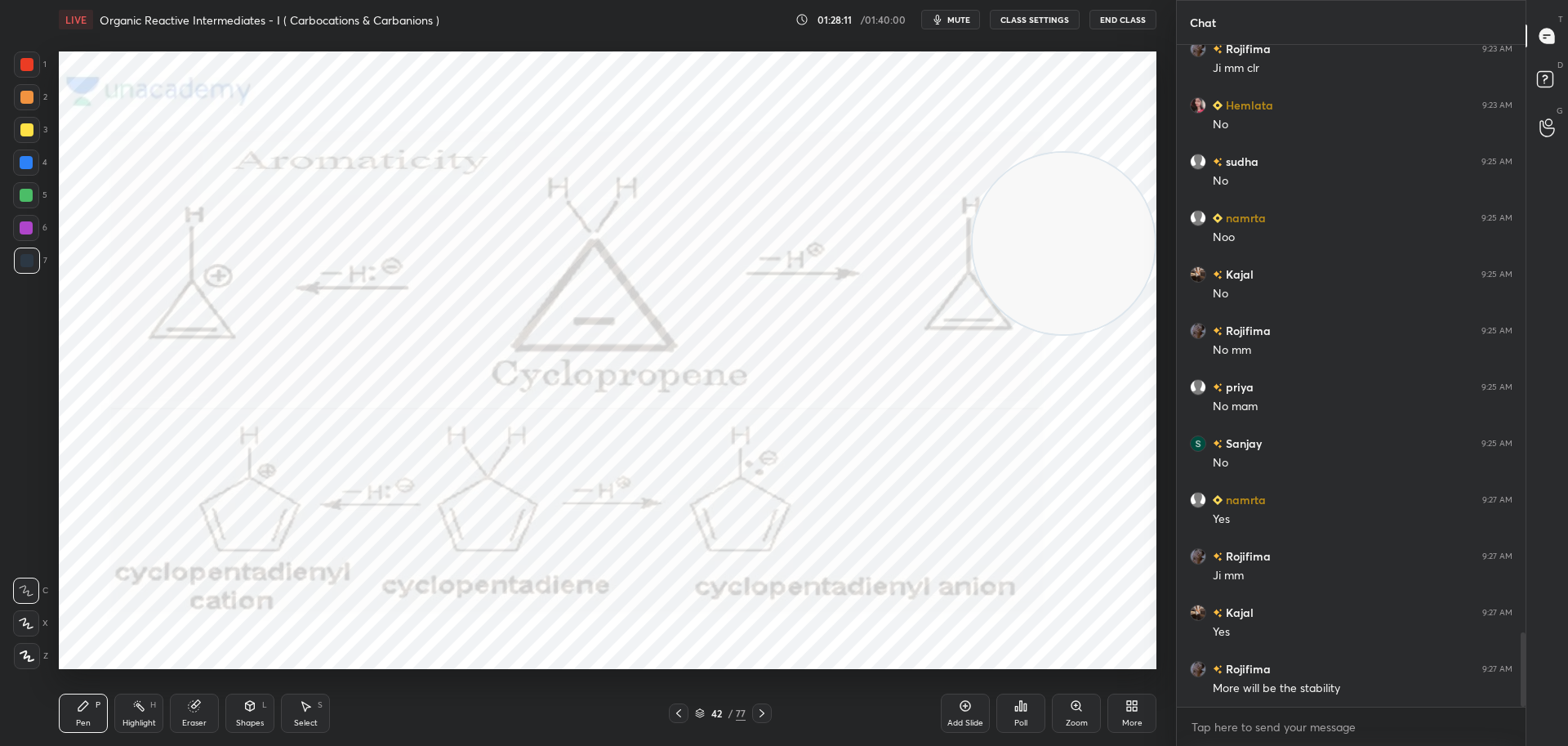
scroll to position [5240, 0]
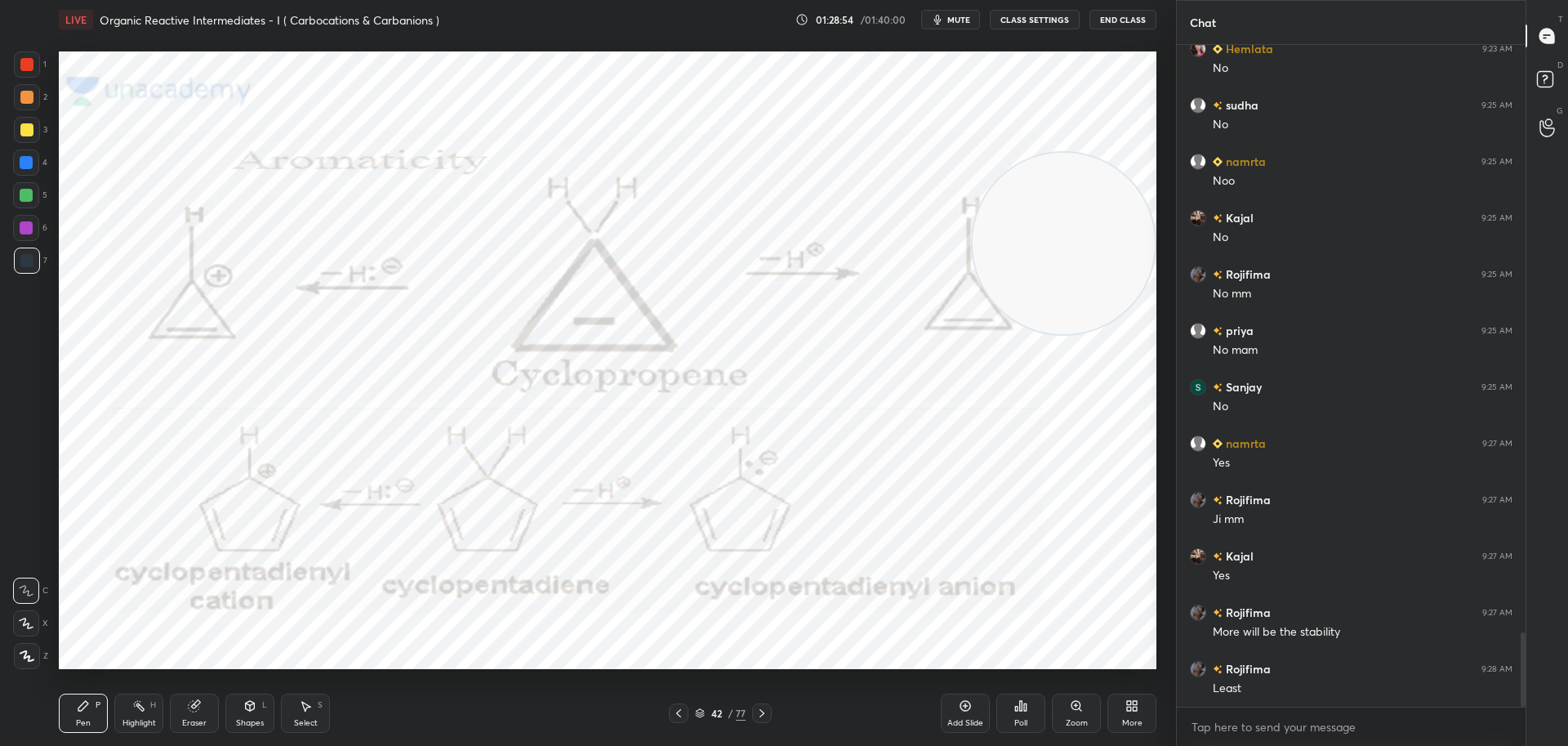
click at [759, 711] on icon at bounding box center [761, 712] width 13 height 13
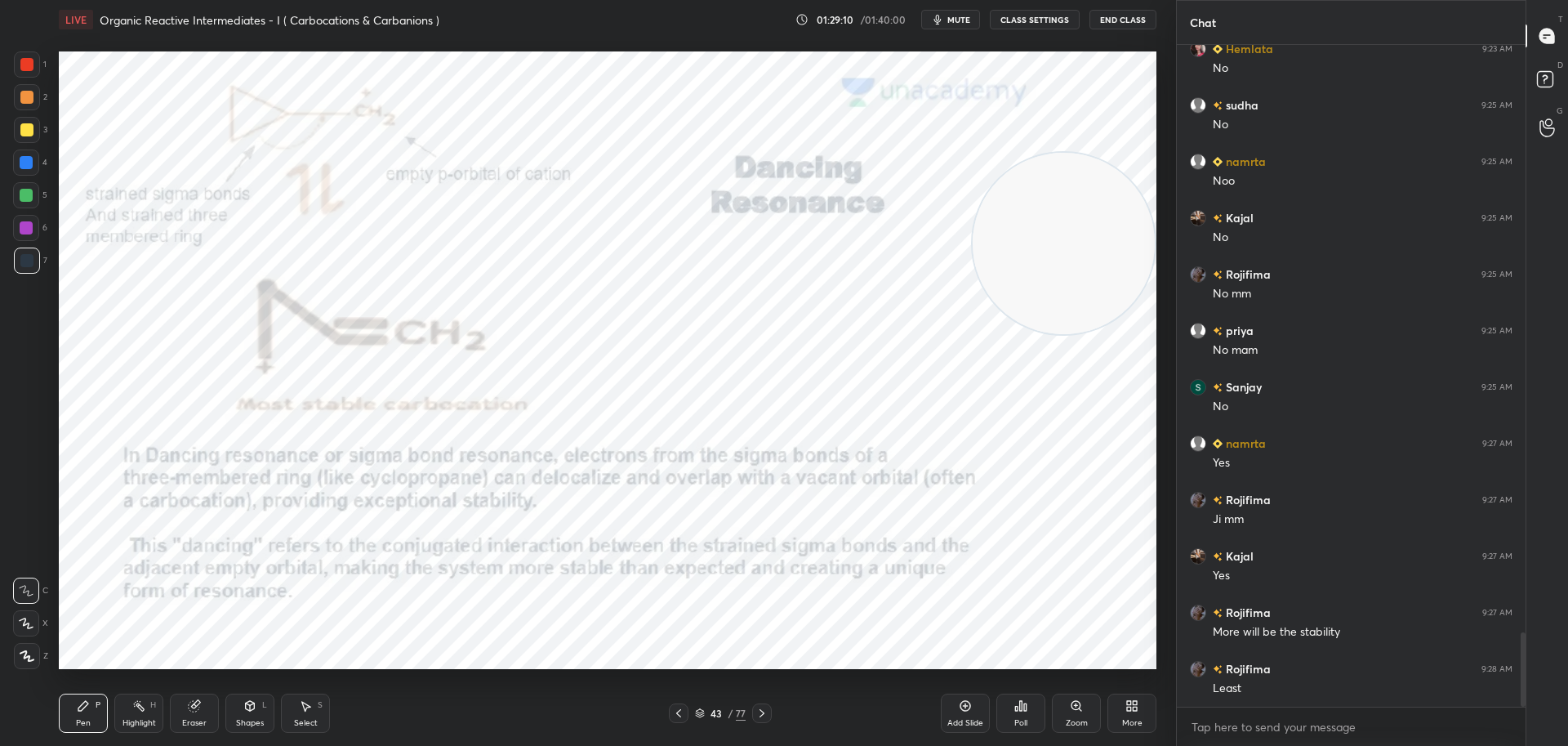
click at [25, 65] on div at bounding box center [26, 64] width 13 height 13
click at [764, 711] on icon at bounding box center [761, 712] width 13 height 13
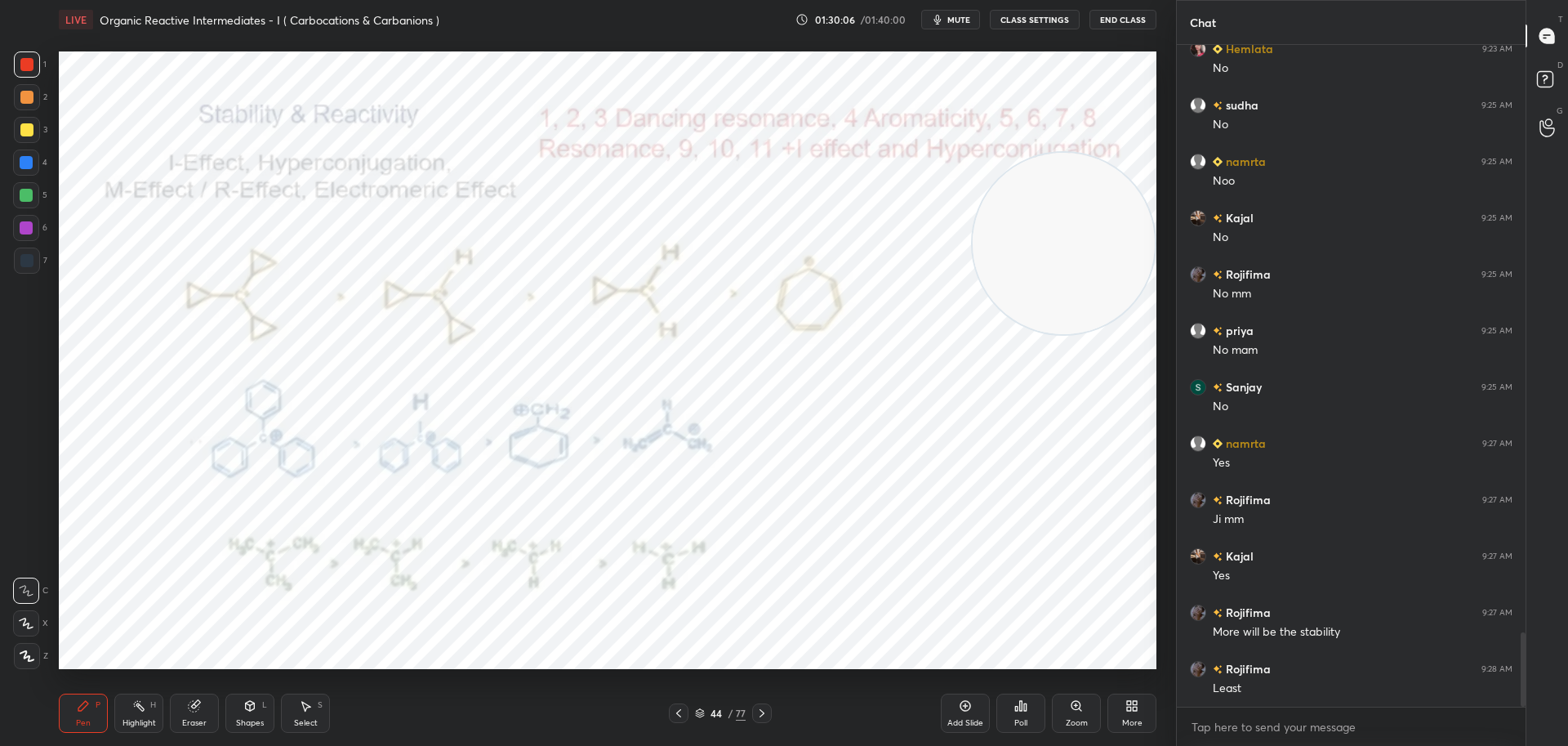
click at [676, 709] on icon at bounding box center [678, 712] width 13 height 13
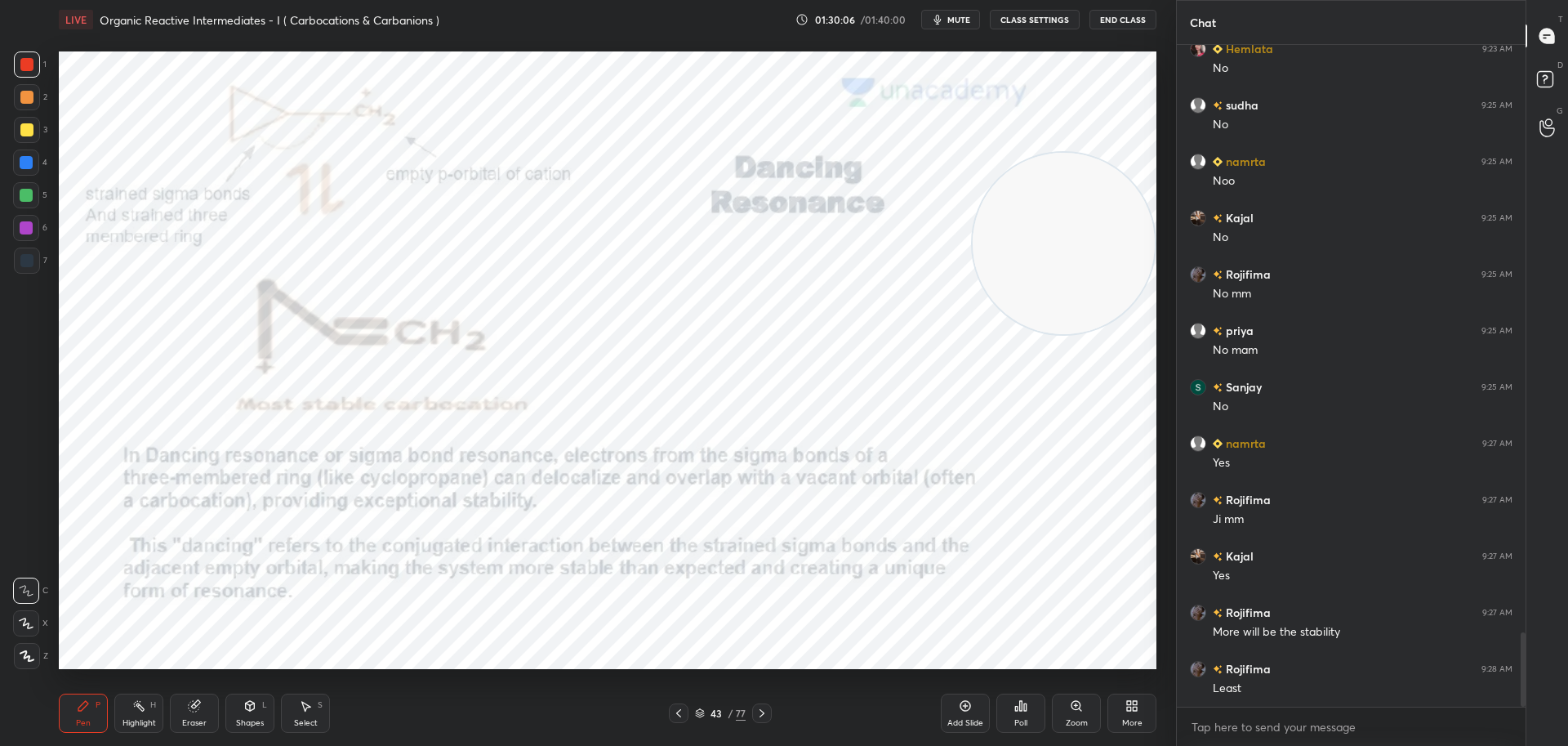
click at [680, 707] on icon at bounding box center [678, 712] width 13 height 13
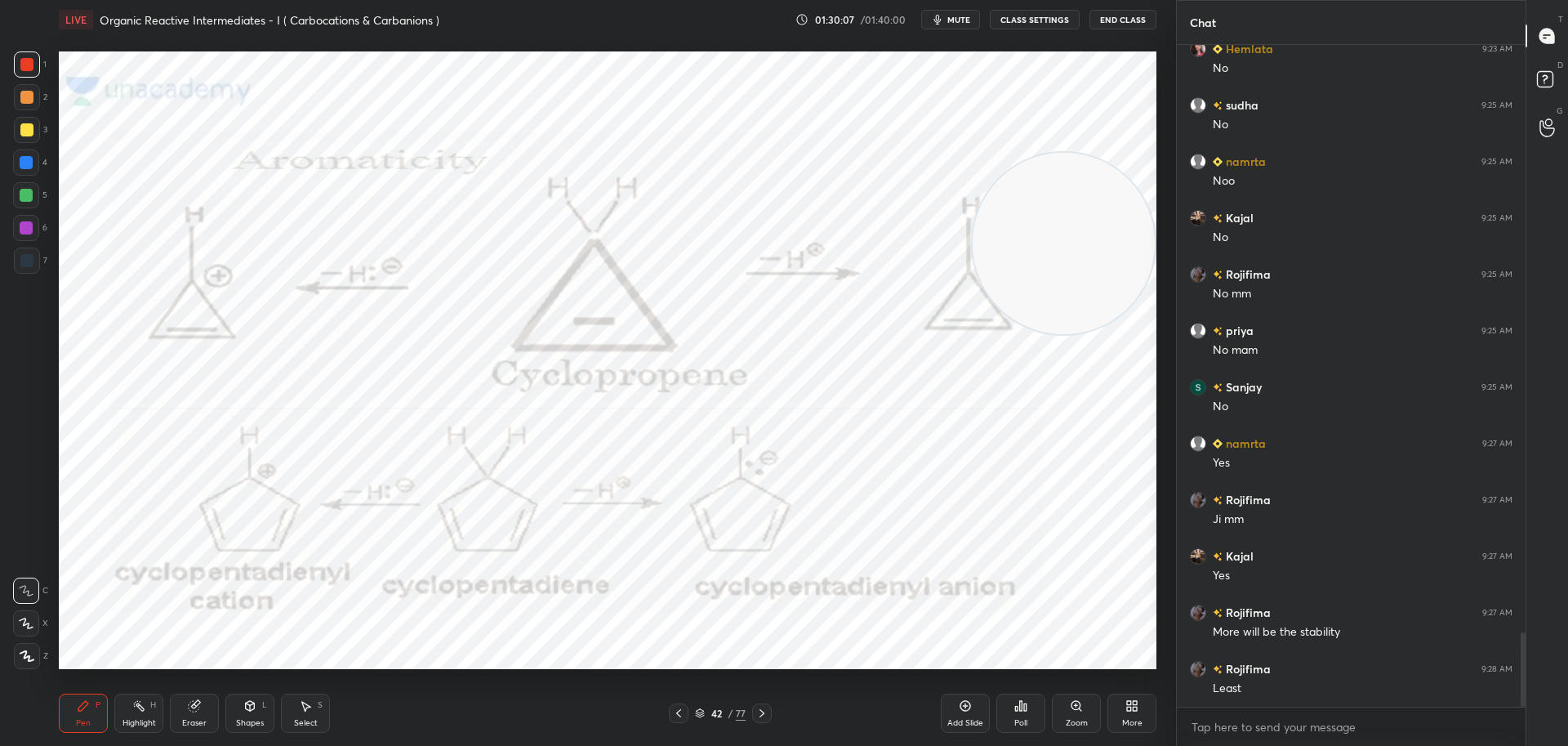
click at [683, 704] on div at bounding box center [678, 712] width 19 height 19
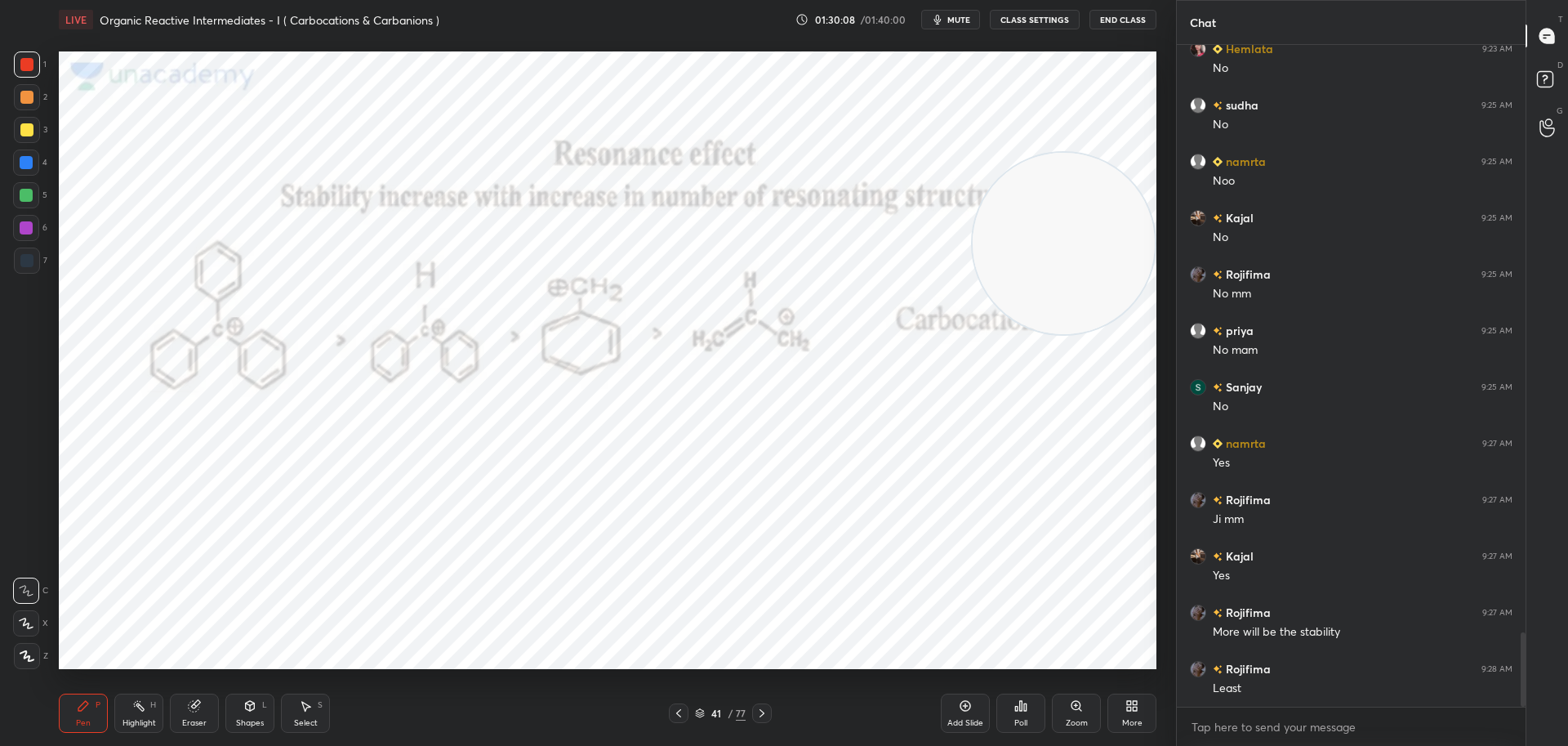
click at [684, 704] on div at bounding box center [678, 712] width 19 height 19
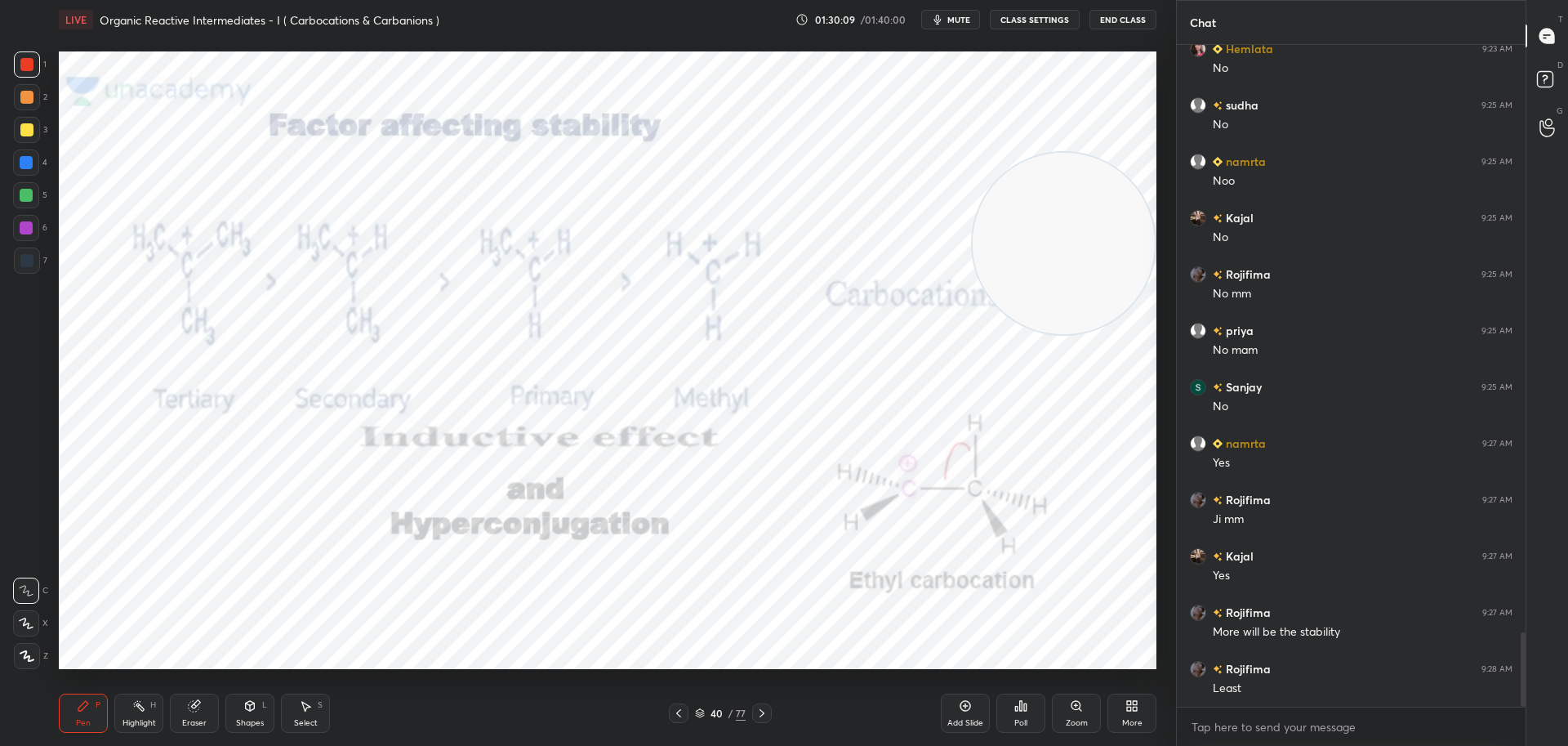
click at [679, 711] on icon at bounding box center [679, 713] width 5 height 8
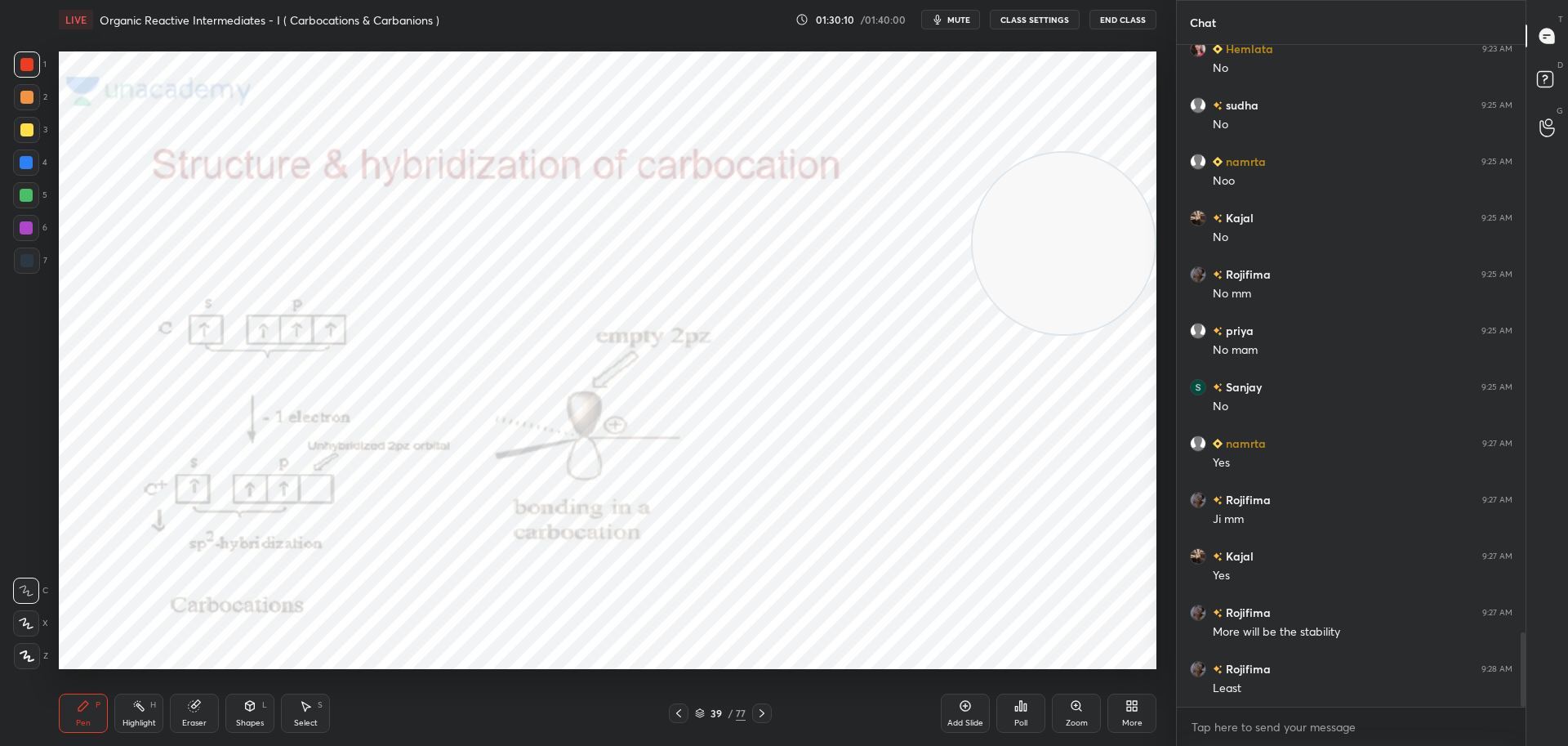
click at [759, 714] on icon at bounding box center [761, 712] width 13 height 13
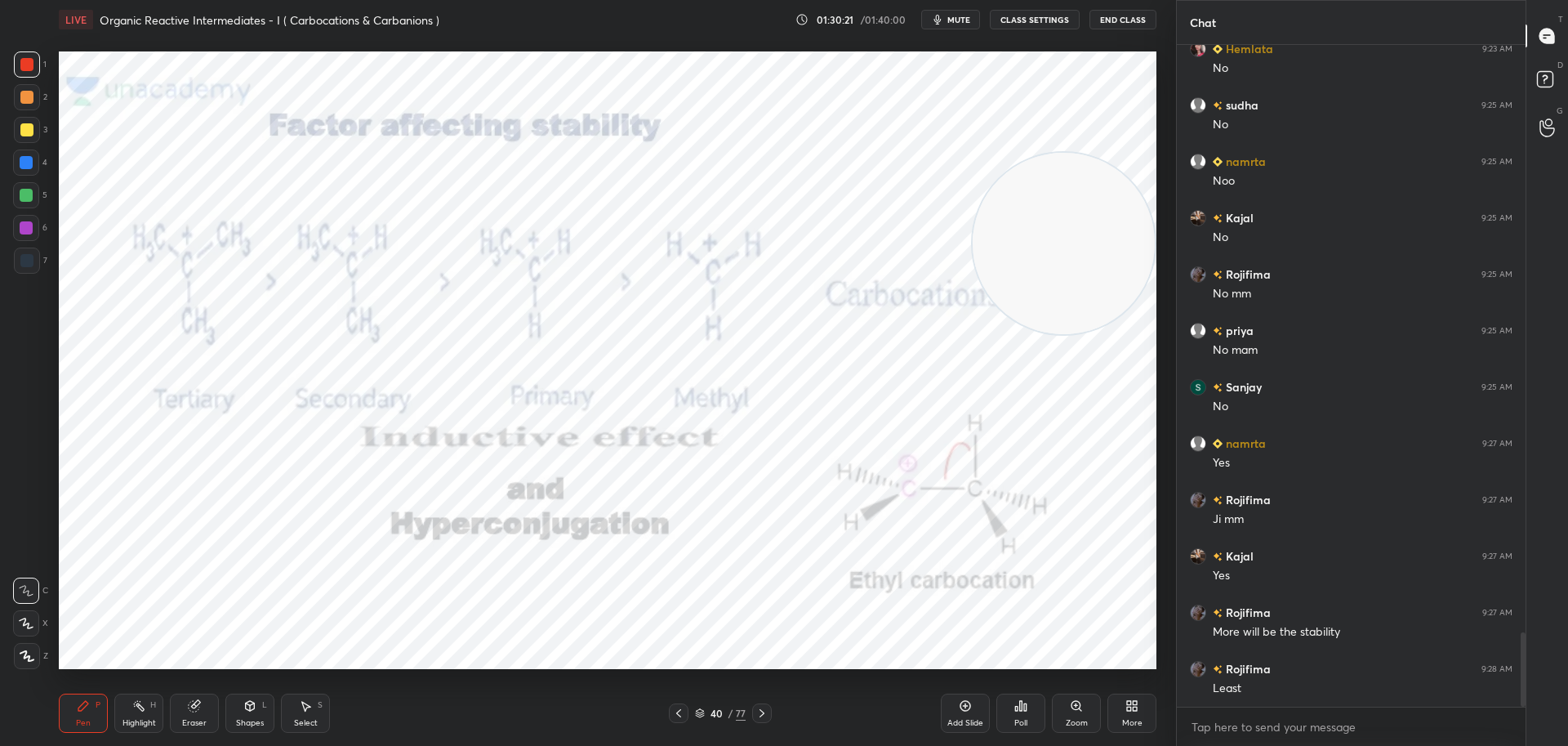
click at [755, 712] on icon at bounding box center [761, 712] width 13 height 13
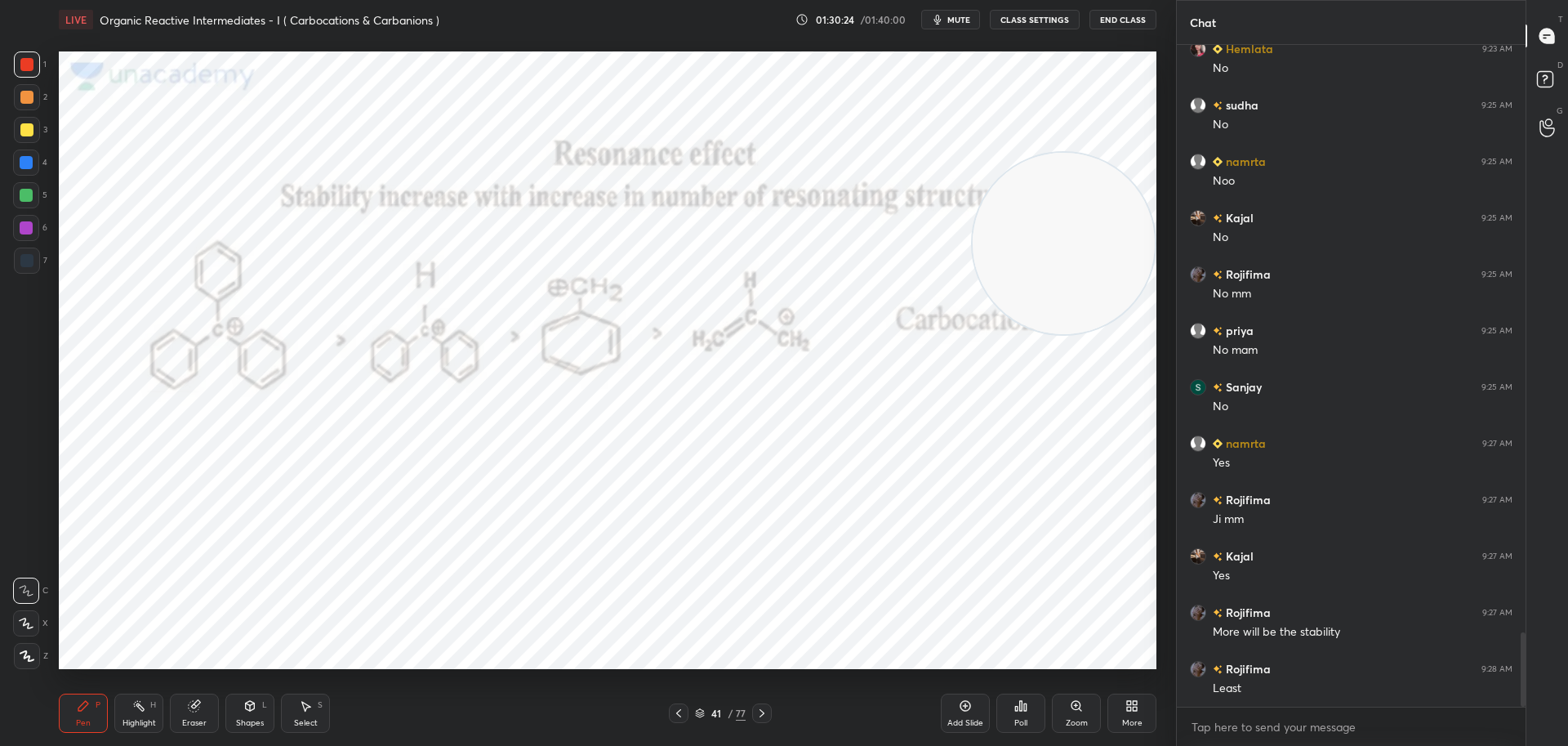
click at [763, 707] on icon at bounding box center [761, 712] width 13 height 13
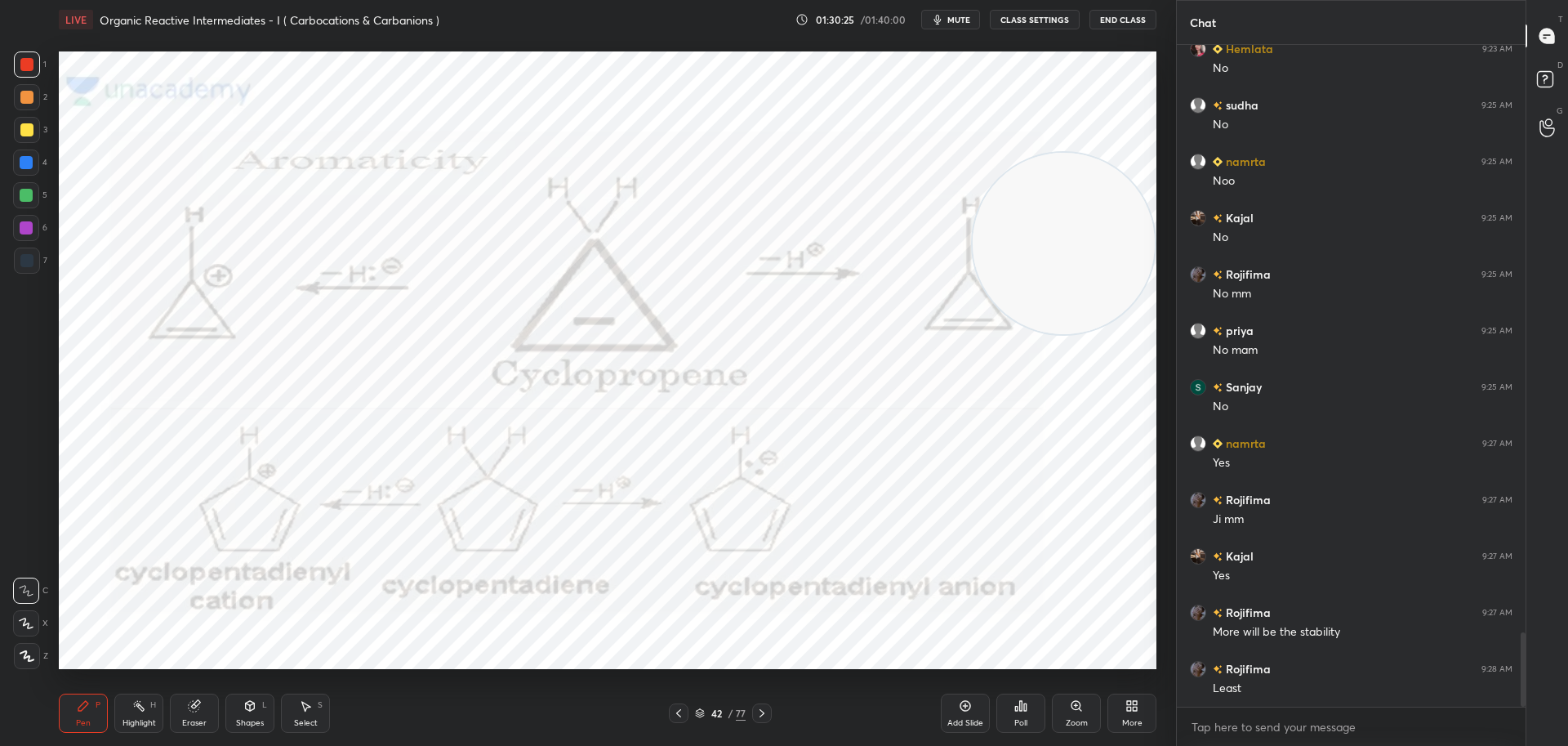
click at [762, 714] on icon at bounding box center [761, 712] width 13 height 13
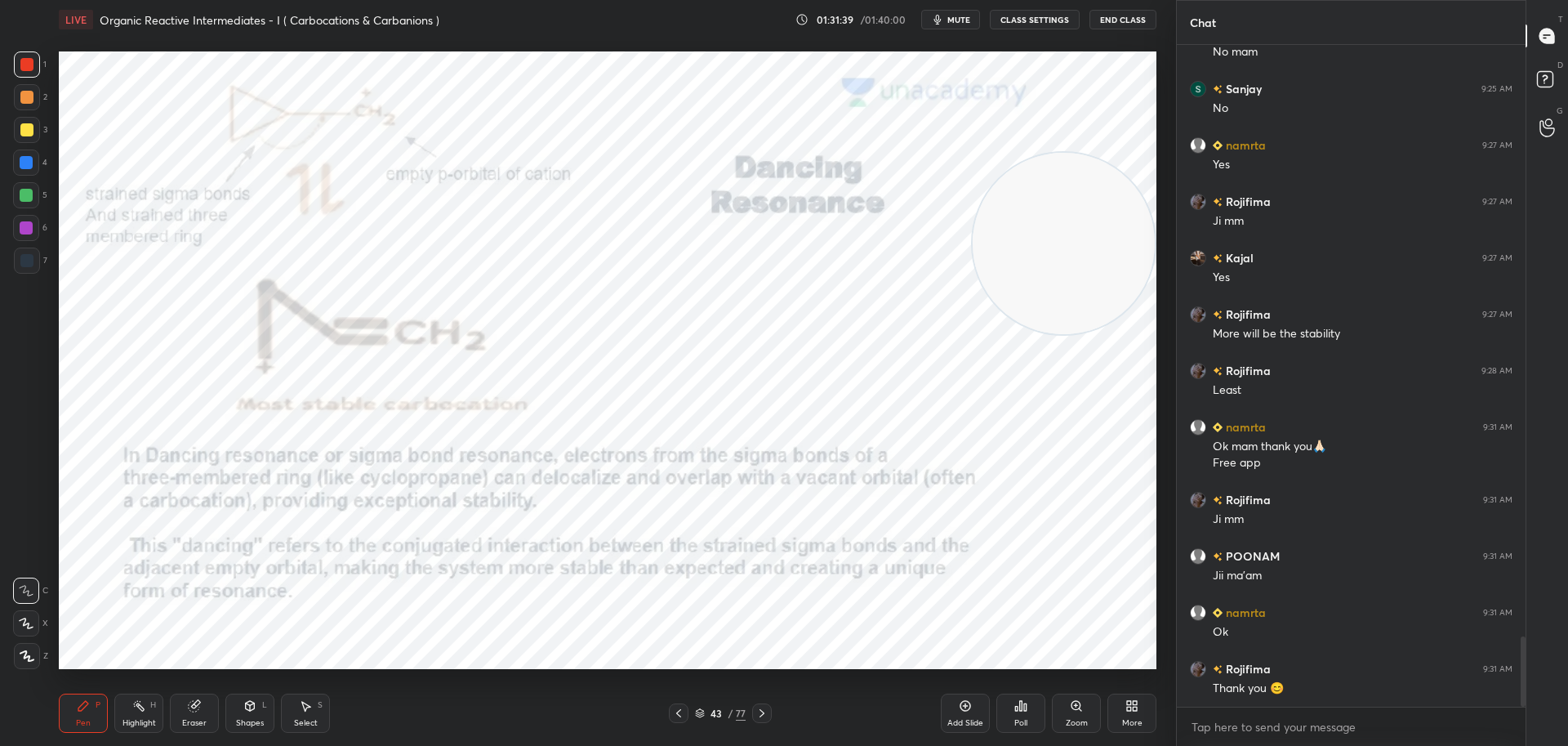
scroll to position [5594, 0]
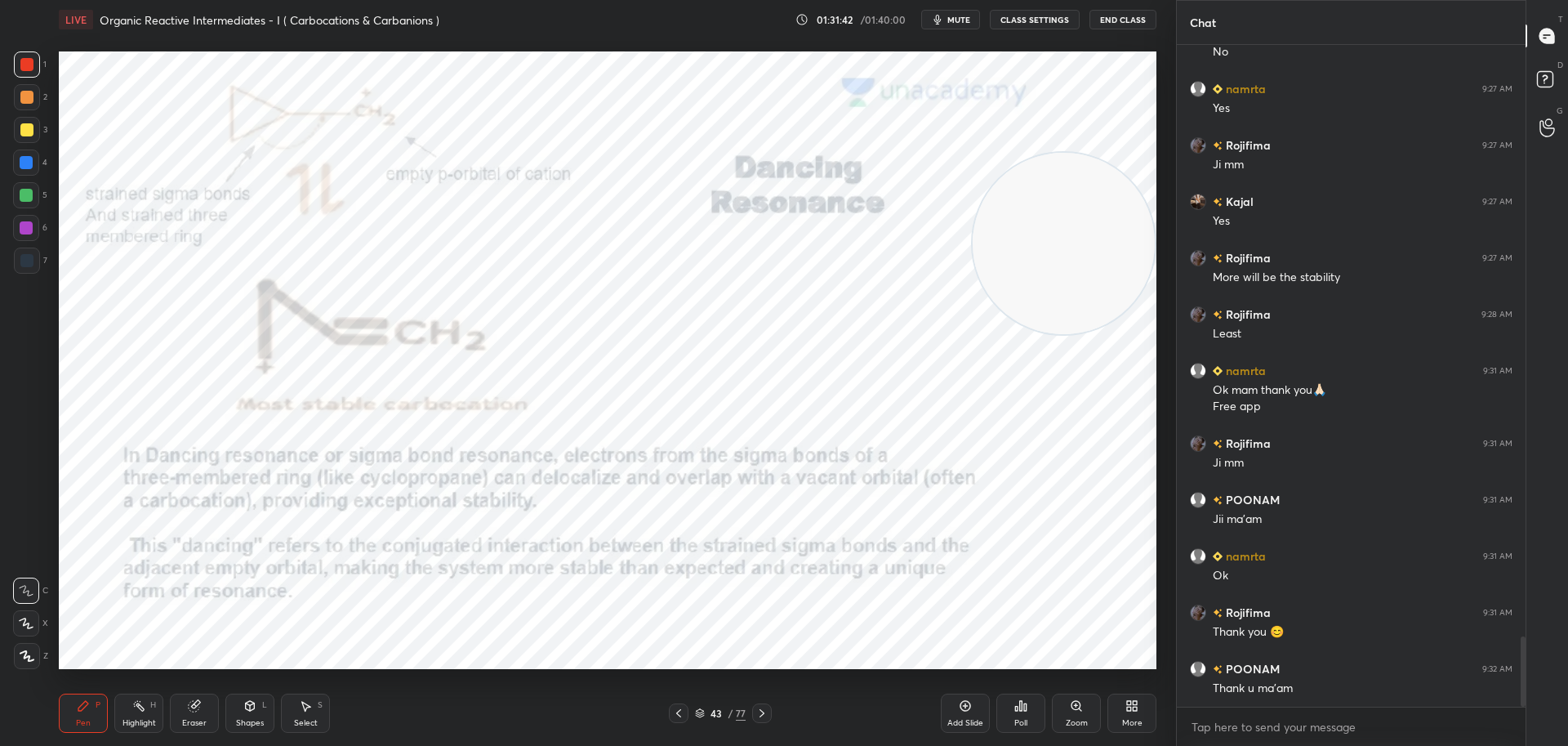
click at [1121, 17] on button "End Class" at bounding box center [1122, 19] width 67 height 19
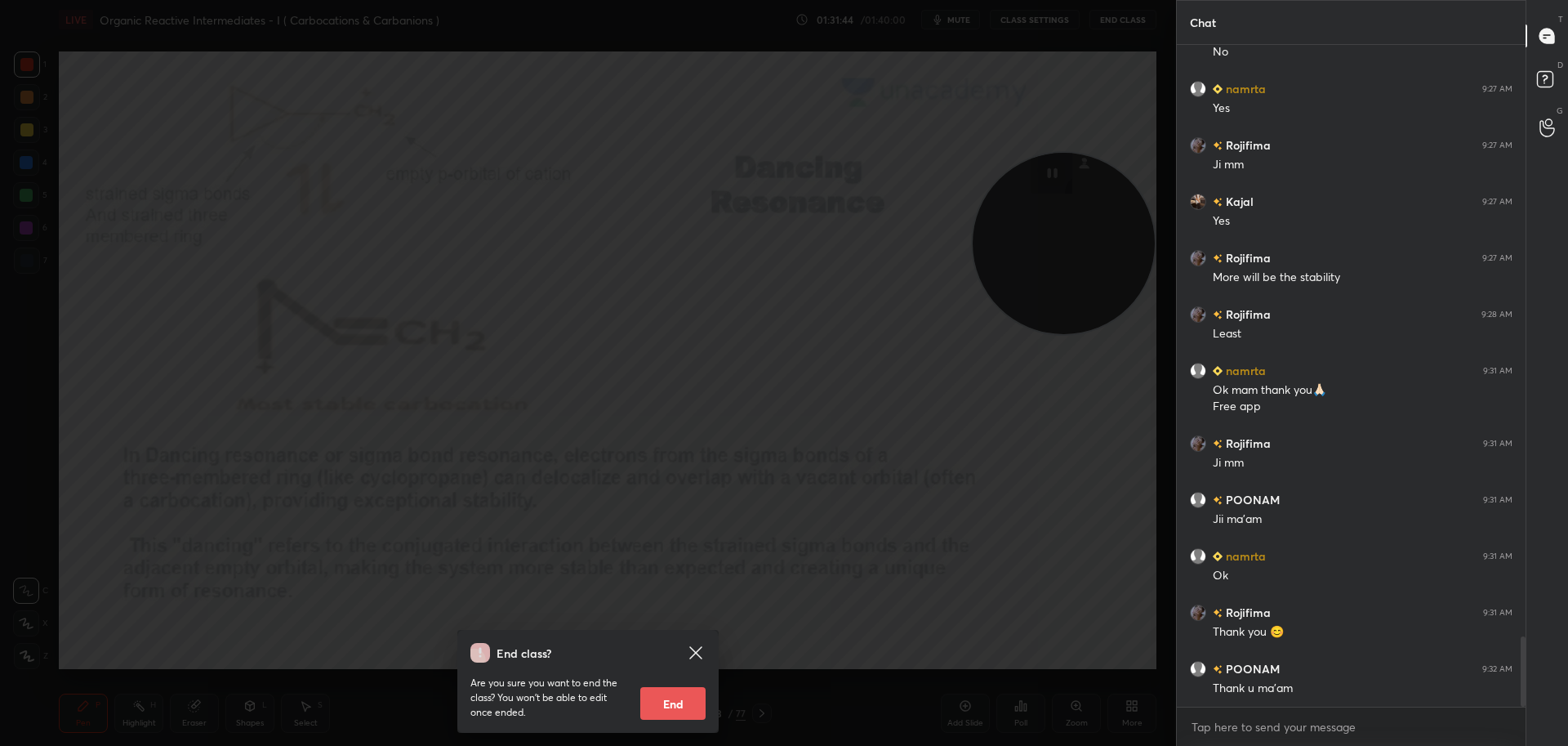
click at [687, 709] on button "End" at bounding box center [672, 703] width 65 height 33
type textarea "x"
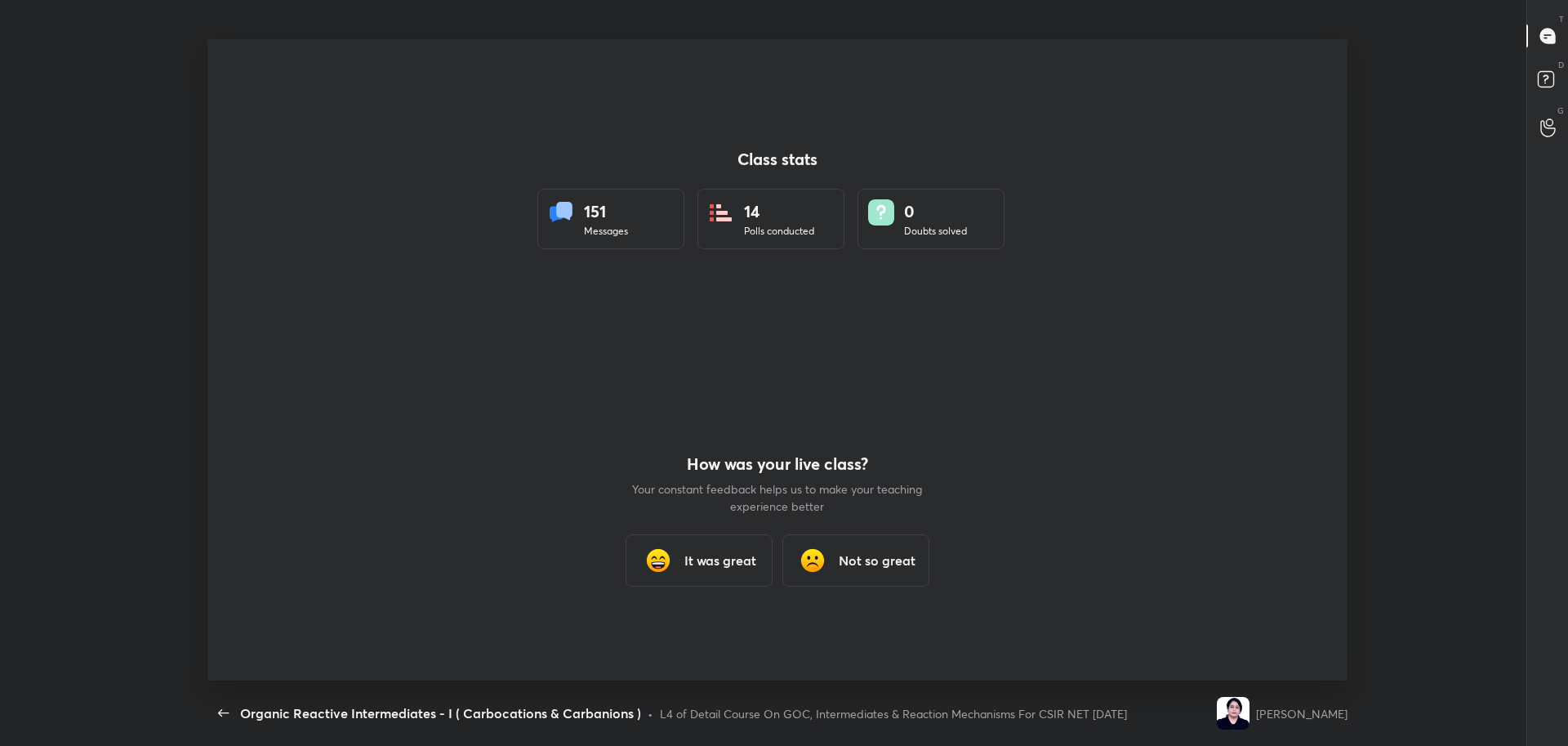
scroll to position [0, 0]
click at [713, 566] on h3 "It was great" at bounding box center [720, 560] width 72 height 19
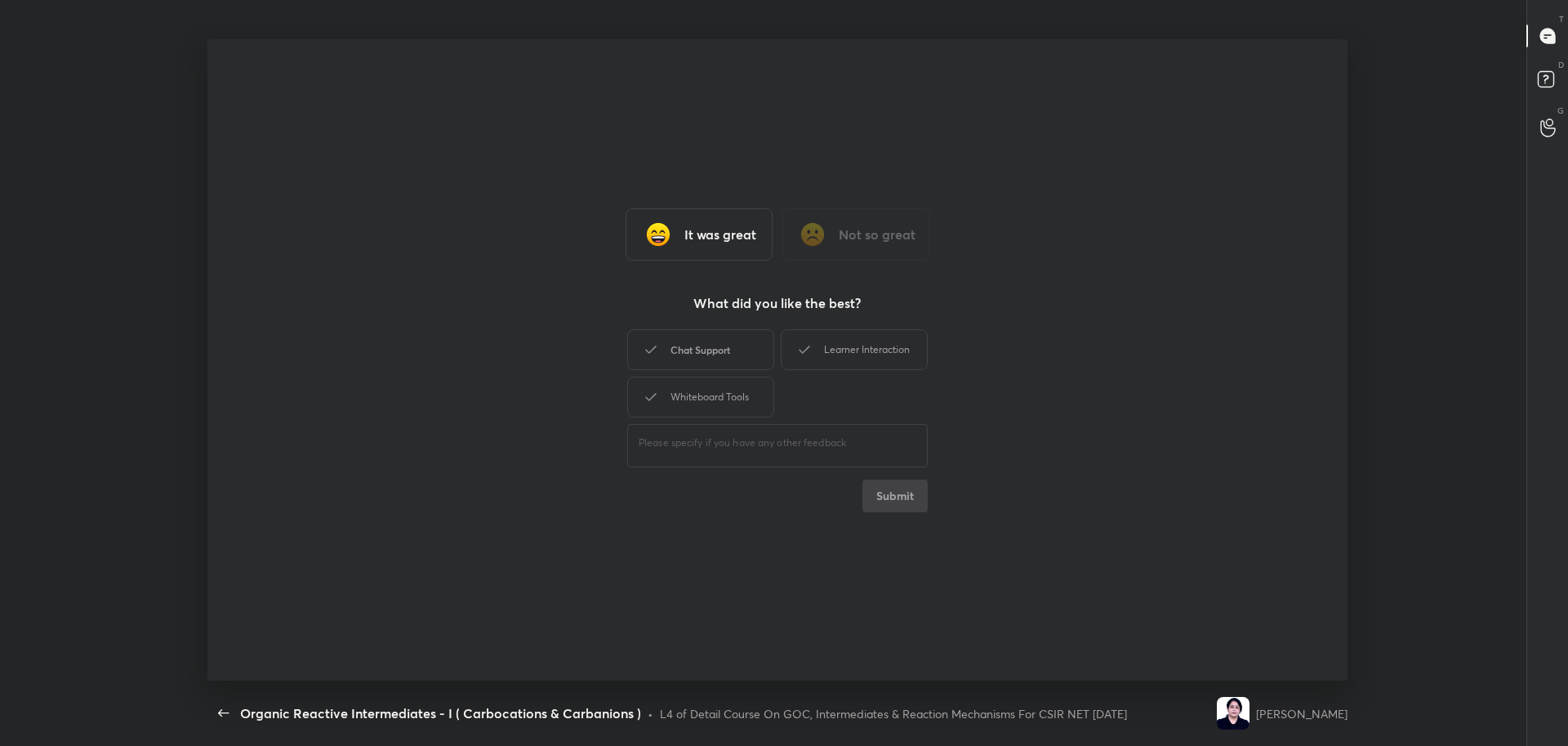
drag, startPoint x: 726, startPoint y: 350, endPoint x: 724, endPoint y: 367, distance: 17.1
click at [726, 357] on div "Chat Support" at bounding box center [700, 349] width 147 height 41
drag, startPoint x: 725, startPoint y: 403, endPoint x: 802, endPoint y: 355, distance: 90.7
click at [727, 402] on div "Whiteboard Tools" at bounding box center [700, 397] width 147 height 41
click at [854, 341] on div "Learner Interaction" at bounding box center [854, 349] width 147 height 41
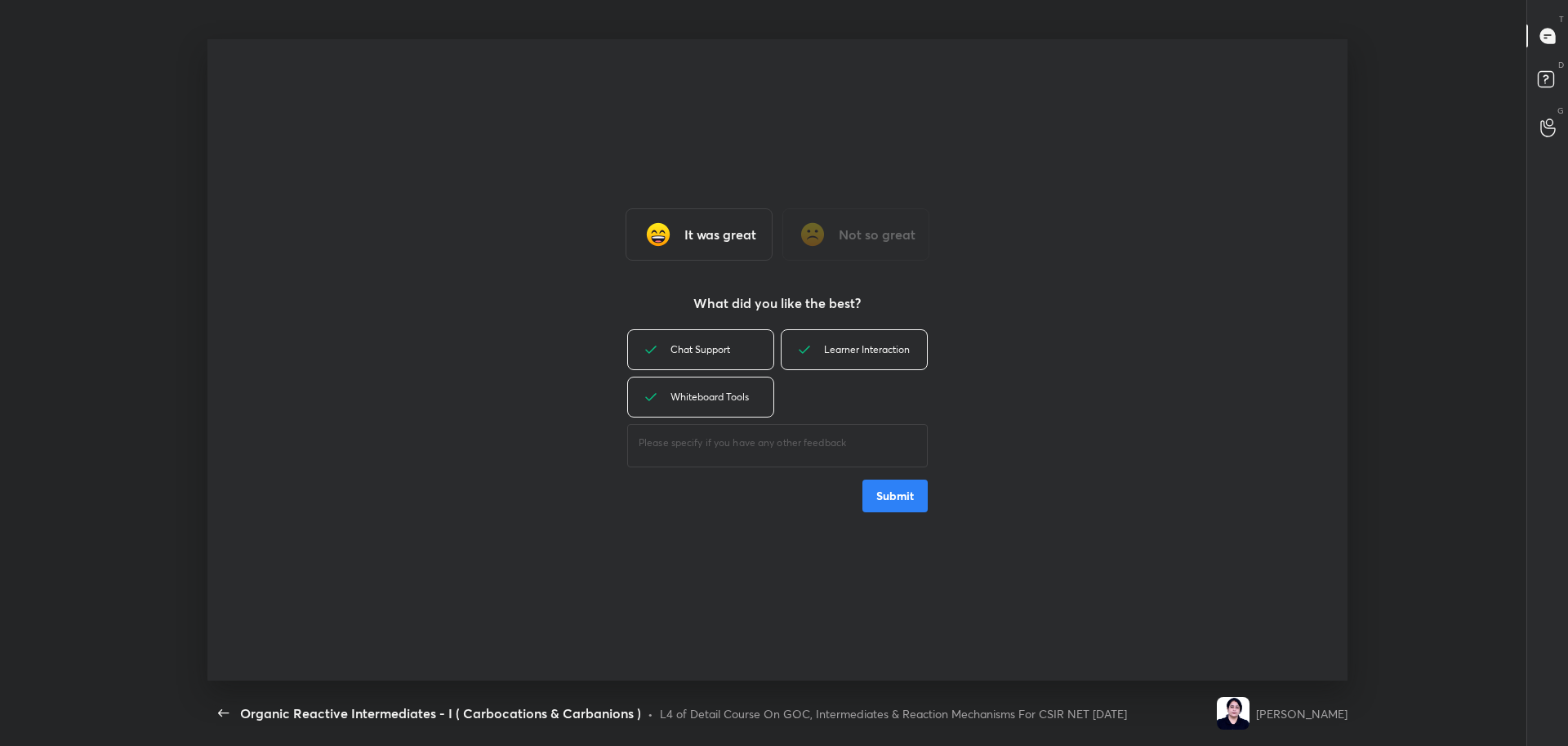
click at [904, 501] on button "Submit" at bounding box center [894, 495] width 65 height 33
